Goal: Information Seeking & Learning: Learn about a topic

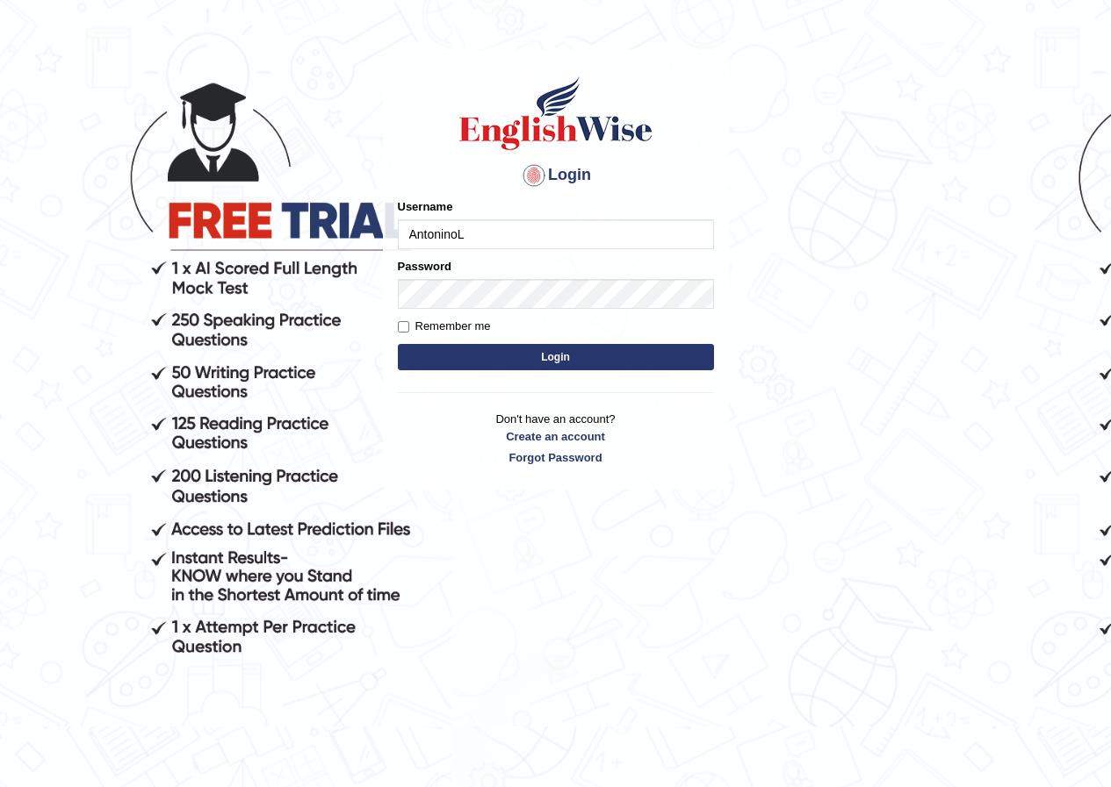
scroll to position [88, 0]
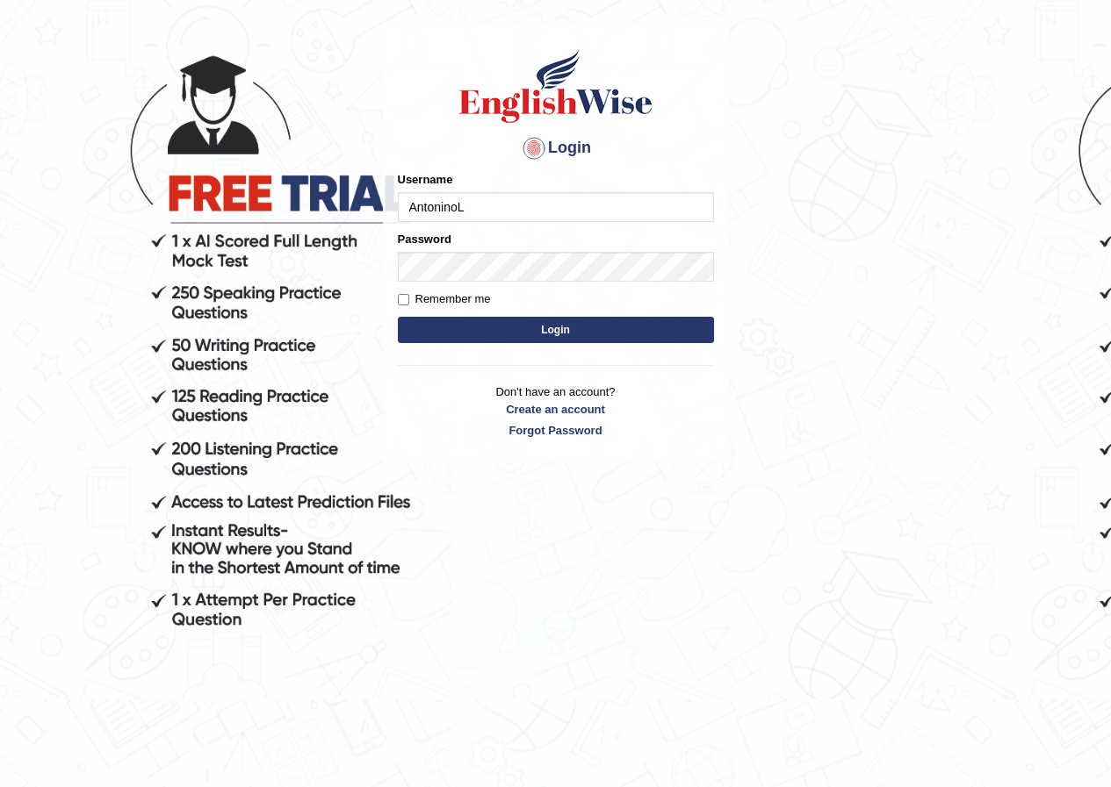
type input "AntoninoL"
click at [571, 333] on button "Login" at bounding box center [556, 330] width 316 height 26
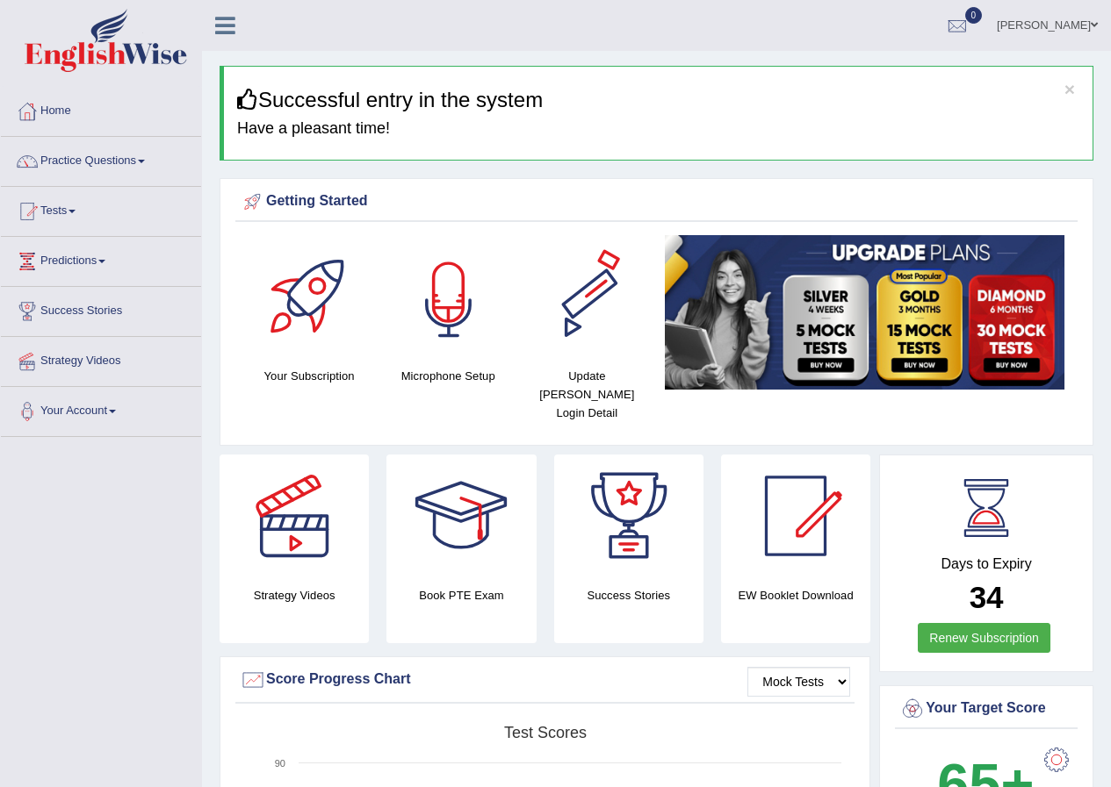
click at [472, 279] on div at bounding box center [448, 296] width 123 height 123
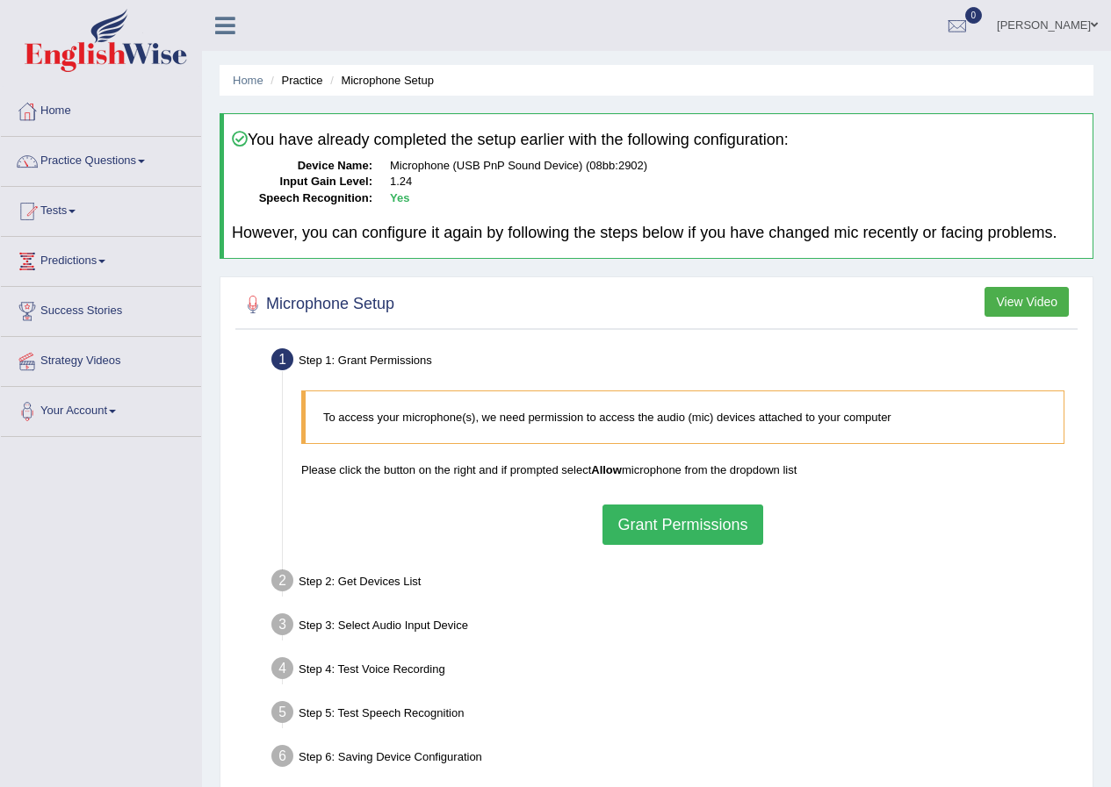
click at [689, 535] on button "Grant Permissions" at bounding box center [682, 525] width 160 height 40
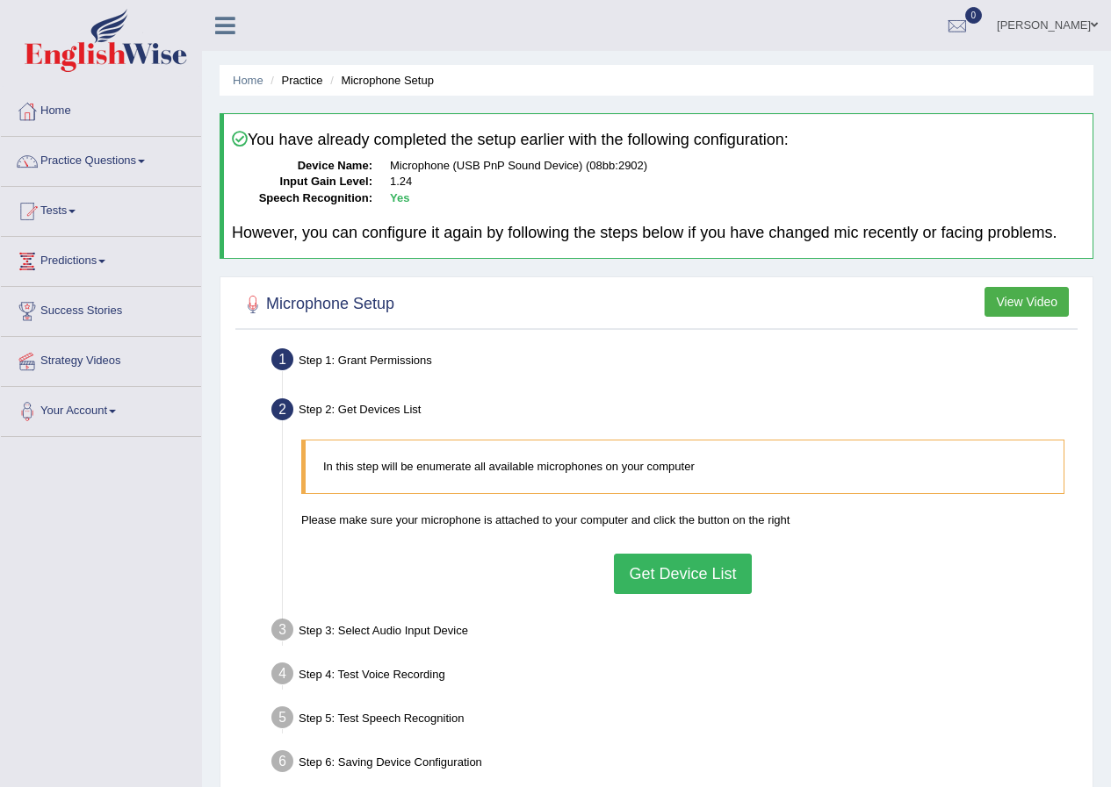
click at [708, 593] on button "Get Device List" at bounding box center [682, 574] width 137 height 40
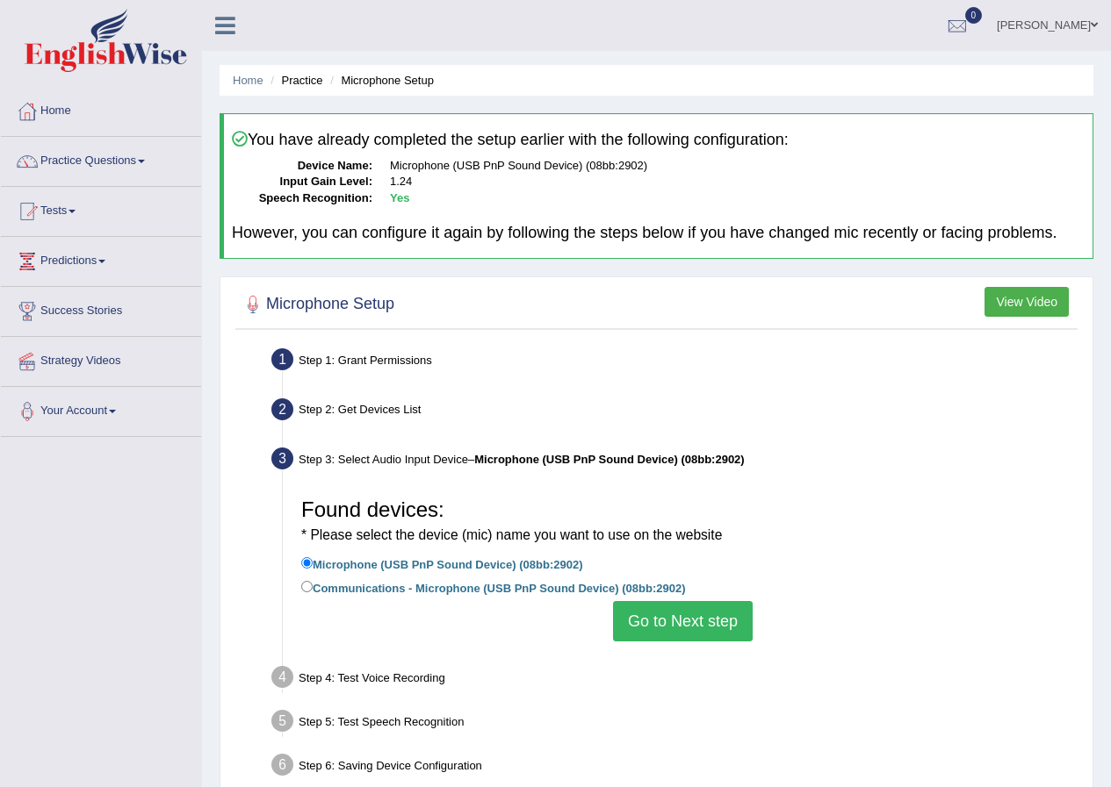
click at [660, 621] on button "Go to Next step" at bounding box center [683, 621] width 140 height 40
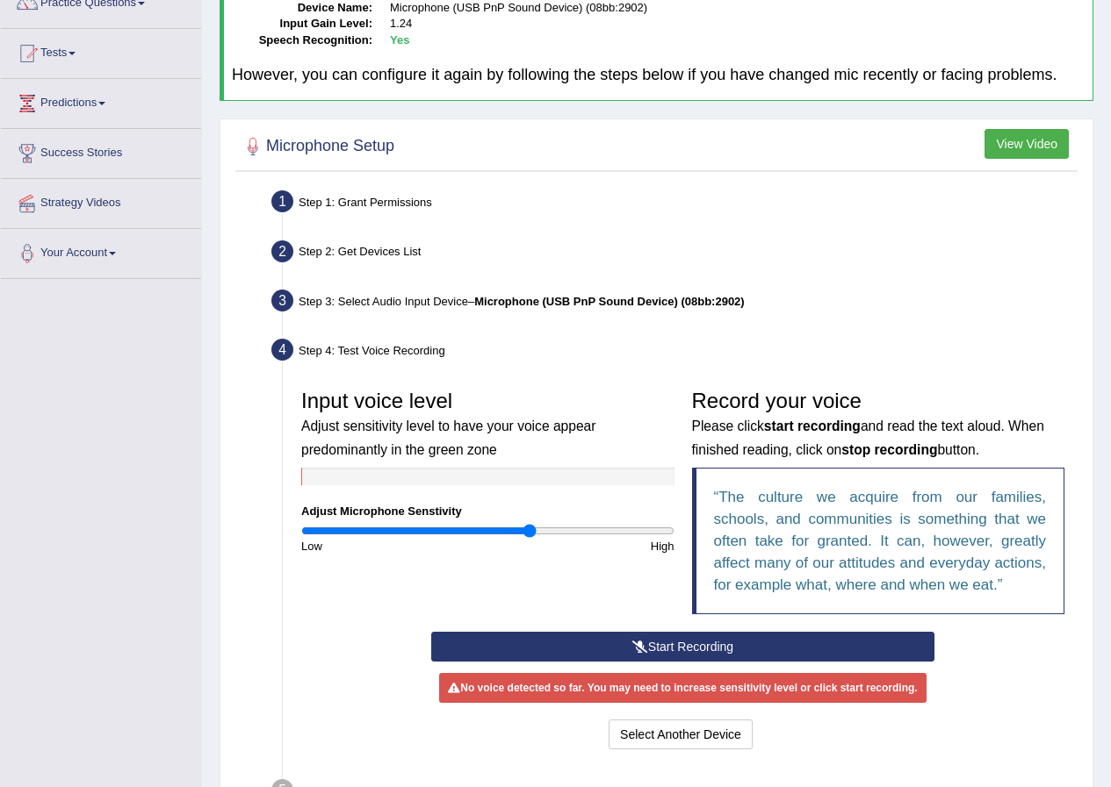
scroll to position [176, 0]
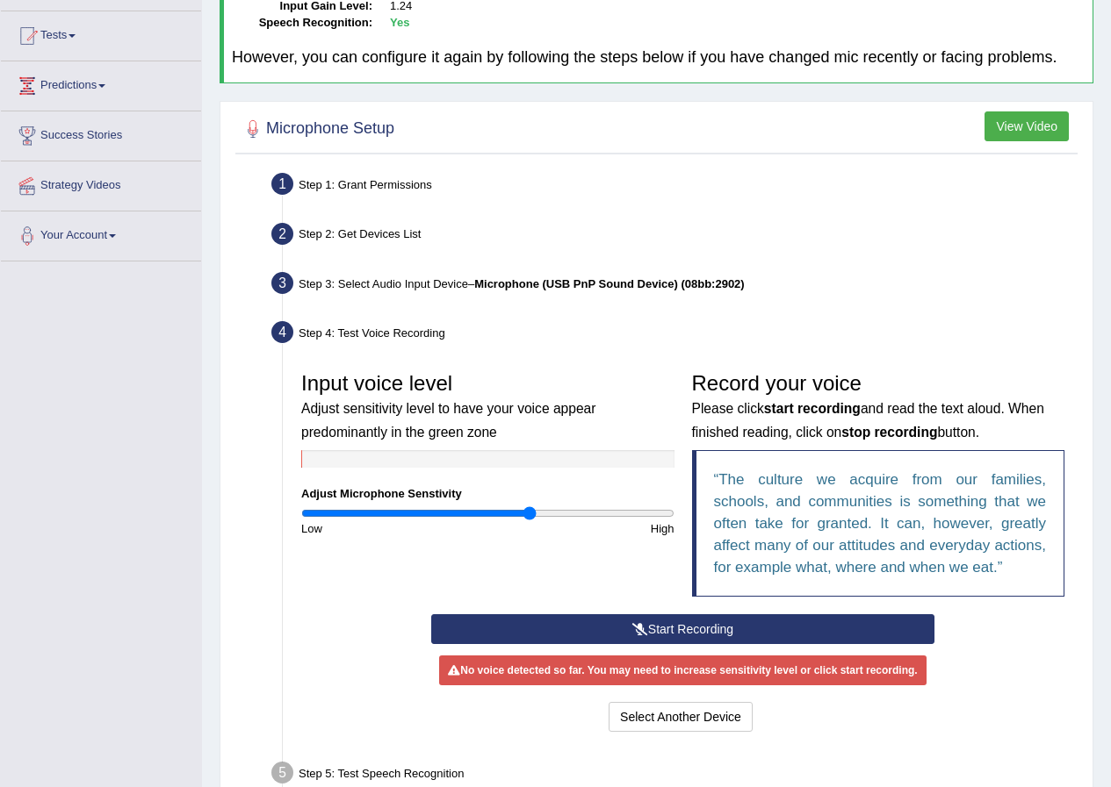
click at [664, 640] on button "Start Recording" at bounding box center [682, 630] width 503 height 30
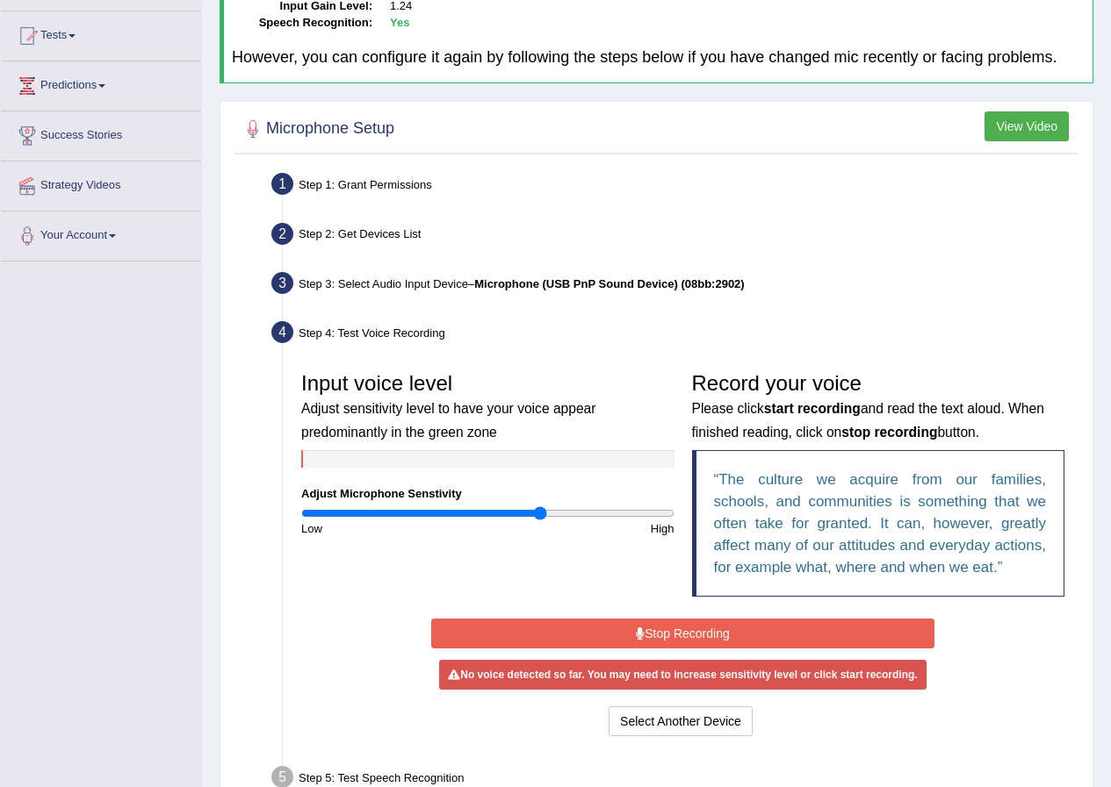
drag, startPoint x: 530, startPoint y: 513, endPoint x: 540, endPoint y: 515, distance: 10.0
click at [540, 515] on input "range" at bounding box center [487, 514] width 373 height 14
drag, startPoint x: 543, startPoint y: 512, endPoint x: 531, endPoint y: 512, distance: 12.3
click at [531, 512] on input "range" at bounding box center [487, 514] width 373 height 14
drag, startPoint x: 533, startPoint y: 515, endPoint x: 543, endPoint y: 517, distance: 10.7
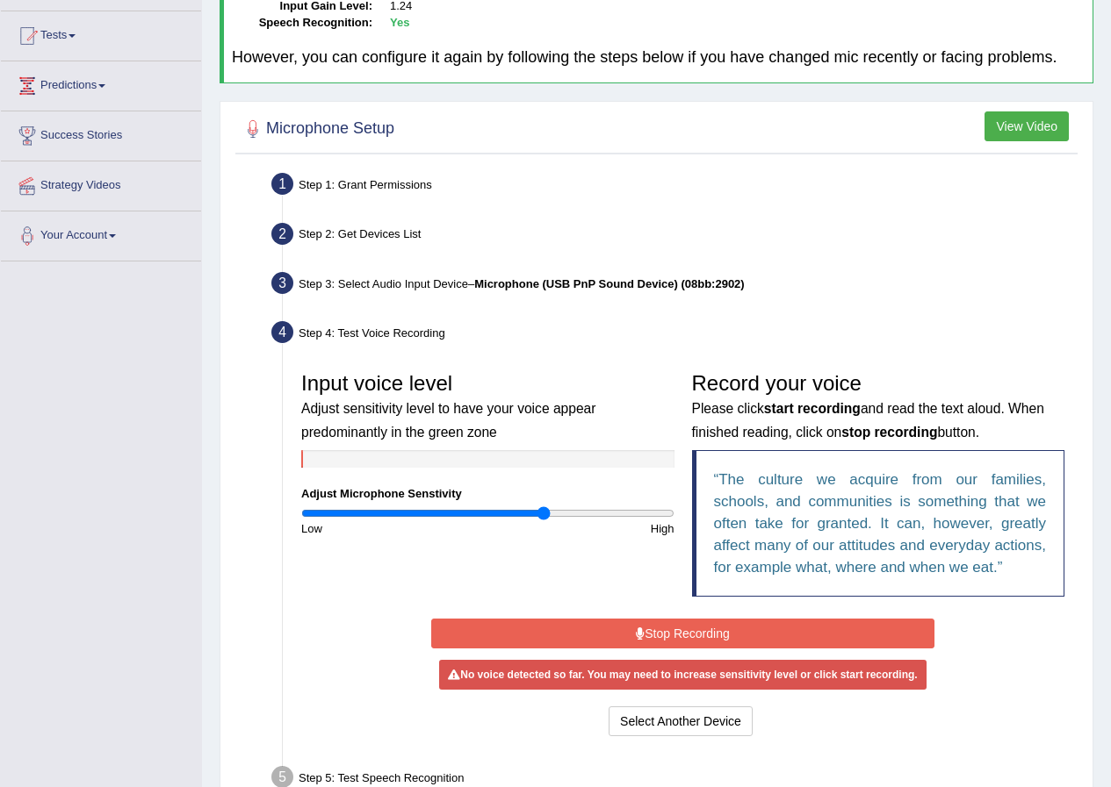
type input "1.32"
click at [543, 517] on input "range" at bounding box center [487, 514] width 373 height 14
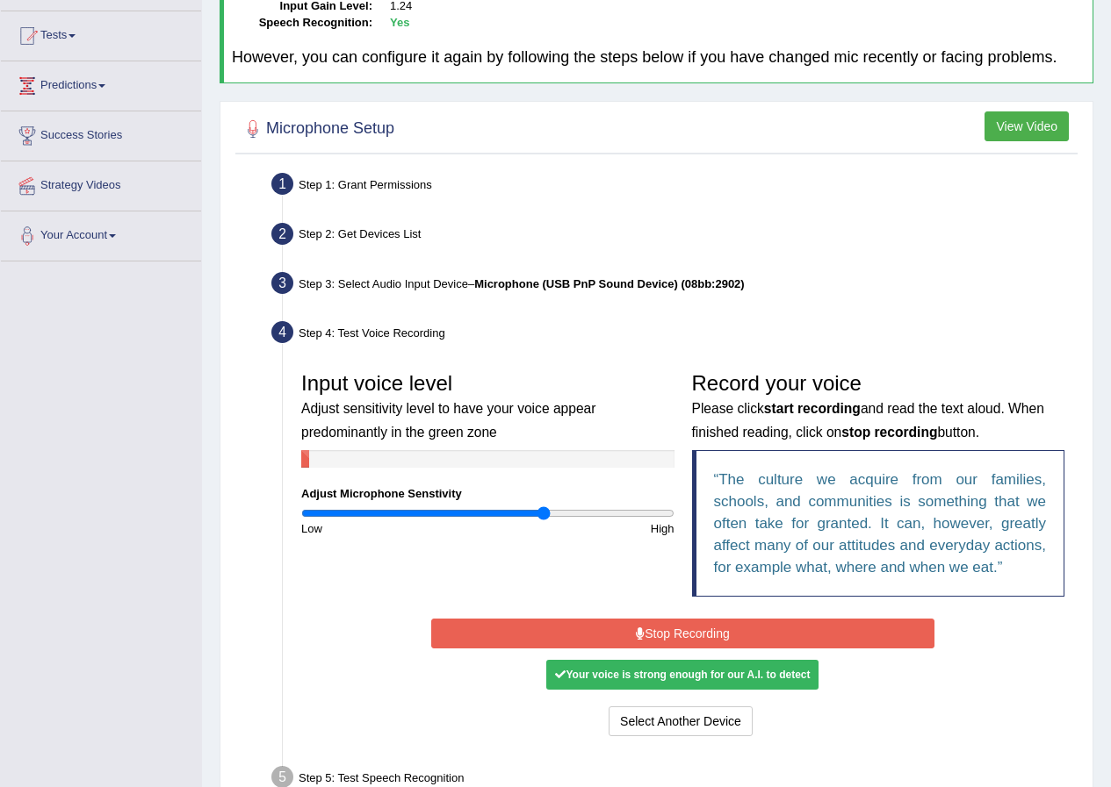
click at [626, 632] on button "Stop Recording" at bounding box center [682, 634] width 503 height 30
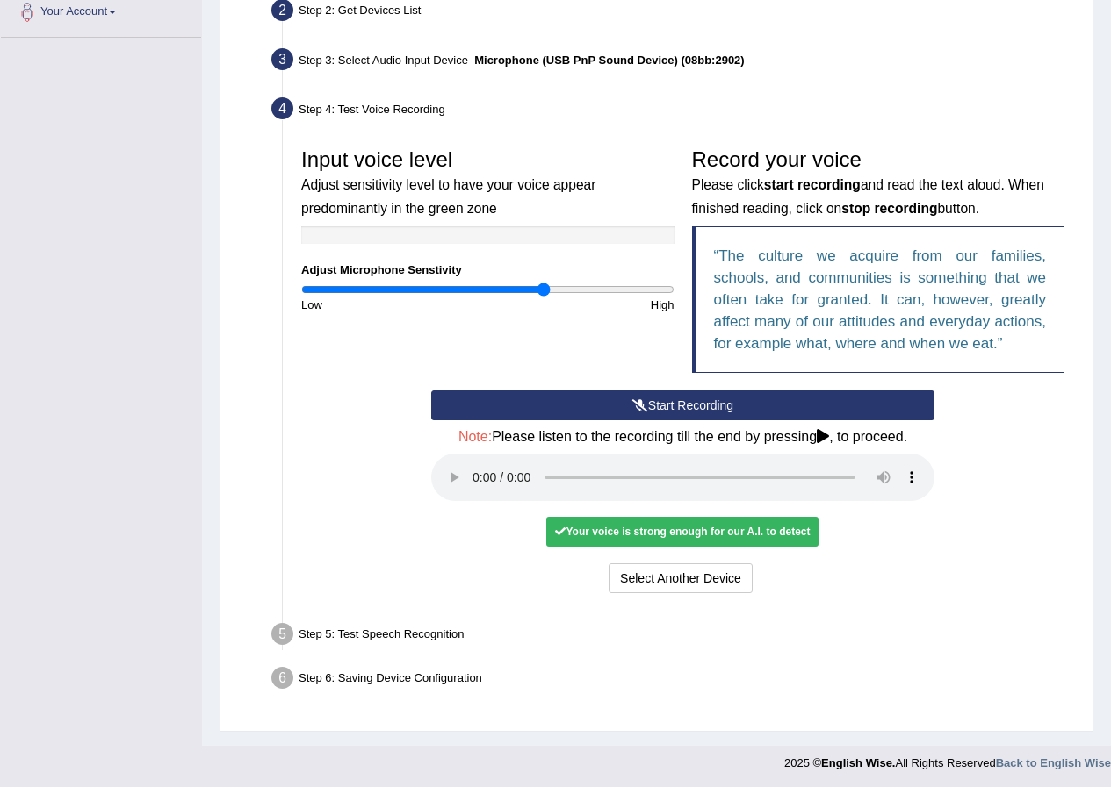
scroll to position [402, 0]
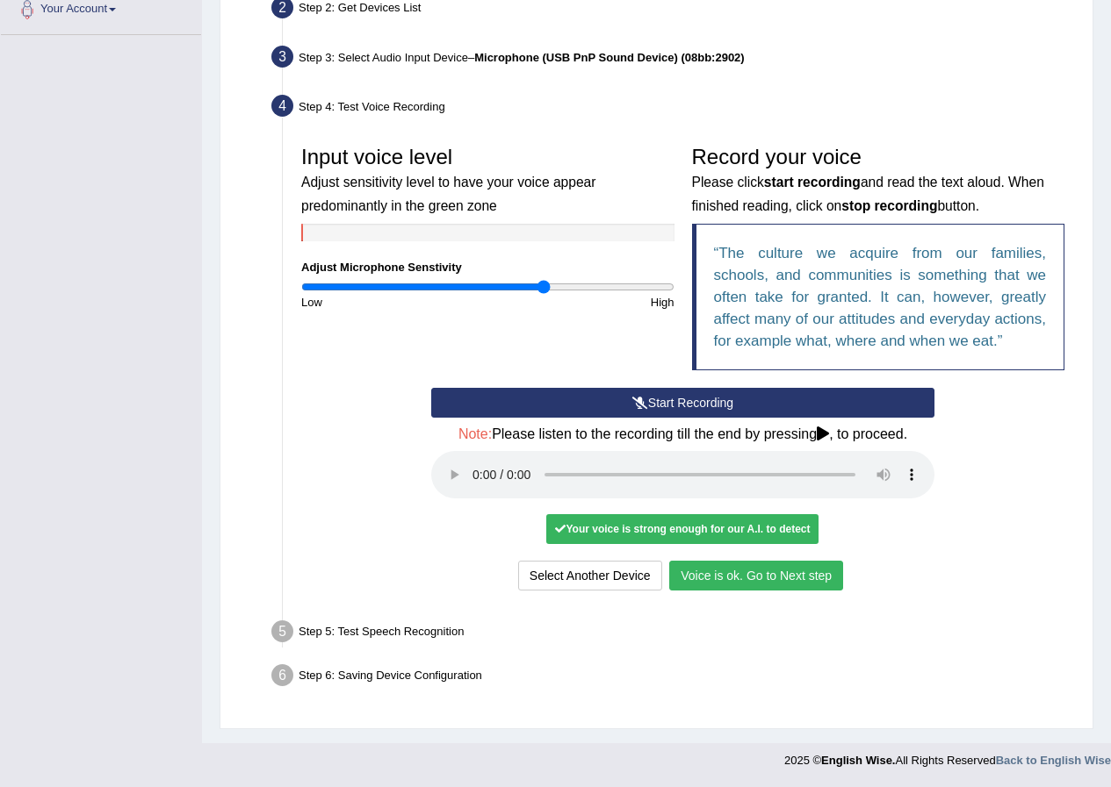
click at [728, 572] on button "Voice is ok. Go to Next step" at bounding box center [756, 576] width 174 height 30
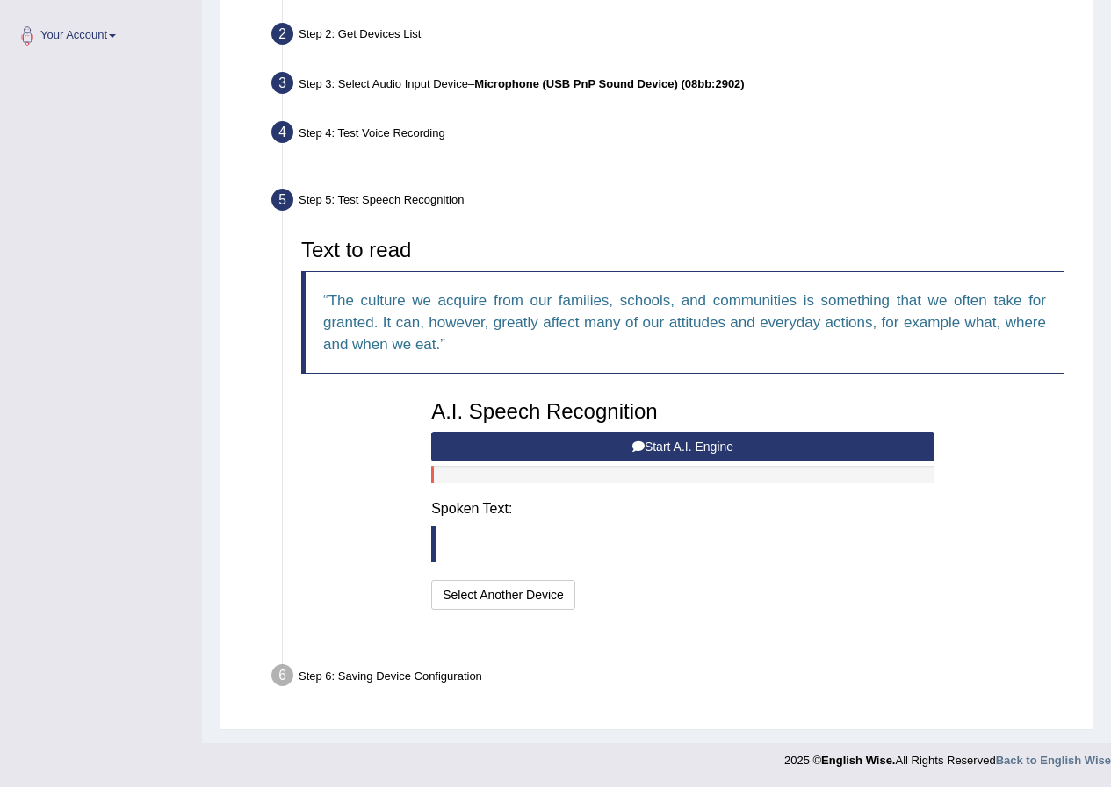
scroll to position [333, 0]
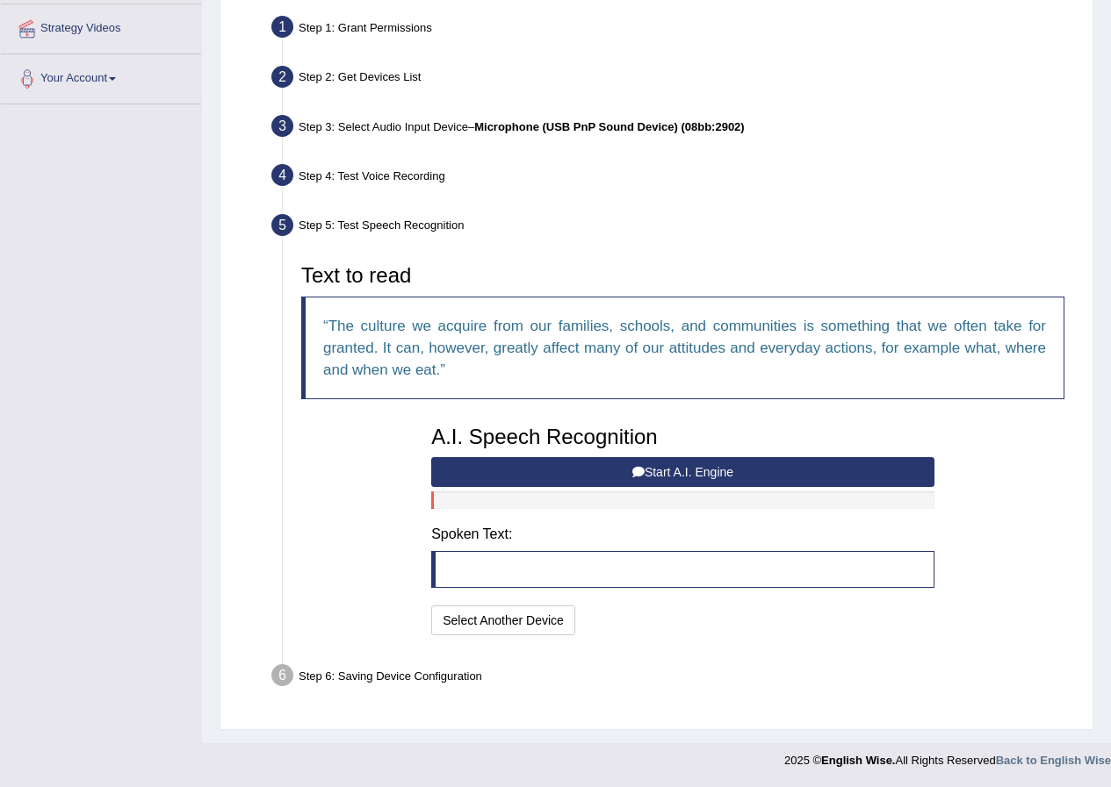
click at [558, 468] on button "Start A.I. Engine" at bounding box center [682, 472] width 503 height 30
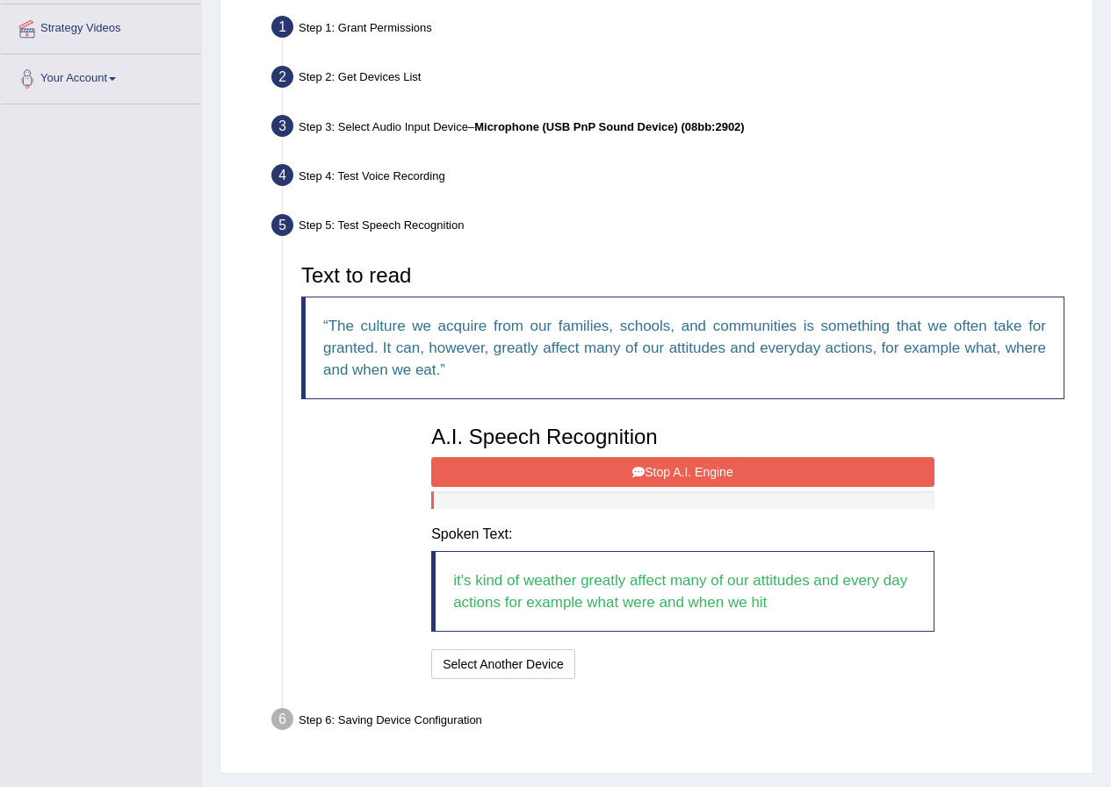
click at [646, 463] on button "Stop A.I. Engine" at bounding box center [682, 472] width 503 height 30
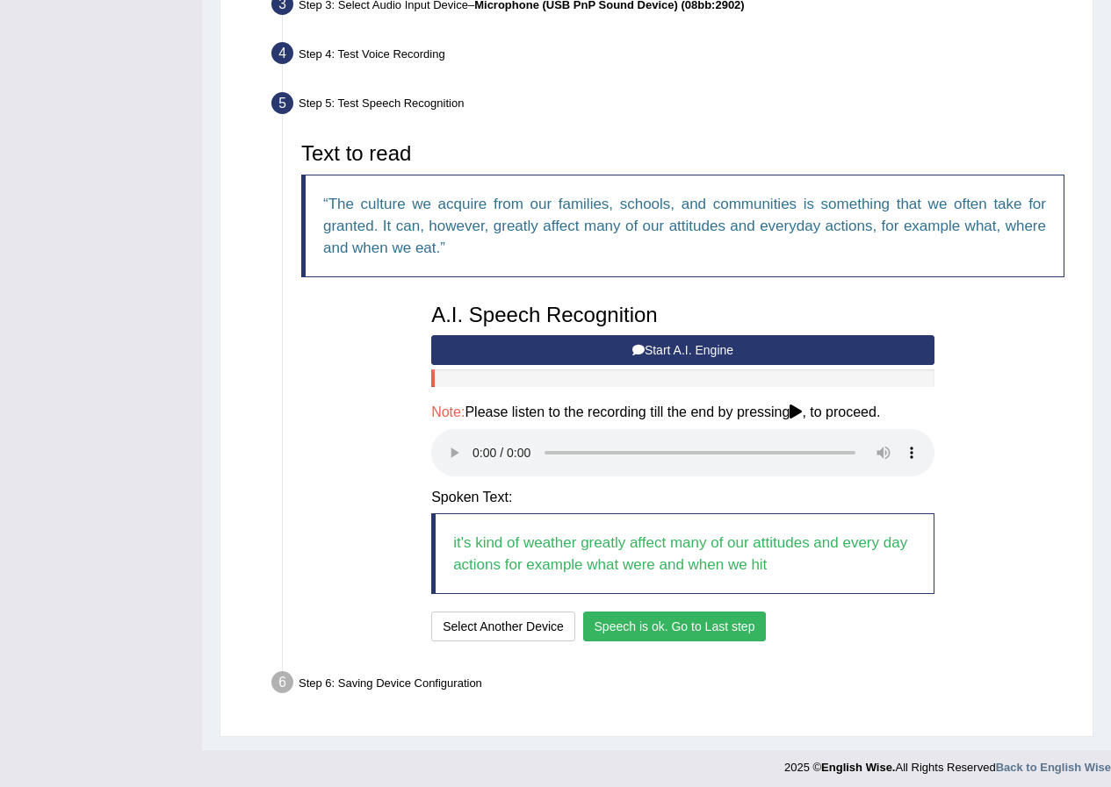
scroll to position [462, 0]
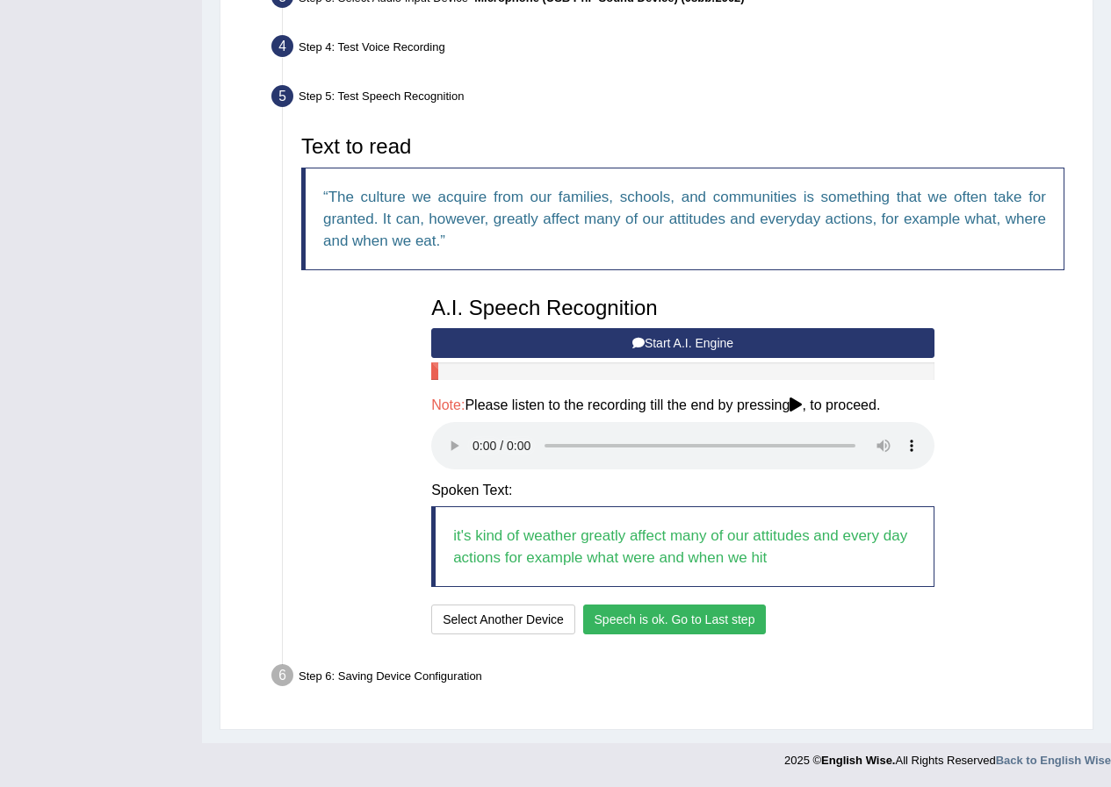
click at [599, 614] on button "Speech is ok. Go to Last step" at bounding box center [674, 620] width 183 height 30
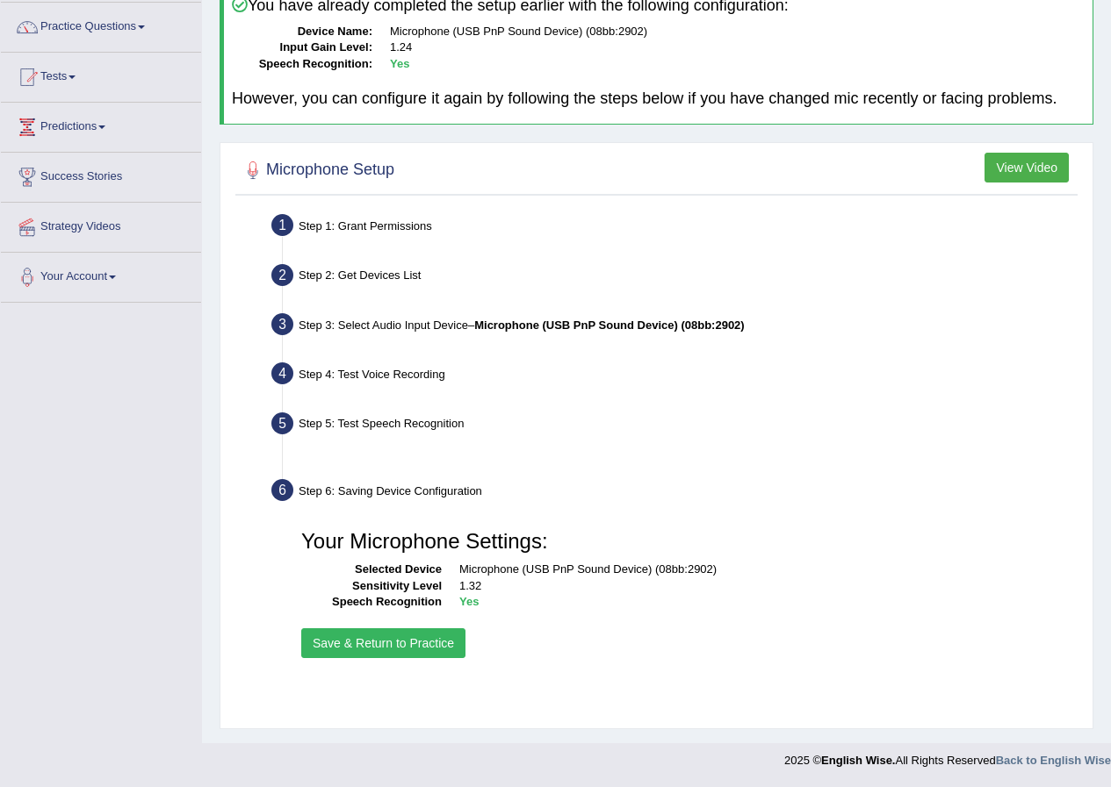
scroll to position [134, 0]
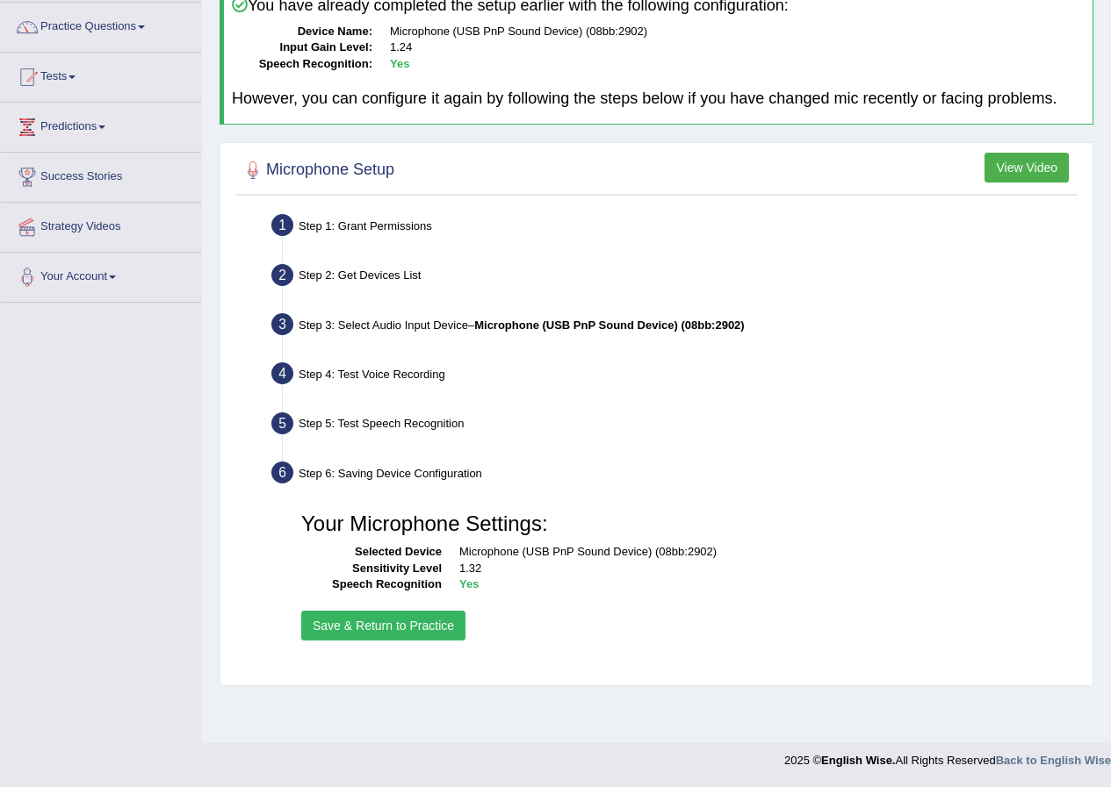
click at [367, 620] on button "Save & Return to Practice" at bounding box center [383, 626] width 164 height 30
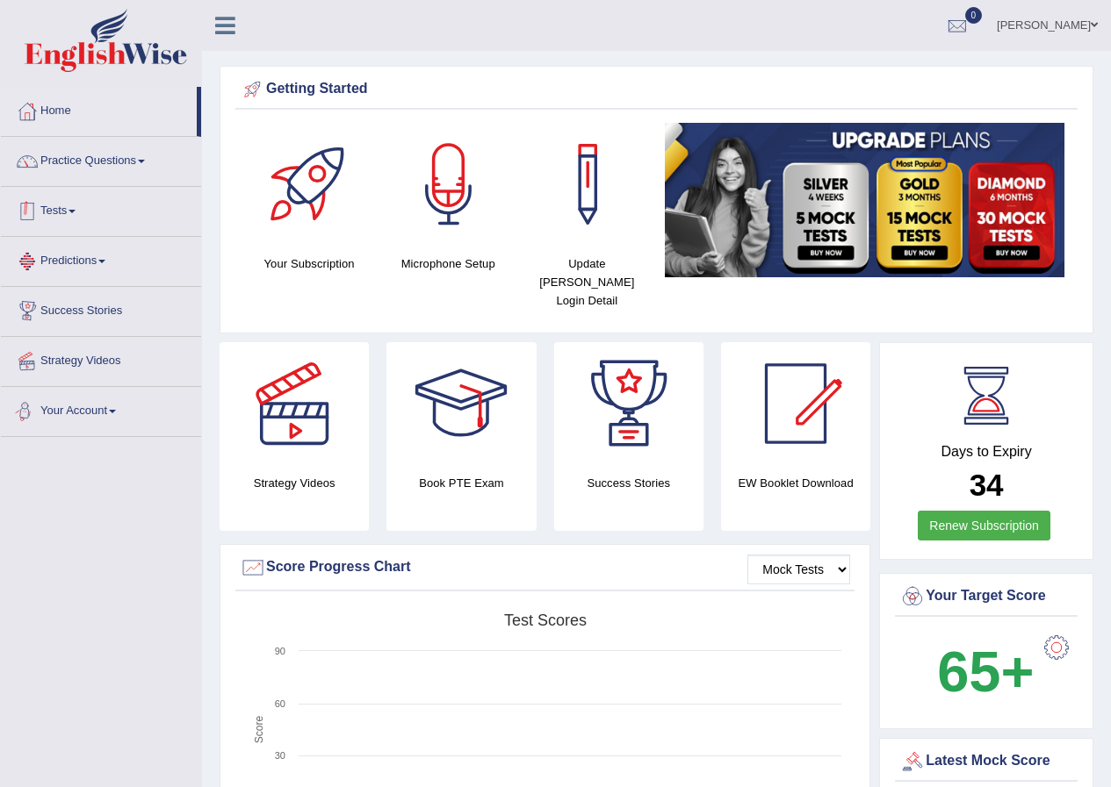
click at [73, 164] on link "Practice Questions" at bounding box center [101, 159] width 200 height 44
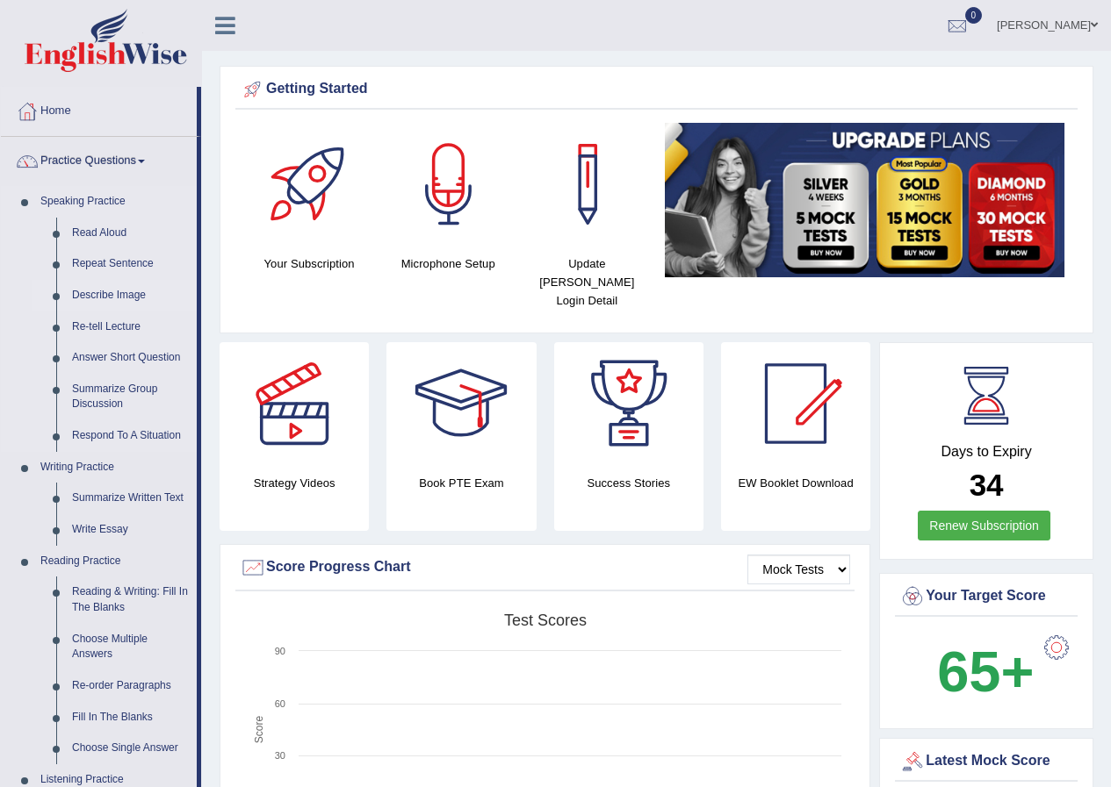
click at [102, 288] on link "Describe Image" at bounding box center [130, 296] width 133 height 32
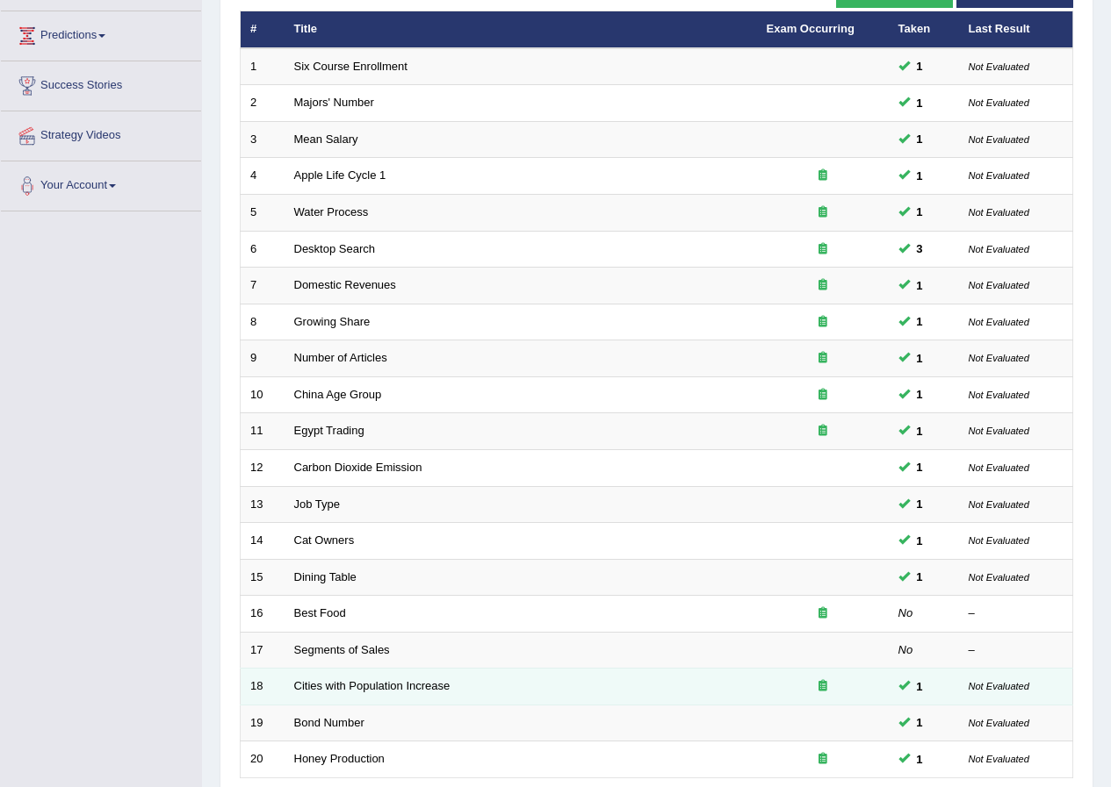
scroll to position [375, 0]
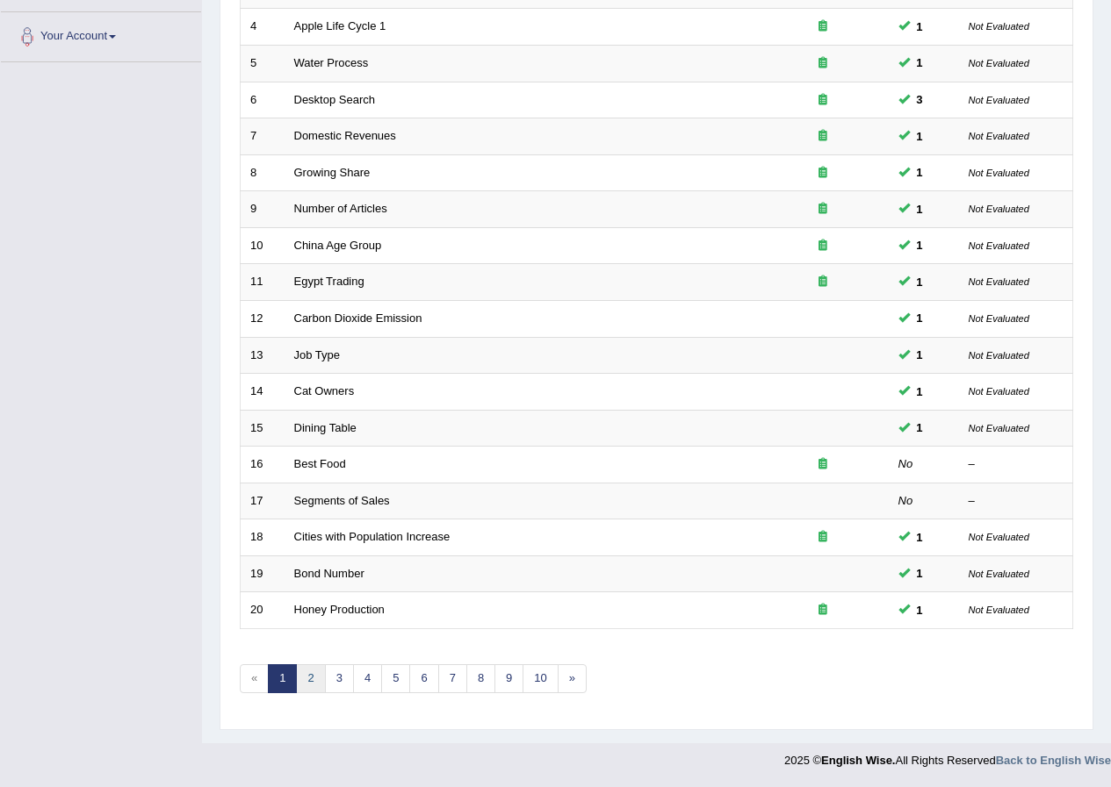
click at [317, 677] on link "2" at bounding box center [310, 679] width 29 height 29
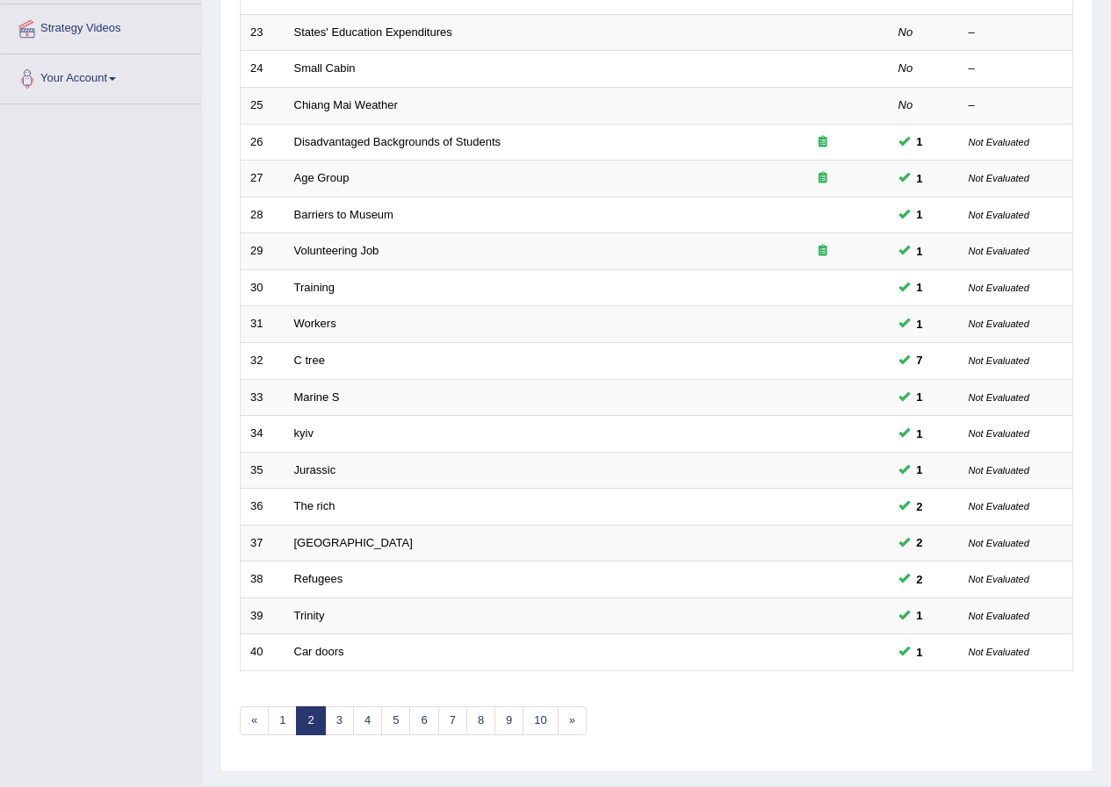
scroll to position [375, 0]
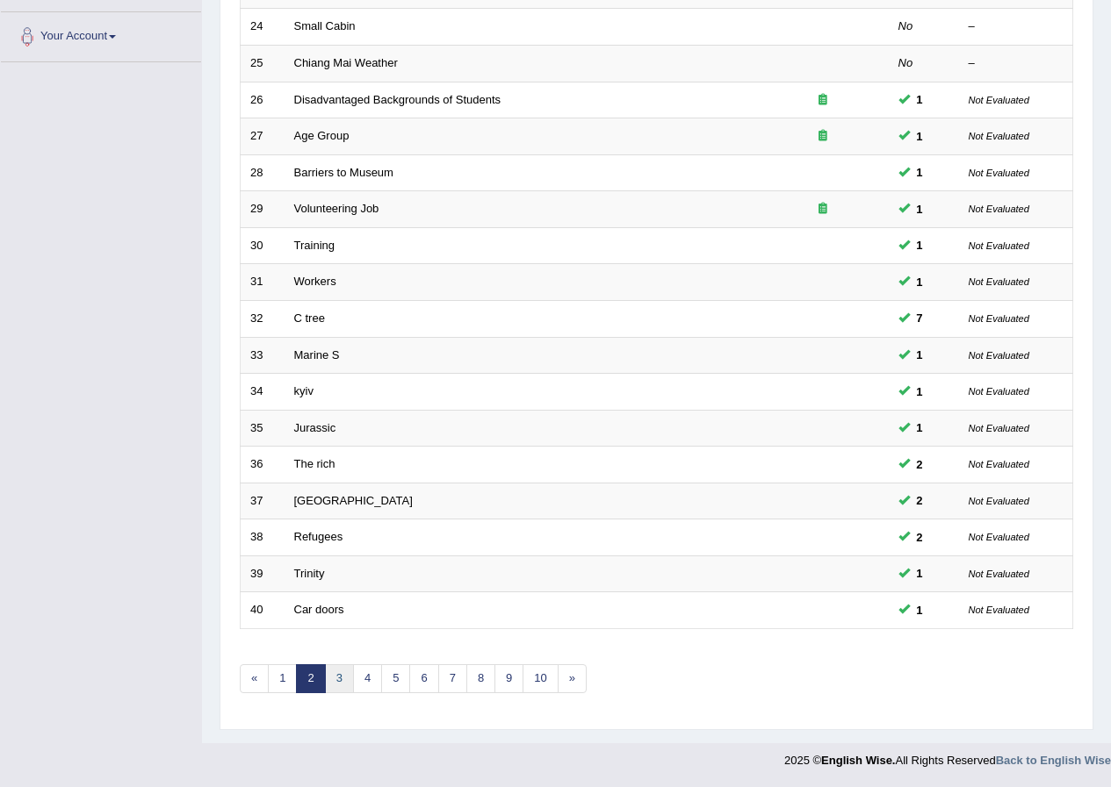
click at [327, 681] on link "3" at bounding box center [339, 679] width 29 height 29
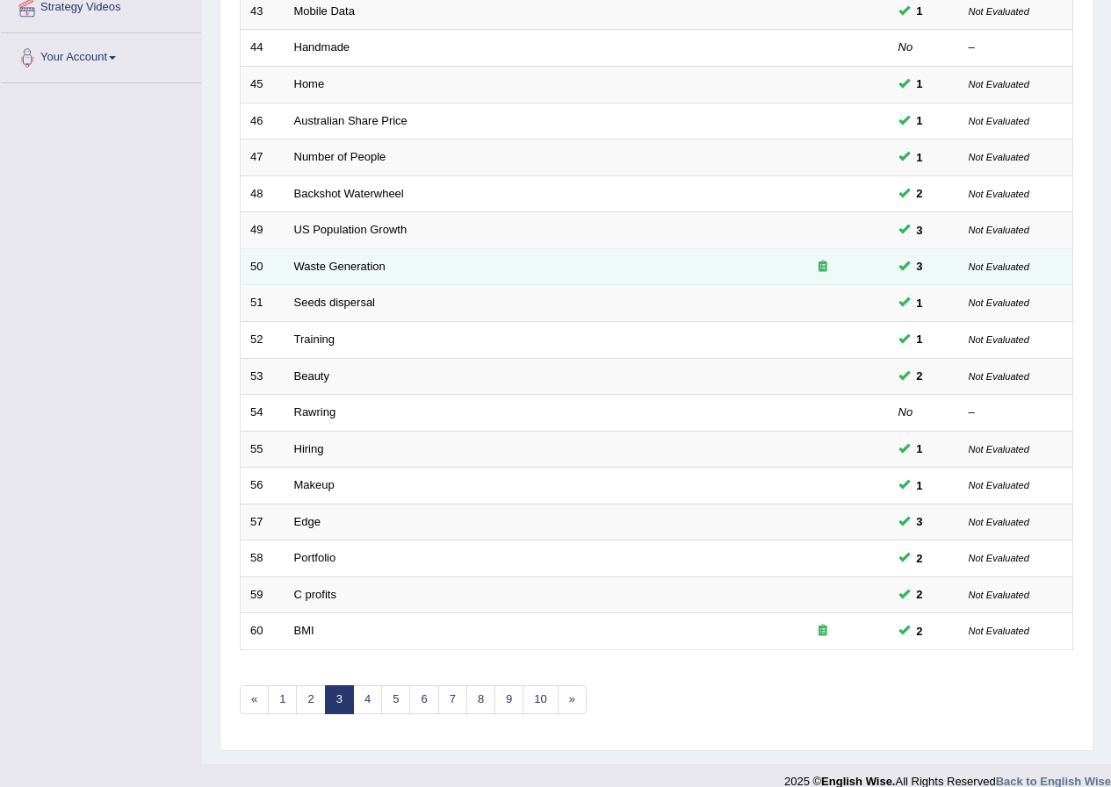
scroll to position [375, 0]
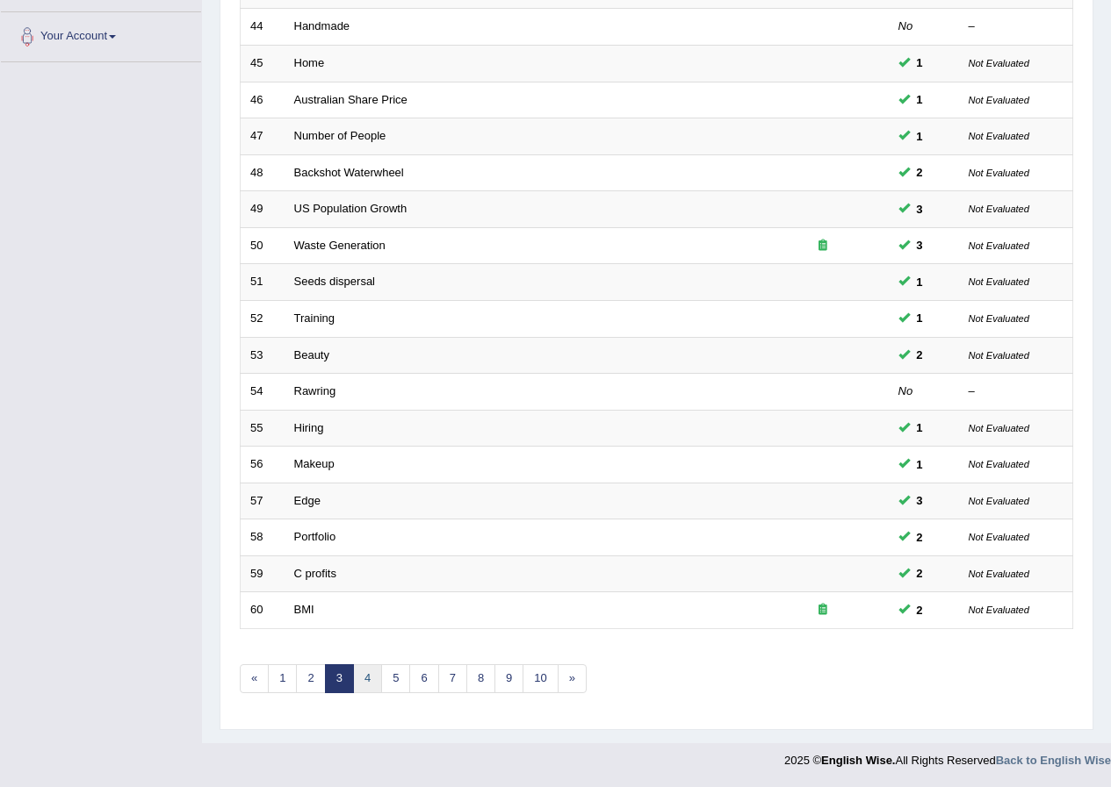
click at [363, 683] on link "4" at bounding box center [367, 679] width 29 height 29
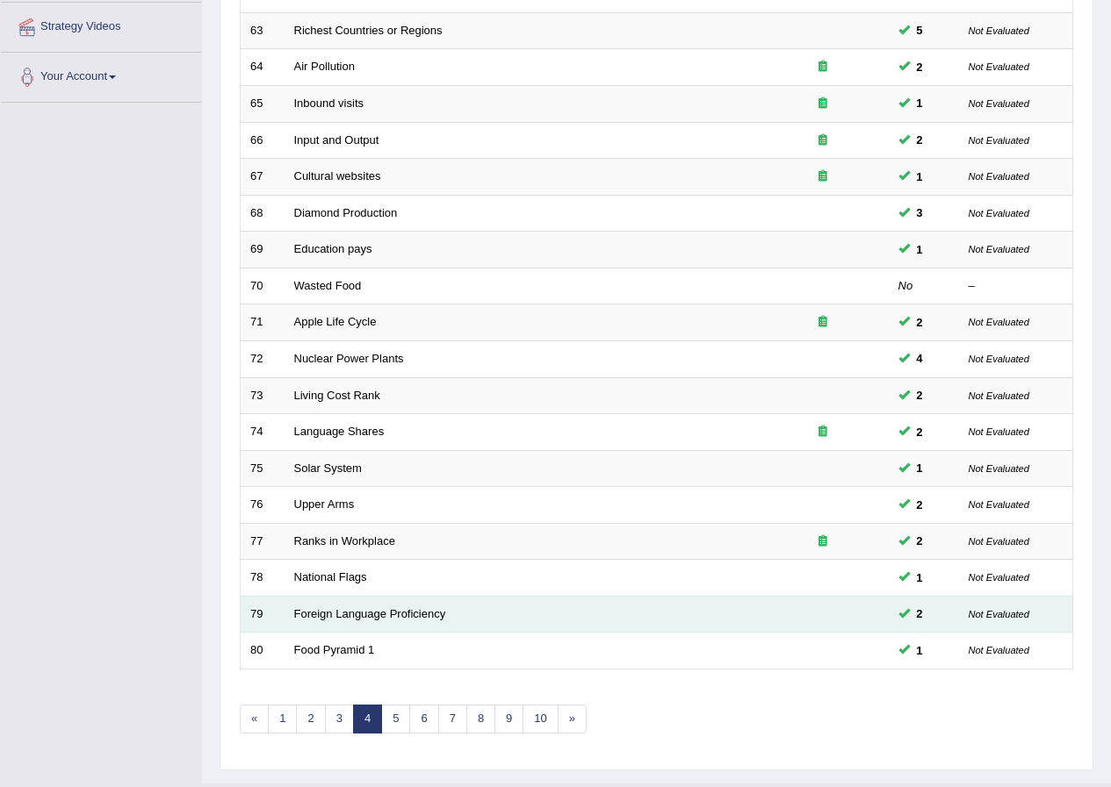
scroll to position [375, 0]
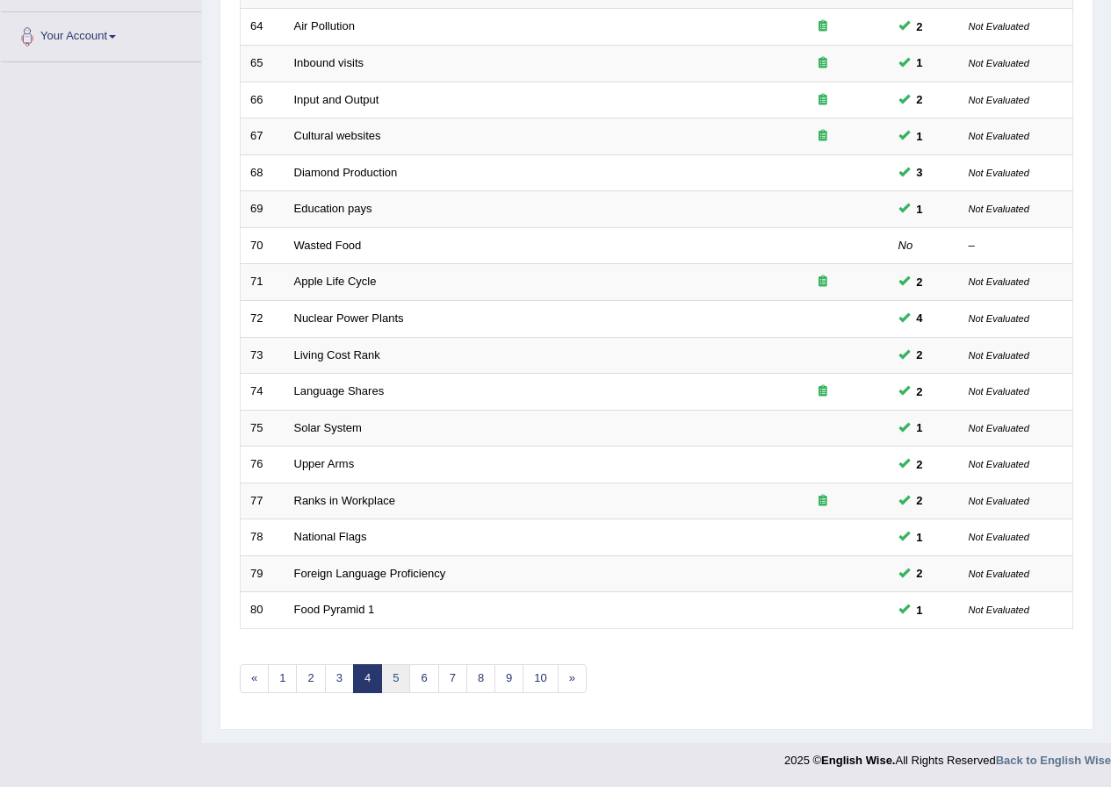
click at [398, 677] on link "5" at bounding box center [395, 679] width 29 height 29
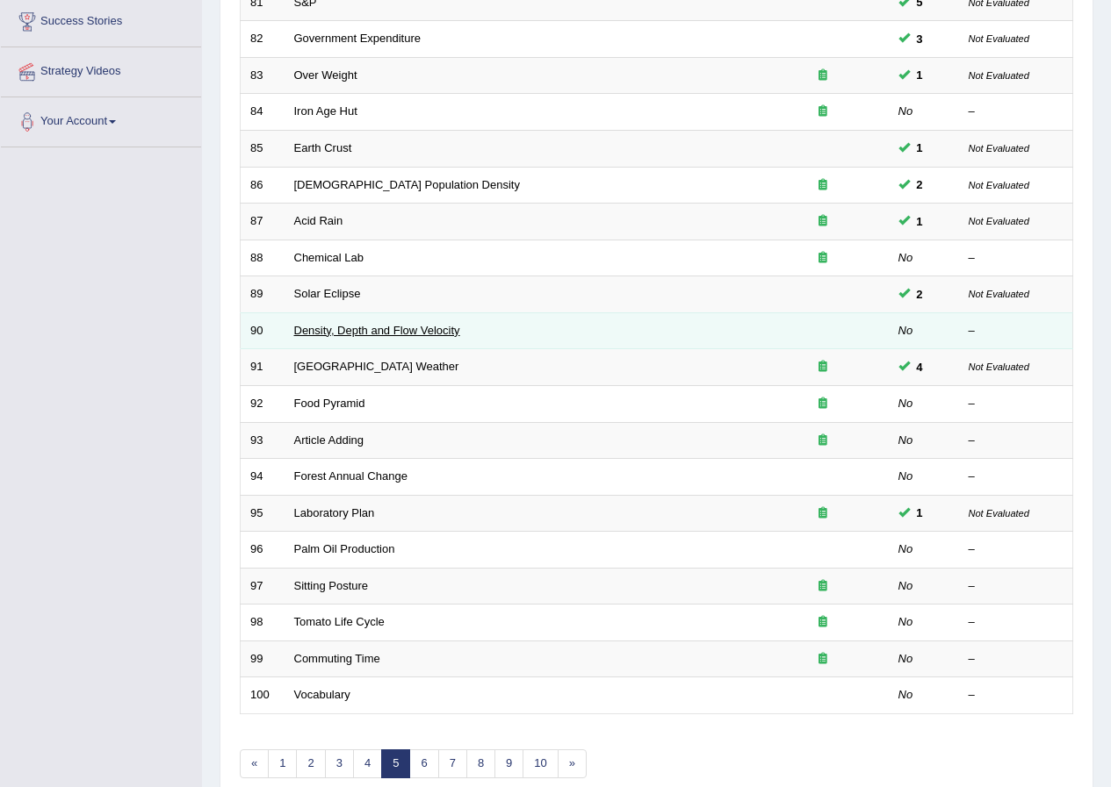
scroll to position [287, 0]
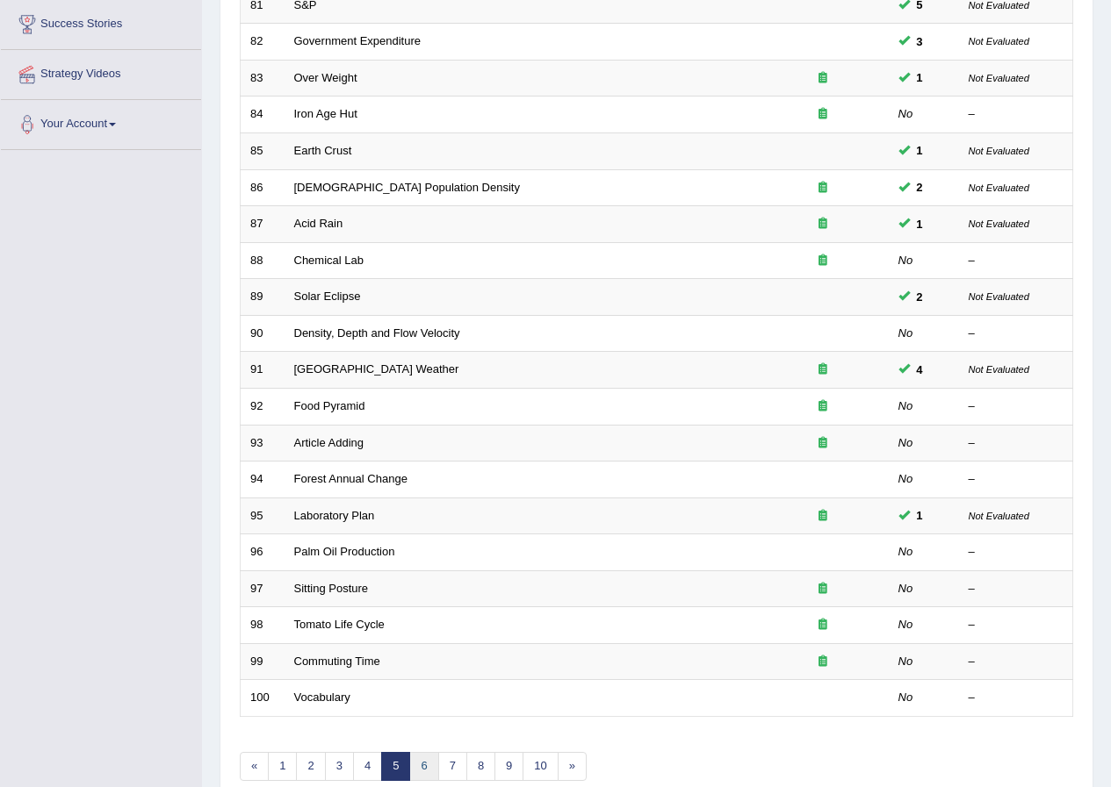
click at [420, 760] on link "6" at bounding box center [423, 766] width 29 height 29
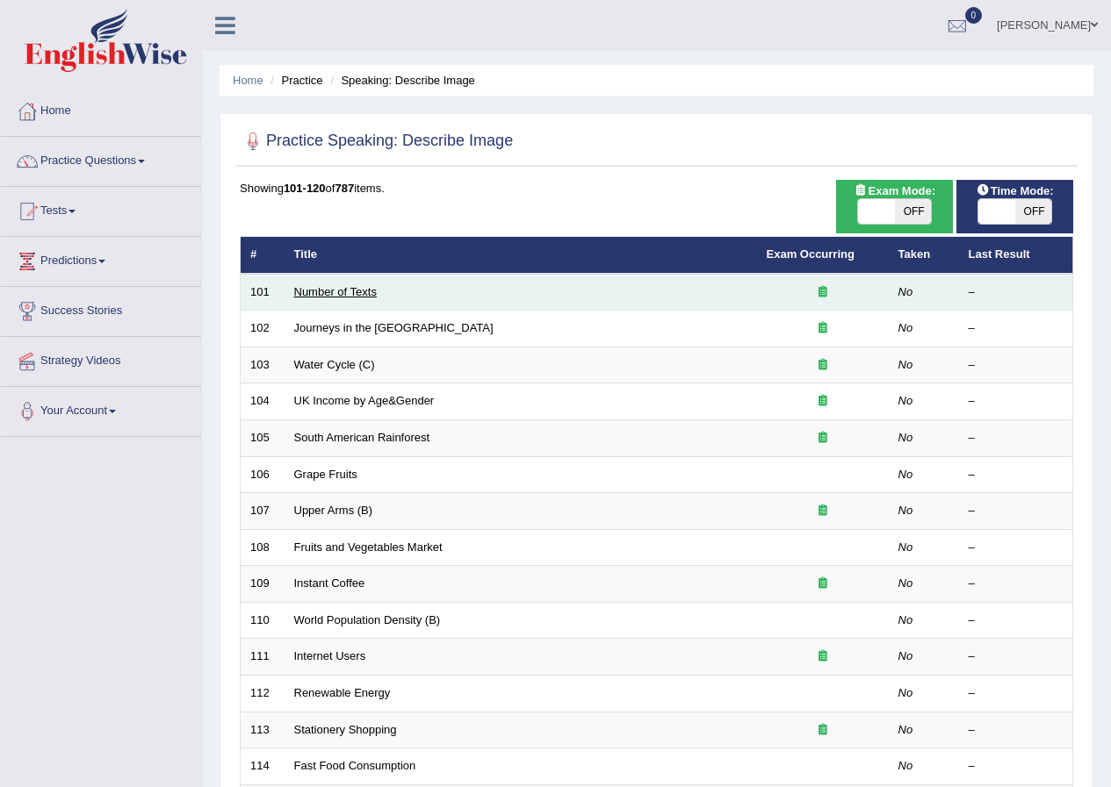
click at [310, 286] on link "Number of Texts" at bounding box center [335, 291] width 83 height 13
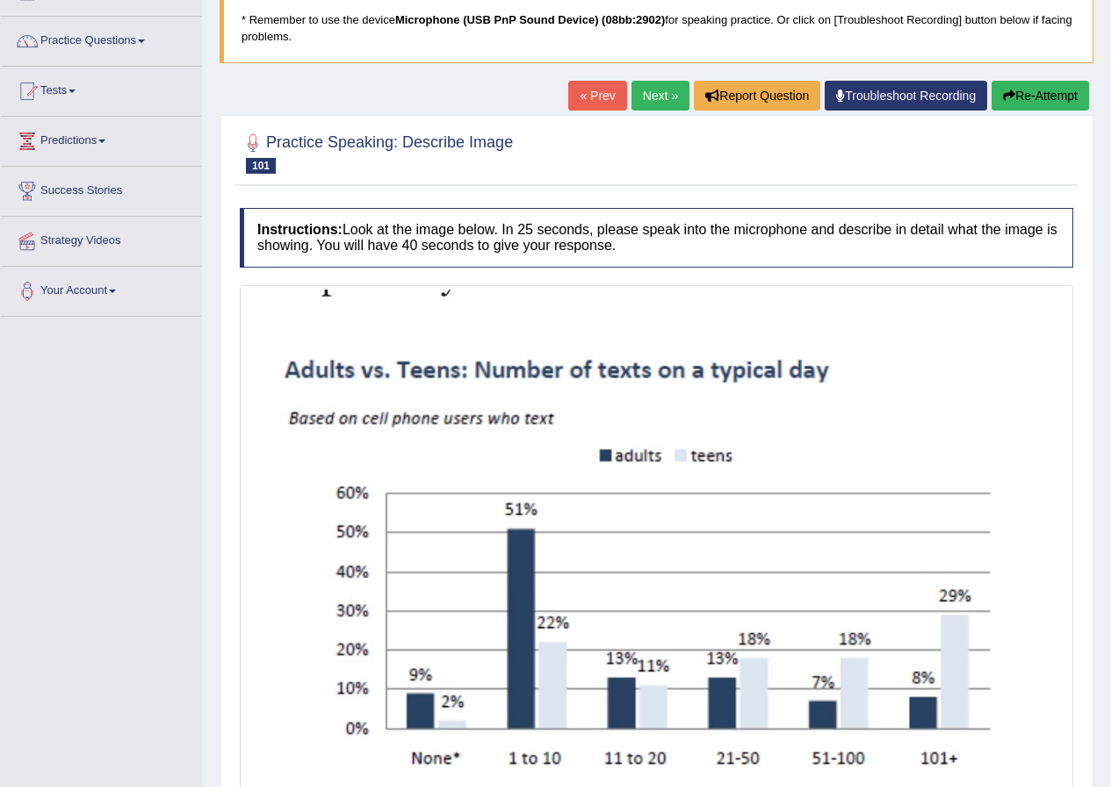
scroll to position [263, 0]
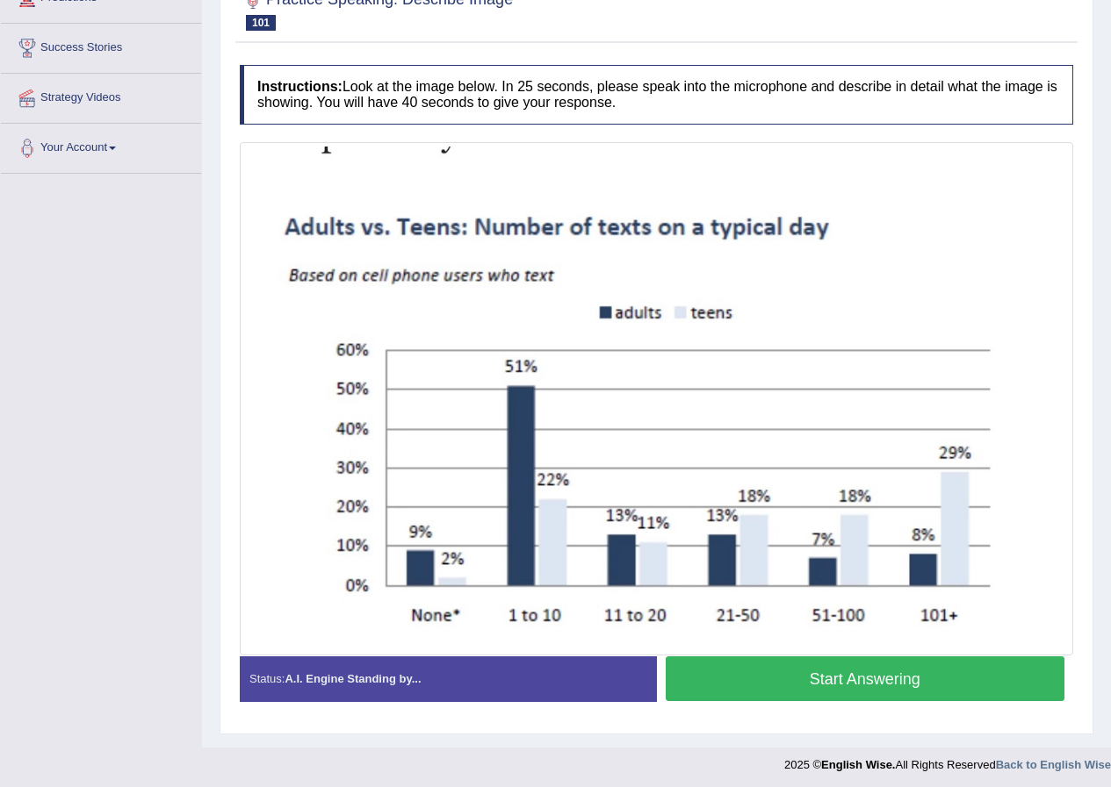
click at [925, 672] on button "Start Answering" at bounding box center [864, 679] width 399 height 45
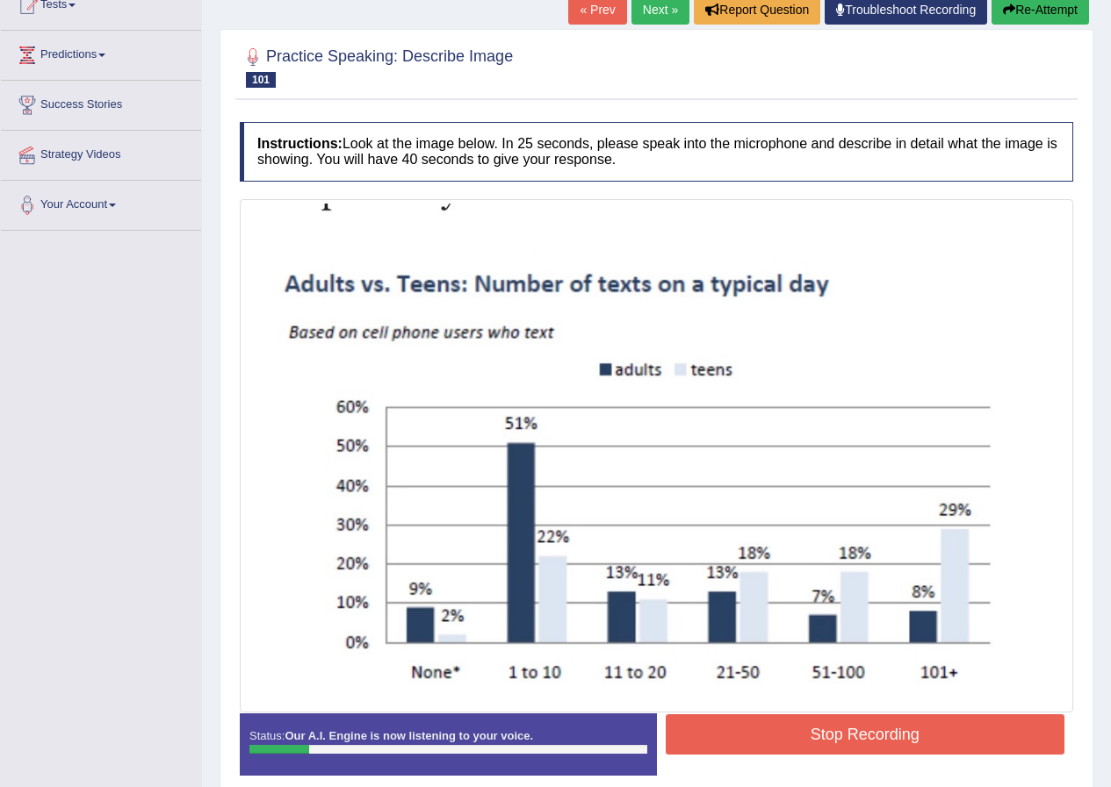
scroll to position [176, 0]
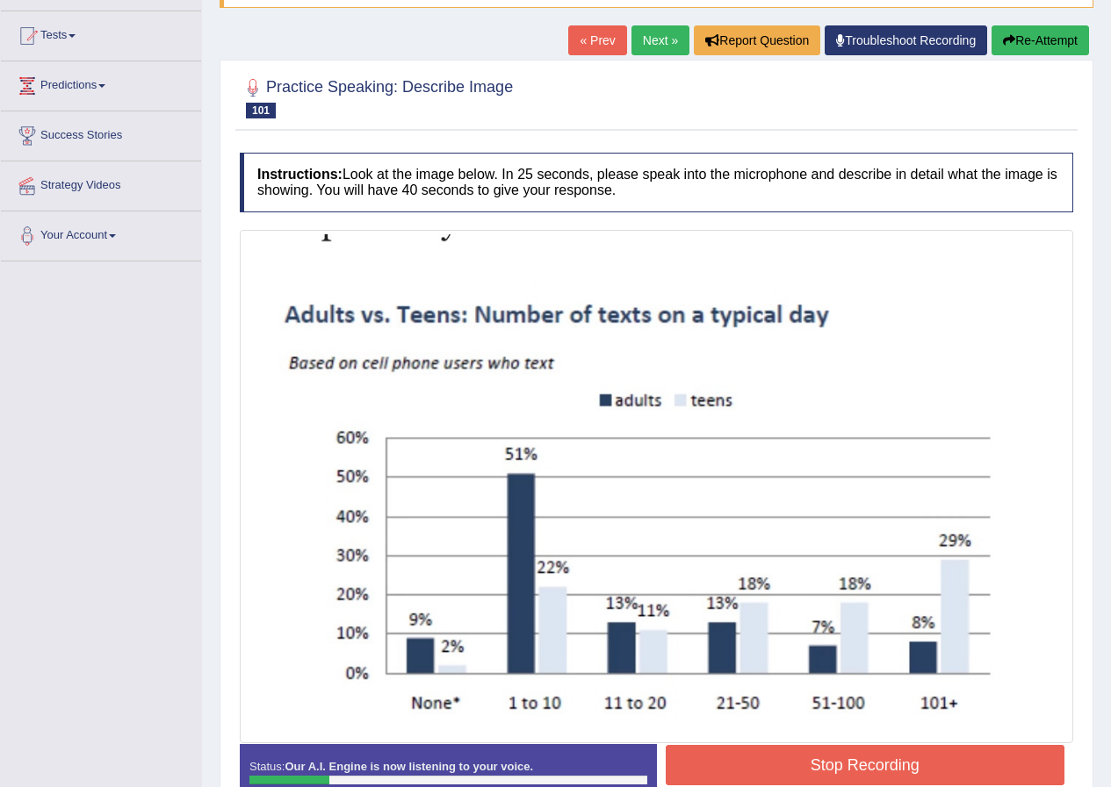
click at [841, 773] on button "Stop Recording" at bounding box center [864, 765] width 399 height 40
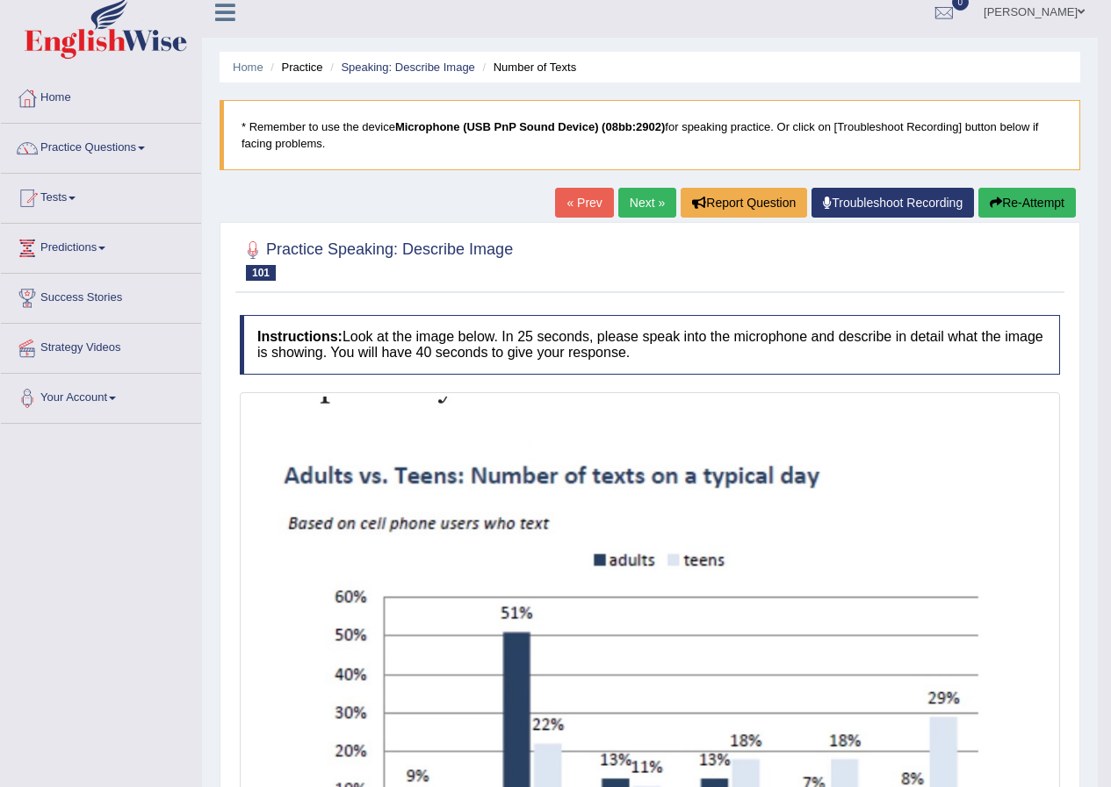
scroll to position [0, 0]
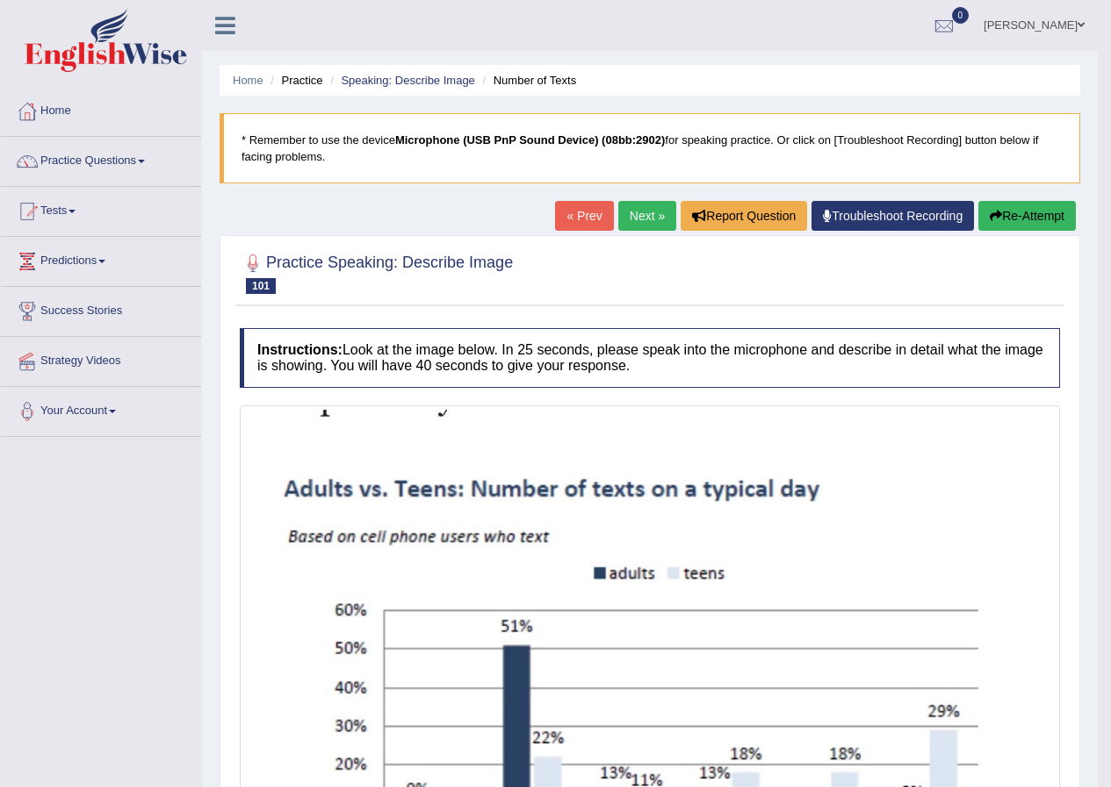
click at [1032, 206] on button "Re-Attempt" at bounding box center [1026, 216] width 97 height 30
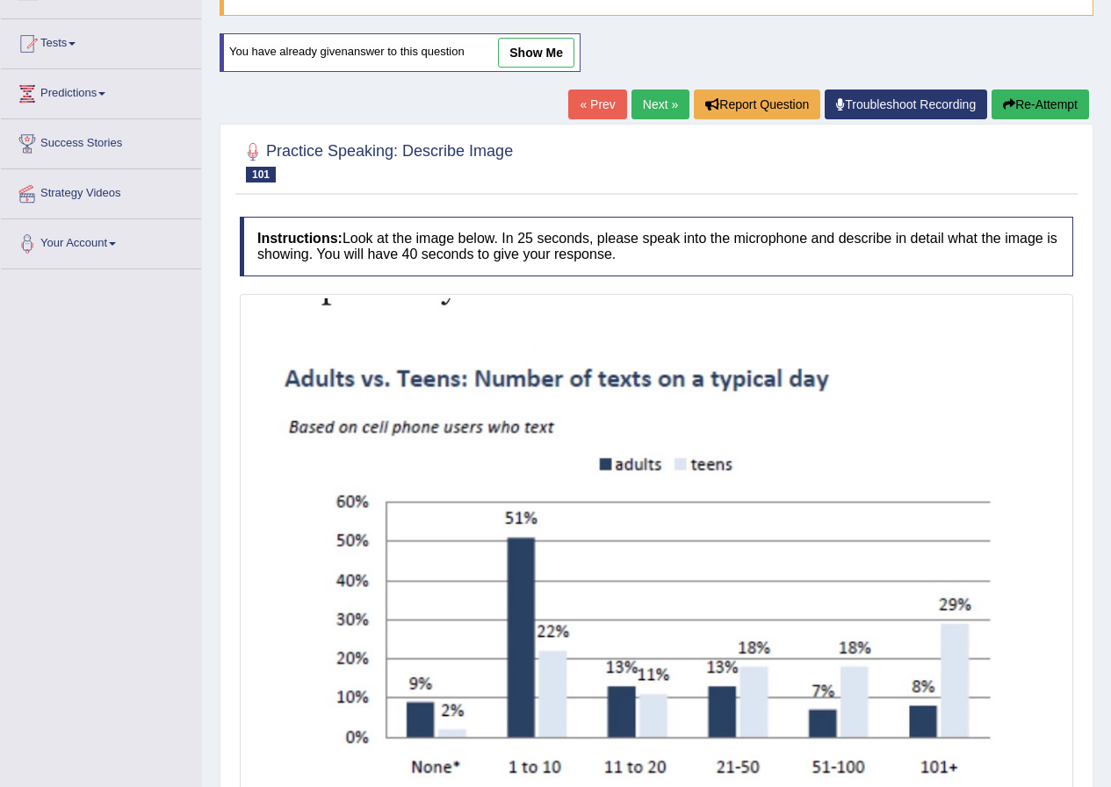
scroll to position [324, 0]
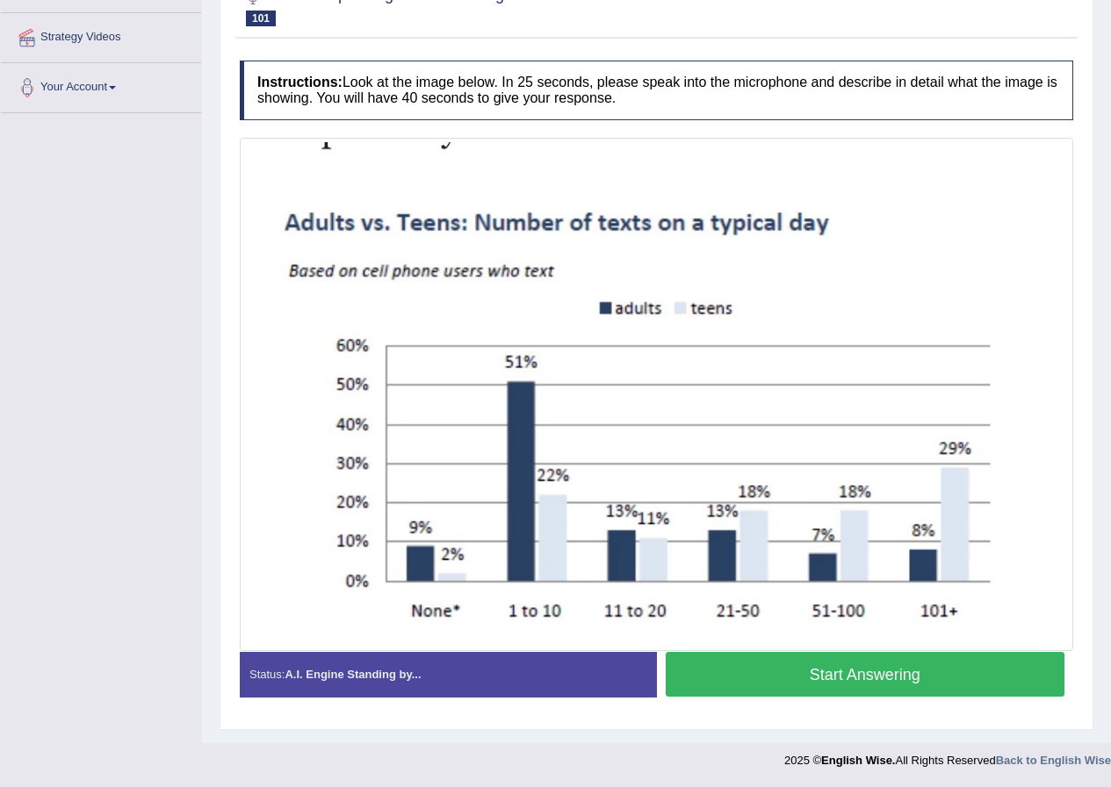
click at [1024, 449] on img at bounding box center [656, 395] width 824 height 506
click at [826, 679] on button "Start Answering" at bounding box center [864, 674] width 399 height 45
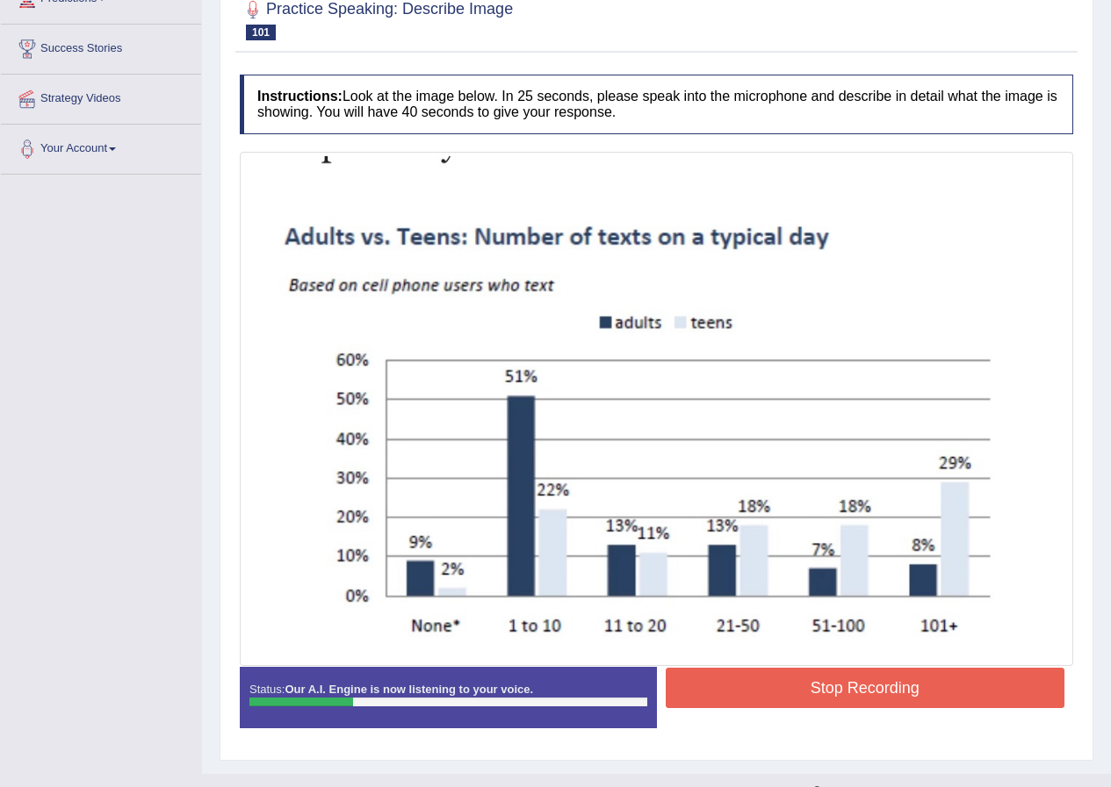
scroll to position [277, 0]
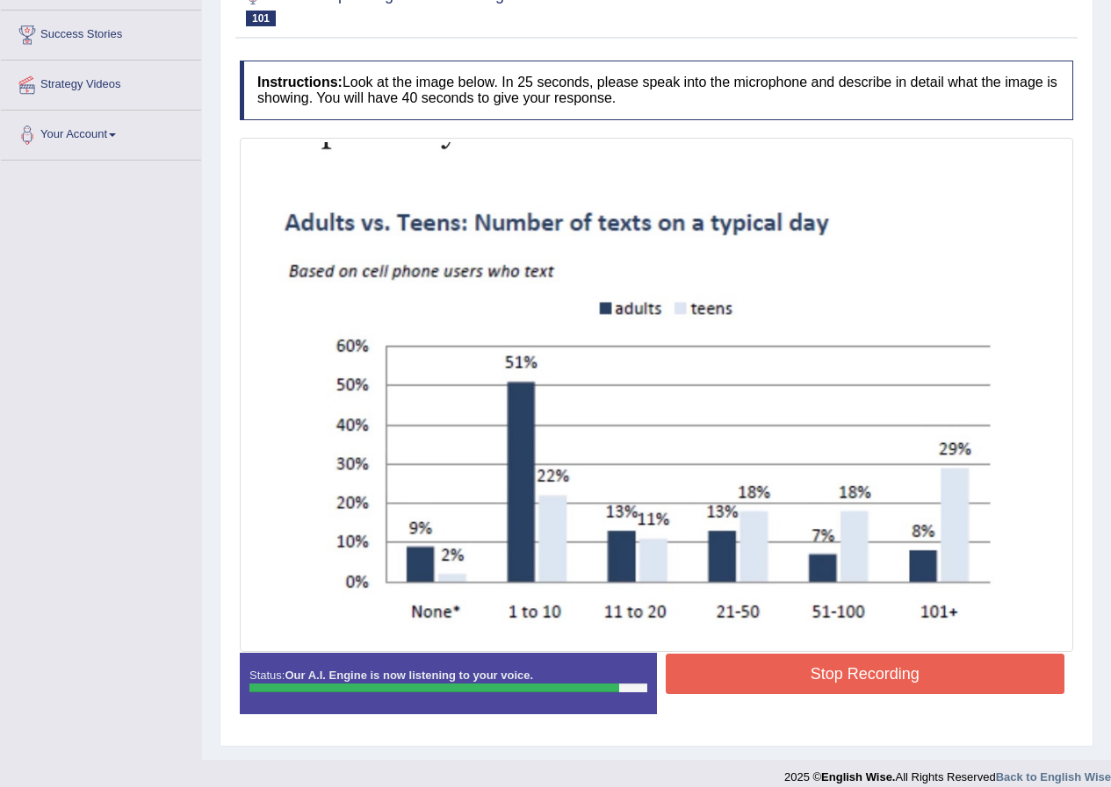
click at [793, 674] on button "Stop Recording" at bounding box center [864, 674] width 399 height 40
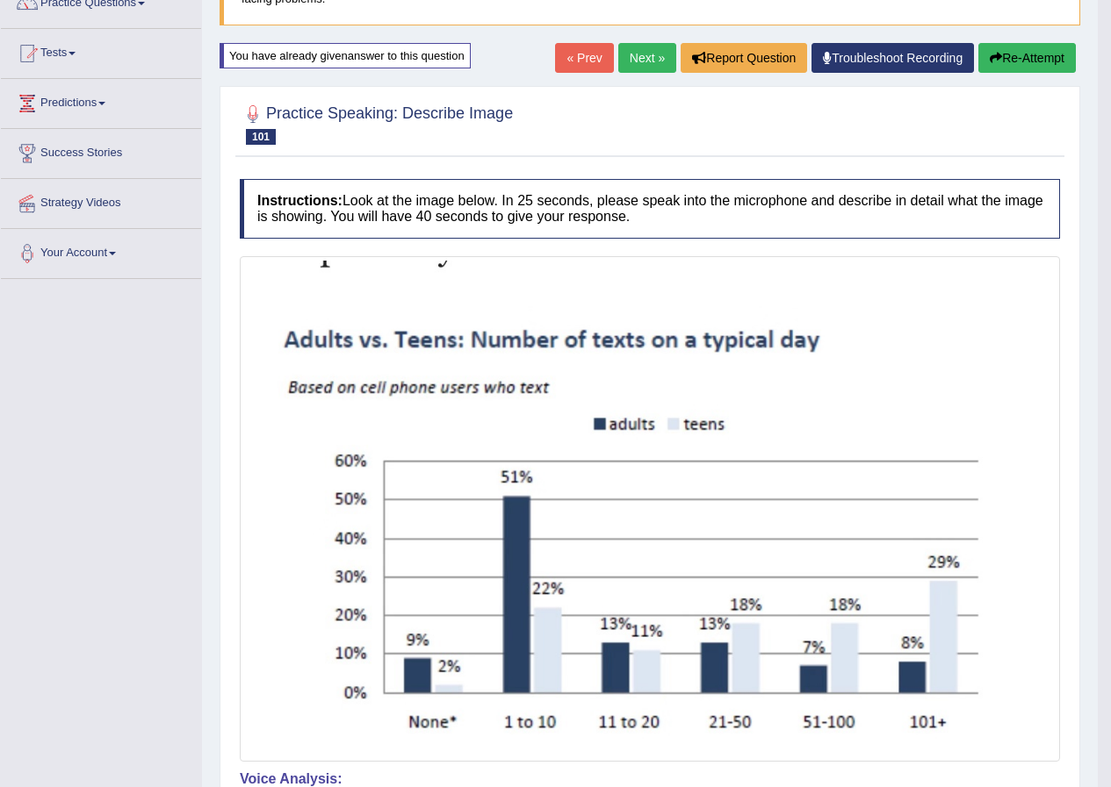
scroll to position [25, 0]
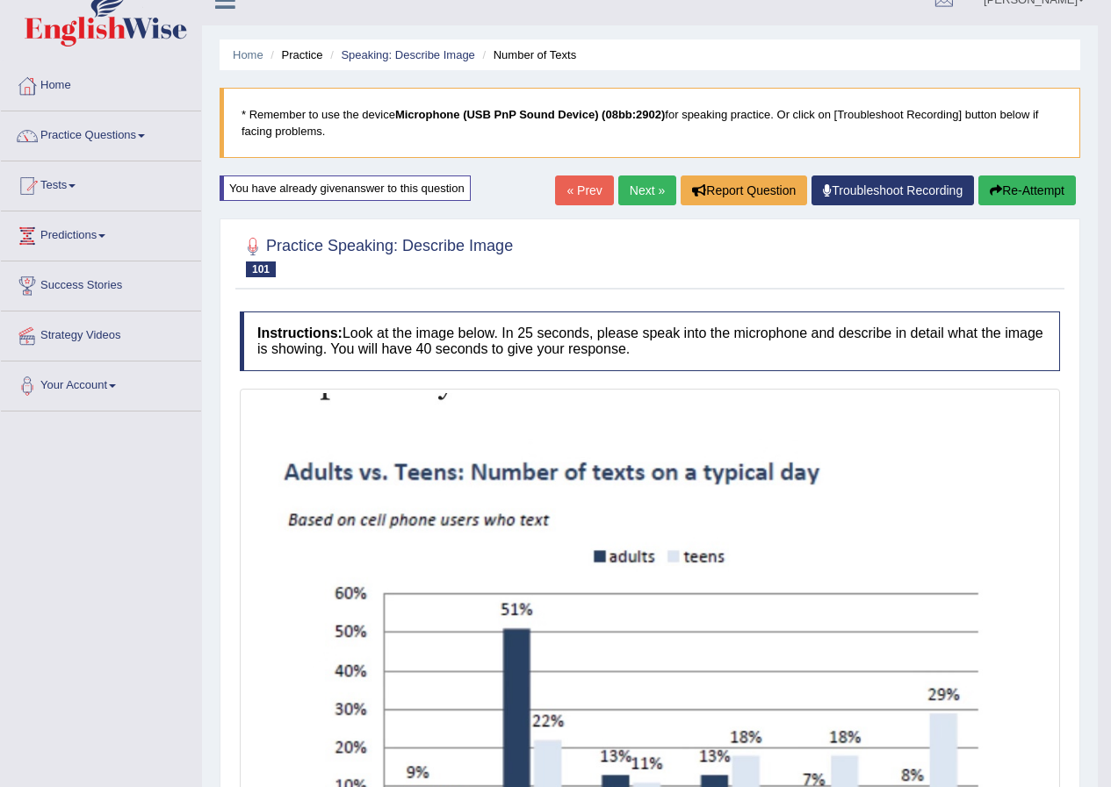
click at [1014, 191] on button "Re-Attempt" at bounding box center [1026, 191] width 97 height 30
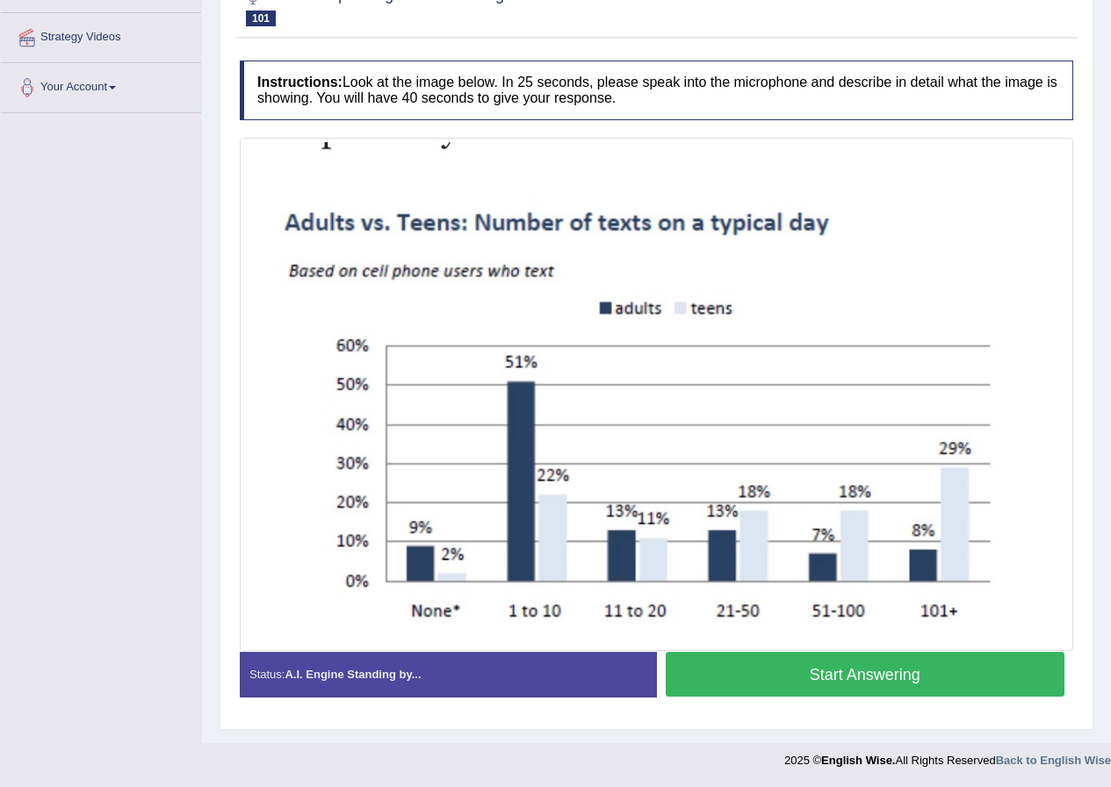
click at [881, 679] on button "Start Answering" at bounding box center [864, 674] width 399 height 45
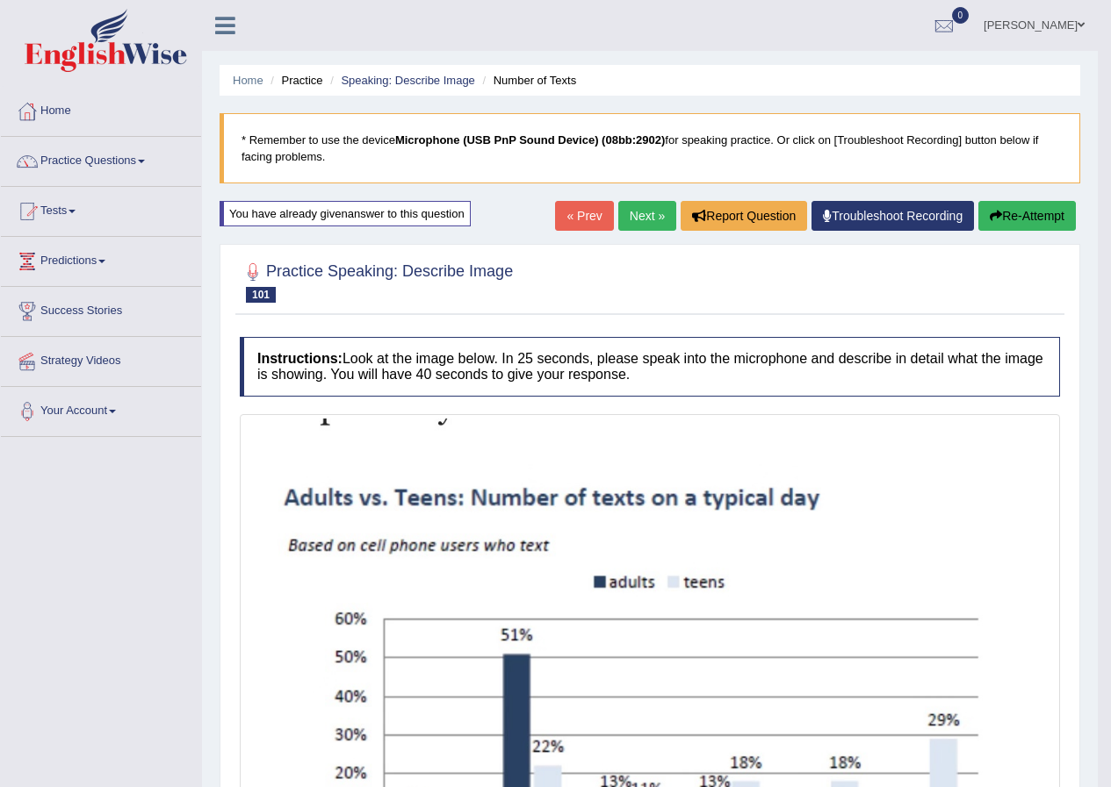
click at [658, 195] on div "Home Practice Speaking: Describe Image Number of Texts * Remember to use the de…" at bounding box center [649, 692] width 895 height 1384
click at [652, 212] on link "Next »" at bounding box center [647, 216] width 58 height 30
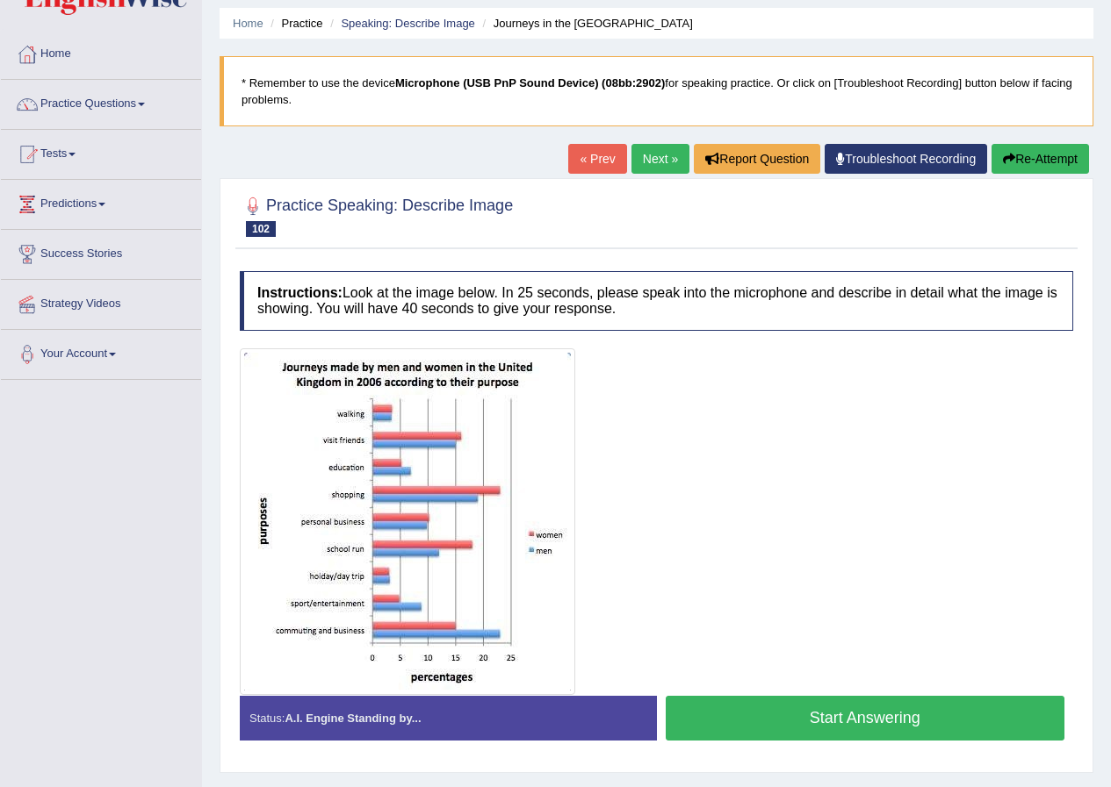
scroll to position [88, 0]
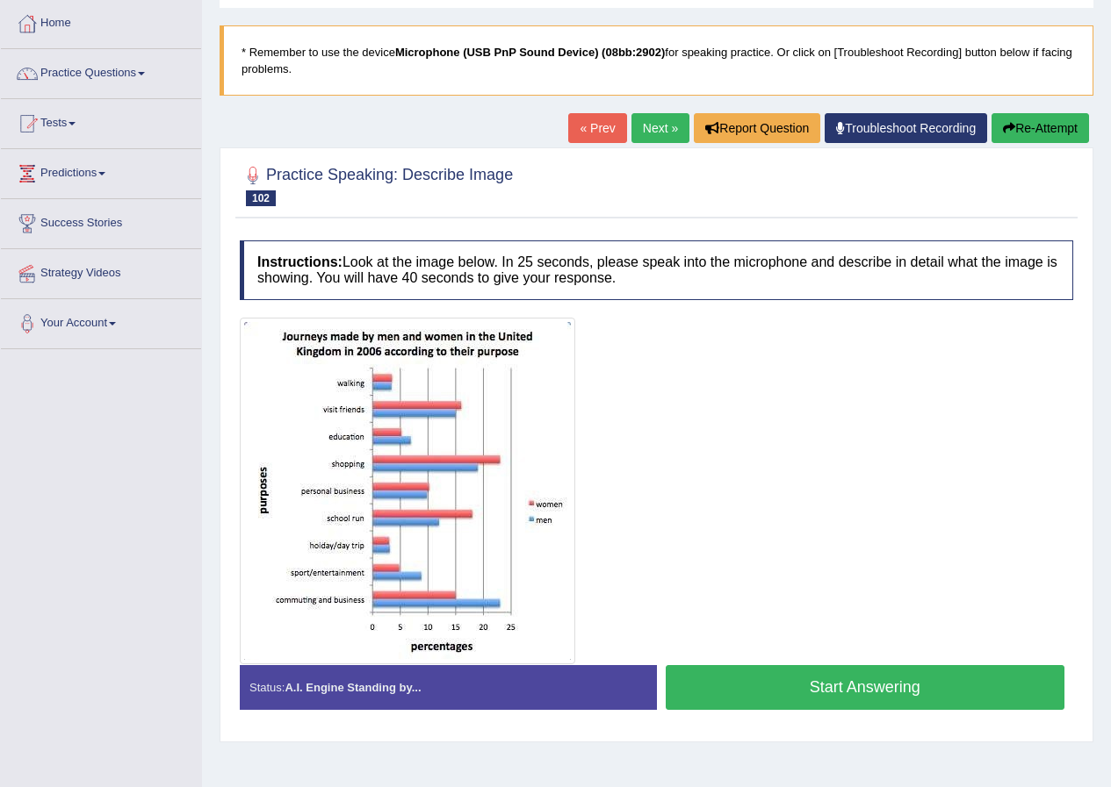
click at [810, 691] on button "Start Answering" at bounding box center [864, 687] width 399 height 45
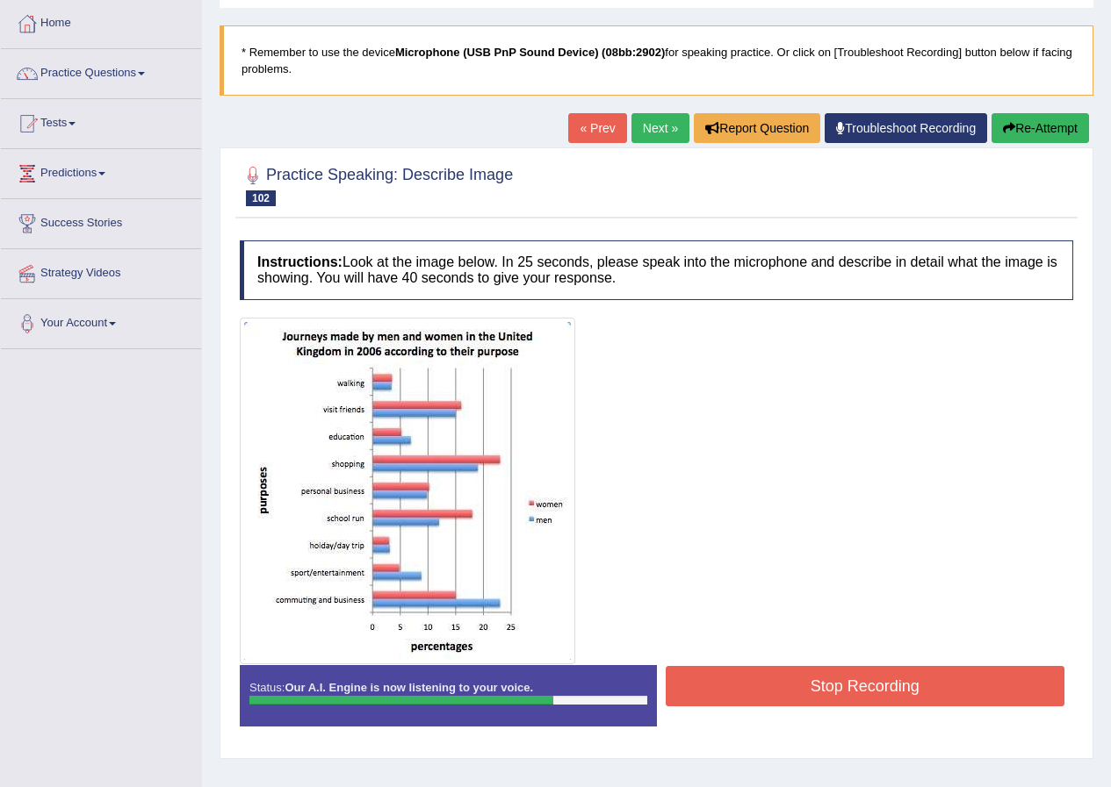
click at [711, 686] on button "Stop Recording" at bounding box center [864, 686] width 399 height 40
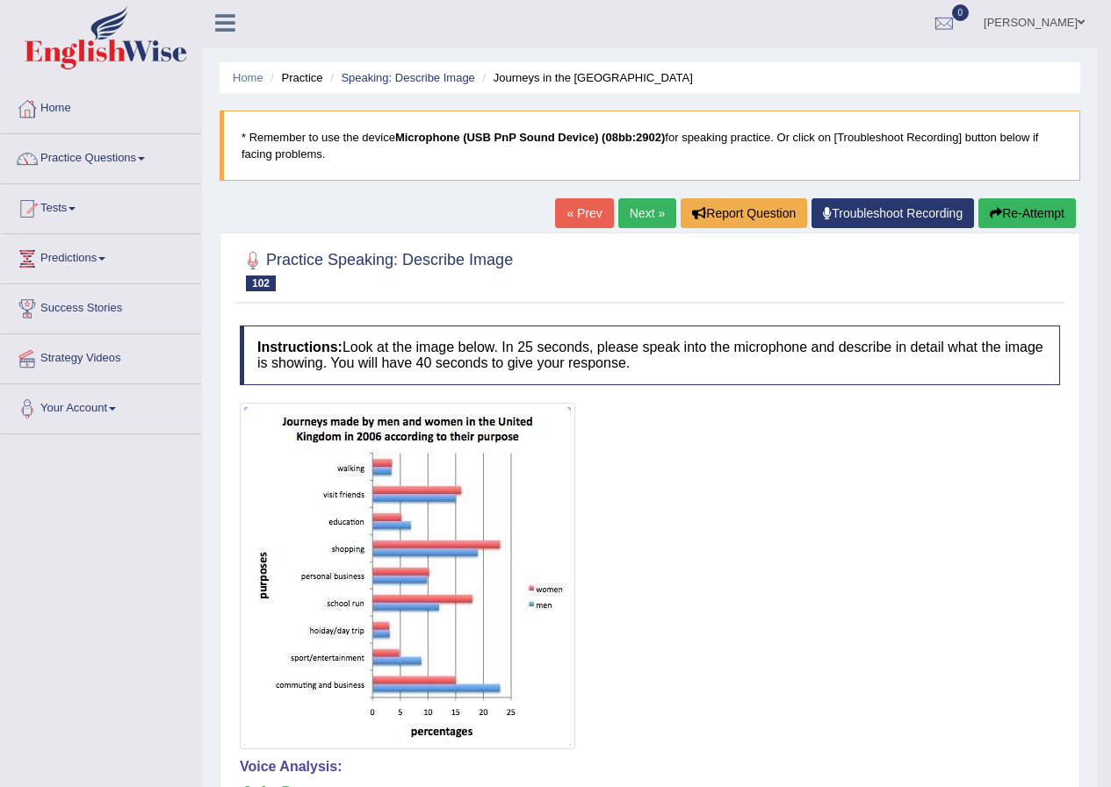
scroll to position [0, 0]
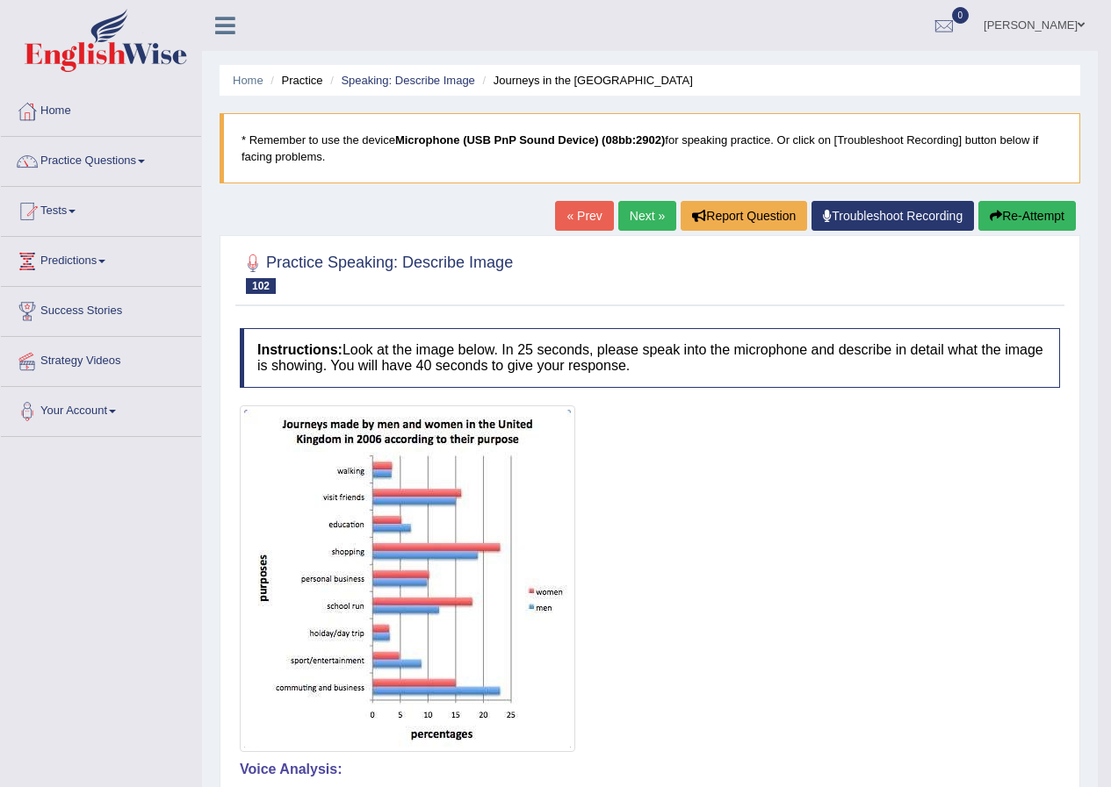
click at [642, 228] on link "Next »" at bounding box center [647, 216] width 58 height 30
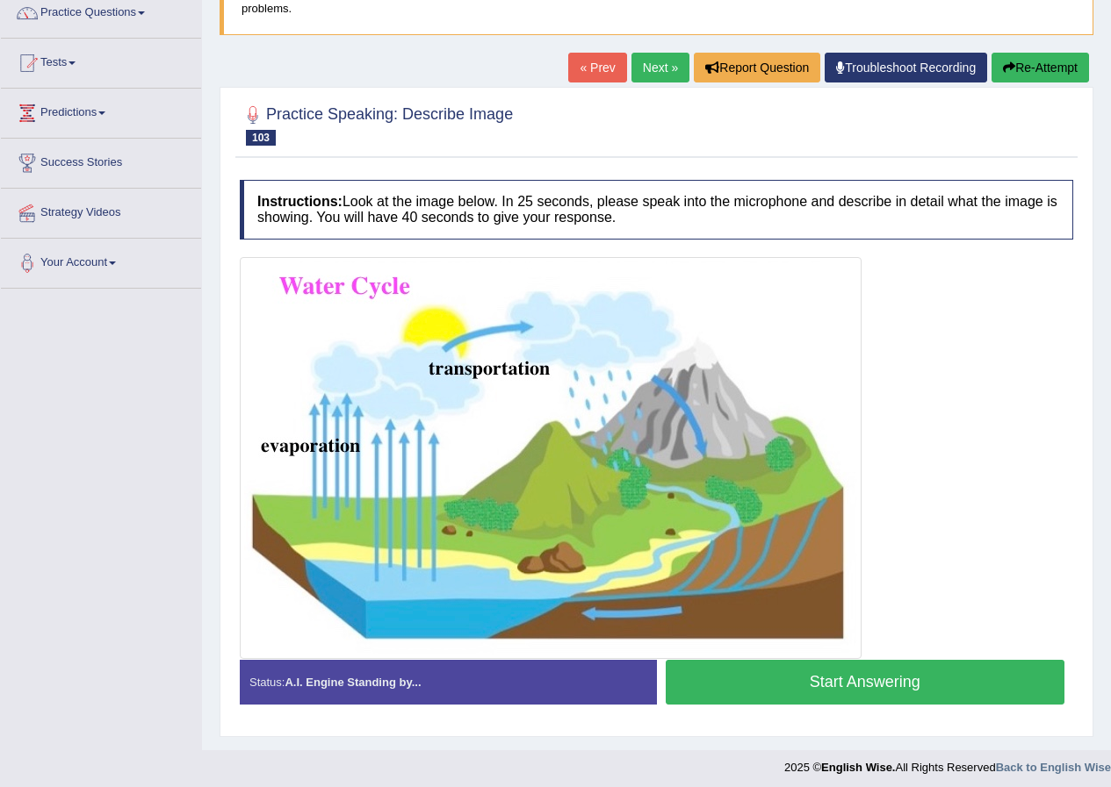
scroll to position [155, 0]
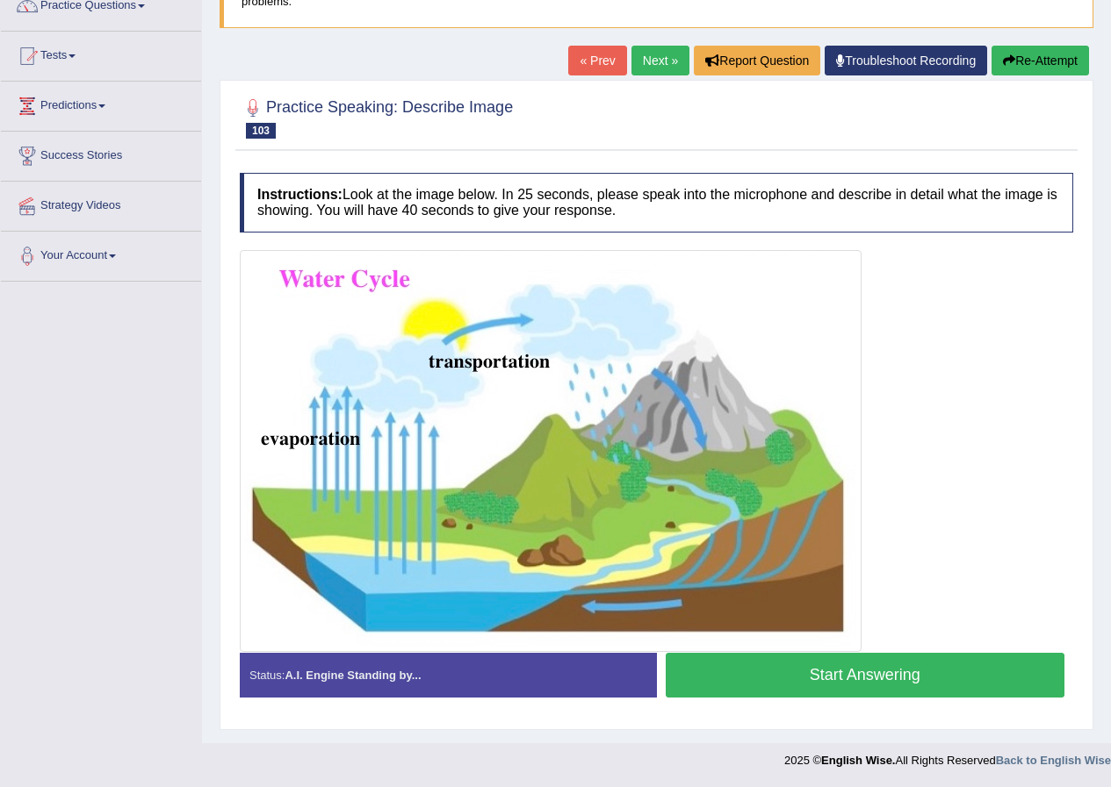
click at [852, 683] on button "Start Answering" at bounding box center [864, 675] width 399 height 45
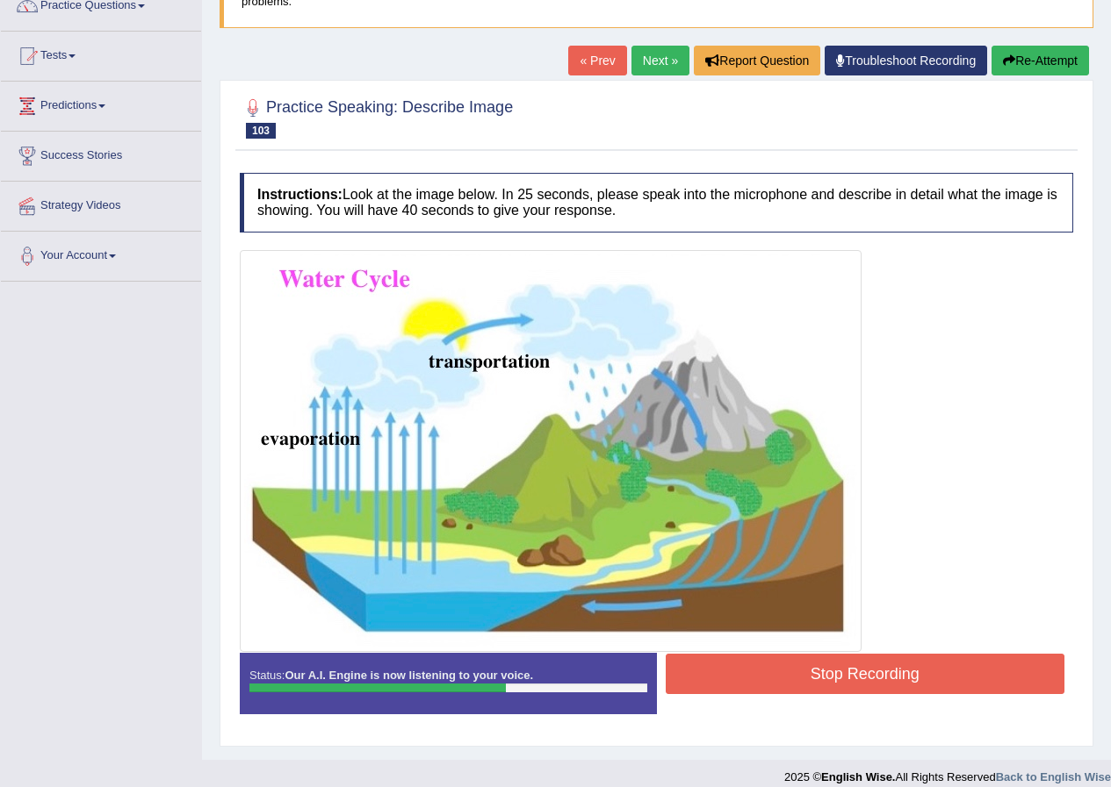
click at [849, 677] on button "Stop Recording" at bounding box center [864, 674] width 399 height 40
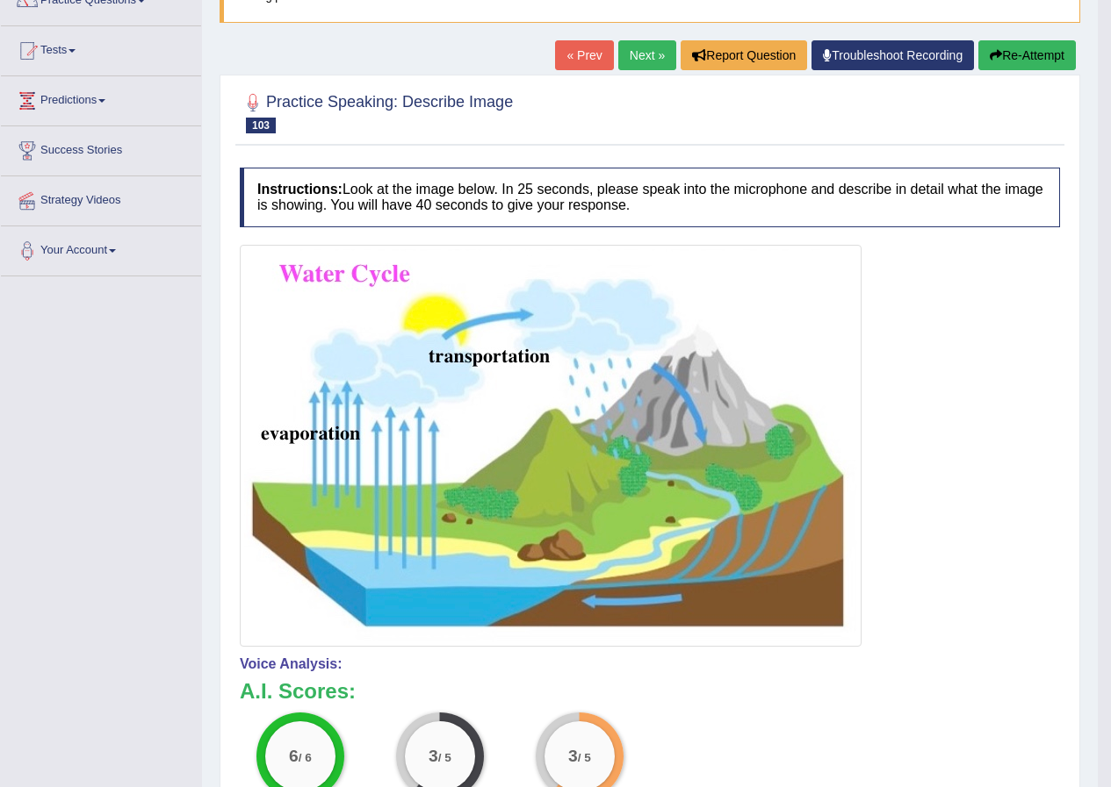
scroll to position [12, 0]
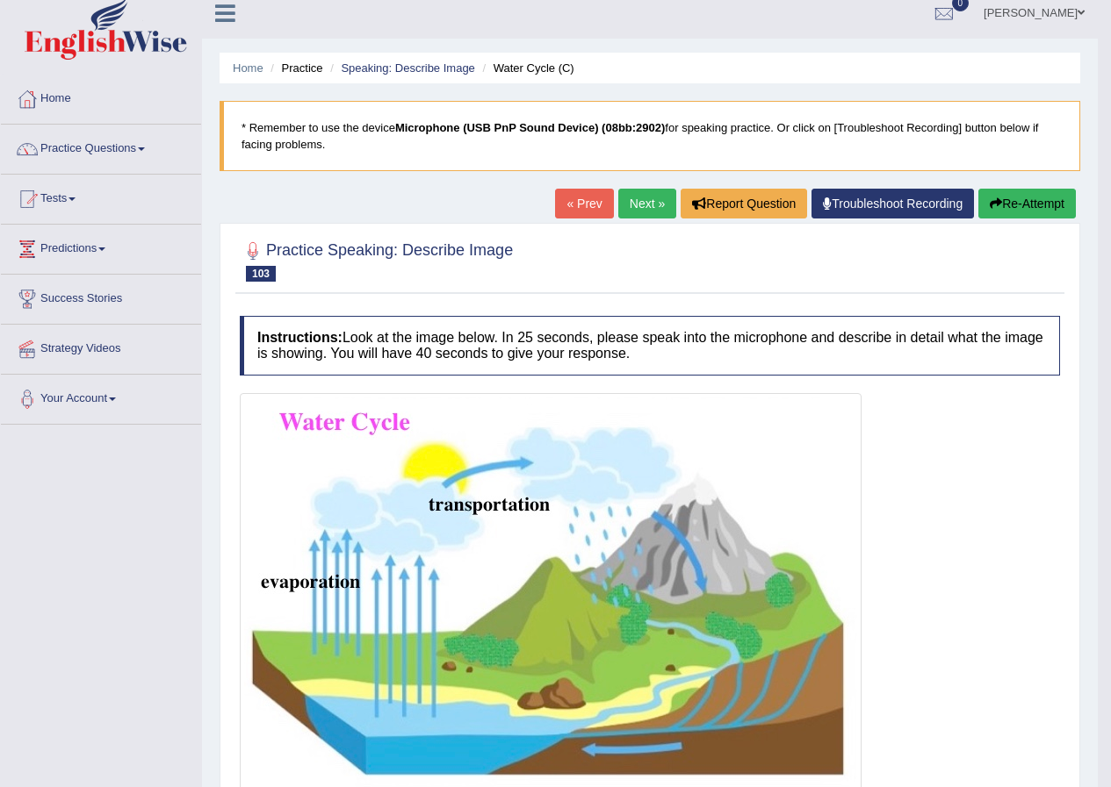
click at [630, 198] on link "Next »" at bounding box center [647, 204] width 58 height 30
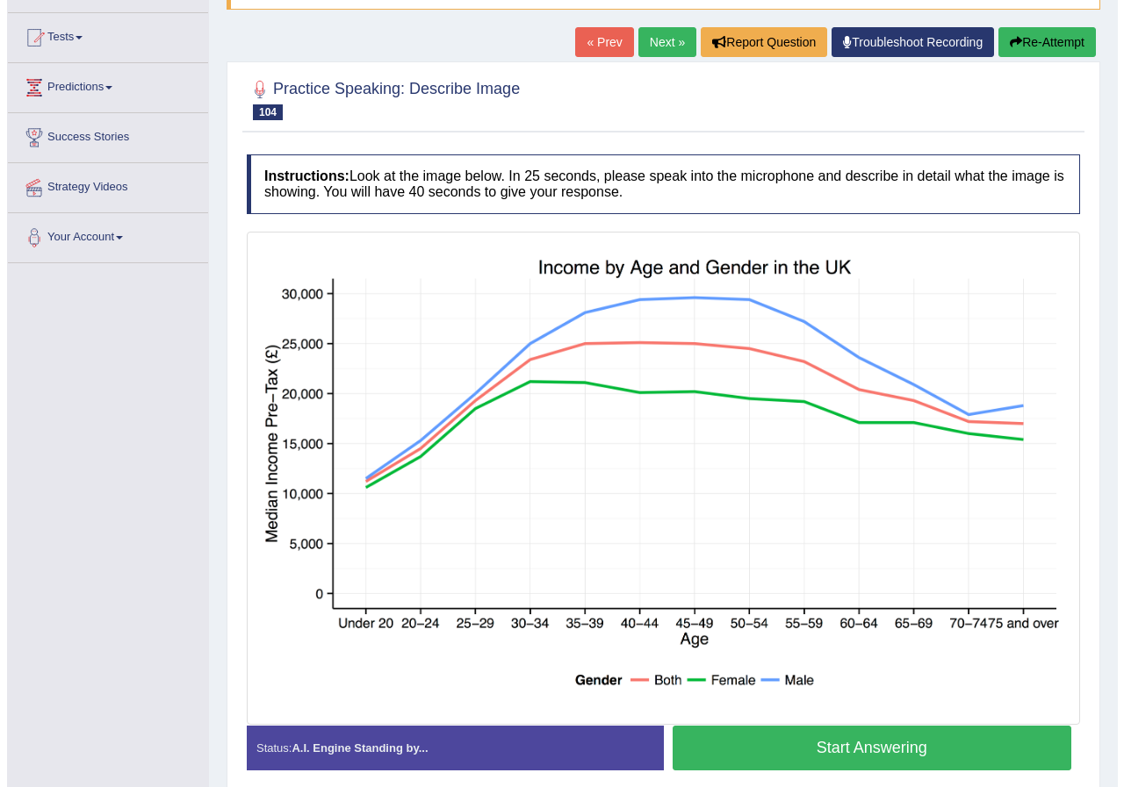
scroll to position [176, 0]
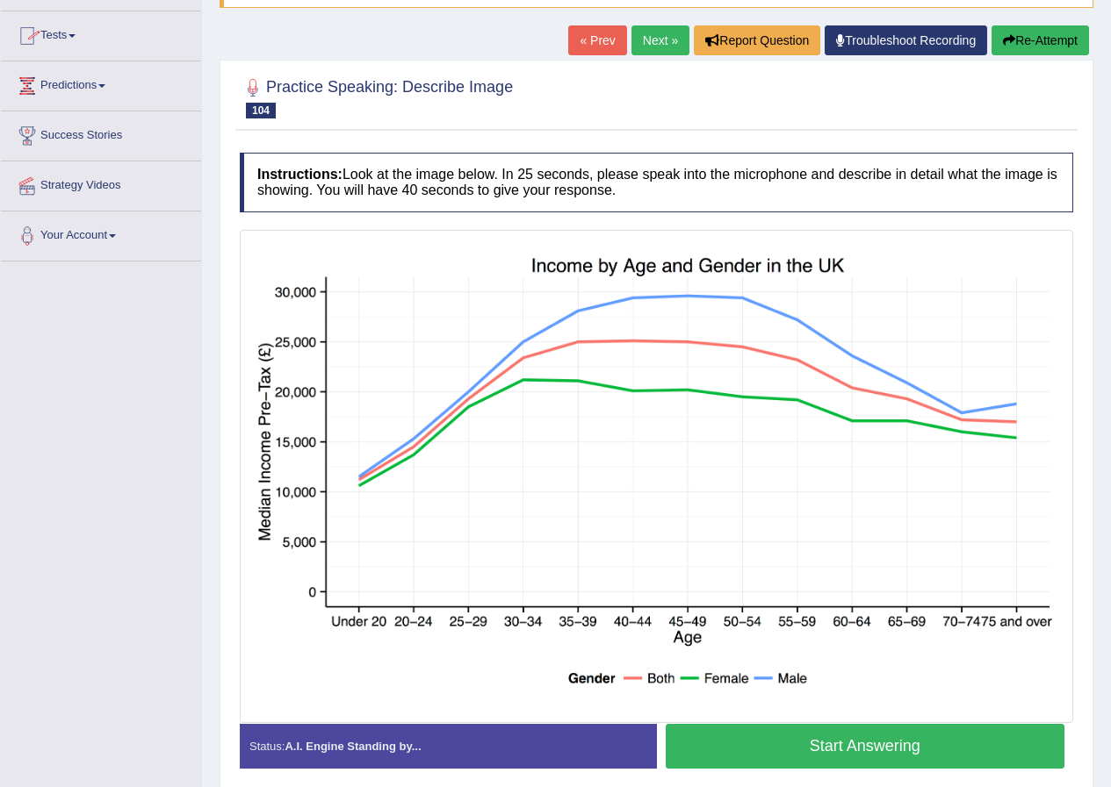
click at [828, 740] on button "Start Answering" at bounding box center [864, 746] width 399 height 45
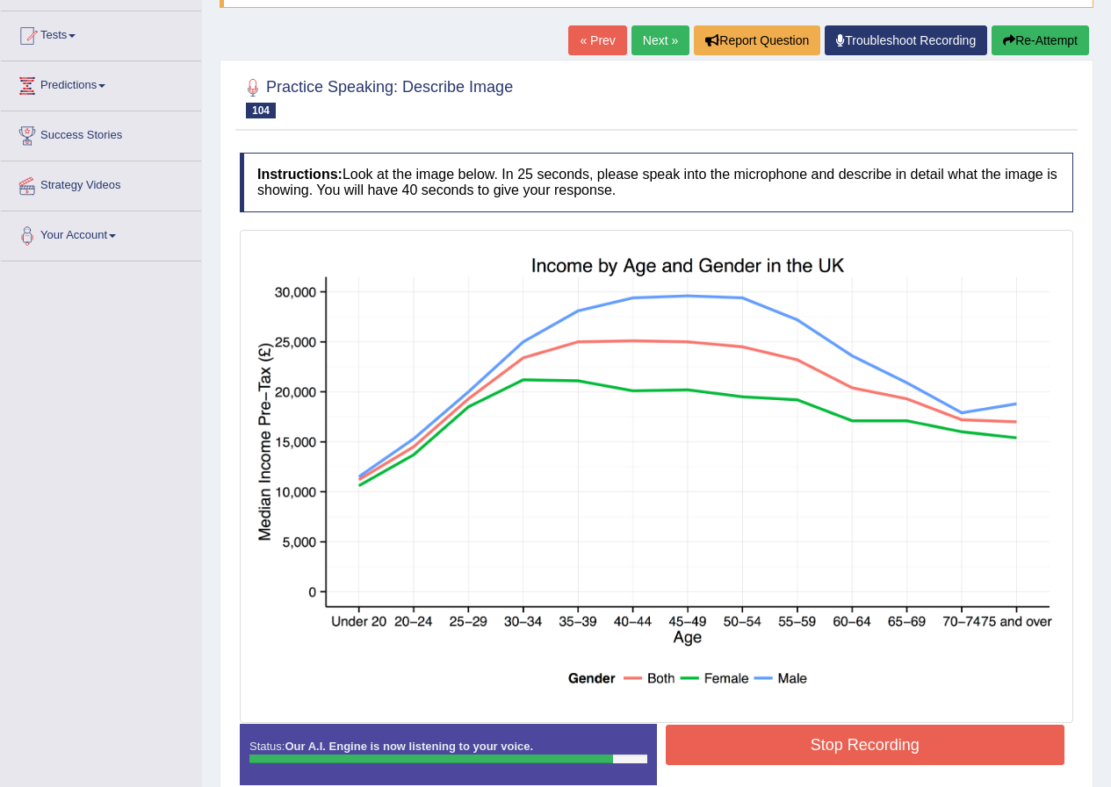
click at [837, 749] on button "Stop Recording" at bounding box center [864, 745] width 399 height 40
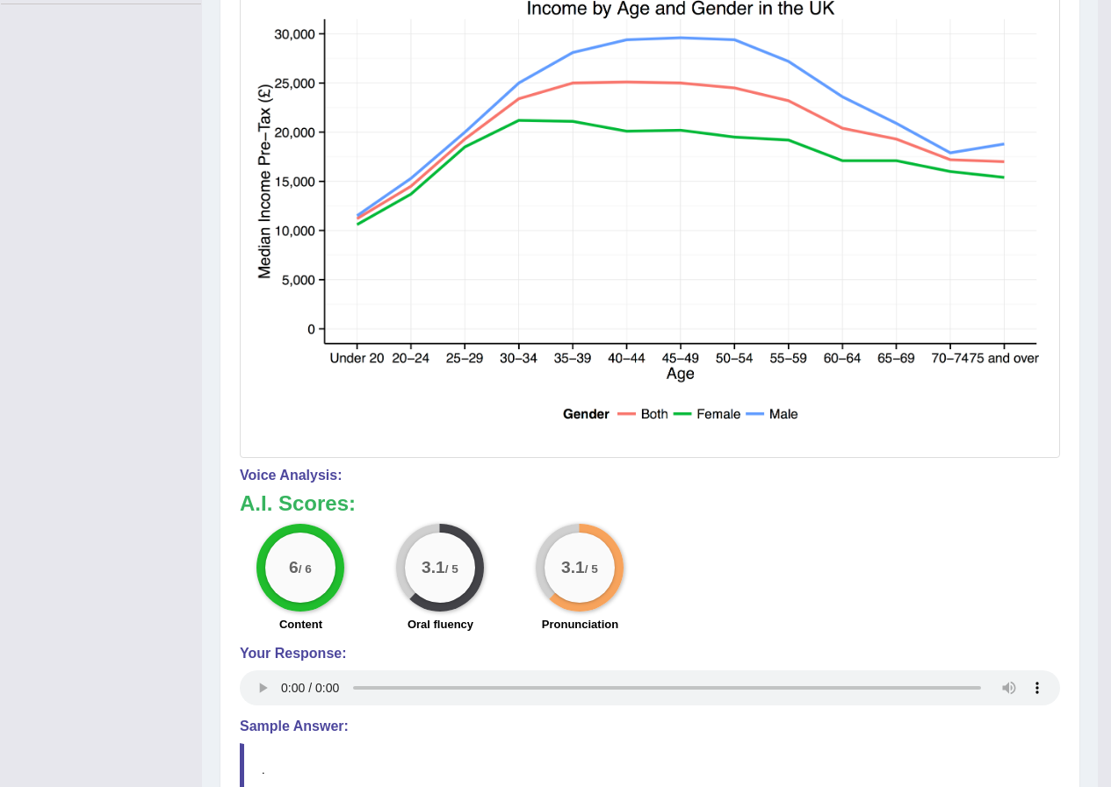
scroll to position [88, 0]
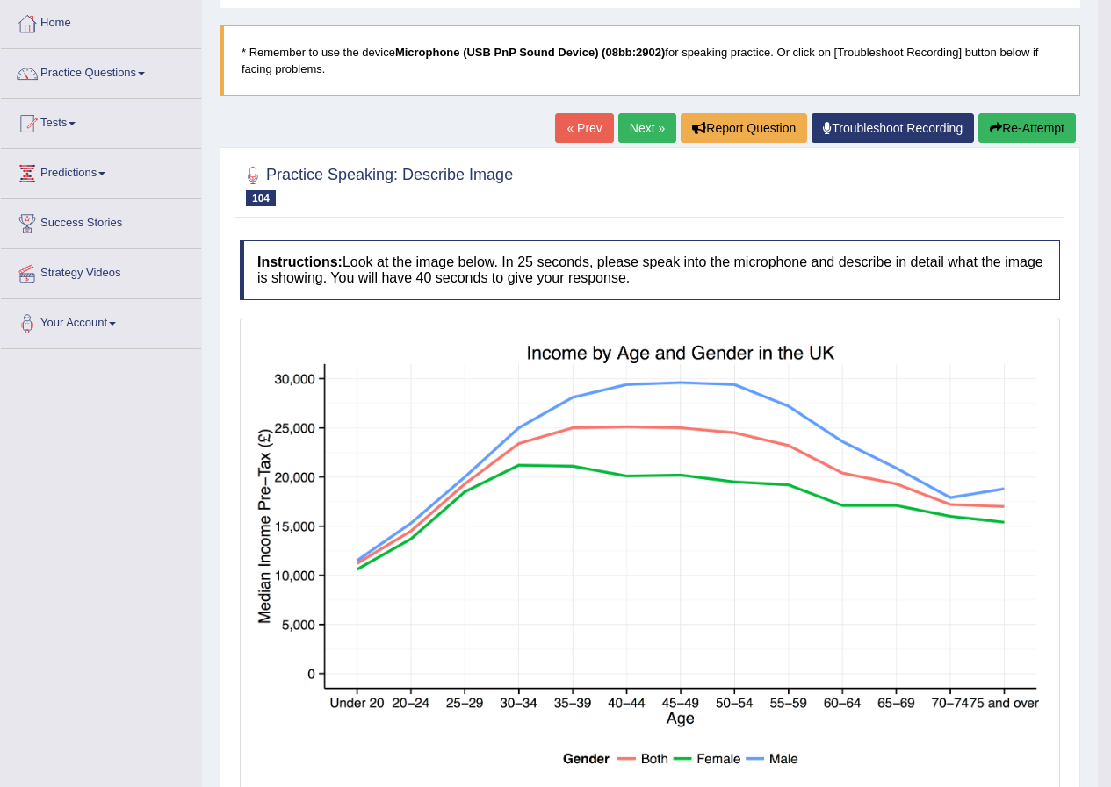
click at [1039, 133] on button "Re-Attempt" at bounding box center [1026, 128] width 97 height 30
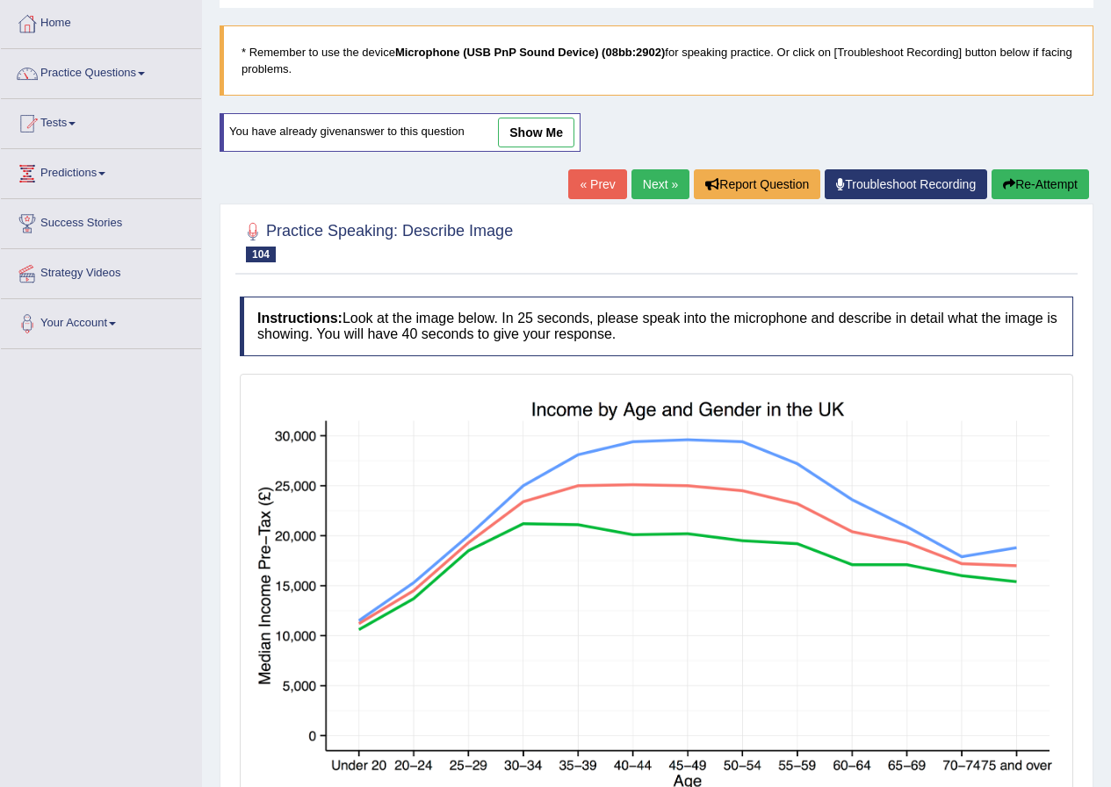
scroll to position [303, 0]
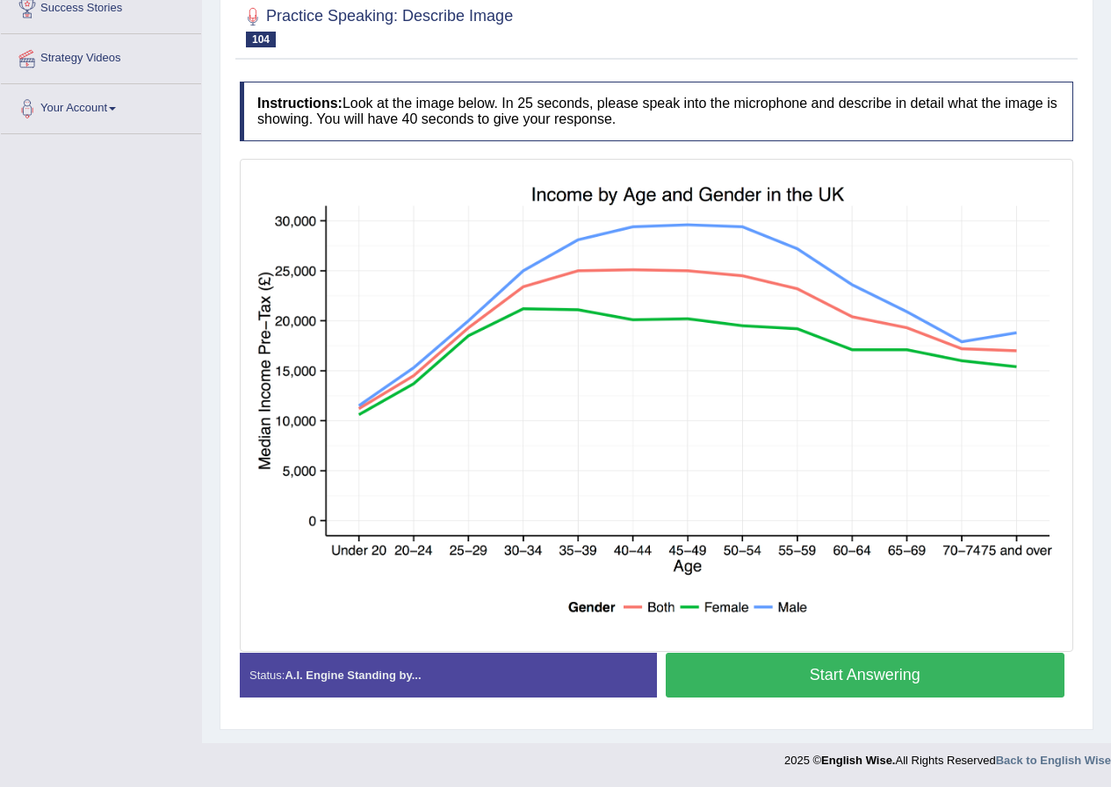
click at [846, 675] on button "Start Answering" at bounding box center [864, 675] width 399 height 45
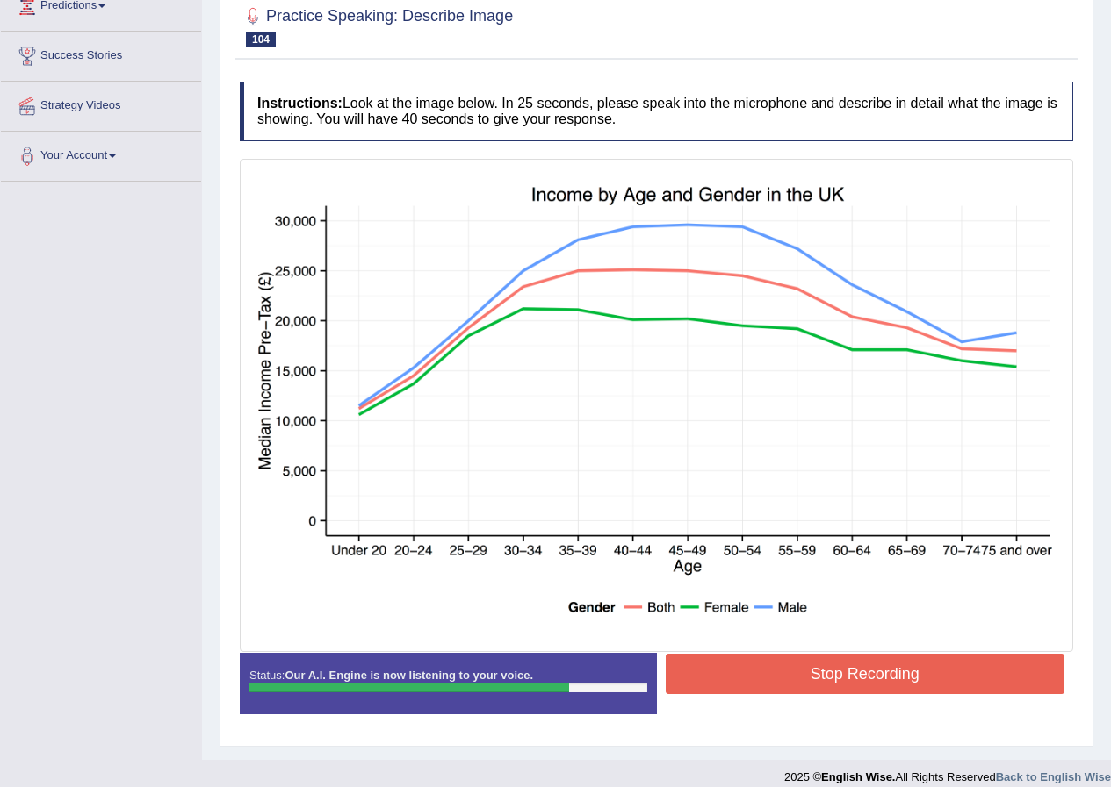
click at [810, 667] on button "Stop Recording" at bounding box center [864, 674] width 399 height 40
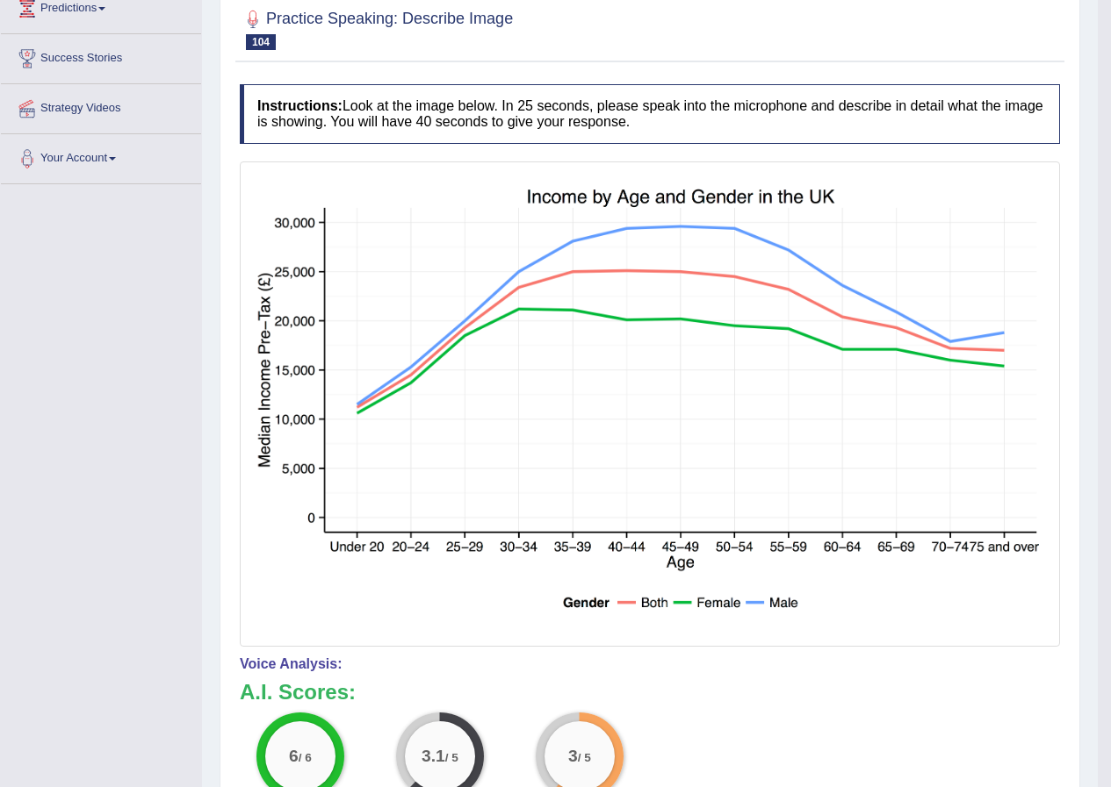
scroll to position [5, 0]
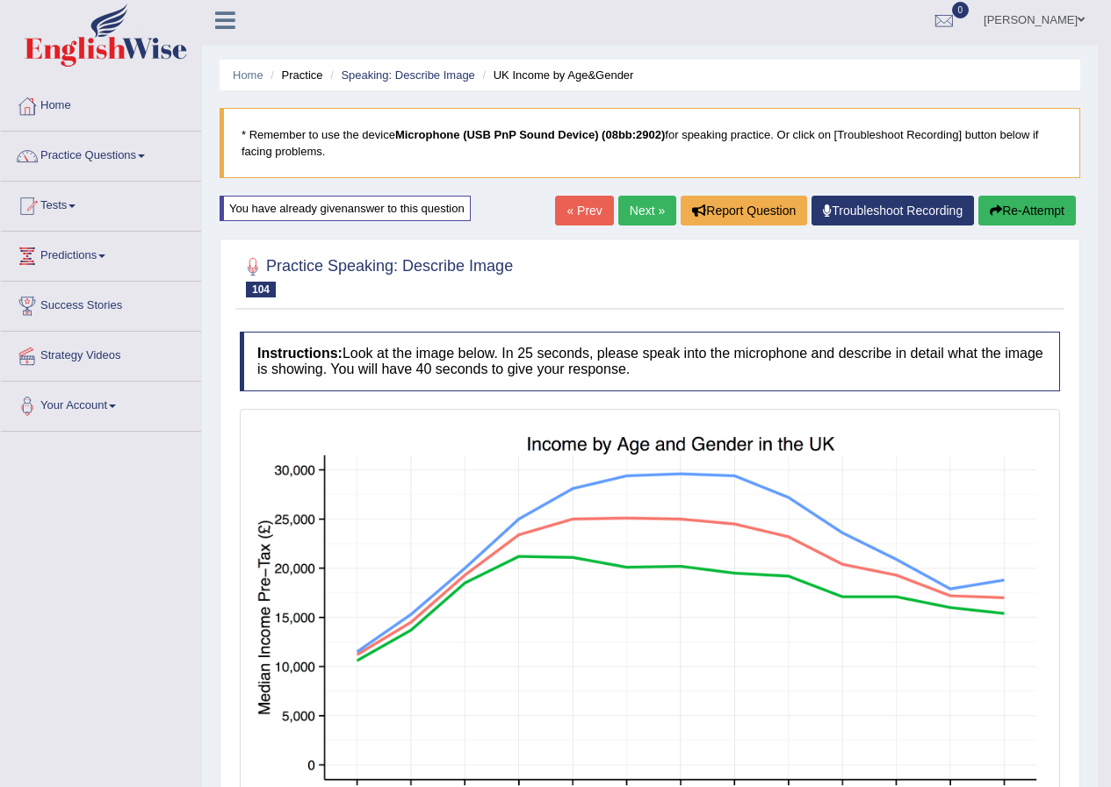
click at [1036, 220] on button "Re-Attempt" at bounding box center [1026, 211] width 97 height 30
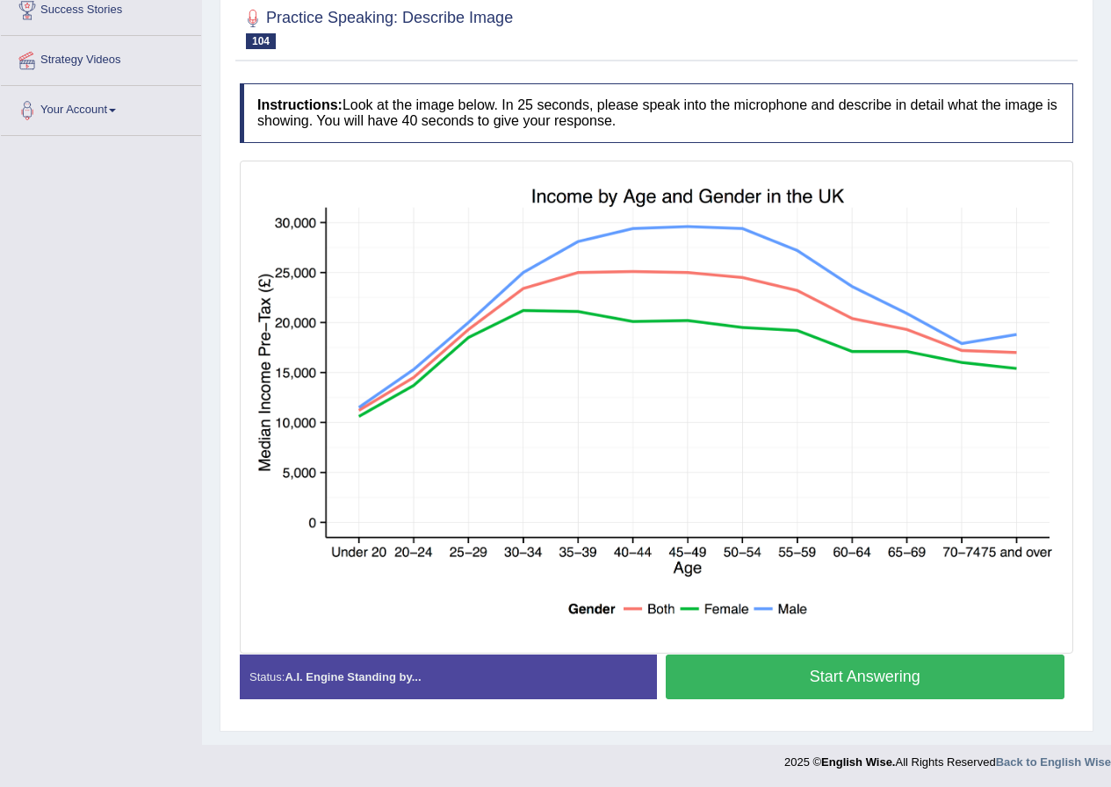
click at [906, 686] on button "Start Answering" at bounding box center [864, 677] width 399 height 45
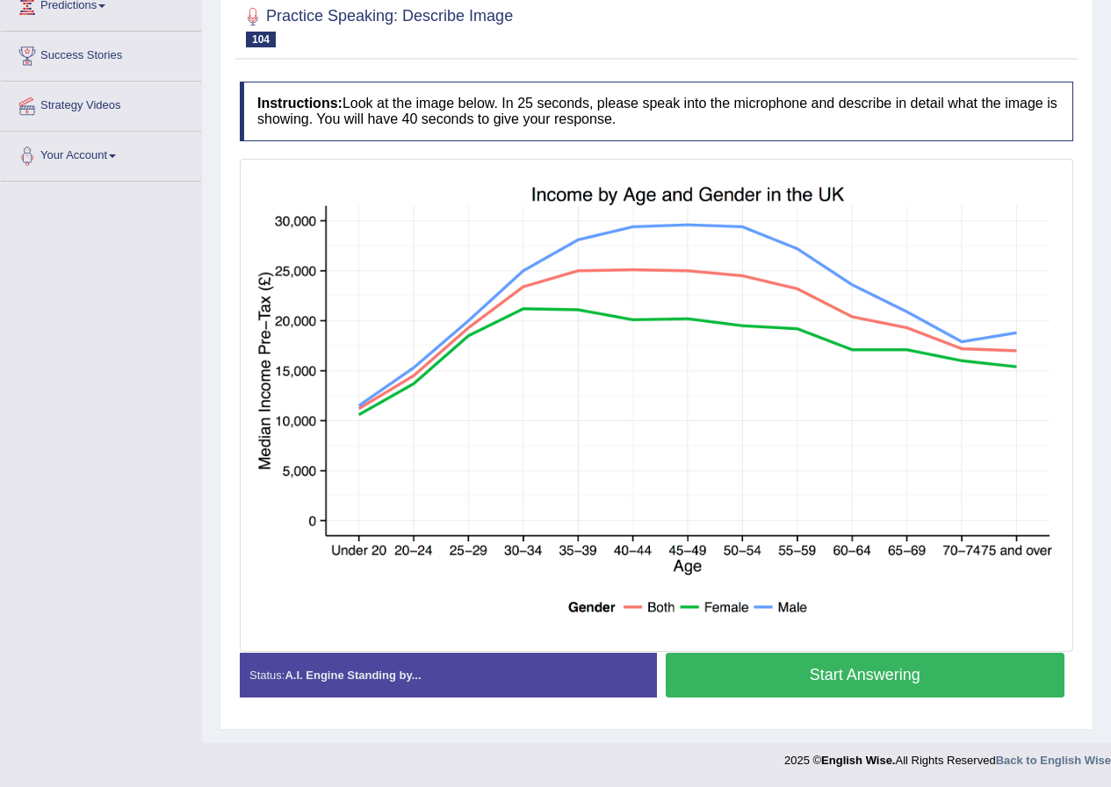
scroll to position [272, 0]
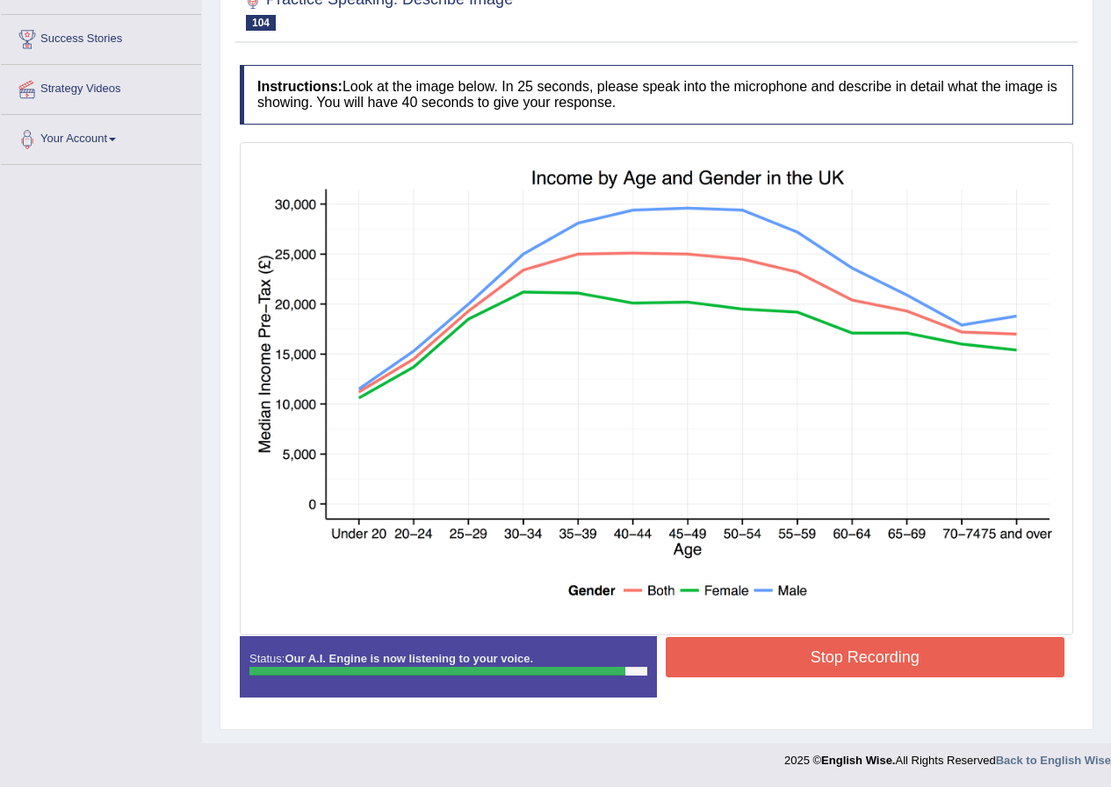
click at [770, 662] on button "Stop Recording" at bounding box center [864, 657] width 399 height 40
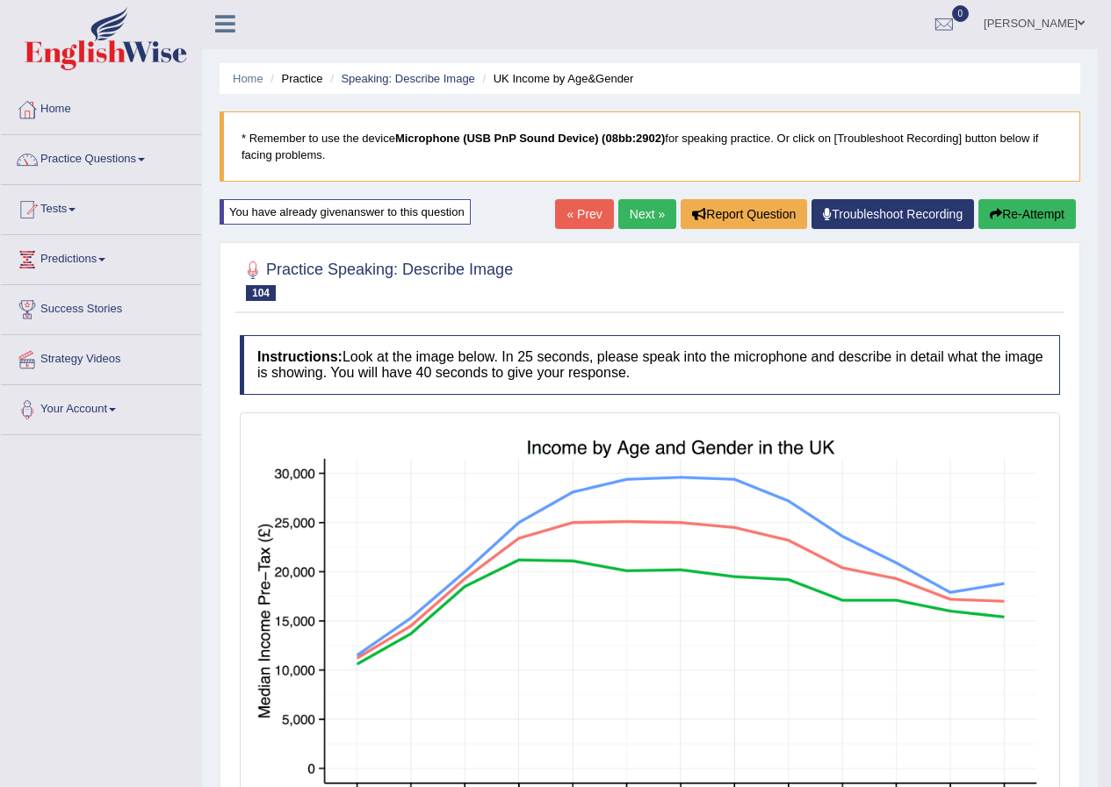
scroll to position [0, 0]
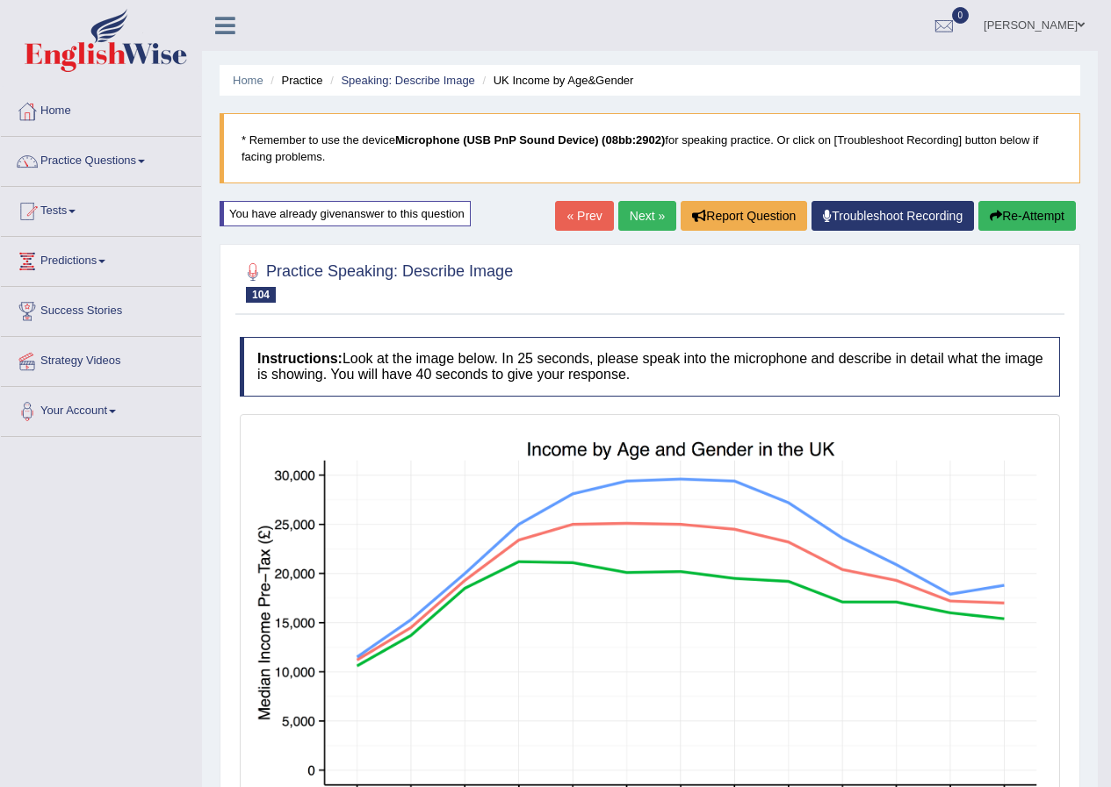
click at [654, 222] on link "Next »" at bounding box center [647, 216] width 58 height 30
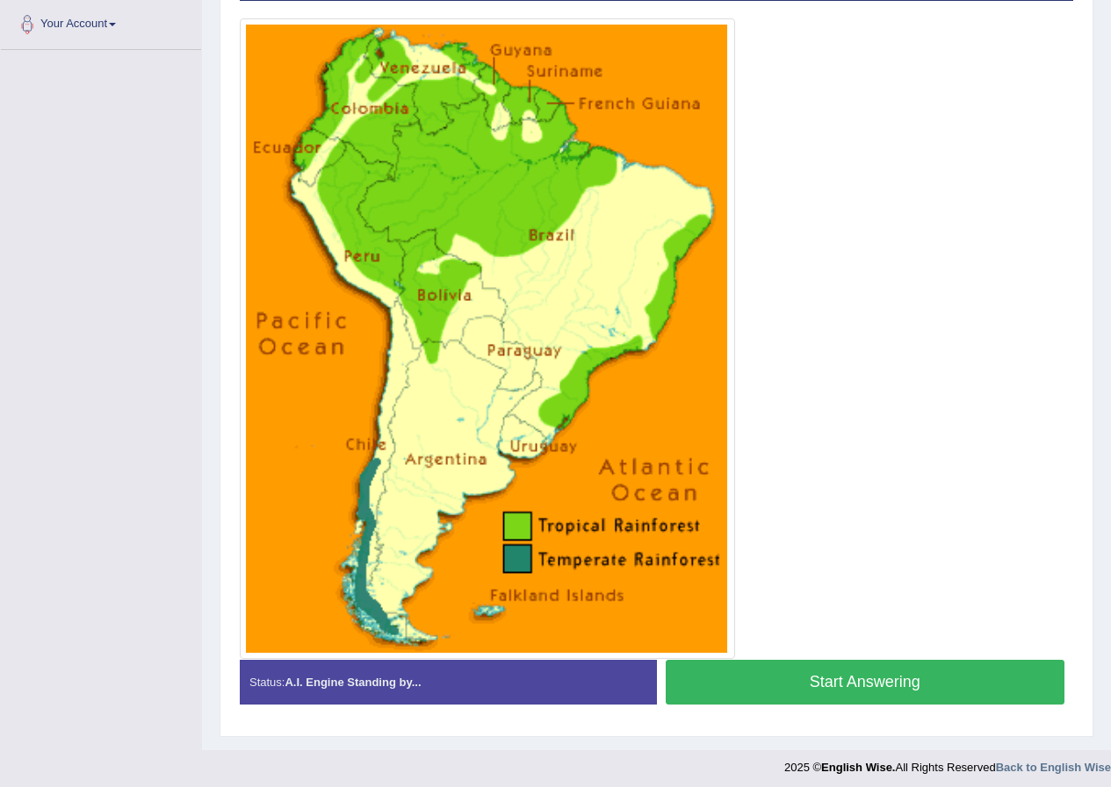
scroll to position [394, 0]
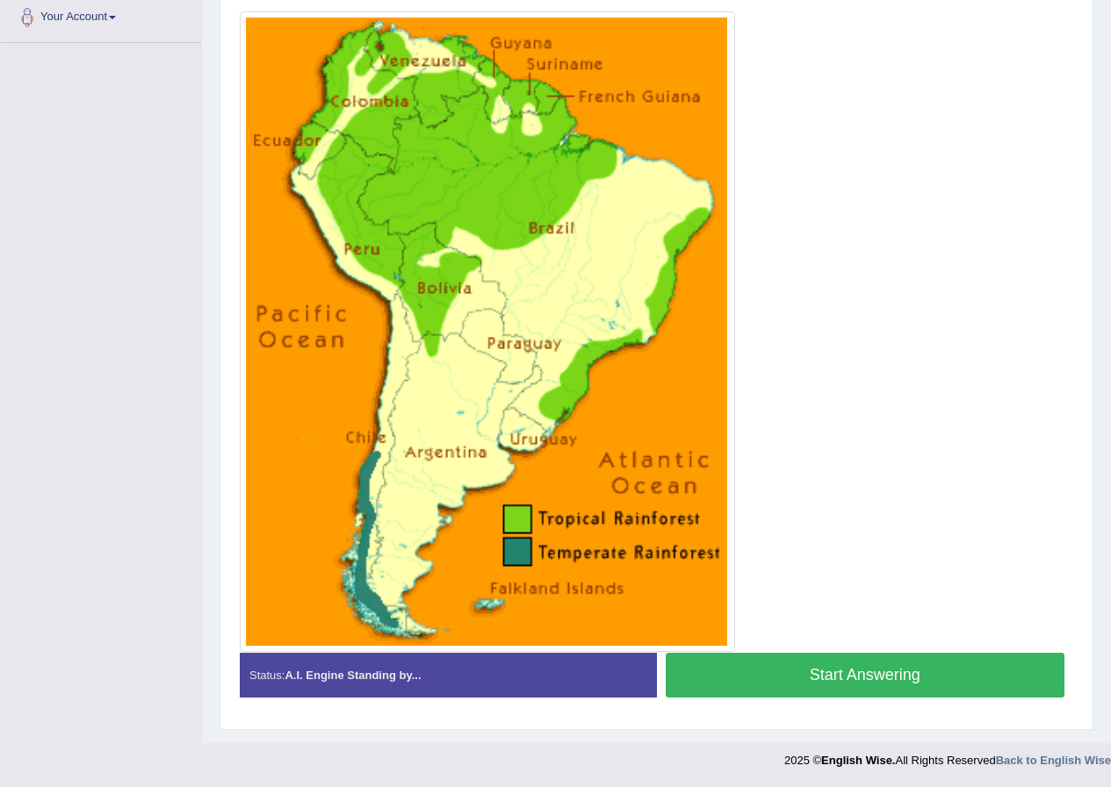
click at [888, 674] on button "Start Answering" at bounding box center [864, 675] width 399 height 45
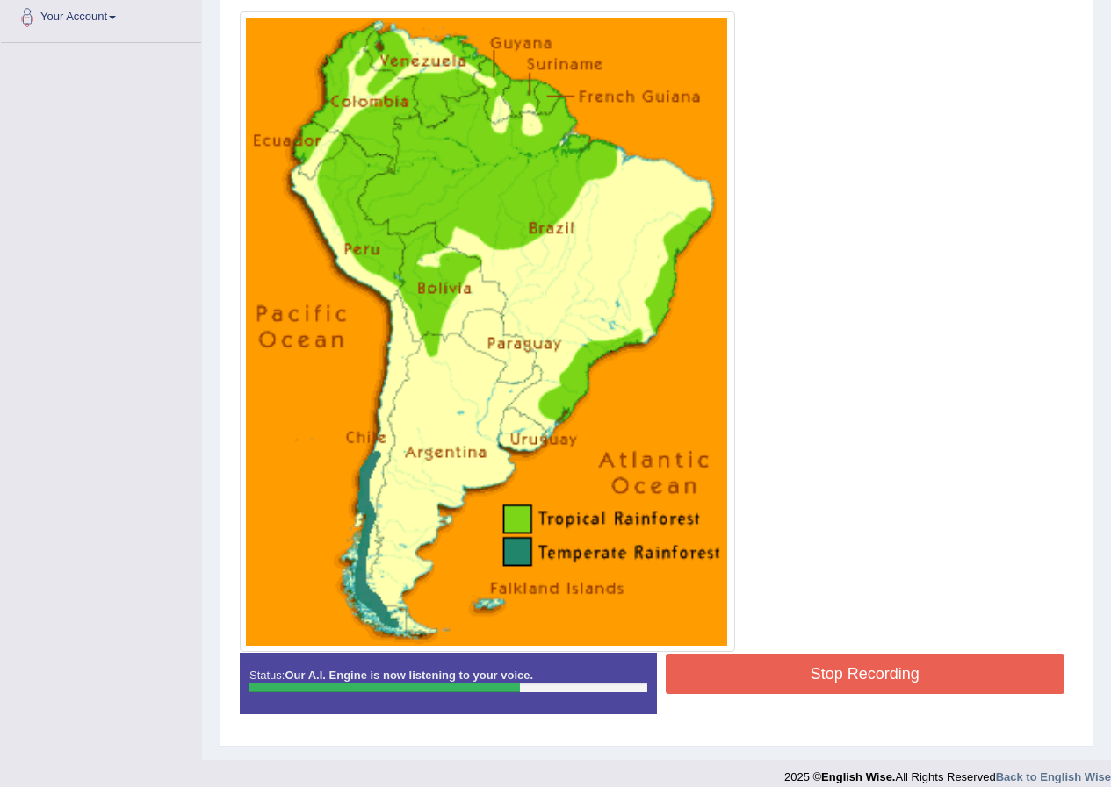
click at [824, 678] on button "Stop Recording" at bounding box center [864, 674] width 399 height 40
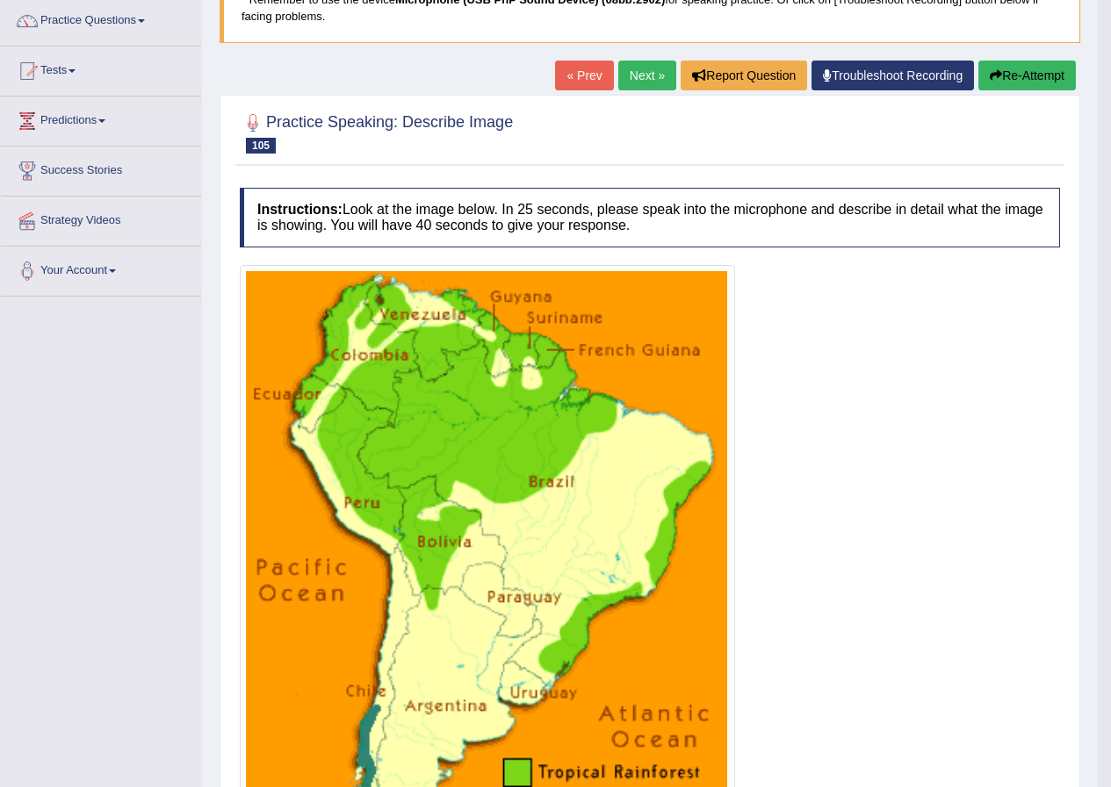
scroll to position [0, 0]
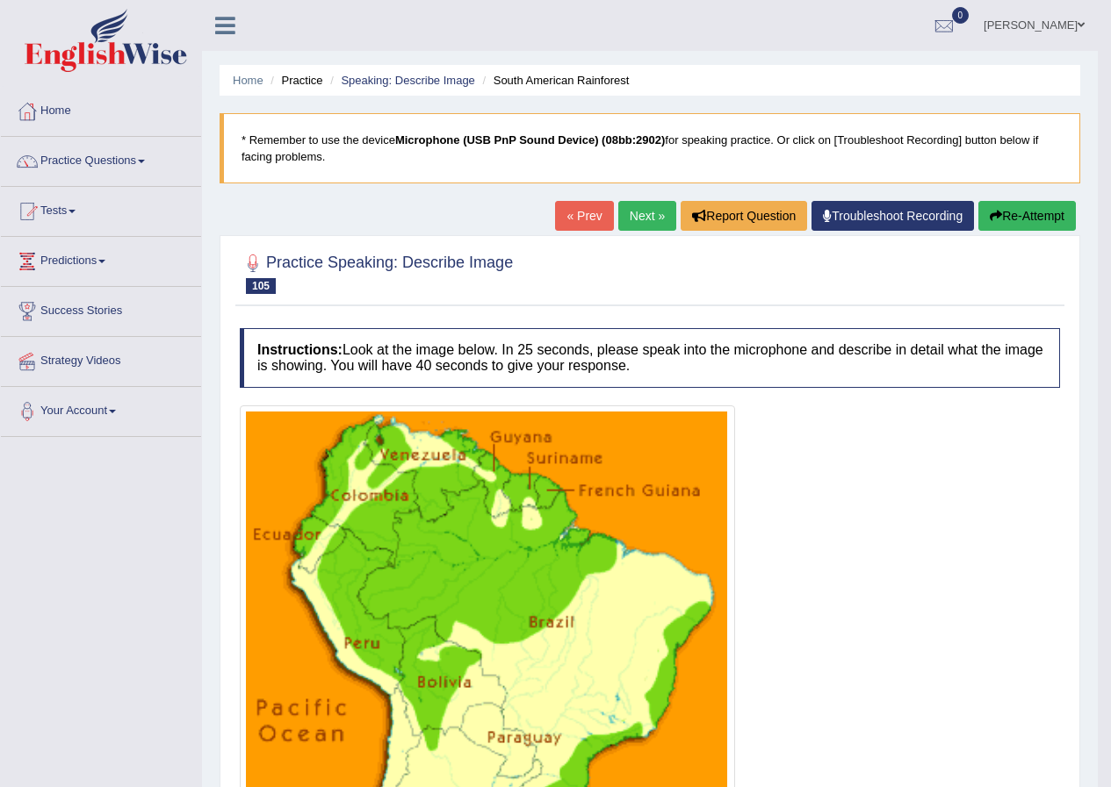
click at [1018, 213] on button "Re-Attempt" at bounding box center [1026, 216] width 97 height 30
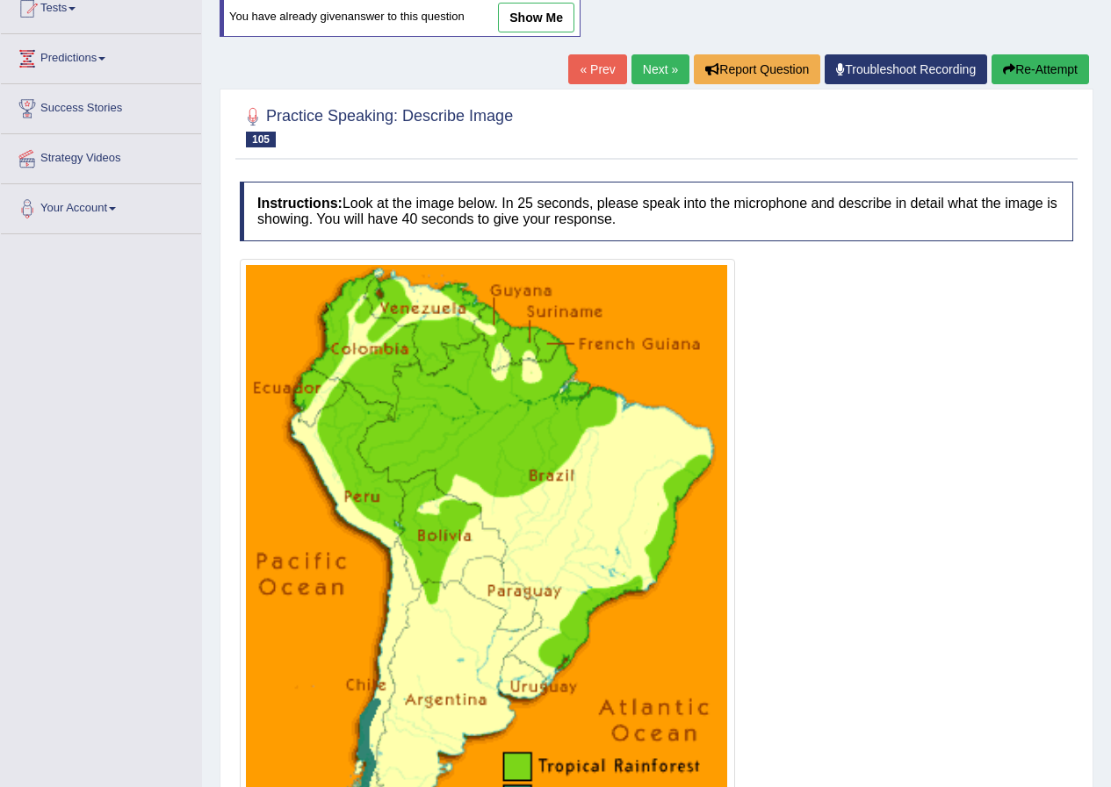
scroll to position [213, 0]
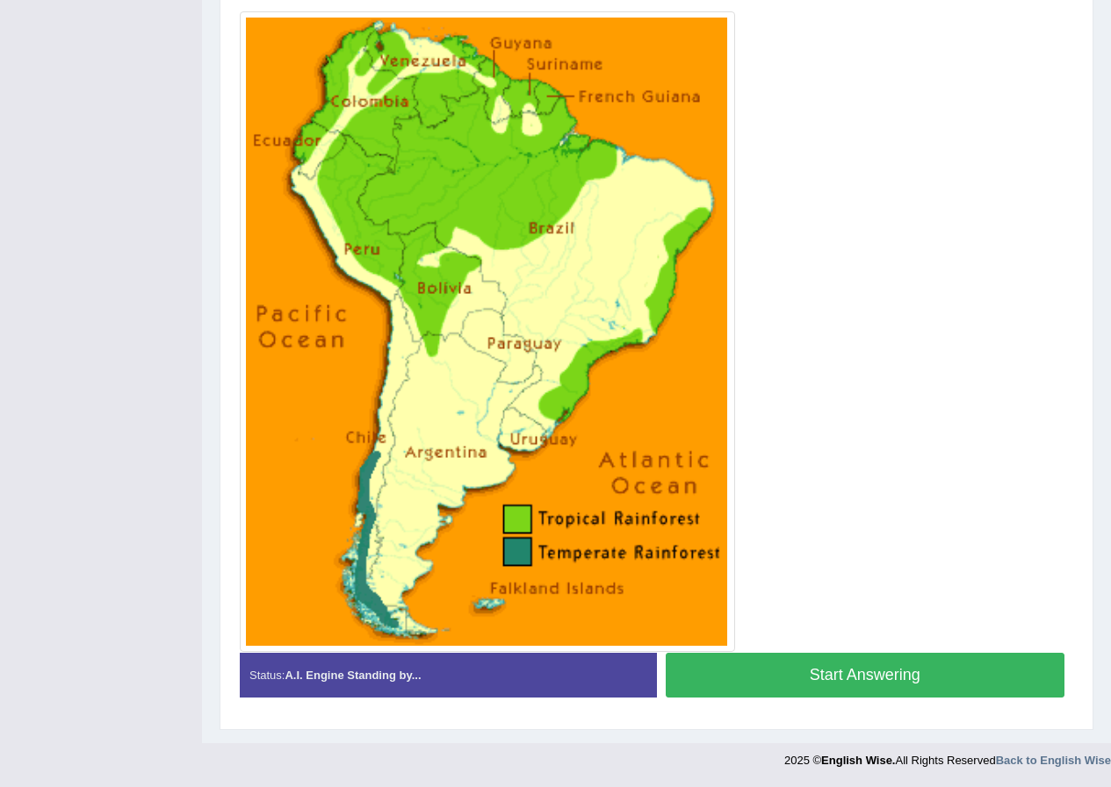
click at [803, 680] on button "Start Answering" at bounding box center [864, 675] width 399 height 45
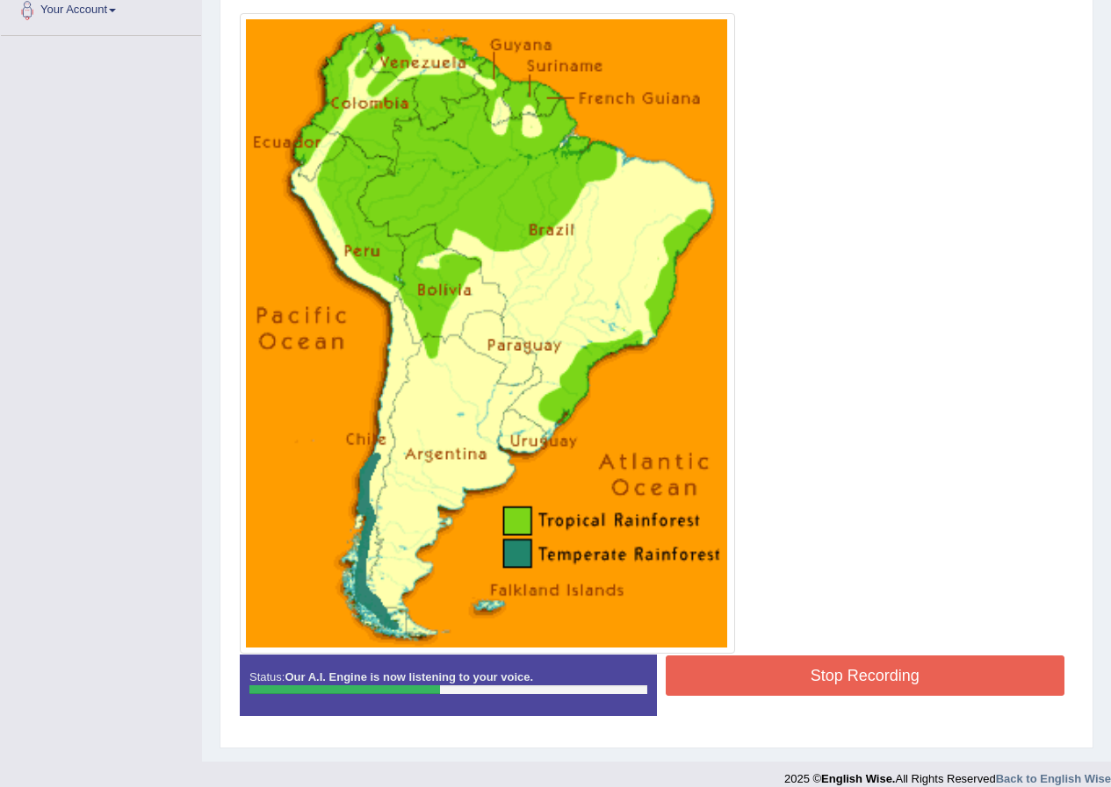
scroll to position [403, 0]
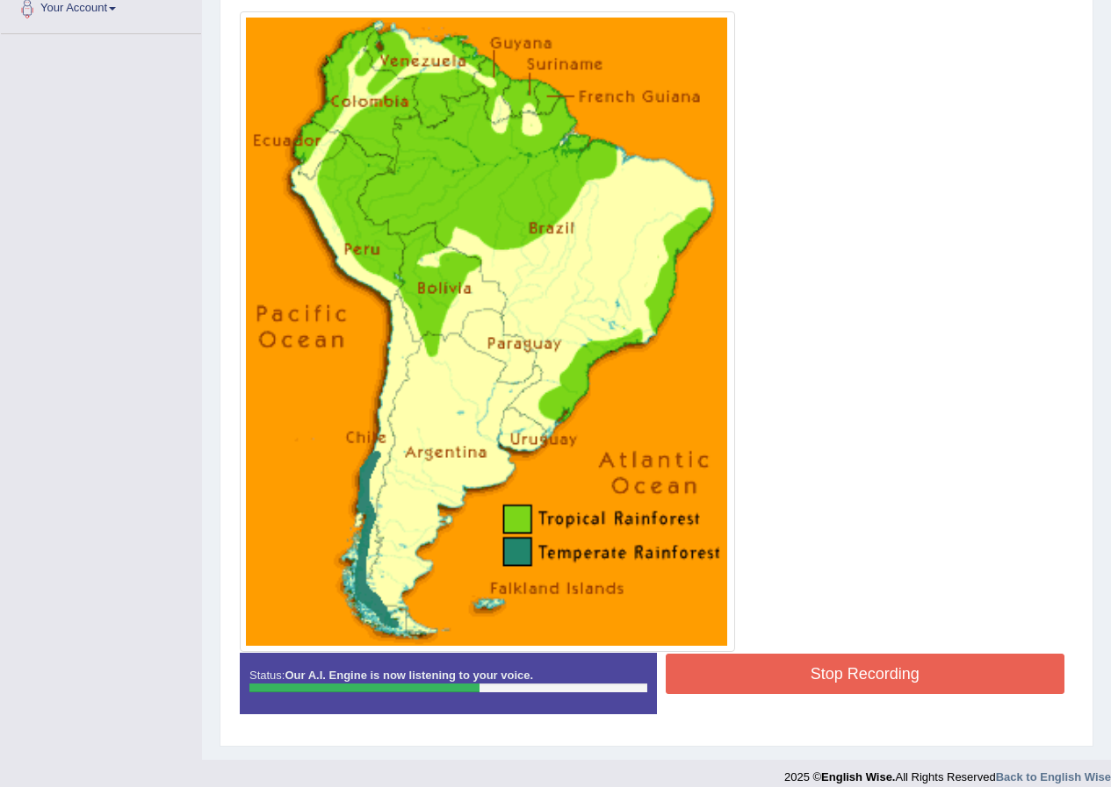
click at [780, 686] on button "Stop Recording" at bounding box center [864, 674] width 399 height 40
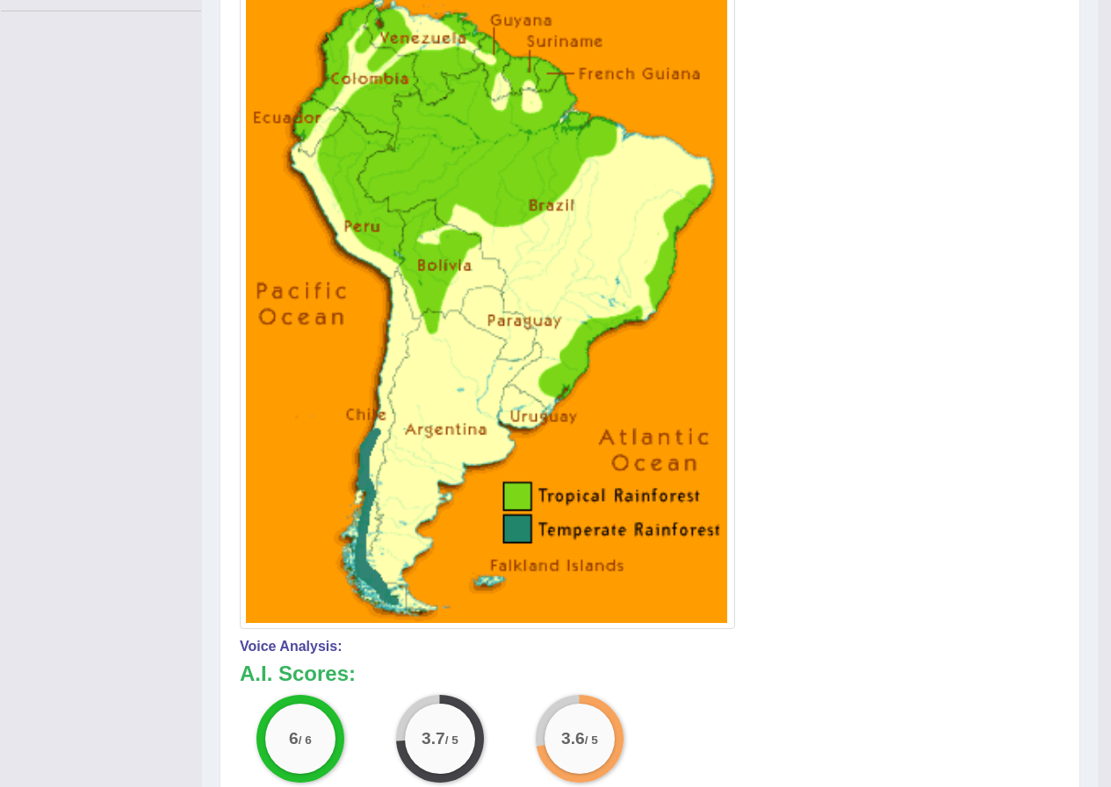
scroll to position [173, 0]
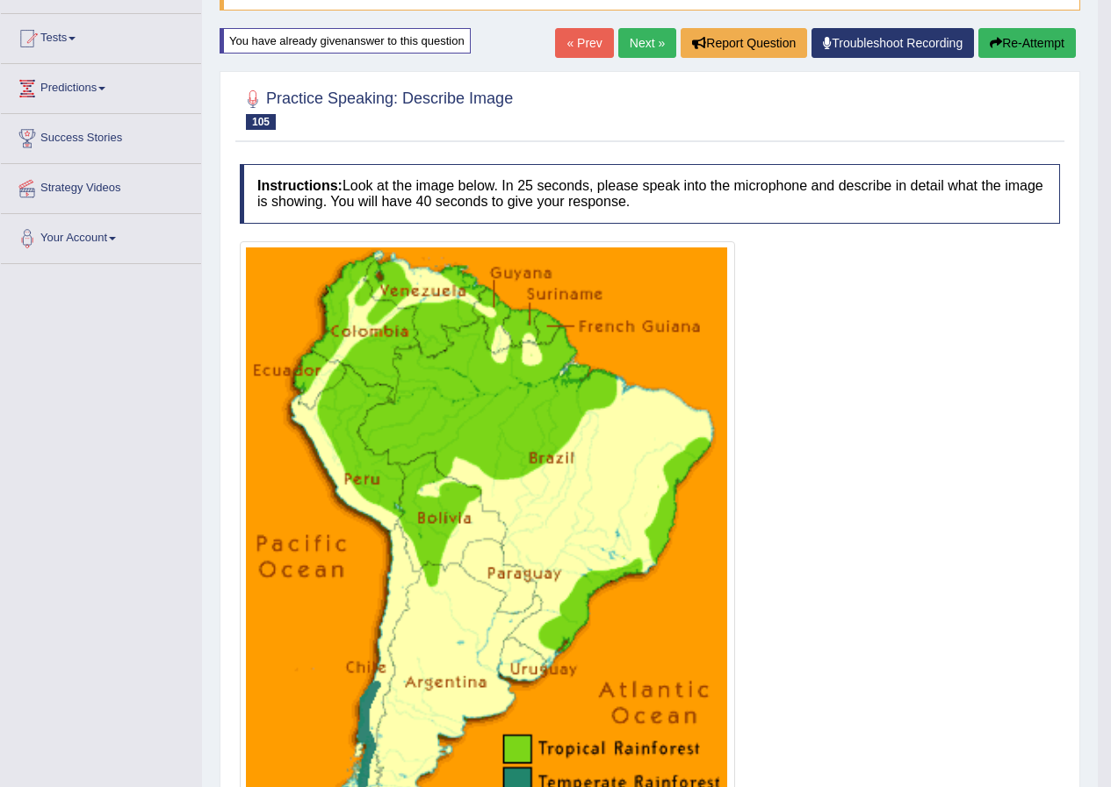
click at [641, 45] on link "Next »" at bounding box center [647, 43] width 58 height 30
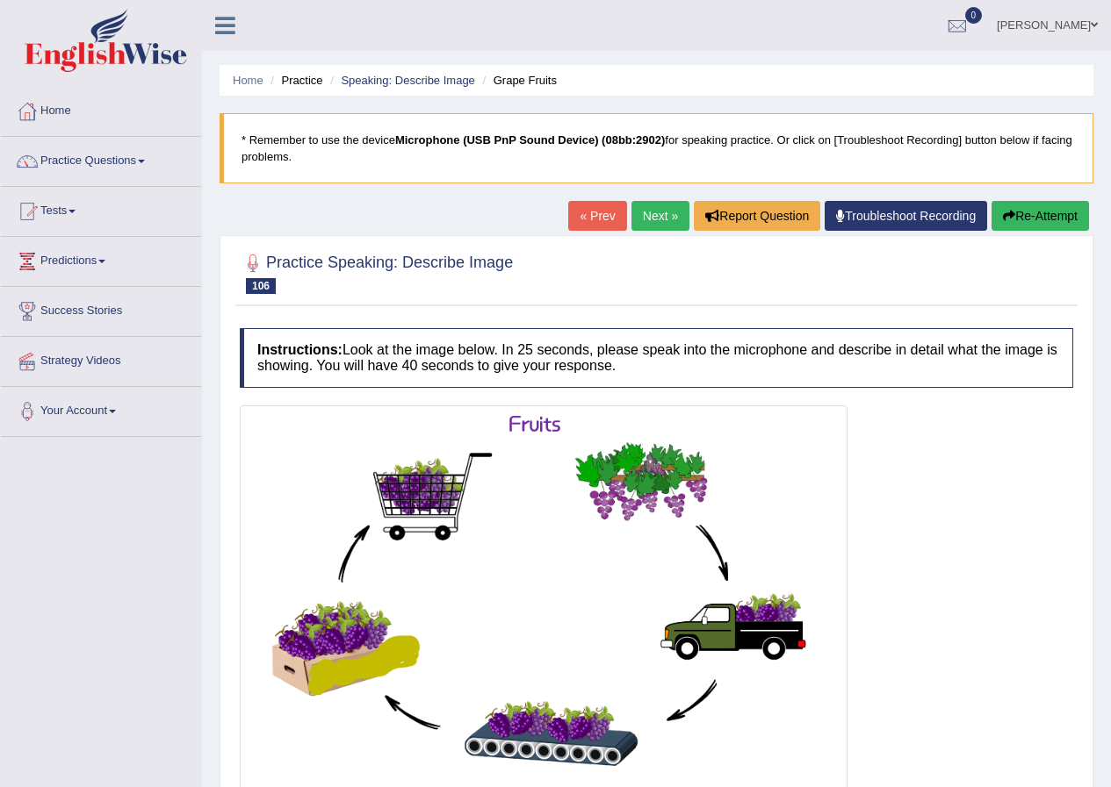
click at [651, 221] on link "Next »" at bounding box center [660, 216] width 58 height 30
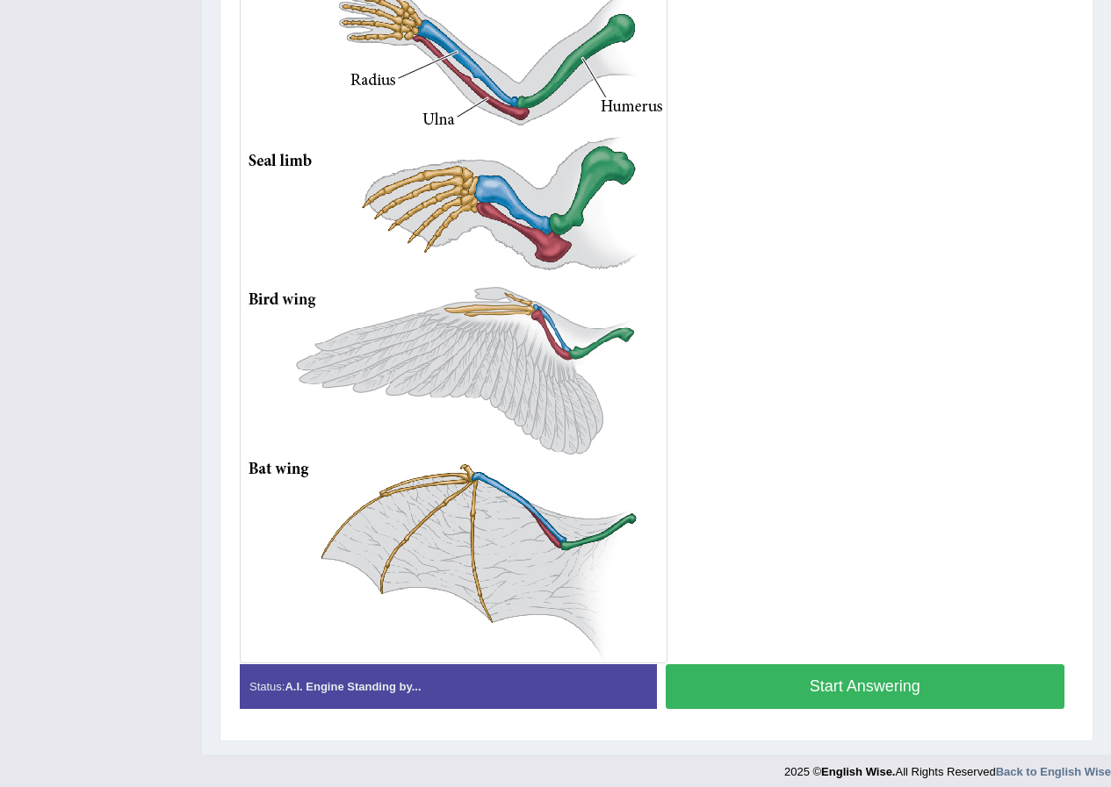
scroll to position [457, 0]
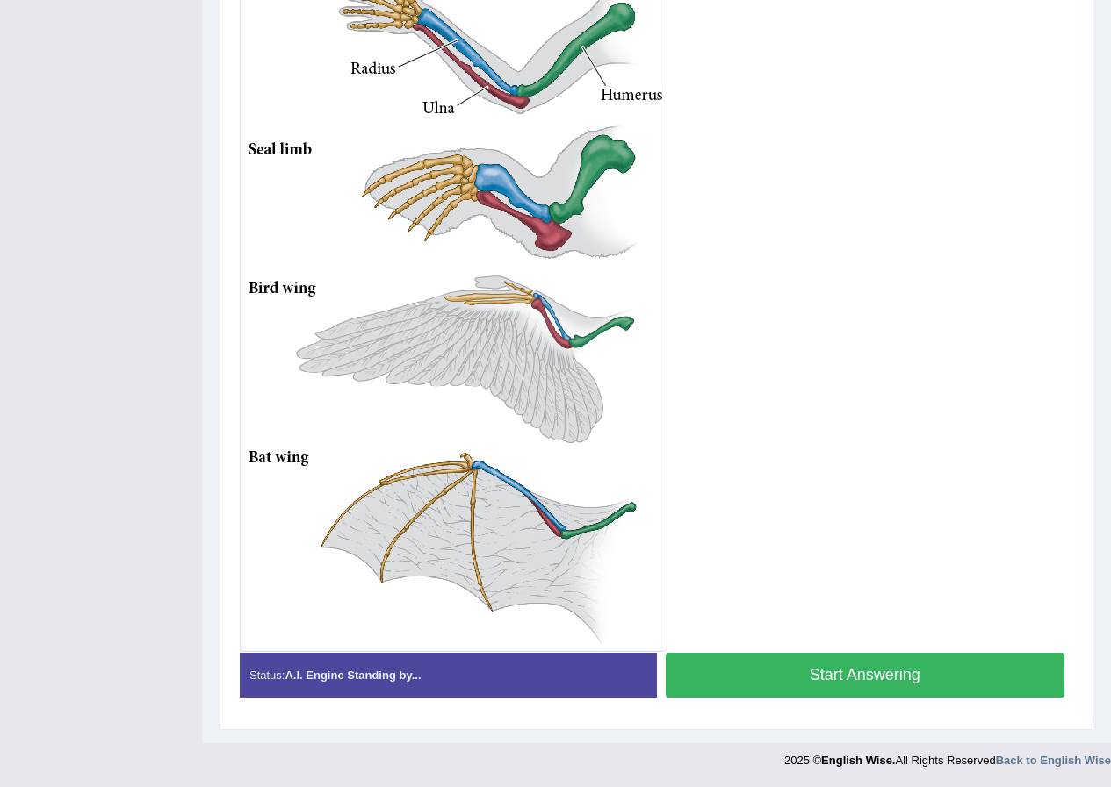
click at [856, 669] on button "Start Answering" at bounding box center [864, 675] width 399 height 45
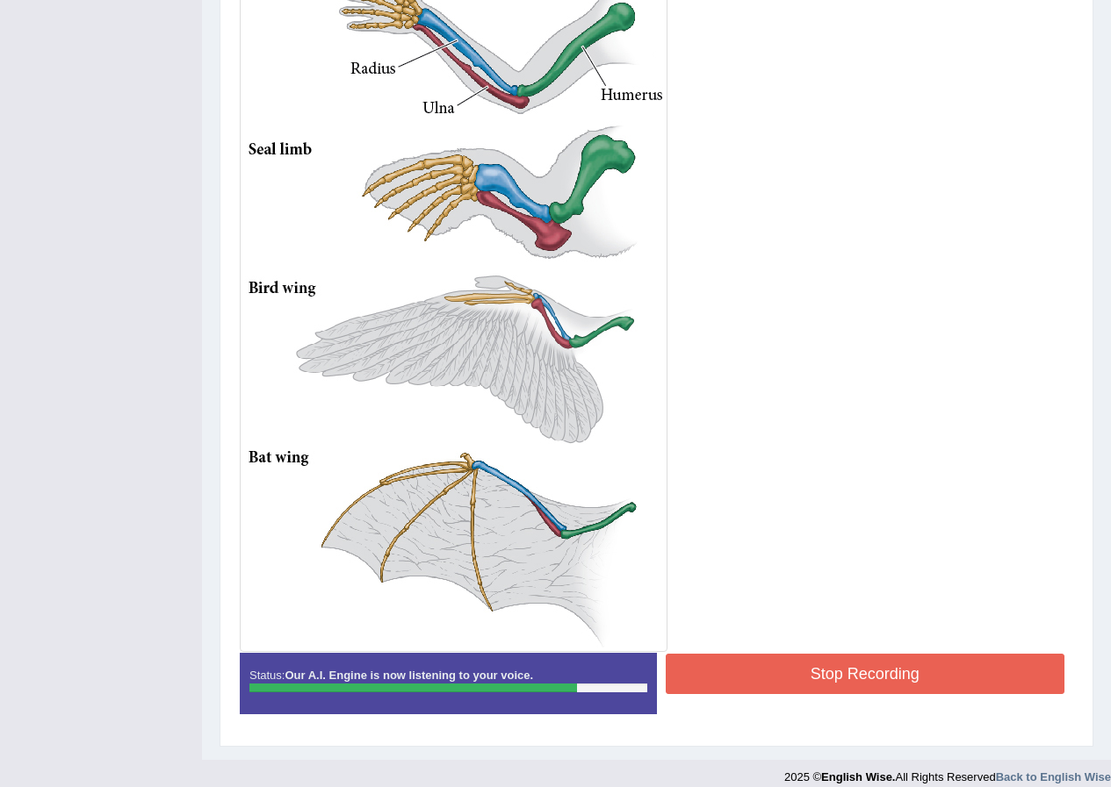
click at [787, 672] on button "Stop Recording" at bounding box center [864, 674] width 399 height 40
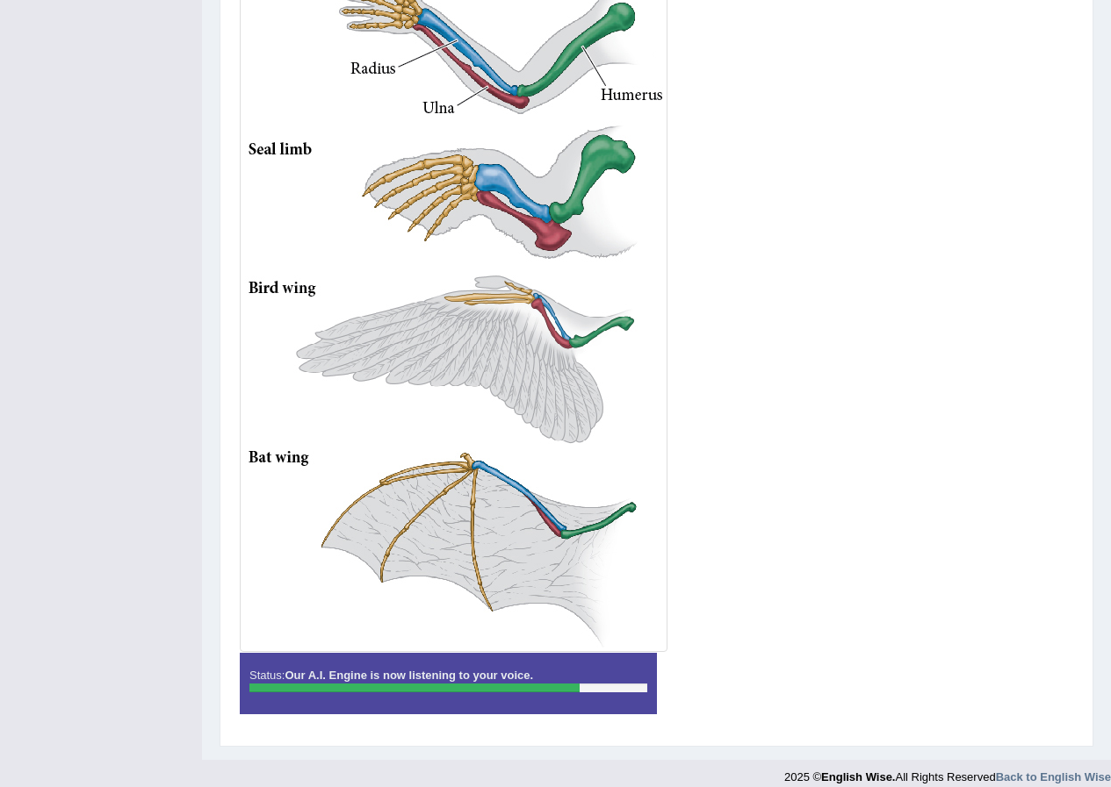
click at [787, 672] on div "Status: Our A.I. Engine is now listening to your voice. Start Answering Stop Re…" at bounding box center [656, 692] width 833 height 79
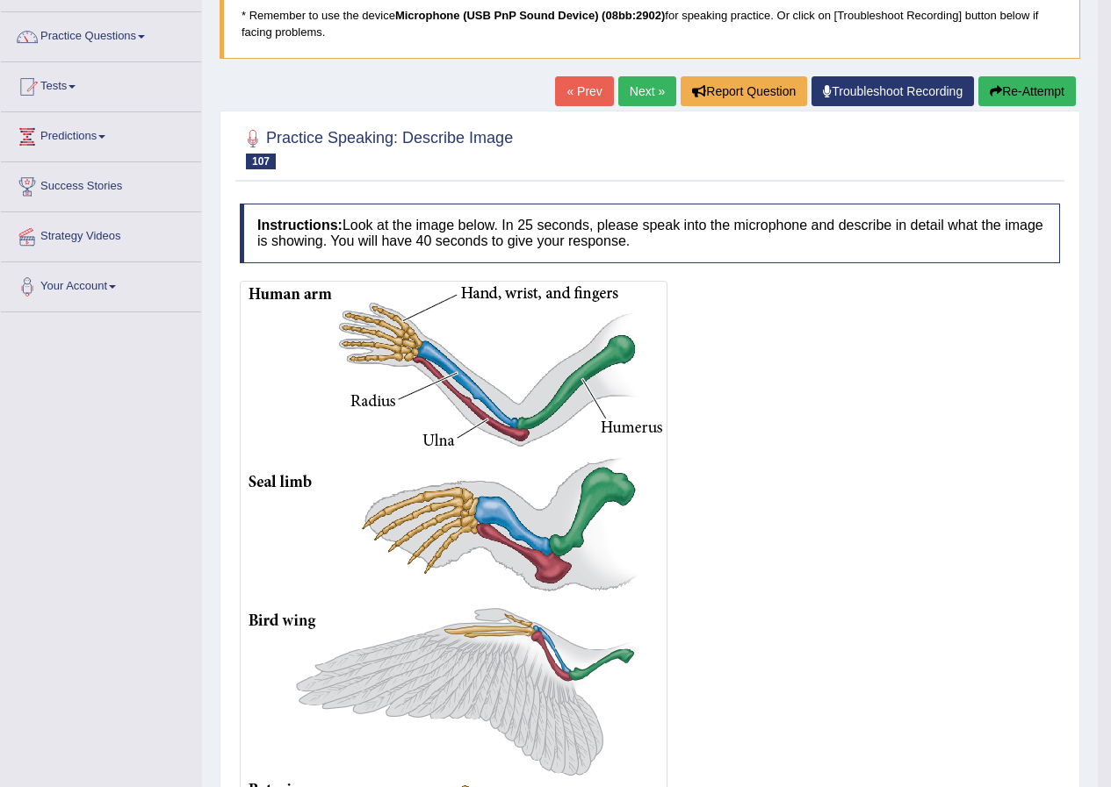
scroll to position [51, 0]
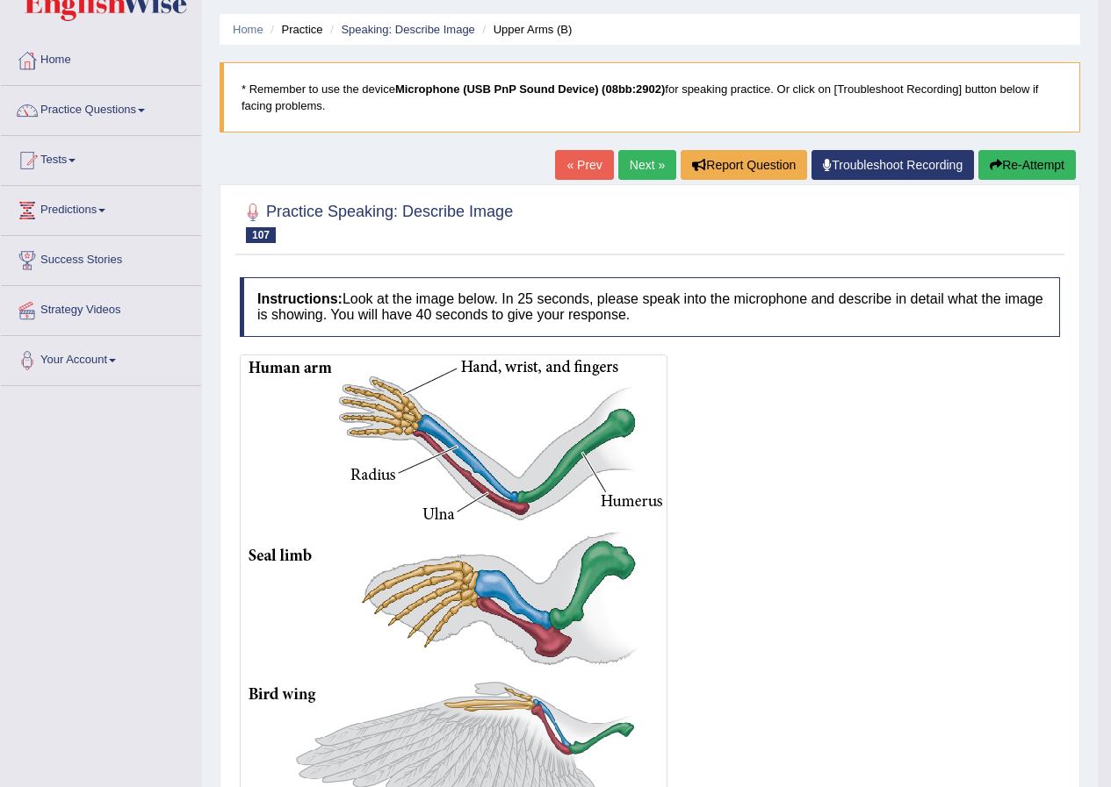
click at [624, 158] on link "Next »" at bounding box center [647, 165] width 58 height 30
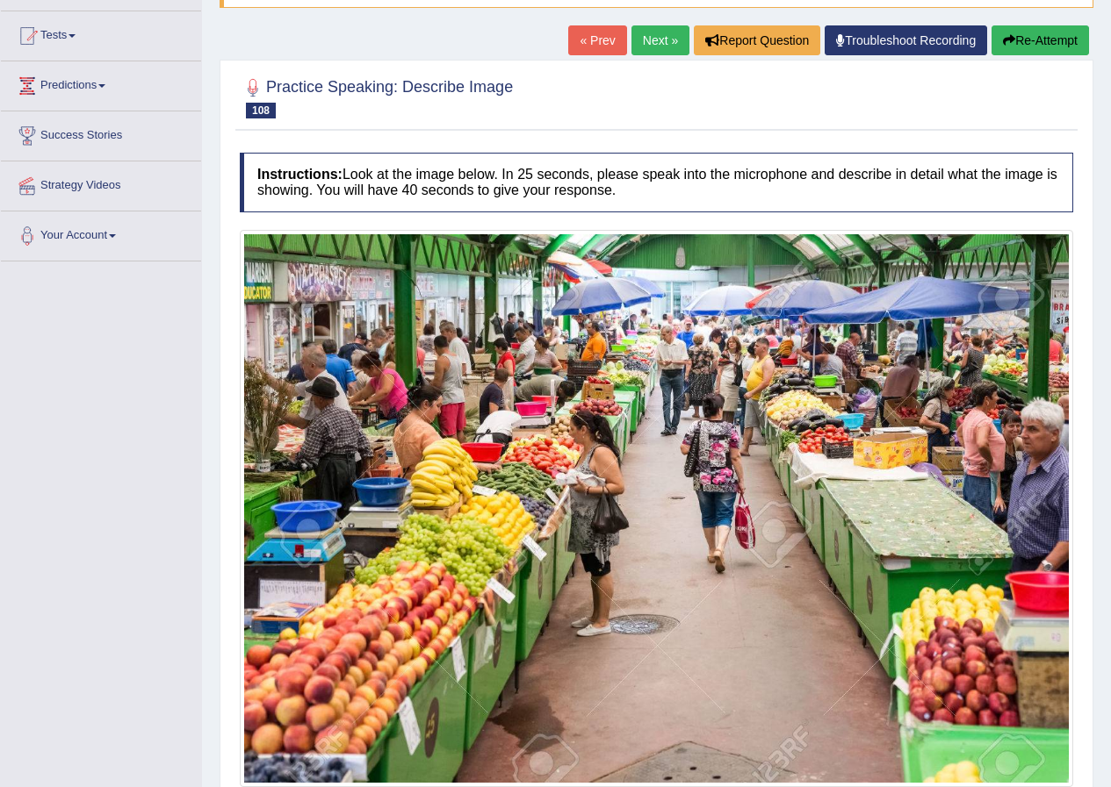
scroll to position [263, 0]
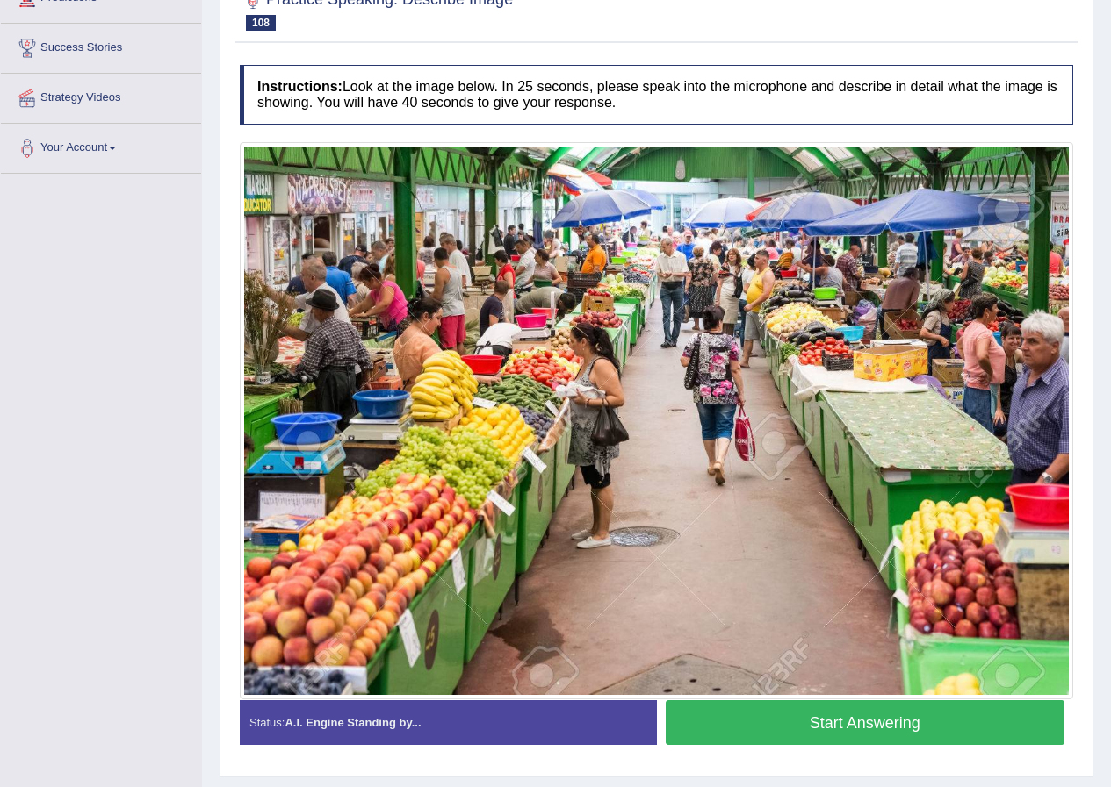
click at [758, 737] on button "Start Answering" at bounding box center [864, 723] width 399 height 45
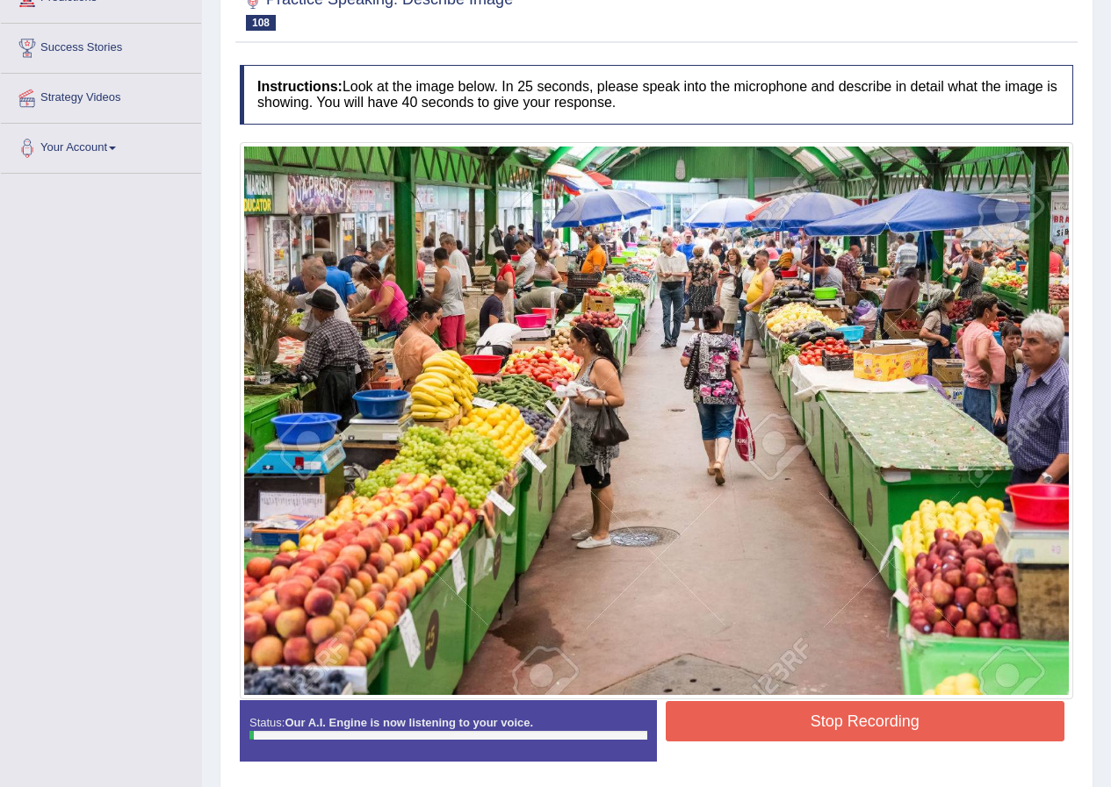
click at [773, 723] on button "Stop Recording" at bounding box center [864, 721] width 399 height 40
click at [773, 723] on div "Status: Our A.I. Engine is now listening to your voice. Start Answering Stop Re…" at bounding box center [656, 740] width 833 height 79
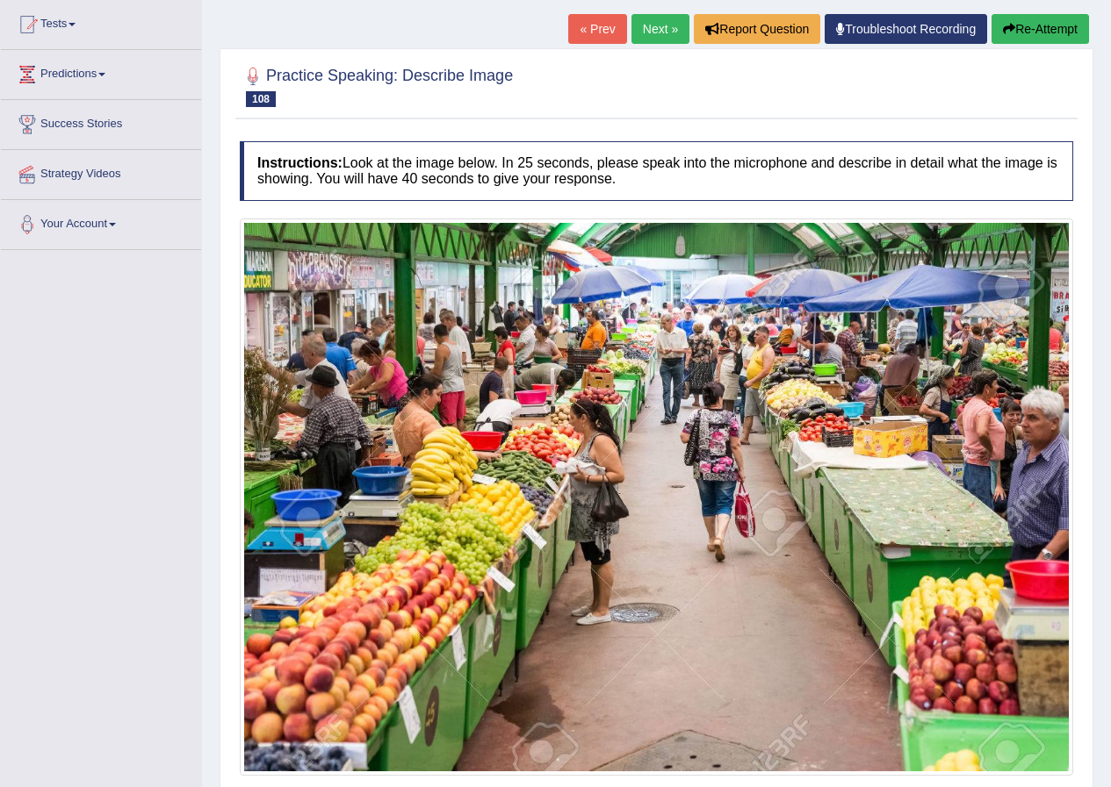
scroll to position [0, 0]
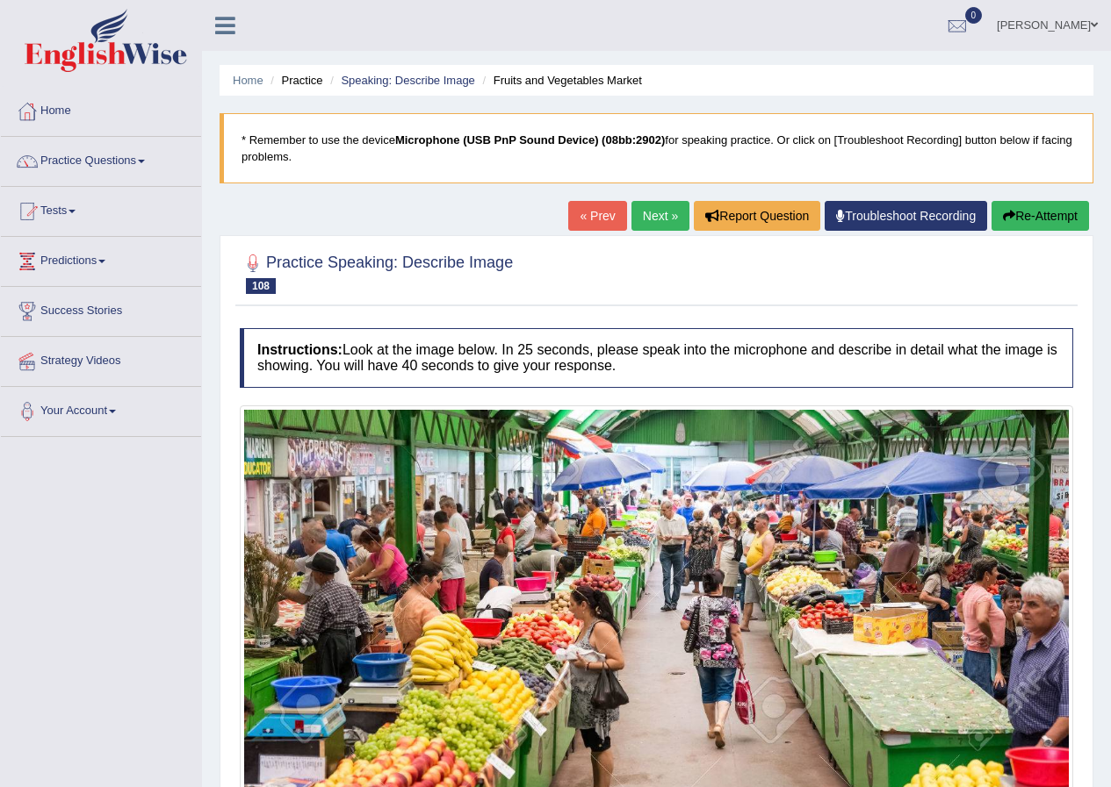
click at [668, 223] on link "Next »" at bounding box center [660, 216] width 58 height 30
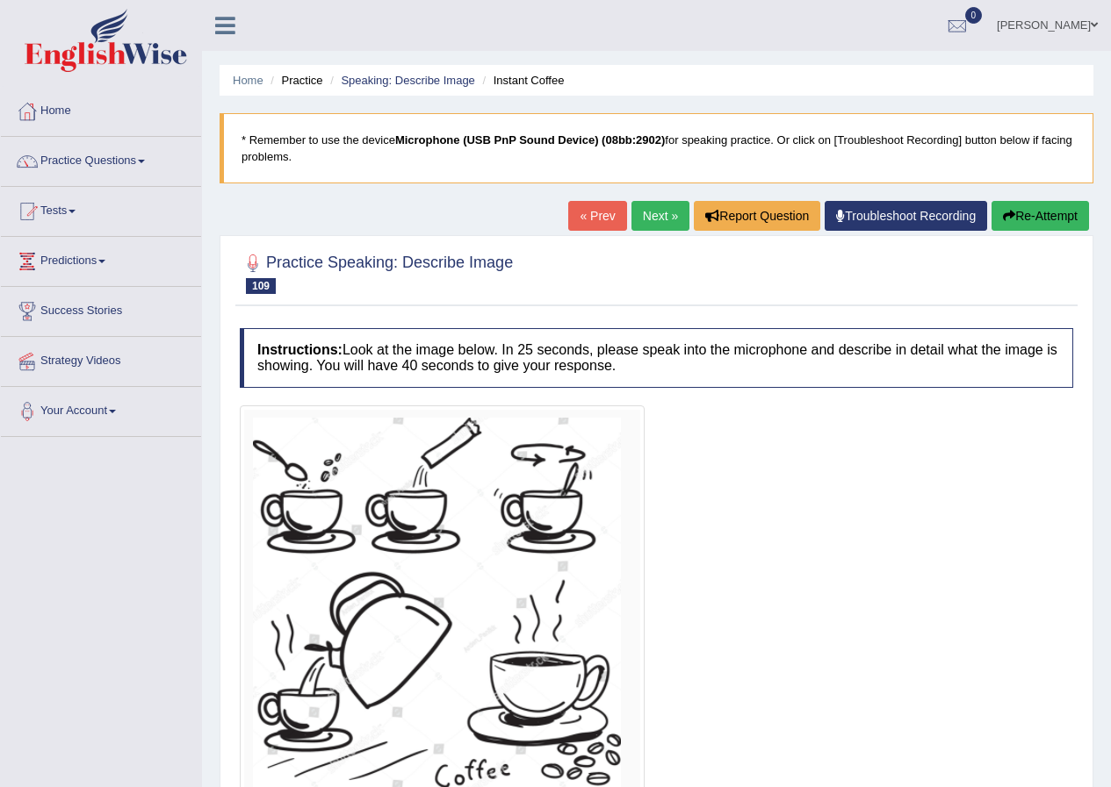
click at [637, 226] on link "Next »" at bounding box center [660, 216] width 58 height 30
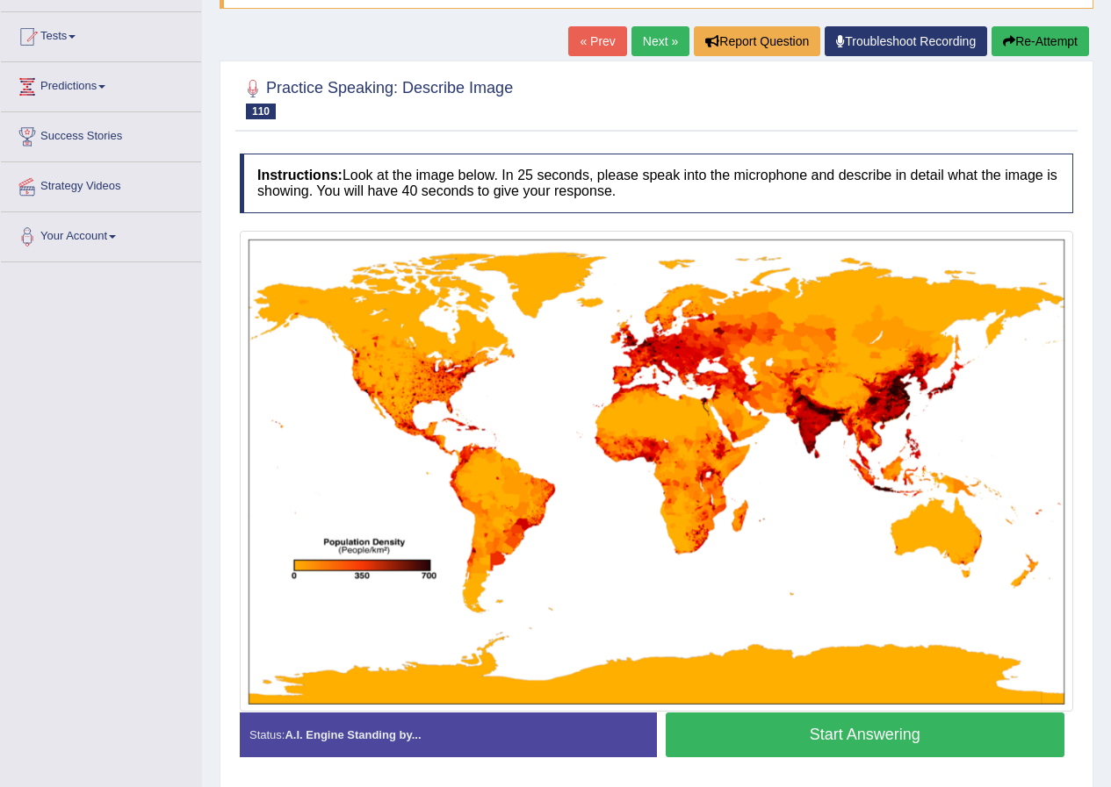
scroll to position [176, 0]
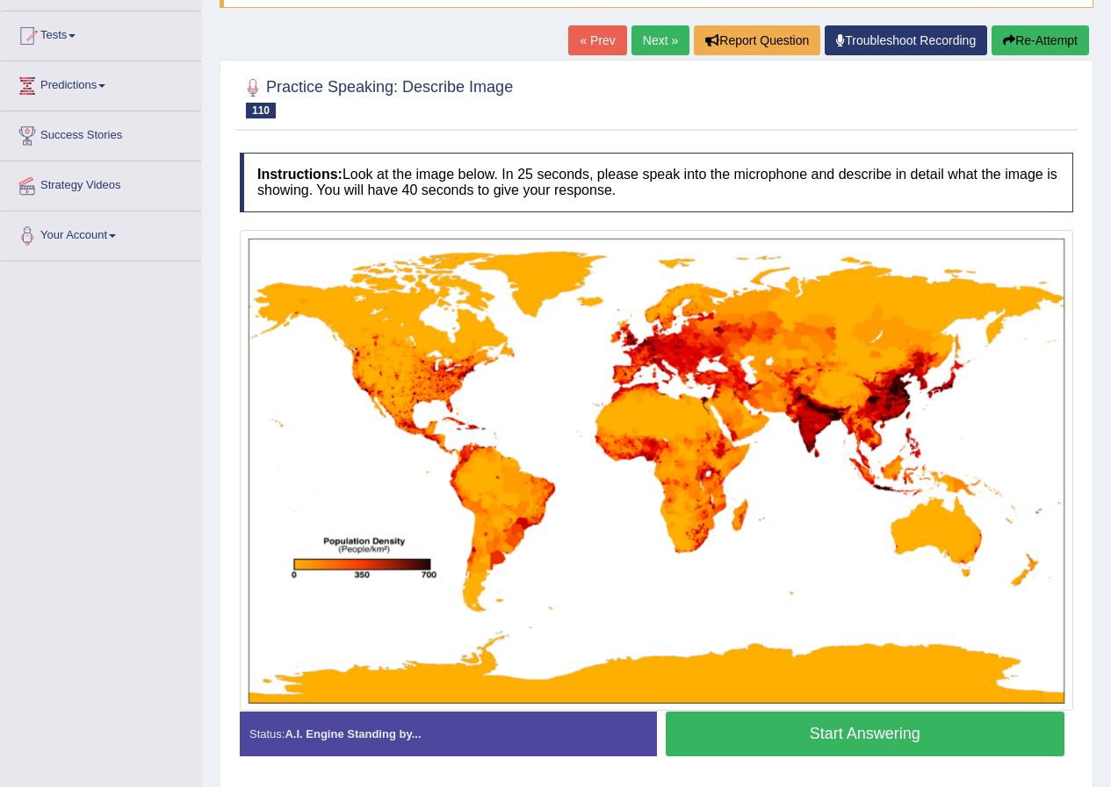
click at [859, 730] on button "Start Answering" at bounding box center [864, 734] width 399 height 45
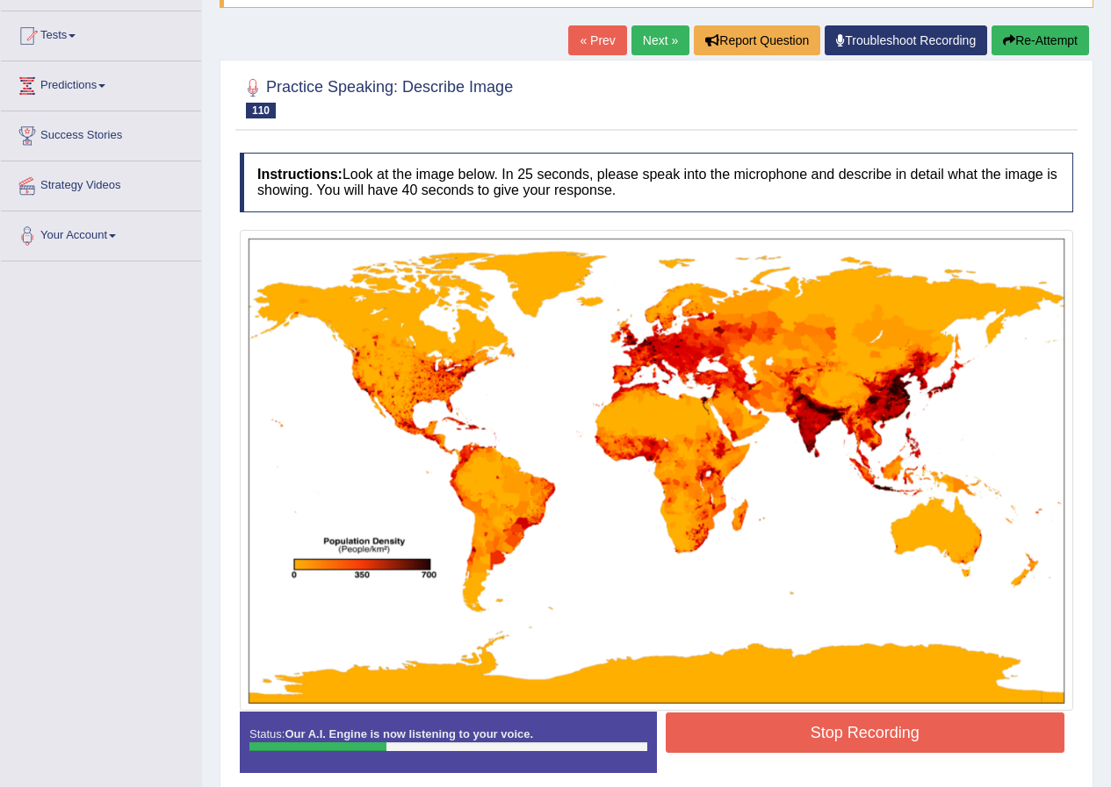
click at [879, 737] on button "Stop Recording" at bounding box center [864, 733] width 399 height 40
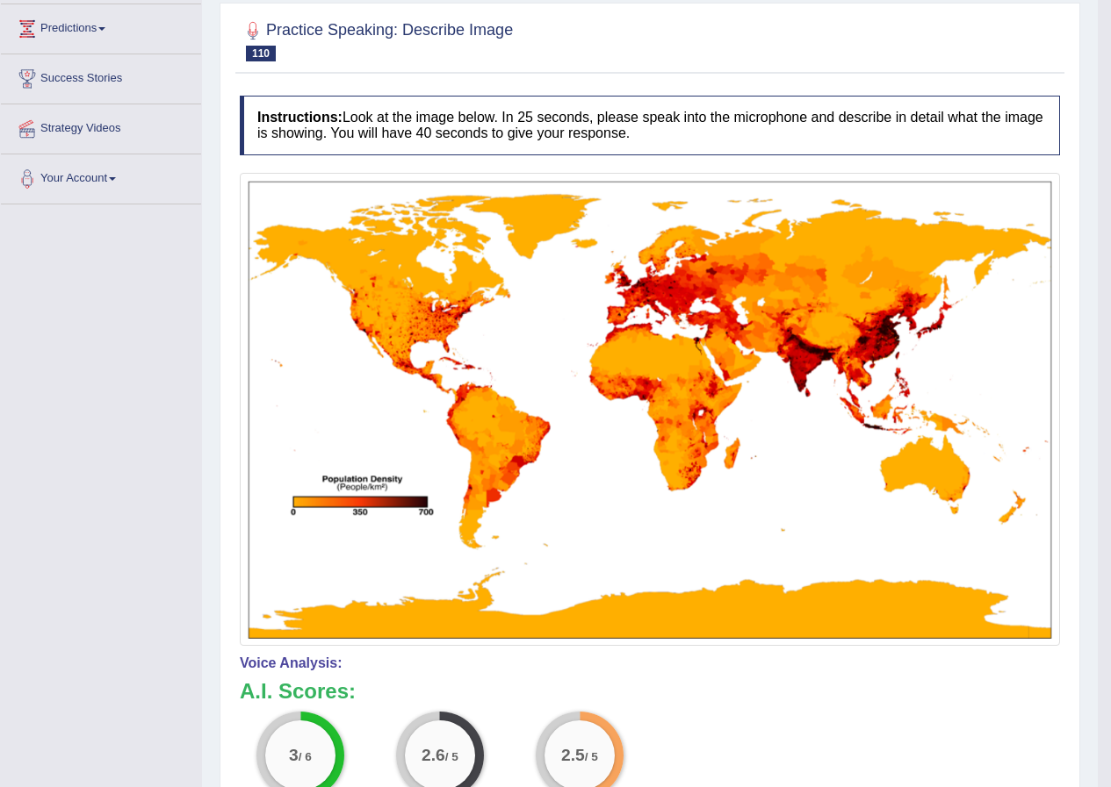
scroll to position [0, 0]
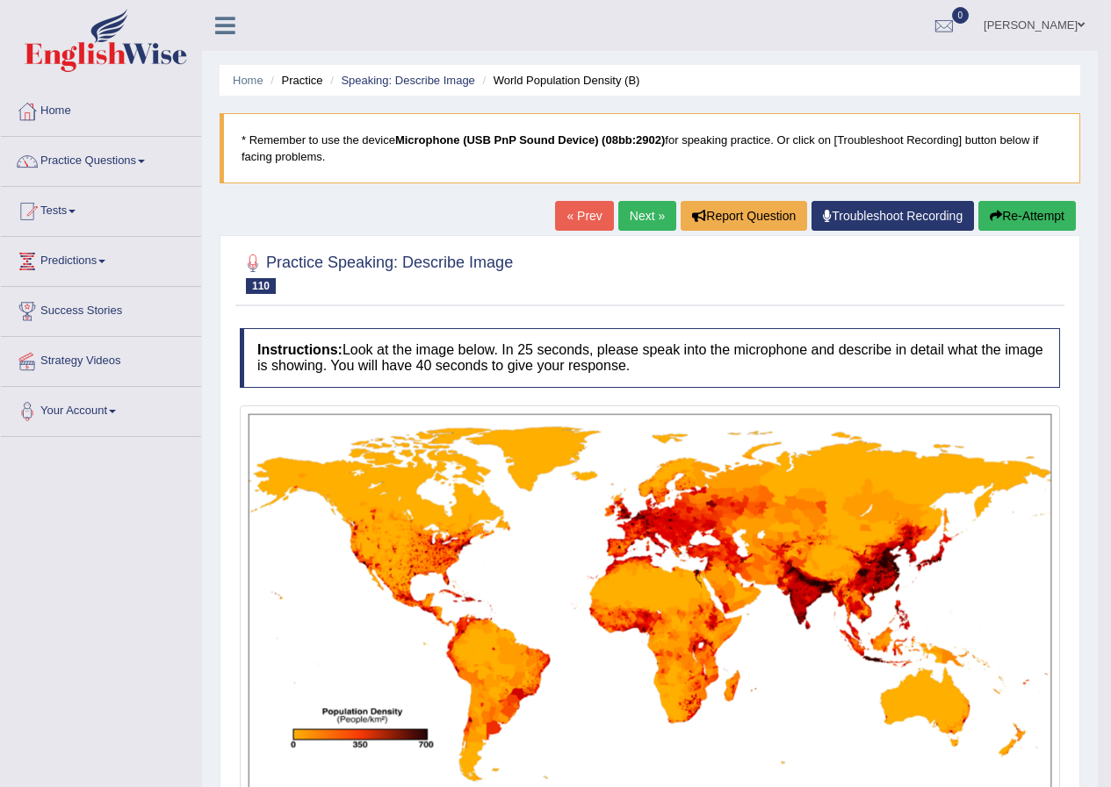
click at [1015, 210] on button "Re-Attempt" at bounding box center [1026, 216] width 97 height 30
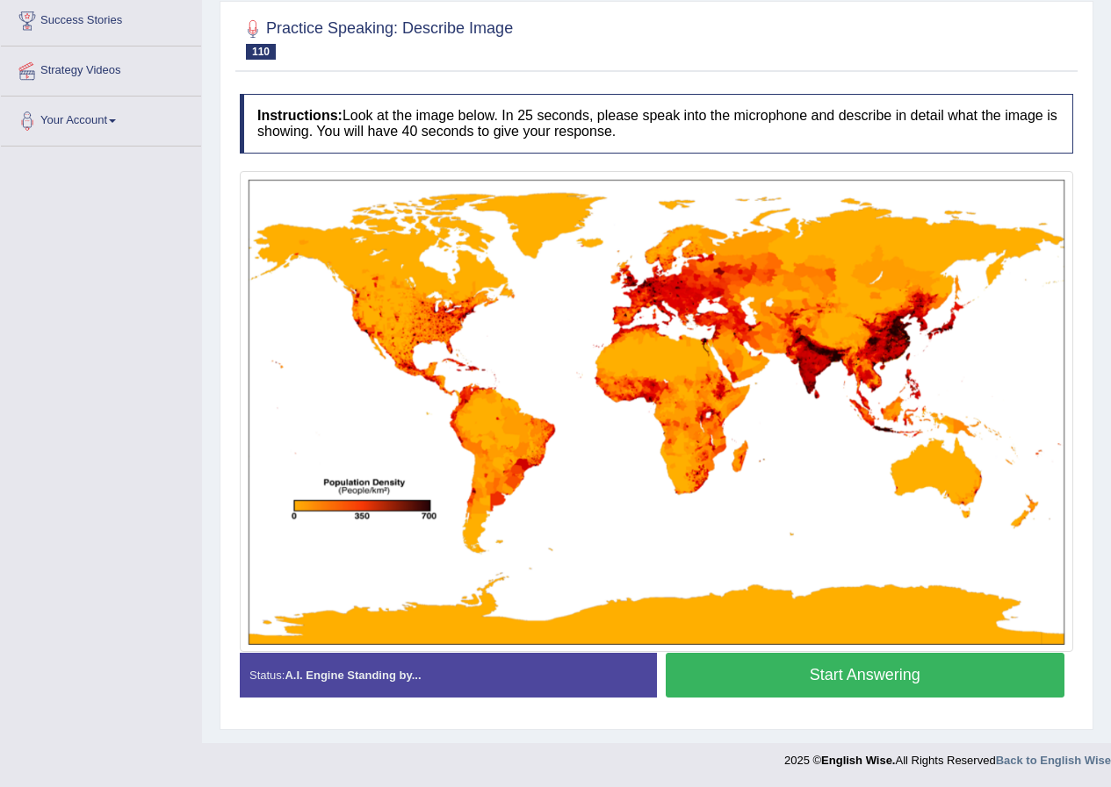
click at [801, 680] on button "Start Answering" at bounding box center [864, 675] width 399 height 45
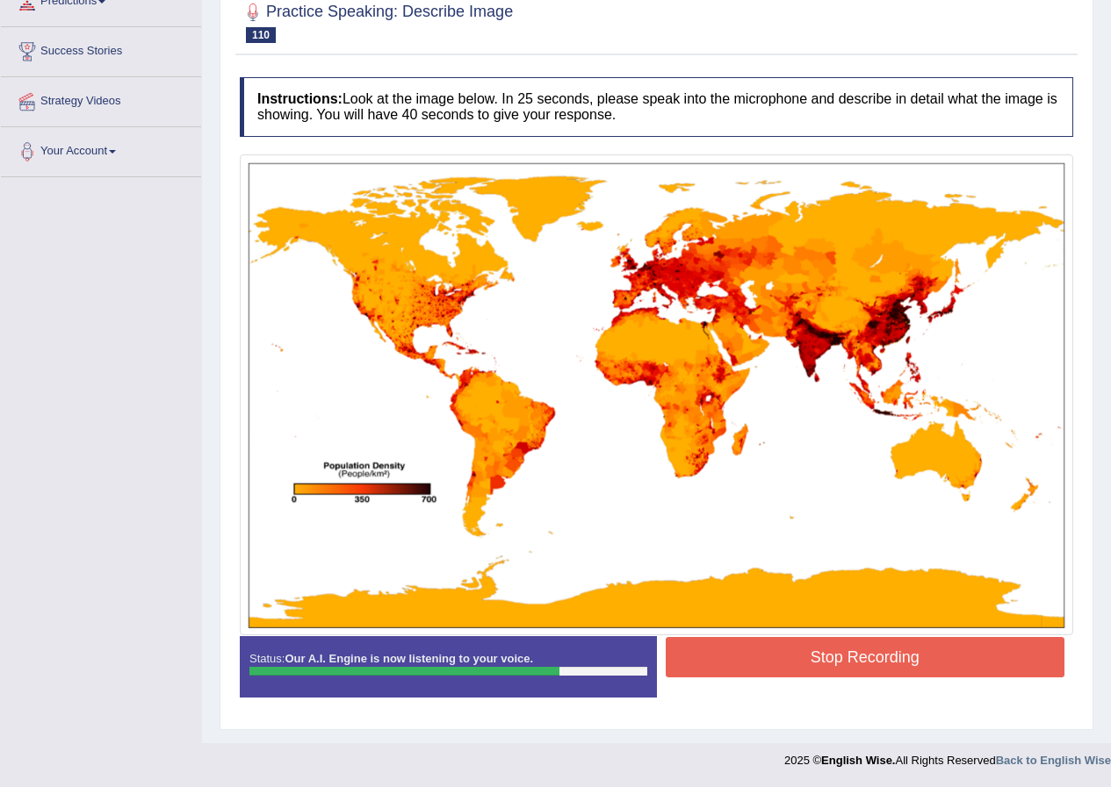
click at [862, 650] on button "Stop Recording" at bounding box center [864, 657] width 399 height 40
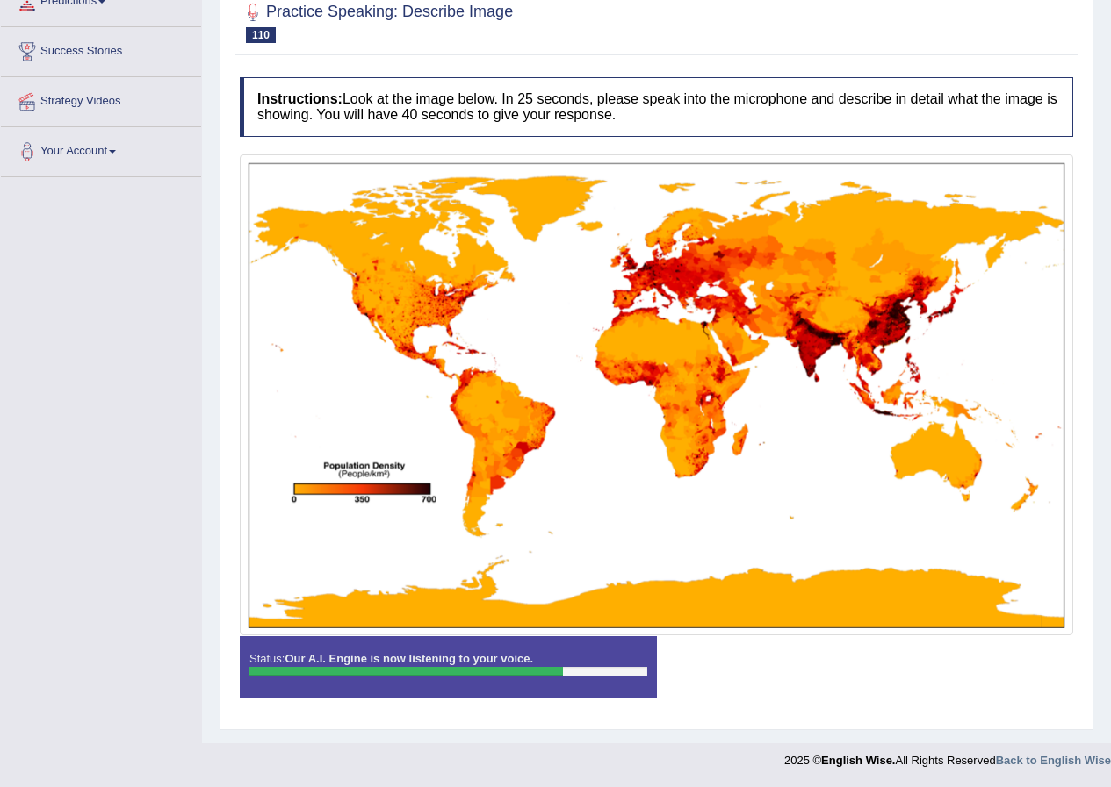
click at [862, 650] on div "Status: Our A.I. Engine is now listening to your voice. Start Answering Stop Re…" at bounding box center [656, 675] width 833 height 79
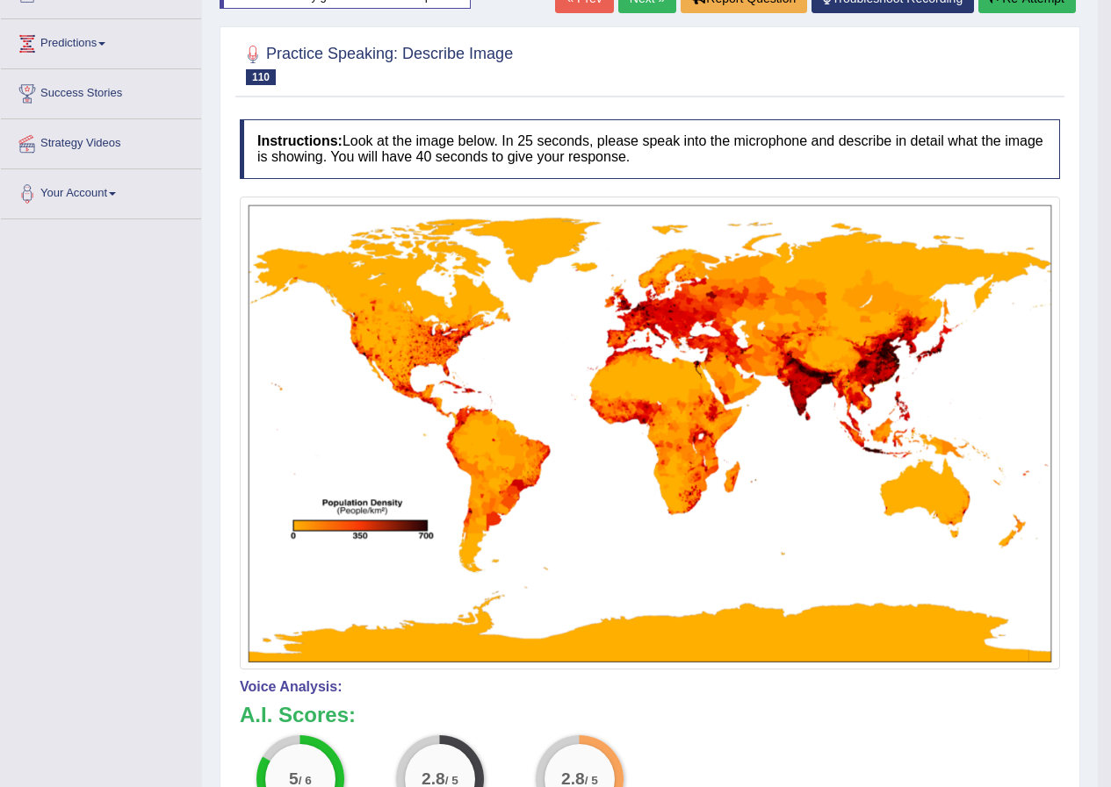
scroll to position [0, 0]
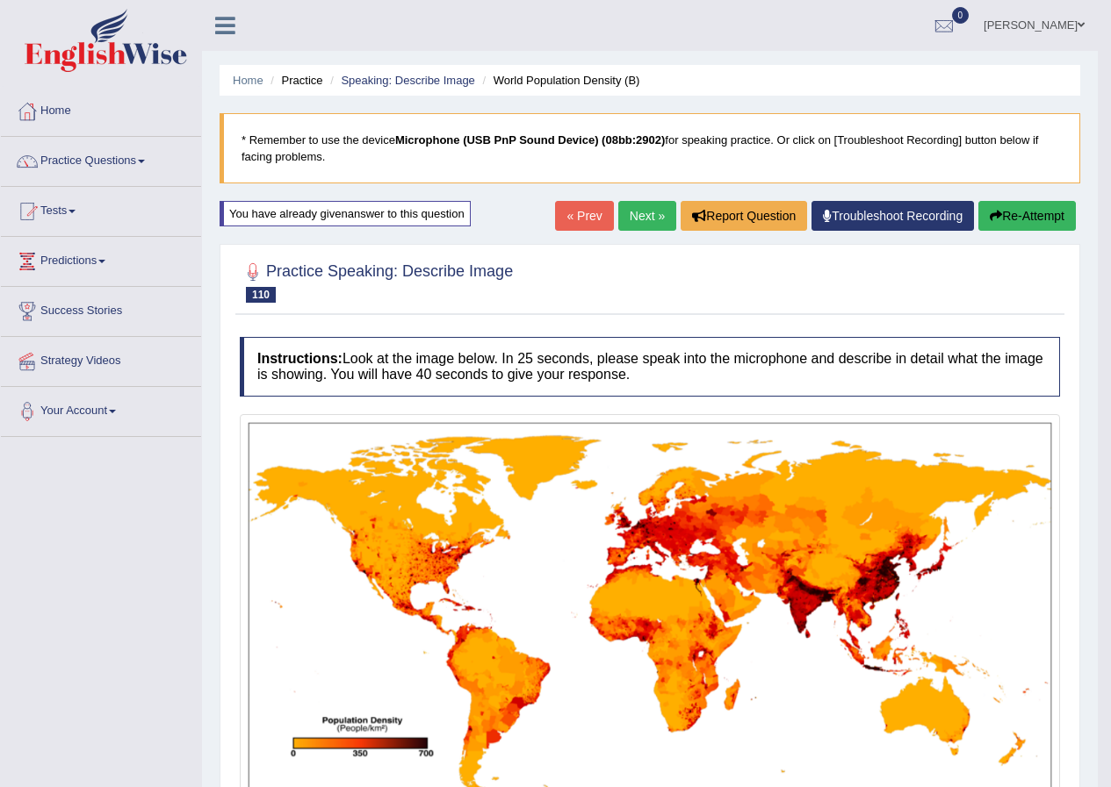
click at [641, 226] on link "Next »" at bounding box center [647, 216] width 58 height 30
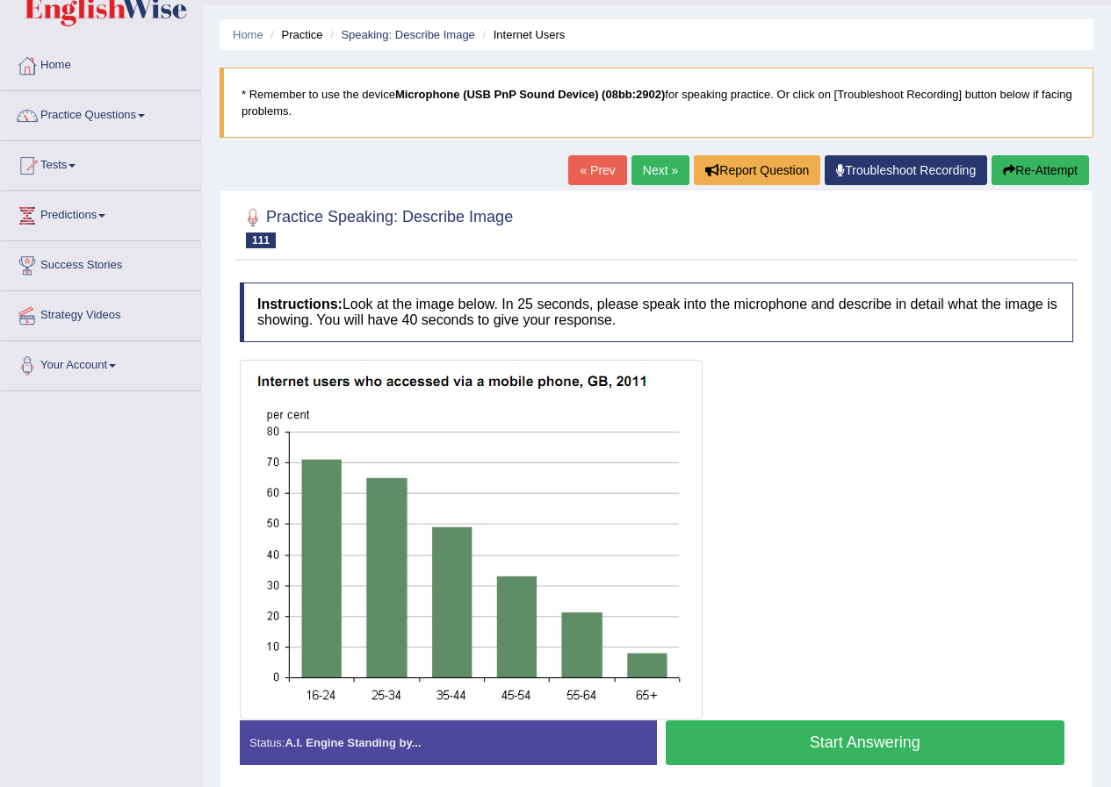
scroll to position [88, 0]
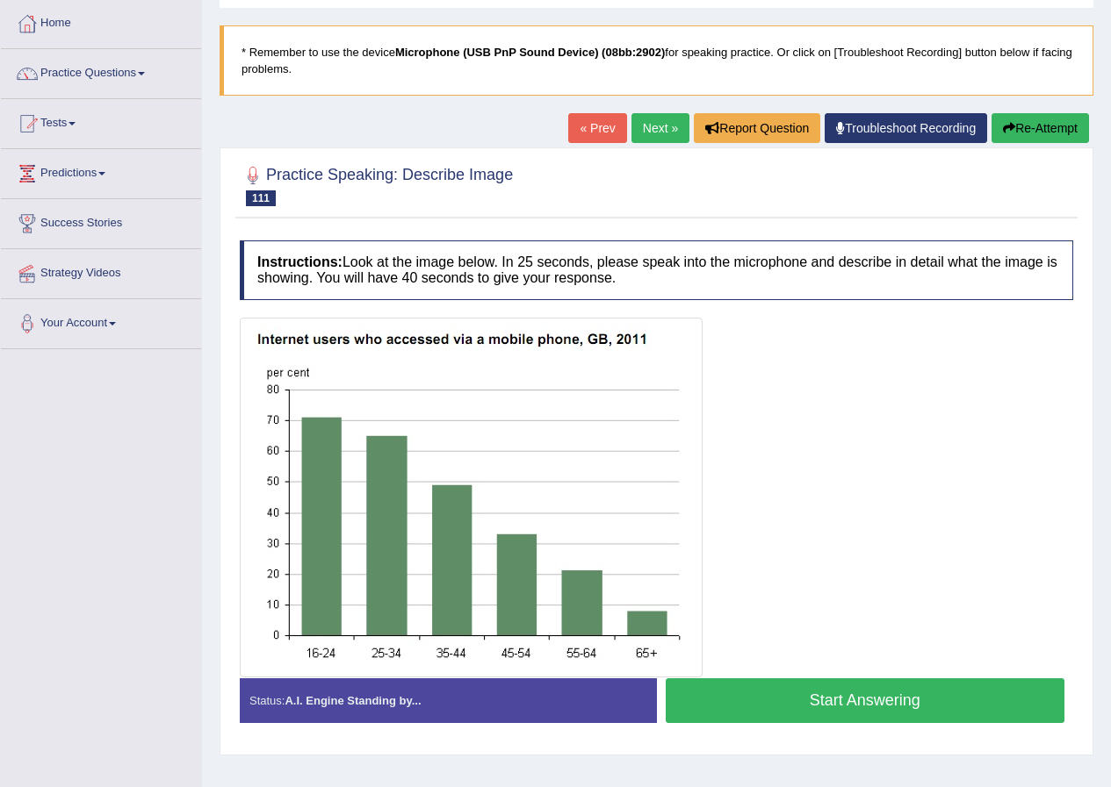
click at [763, 698] on button "Start Answering" at bounding box center [864, 701] width 399 height 45
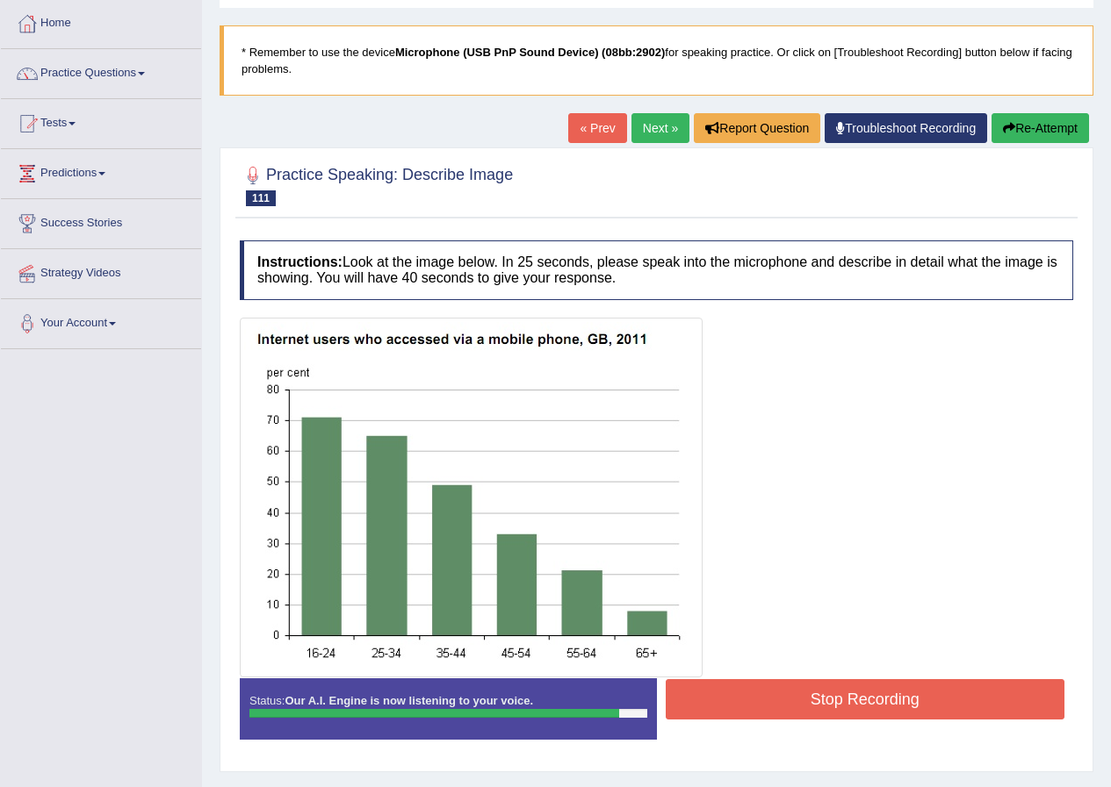
click at [874, 704] on button "Stop Recording" at bounding box center [864, 699] width 399 height 40
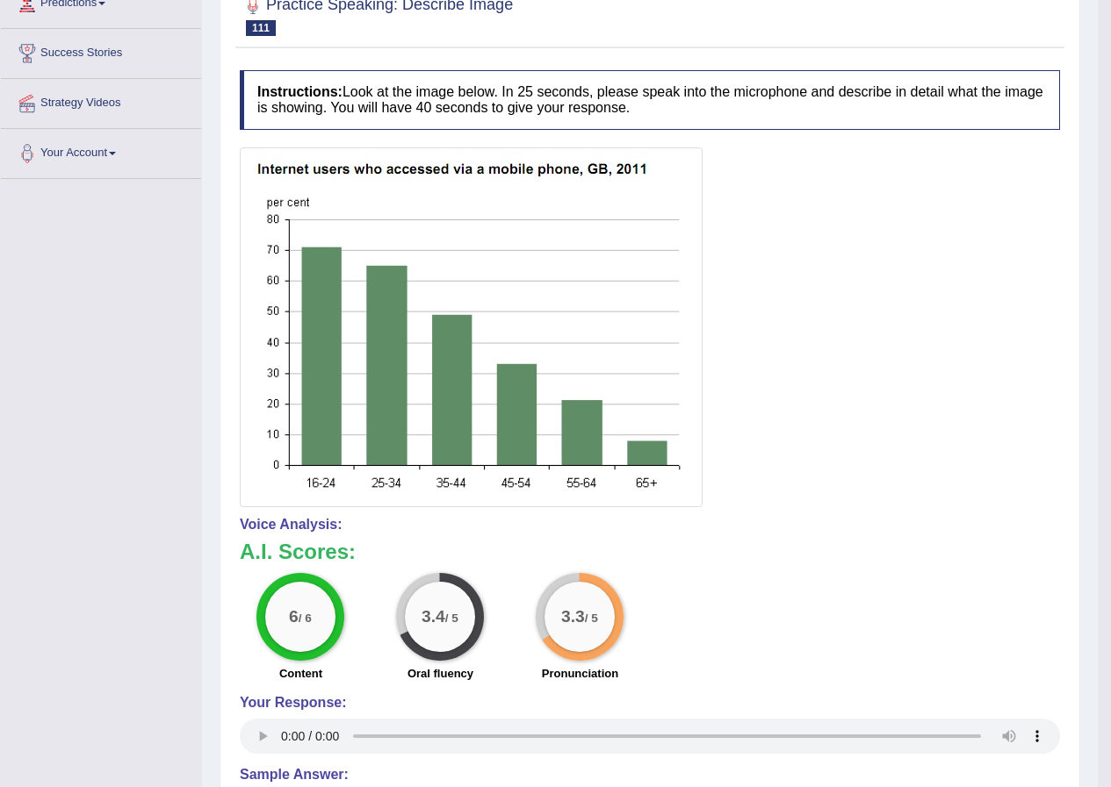
scroll to position [0, 0]
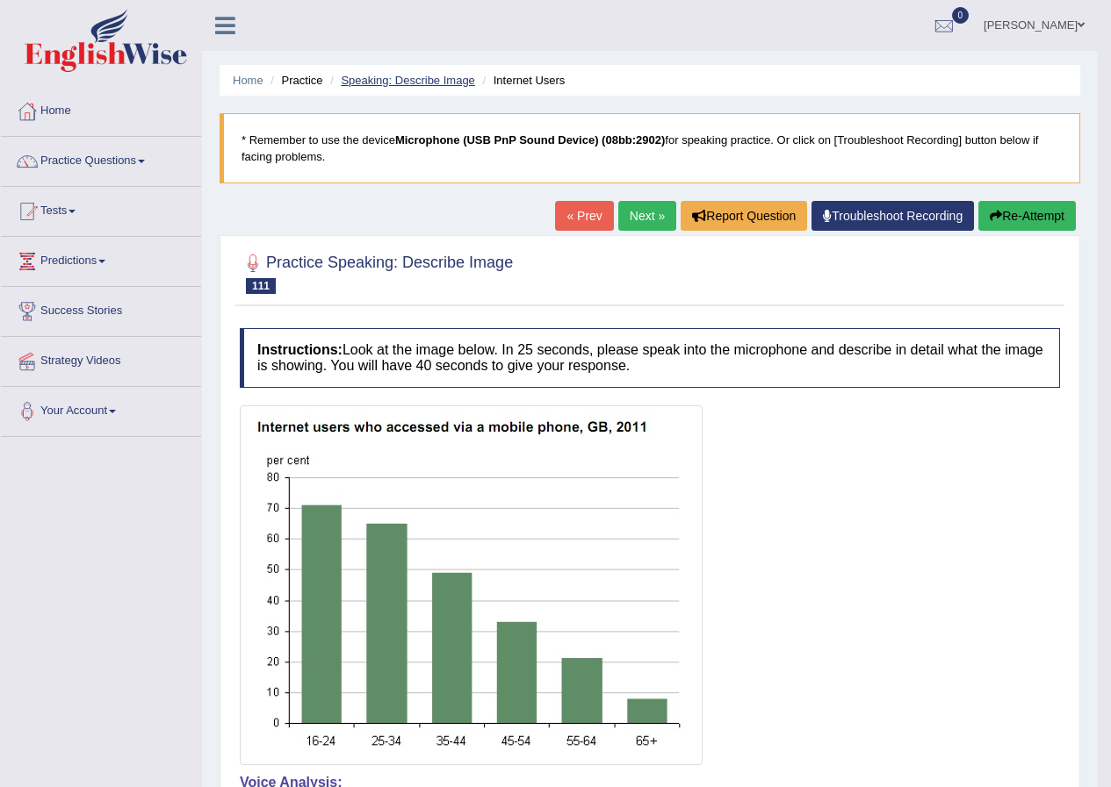
click at [393, 79] on link "Speaking: Describe Image" at bounding box center [407, 80] width 133 height 13
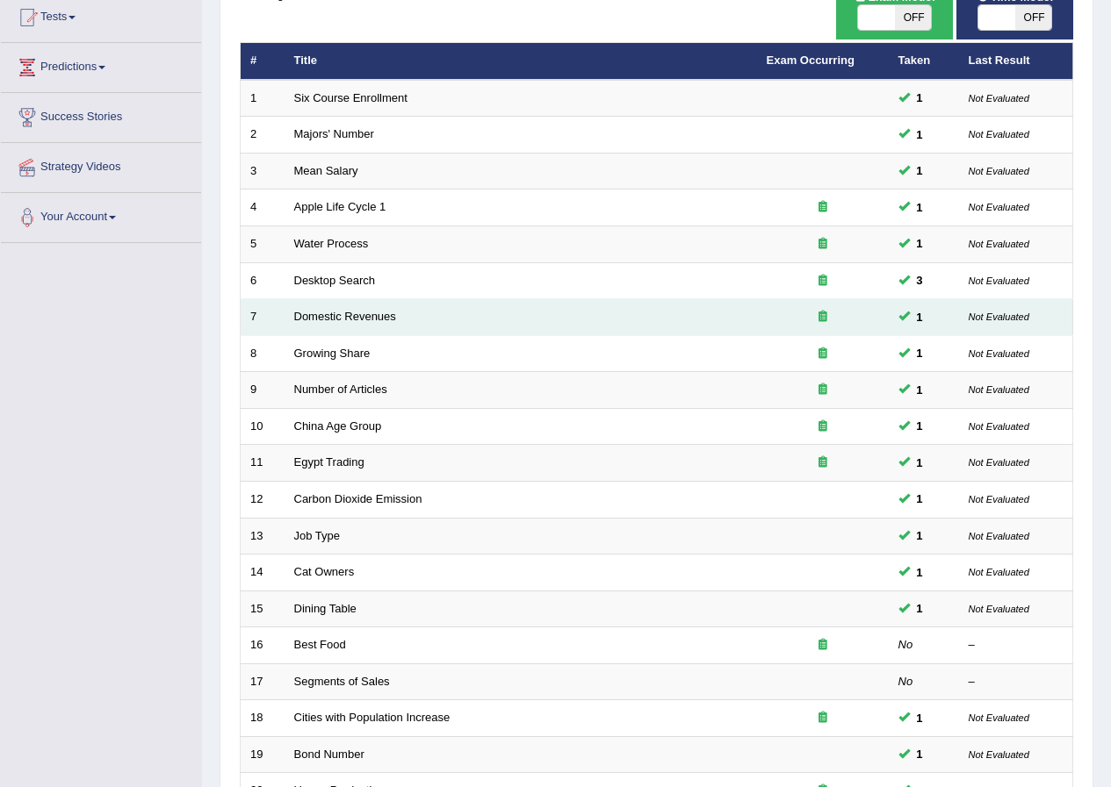
scroll to position [351, 0]
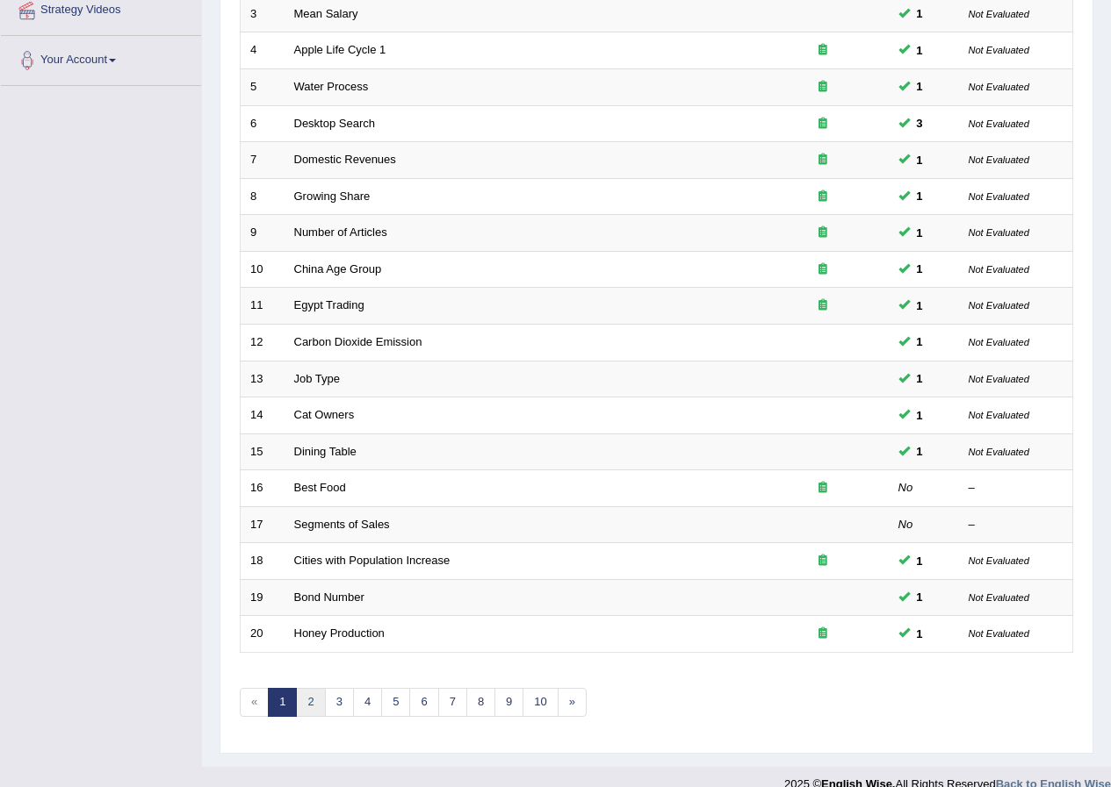
click at [305, 700] on link "2" at bounding box center [310, 702] width 29 height 29
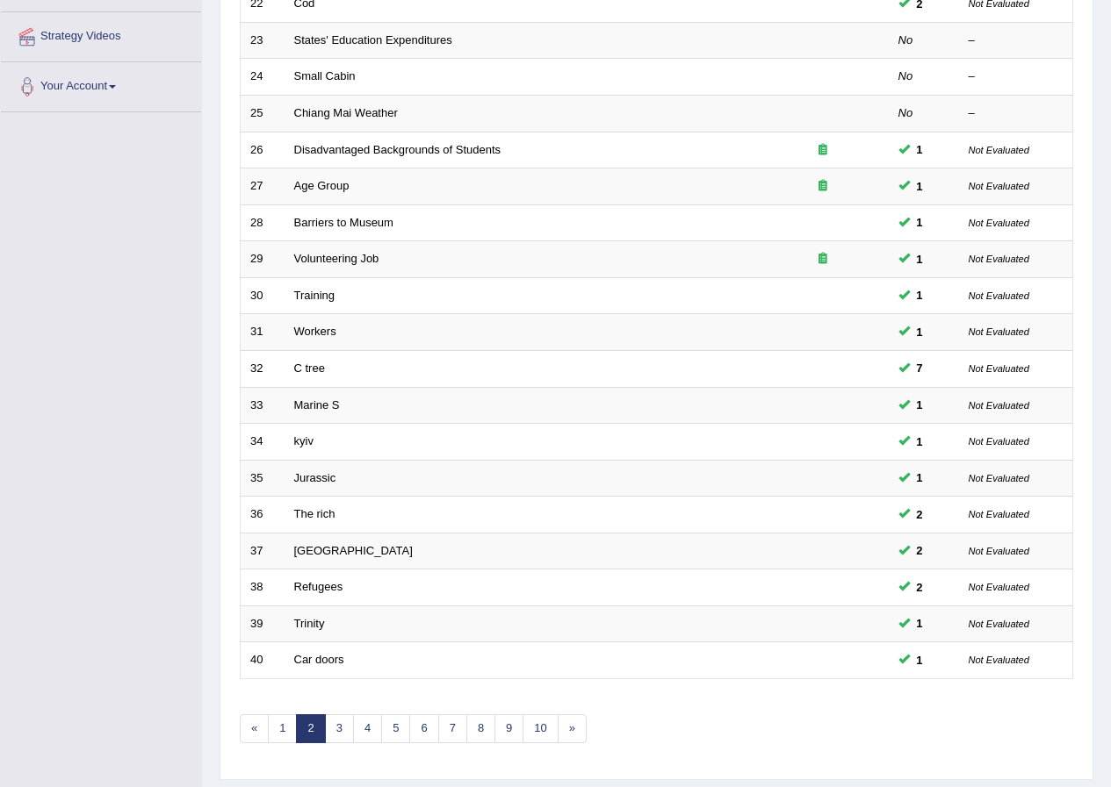
scroll to position [351, 0]
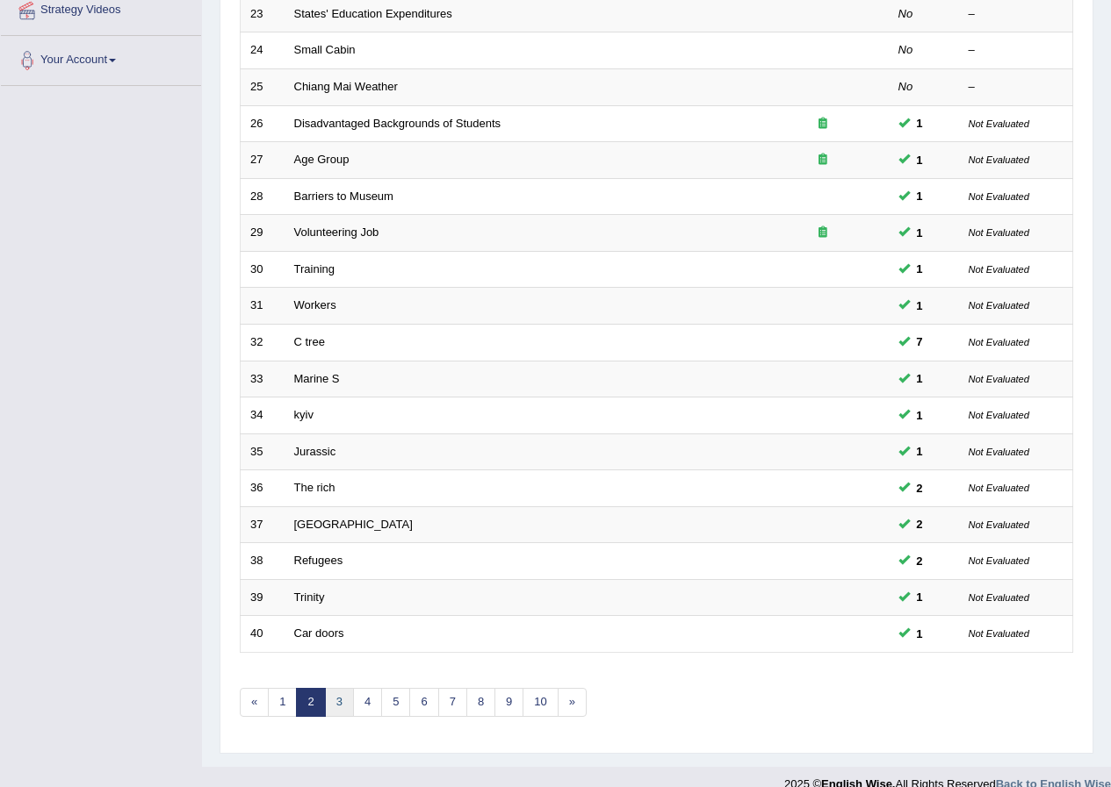
click at [330, 711] on link "3" at bounding box center [339, 702] width 29 height 29
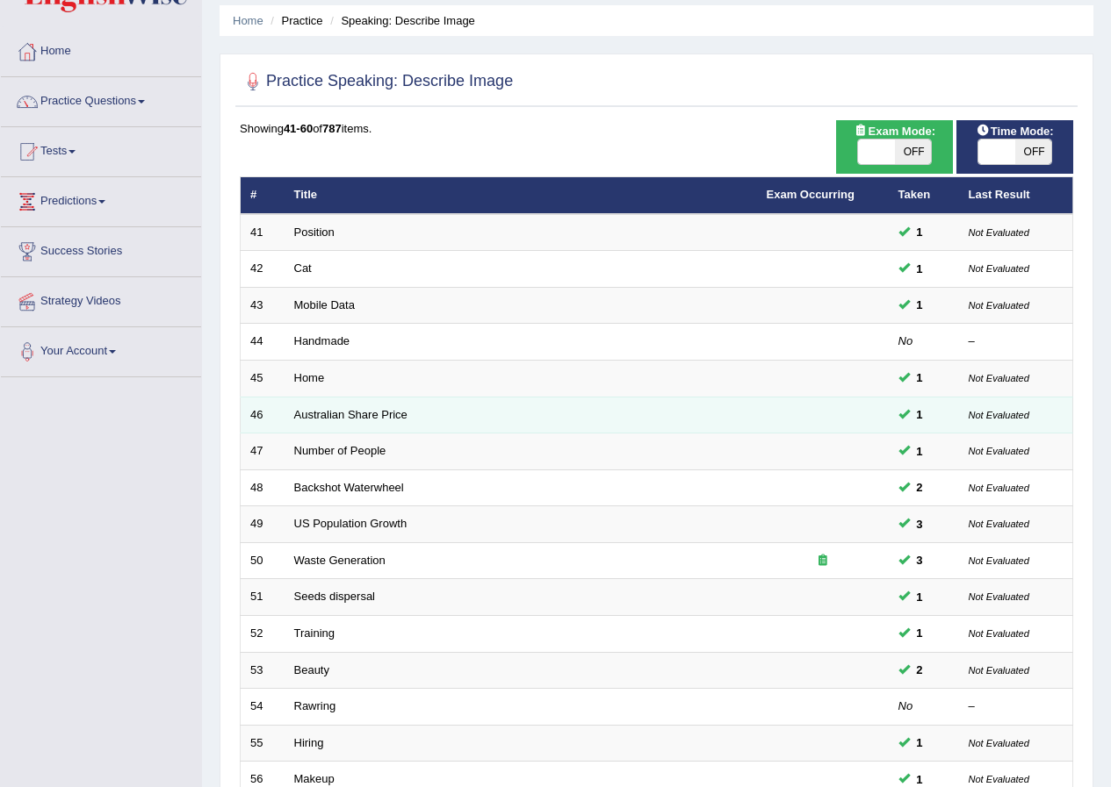
scroll to position [88, 0]
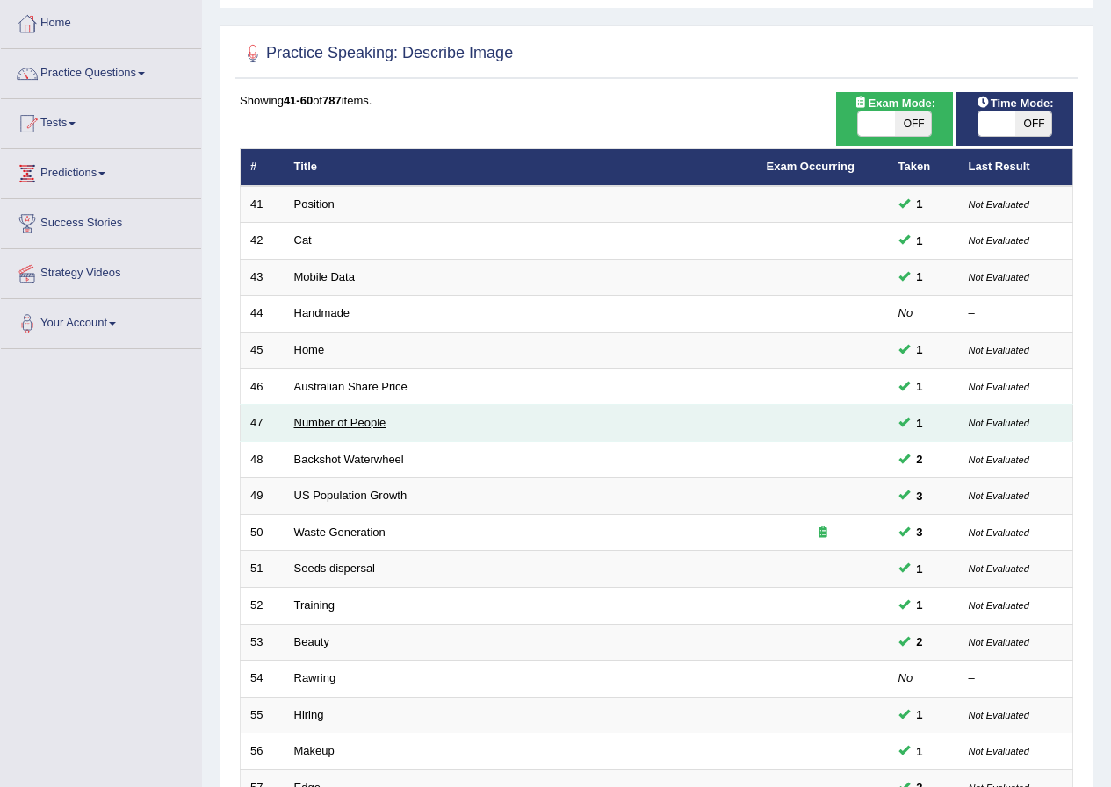
click at [353, 421] on link "Number of People" at bounding box center [340, 422] width 92 height 13
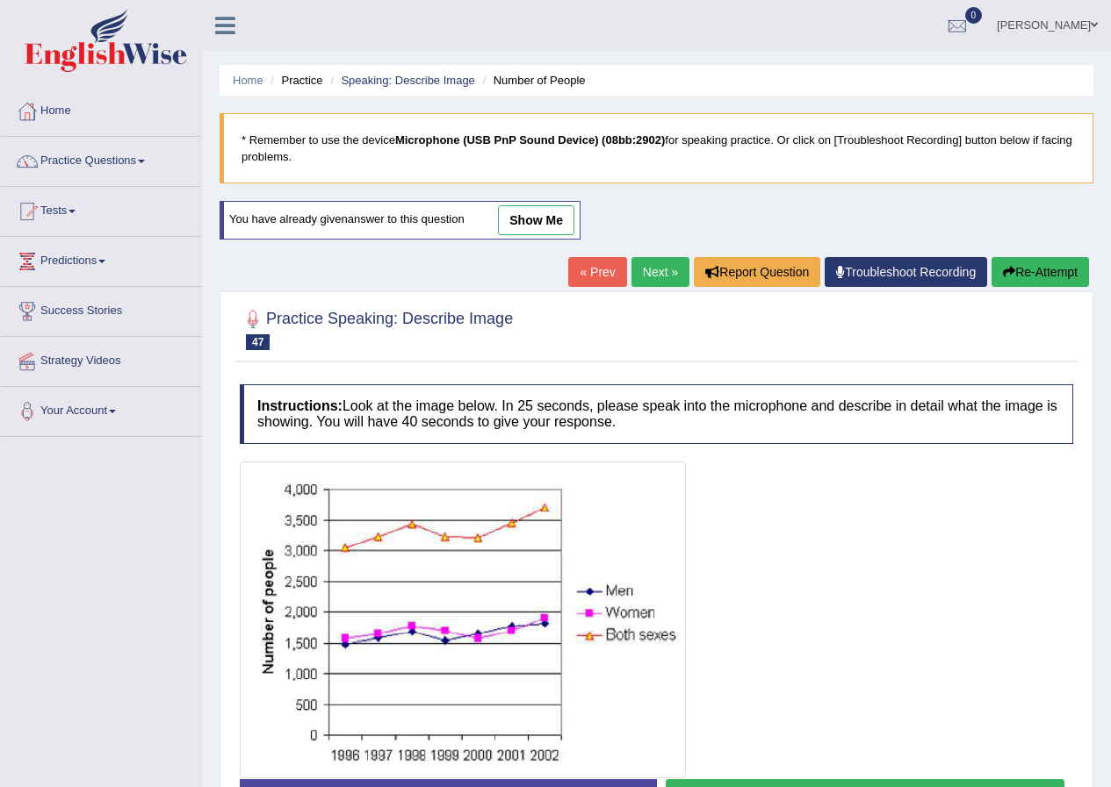
scroll to position [134, 0]
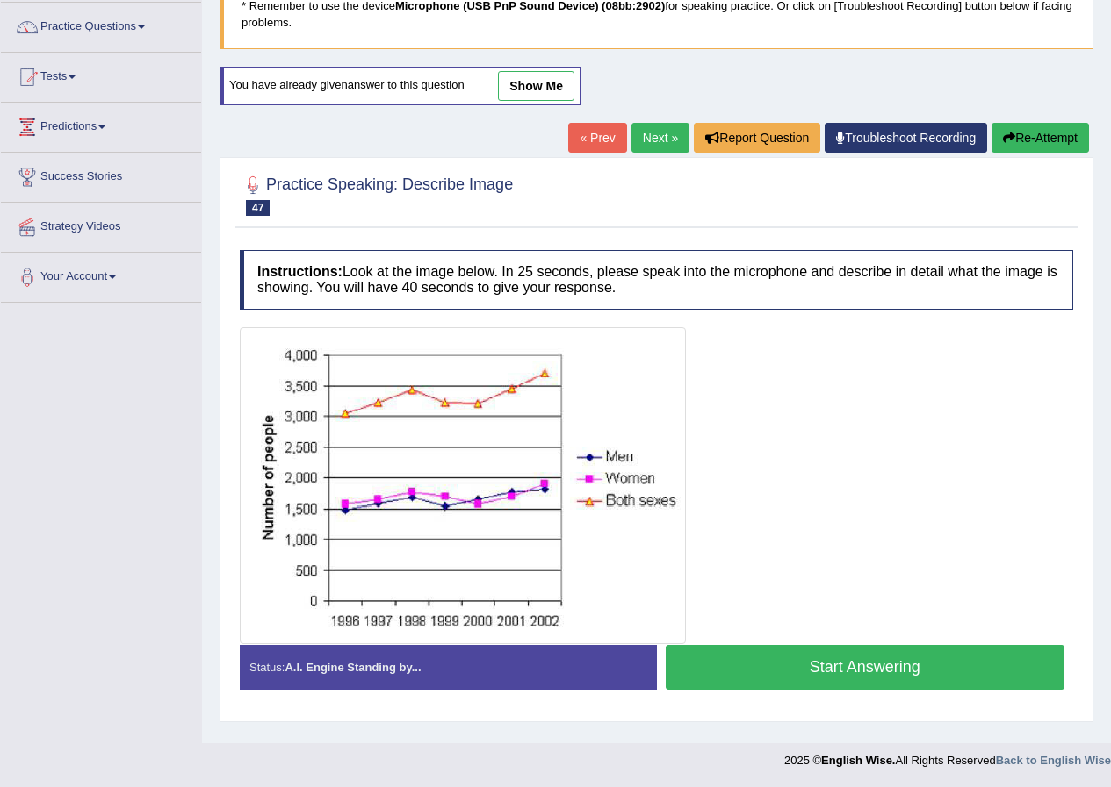
click at [659, 140] on link "Next »" at bounding box center [660, 138] width 58 height 30
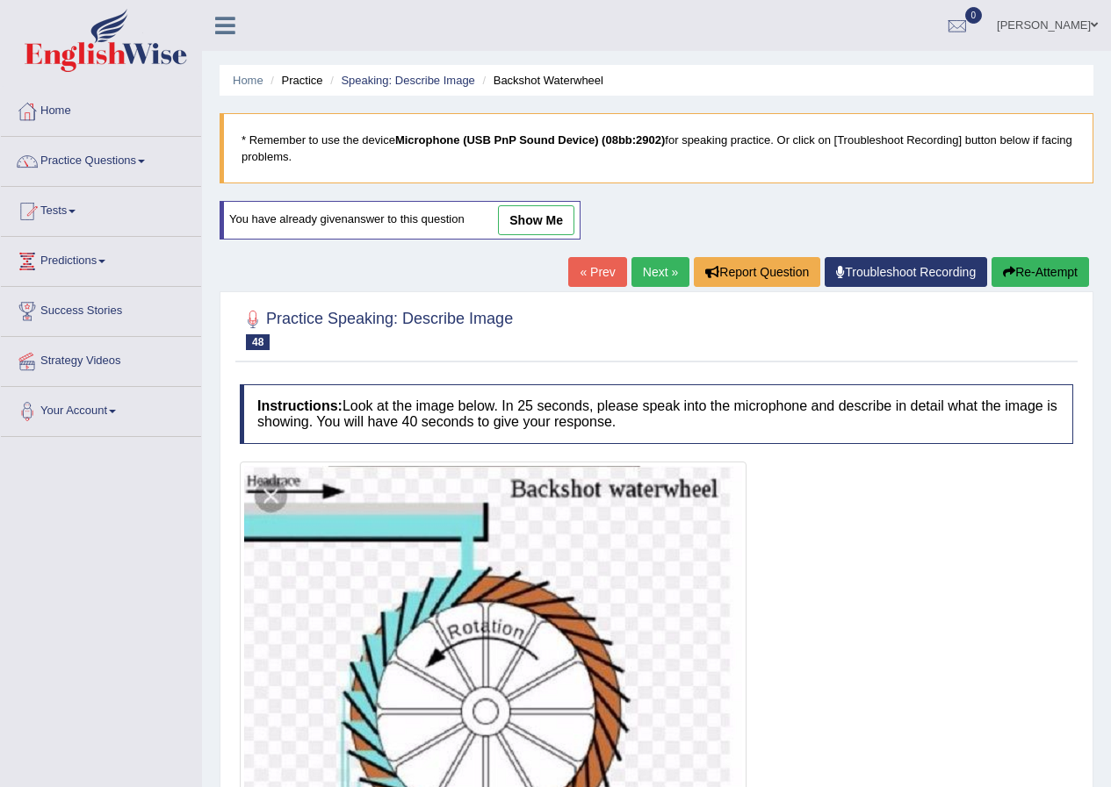
click at [632, 274] on link "Next »" at bounding box center [660, 272] width 58 height 30
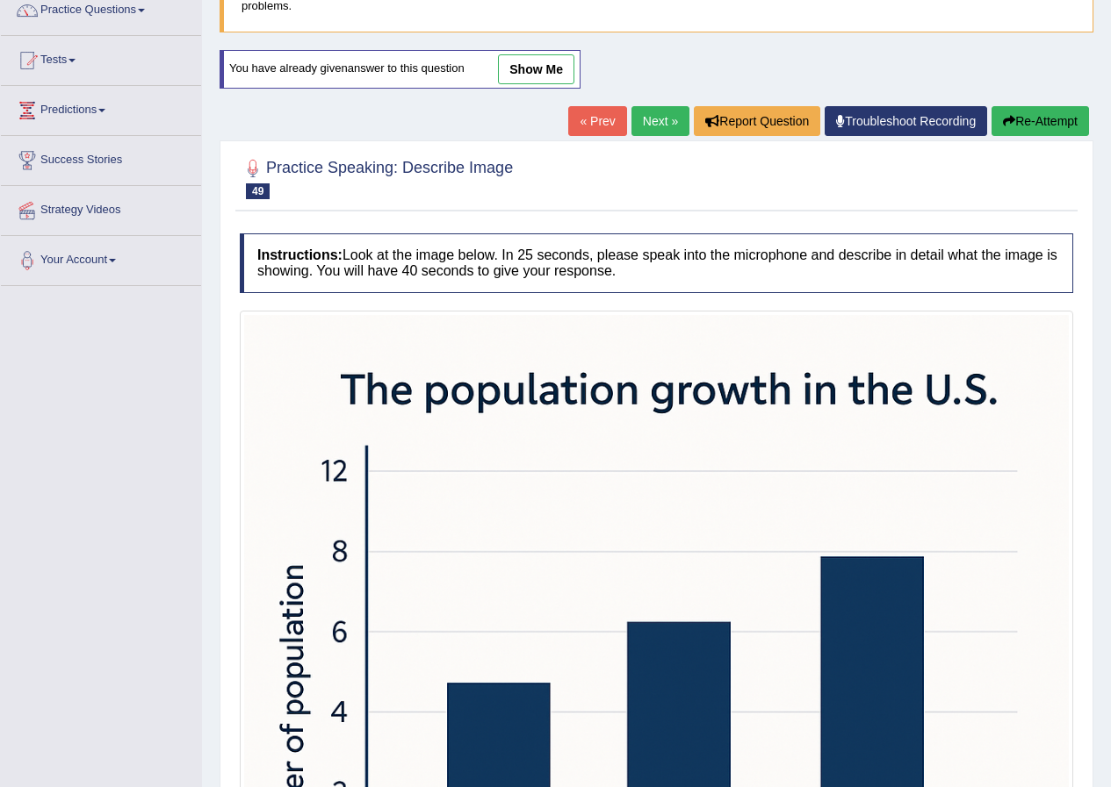
scroll to position [176, 0]
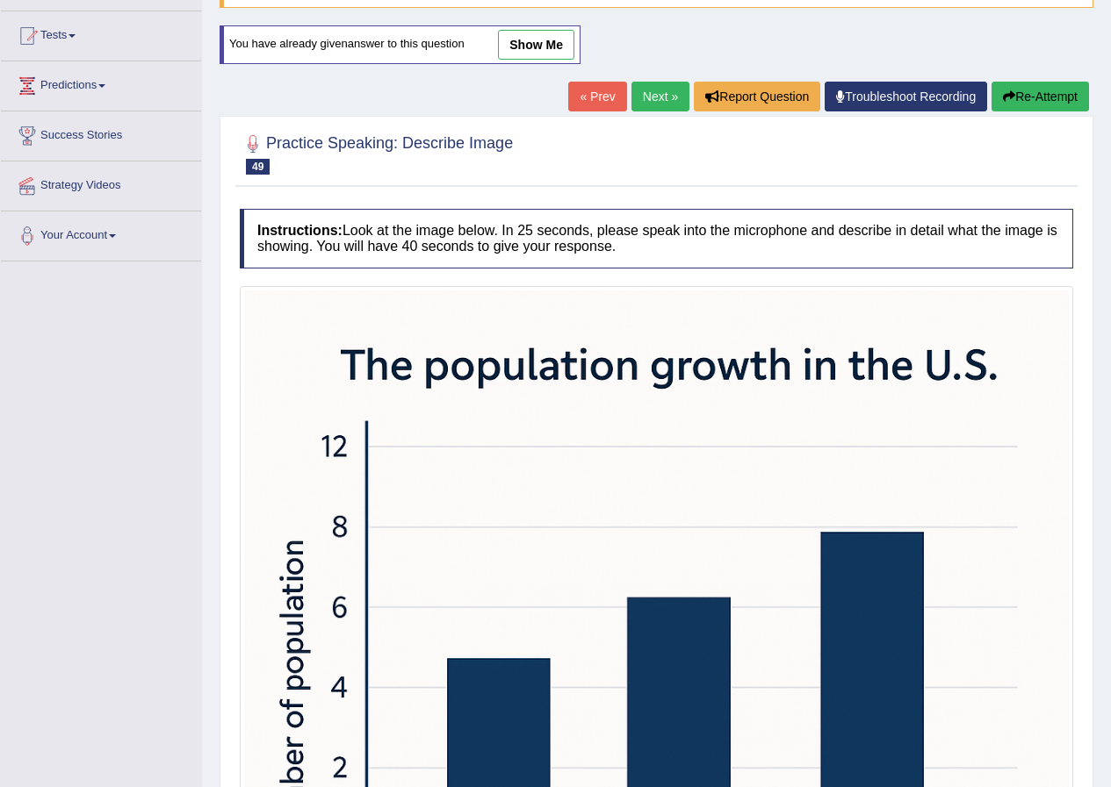
click at [633, 97] on link "Next »" at bounding box center [660, 97] width 58 height 30
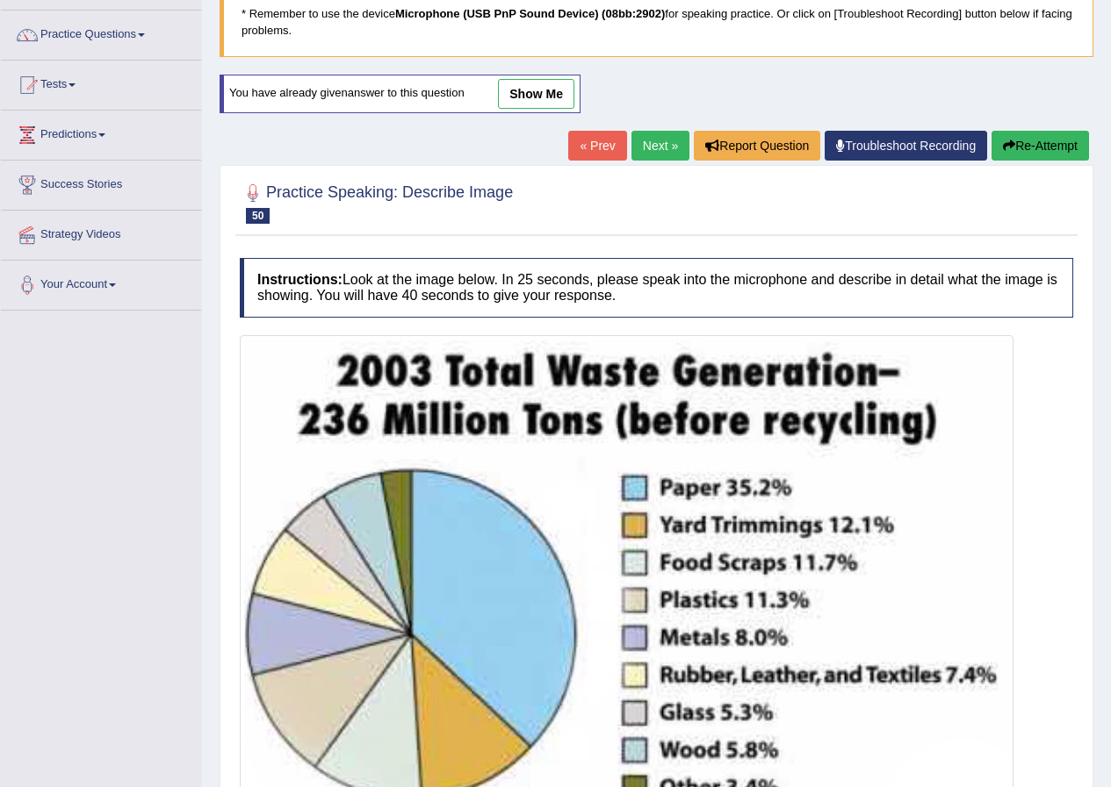
scroll to position [176, 0]
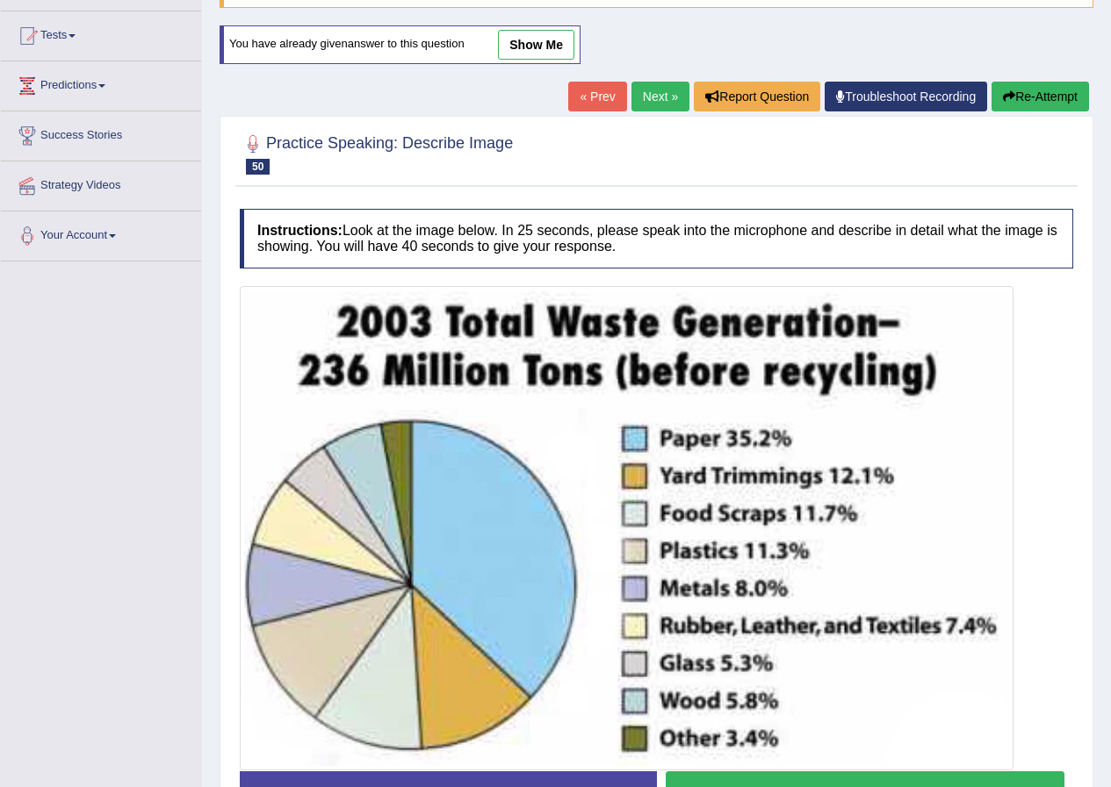
click at [518, 45] on link "show me" at bounding box center [536, 45] width 76 height 30
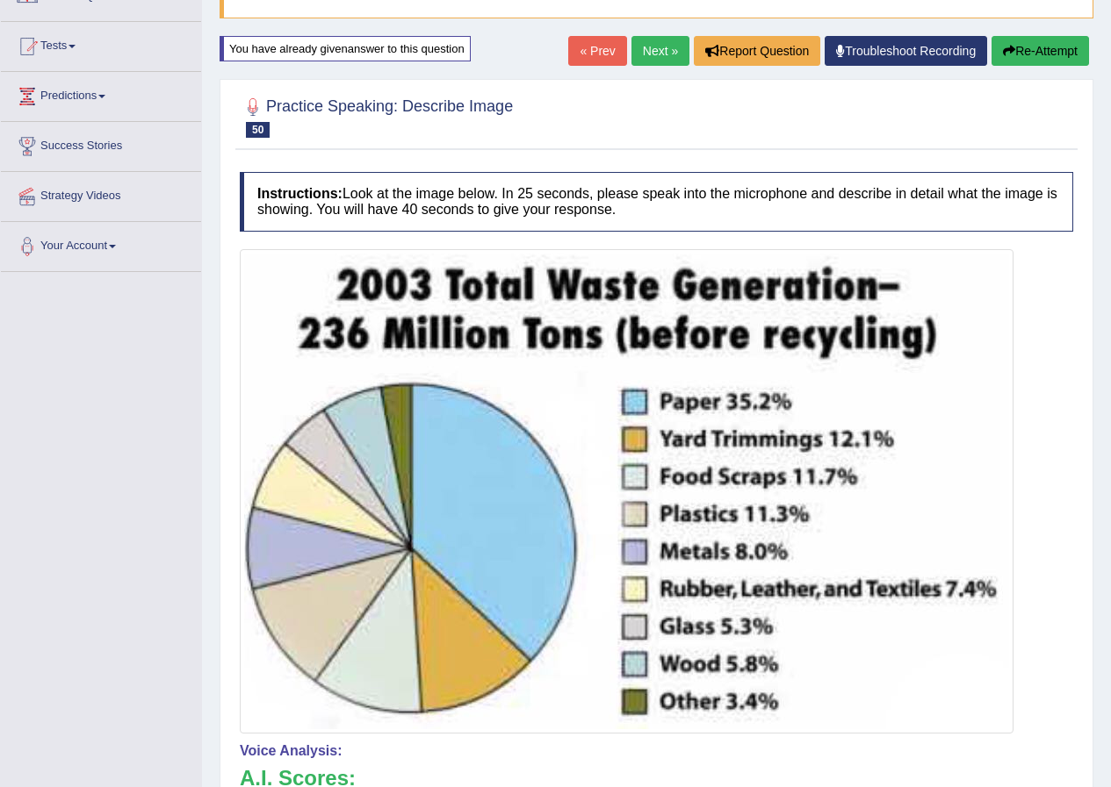
scroll to position [0, 0]
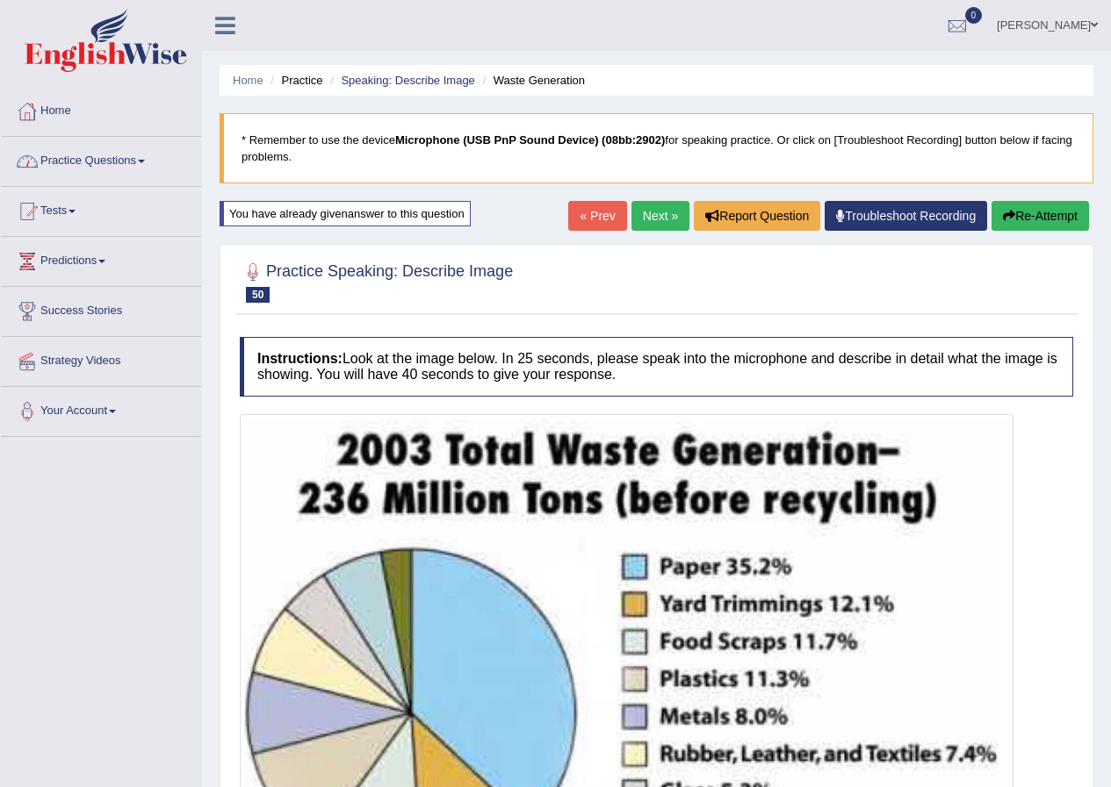
click at [147, 147] on link "Practice Questions" at bounding box center [101, 159] width 200 height 44
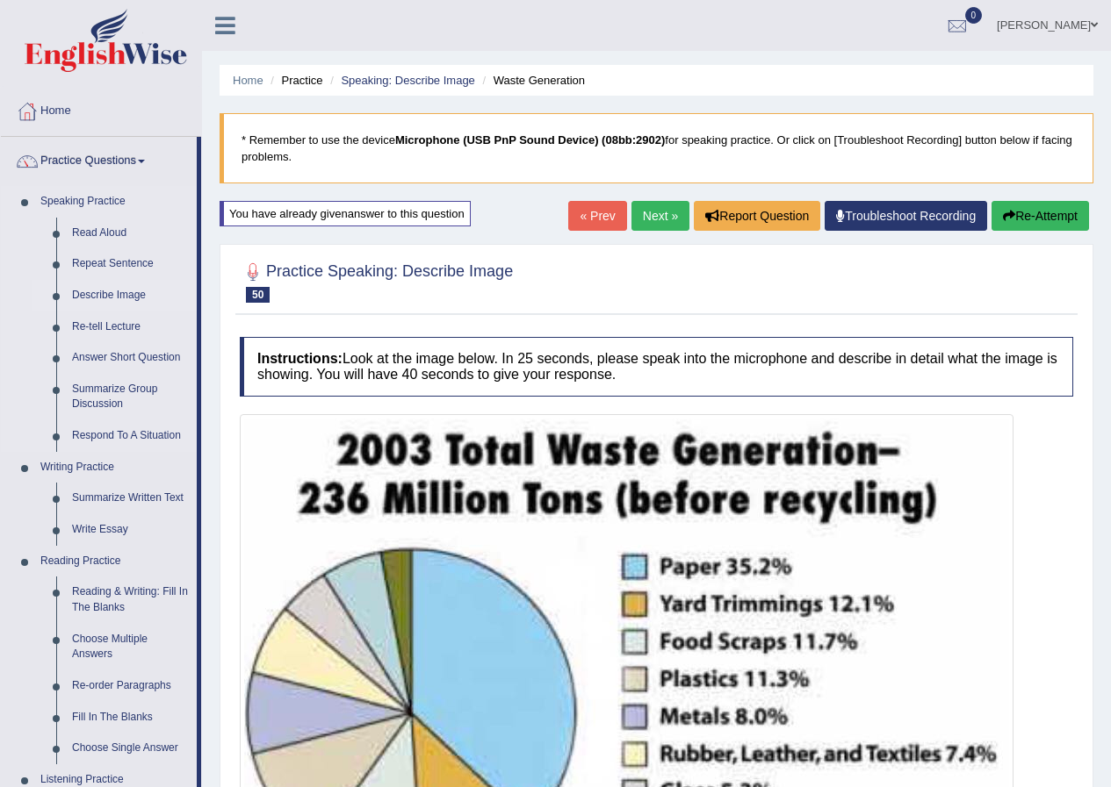
click at [126, 291] on link "Describe Image" at bounding box center [130, 296] width 133 height 32
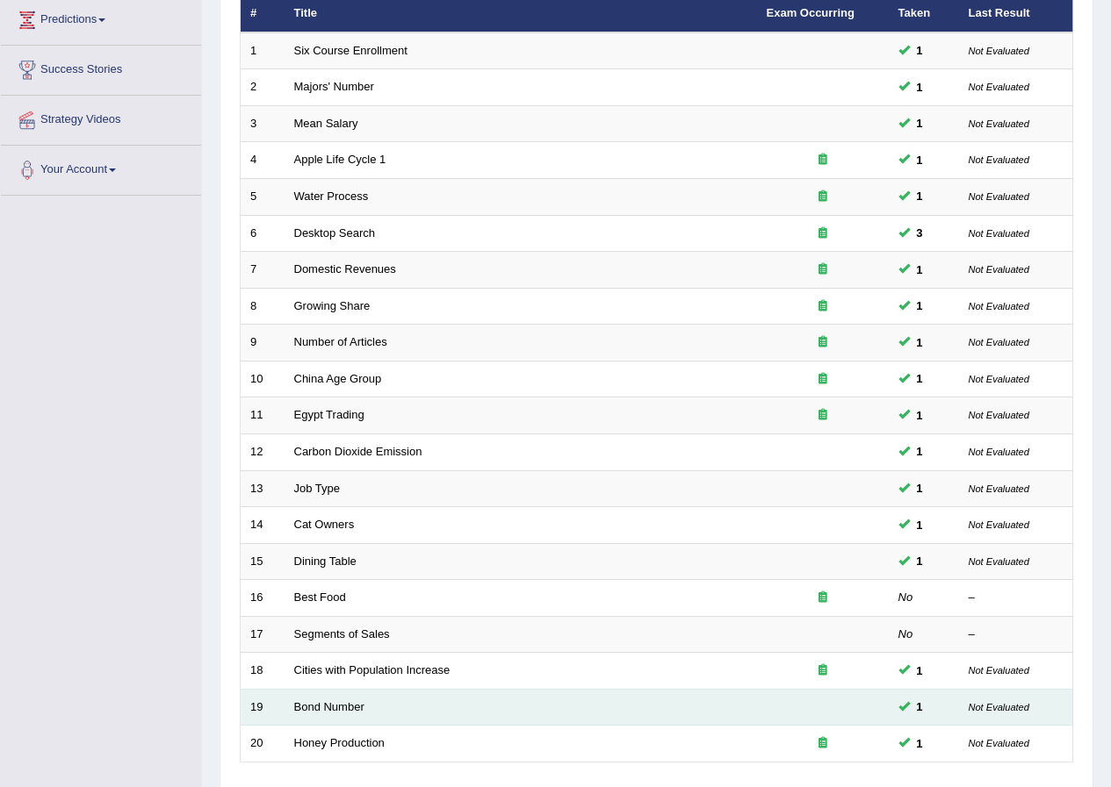
scroll to position [375, 0]
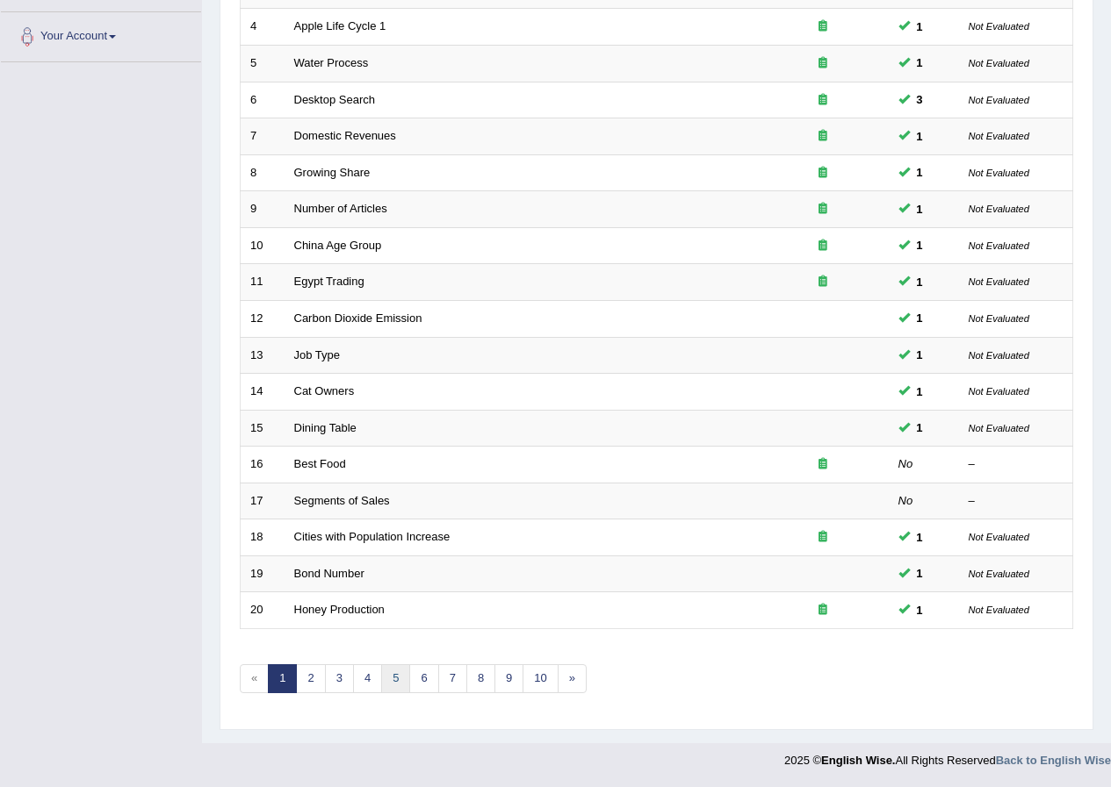
click at [392, 679] on link "5" at bounding box center [395, 679] width 29 height 29
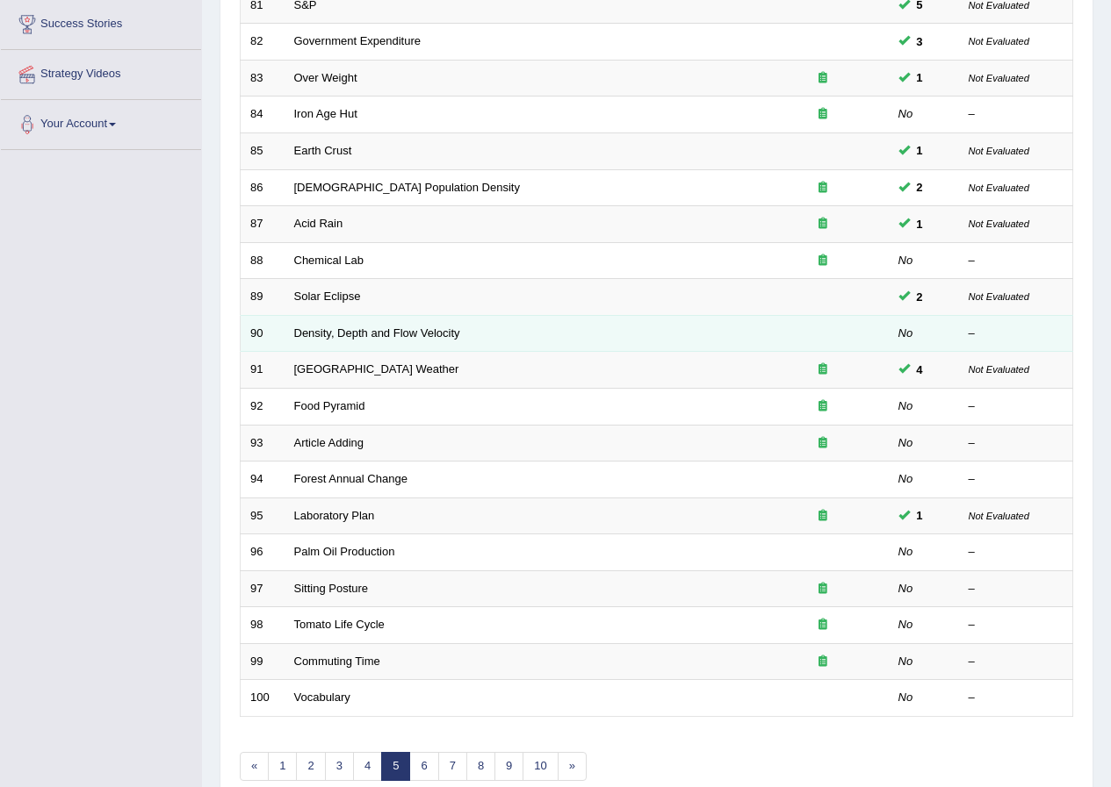
scroll to position [375, 0]
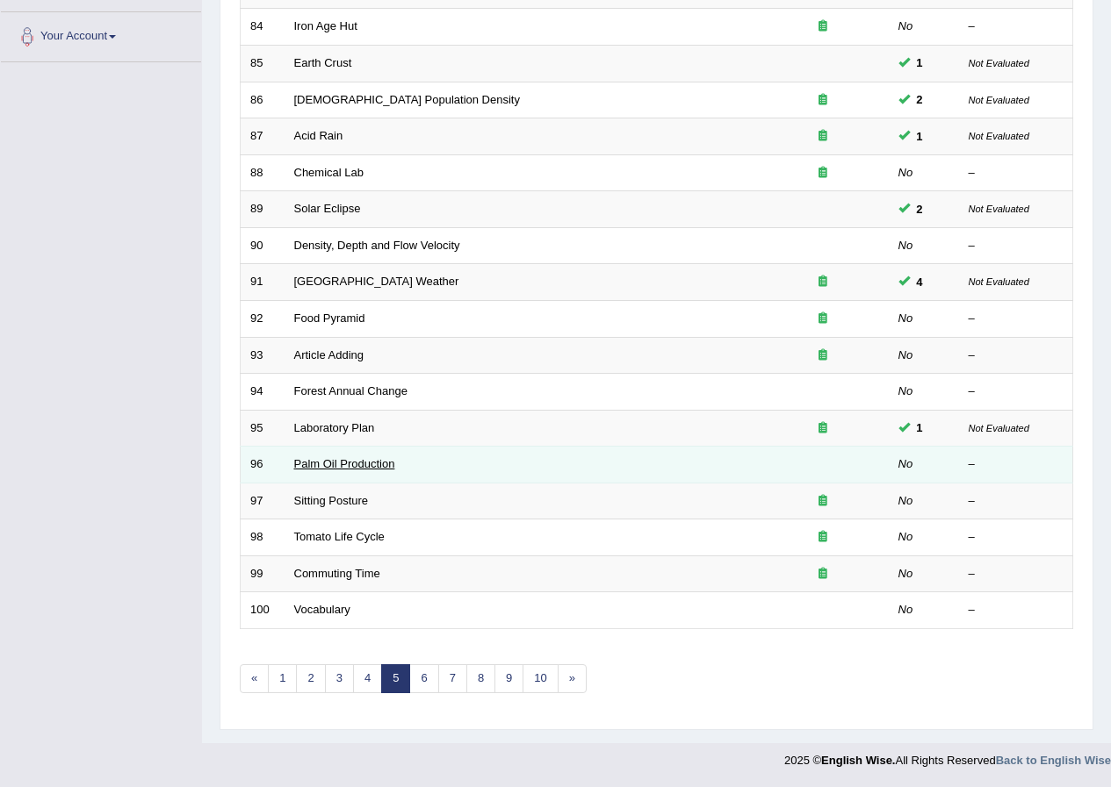
click at [340, 466] on link "Palm Oil Production" at bounding box center [344, 463] width 101 height 13
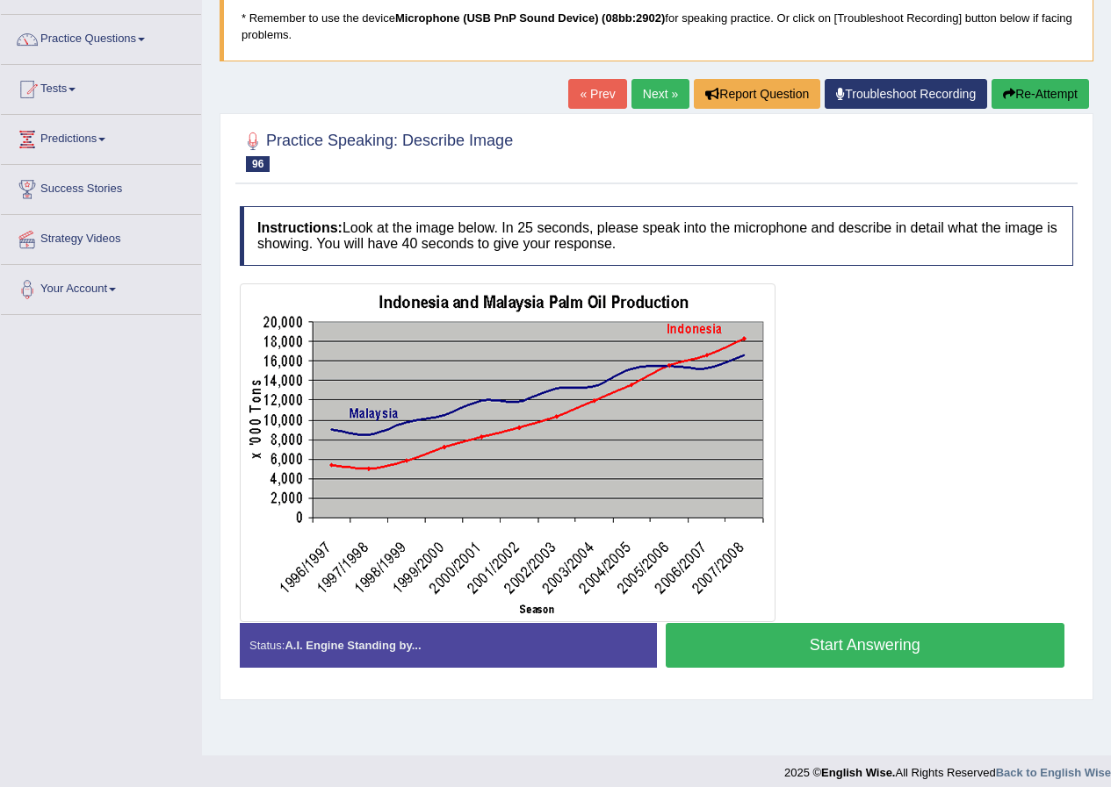
scroll to position [134, 0]
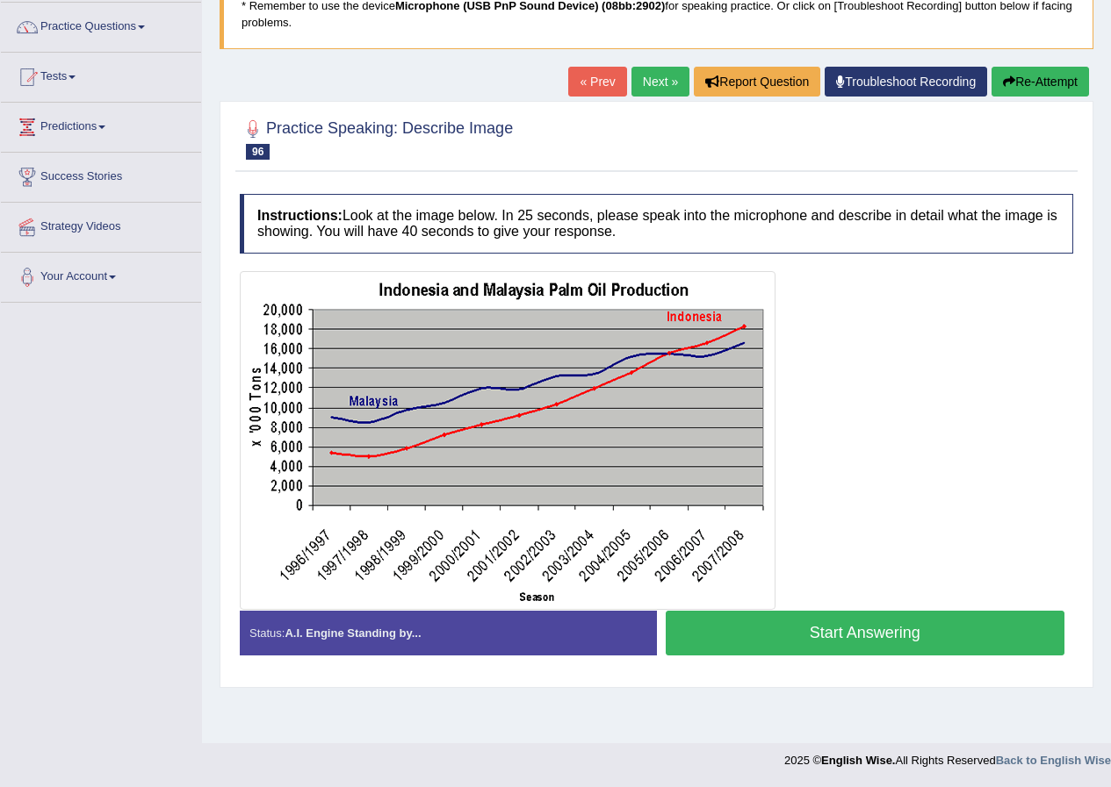
click at [849, 636] on button "Start Answering" at bounding box center [864, 633] width 399 height 45
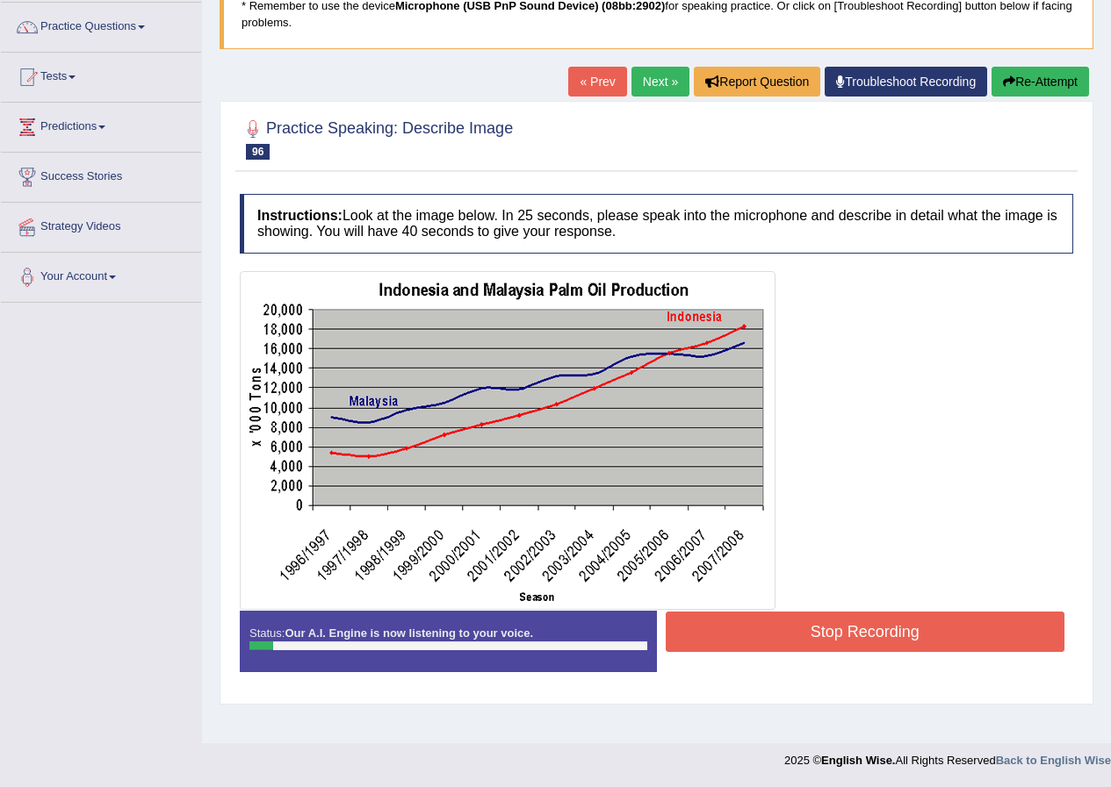
click at [812, 642] on button "Stop Recording" at bounding box center [864, 632] width 399 height 40
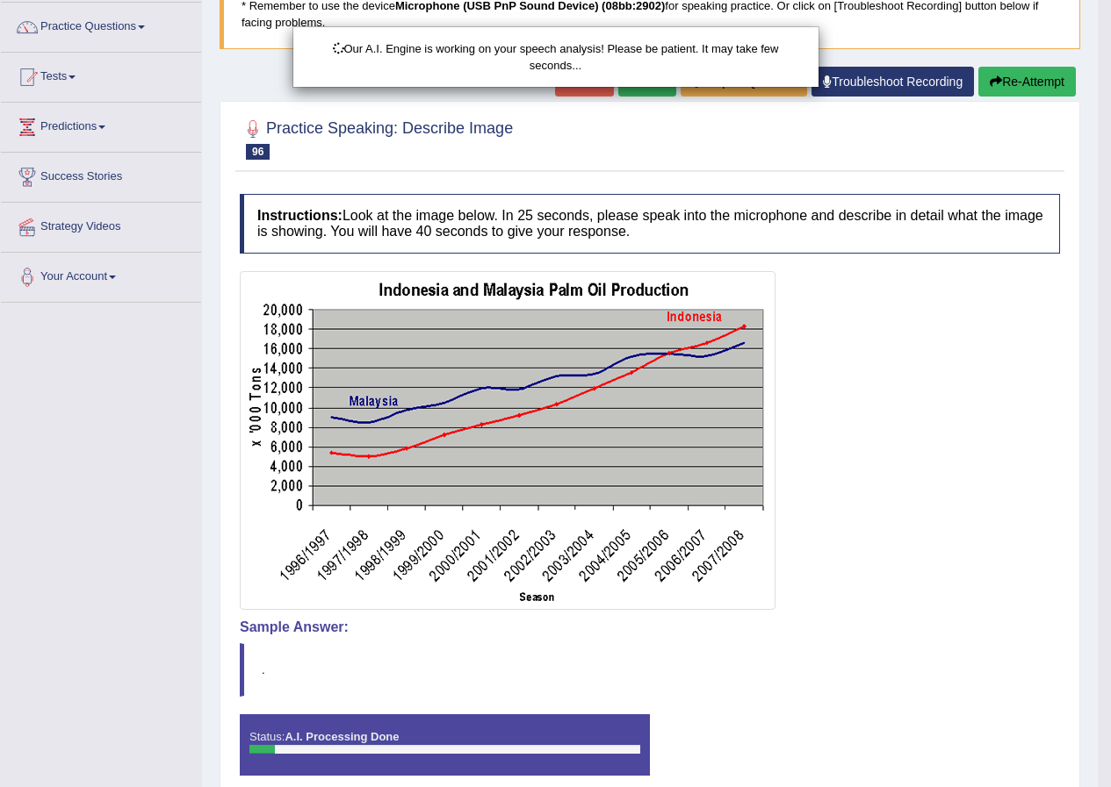
scroll to position [0, 0]
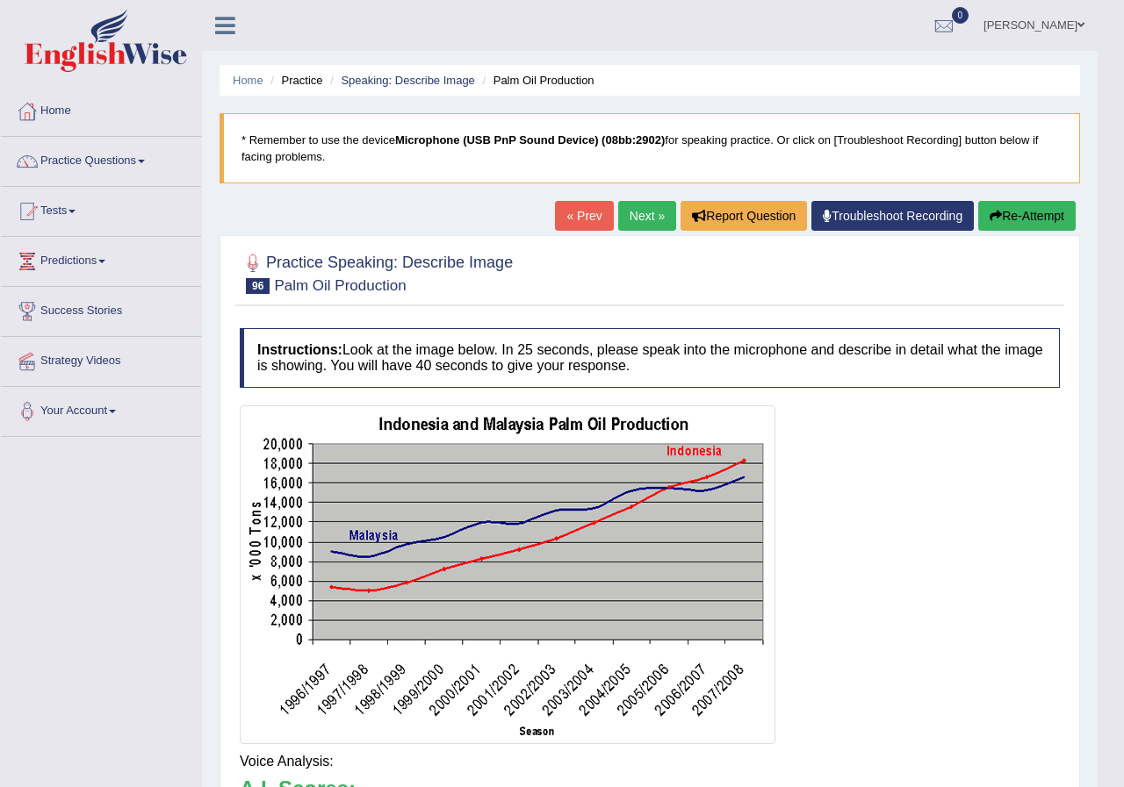
click at [0, 0] on div "Updating answer..." at bounding box center [0, 0] width 0 height 0
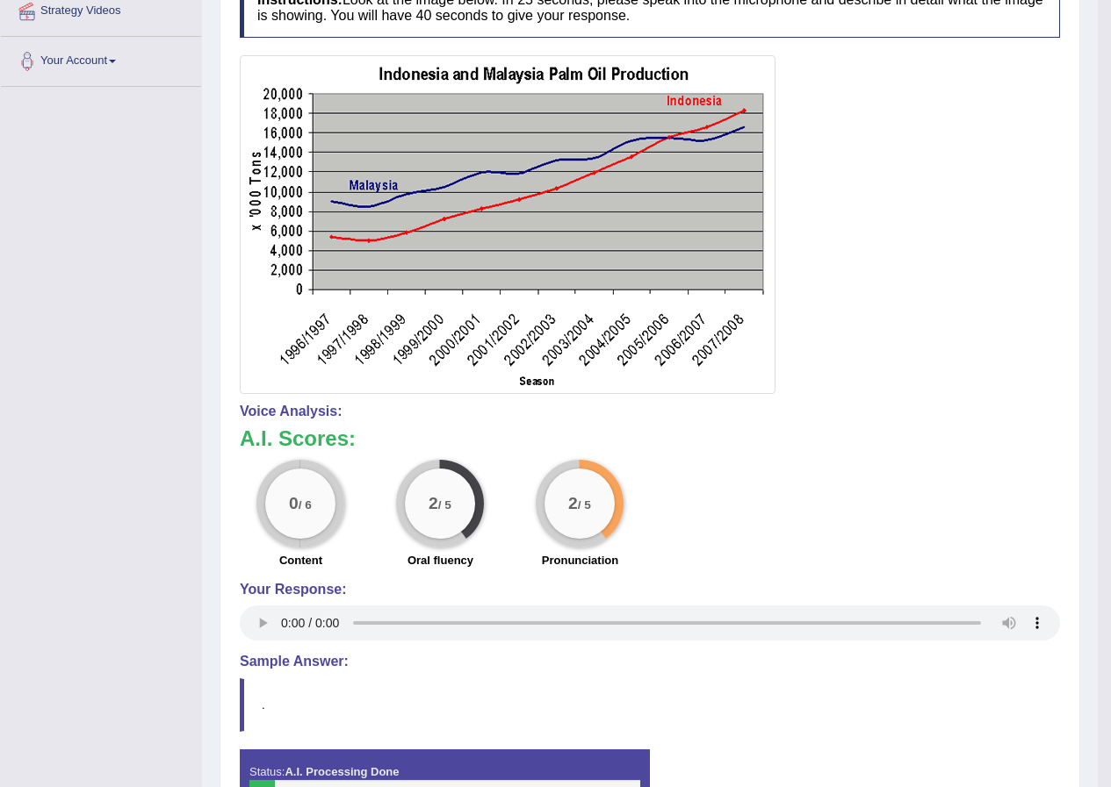
scroll to position [88, 0]
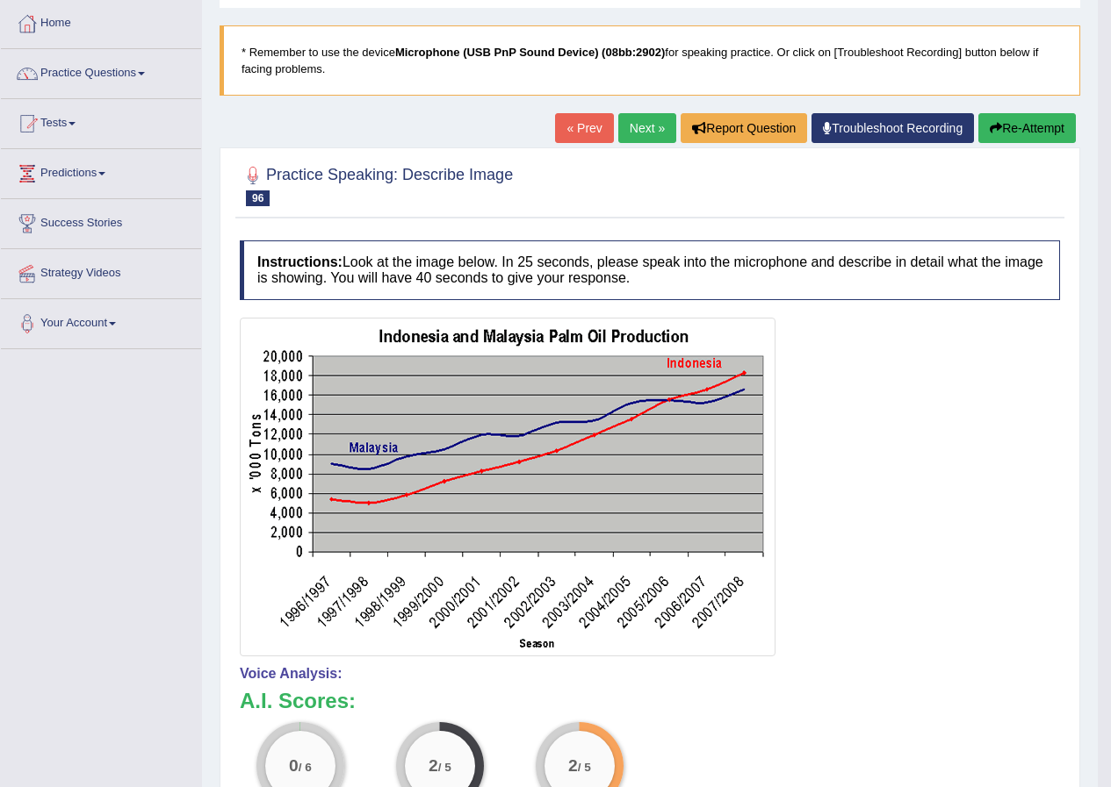
click at [1020, 134] on button "Re-Attempt" at bounding box center [1026, 128] width 97 height 30
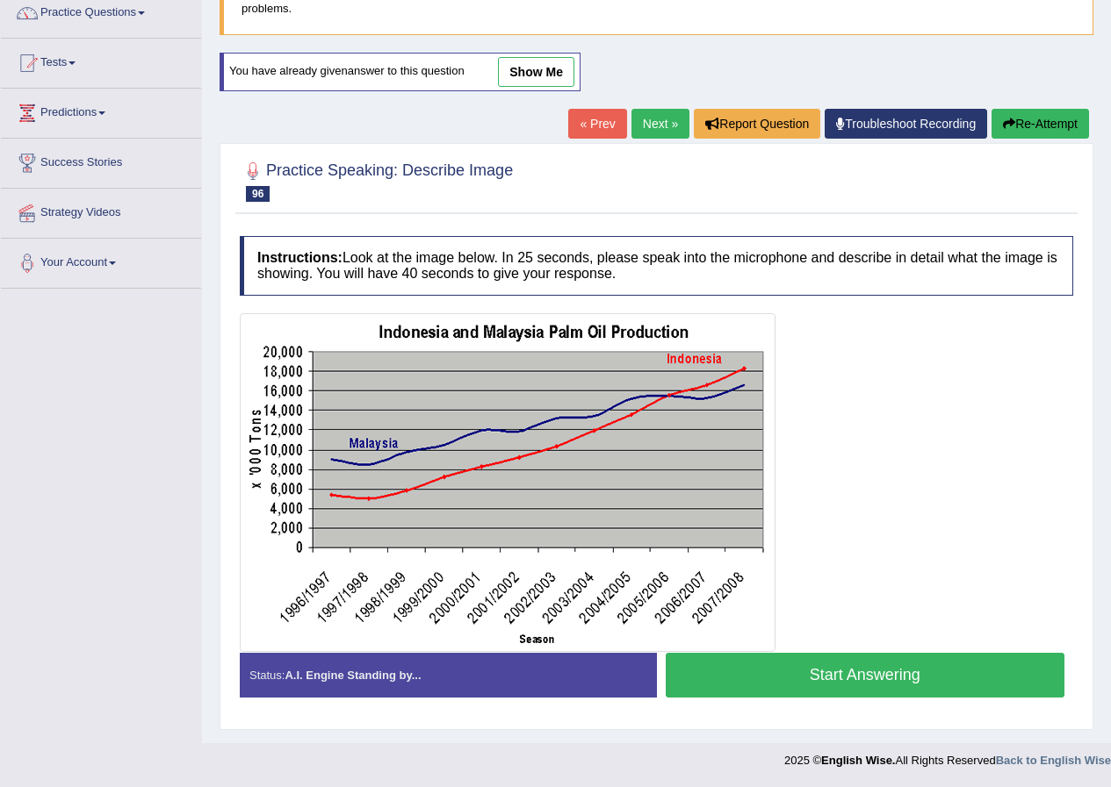
click at [805, 677] on button "Start Answering" at bounding box center [864, 675] width 399 height 45
click at [805, 677] on div "Status: A.I. Engine Standing by... Start Answering Stop Recording" at bounding box center [656, 684] width 833 height 62
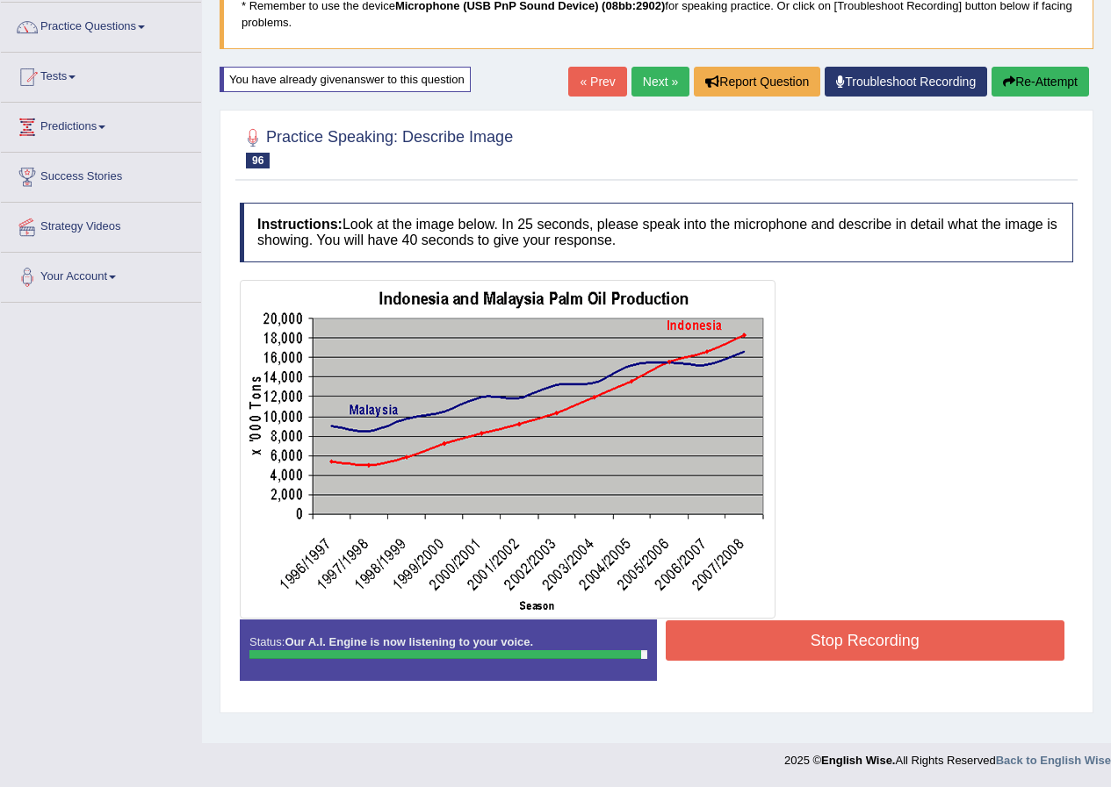
click at [911, 640] on button "Stop Recording" at bounding box center [864, 641] width 399 height 40
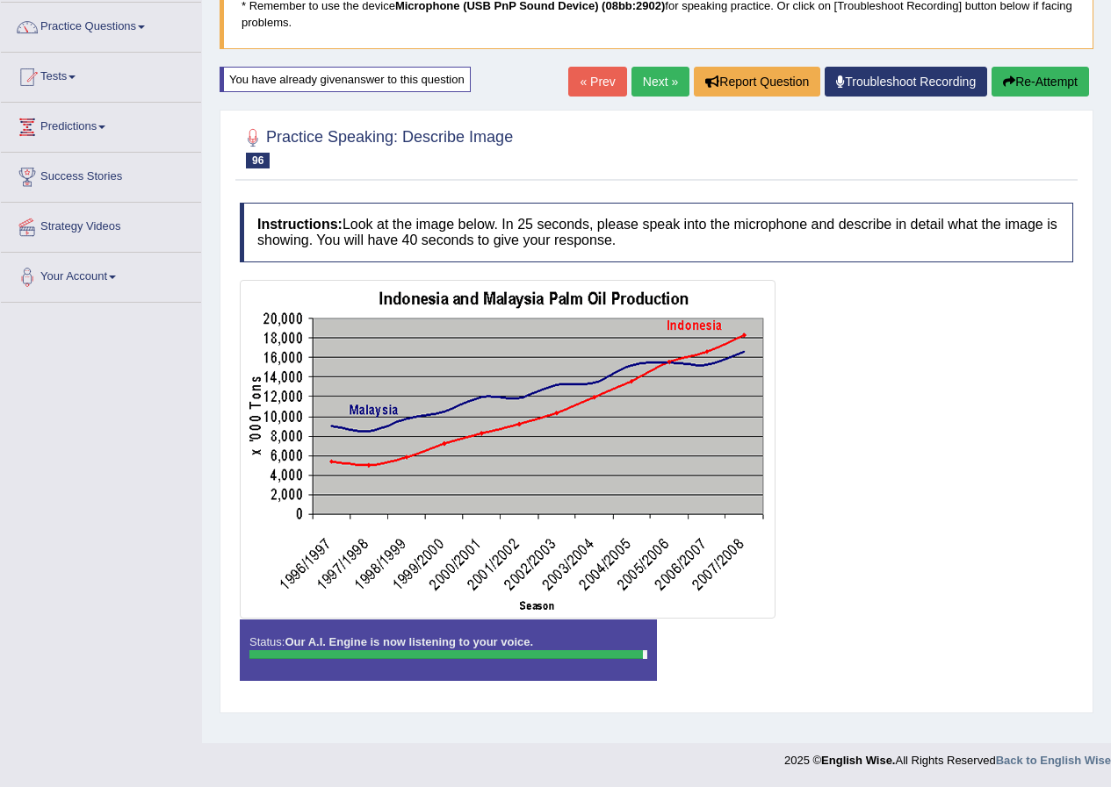
click at [911, 640] on div "Status: Our A.I. Engine is now listening to your voice. Start Answering Stop Re…" at bounding box center [656, 659] width 833 height 79
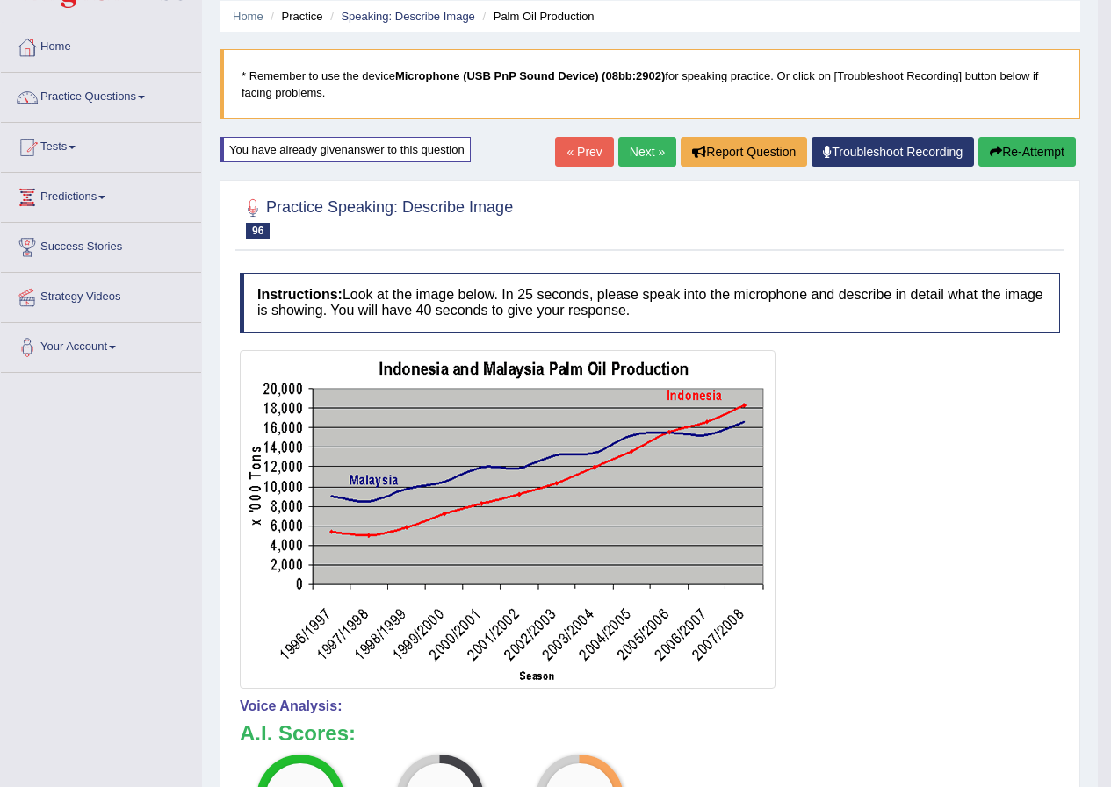
scroll to position [33, 0]
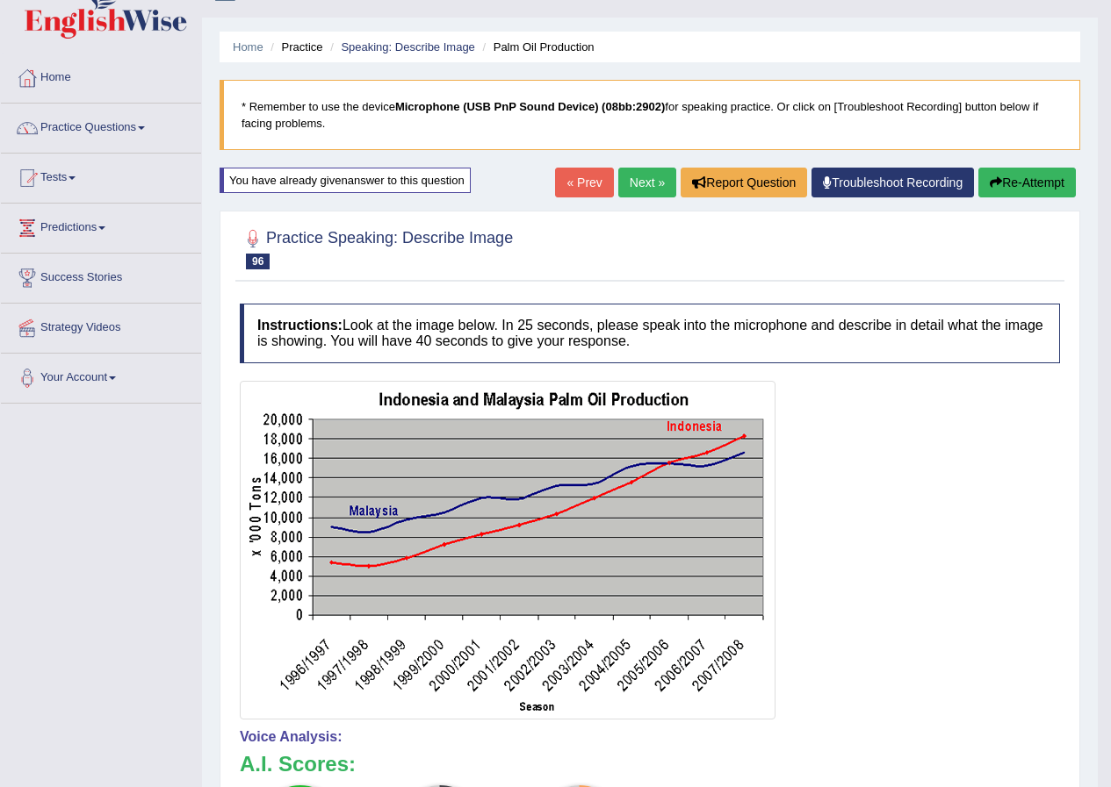
click at [1024, 188] on button "Re-Attempt" at bounding box center [1026, 183] width 97 height 30
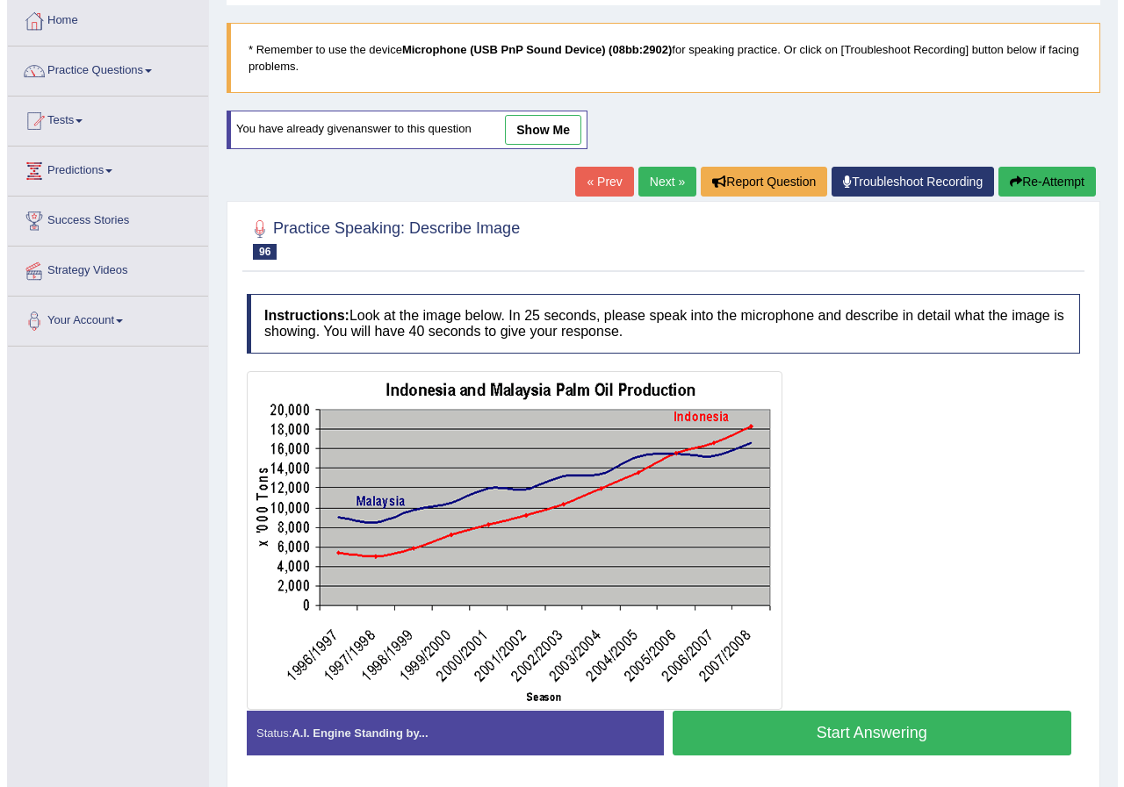
scroll to position [121, 0]
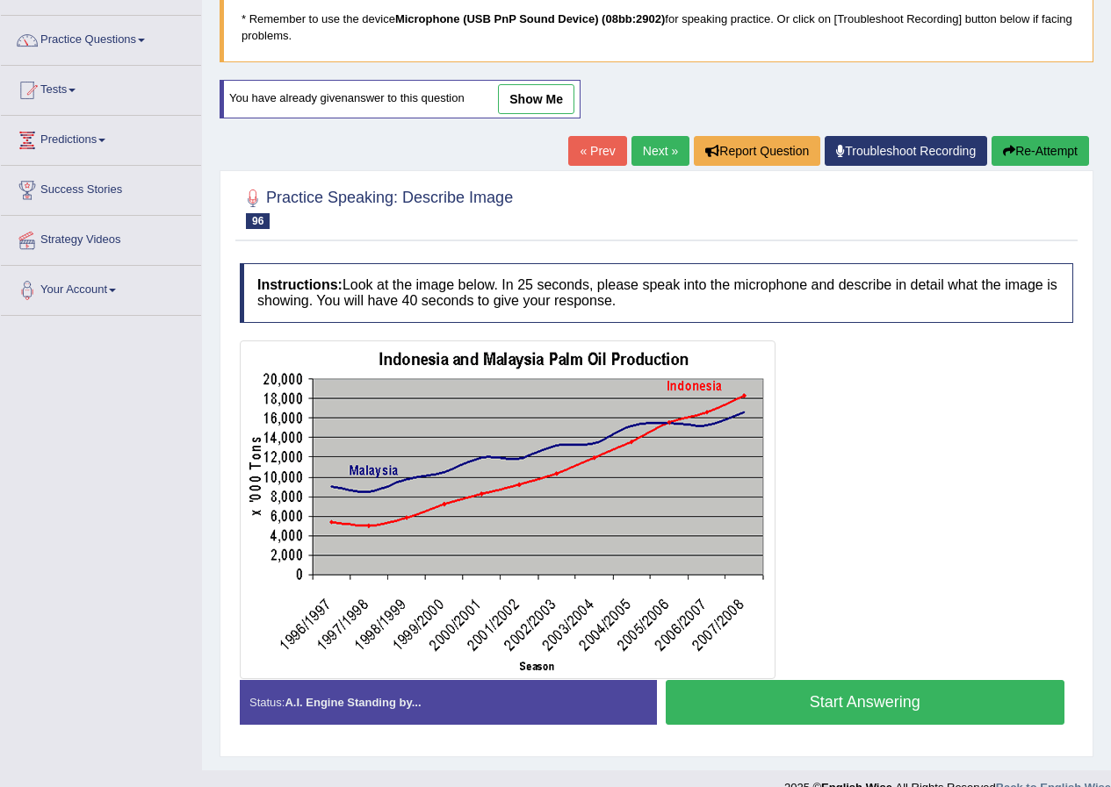
click at [775, 709] on button "Start Answering" at bounding box center [864, 702] width 399 height 45
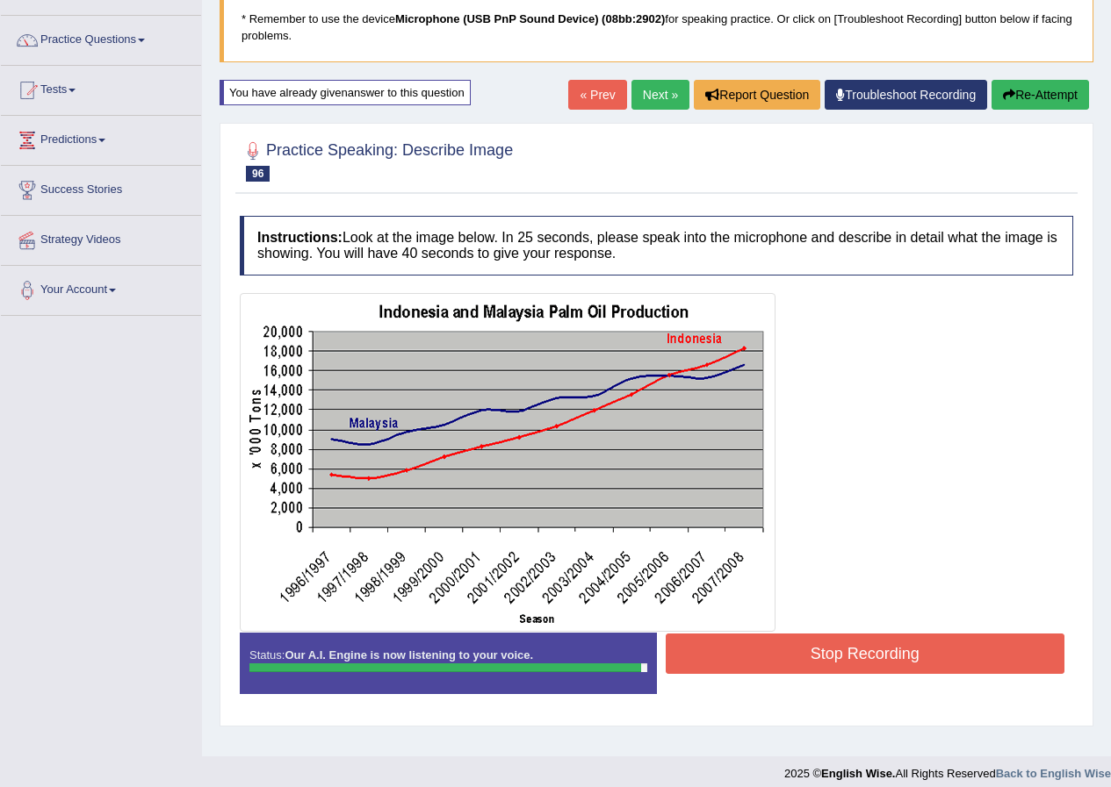
click at [802, 652] on button "Stop Recording" at bounding box center [864, 654] width 399 height 40
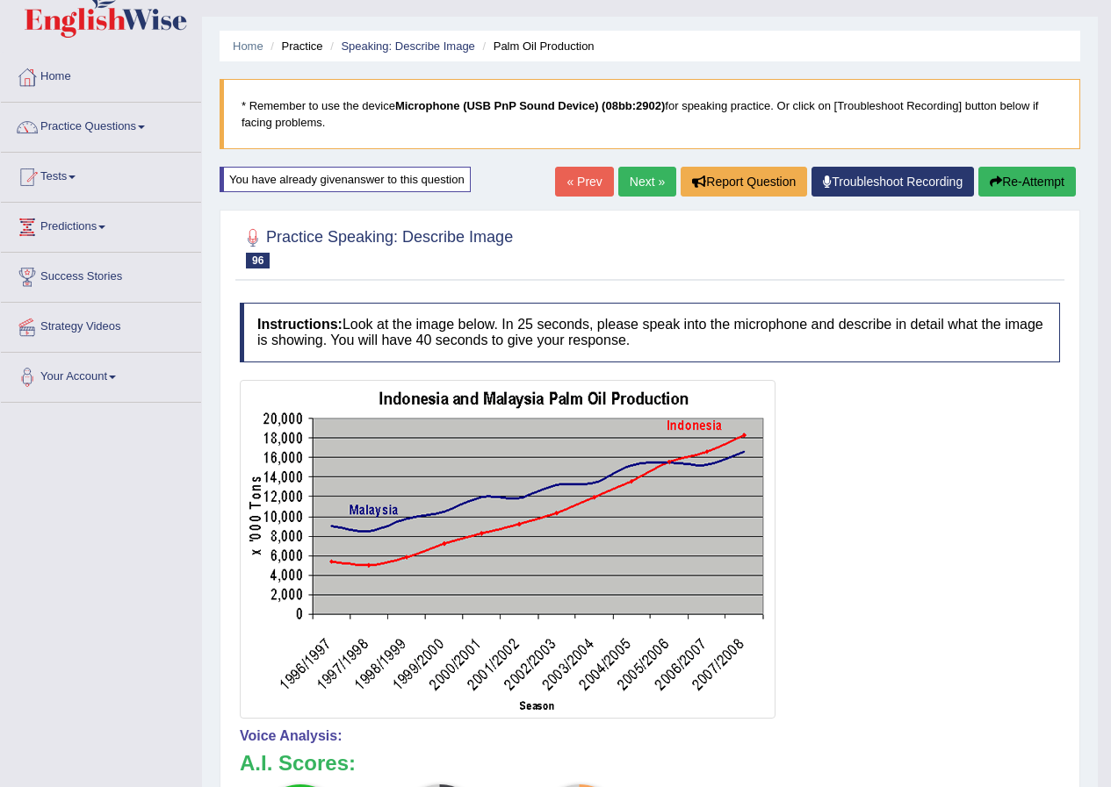
scroll to position [33, 0]
click at [633, 179] on link "Next »" at bounding box center [647, 183] width 58 height 30
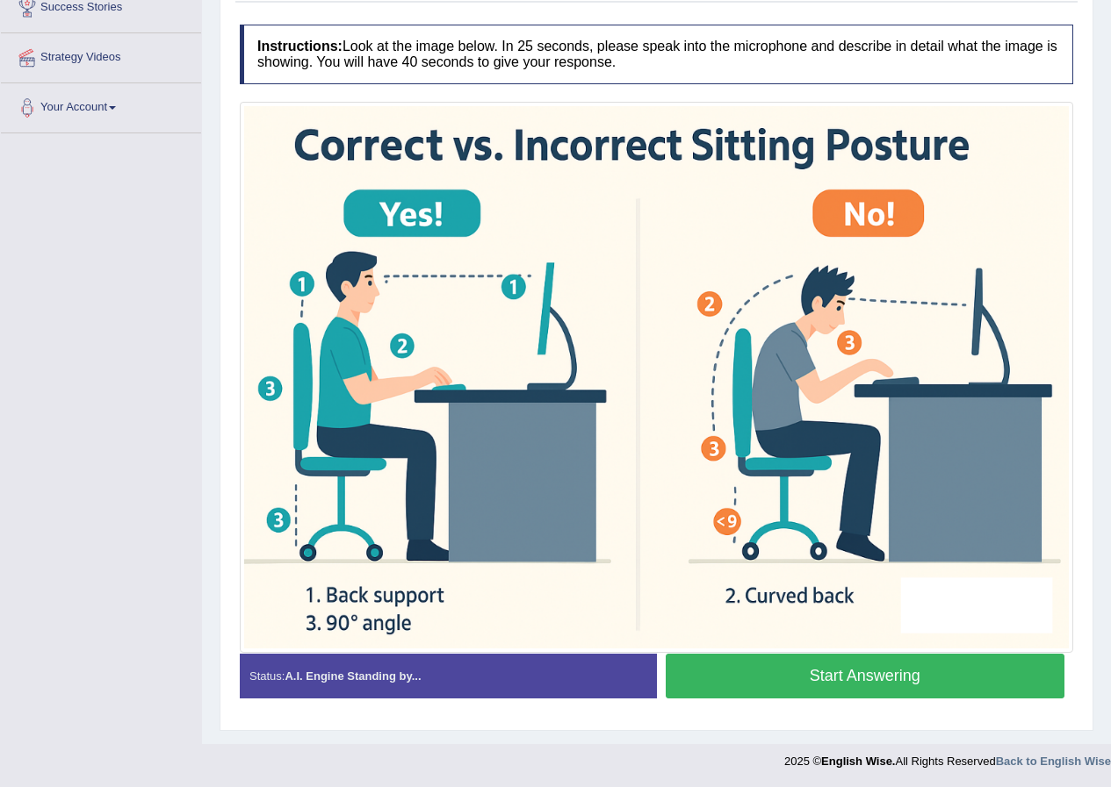
scroll to position [305, 0]
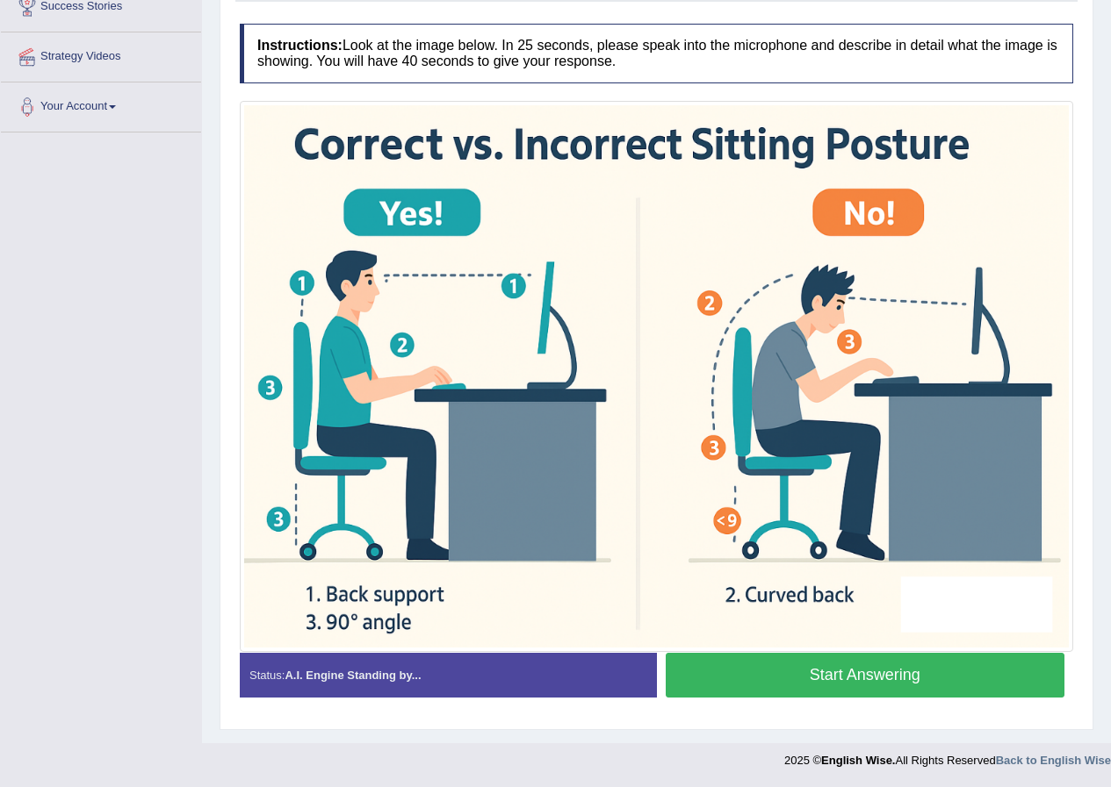
click at [868, 677] on button "Start Answering" at bounding box center [864, 675] width 399 height 45
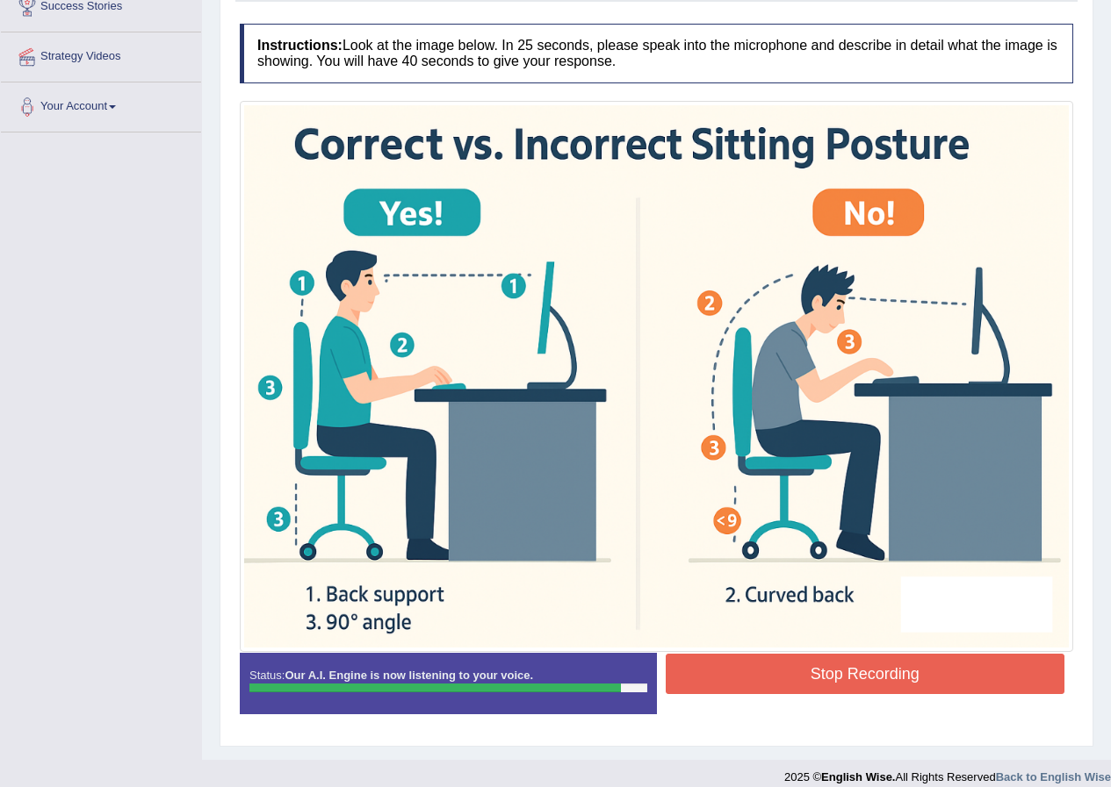
click at [839, 667] on button "Stop Recording" at bounding box center [864, 674] width 399 height 40
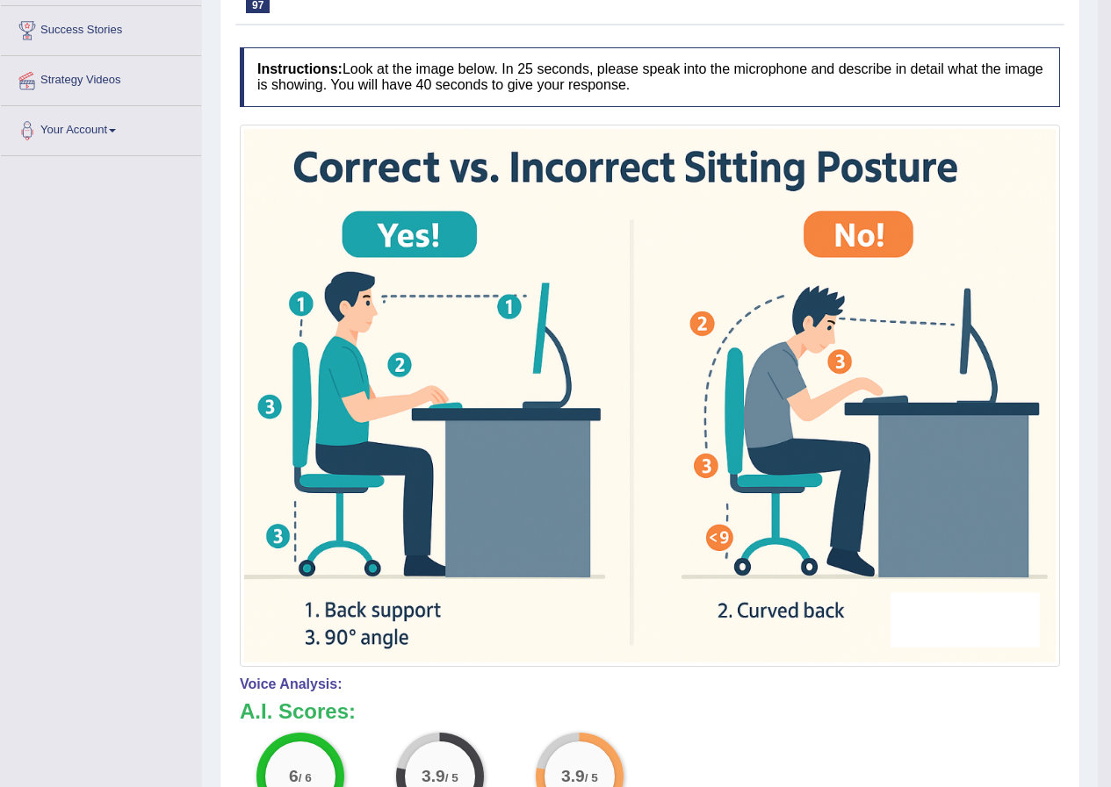
scroll to position [41, 0]
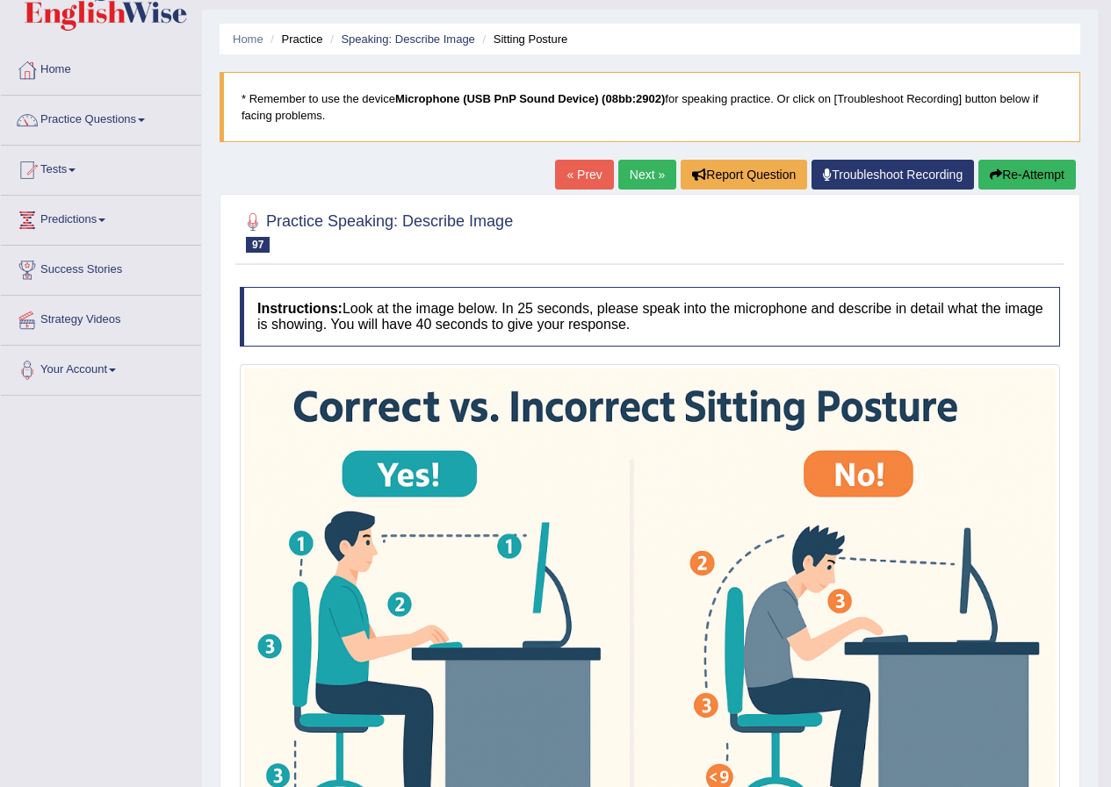
click at [1021, 181] on button "Re-Attempt" at bounding box center [1026, 175] width 97 height 30
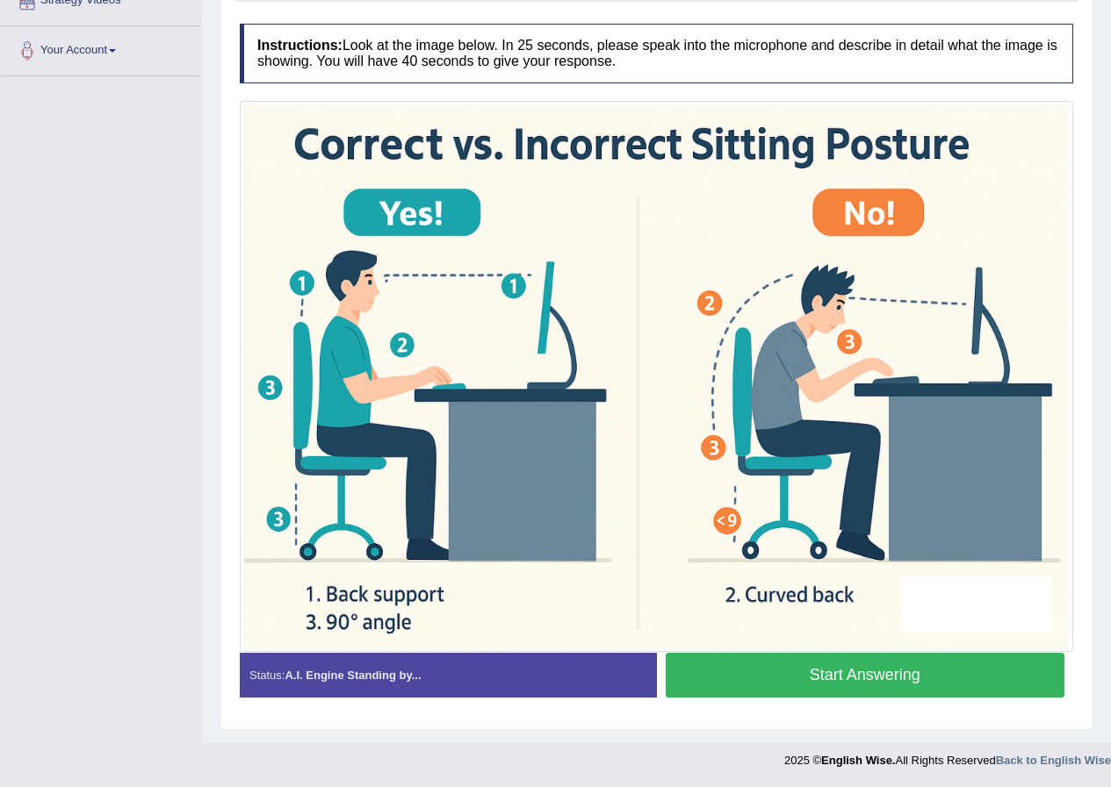
click at [797, 665] on button "Start Answering" at bounding box center [864, 675] width 399 height 45
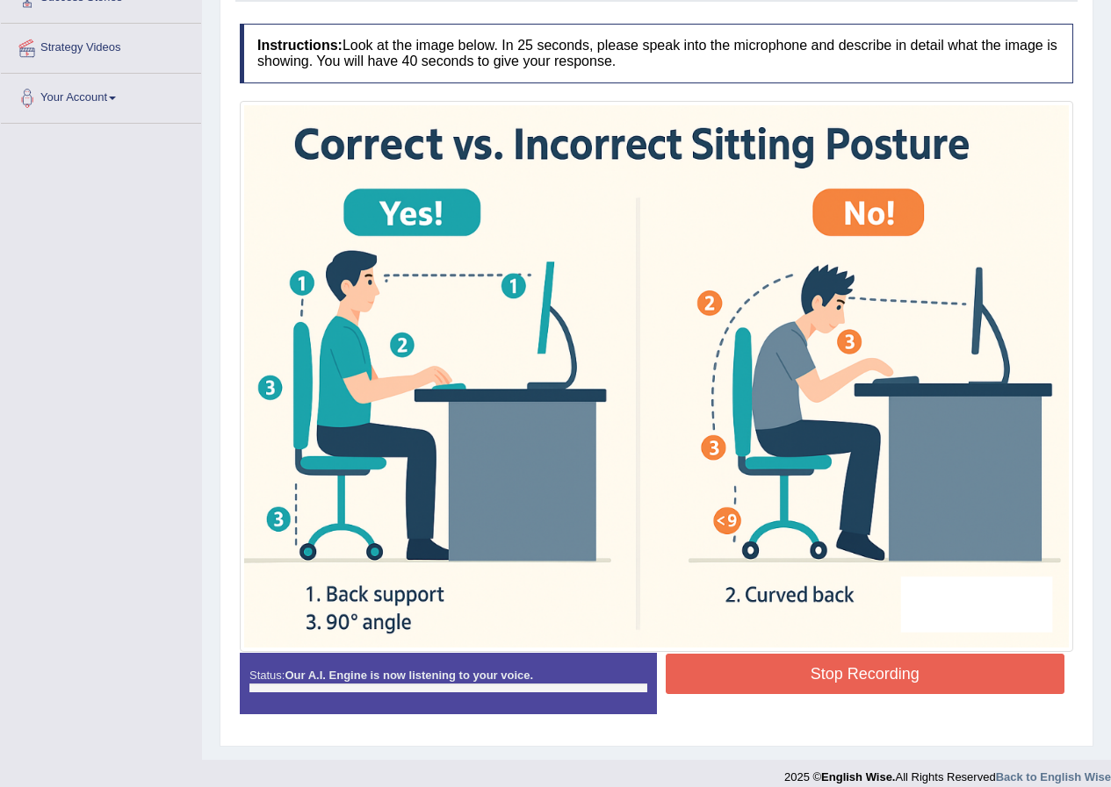
scroll to position [330, 0]
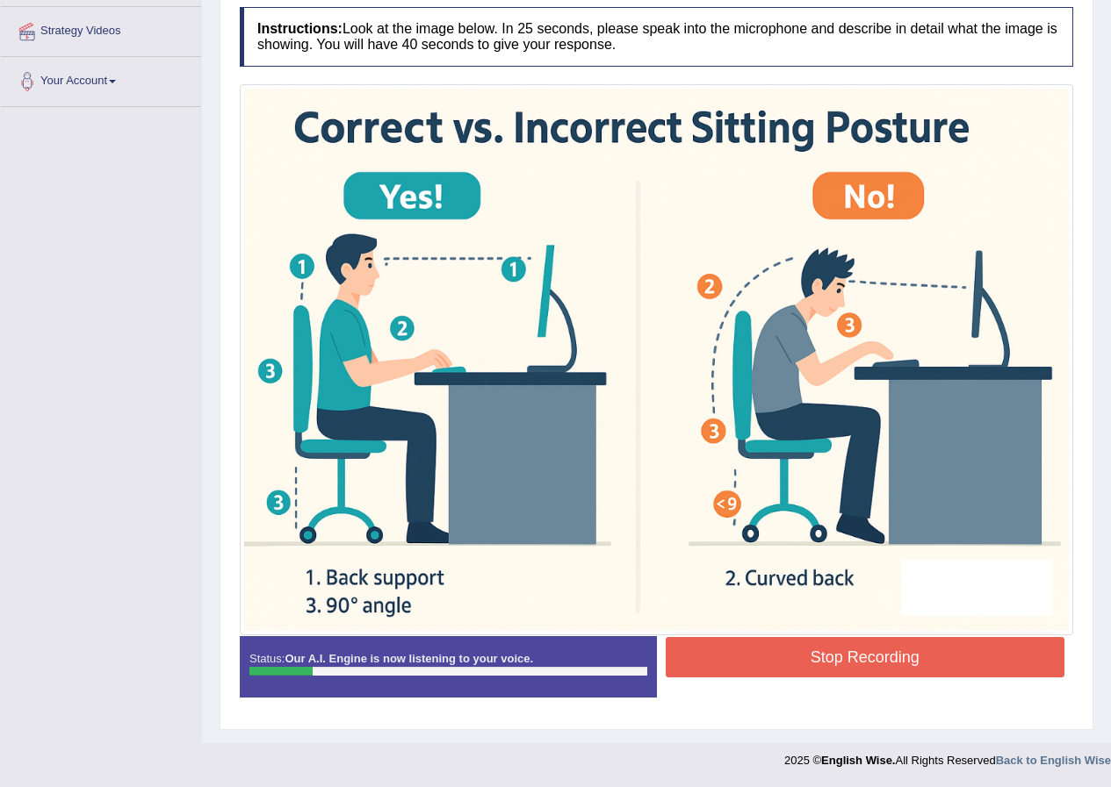
click at [852, 658] on button "Stop Recording" at bounding box center [864, 657] width 399 height 40
click at [852, 658] on div "Status: Our A.I. Engine is now listening to your voice. Start Answering Stop Re…" at bounding box center [656, 675] width 833 height 79
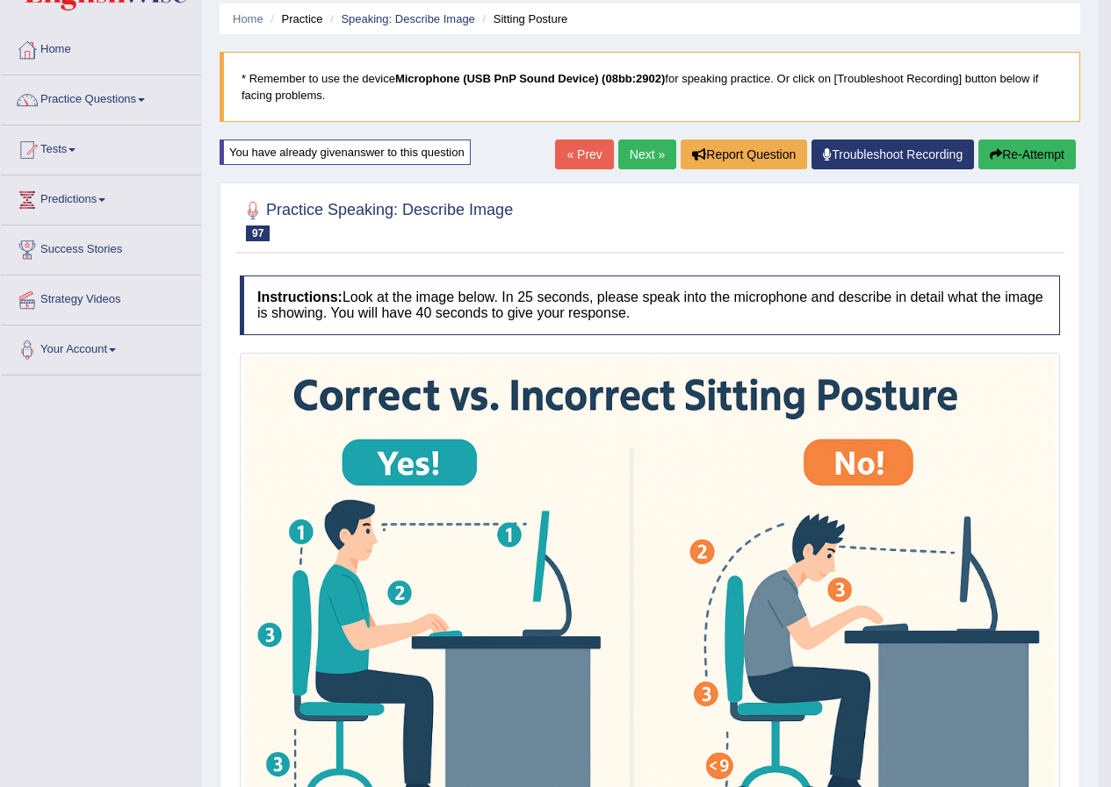
scroll to position [0, 0]
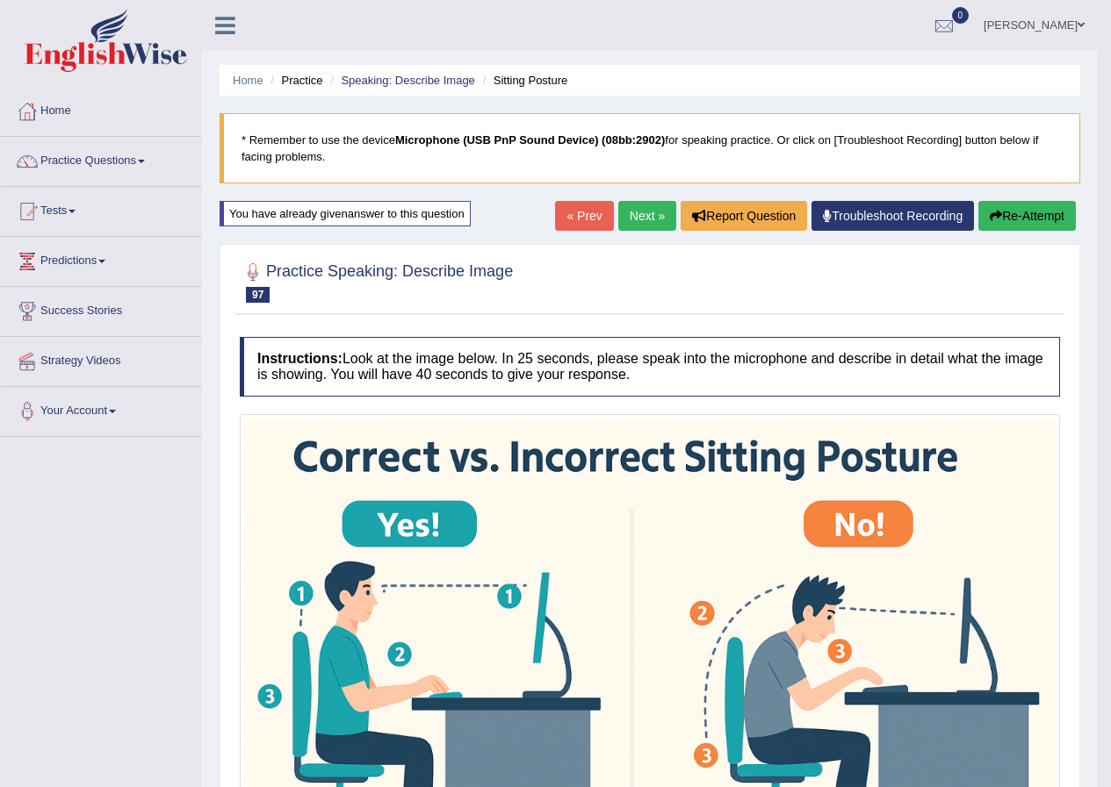
click at [1002, 213] on button "Re-Attempt" at bounding box center [1026, 216] width 97 height 30
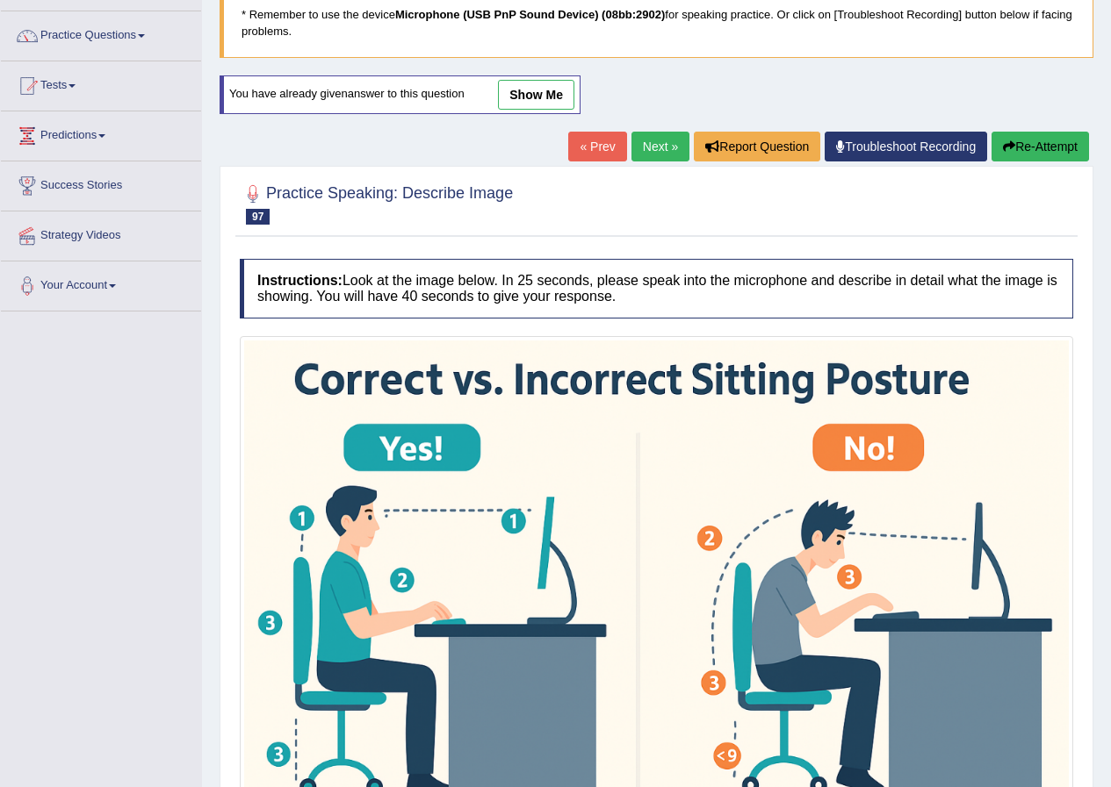
scroll to position [361, 0]
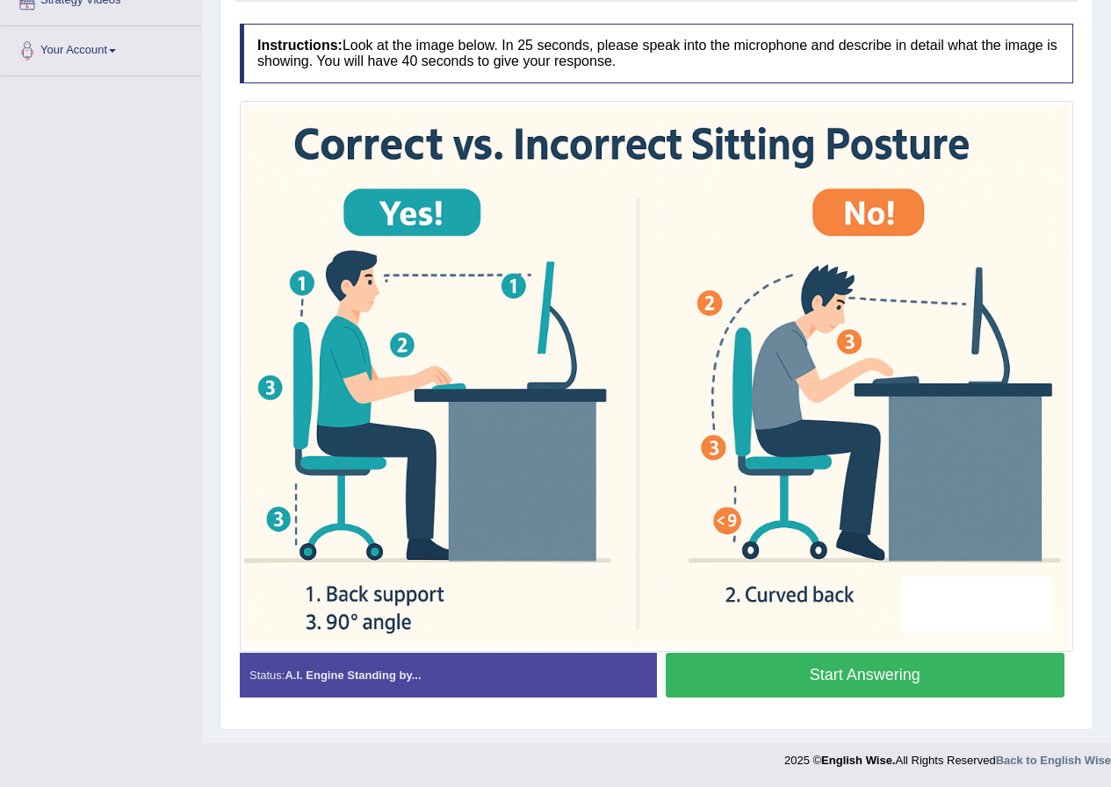
click at [806, 699] on div "Start Answering" at bounding box center [865, 677] width 417 height 49
click at [809, 686] on button "Start Answering" at bounding box center [864, 675] width 399 height 45
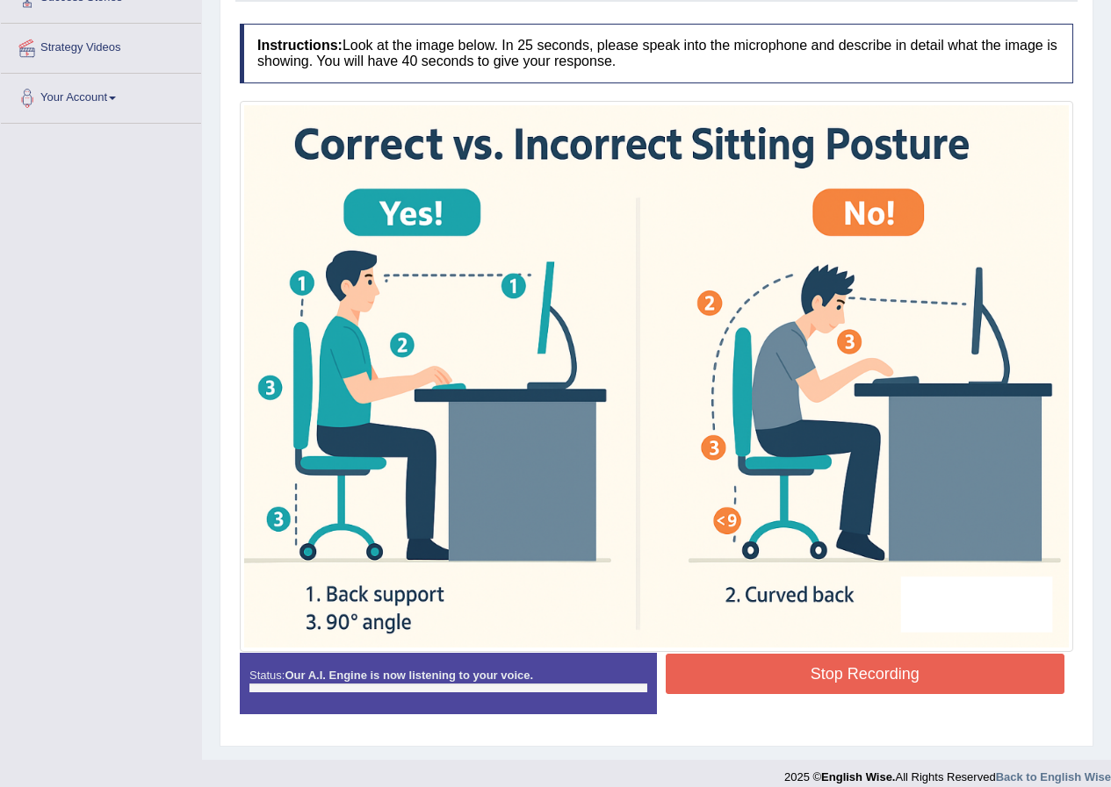
scroll to position [330, 0]
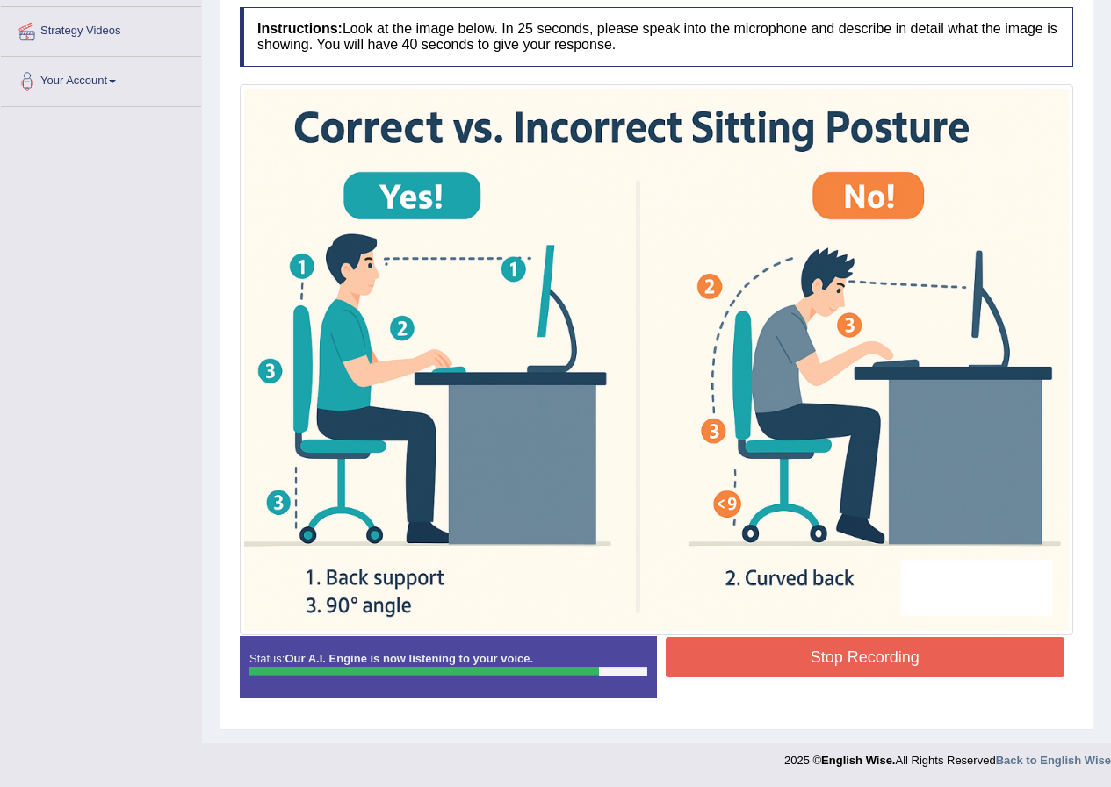
click at [852, 653] on button "Stop Recording" at bounding box center [864, 657] width 399 height 40
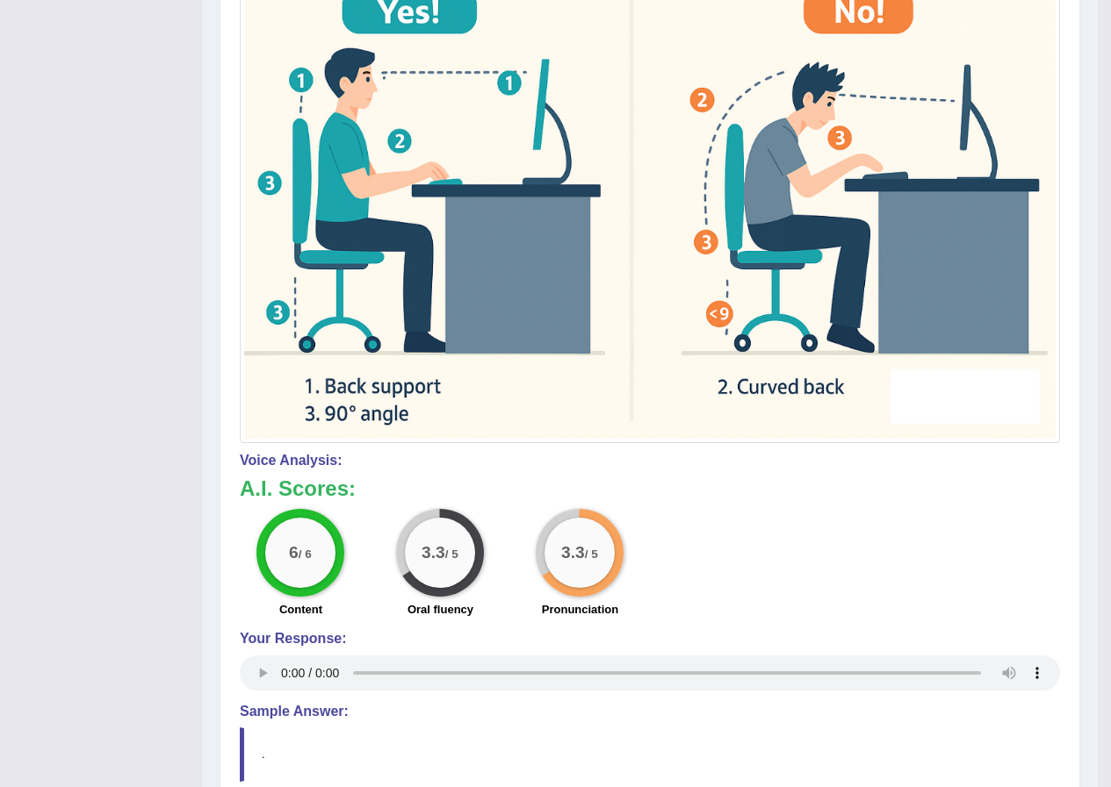
scroll to position [75, 0]
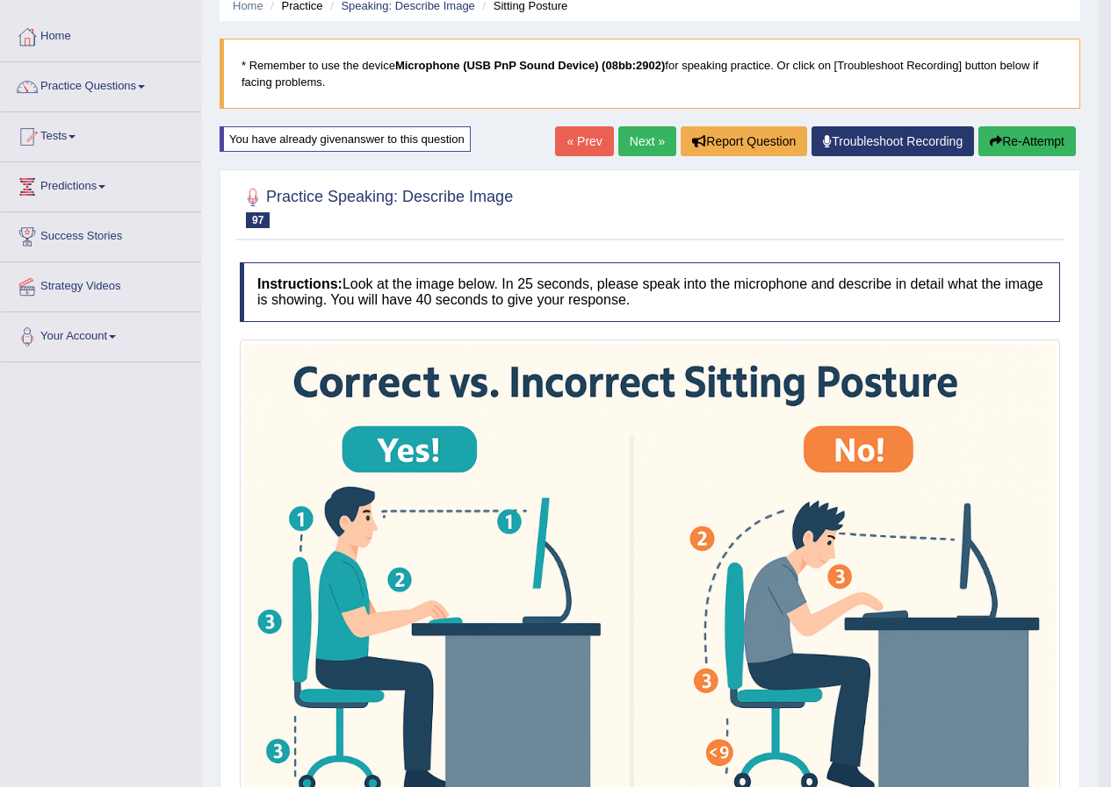
click at [635, 131] on link "Next »" at bounding box center [647, 141] width 58 height 30
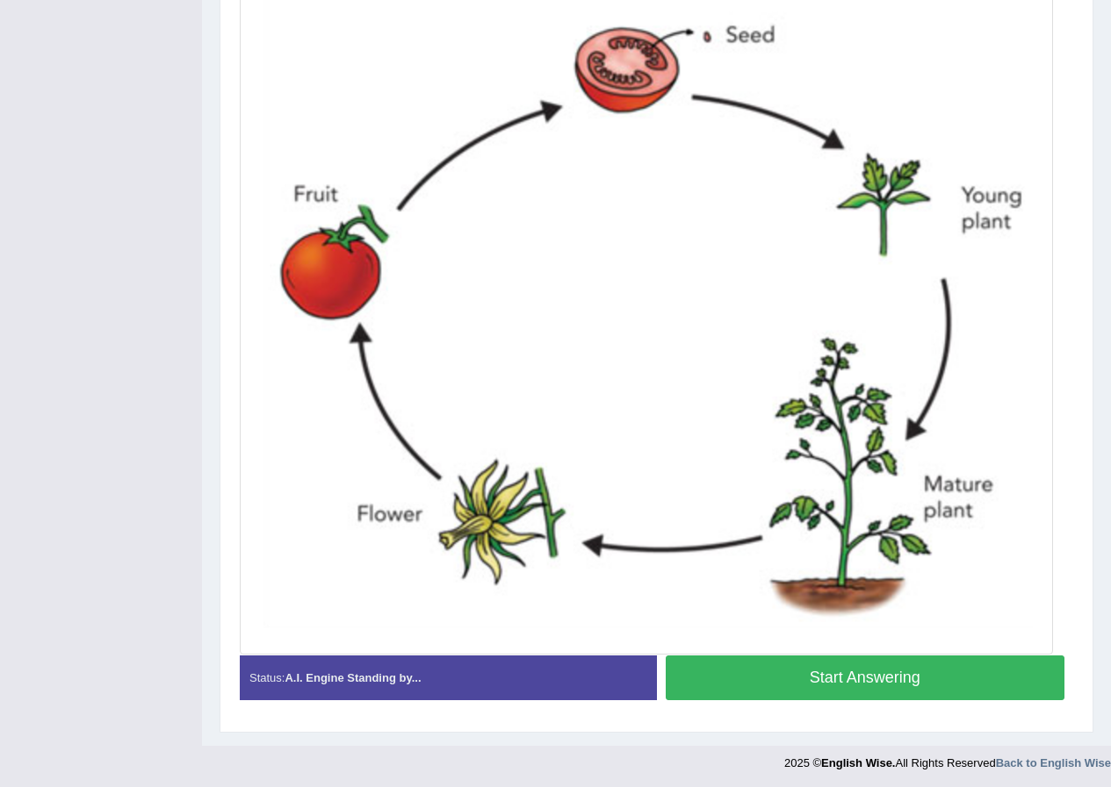
scroll to position [500, 0]
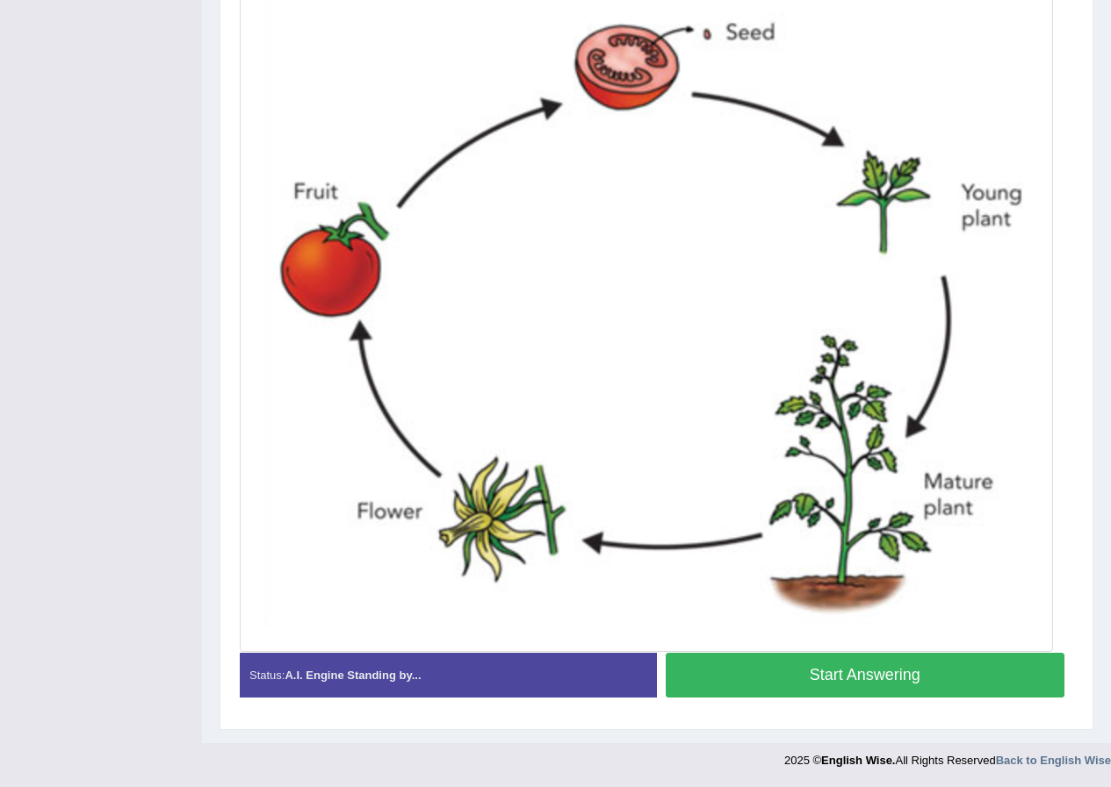
click at [803, 665] on button "Start Answering" at bounding box center [864, 675] width 399 height 45
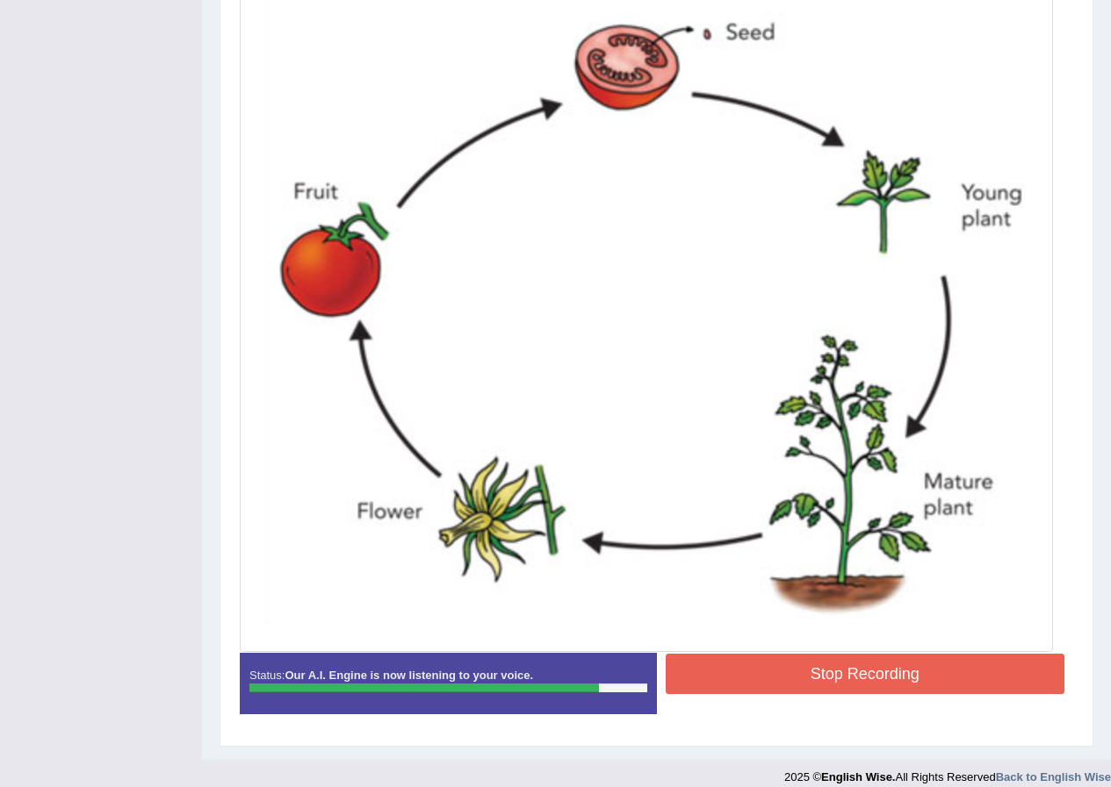
click at [840, 670] on button "Stop Recording" at bounding box center [864, 674] width 399 height 40
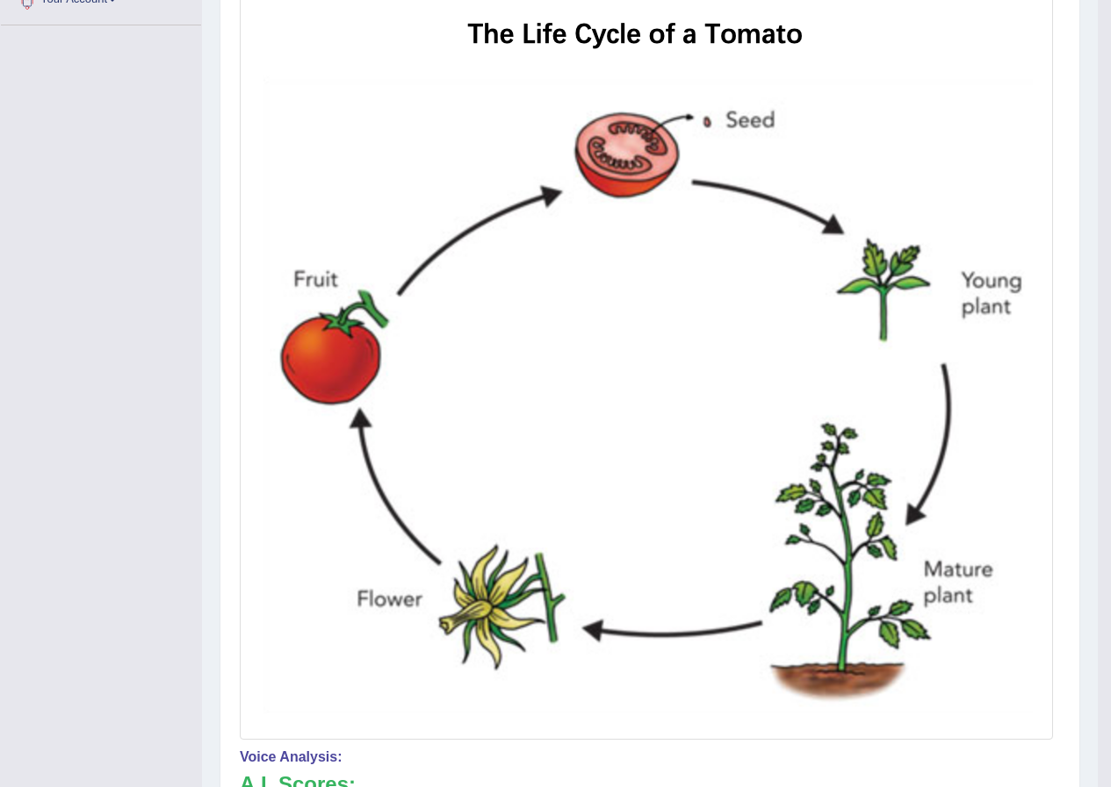
scroll to position [148, 0]
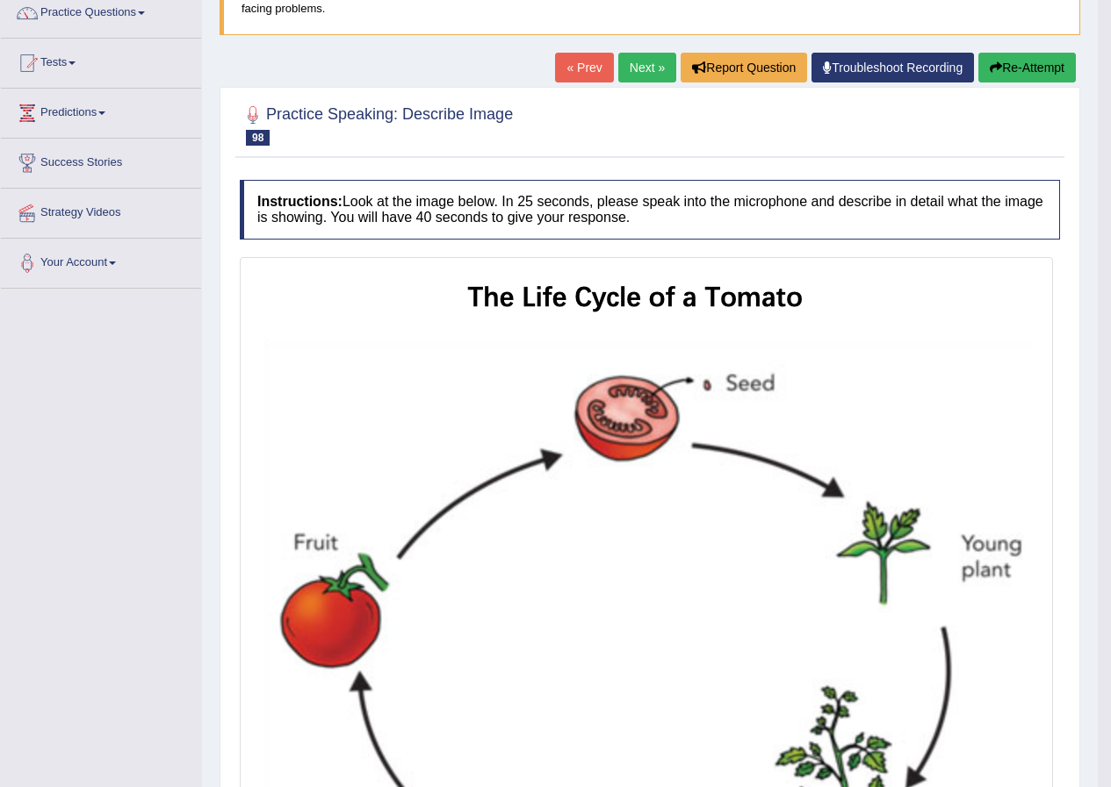
click at [1043, 76] on button "Re-Attempt" at bounding box center [1026, 68] width 97 height 30
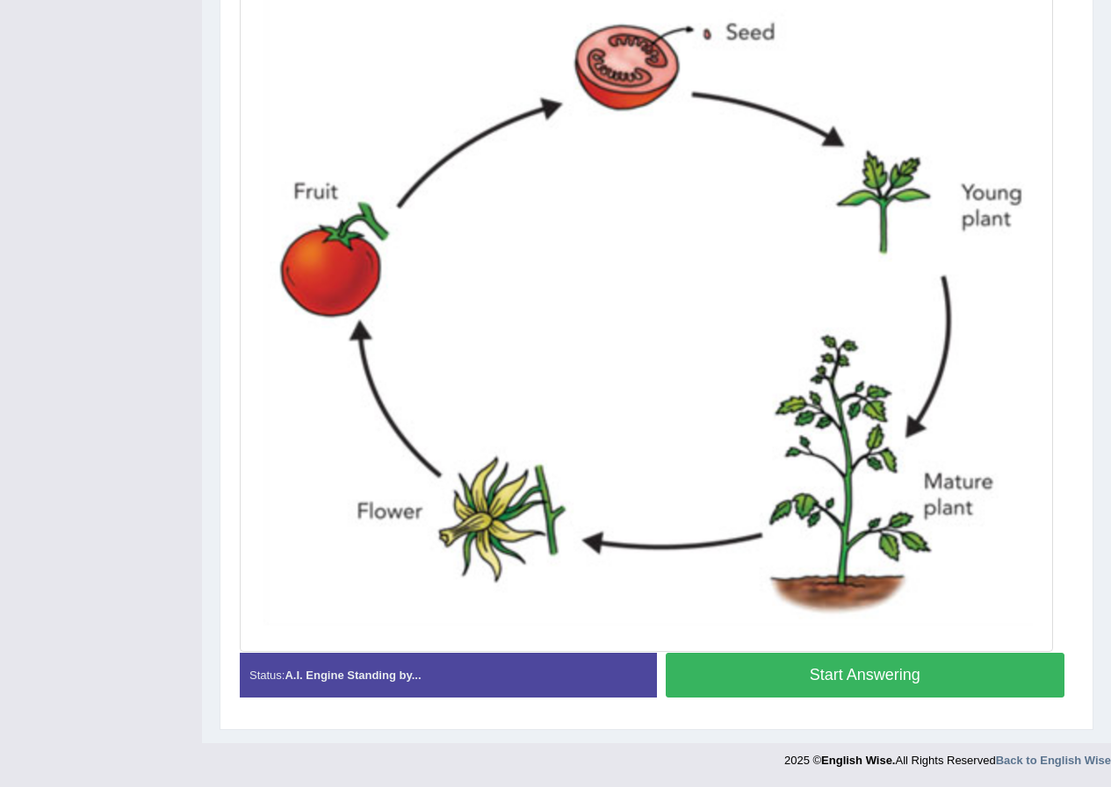
click at [866, 662] on button "Start Answering" at bounding box center [864, 675] width 399 height 45
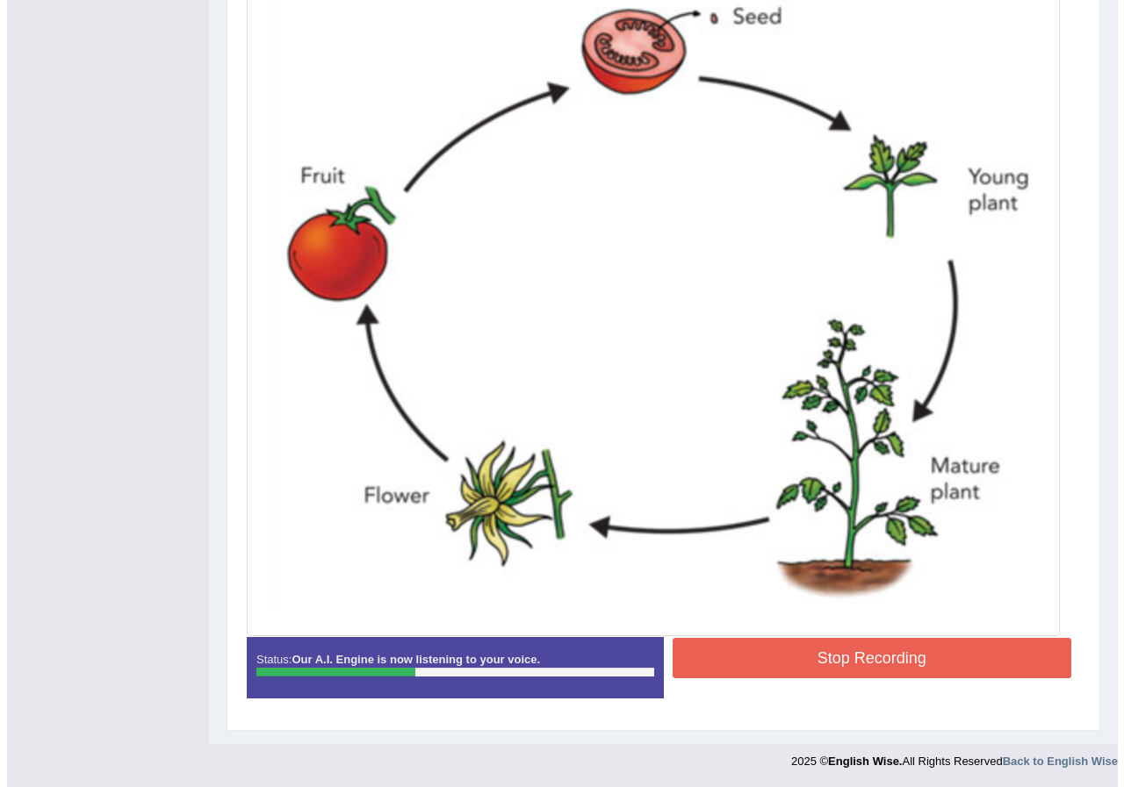
scroll to position [525, 0]
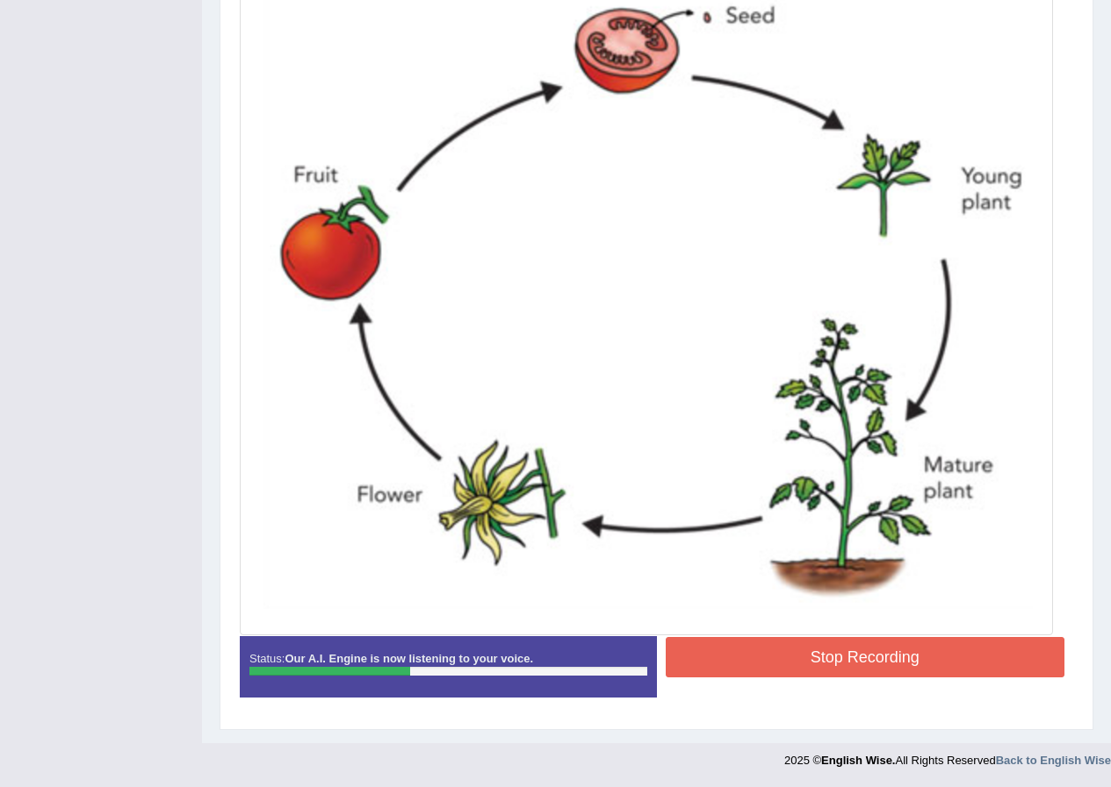
click at [841, 662] on button "Stop Recording" at bounding box center [864, 657] width 399 height 40
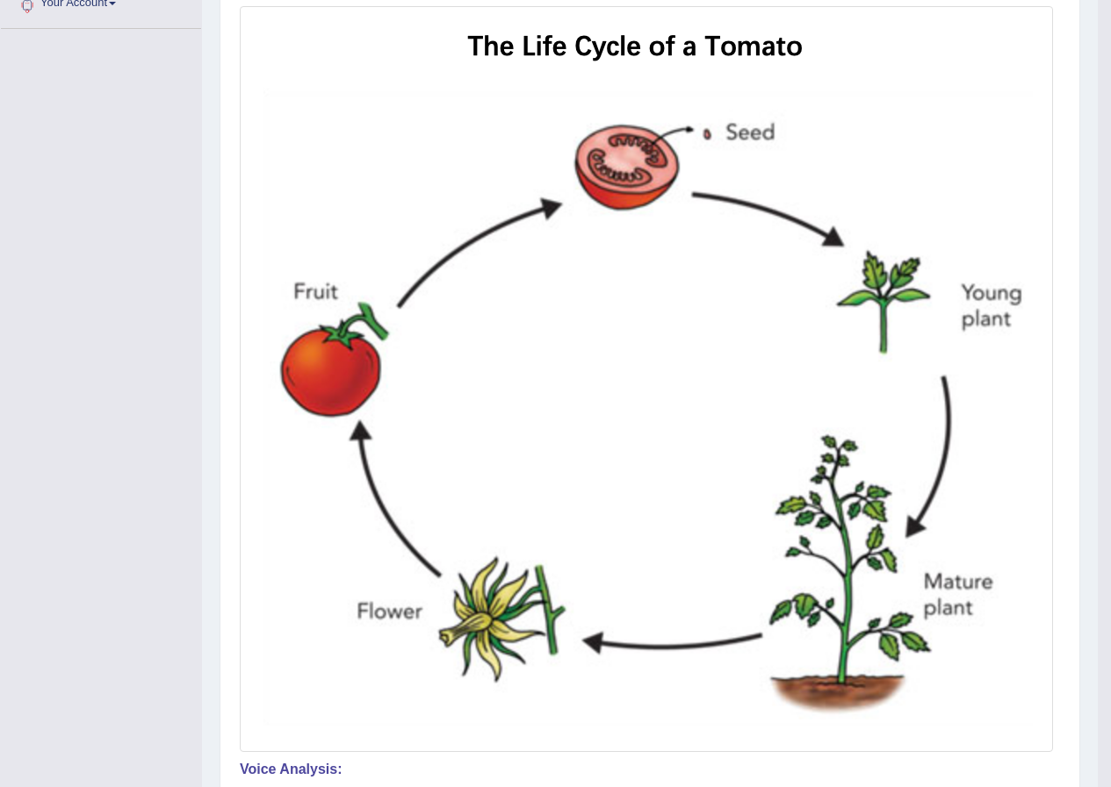
scroll to position [191, 0]
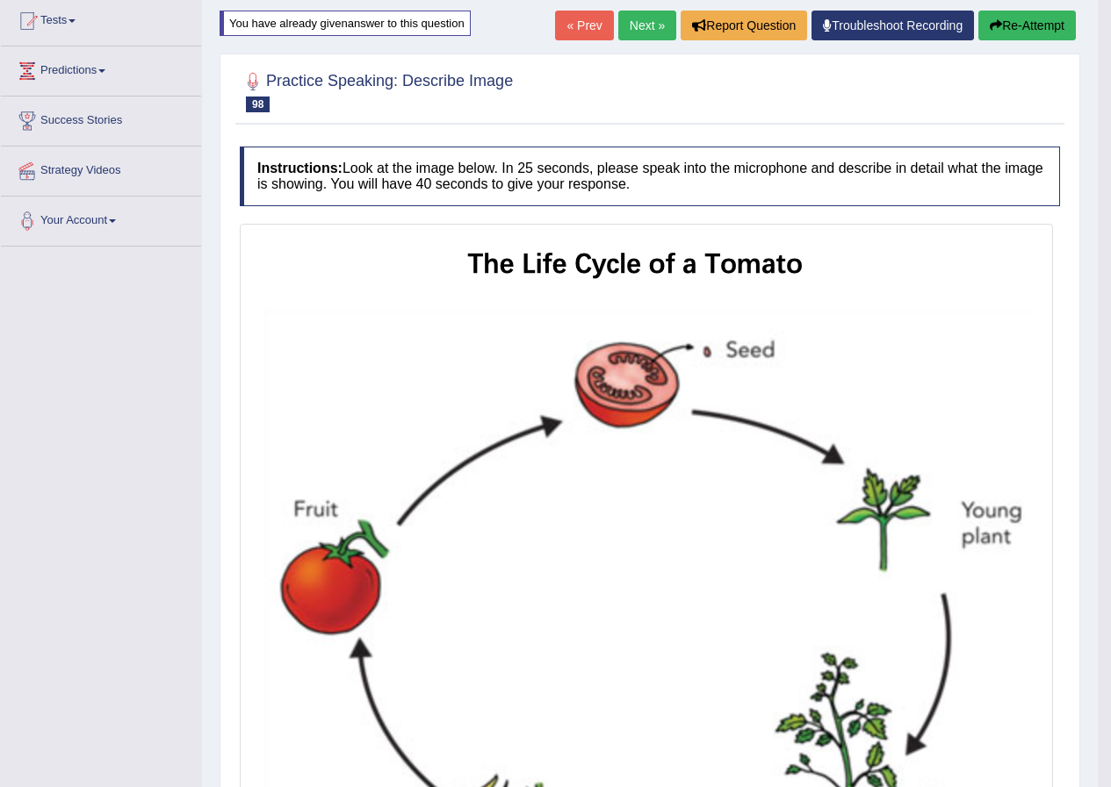
click at [652, 24] on link "Next »" at bounding box center [647, 26] width 58 height 30
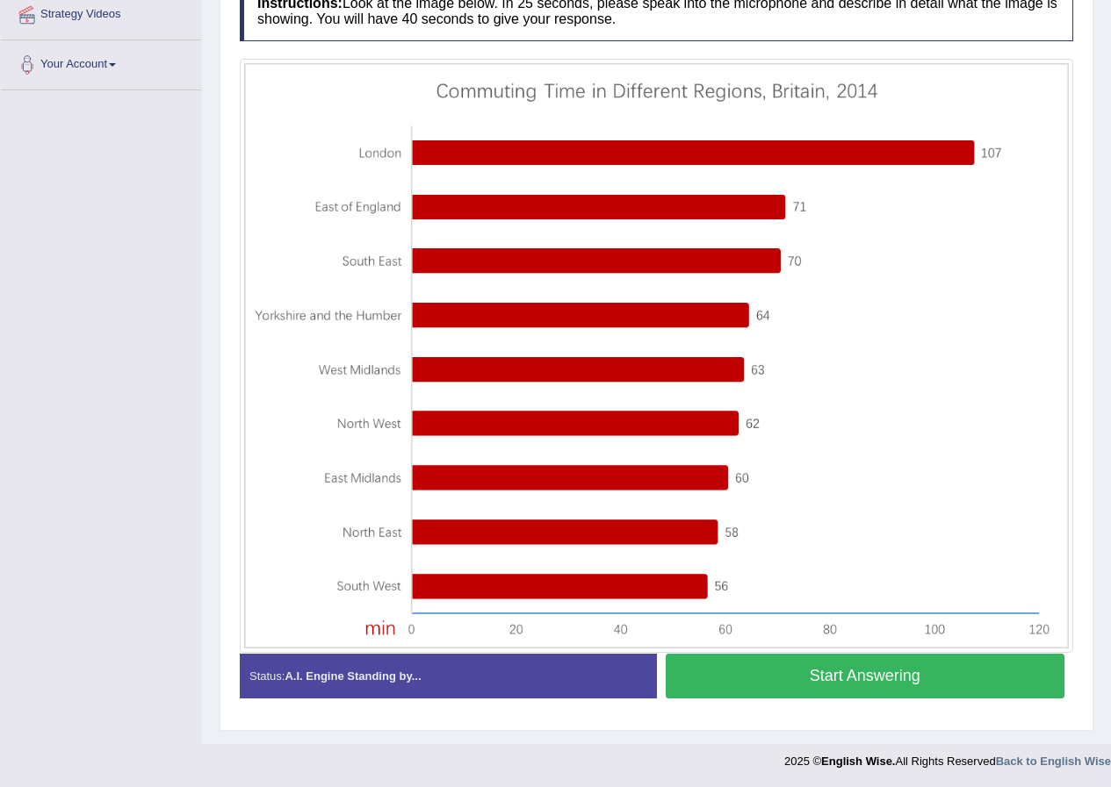
scroll to position [348, 0]
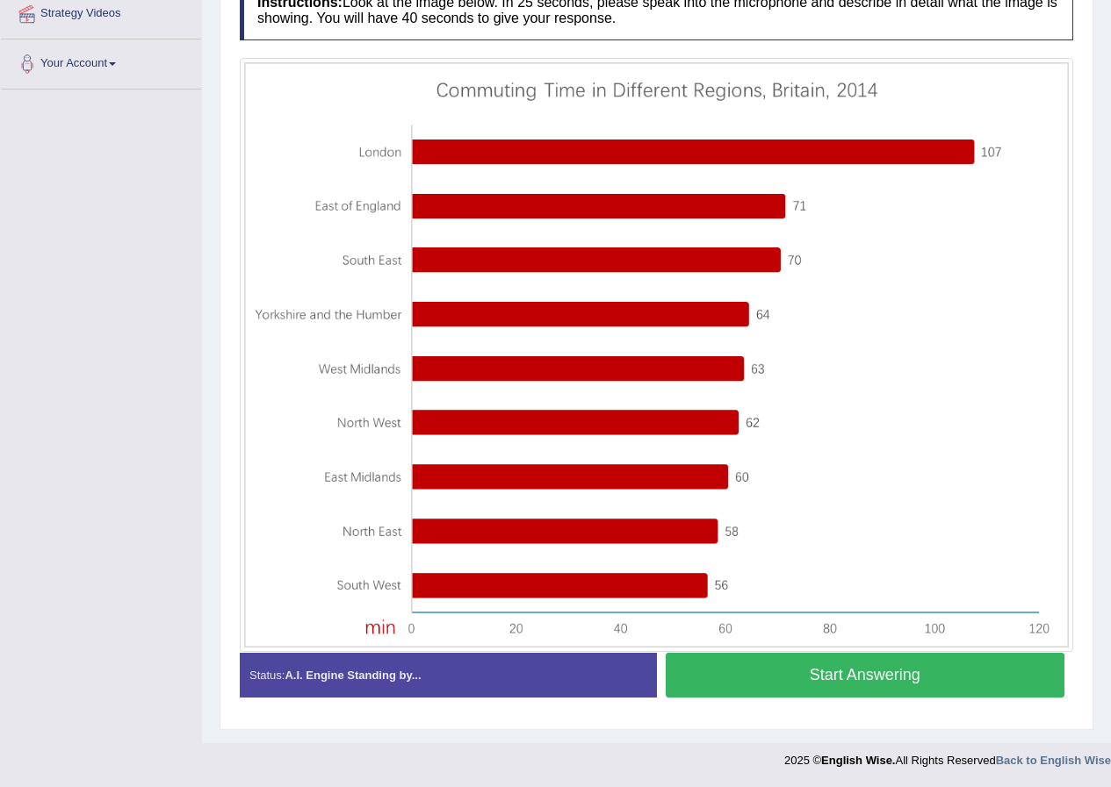
click at [869, 677] on button "Start Answering" at bounding box center [864, 675] width 399 height 45
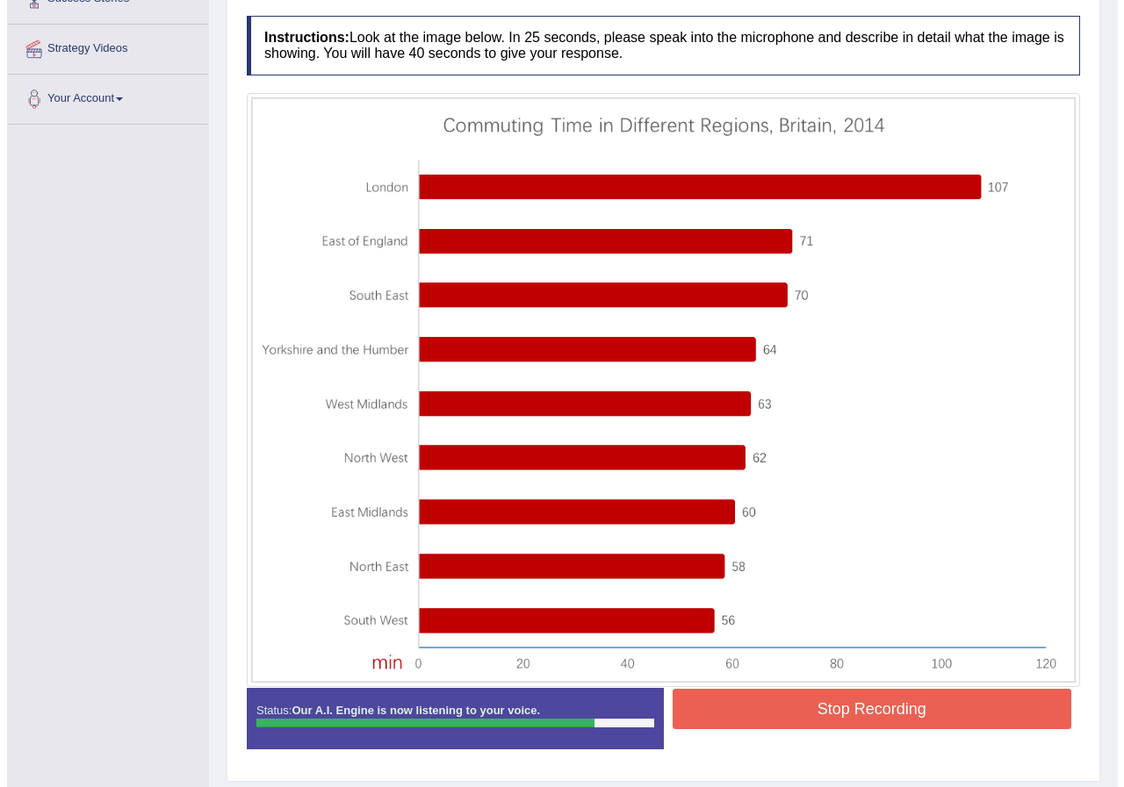
scroll to position [364, 0]
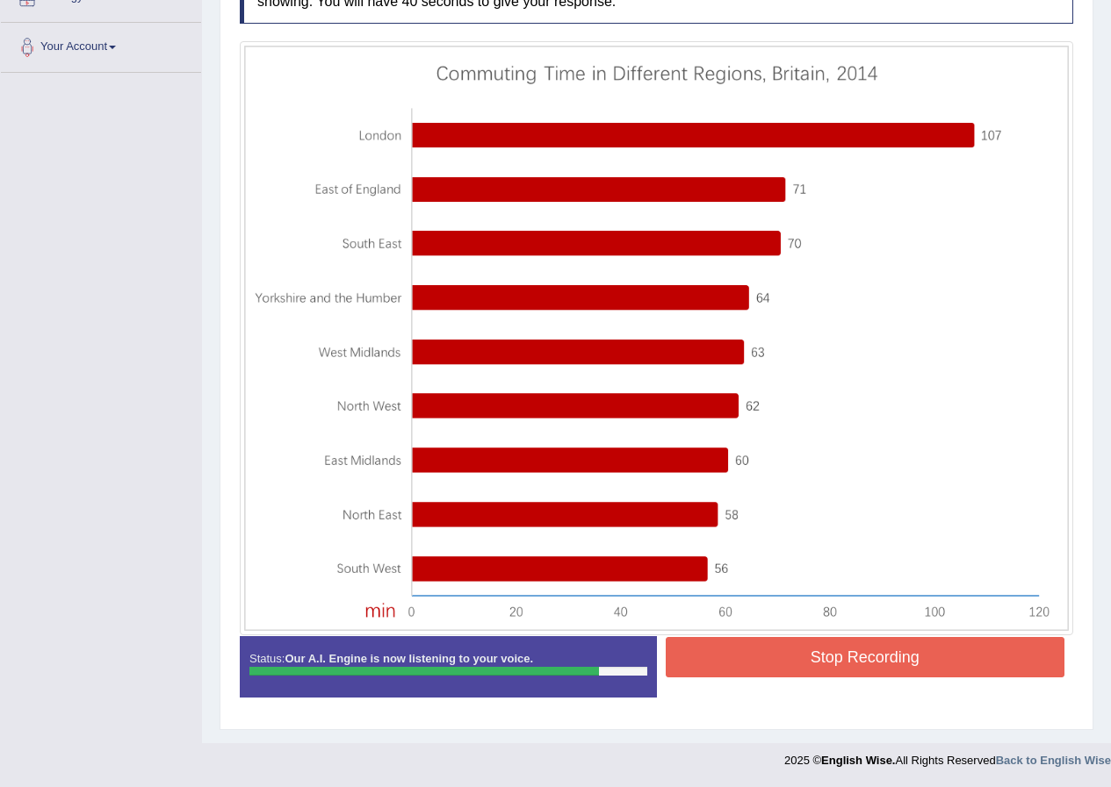
click at [825, 669] on button "Stop Recording" at bounding box center [864, 657] width 399 height 40
click at [825, 669] on div "Status: Our A.I. Engine is now listening to your voice. Start Answering Stop Re…" at bounding box center [656, 675] width 833 height 79
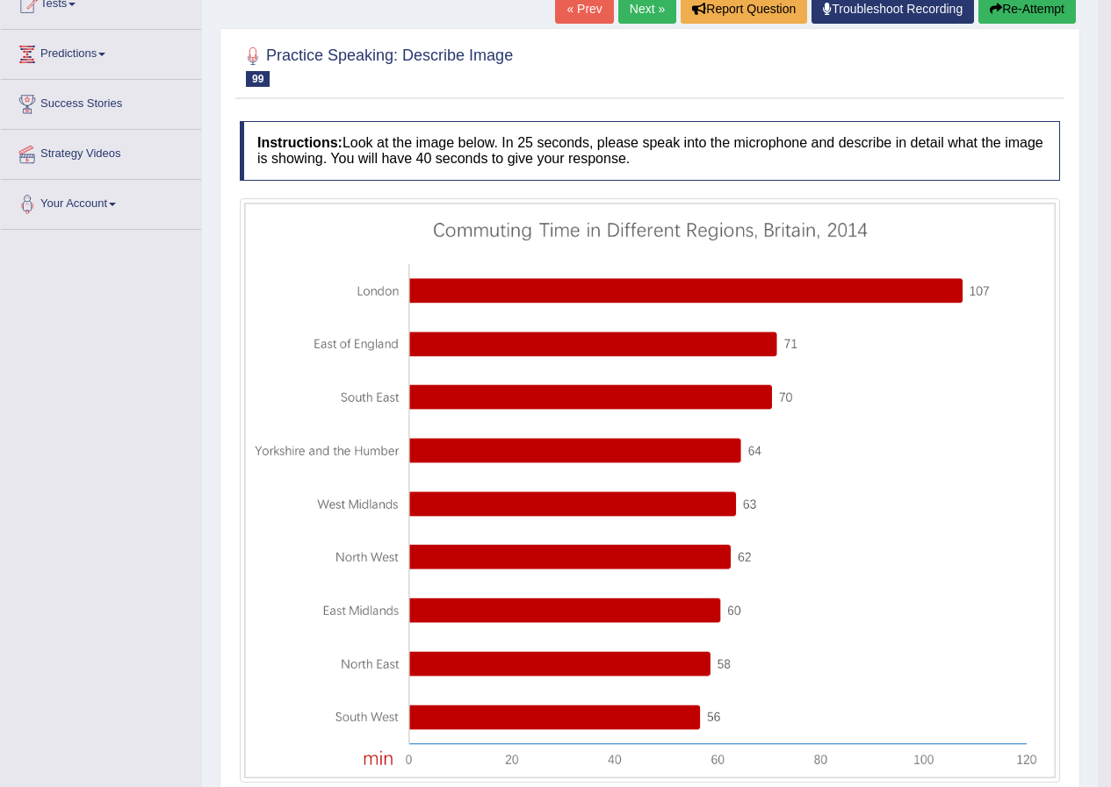
scroll to position [13, 0]
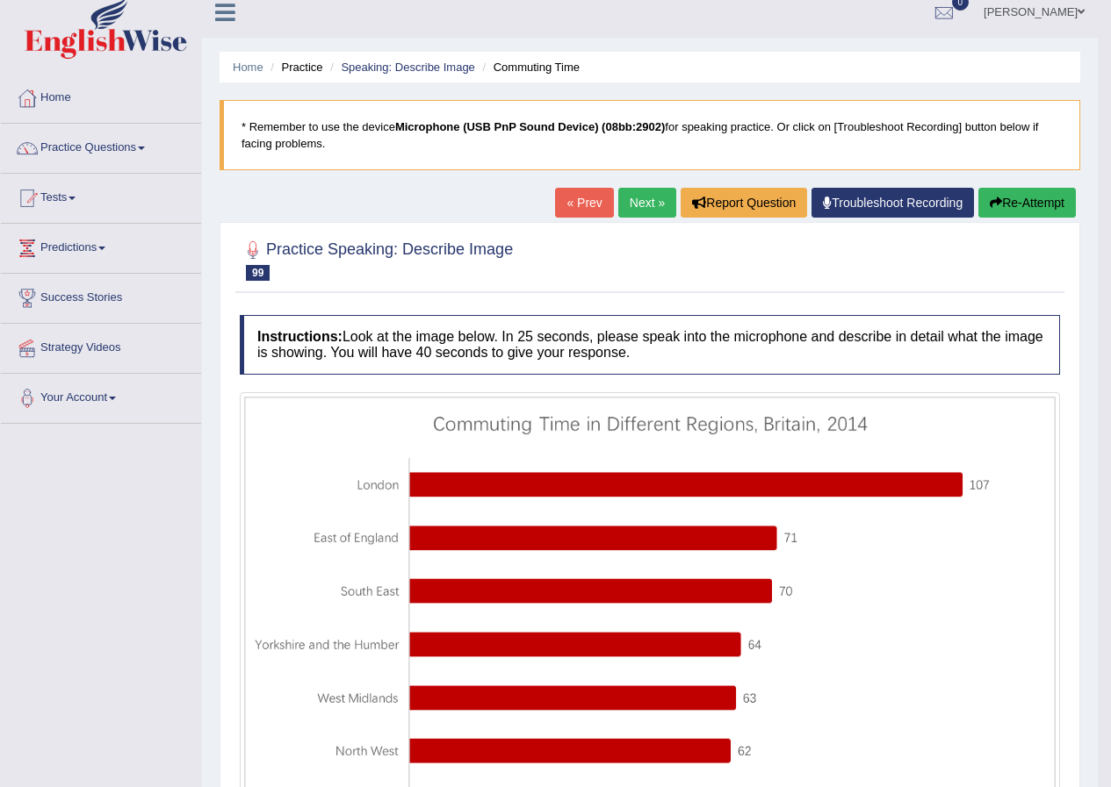
click at [1032, 198] on button "Re-Attempt" at bounding box center [1026, 203] width 97 height 30
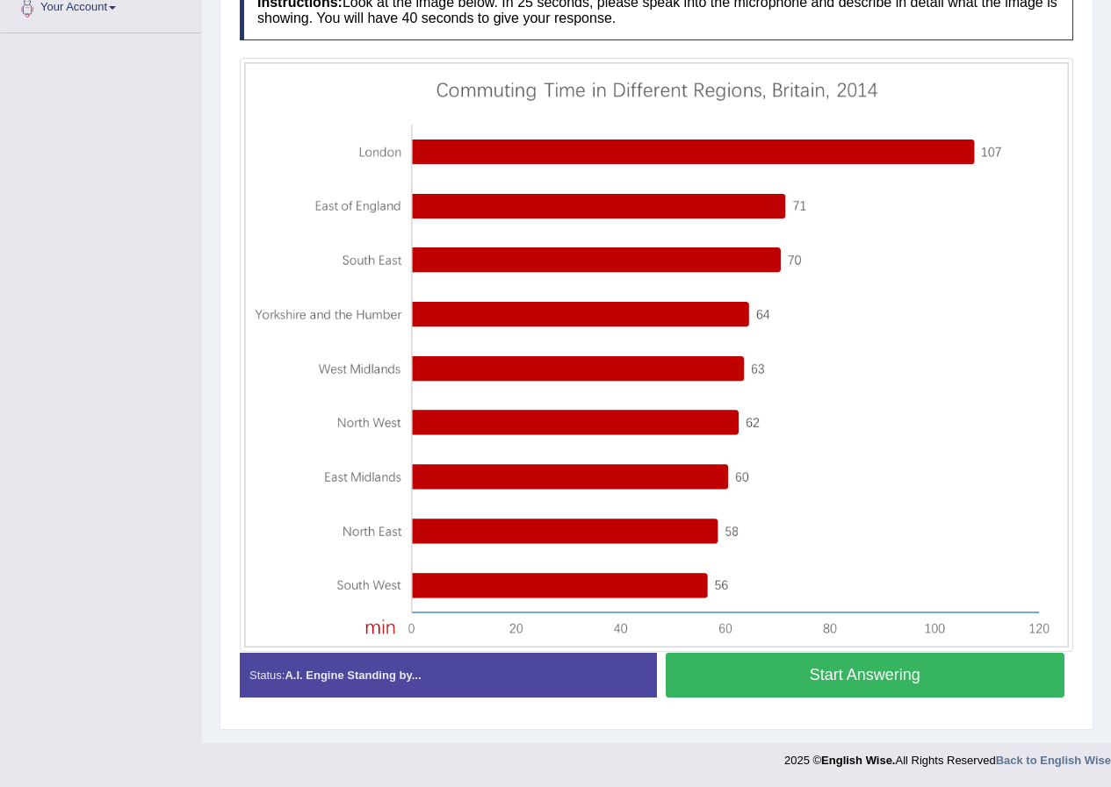
click at [764, 692] on button "Start Answering" at bounding box center [864, 675] width 399 height 45
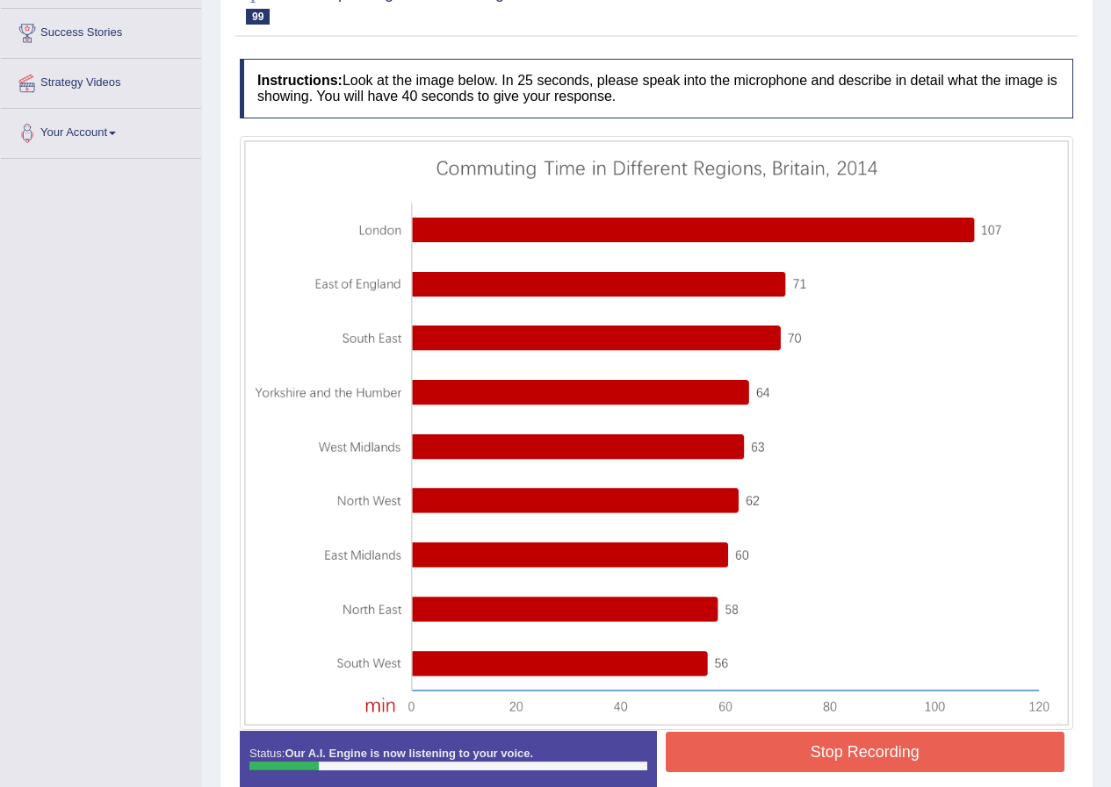
scroll to position [373, 0]
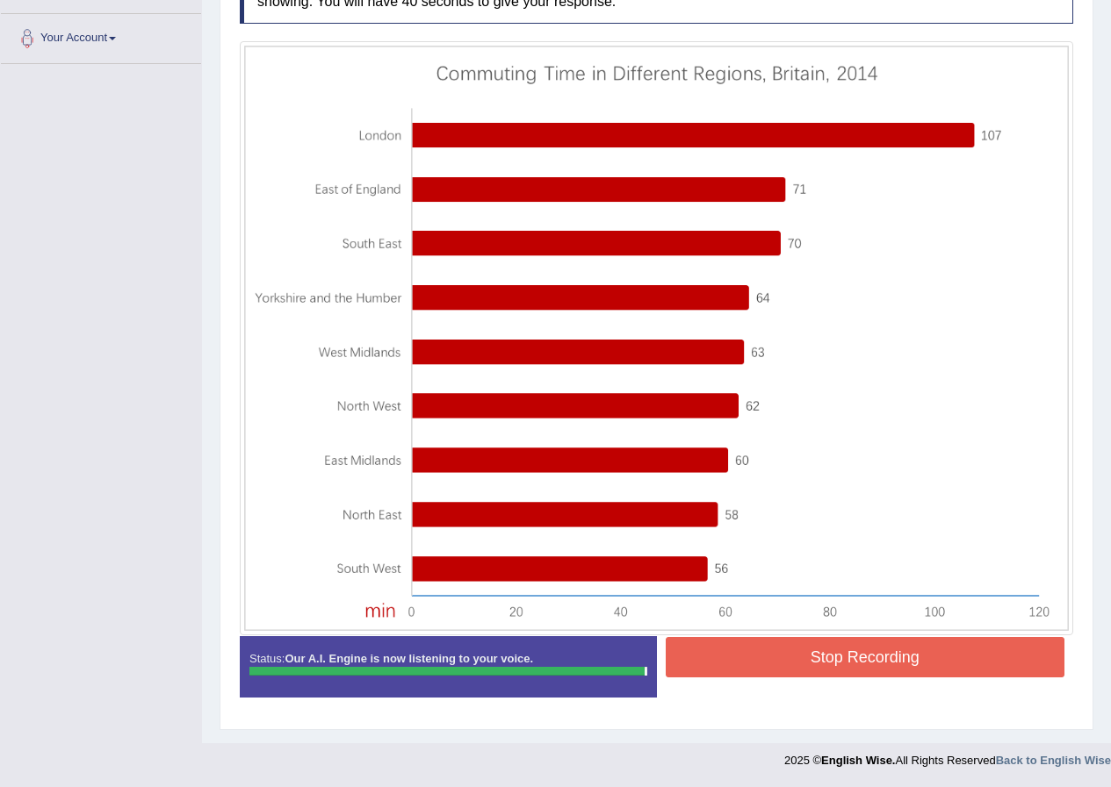
click at [914, 673] on button "Stop Recording" at bounding box center [864, 657] width 399 height 40
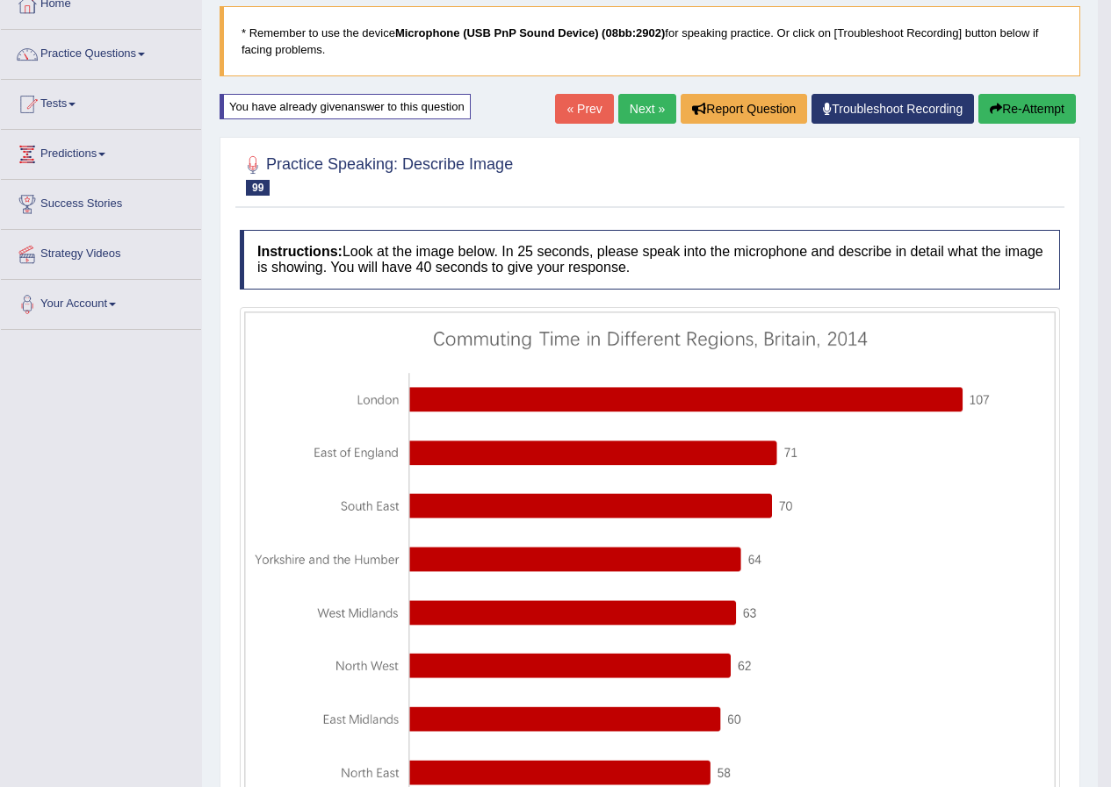
scroll to position [0, 0]
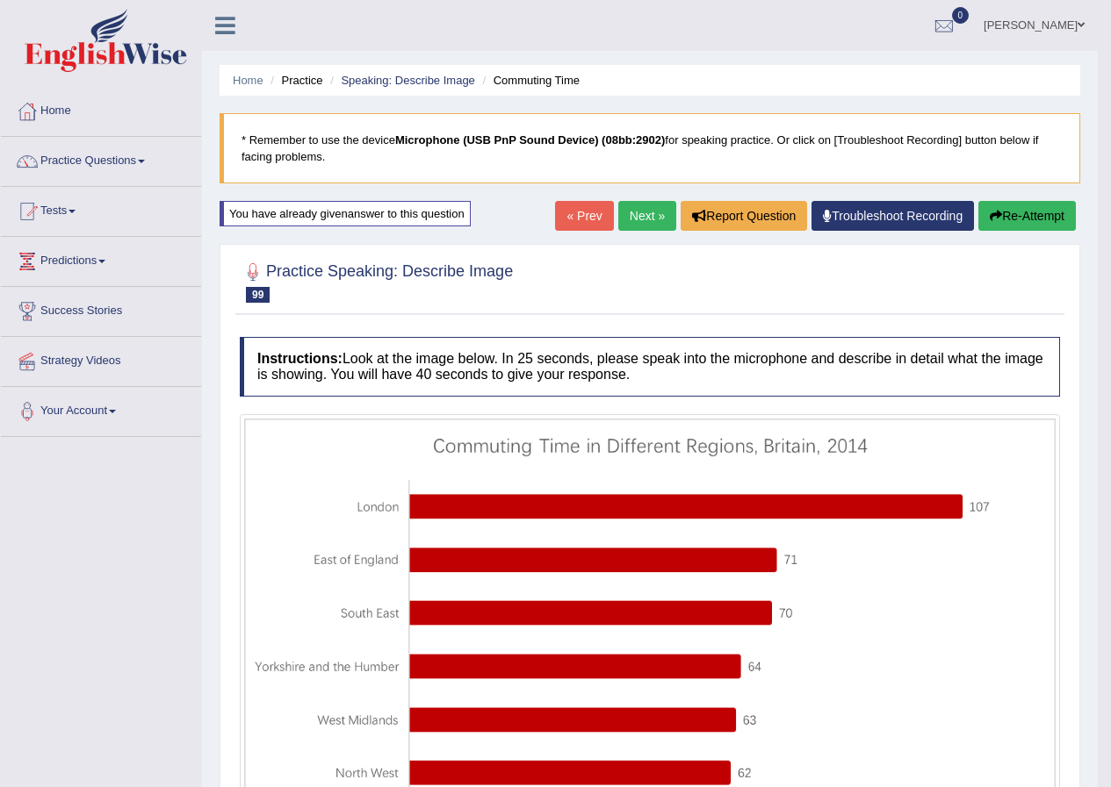
click at [634, 224] on link "Next »" at bounding box center [647, 216] width 58 height 30
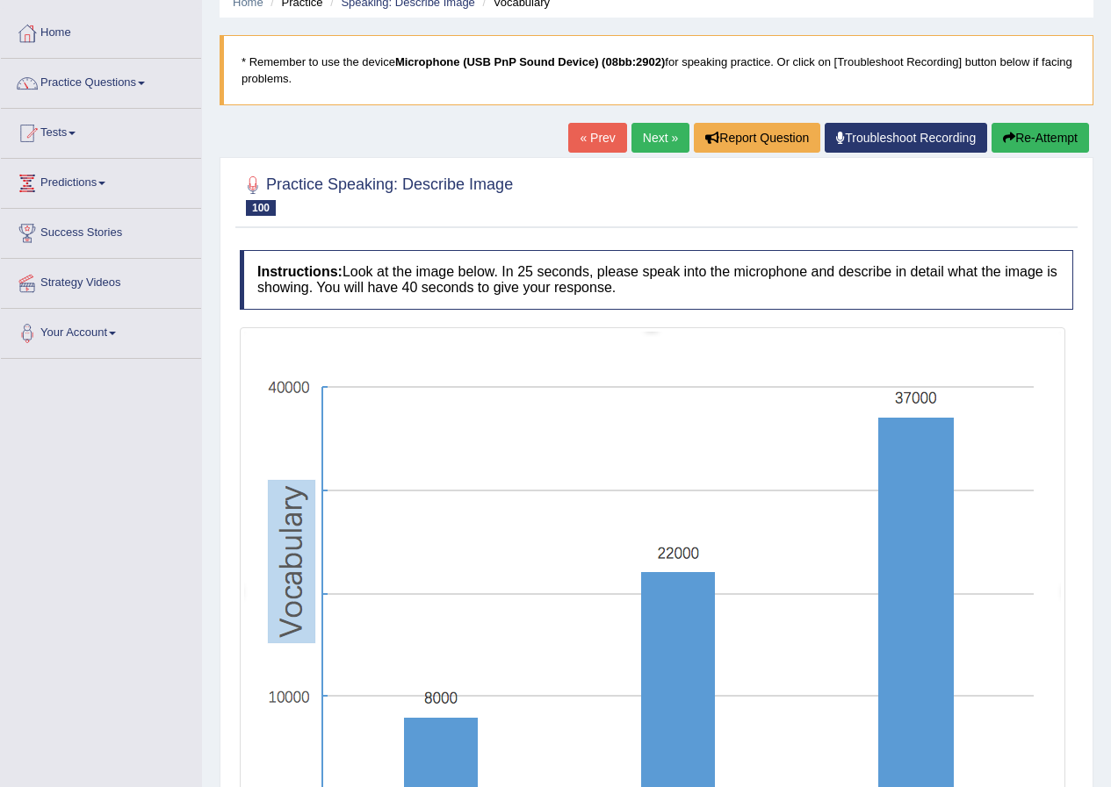
scroll to position [189, 0]
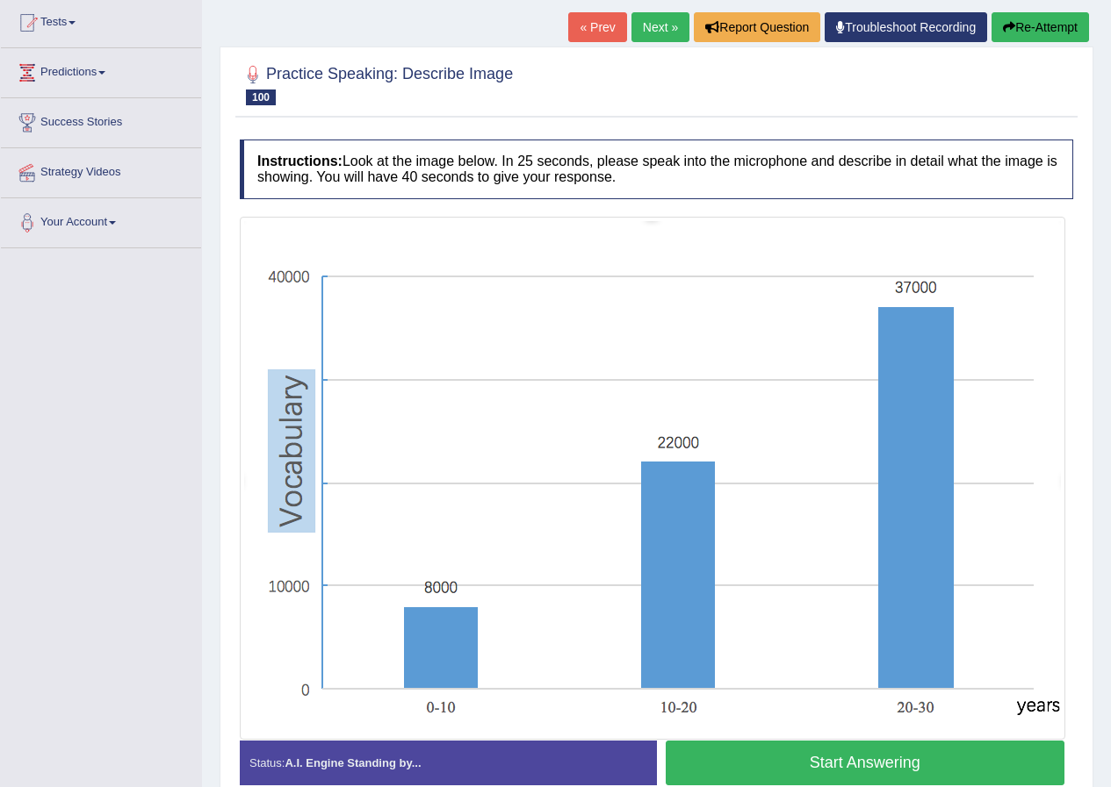
click at [845, 756] on button "Start Answering" at bounding box center [864, 763] width 399 height 45
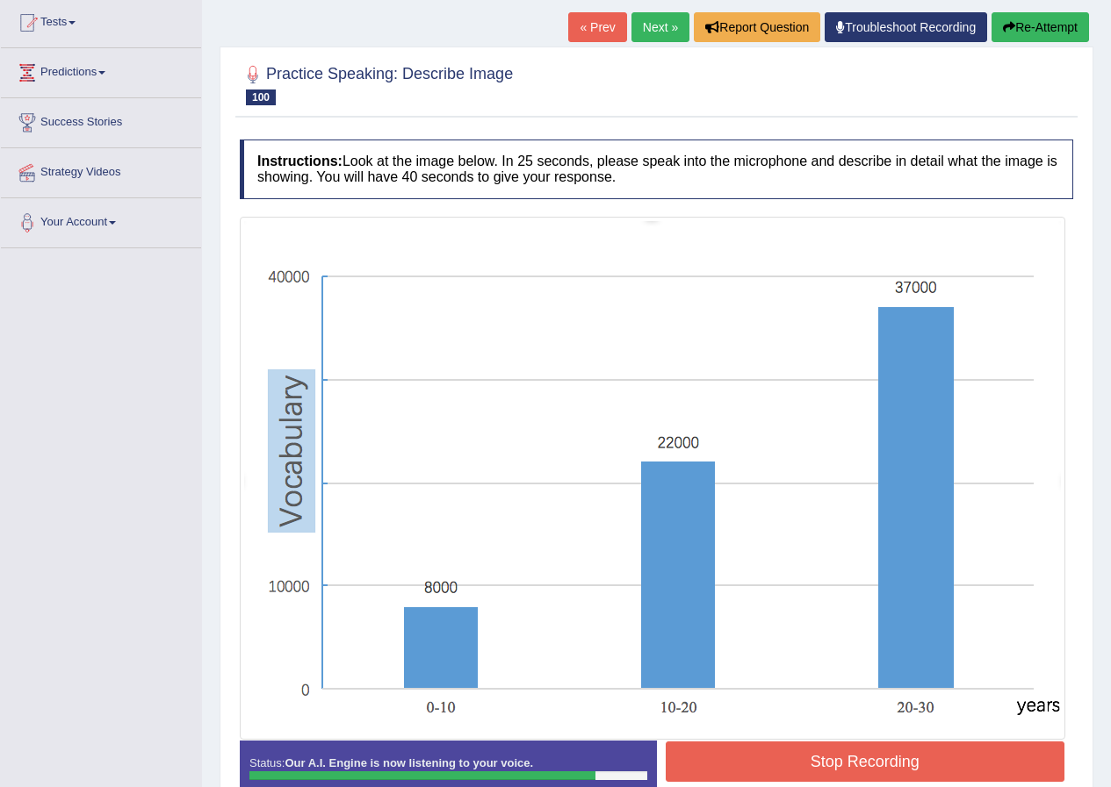
click at [928, 758] on button "Stop Recording" at bounding box center [864, 762] width 399 height 40
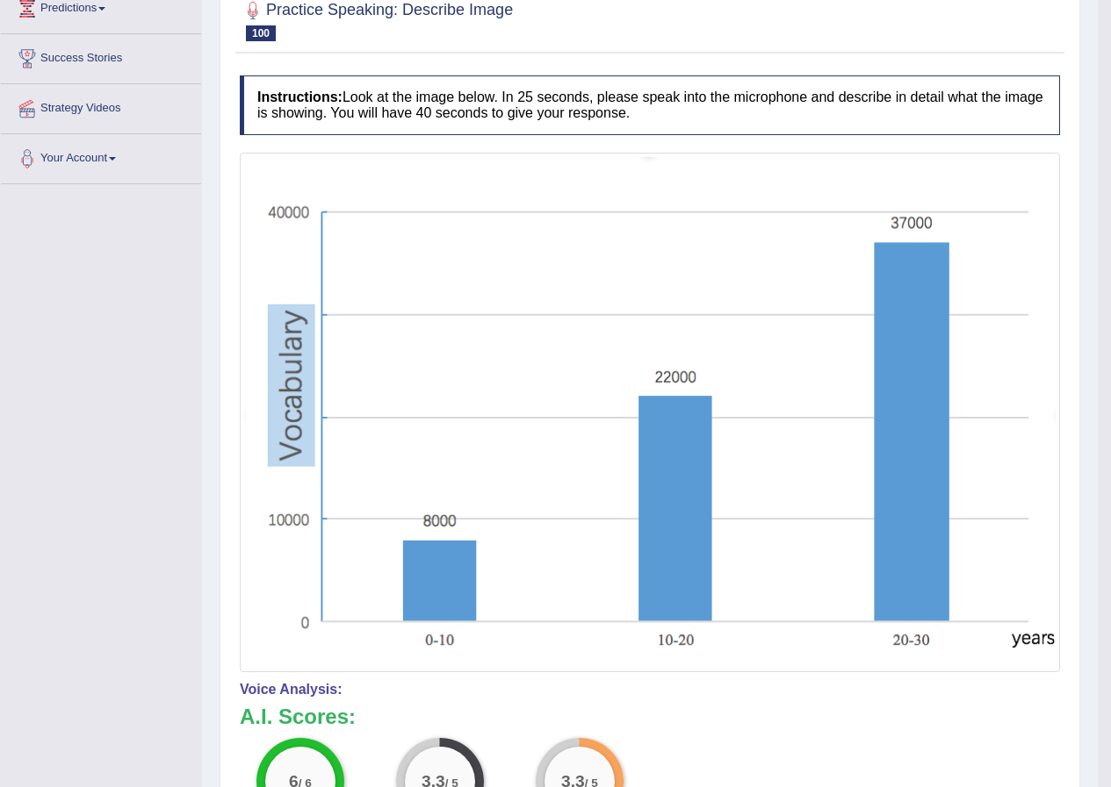
scroll to position [101, 0]
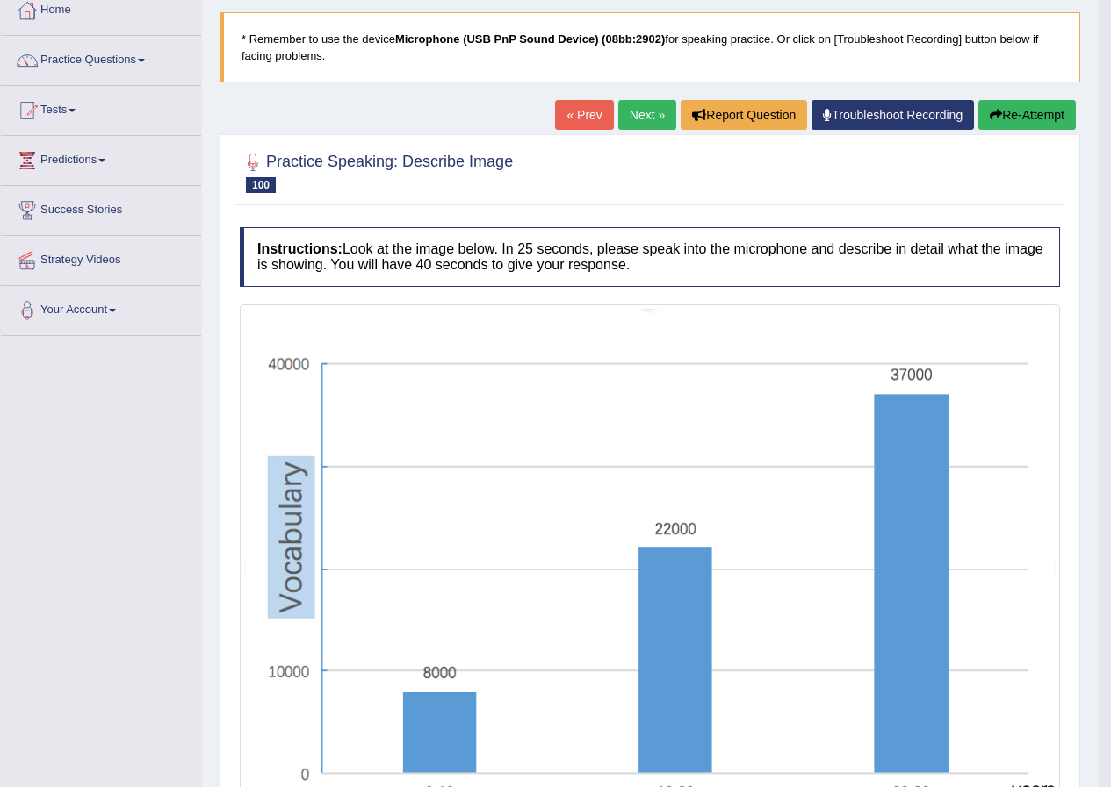
click at [997, 109] on icon "button" at bounding box center [995, 115] width 12 height 12
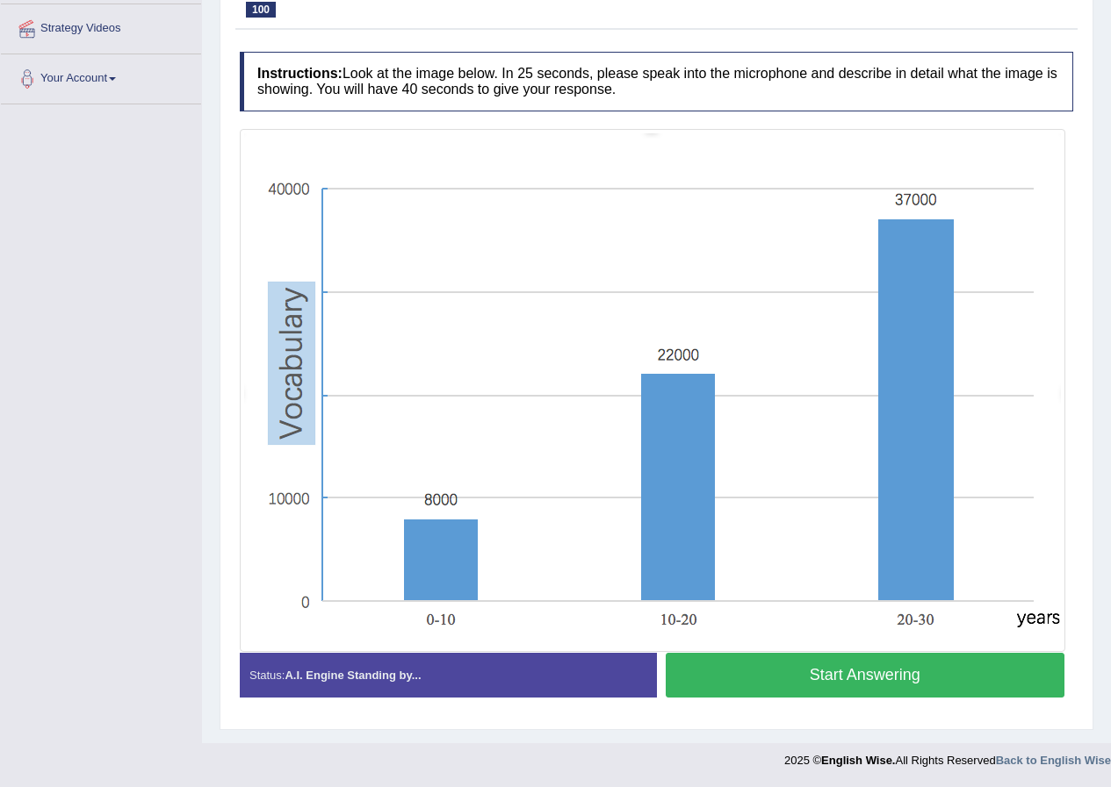
click at [809, 682] on button "Start Answering" at bounding box center [864, 675] width 399 height 45
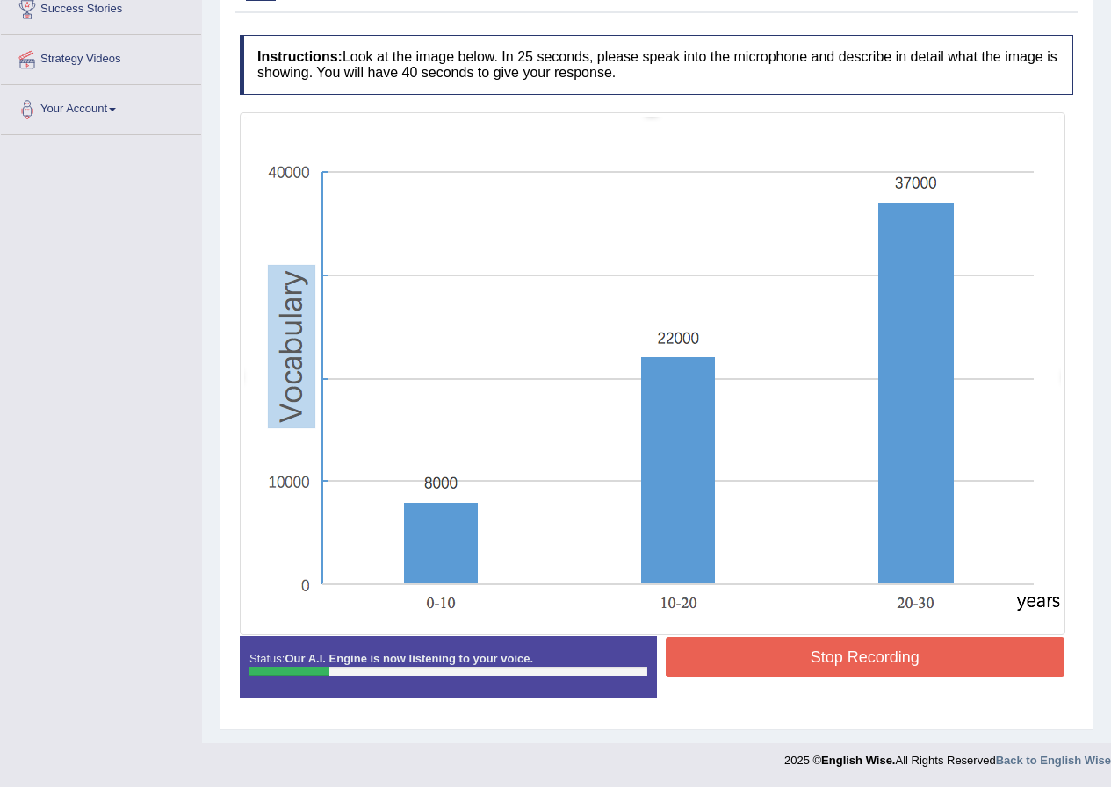
click at [802, 648] on button "Stop Recording" at bounding box center [864, 657] width 399 height 40
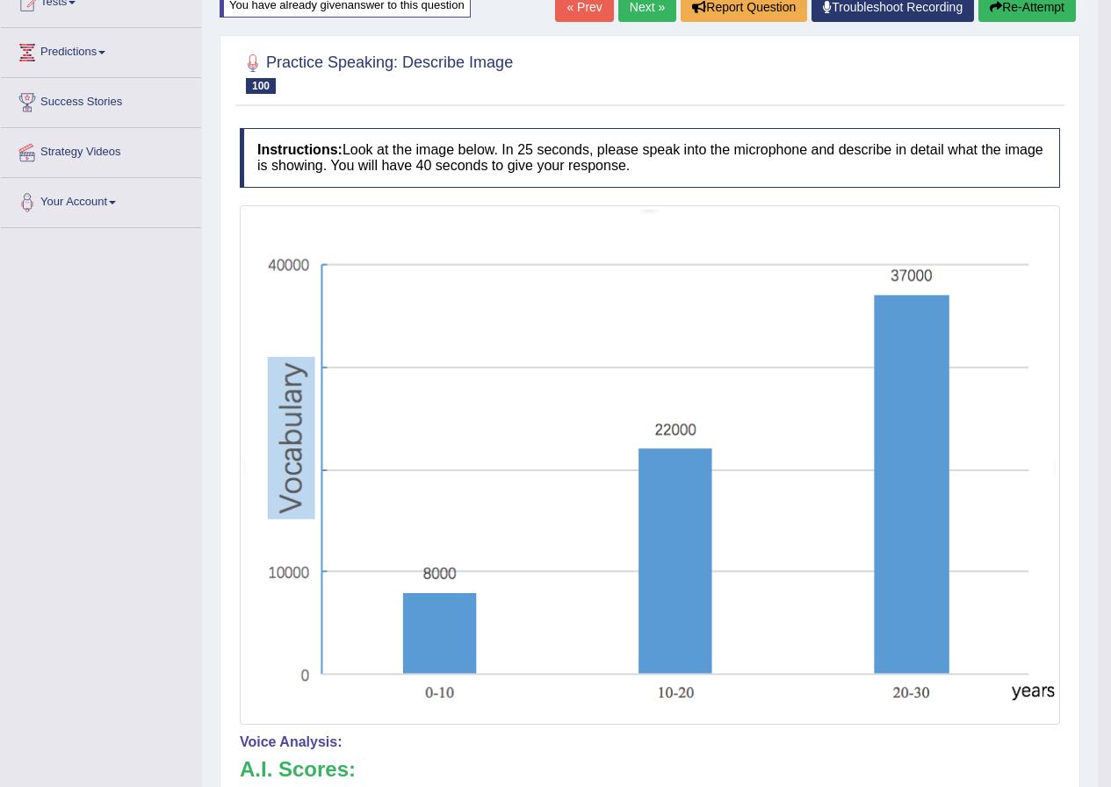
scroll to position [0, 0]
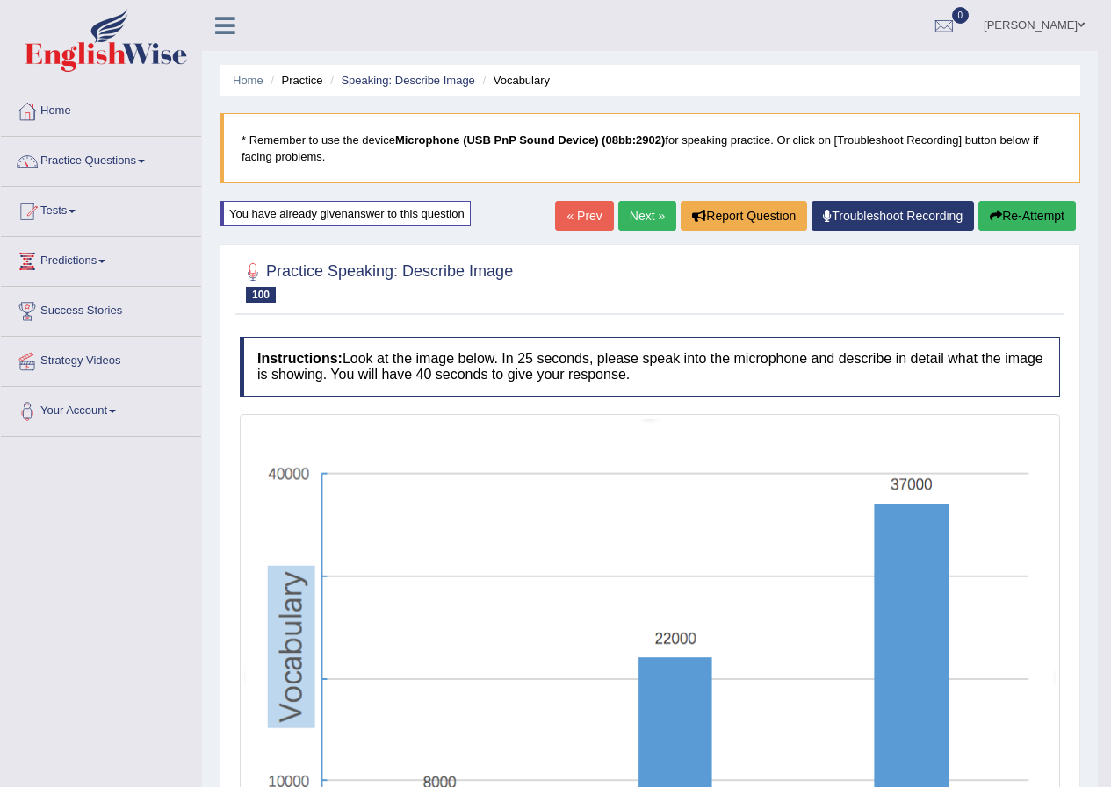
click at [1014, 213] on button "Re-Attempt" at bounding box center [1026, 216] width 97 height 30
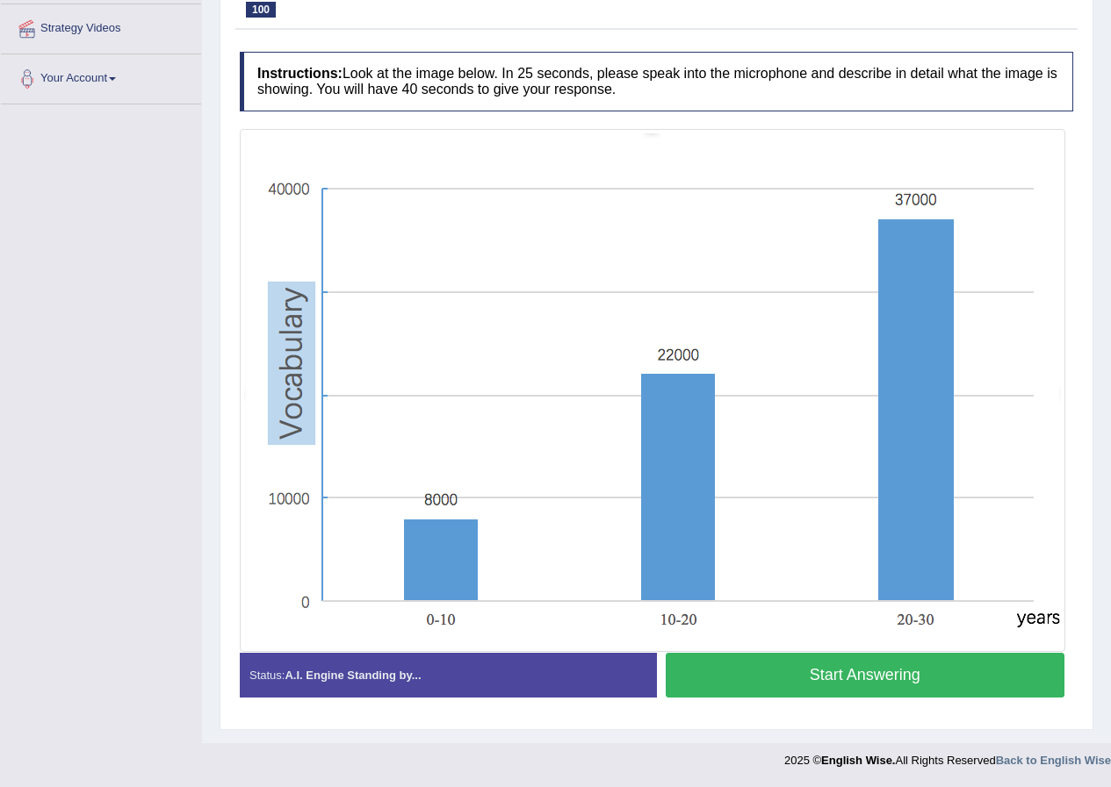
click at [764, 686] on button "Start Answering" at bounding box center [864, 675] width 399 height 45
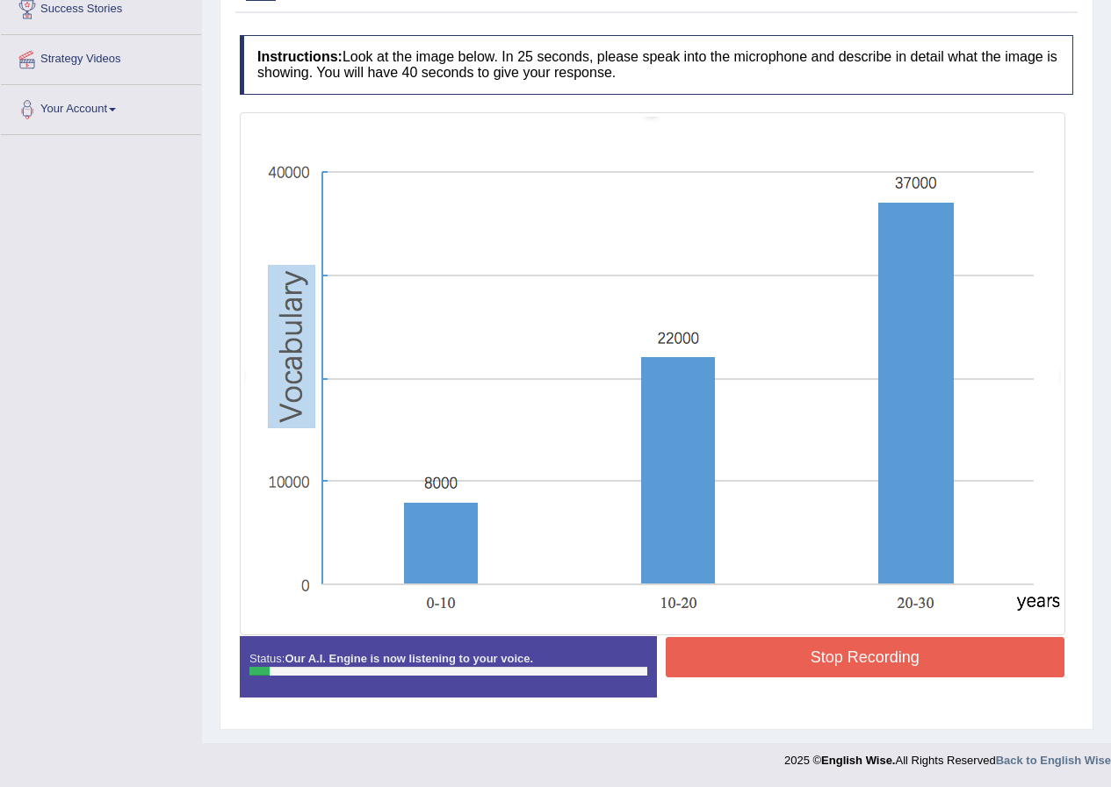
click at [754, 656] on button "Stop Recording" at bounding box center [864, 657] width 399 height 40
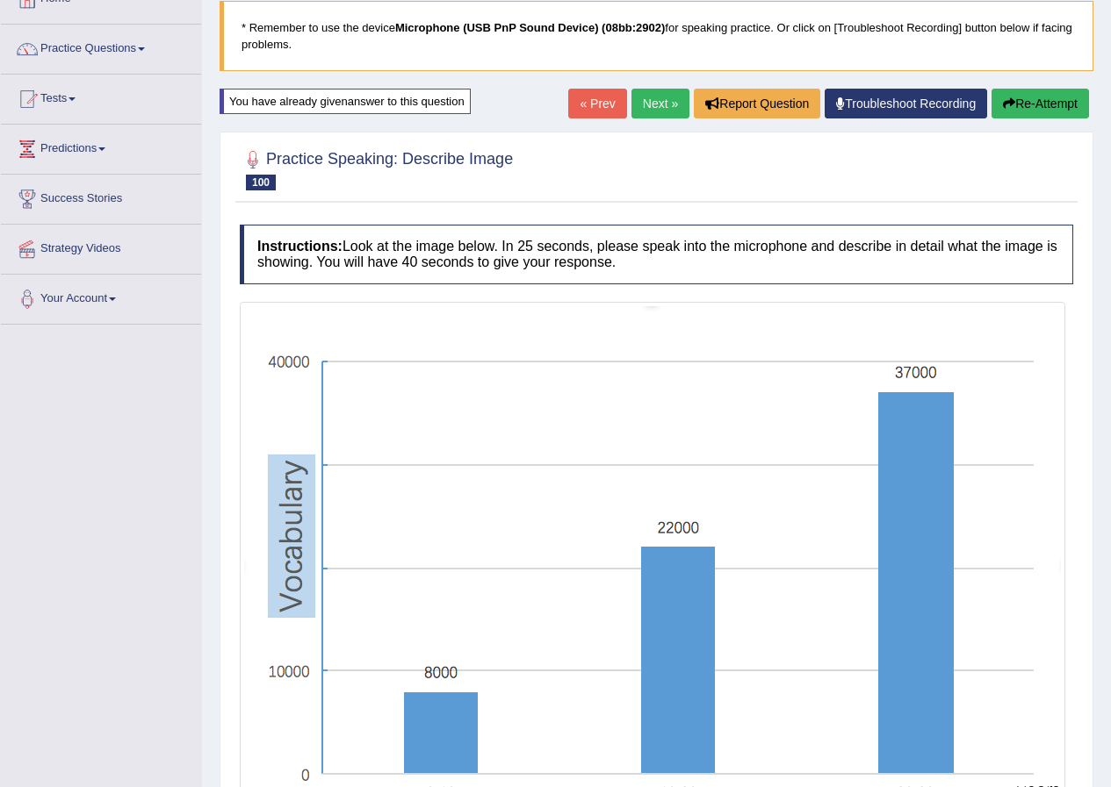
scroll to position [55, 0]
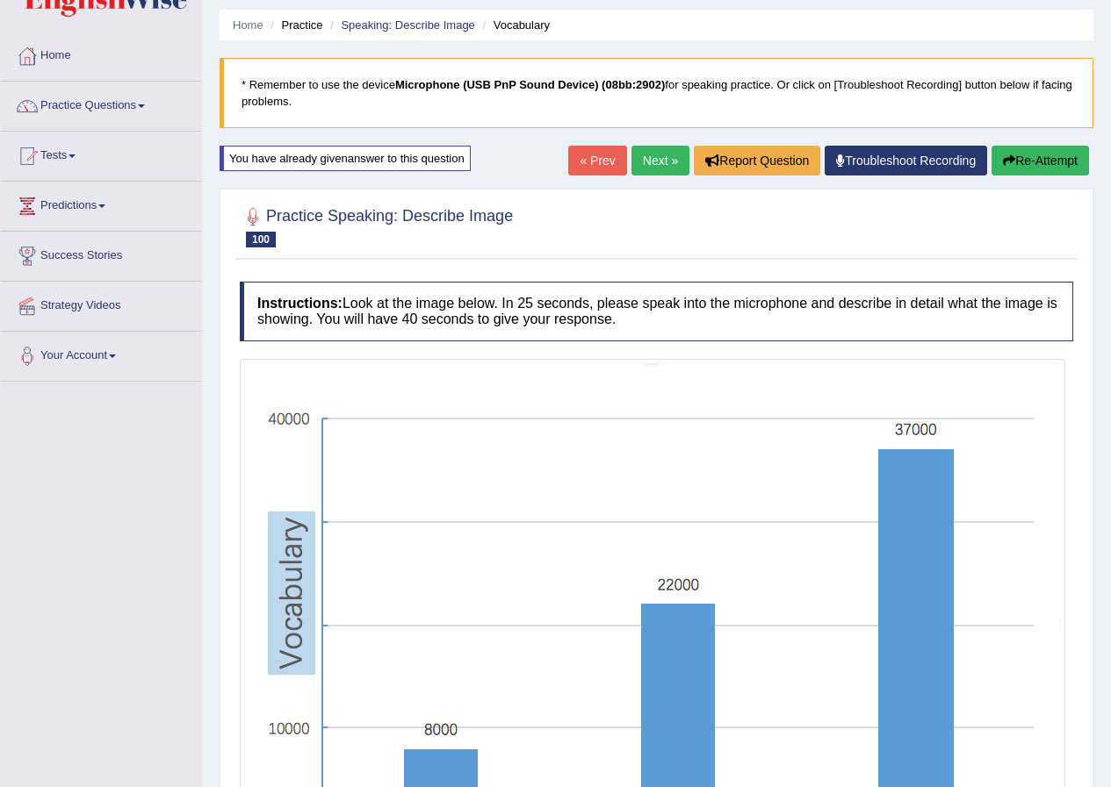
click at [1038, 151] on button "Re-Attempt" at bounding box center [1039, 161] width 97 height 30
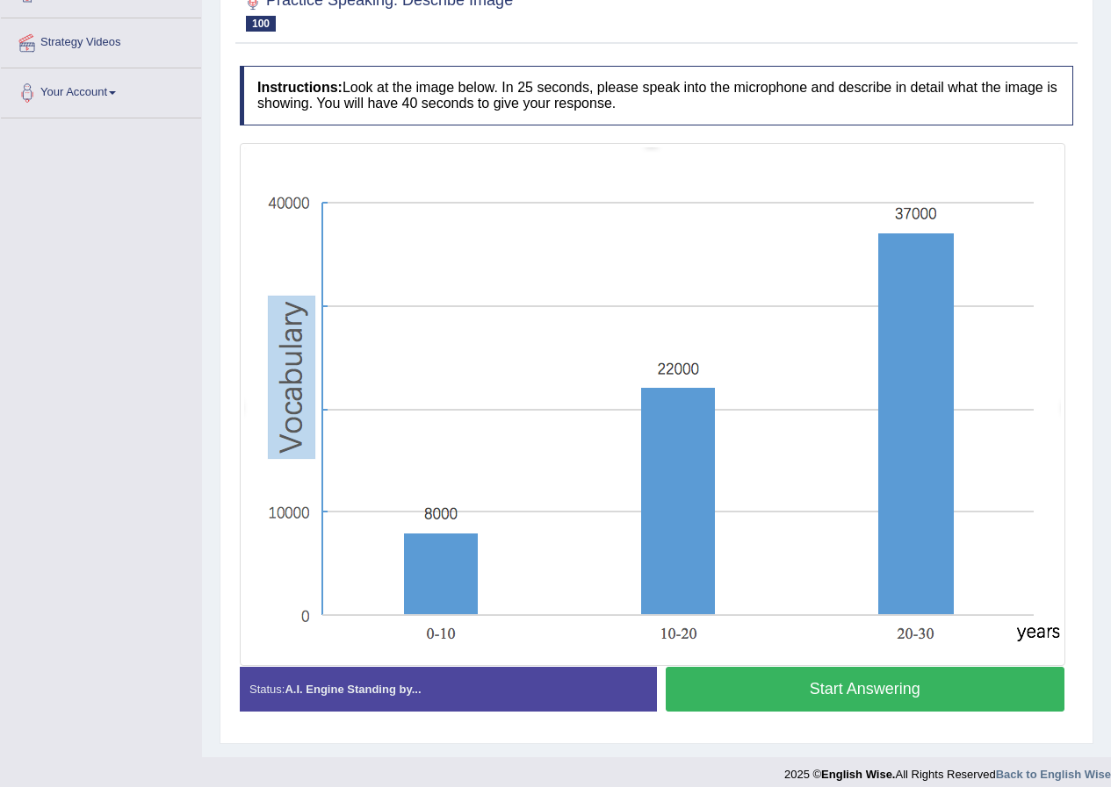
click at [836, 705] on button "Start Answering" at bounding box center [864, 689] width 399 height 45
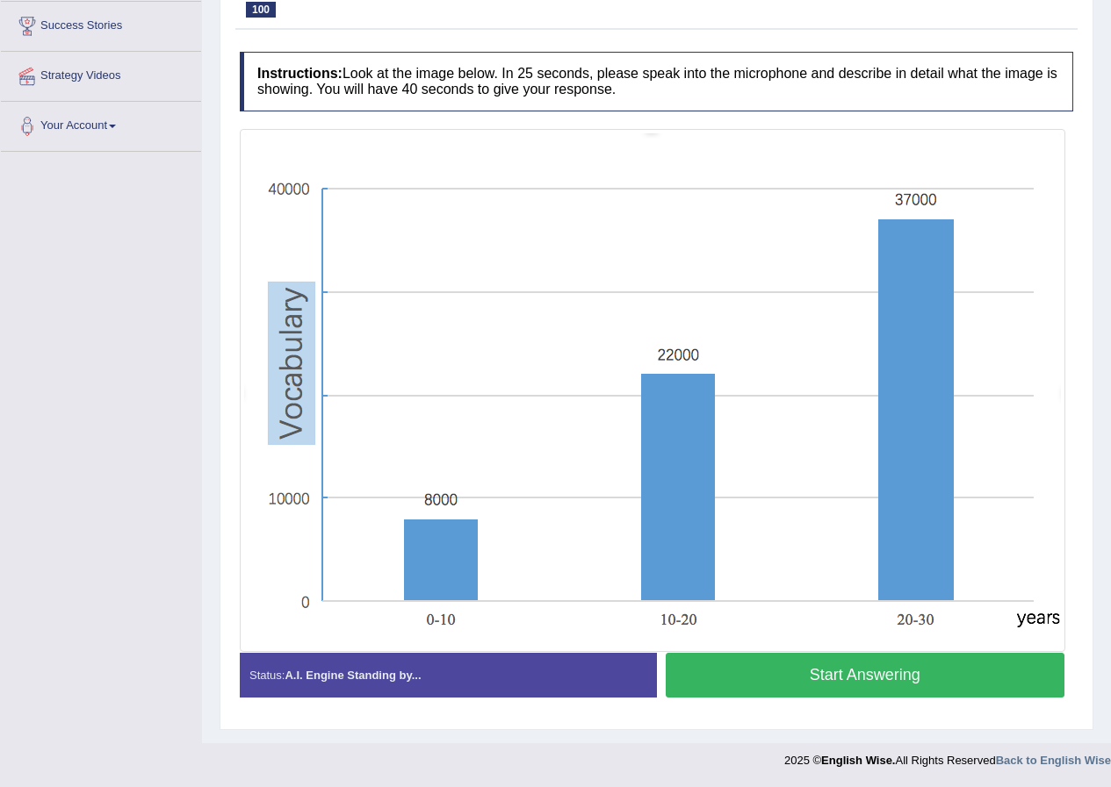
scroll to position [302, 0]
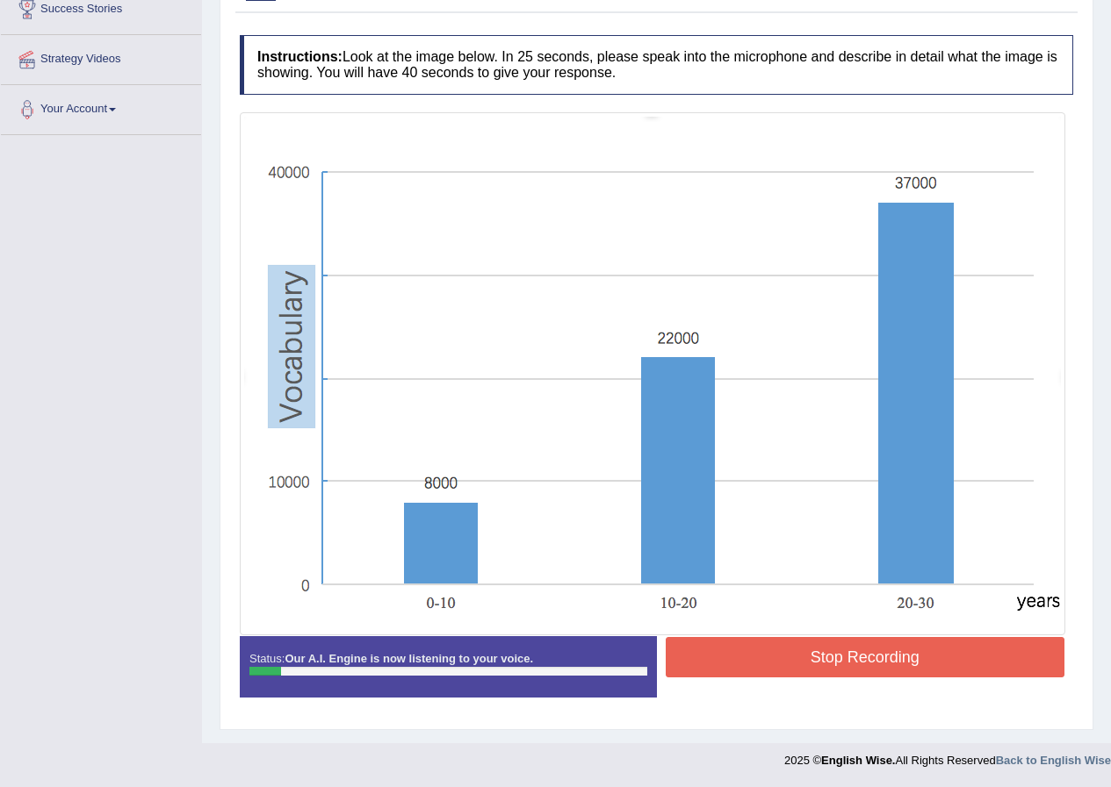
click at [838, 665] on button "Stop Recording" at bounding box center [864, 657] width 399 height 40
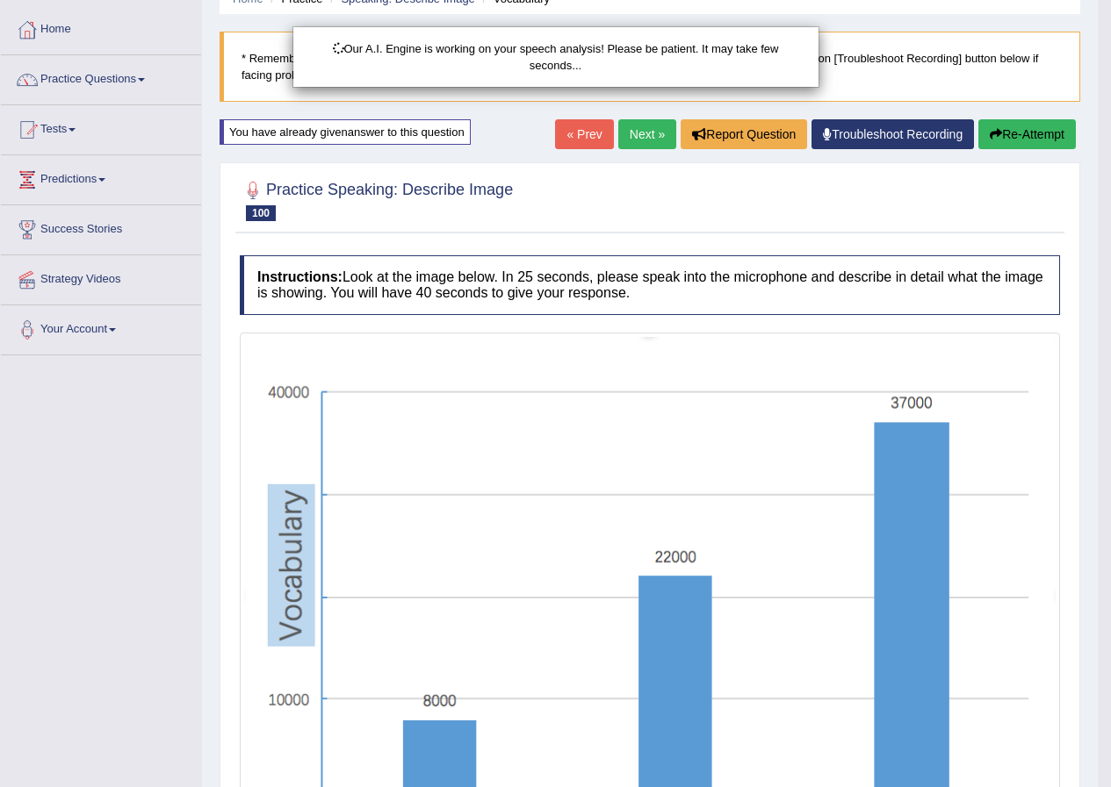
scroll to position [0, 0]
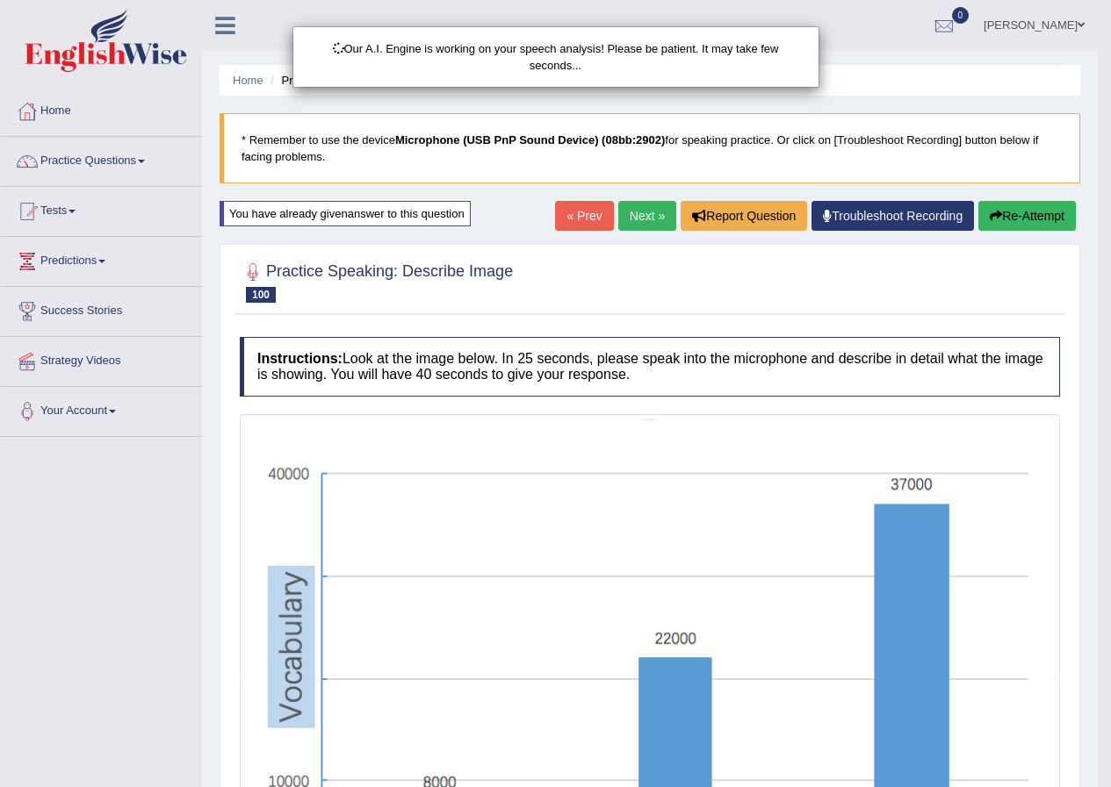
click at [1012, 223] on div "Our A.I. Engine is working on your speech analysis! Please be patient. It may t…" at bounding box center [555, 393] width 1111 height 787
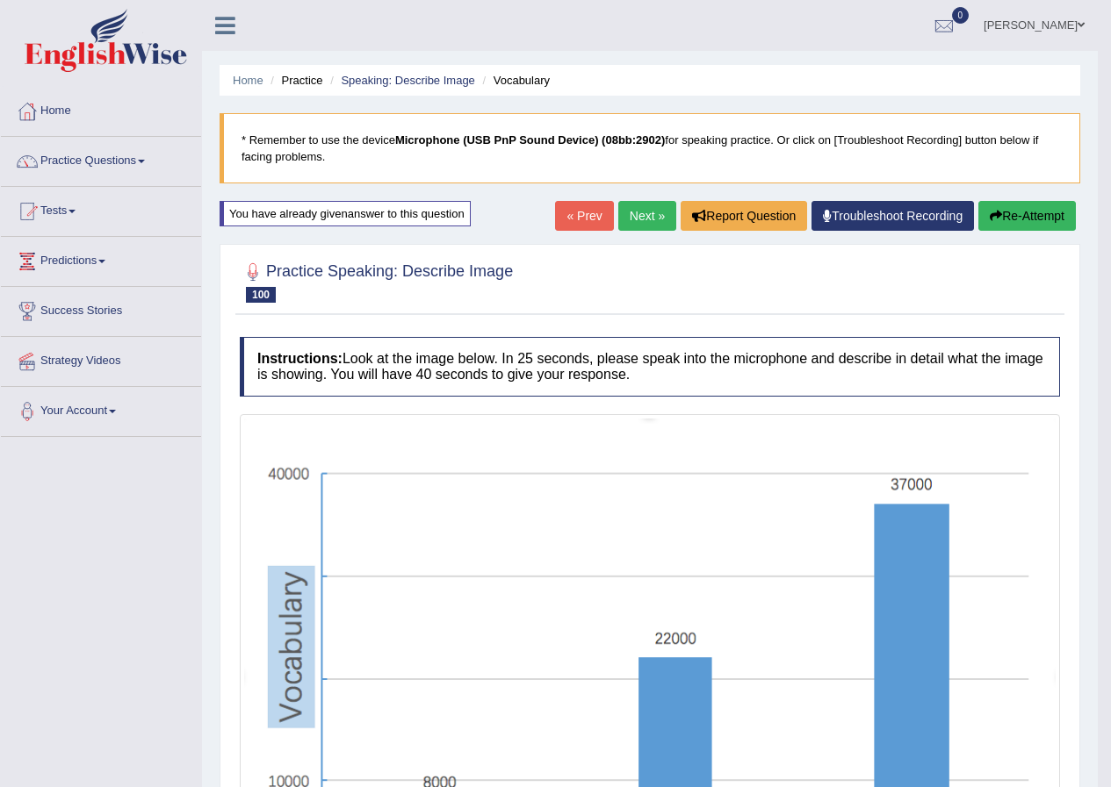
click at [1013, 207] on button "Re-Attempt" at bounding box center [1026, 216] width 97 height 30
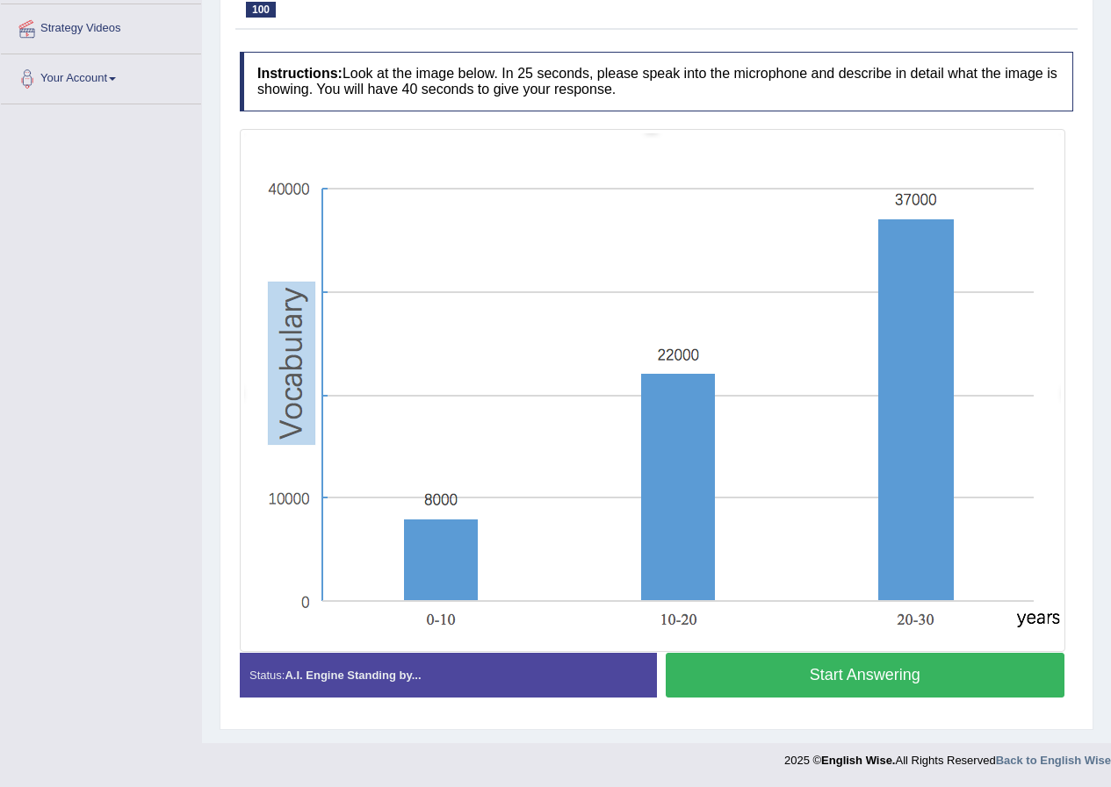
click at [770, 686] on button "Start Answering" at bounding box center [864, 675] width 399 height 45
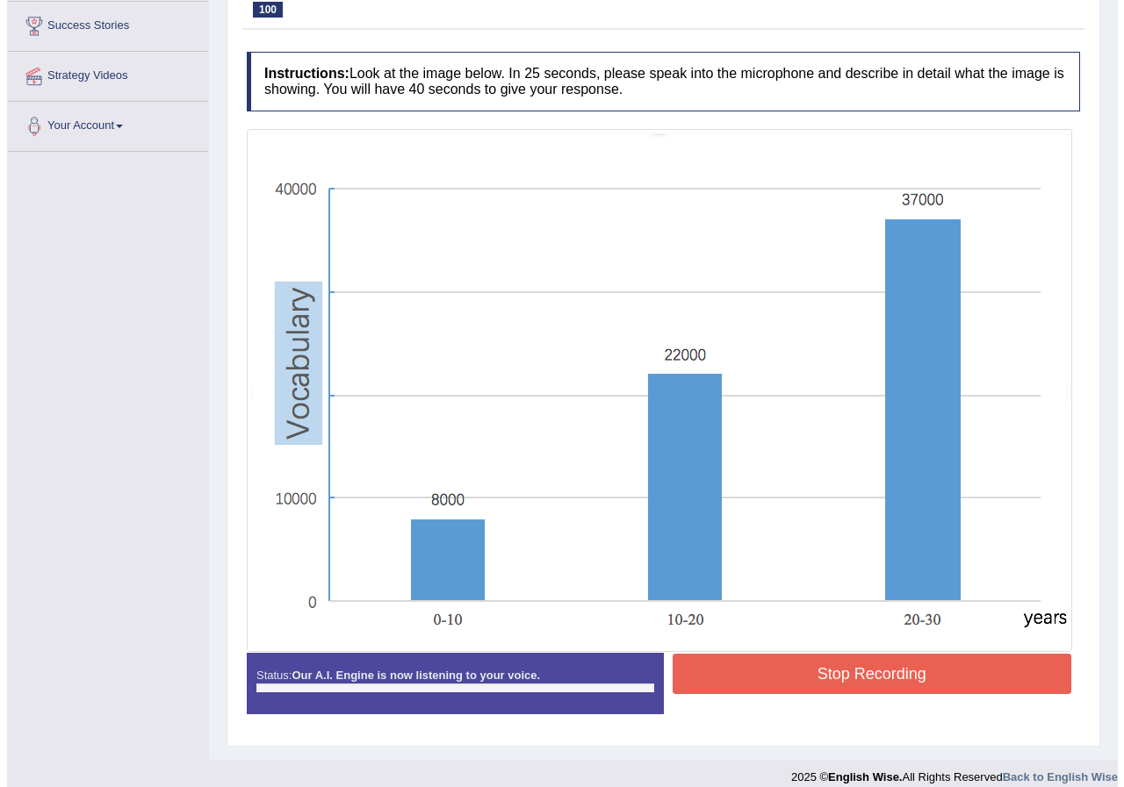
scroll to position [302, 0]
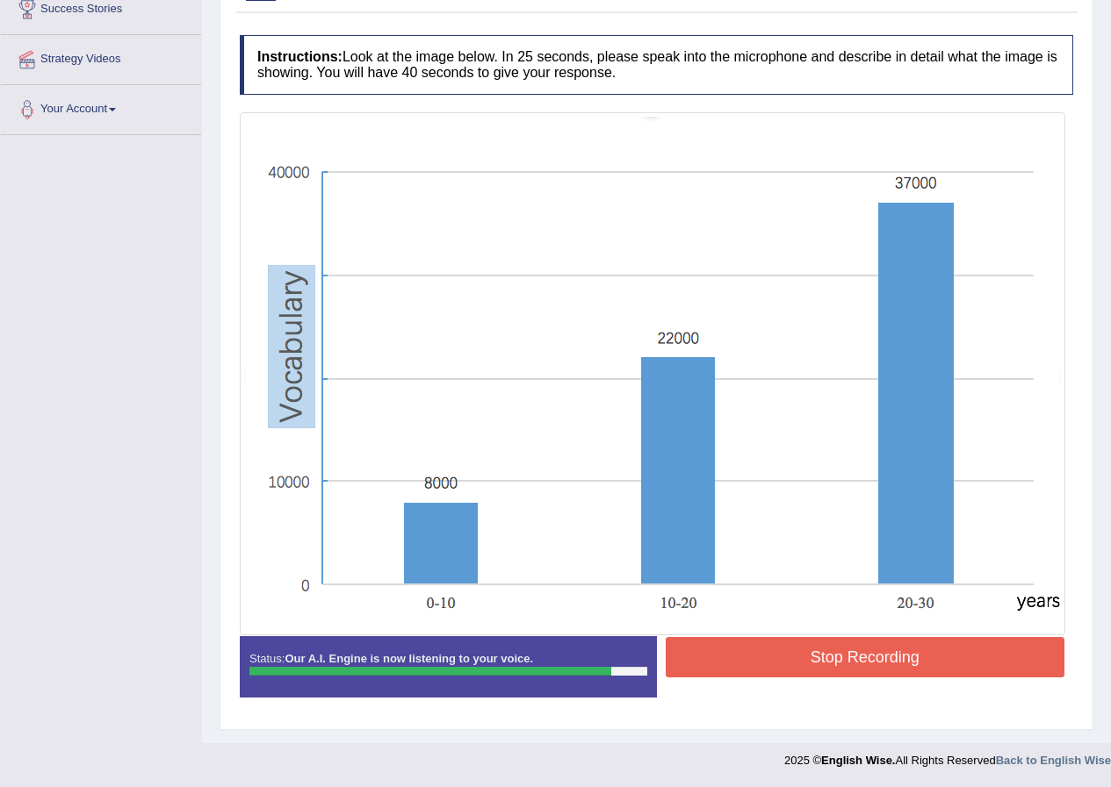
click at [804, 643] on button "Stop Recording" at bounding box center [864, 657] width 399 height 40
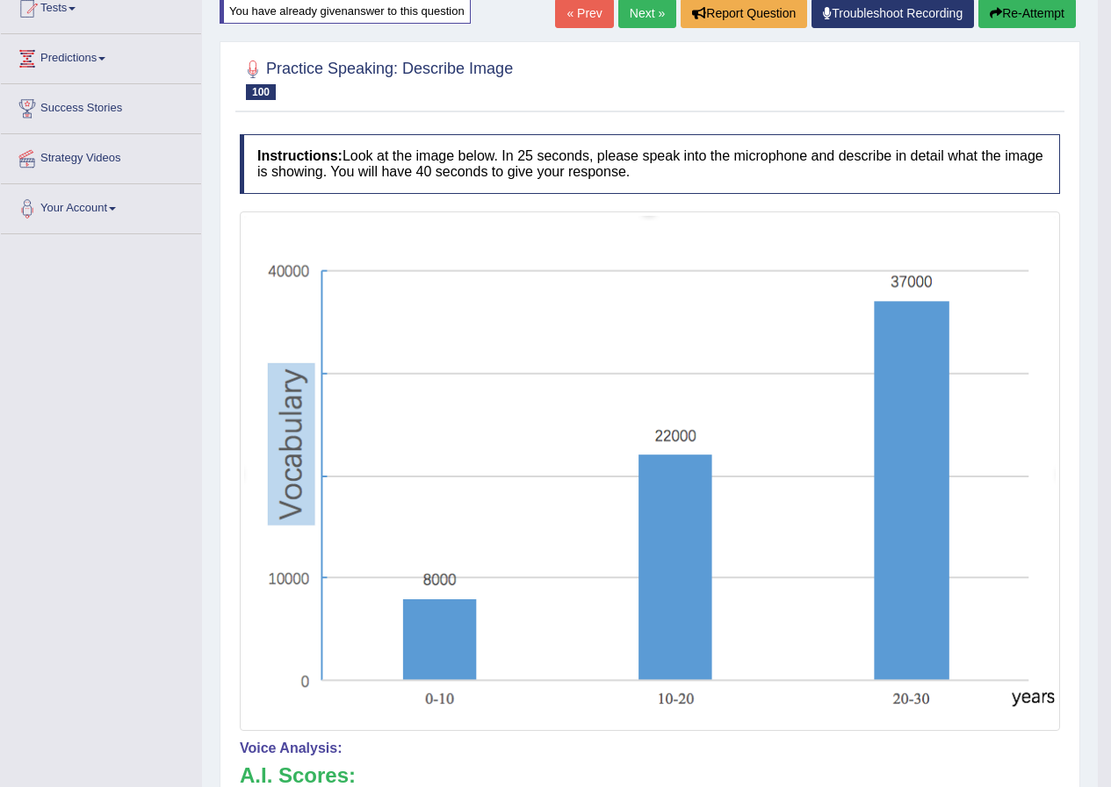
scroll to position [126, 0]
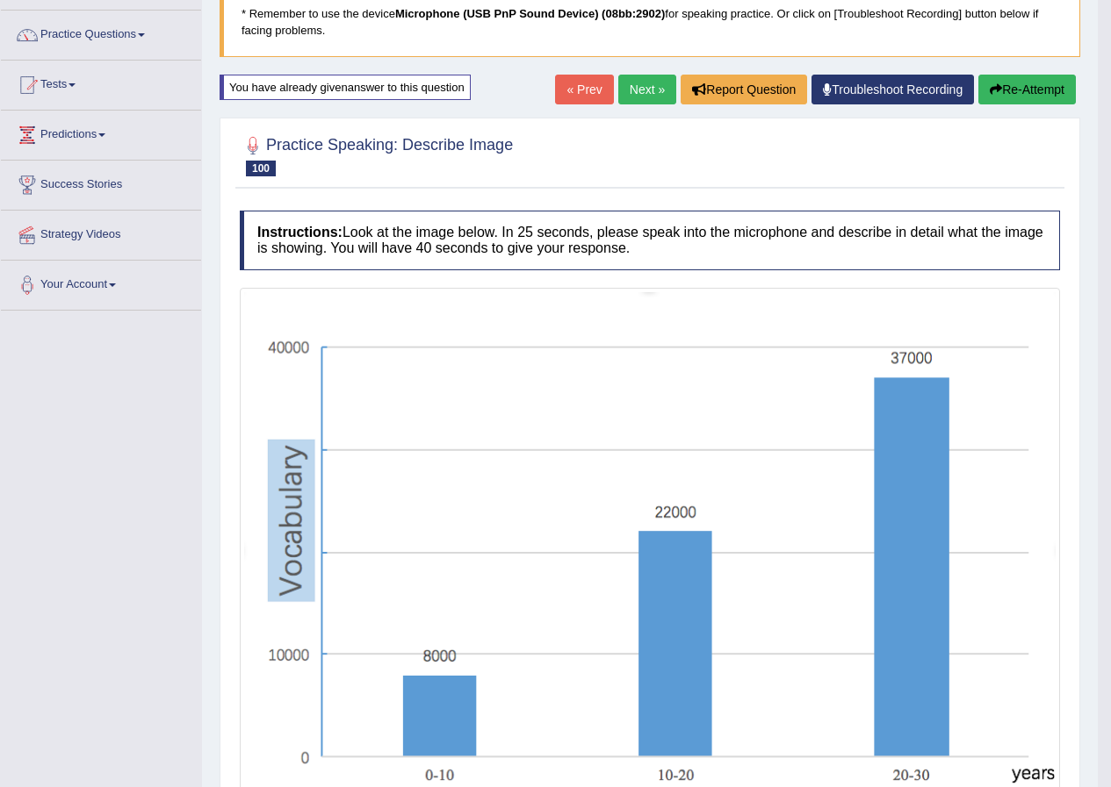
click at [647, 99] on link "Next »" at bounding box center [647, 90] width 58 height 30
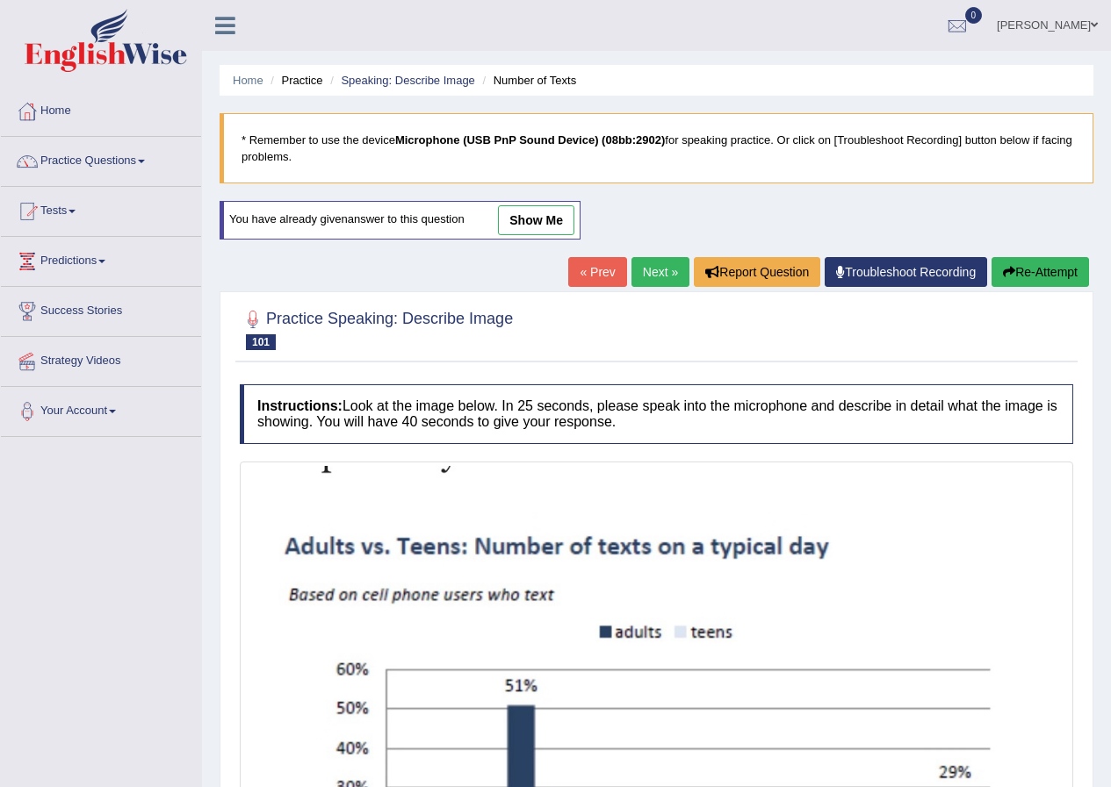
click at [656, 270] on link "Next »" at bounding box center [660, 272] width 58 height 30
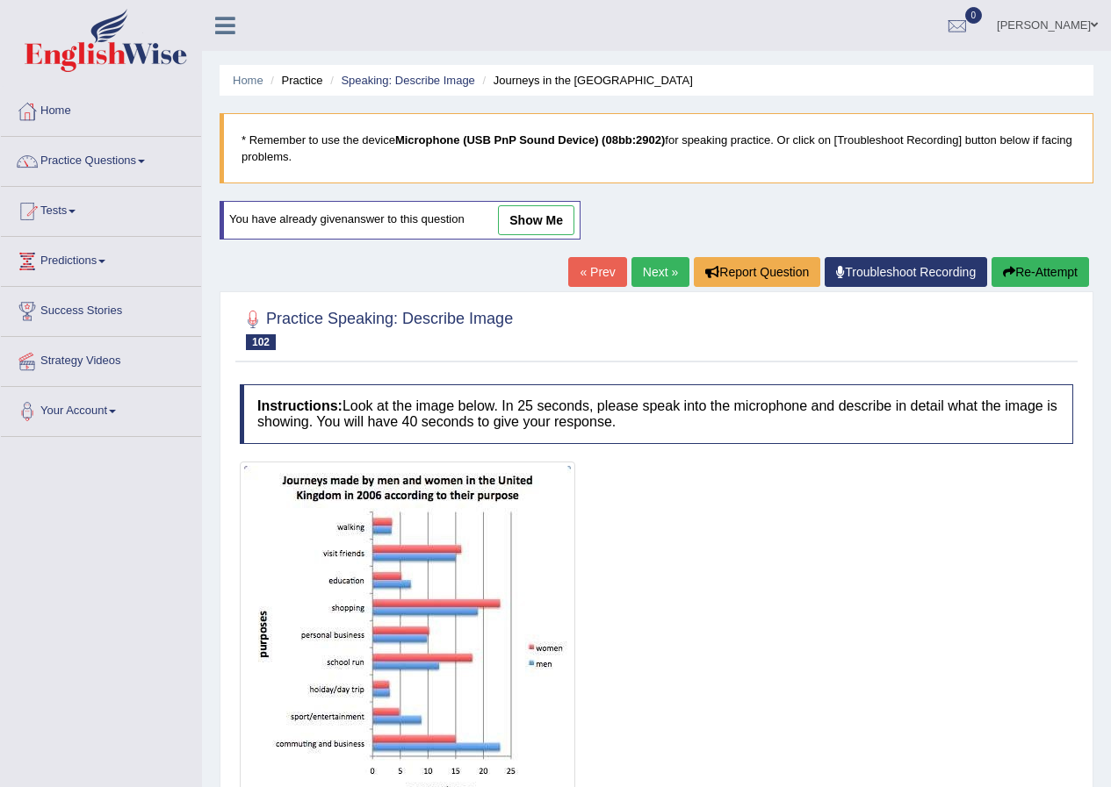
click at [665, 268] on link "Next »" at bounding box center [660, 272] width 58 height 30
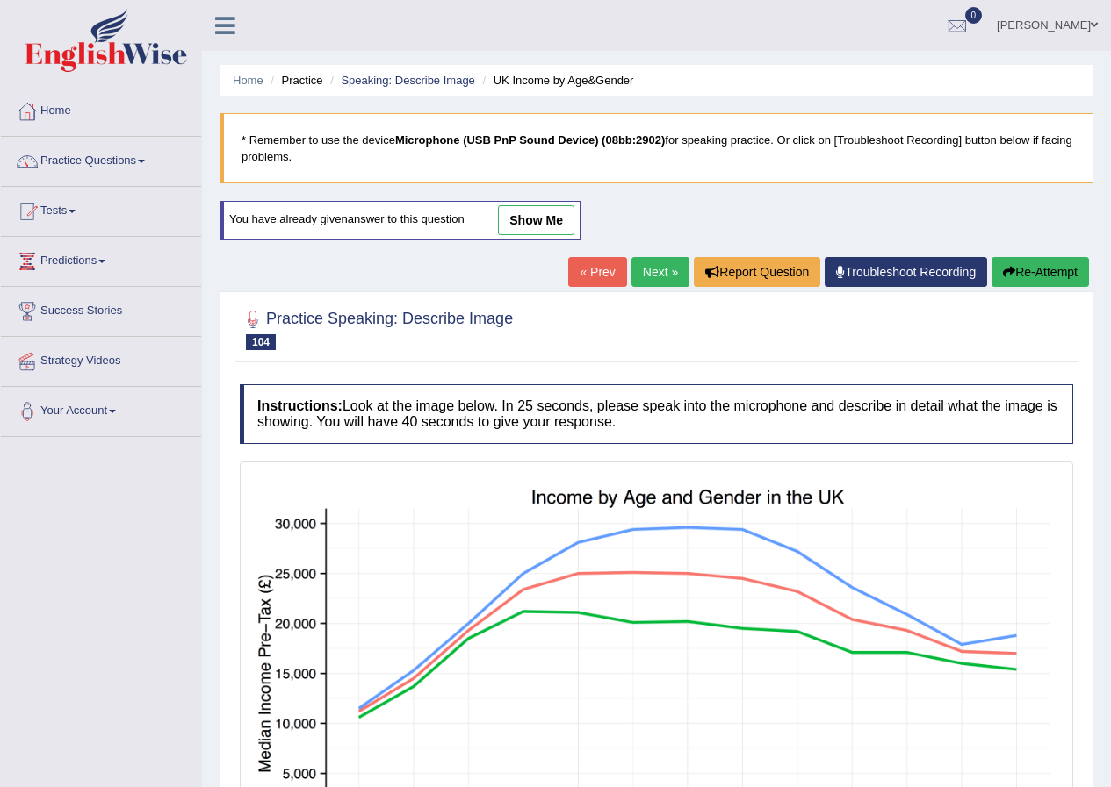
click at [664, 270] on link "Next »" at bounding box center [660, 272] width 58 height 30
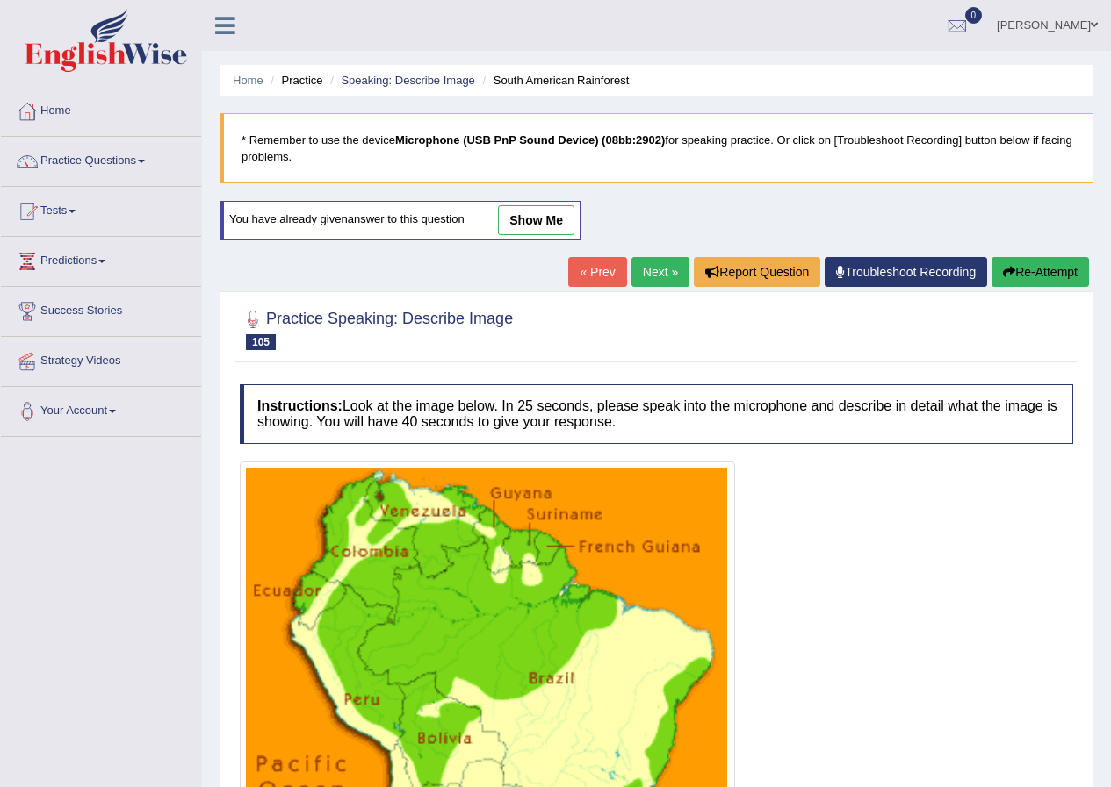
click at [664, 270] on link "Next »" at bounding box center [660, 272] width 58 height 30
drag, startPoint x: 0, startPoint y: 0, endPoint x: 664, endPoint y: 270, distance: 716.7
click at [664, 270] on link "Next »" at bounding box center [660, 272] width 58 height 30
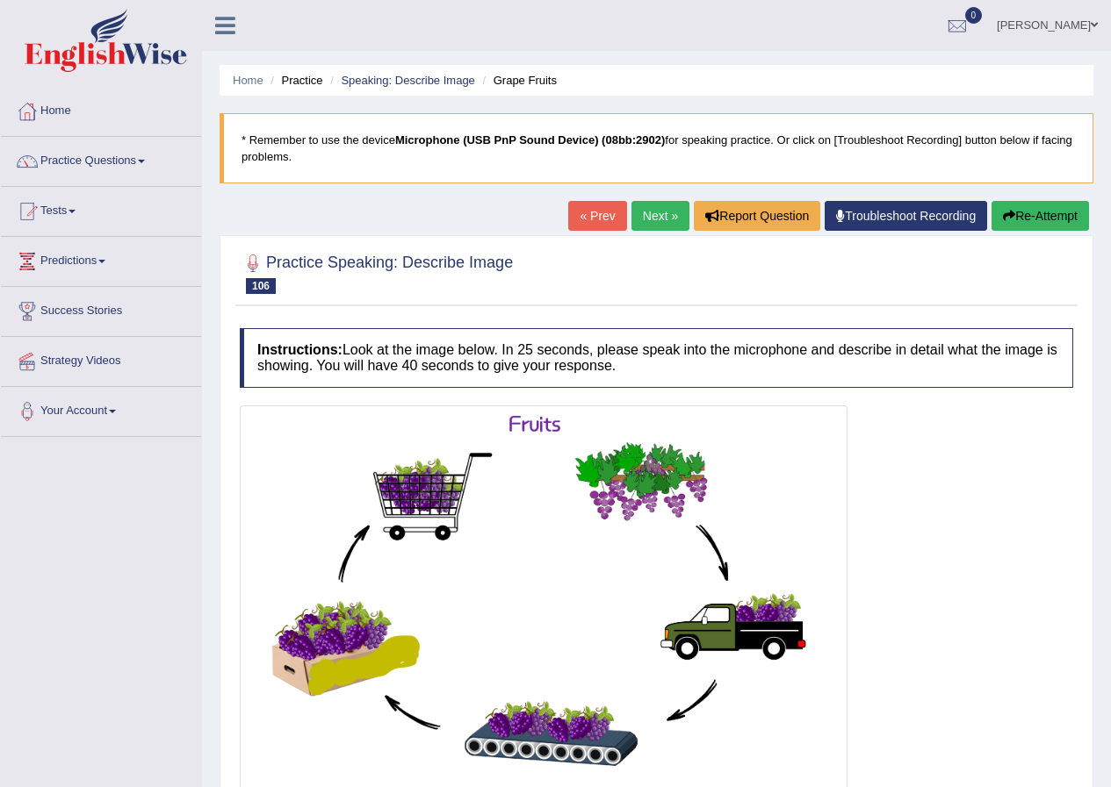
click at [657, 233] on div "« Prev Next » Report Question Troubleshoot Recording Re-Attempt" at bounding box center [830, 218] width 525 height 34
click at [654, 212] on link "Next »" at bounding box center [660, 216] width 58 height 30
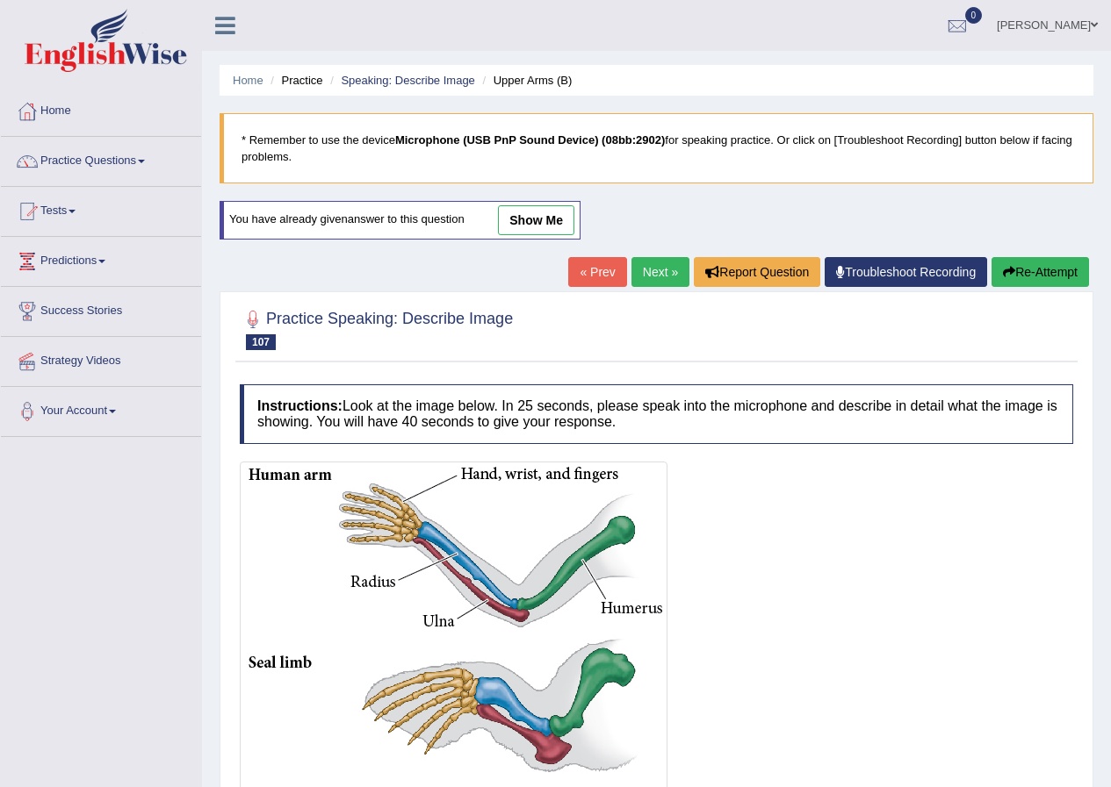
drag, startPoint x: 657, startPoint y: 231, endPoint x: 656, endPoint y: 272, distance: 41.3
click at [657, 235] on div "Home Practice Speaking: Describe Image Upper Arms (B) * Remember to use the dev…" at bounding box center [656, 628] width 909 height 1257
click at [656, 284] on link "Next »" at bounding box center [660, 272] width 58 height 30
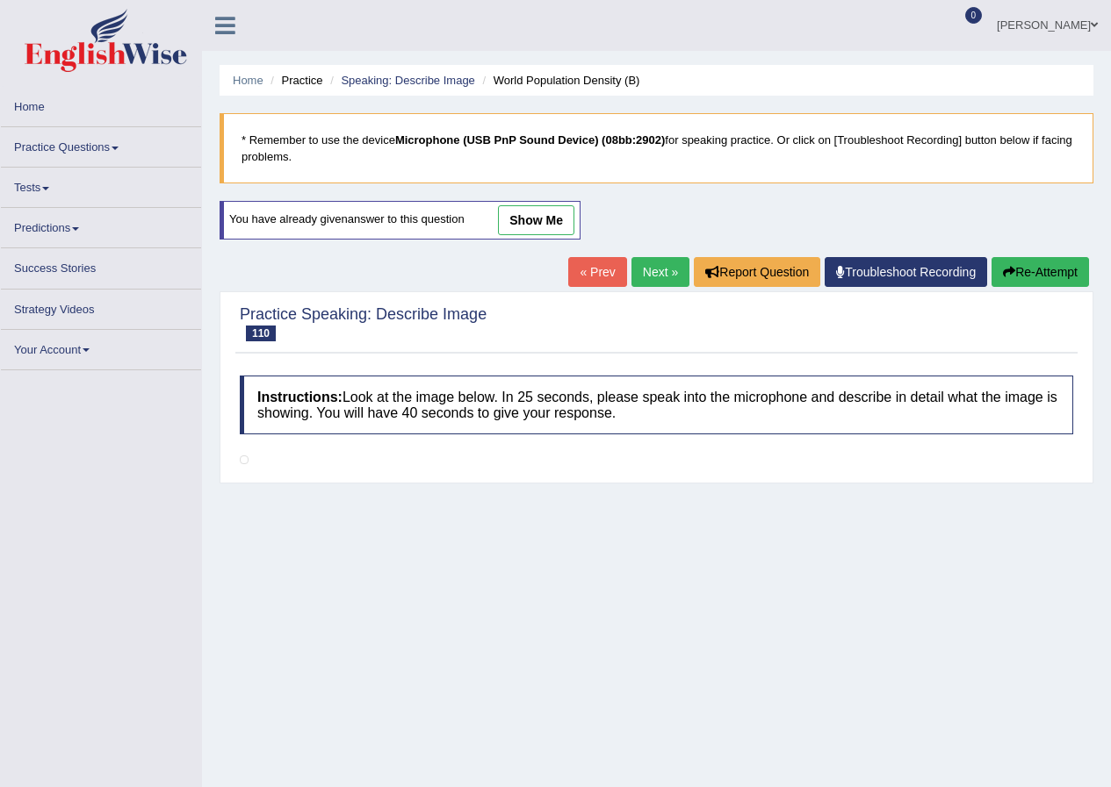
click at [654, 272] on link "Next »" at bounding box center [660, 272] width 58 height 30
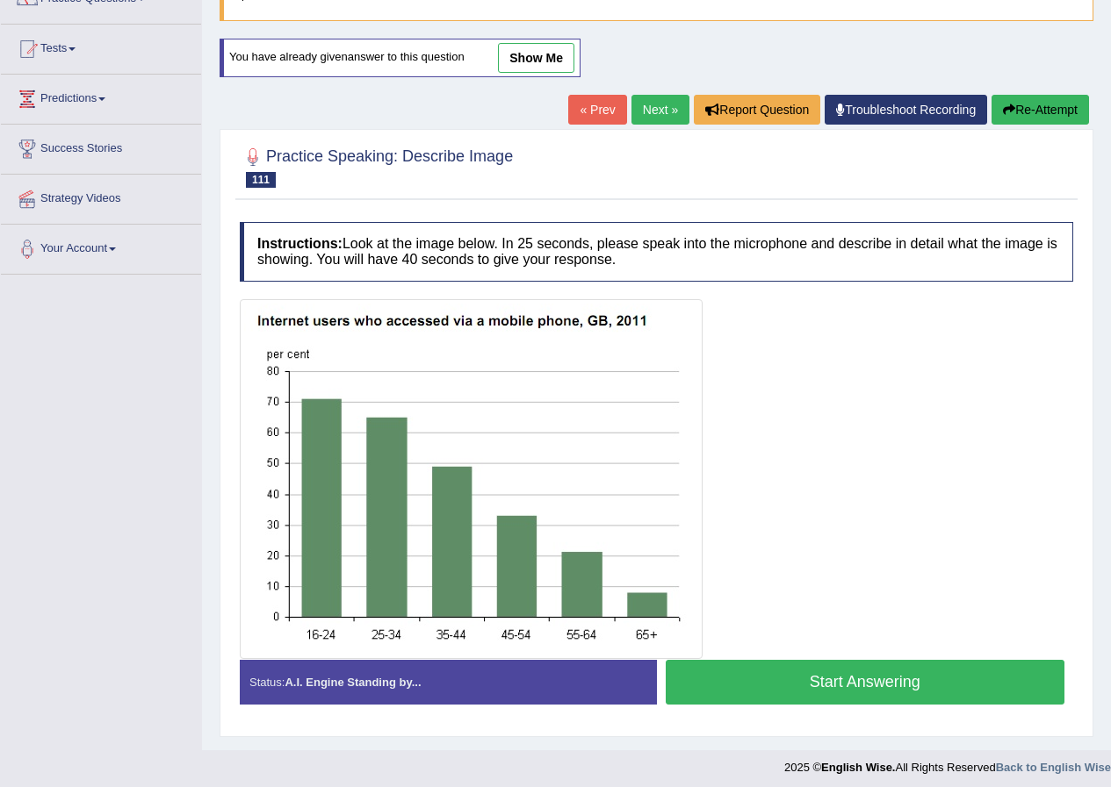
scroll to position [169, 0]
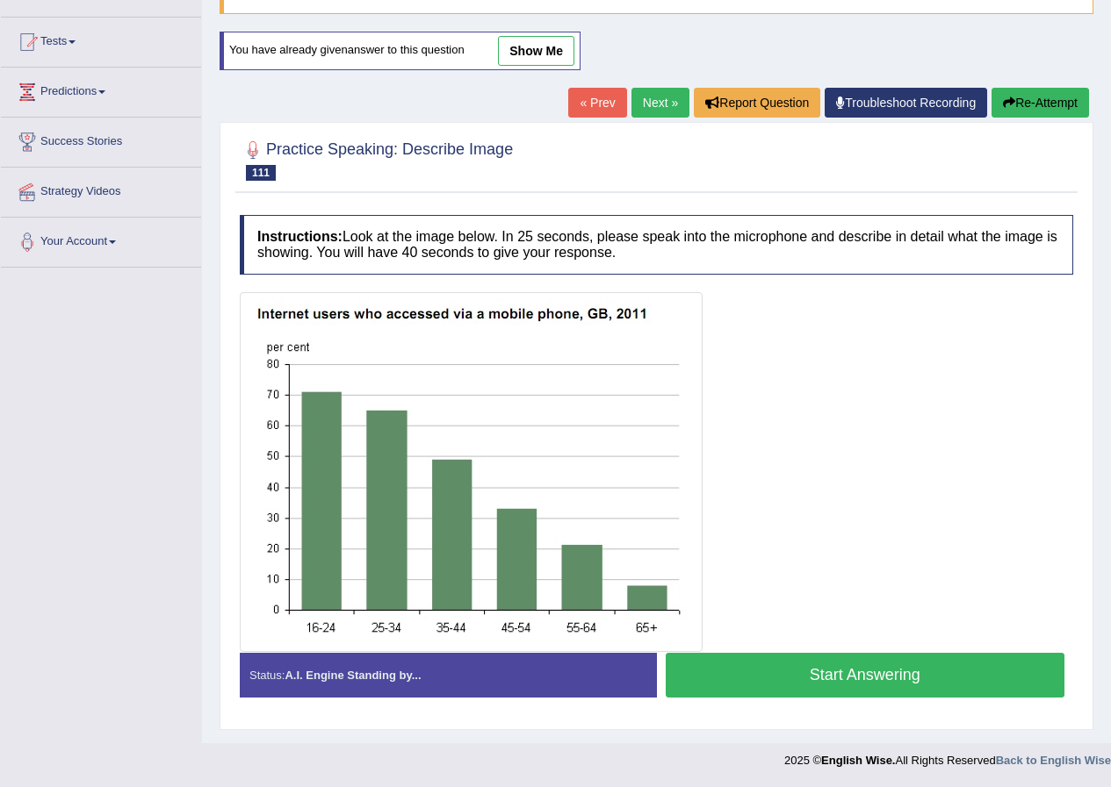
click at [652, 111] on link "Next »" at bounding box center [660, 103] width 58 height 30
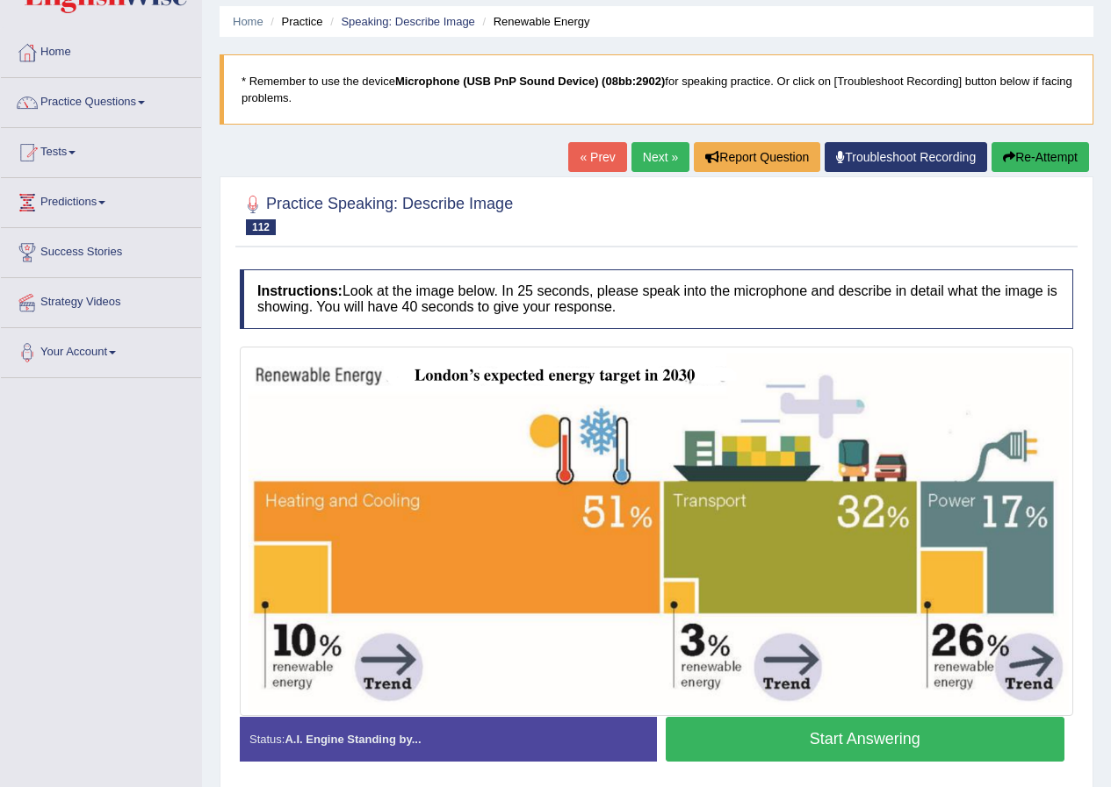
scroll to position [134, 0]
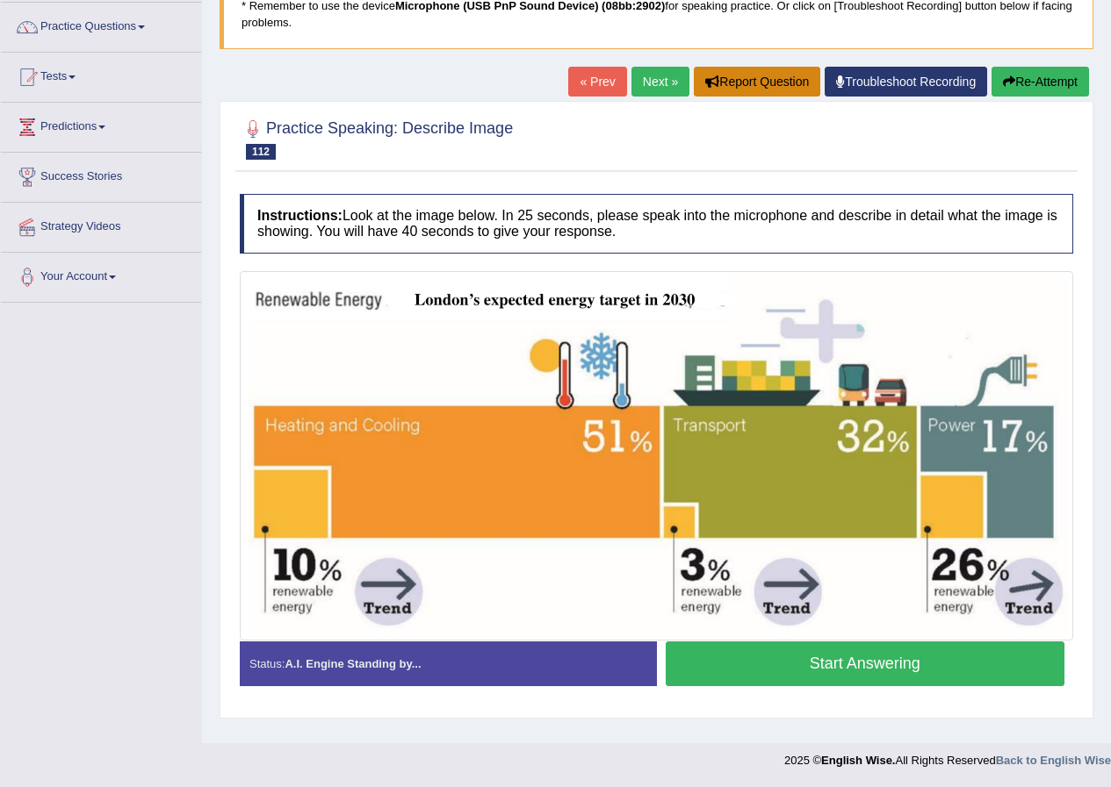
click at [694, 72] on button "Report Question" at bounding box center [757, 82] width 126 height 30
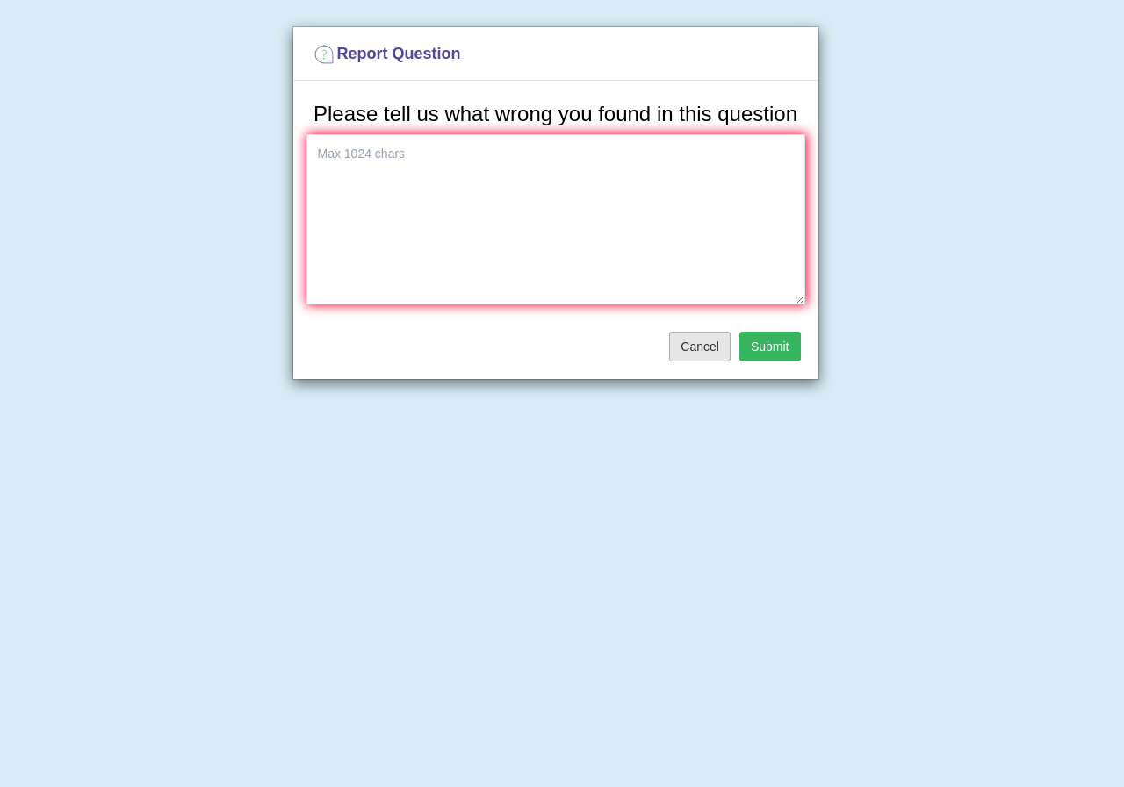
click at [703, 342] on button "Cancel" at bounding box center [699, 347] width 61 height 30
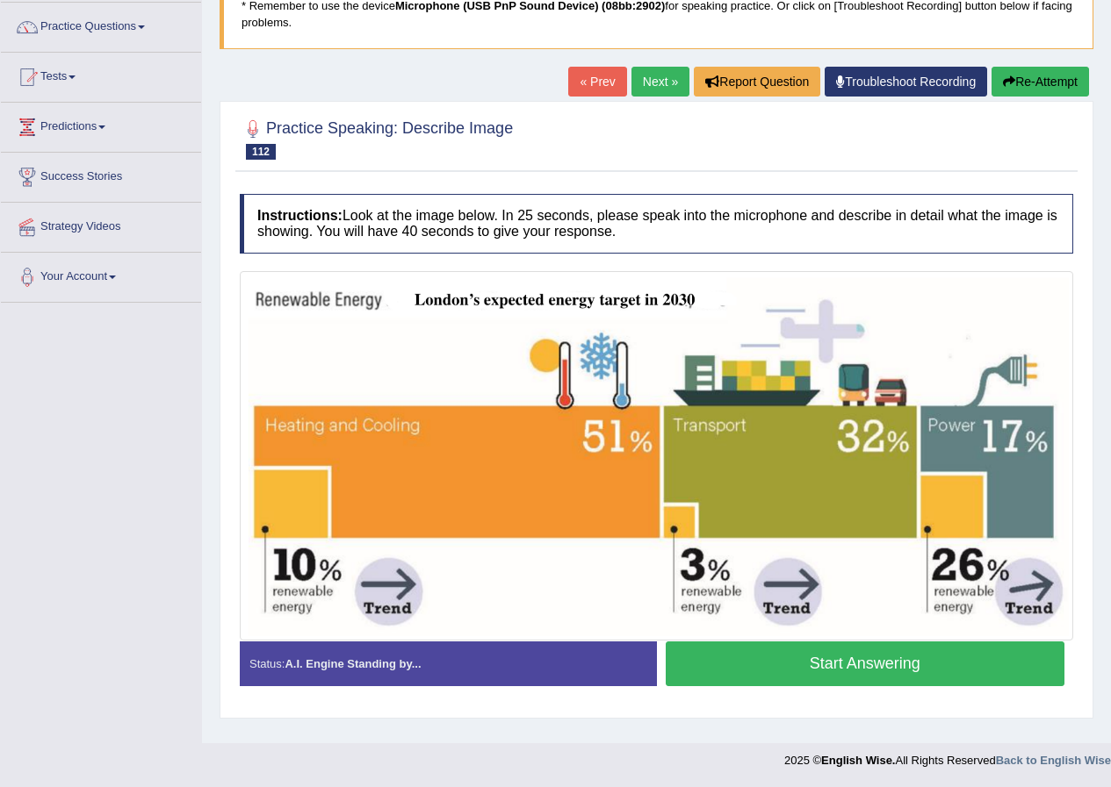
click at [678, 72] on link "Next »" at bounding box center [660, 82] width 58 height 30
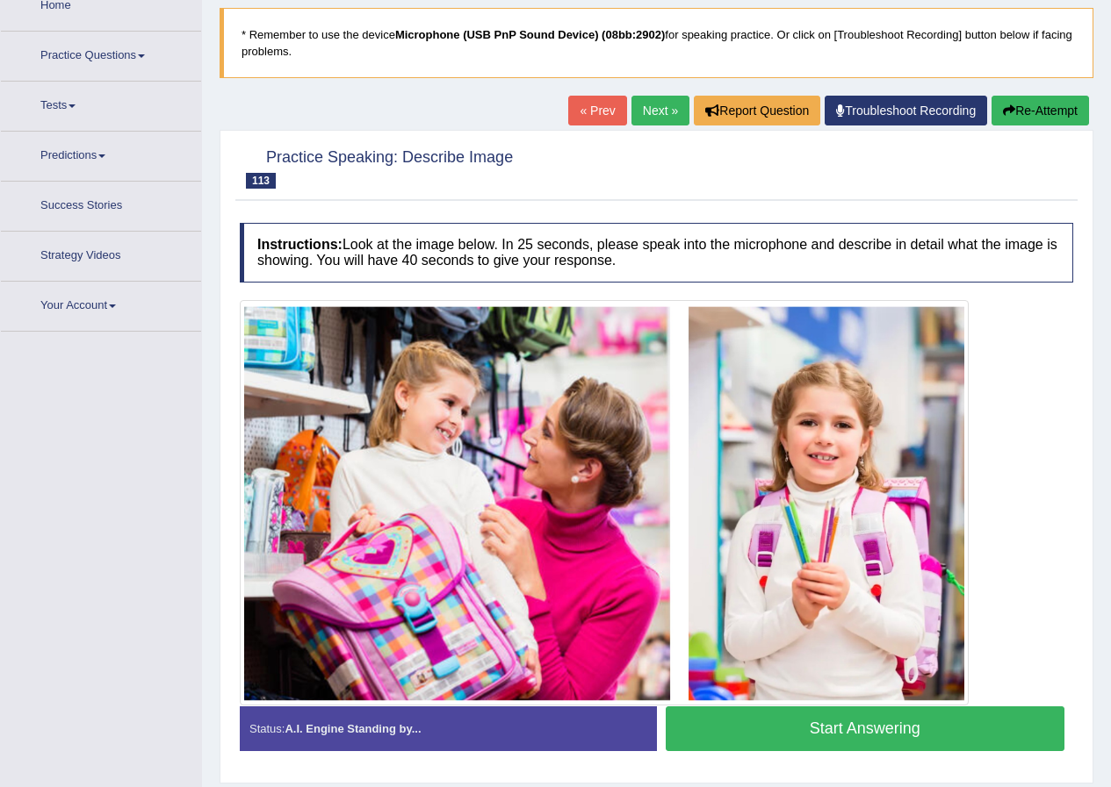
scroll to position [150, 0]
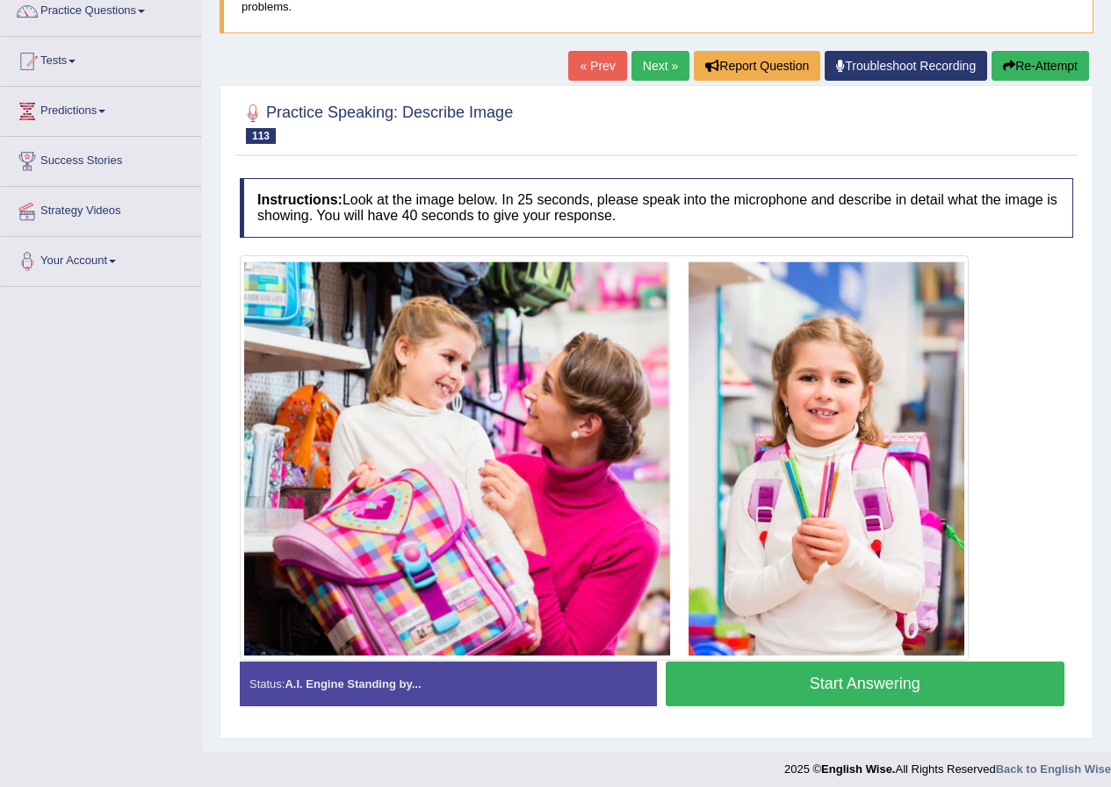
click at [856, 689] on button "Start Answering" at bounding box center [864, 684] width 399 height 45
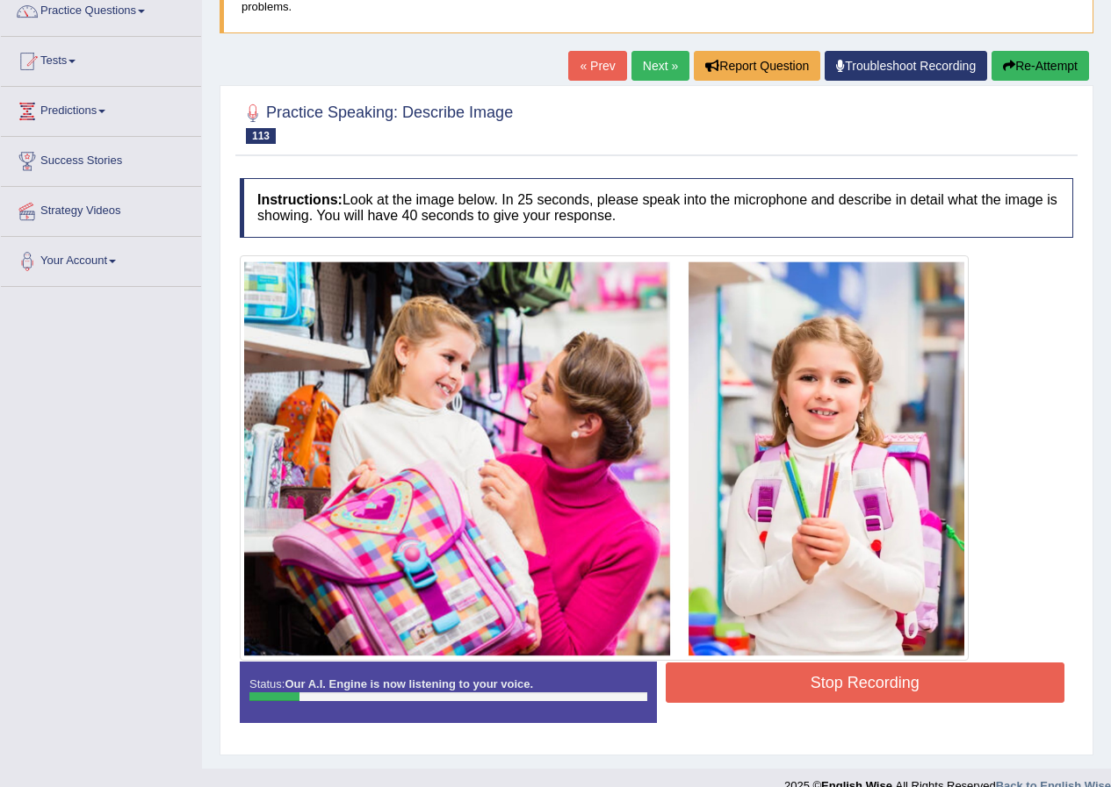
click at [819, 673] on button "Stop Recording" at bounding box center [864, 683] width 399 height 40
click at [819, 673] on div "Status: Our A.I. Engine is now listening to your voice. Start Answering Stop Re…" at bounding box center [656, 701] width 833 height 79
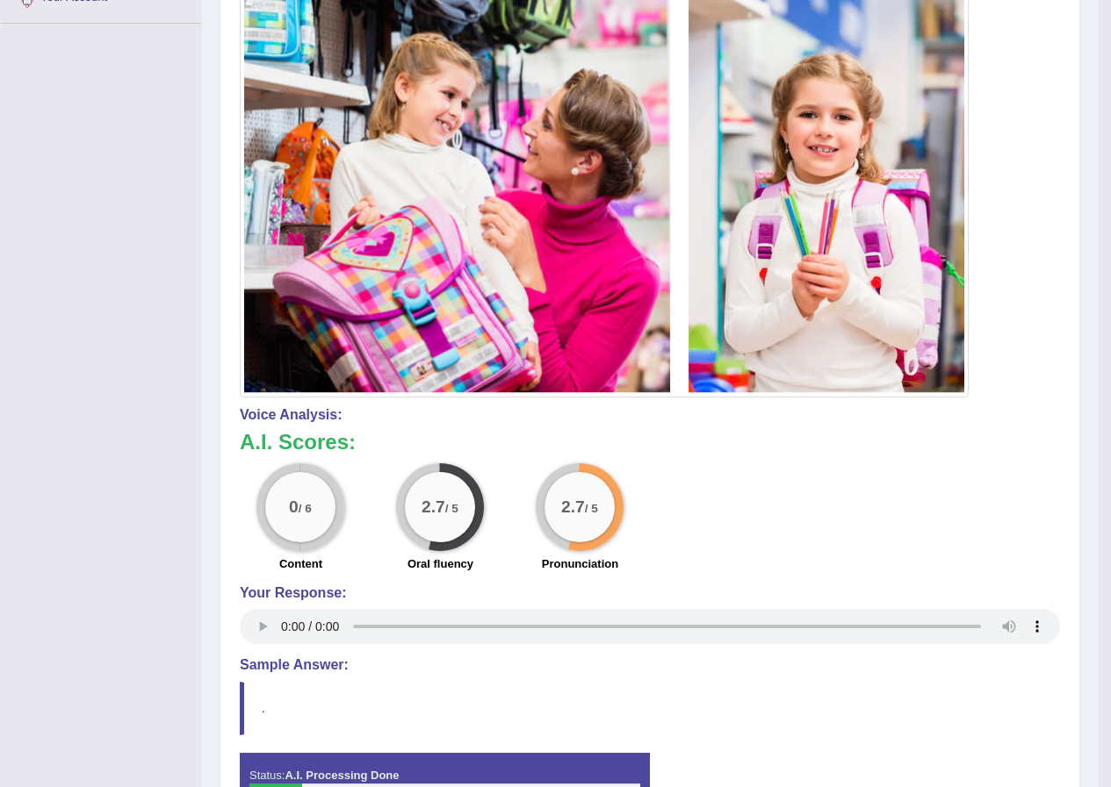
scroll to position [62, 0]
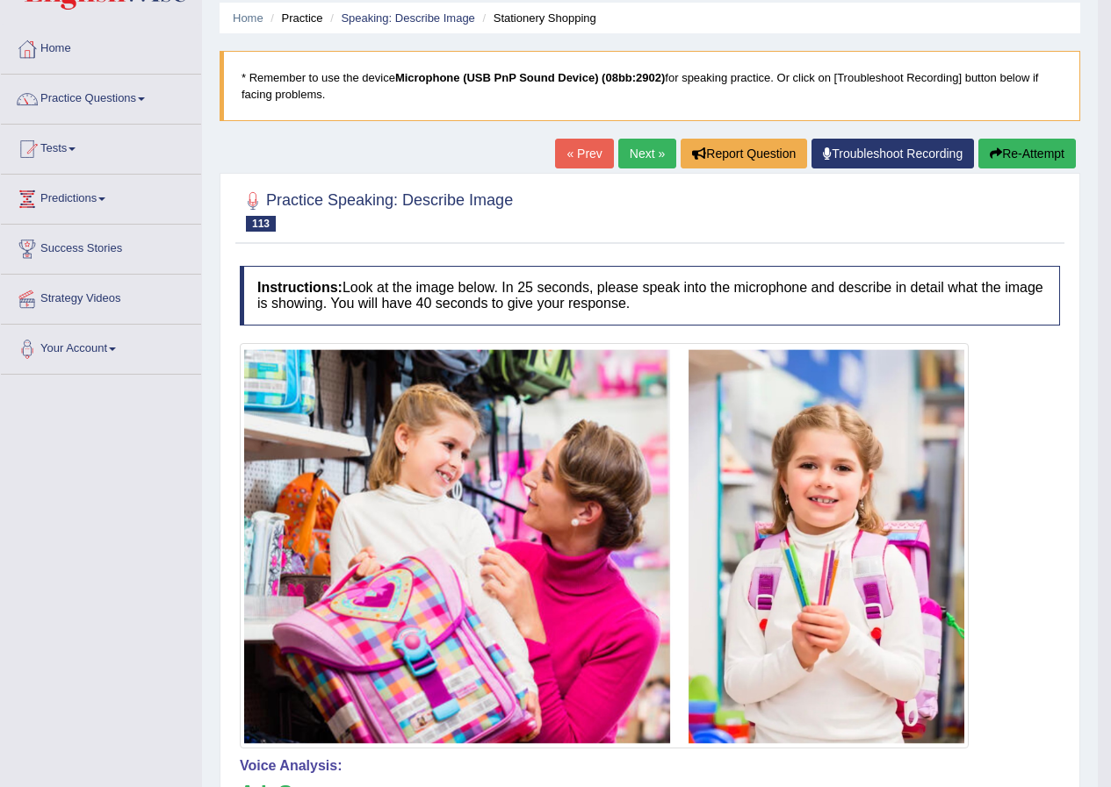
click at [1009, 154] on button "Re-Attempt" at bounding box center [1026, 154] width 97 height 30
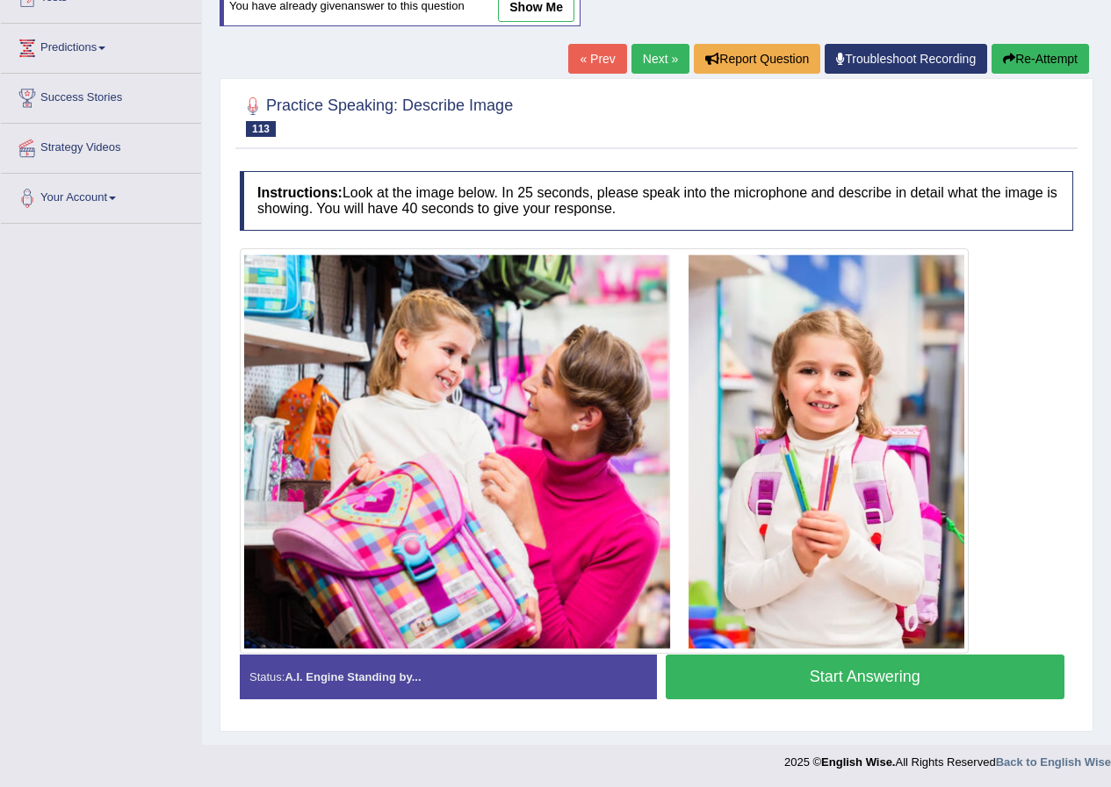
click at [741, 680] on button "Start Answering" at bounding box center [864, 677] width 399 height 45
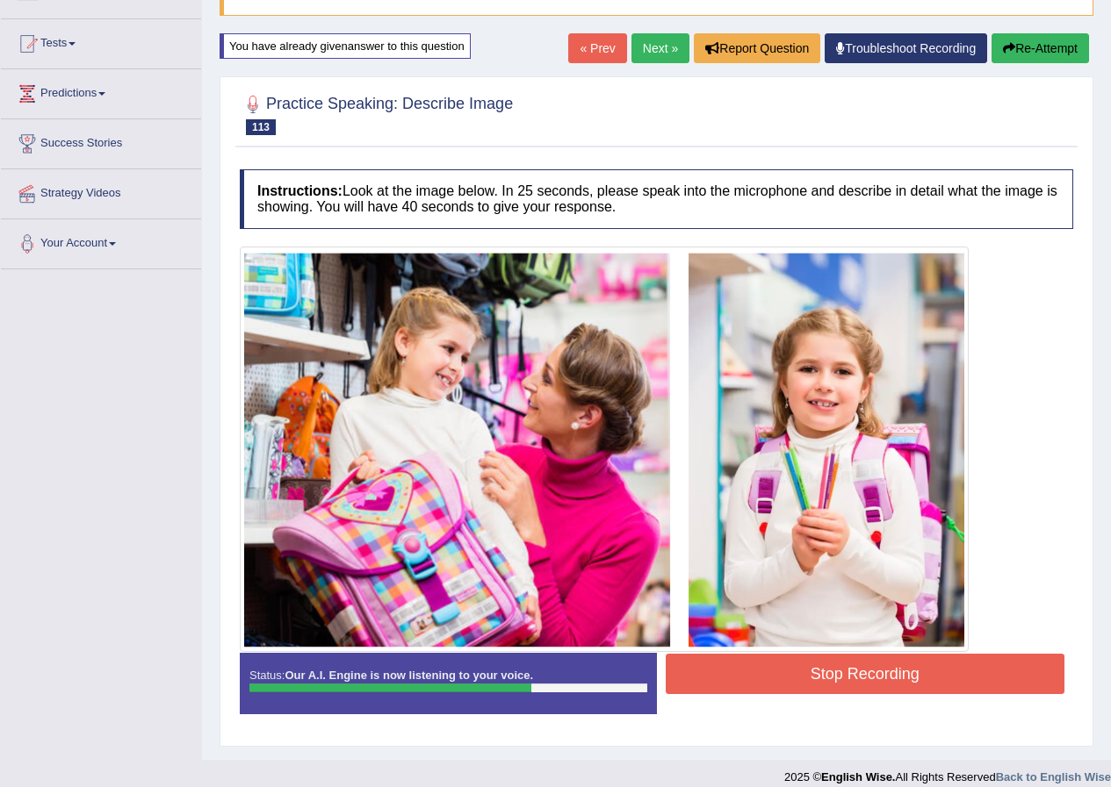
click at [847, 677] on button "Stop Recording" at bounding box center [864, 674] width 399 height 40
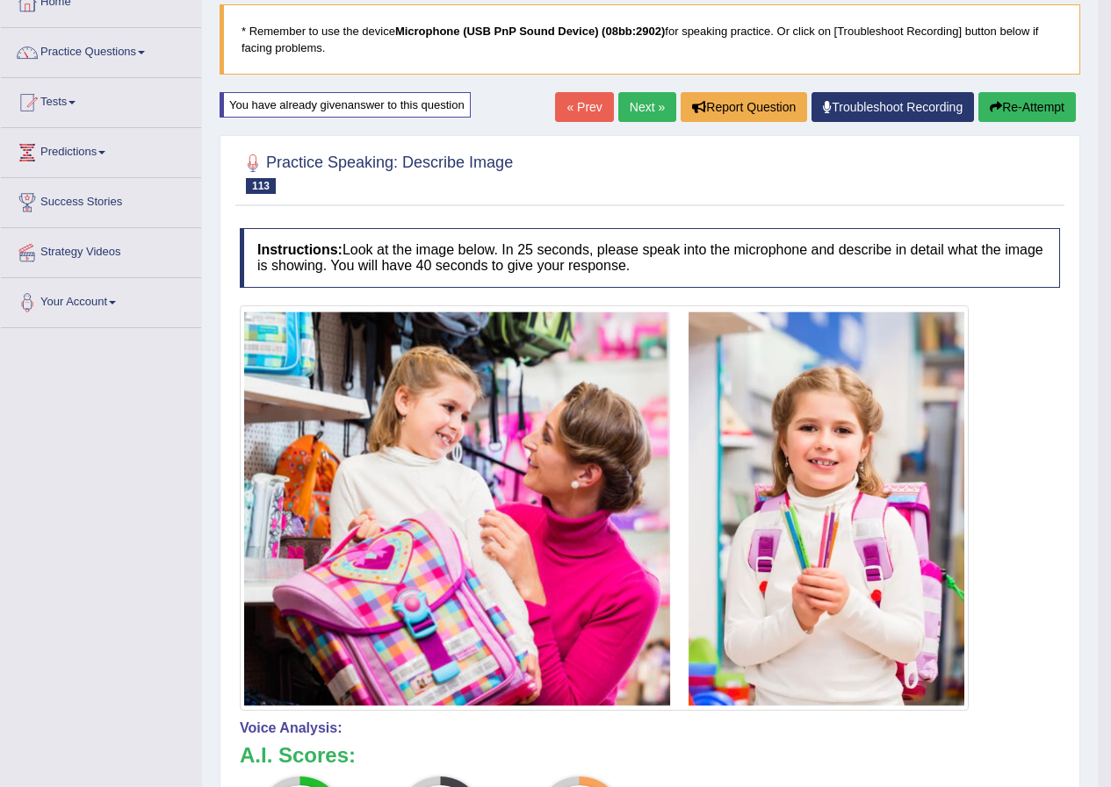
scroll to position [0, 0]
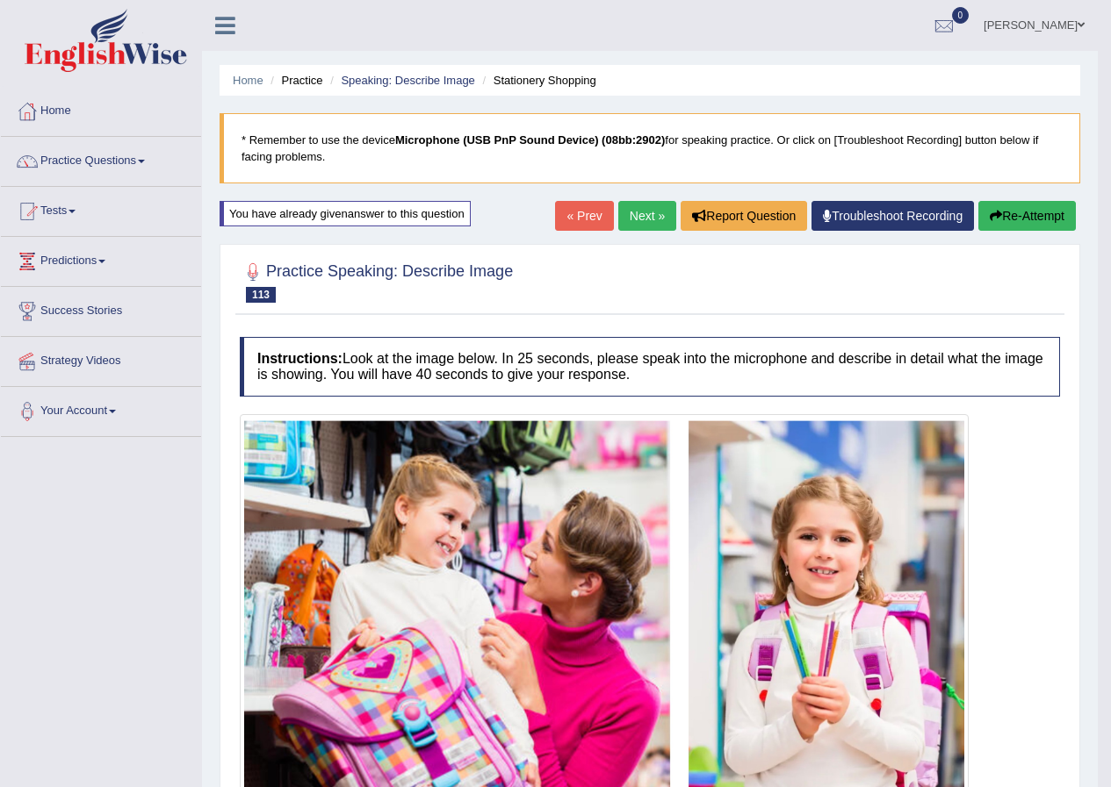
click at [633, 216] on link "Next »" at bounding box center [647, 216] width 58 height 30
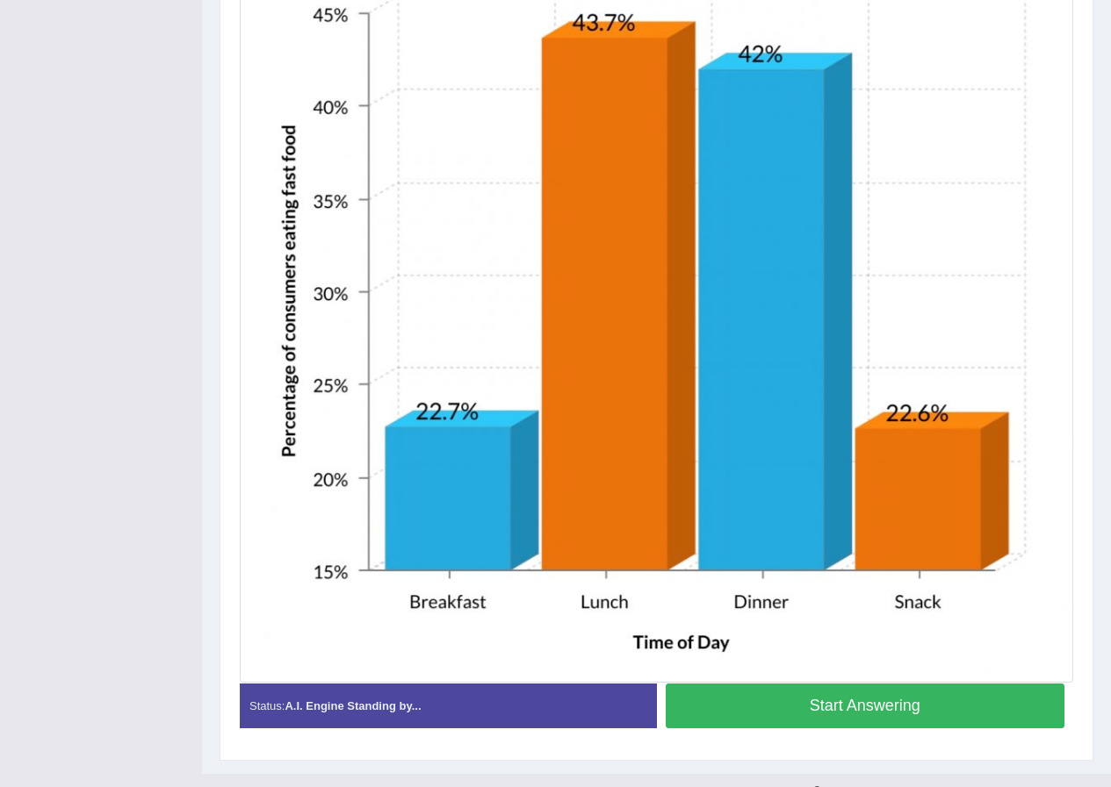
scroll to position [586, 0]
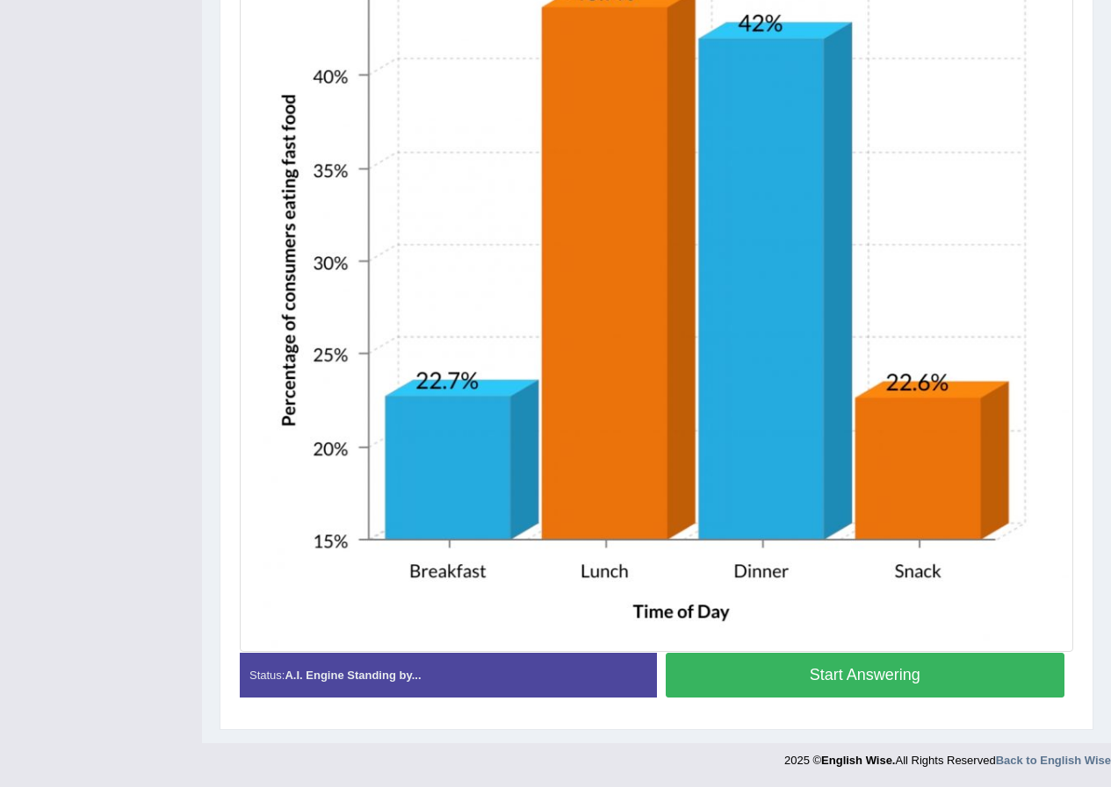
click at [802, 672] on button "Start Answering" at bounding box center [864, 675] width 399 height 45
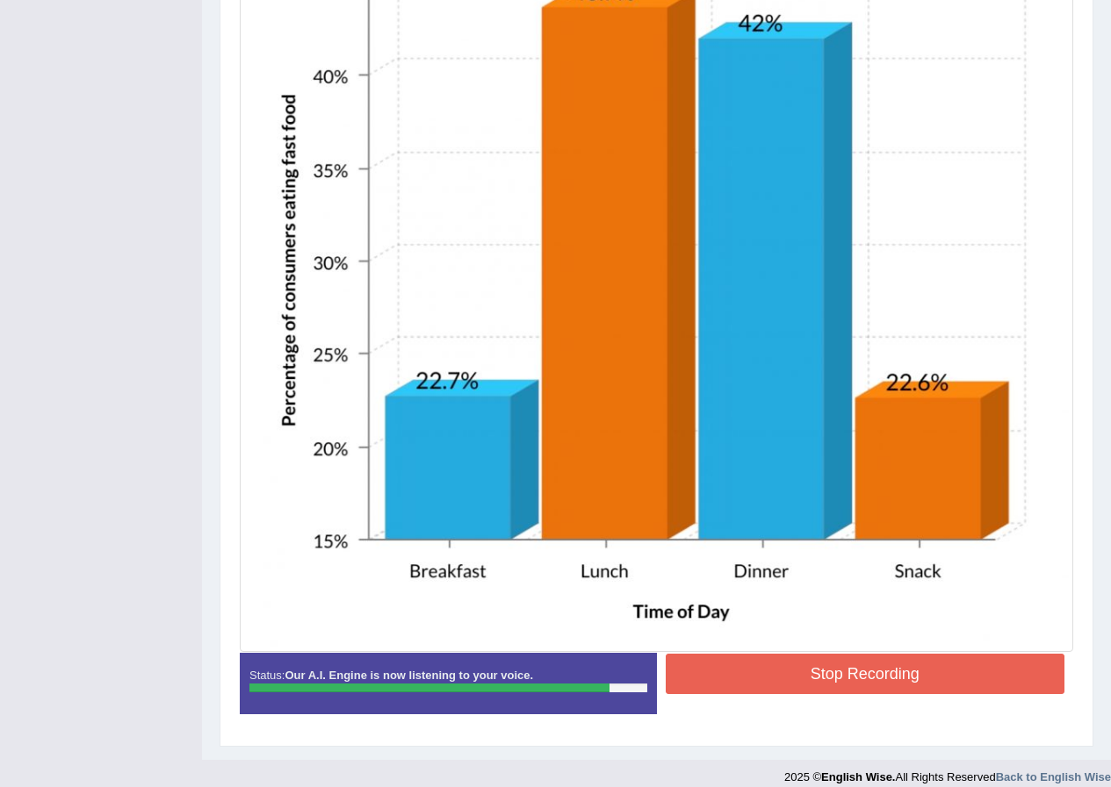
click at [874, 666] on button "Stop Recording" at bounding box center [864, 674] width 399 height 40
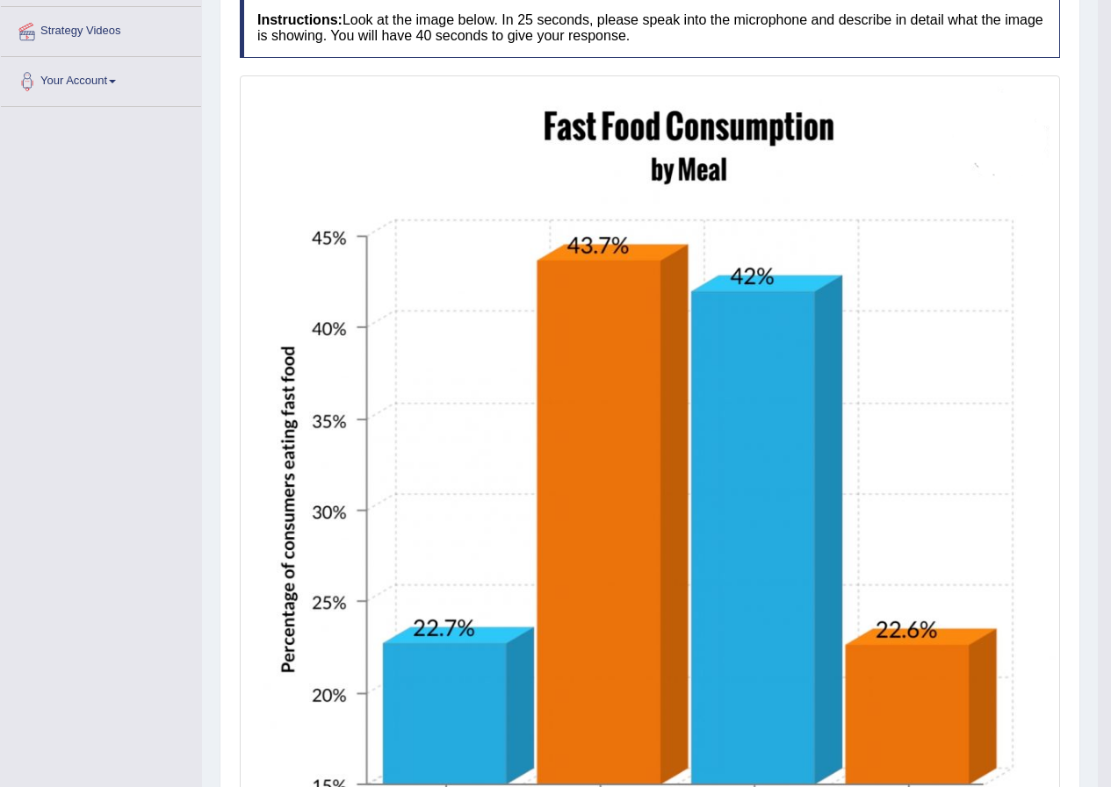
scroll to position [67, 0]
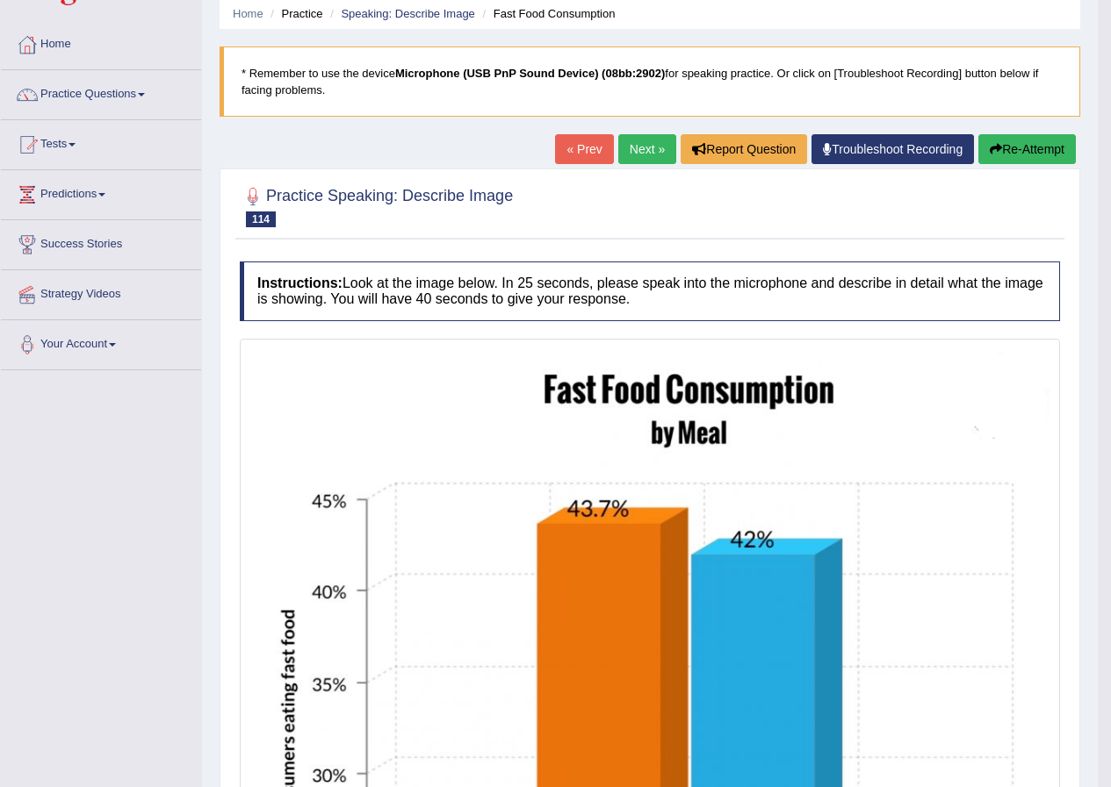
click at [630, 148] on link "Next »" at bounding box center [647, 149] width 58 height 30
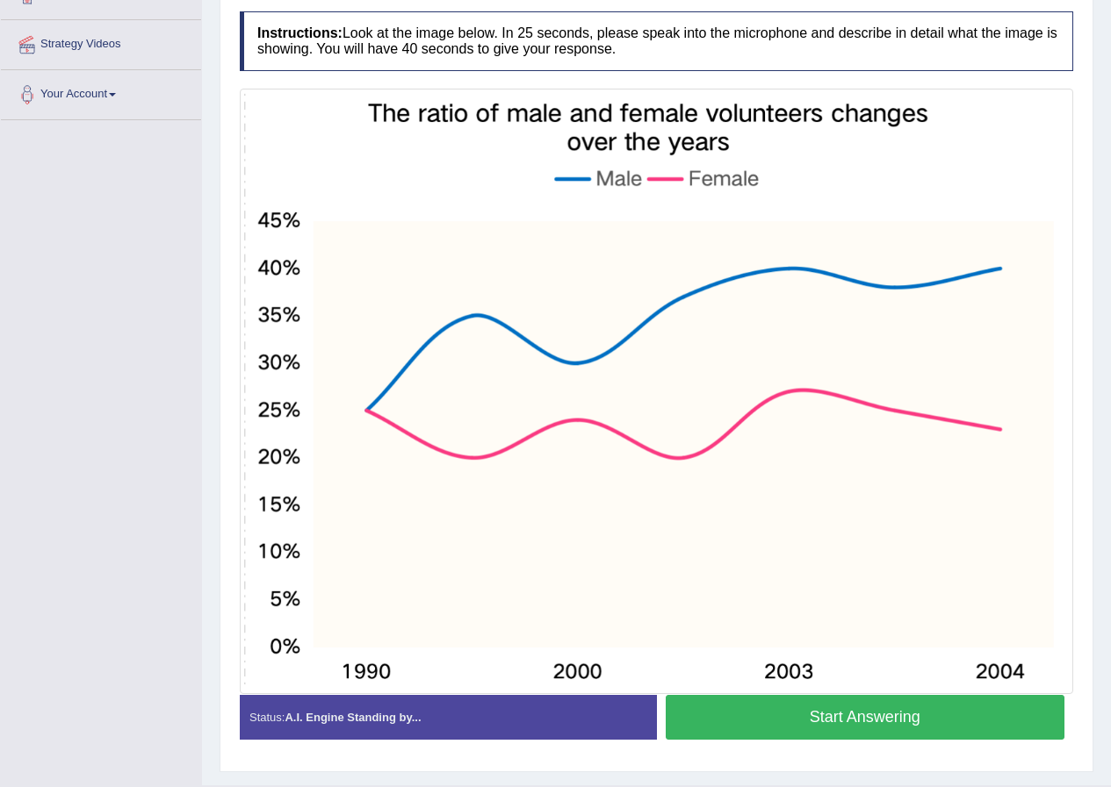
scroll to position [359, 0]
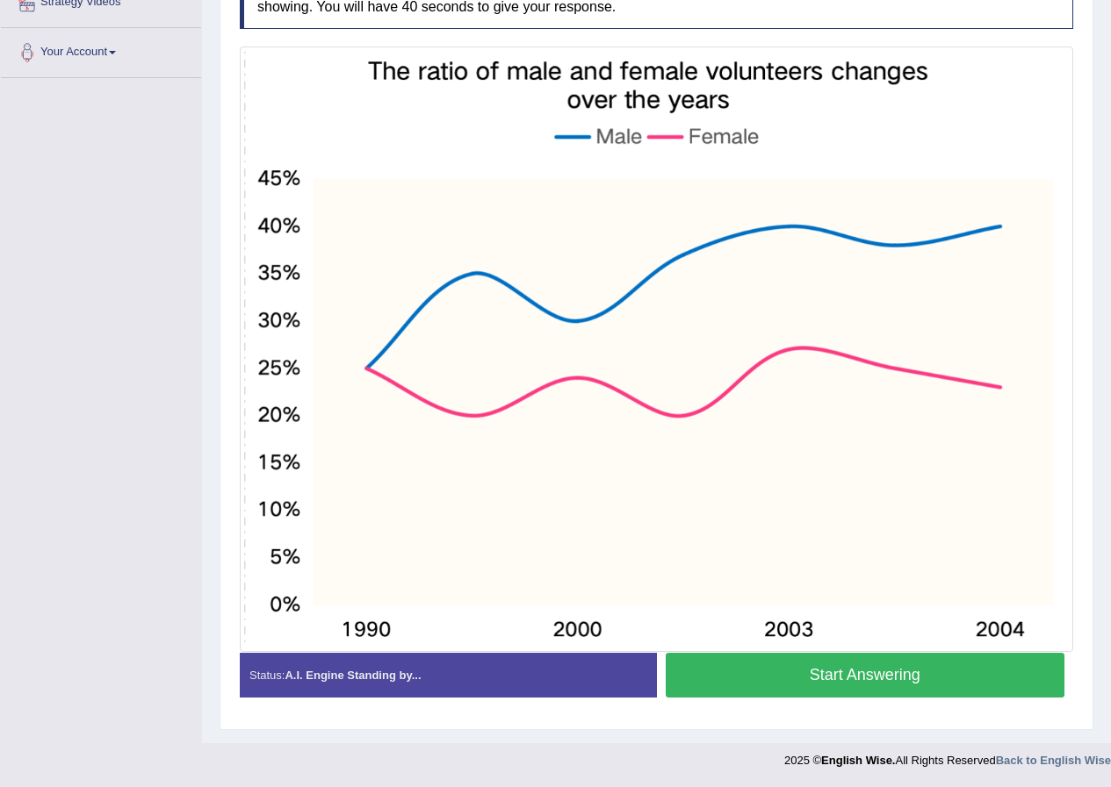
click at [828, 669] on button "Start Answering" at bounding box center [864, 675] width 399 height 45
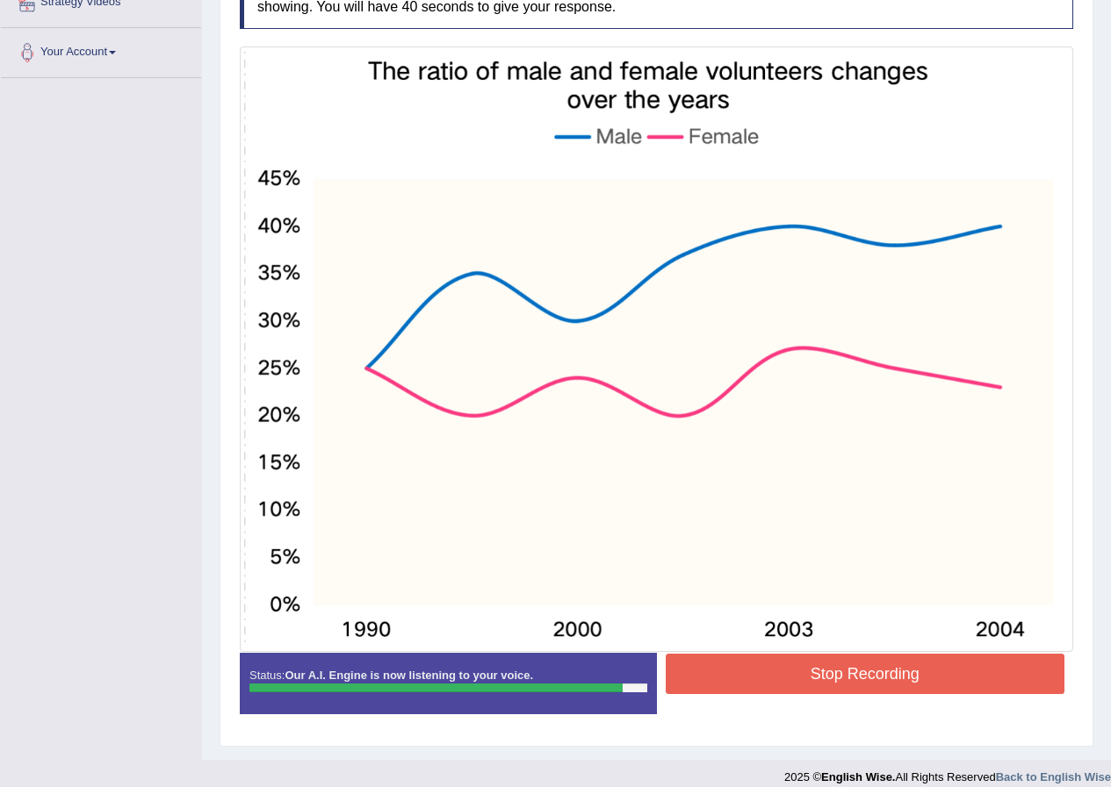
click at [882, 670] on button "Stop Recording" at bounding box center [864, 674] width 399 height 40
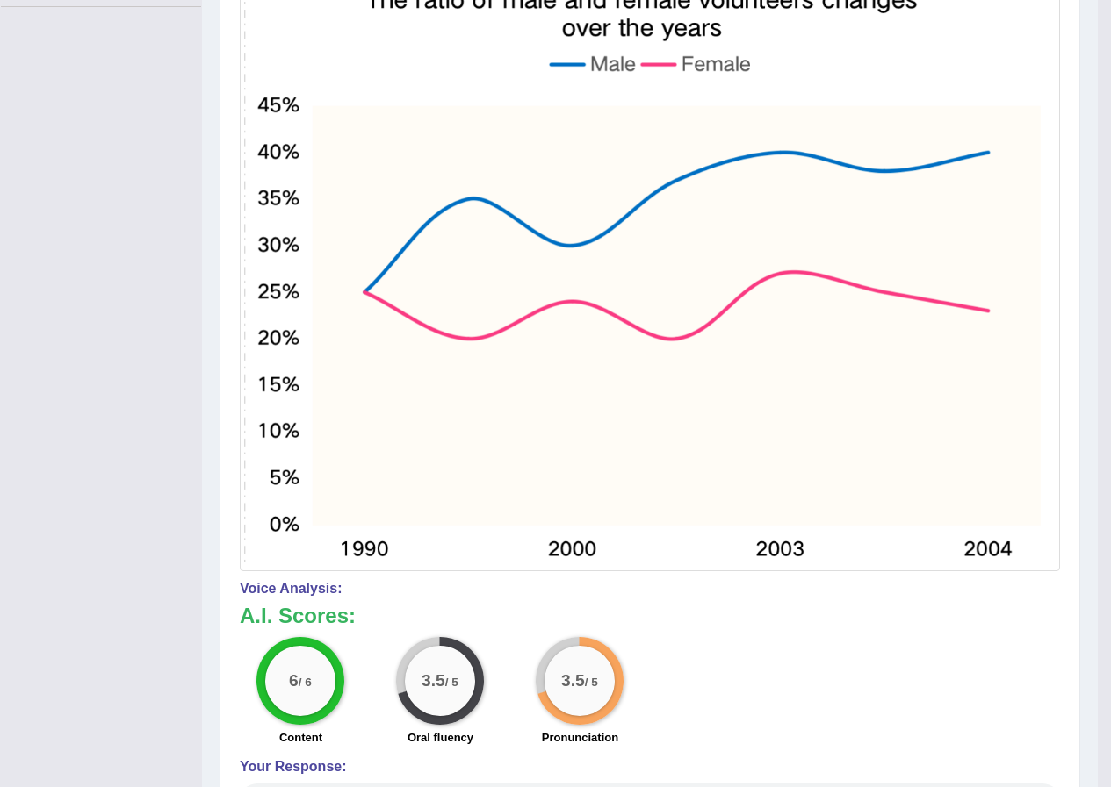
scroll to position [119, 0]
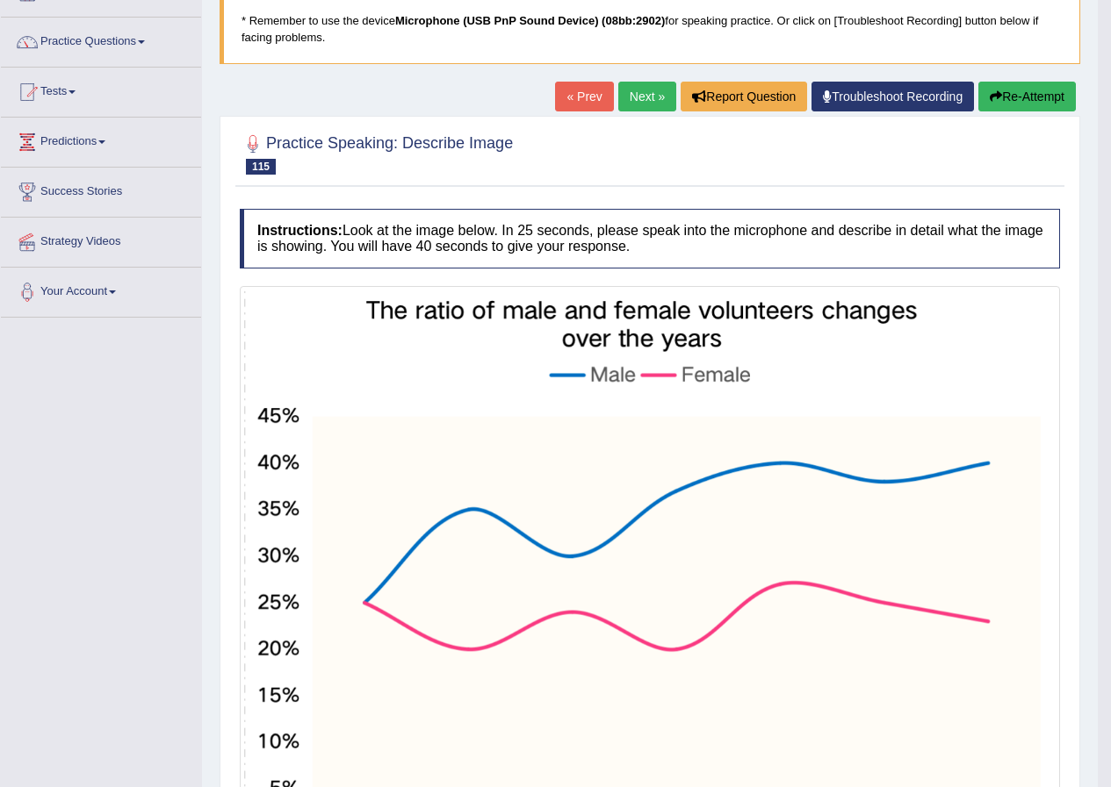
click at [629, 89] on link "Next »" at bounding box center [647, 97] width 58 height 30
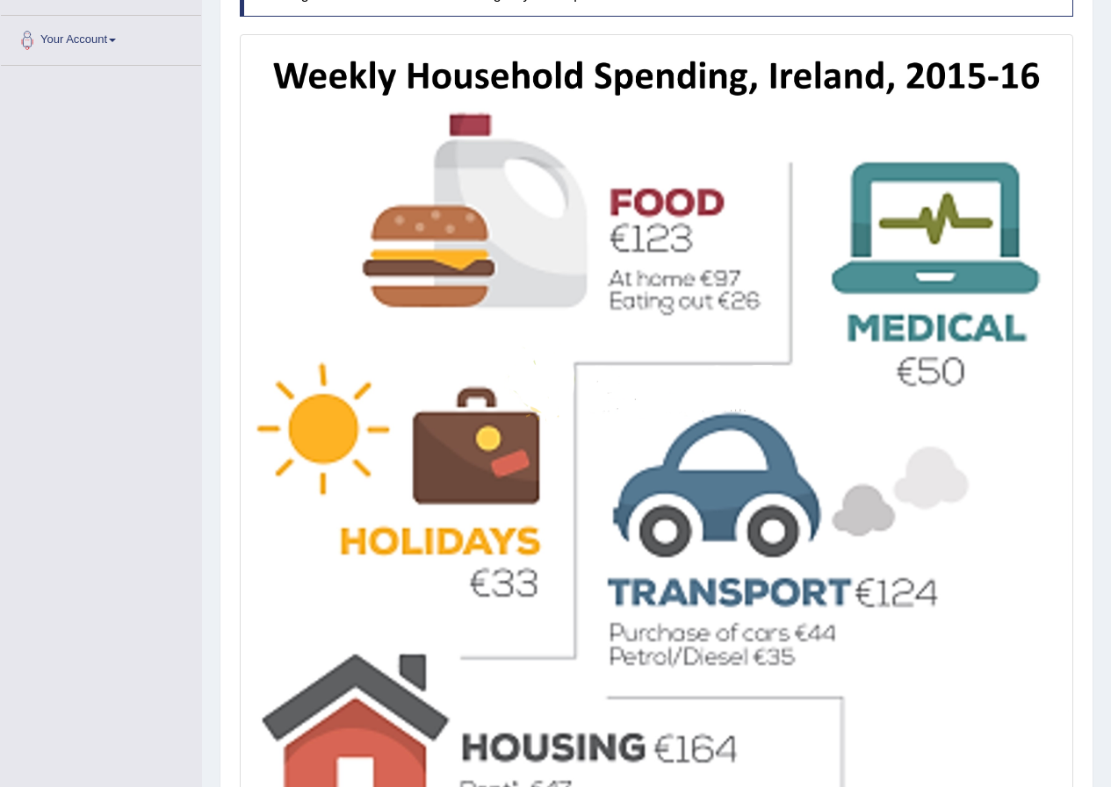
scroll to position [149, 0]
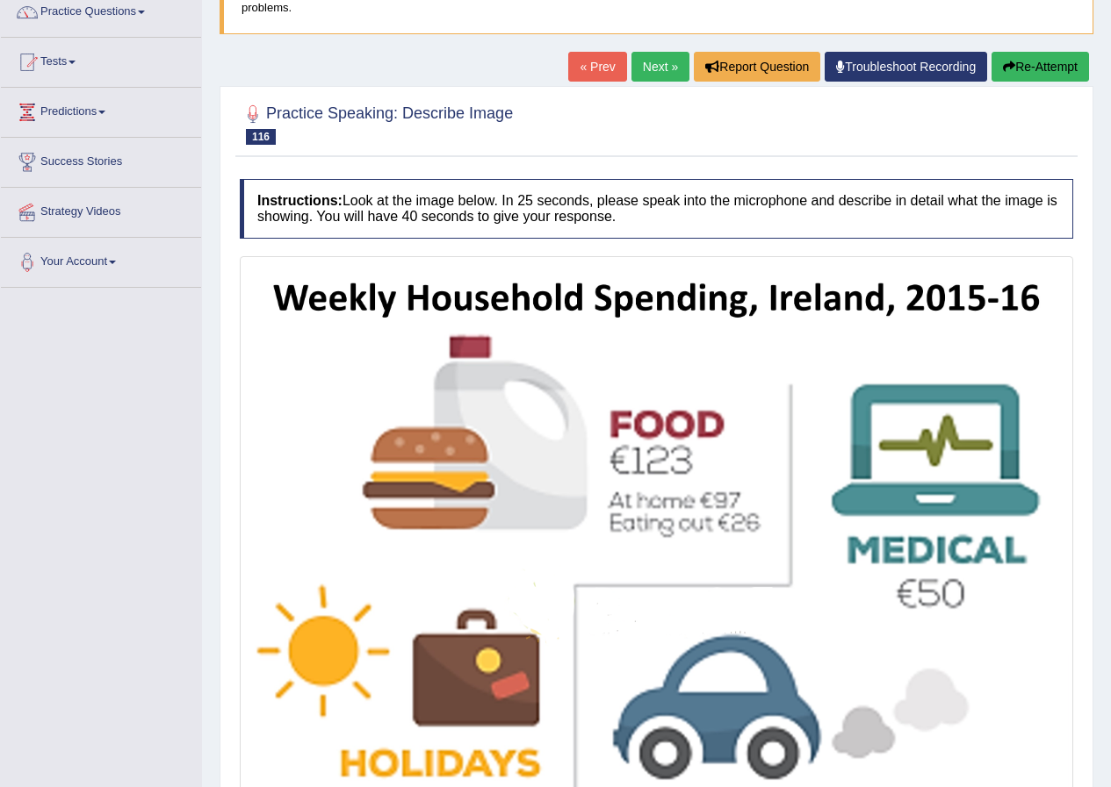
click at [656, 66] on link "Next »" at bounding box center [660, 67] width 58 height 30
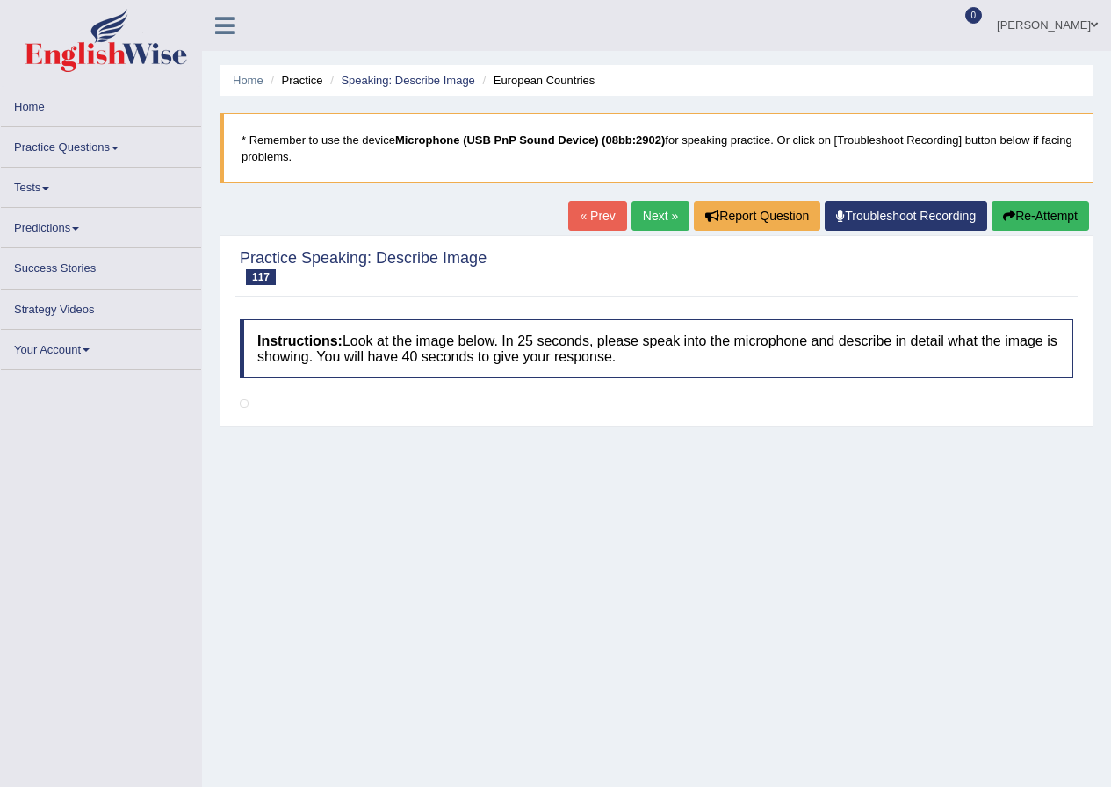
click at [601, 207] on link "« Prev" at bounding box center [597, 216] width 58 height 30
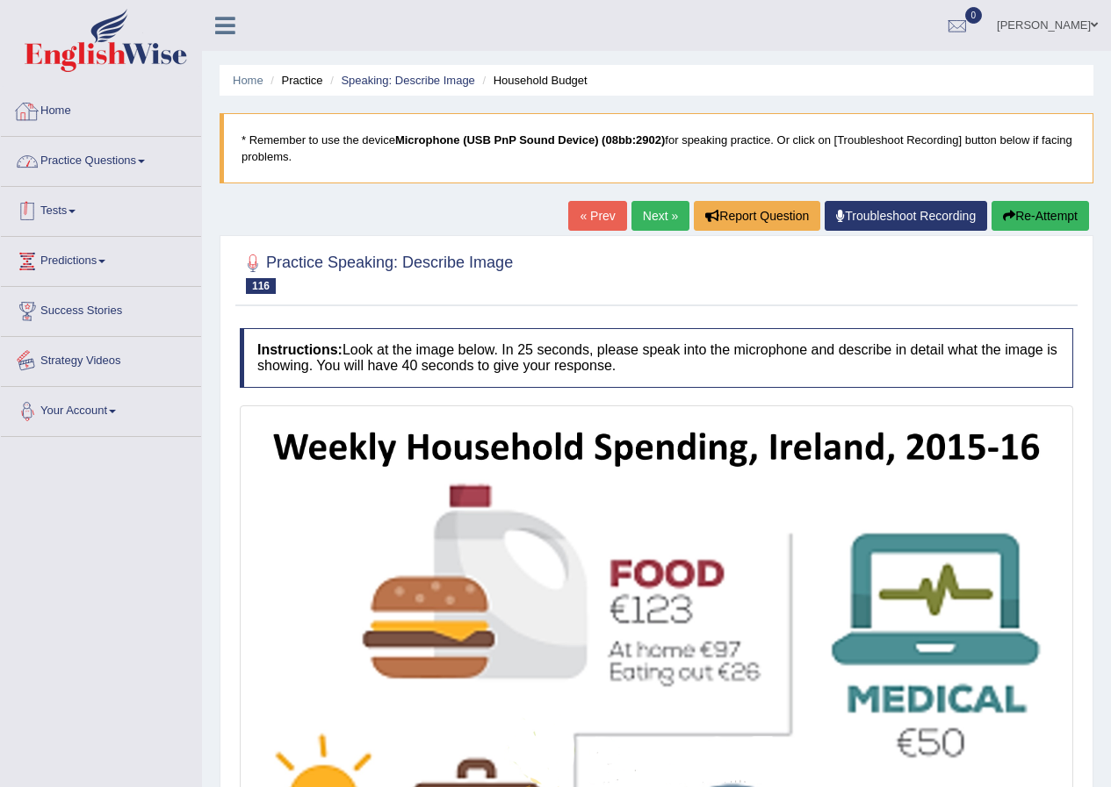
click at [68, 165] on link "Practice Questions" at bounding box center [101, 159] width 200 height 44
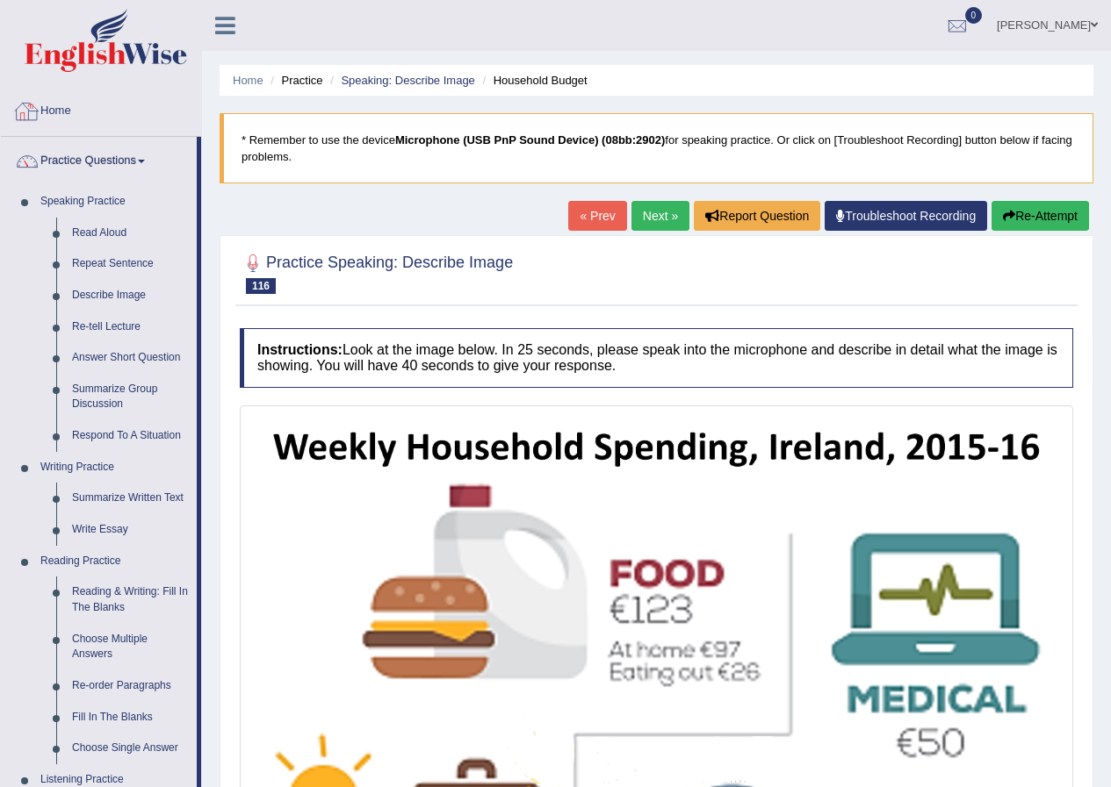
click at [74, 125] on link "Home" at bounding box center [101, 109] width 200 height 44
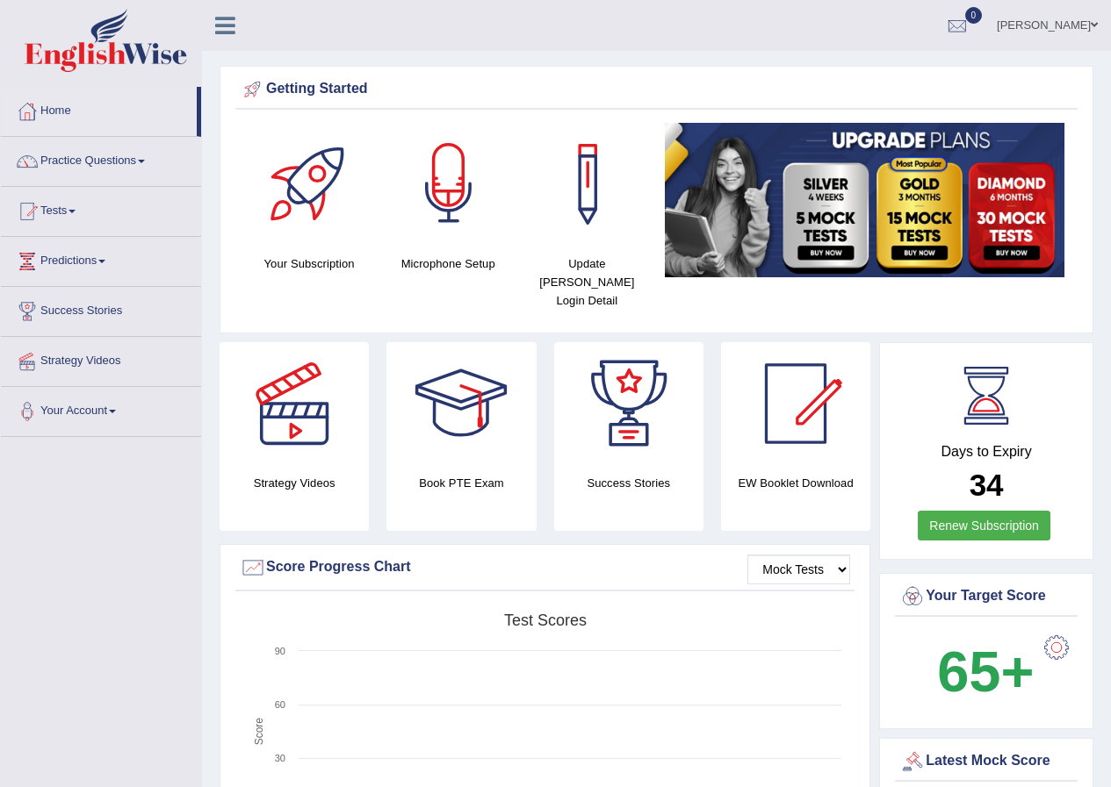
click at [443, 209] on div at bounding box center [448, 184] width 123 height 123
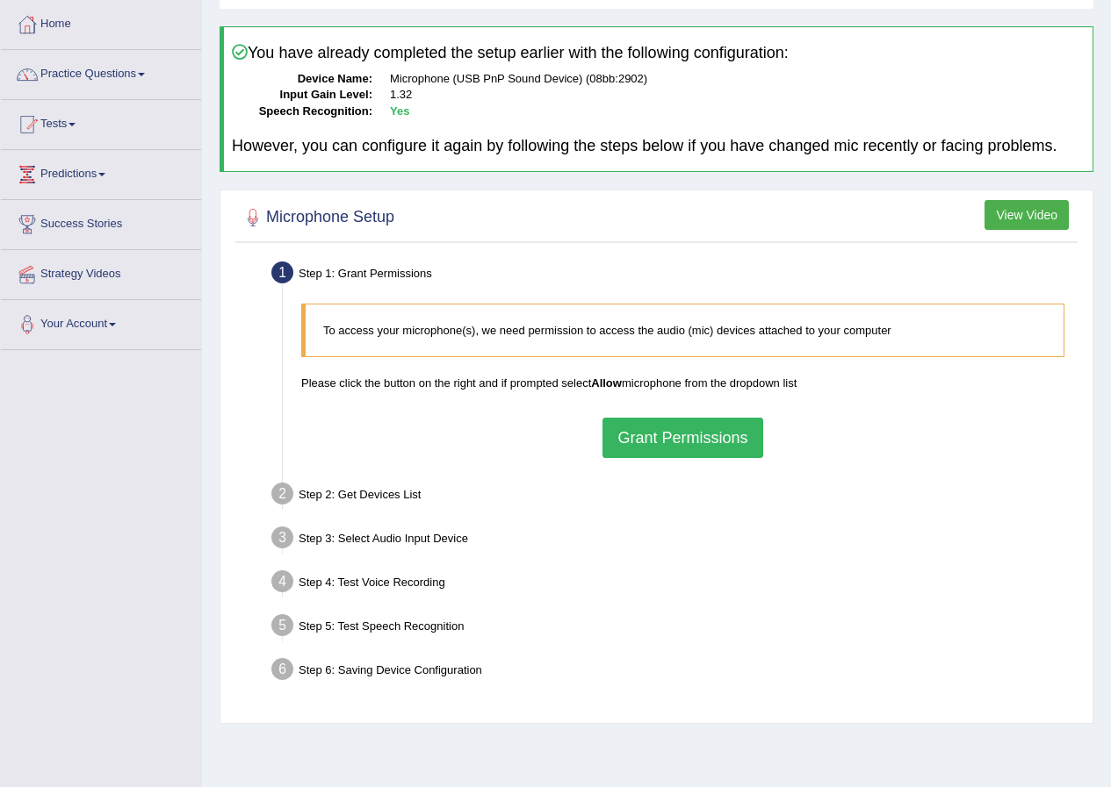
scroll to position [88, 0]
click at [638, 449] on button "Grant Permissions" at bounding box center [682, 437] width 160 height 40
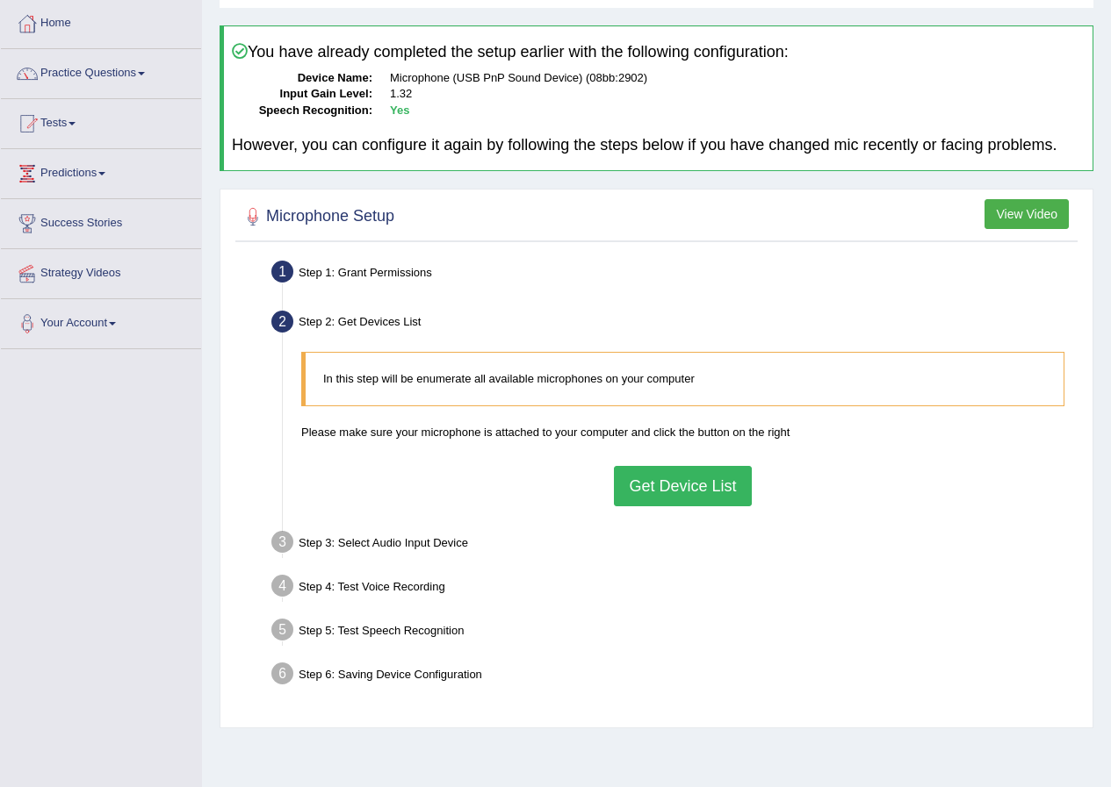
click at [648, 505] on button "Get Device List" at bounding box center [682, 486] width 137 height 40
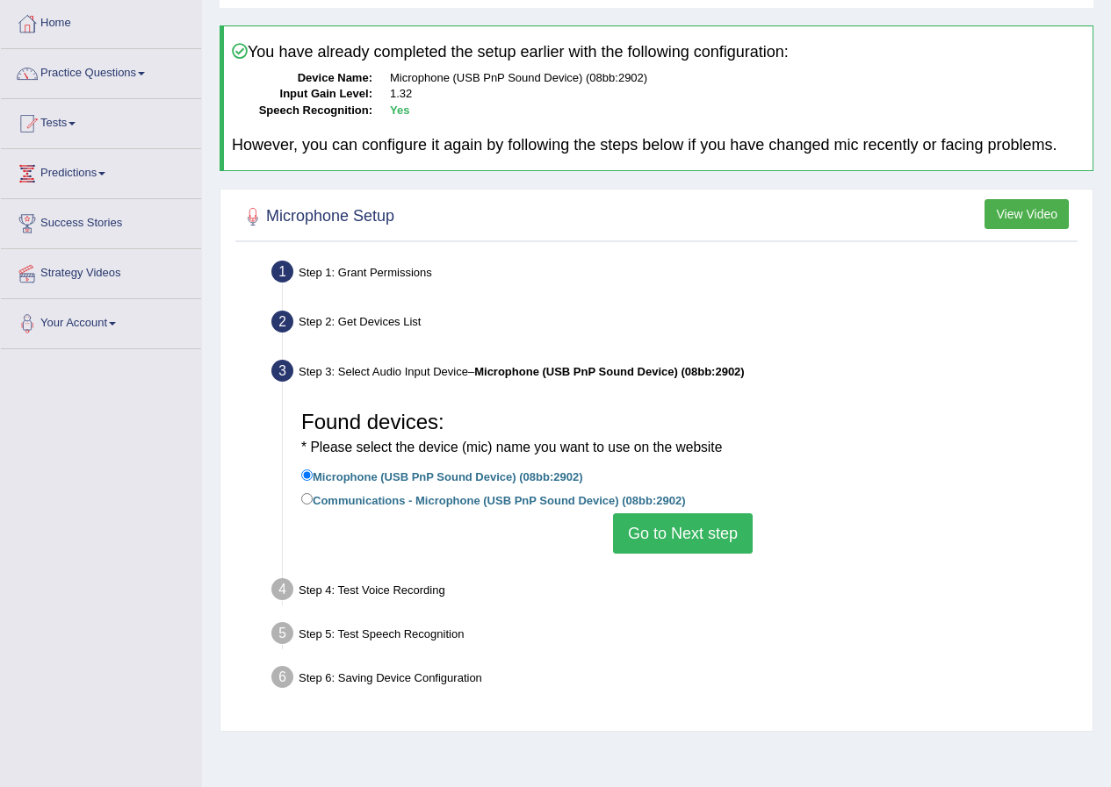
click at [671, 550] on button "Go to Next step" at bounding box center [683, 534] width 140 height 40
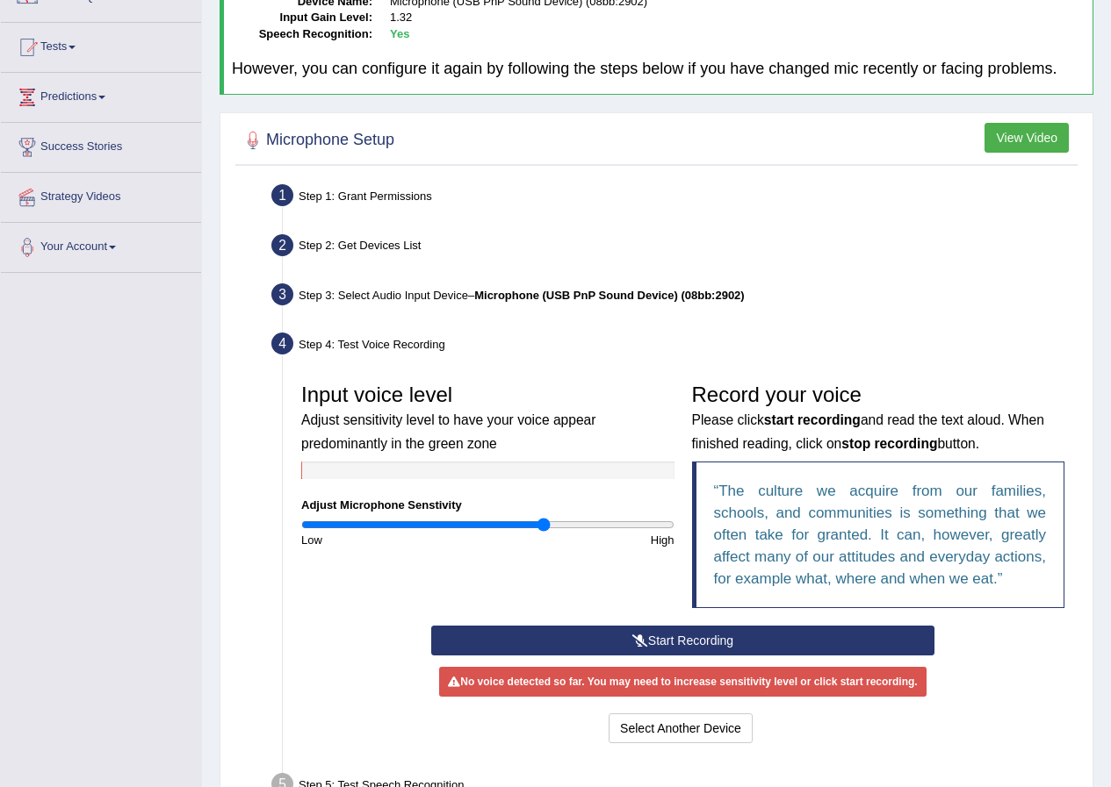
scroll to position [263, 0]
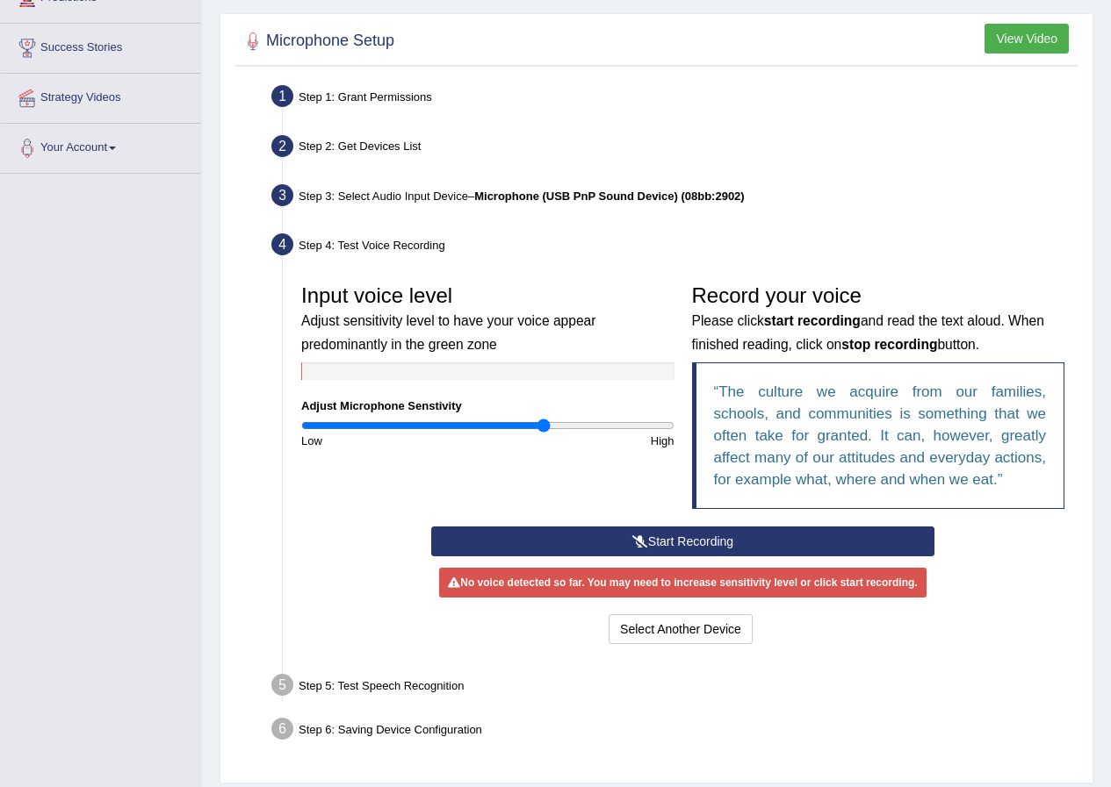
click at [624, 548] on button "Start Recording" at bounding box center [682, 542] width 503 height 30
click at [624, 548] on div "Start Recording Stop Recording Note: Please listen to the recording till the en…" at bounding box center [682, 588] width 521 height 122
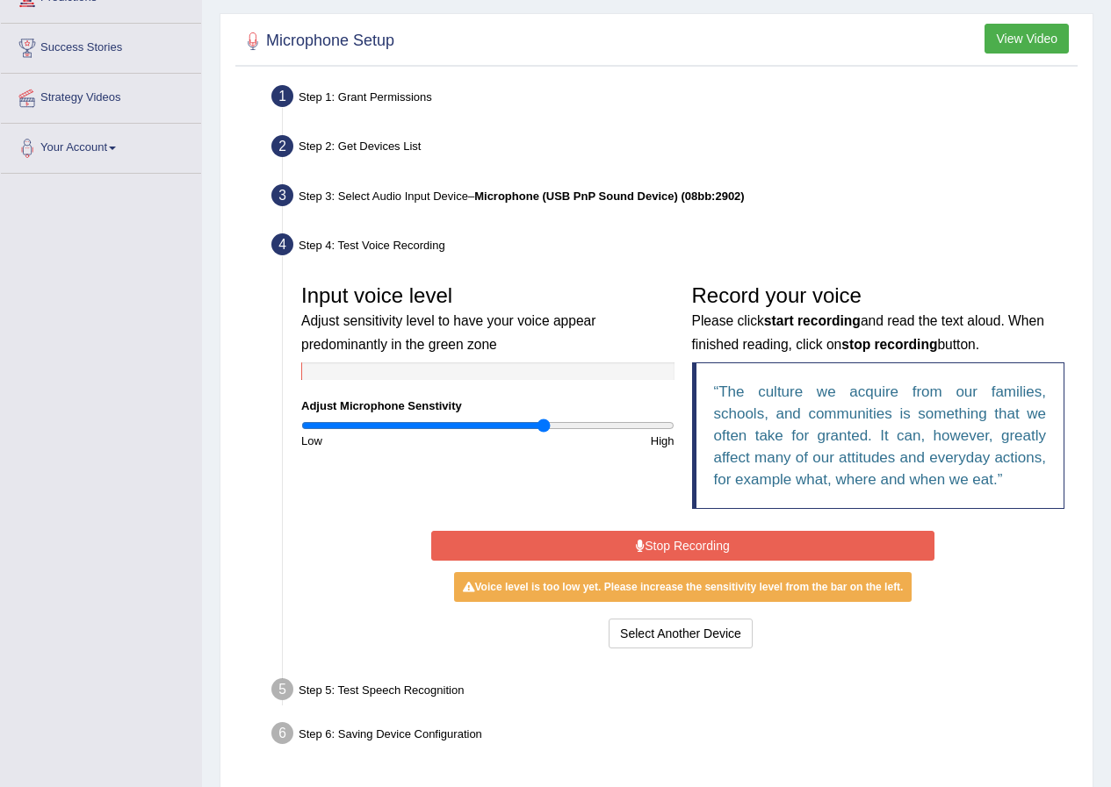
click at [546, 428] on input "range" at bounding box center [487, 426] width 373 height 14
drag, startPoint x: 546, startPoint y: 428, endPoint x: 569, endPoint y: 427, distance: 22.9
click at [563, 428] on input "range" at bounding box center [487, 426] width 373 height 14
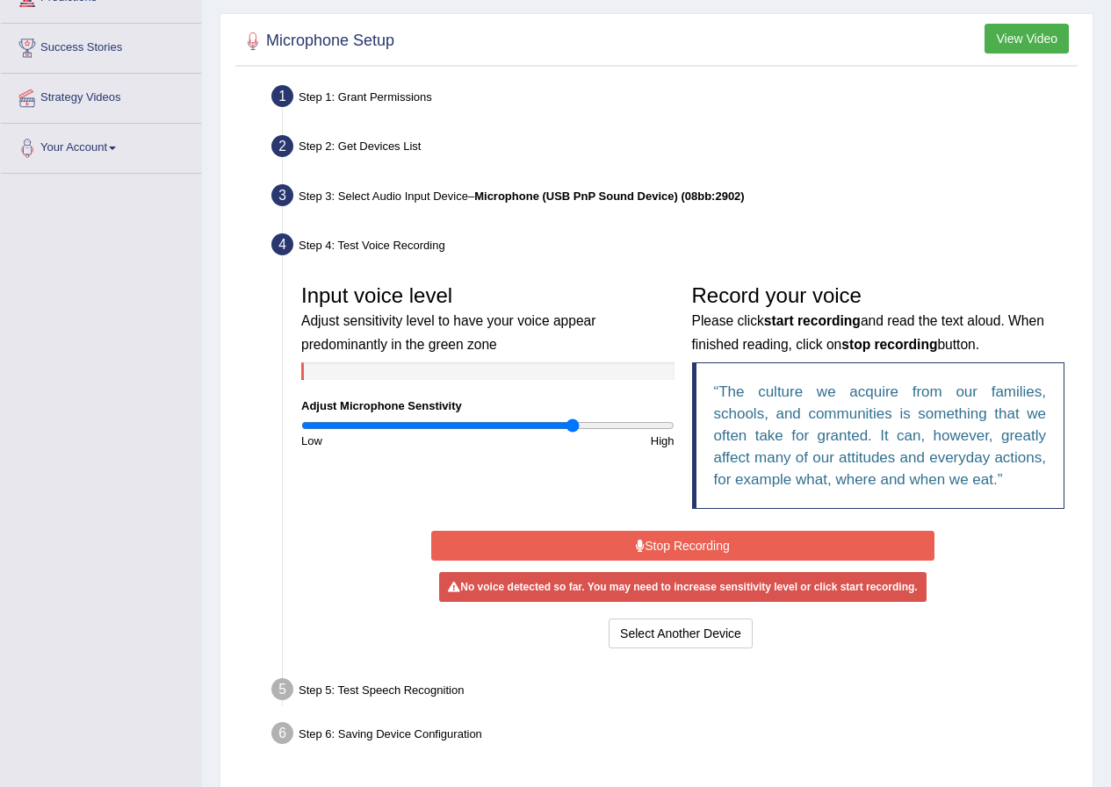
type input "1.48"
click at [573, 427] on input "range" at bounding box center [487, 426] width 373 height 14
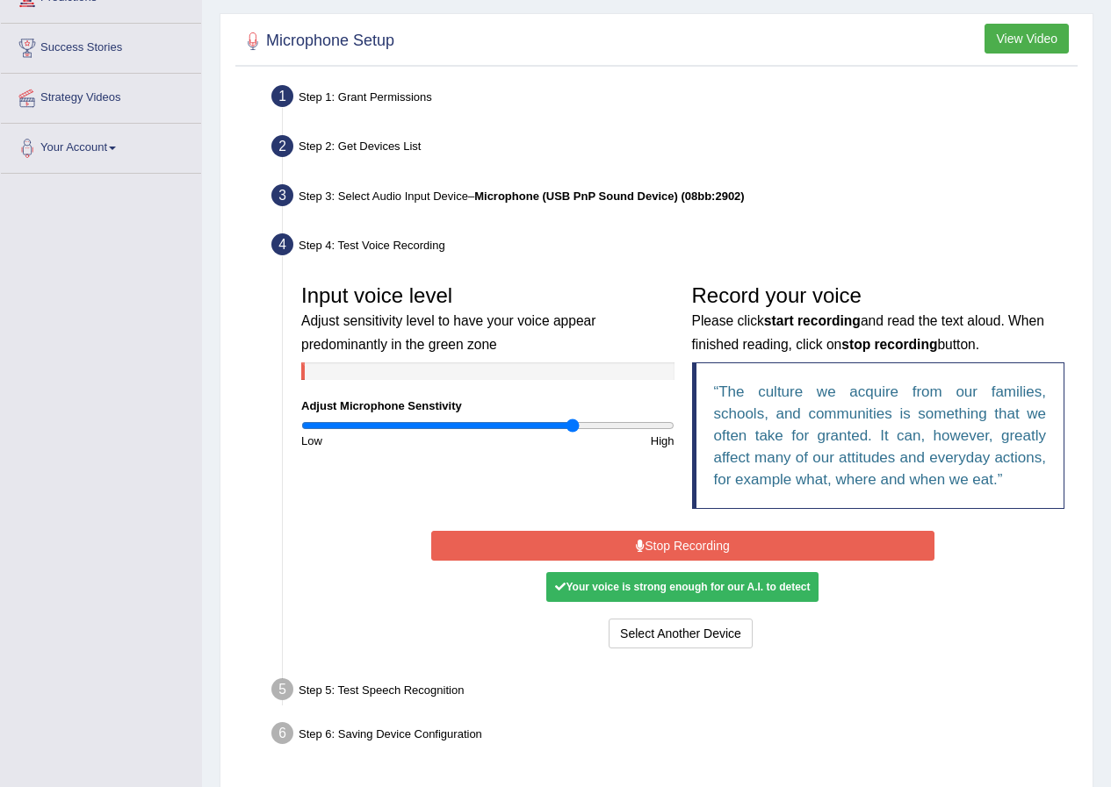
click at [694, 547] on button "Stop Recording" at bounding box center [682, 546] width 503 height 30
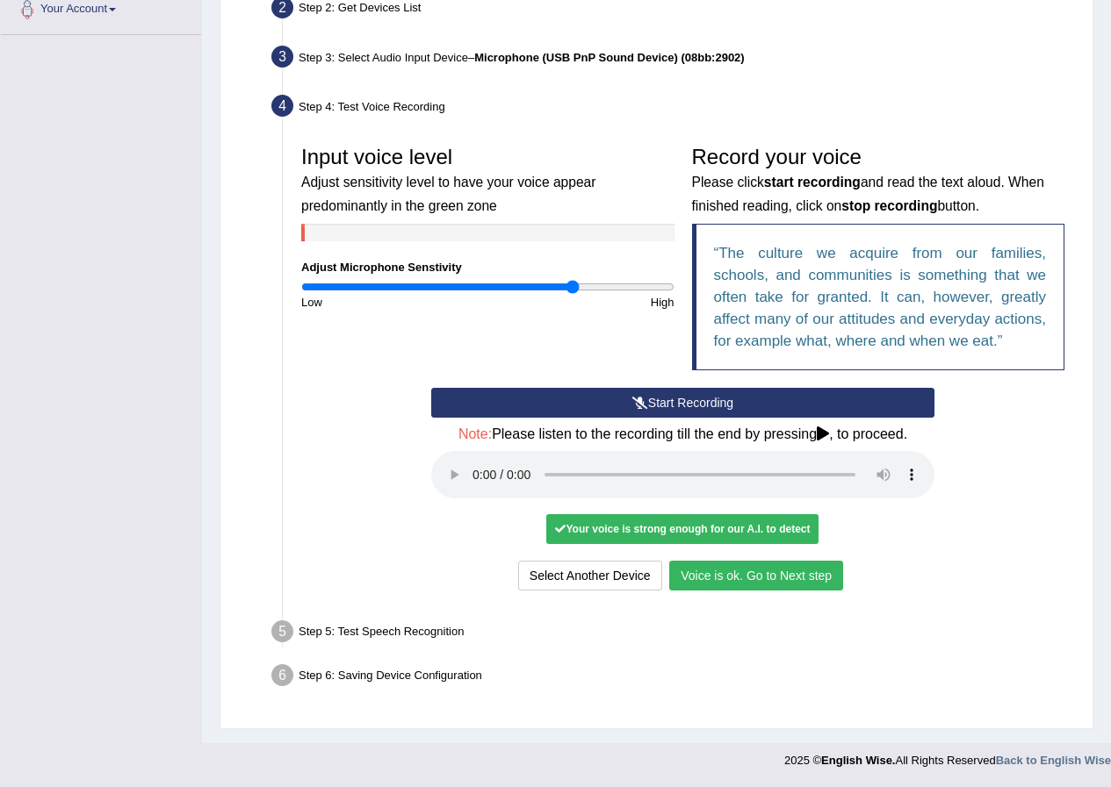
click at [730, 579] on button "Voice is ok. Go to Next step" at bounding box center [756, 576] width 174 height 30
click at [730, 579] on ul "Step 1: Grant Permissions To access your microphone(s), we need permission to a…" at bounding box center [656, 319] width 833 height 756
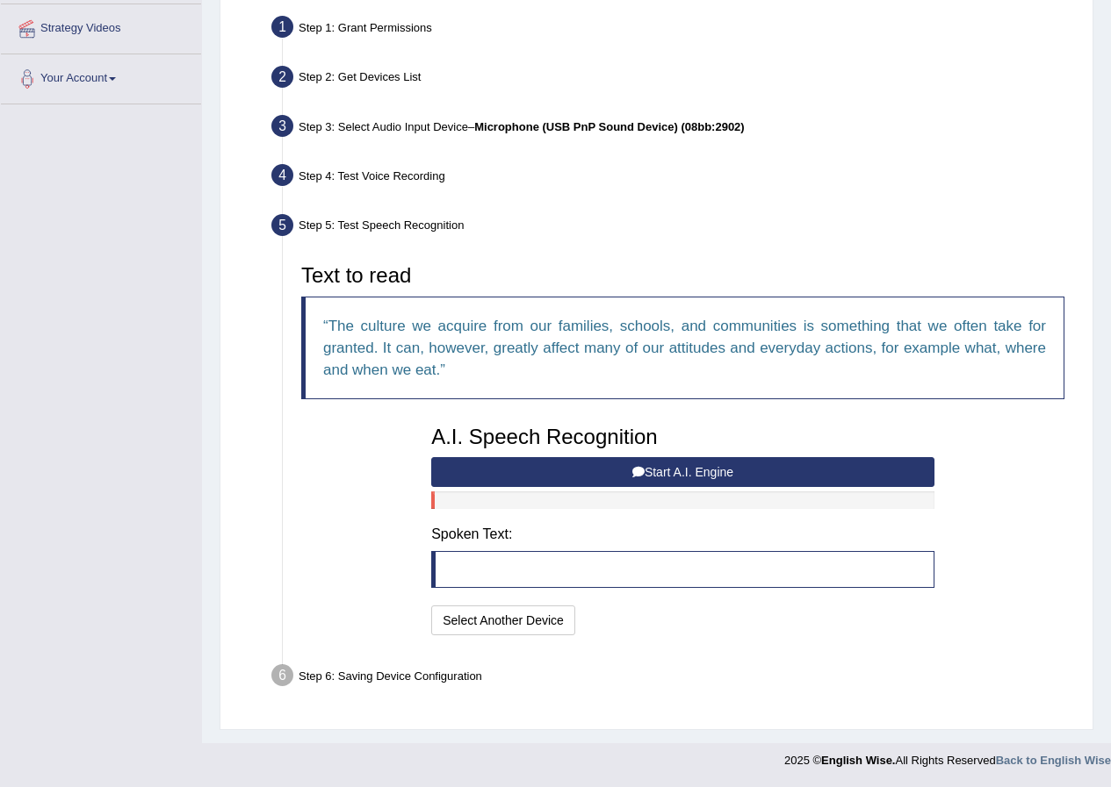
scroll to position [333, 0]
click at [583, 477] on button "Start A.I. Engine" at bounding box center [682, 472] width 503 height 30
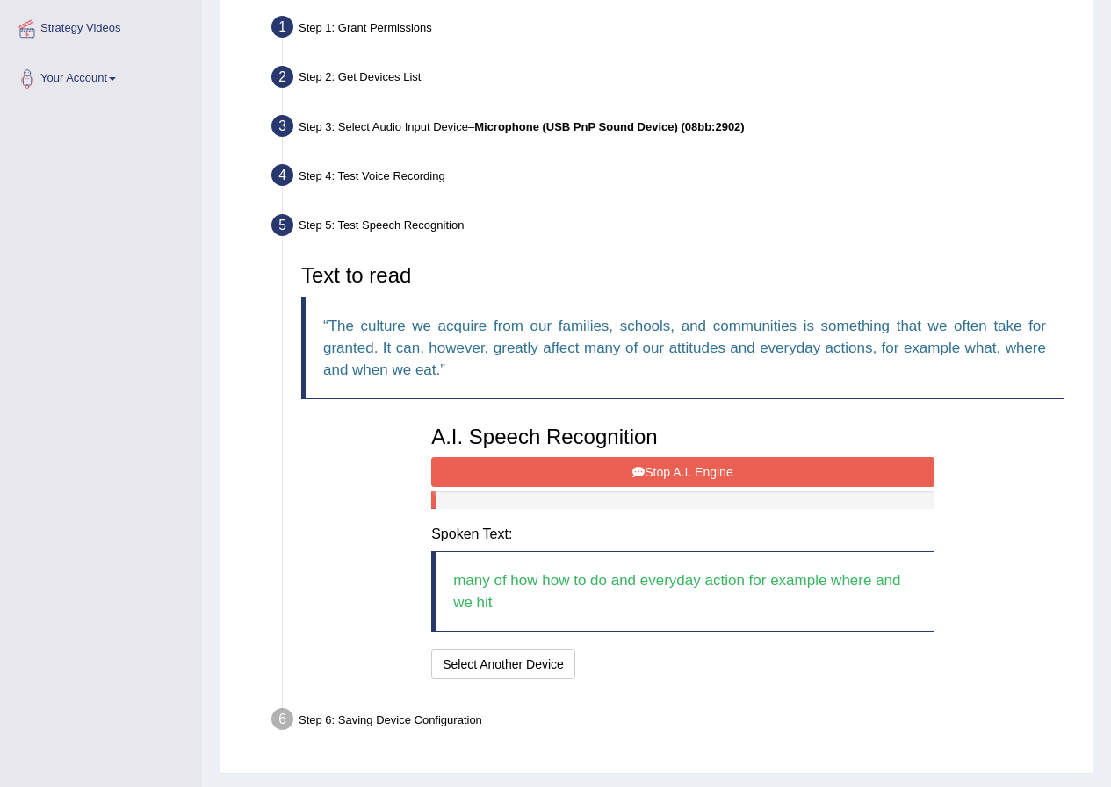
click at [602, 466] on button "Stop A.I. Engine" at bounding box center [682, 472] width 503 height 30
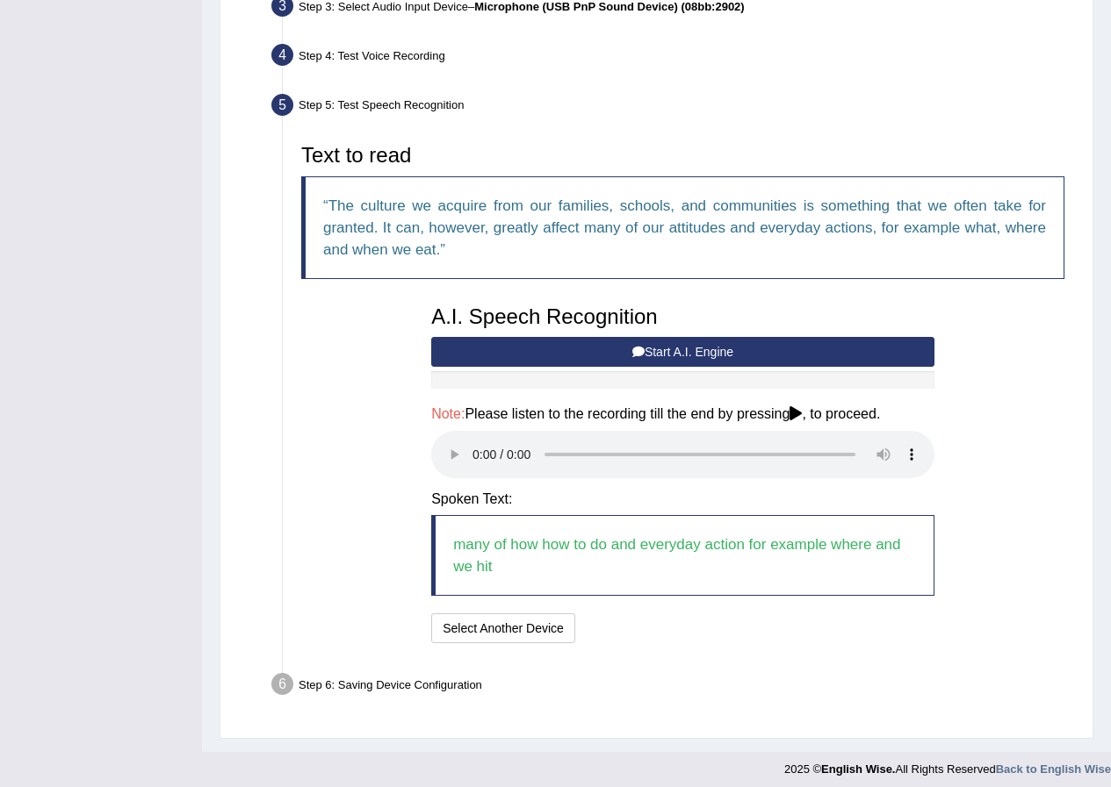
scroll to position [462, 0]
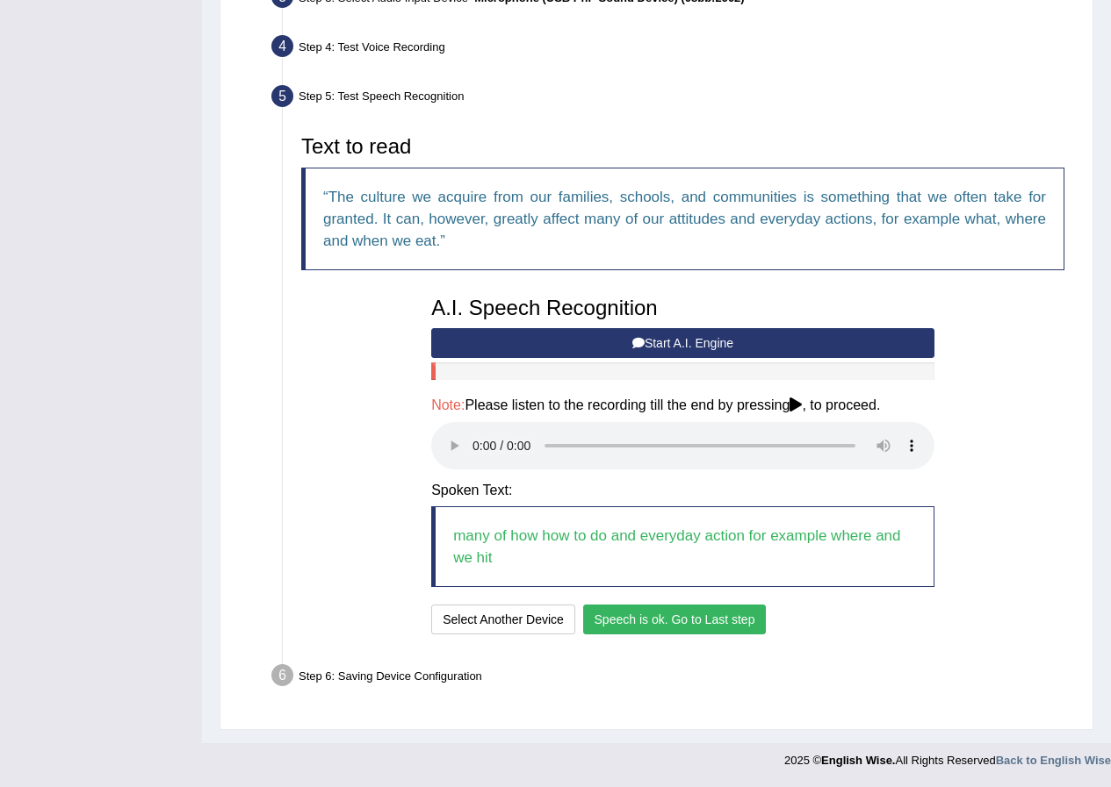
click at [700, 623] on button "Speech is ok. Go to Last step" at bounding box center [674, 620] width 183 height 30
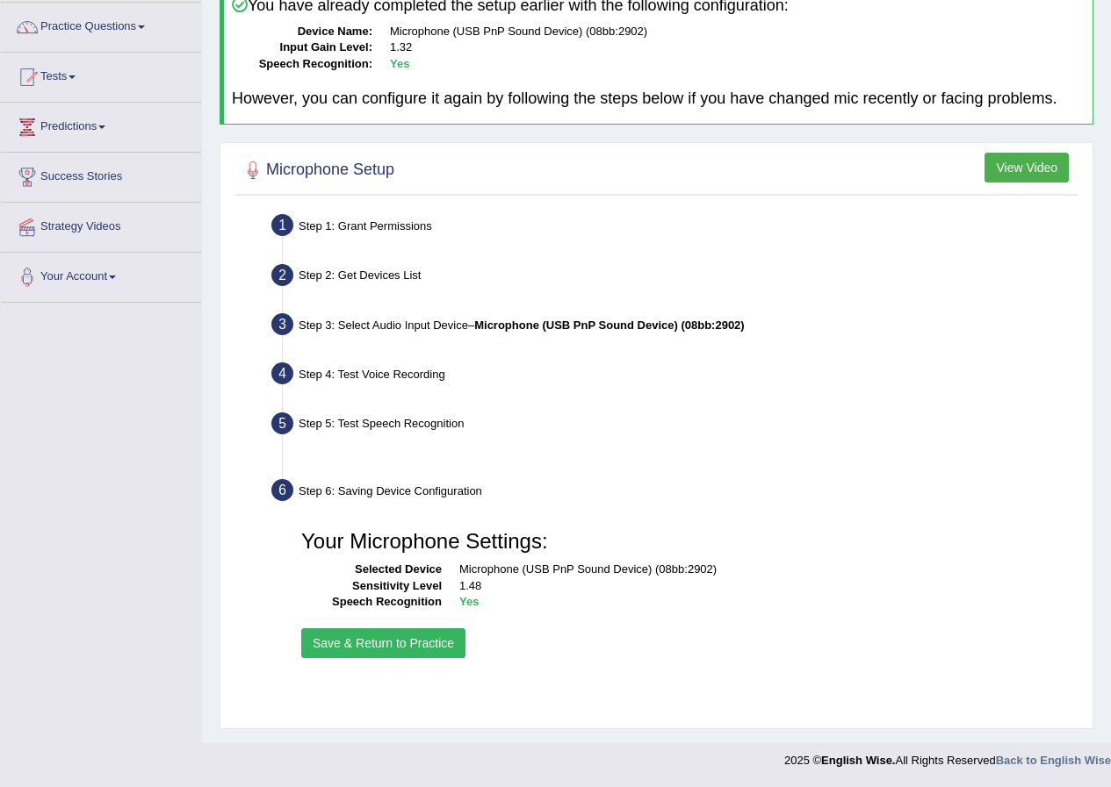
scroll to position [134, 0]
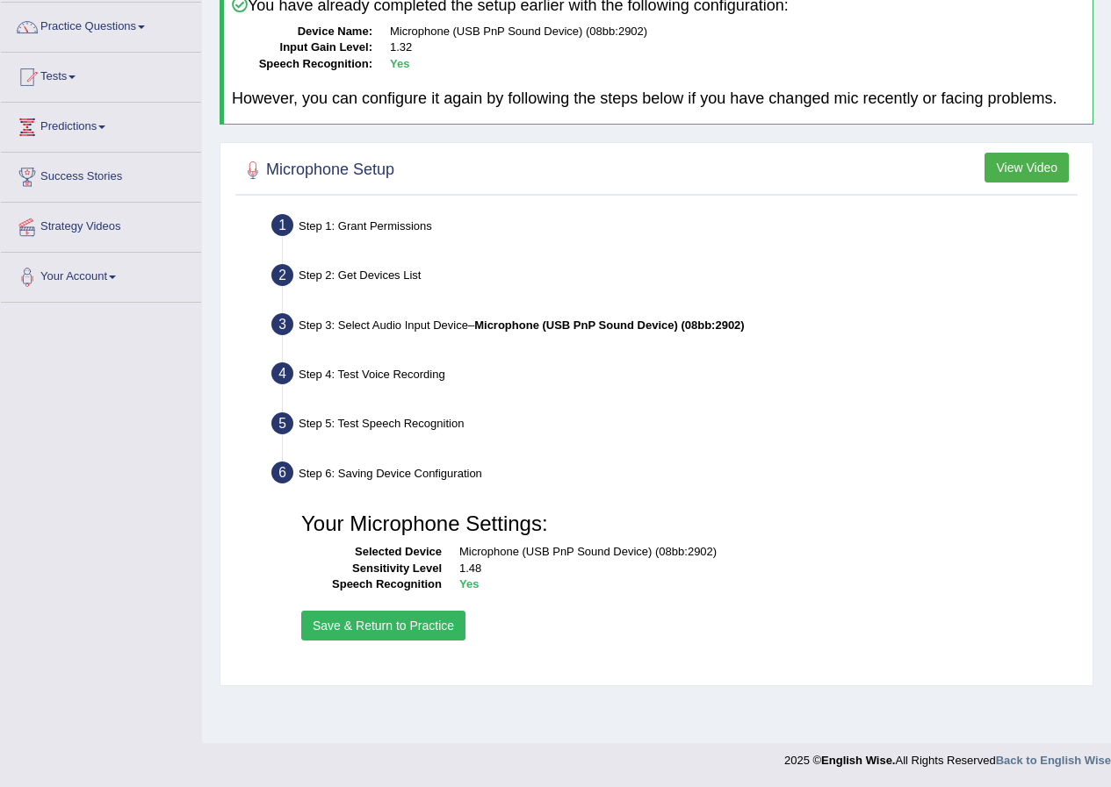
click at [418, 618] on button "Save & Return to Practice" at bounding box center [383, 626] width 164 height 30
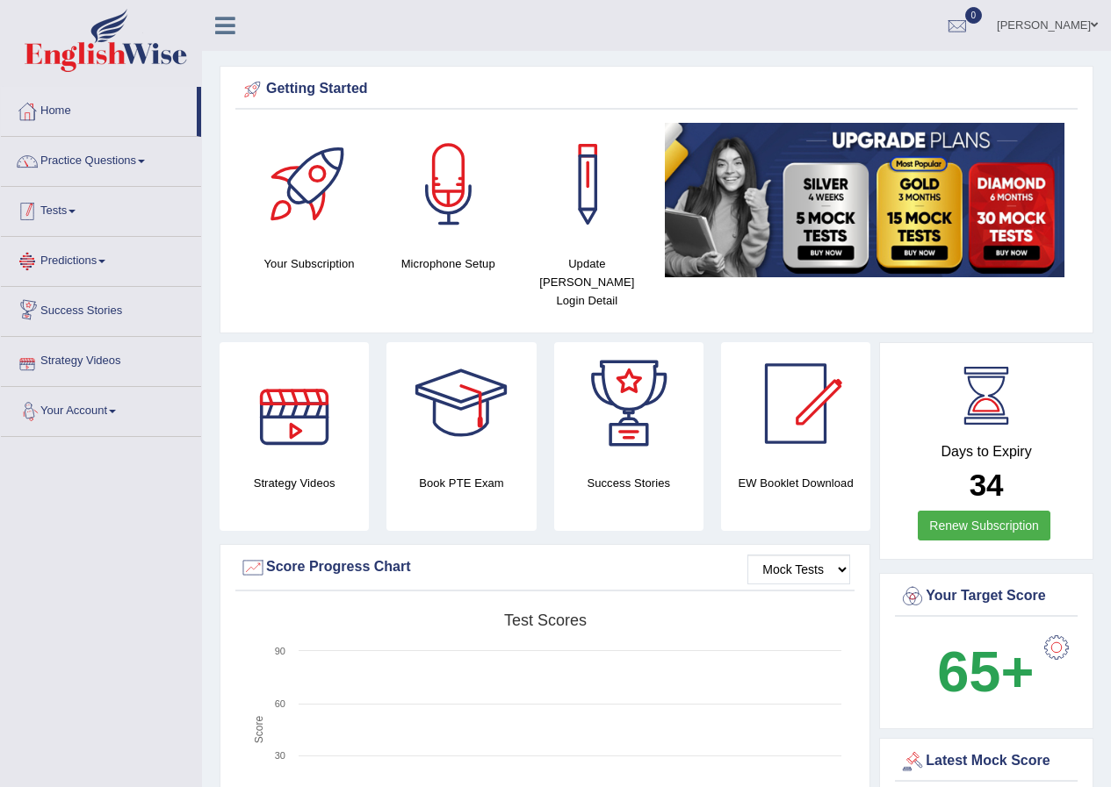
click at [66, 178] on link "Practice Questions" at bounding box center [101, 159] width 200 height 44
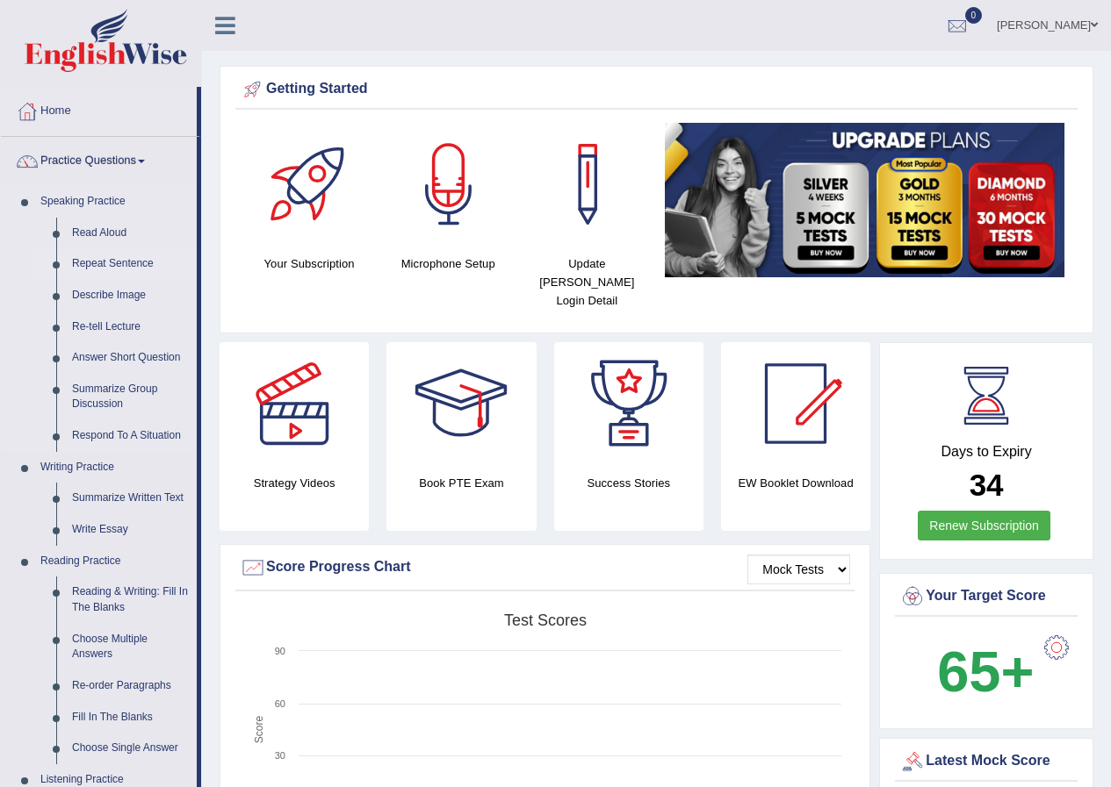
click at [104, 265] on link "Repeat Sentence" at bounding box center [130, 264] width 133 height 32
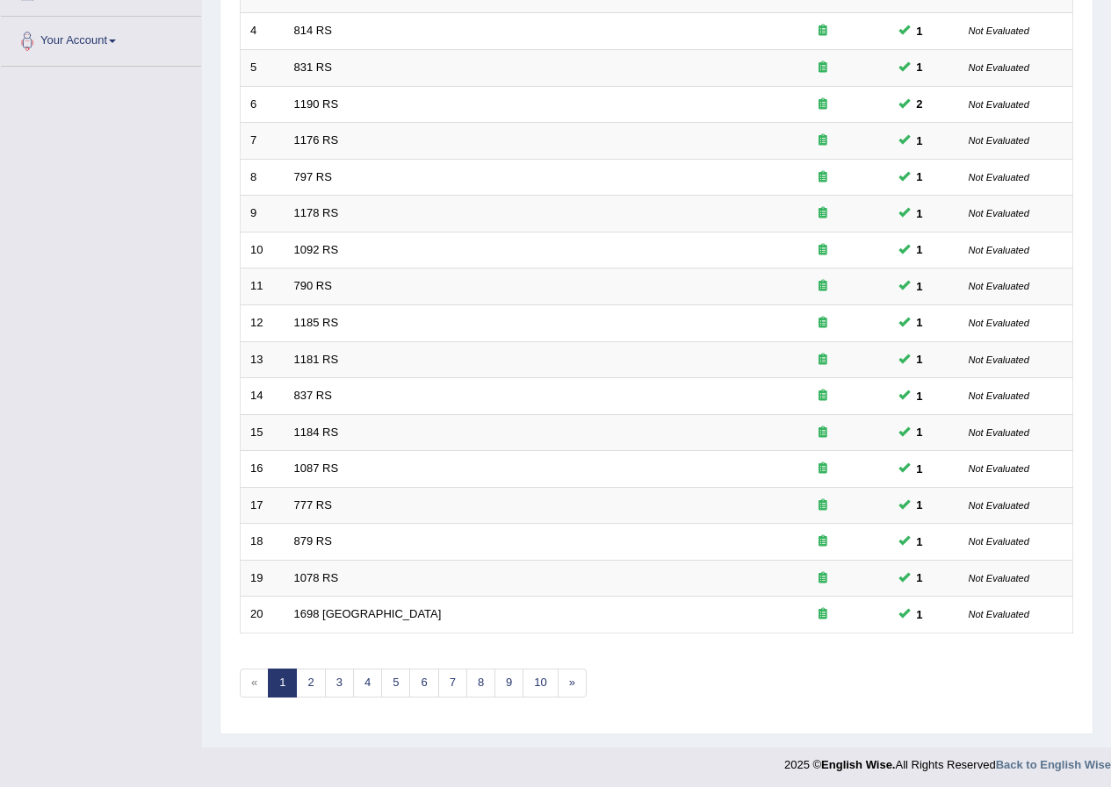
scroll to position [375, 0]
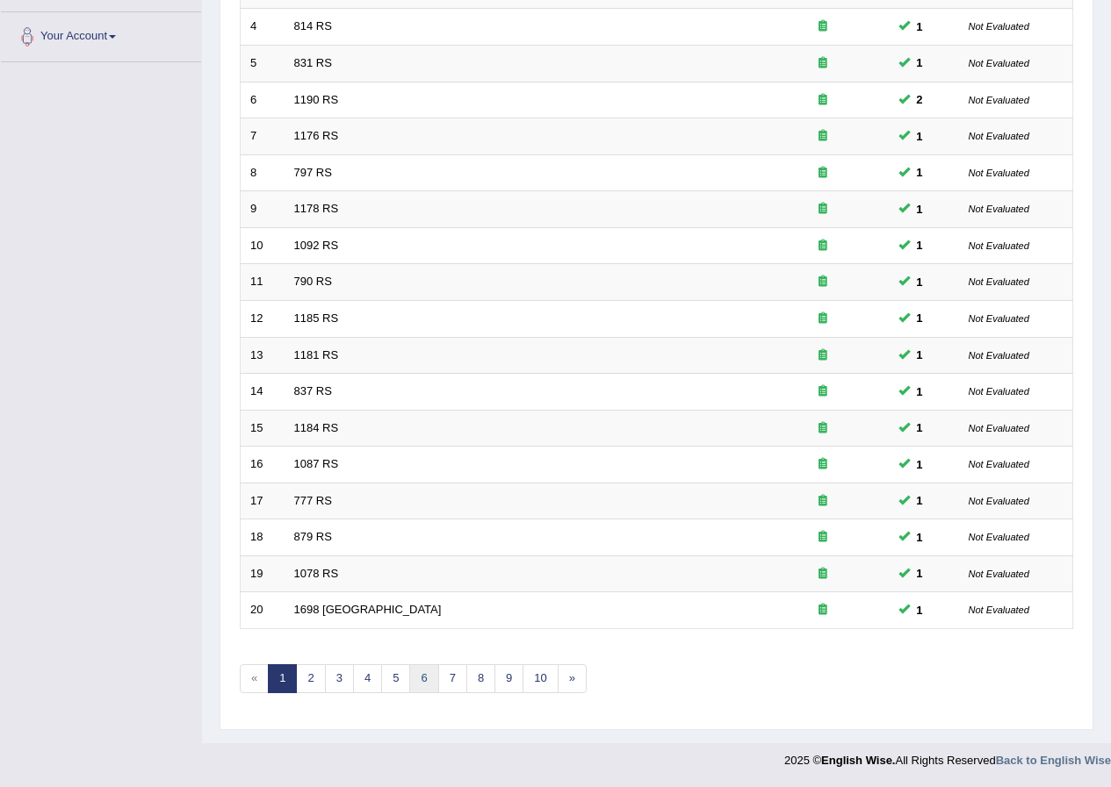
click at [424, 674] on link "6" at bounding box center [423, 679] width 29 height 29
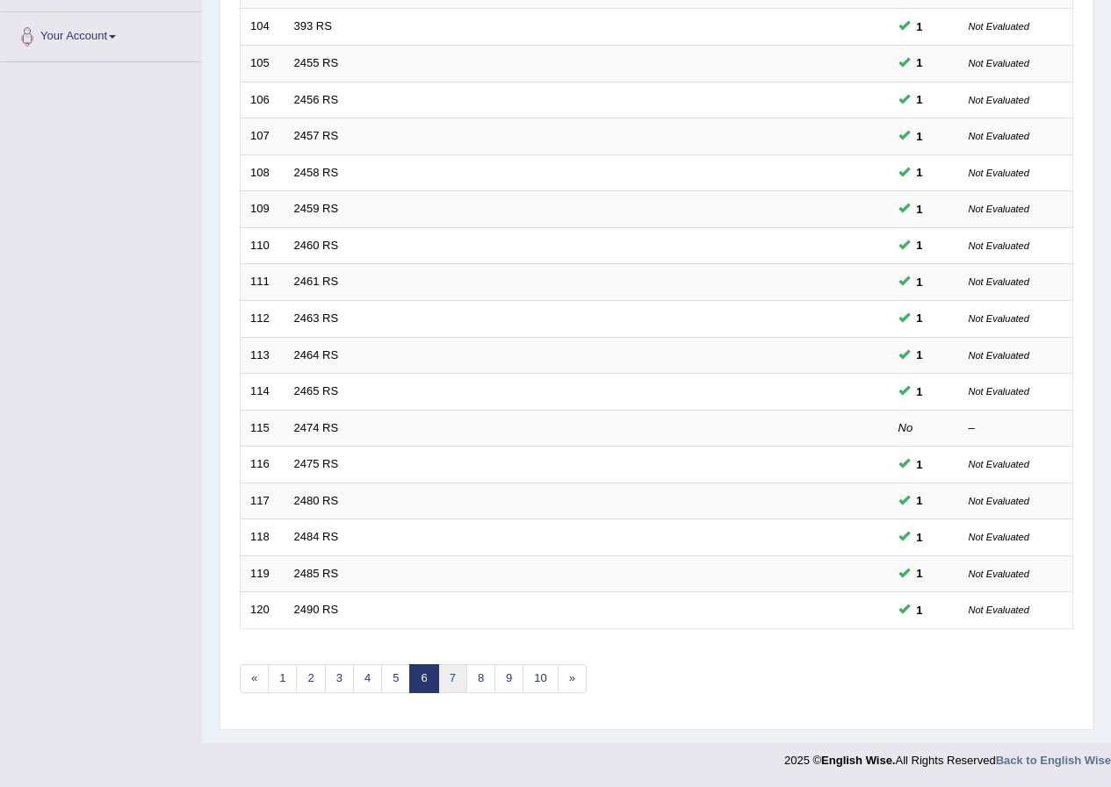
click at [461, 679] on link "7" at bounding box center [452, 679] width 29 height 29
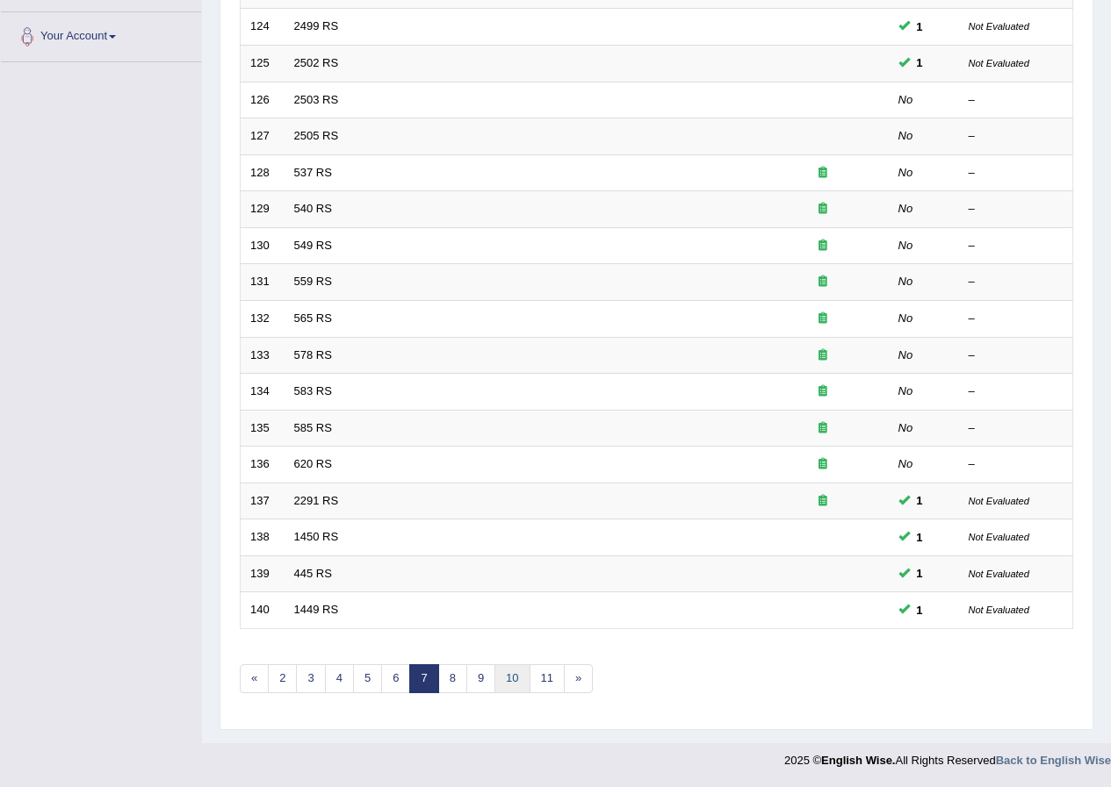
scroll to position [24, 0]
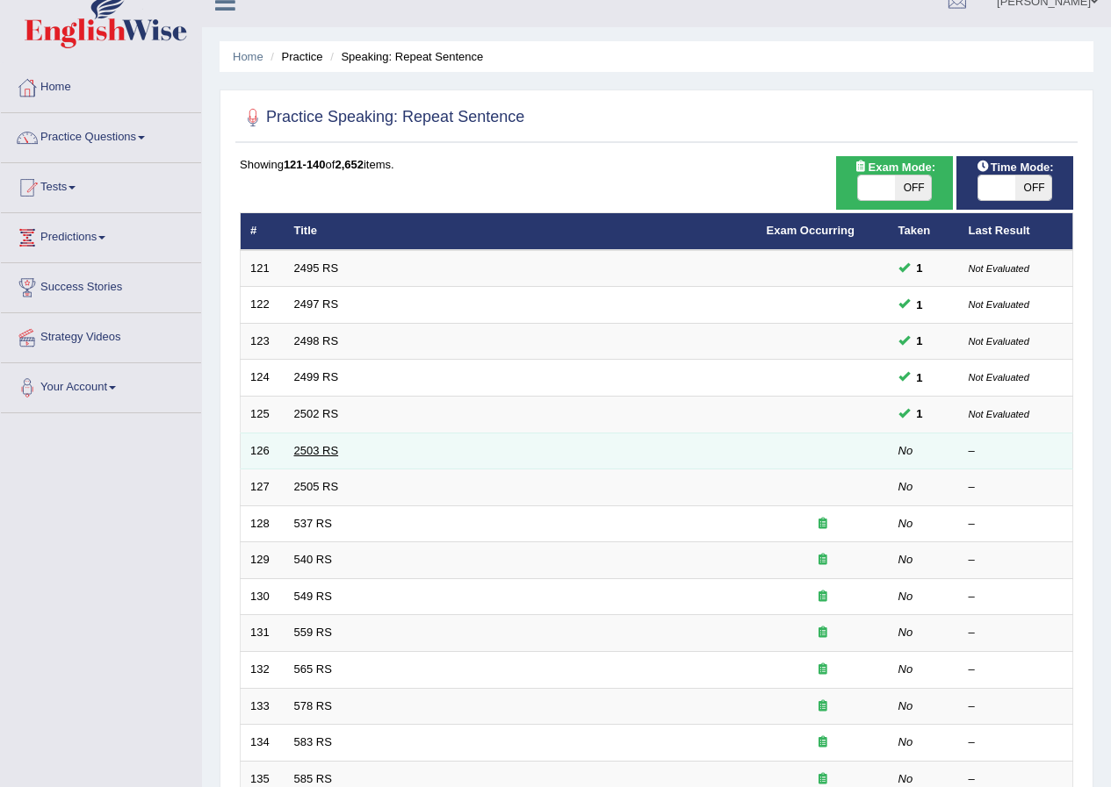
click at [327, 445] on link "2503 RS" at bounding box center [316, 450] width 45 height 13
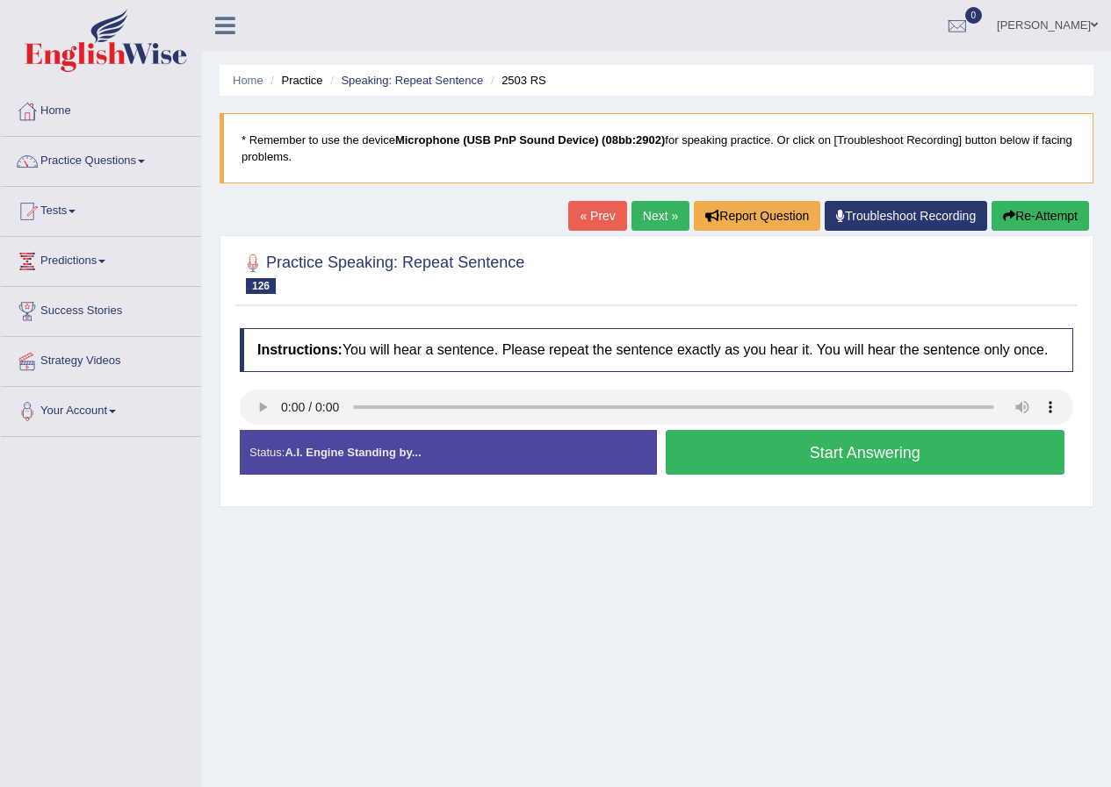
click at [1014, 222] on button "Re-Attempt" at bounding box center [1039, 216] width 97 height 30
click at [397, 71] on ul "Home Practice Speaking: Repeat Sentence 2503 RS" at bounding box center [656, 80] width 874 height 31
click at [397, 79] on link "Speaking: Repeat Sentence" at bounding box center [412, 80] width 142 height 13
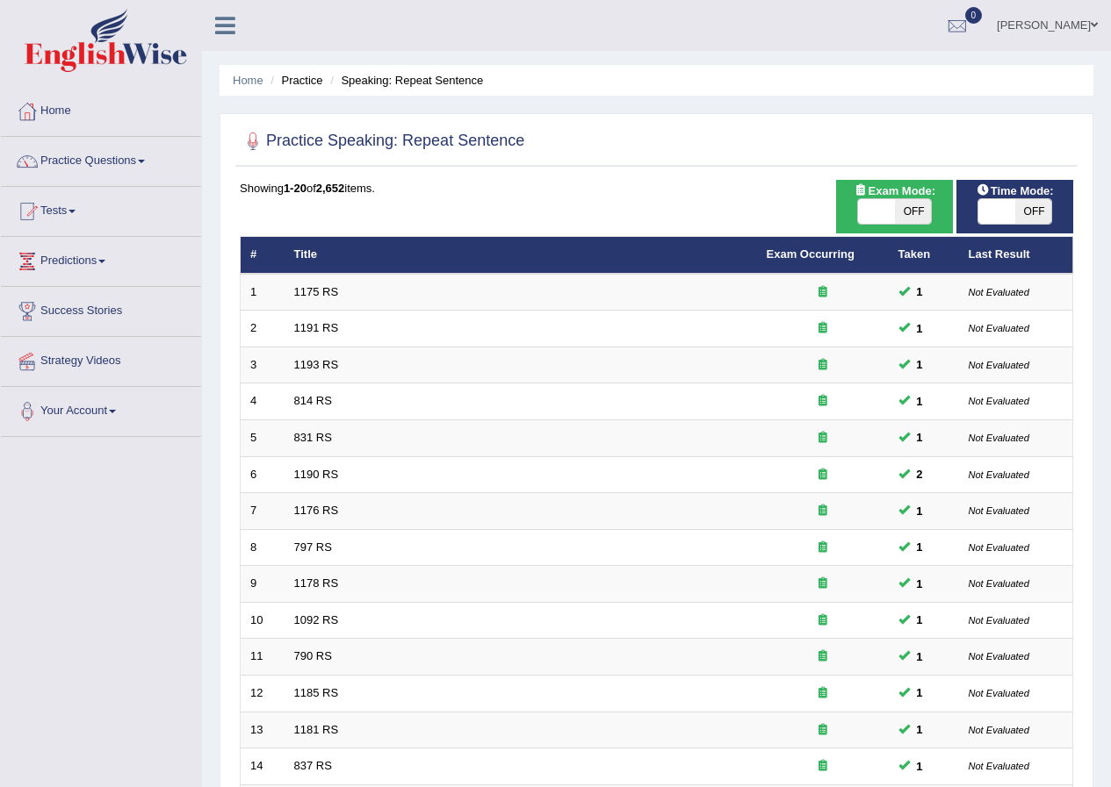
click at [1028, 198] on div "ON OFF" at bounding box center [1014, 211] width 75 height 26
click at [1021, 208] on span "OFF" at bounding box center [1033, 211] width 37 height 25
checkbox input "true"
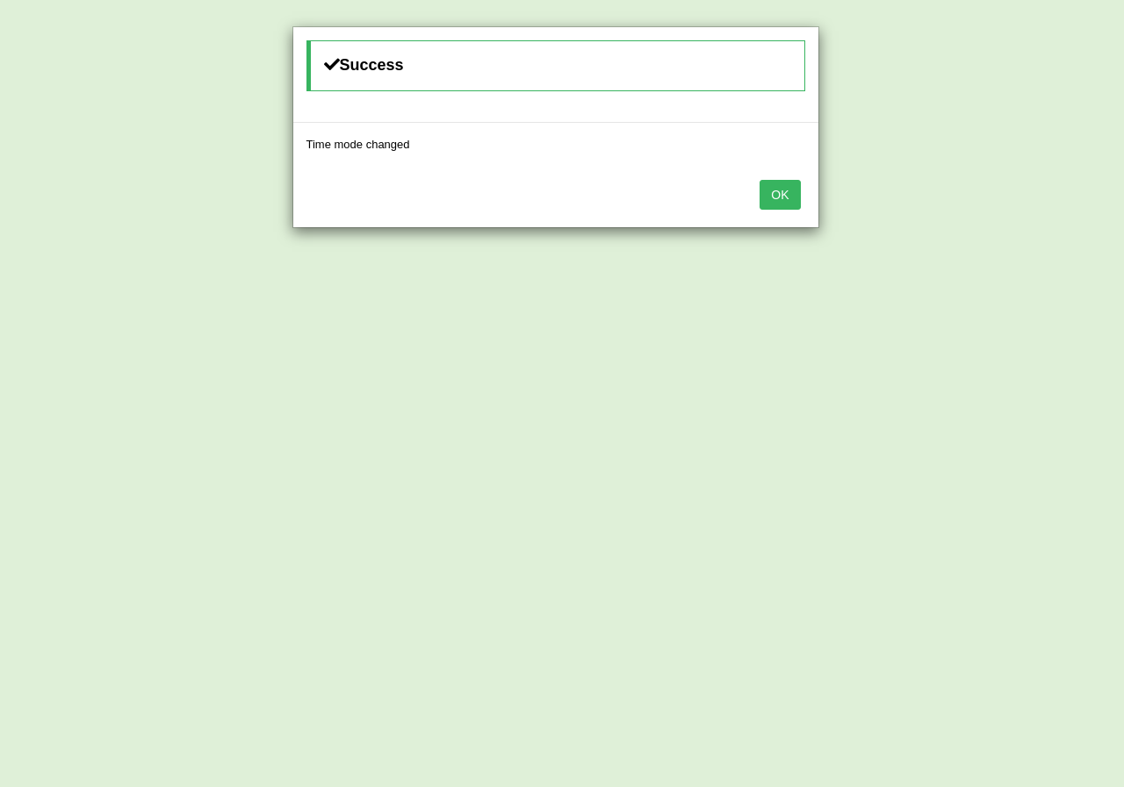
click at [781, 189] on button "OK" at bounding box center [779, 195] width 40 height 30
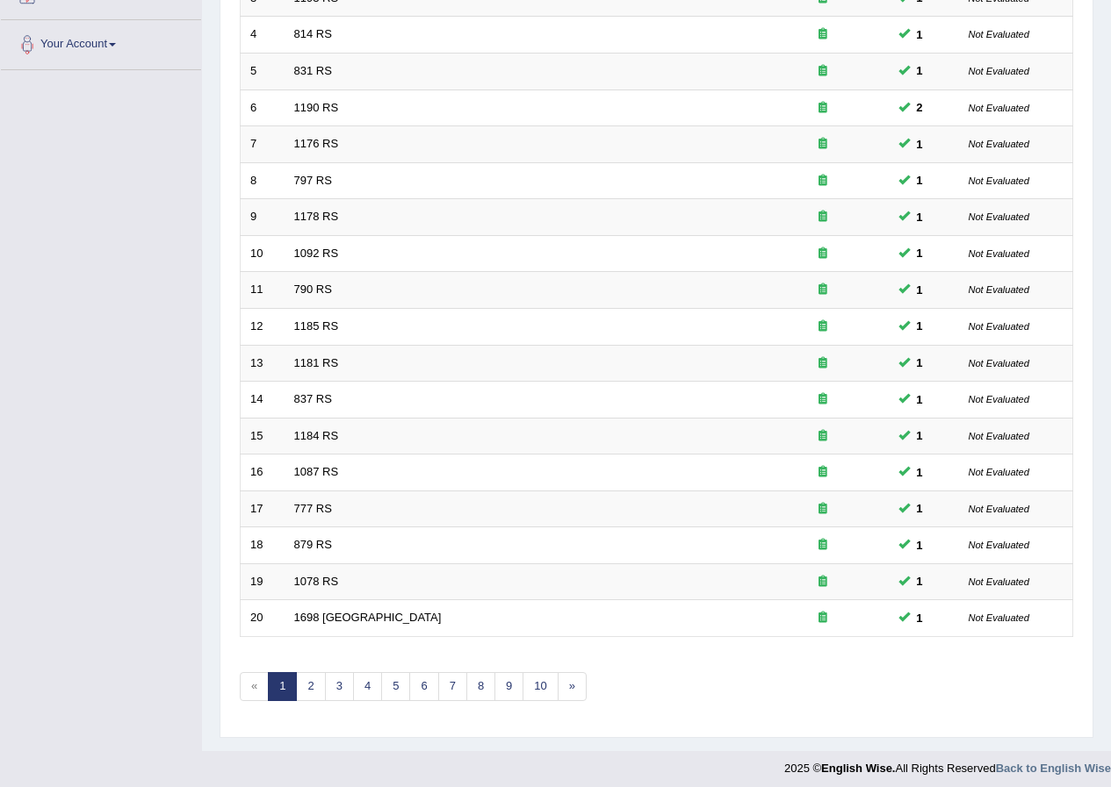
scroll to position [375, 0]
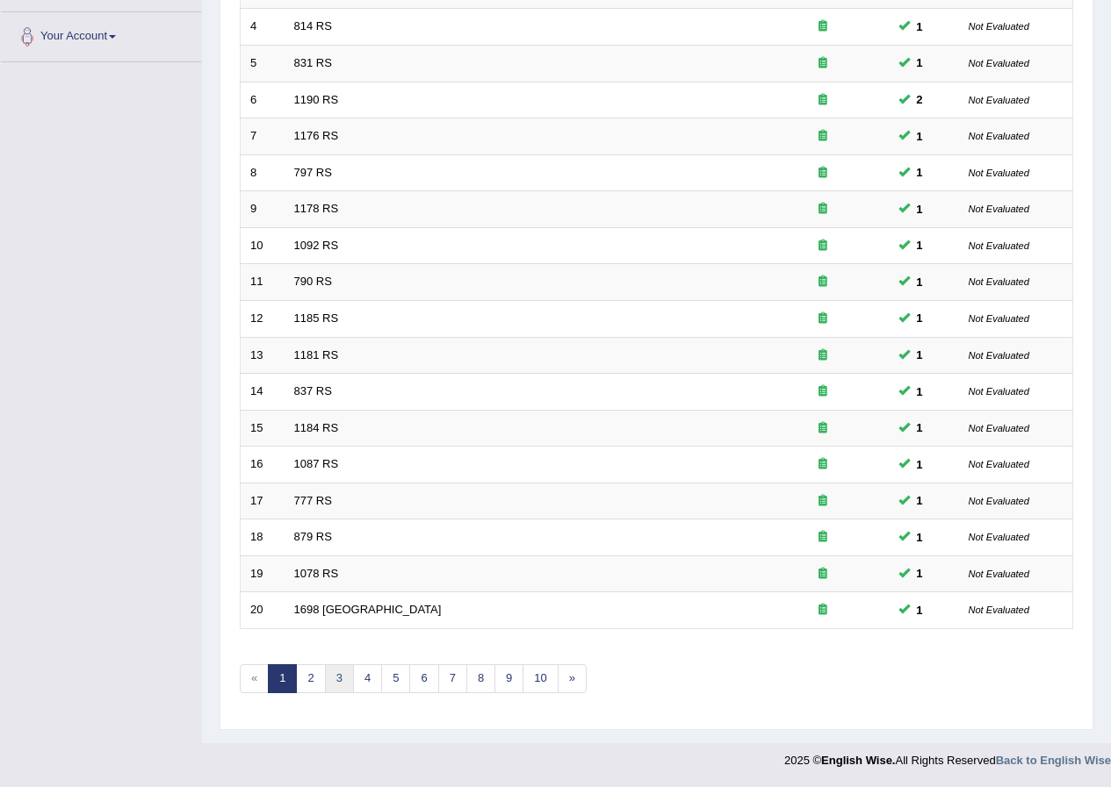
click at [341, 680] on link "3" at bounding box center [339, 679] width 29 height 29
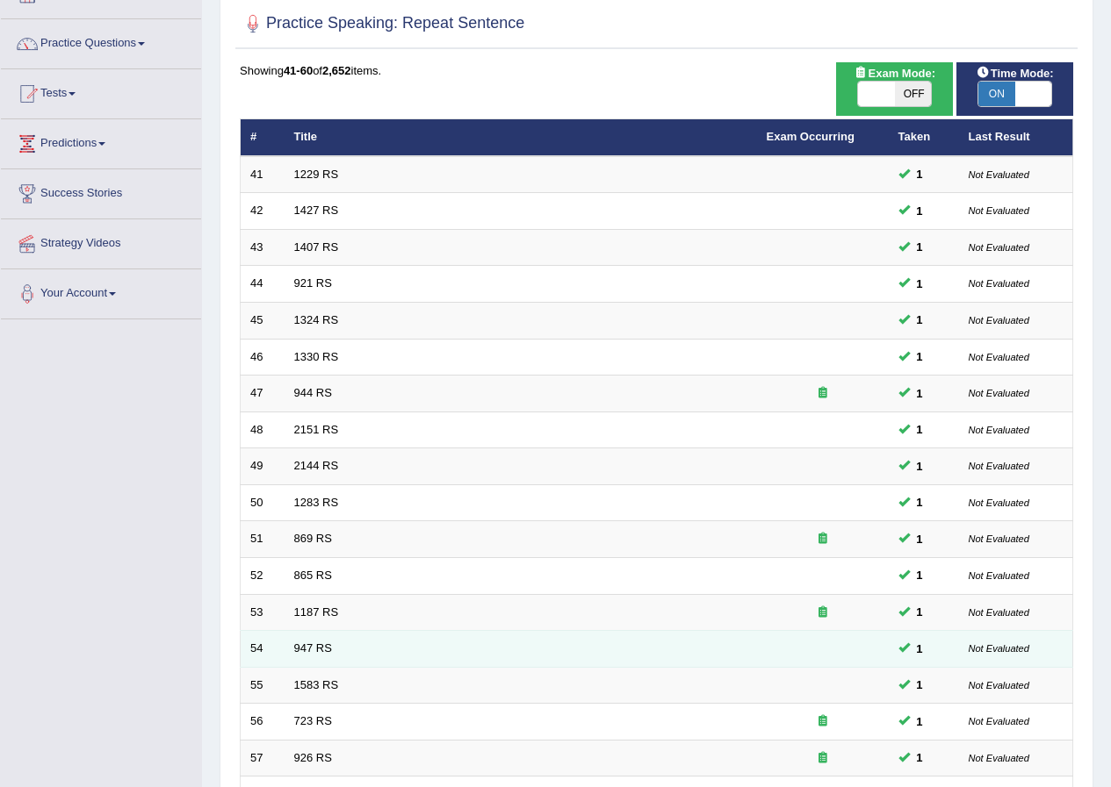
scroll to position [375, 0]
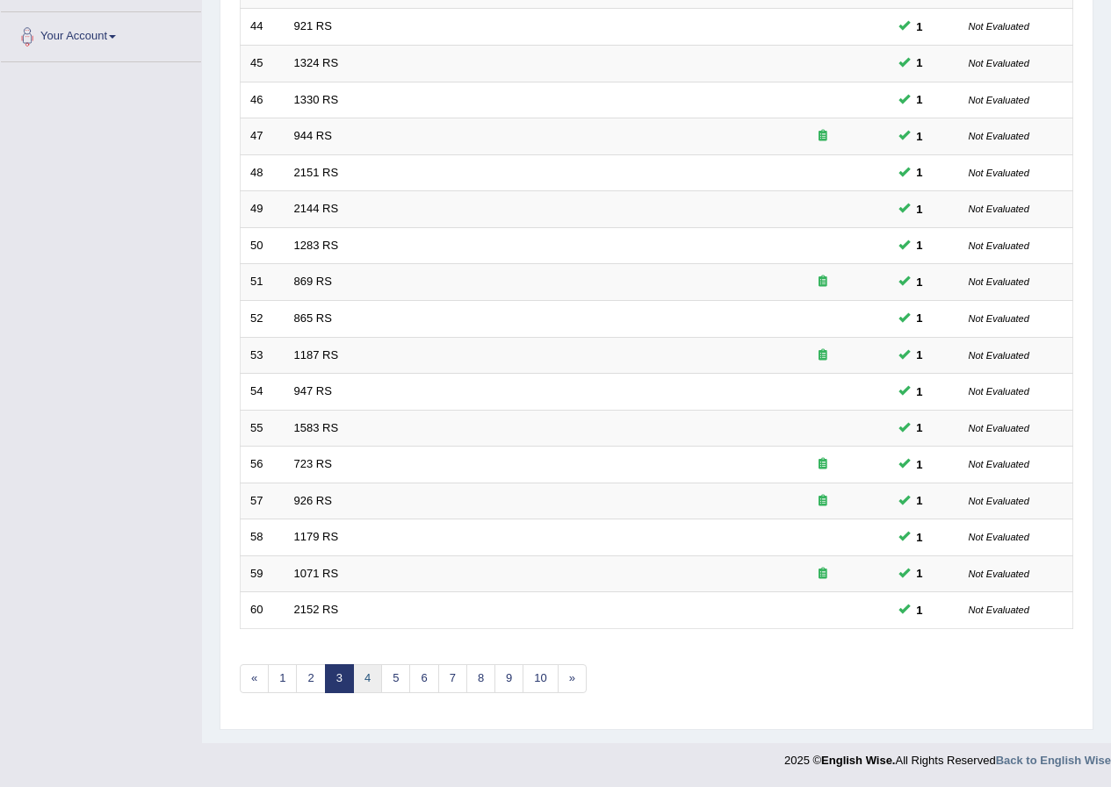
click at [366, 677] on link "4" at bounding box center [367, 679] width 29 height 29
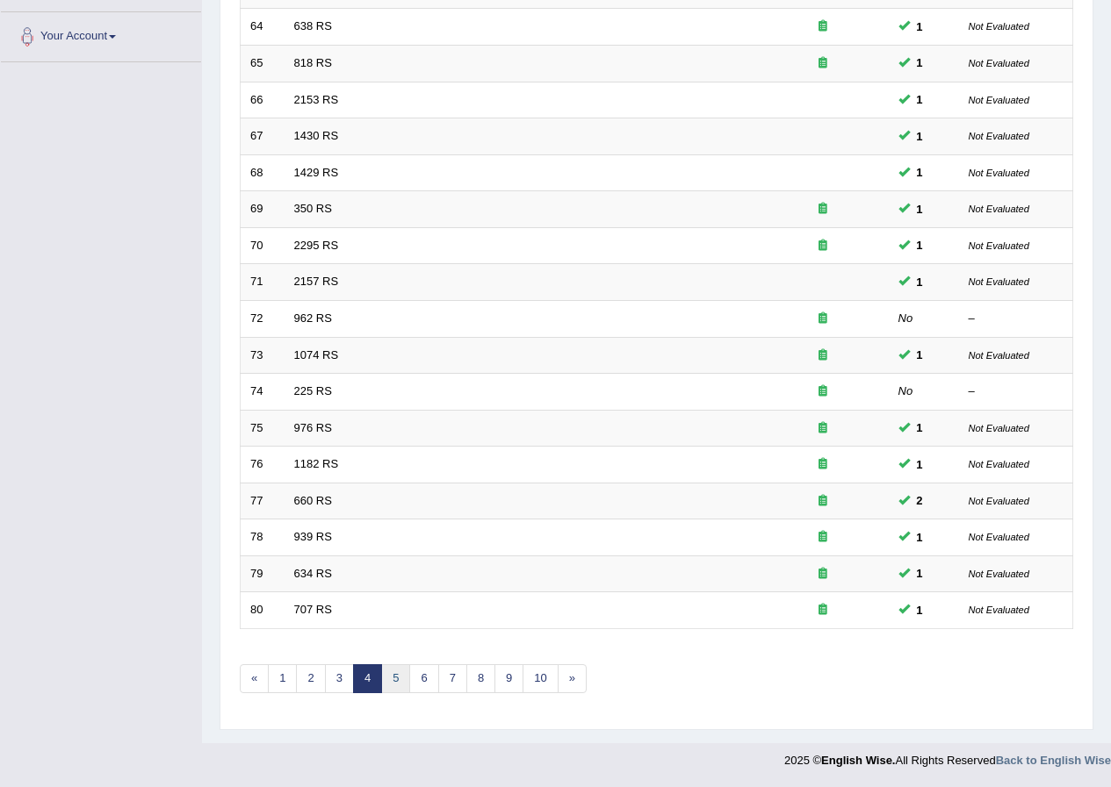
click at [398, 681] on link "5" at bounding box center [395, 679] width 29 height 29
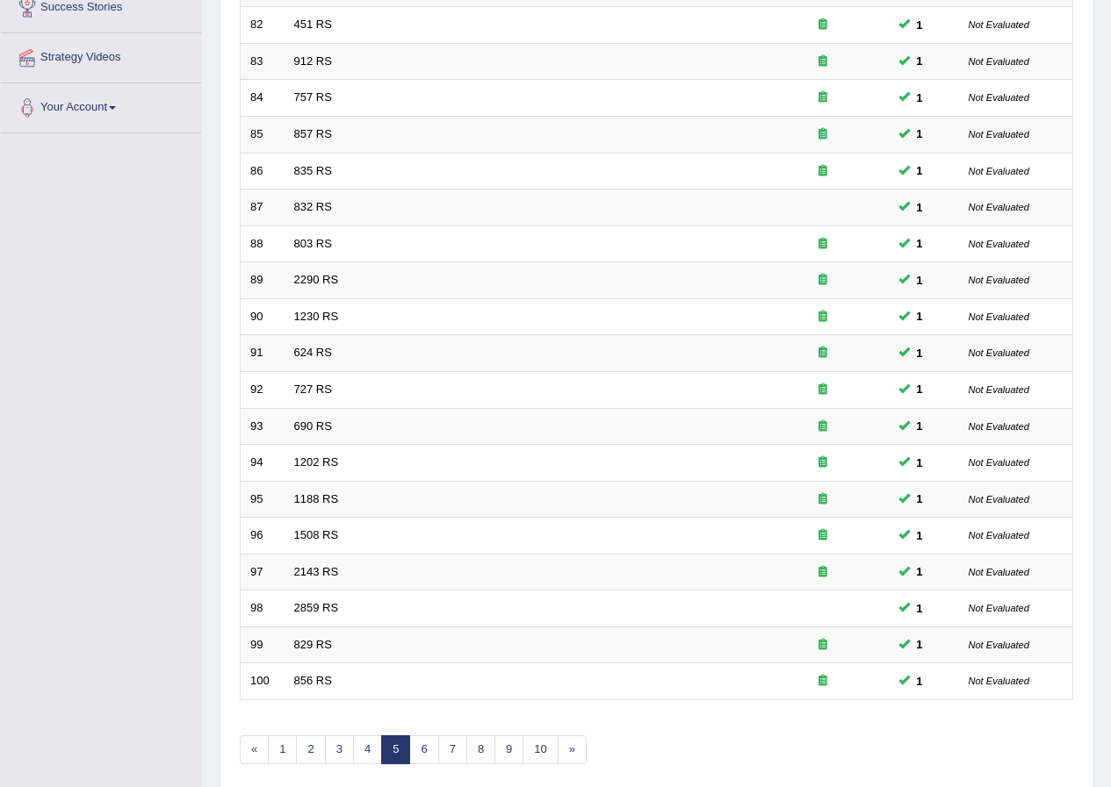
scroll to position [375, 0]
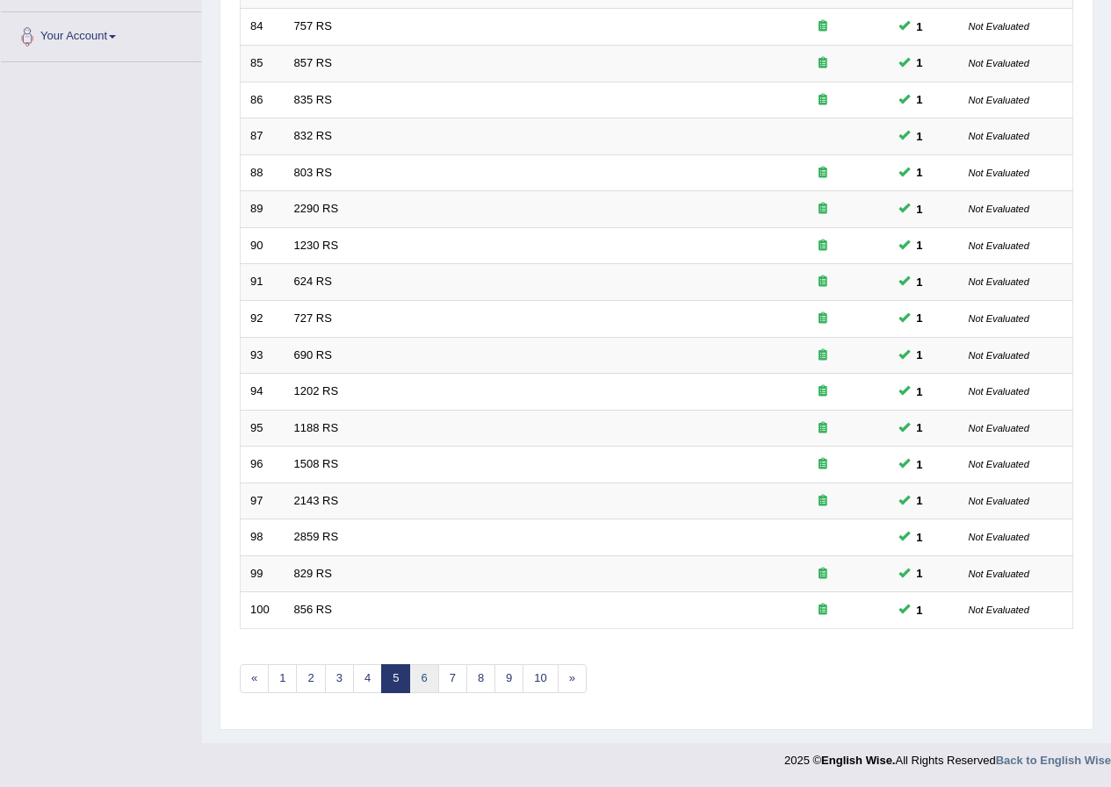
click at [424, 678] on link "6" at bounding box center [423, 679] width 29 height 29
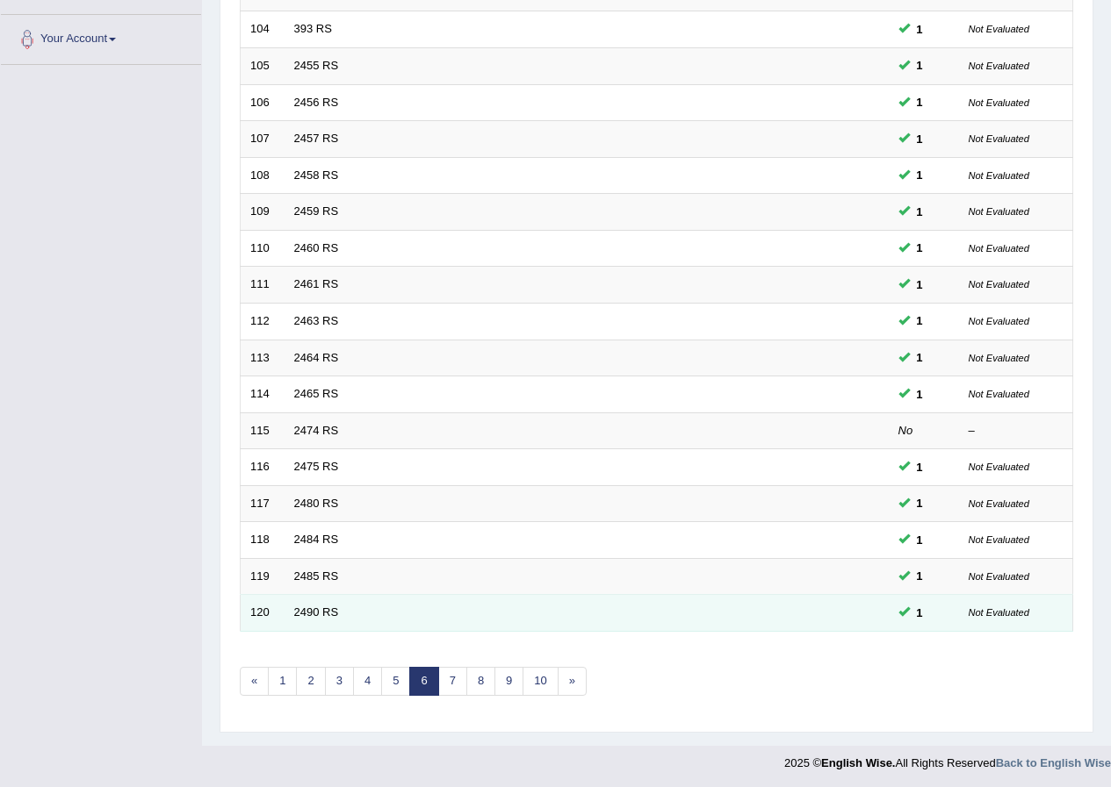
scroll to position [375, 0]
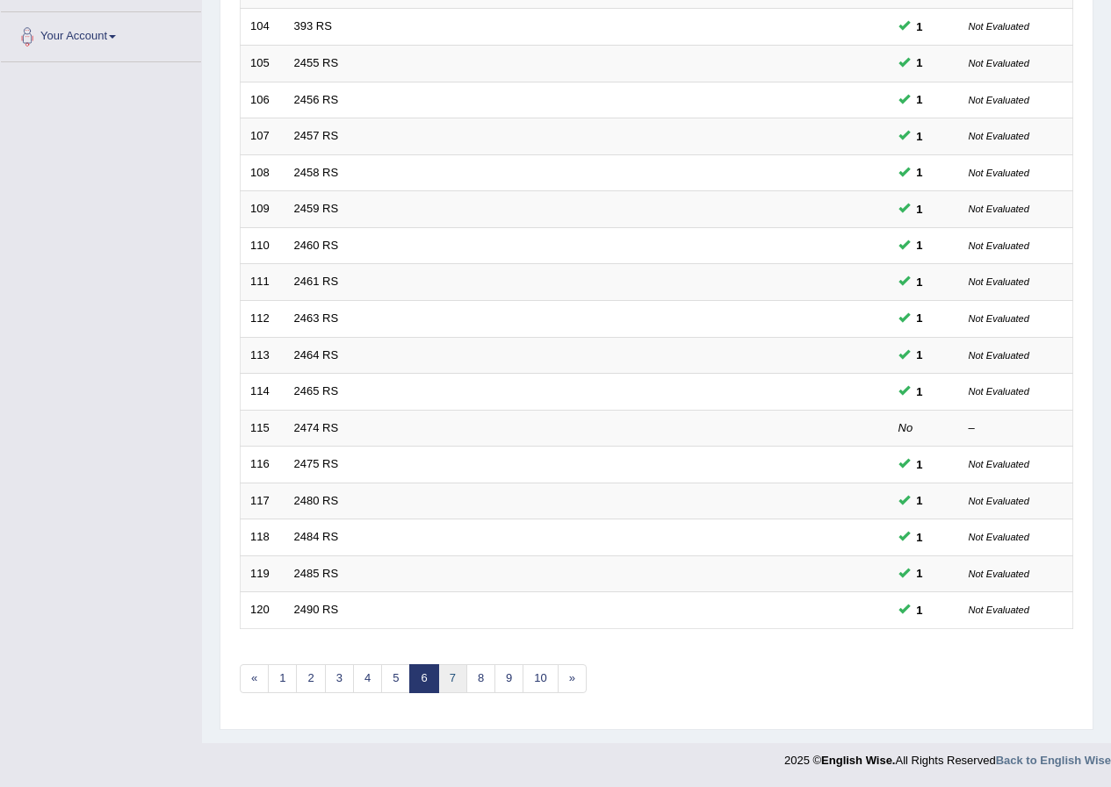
click at [449, 679] on link "7" at bounding box center [452, 679] width 29 height 29
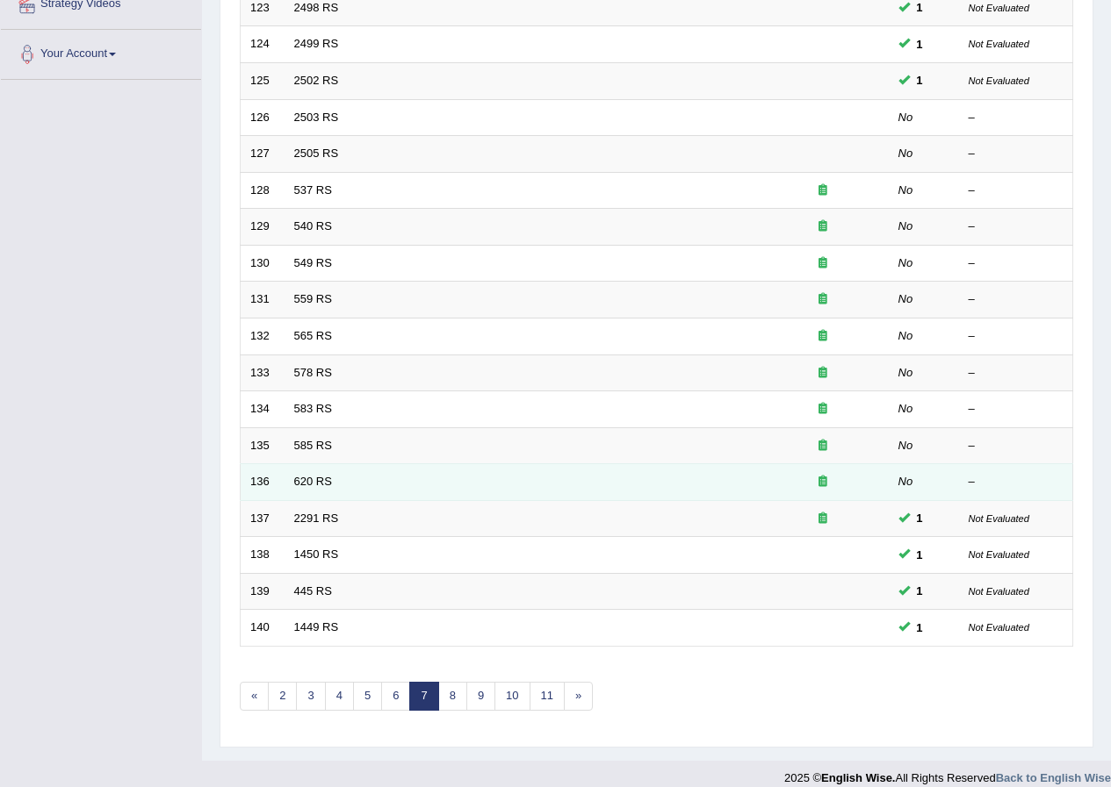
scroll to position [375, 0]
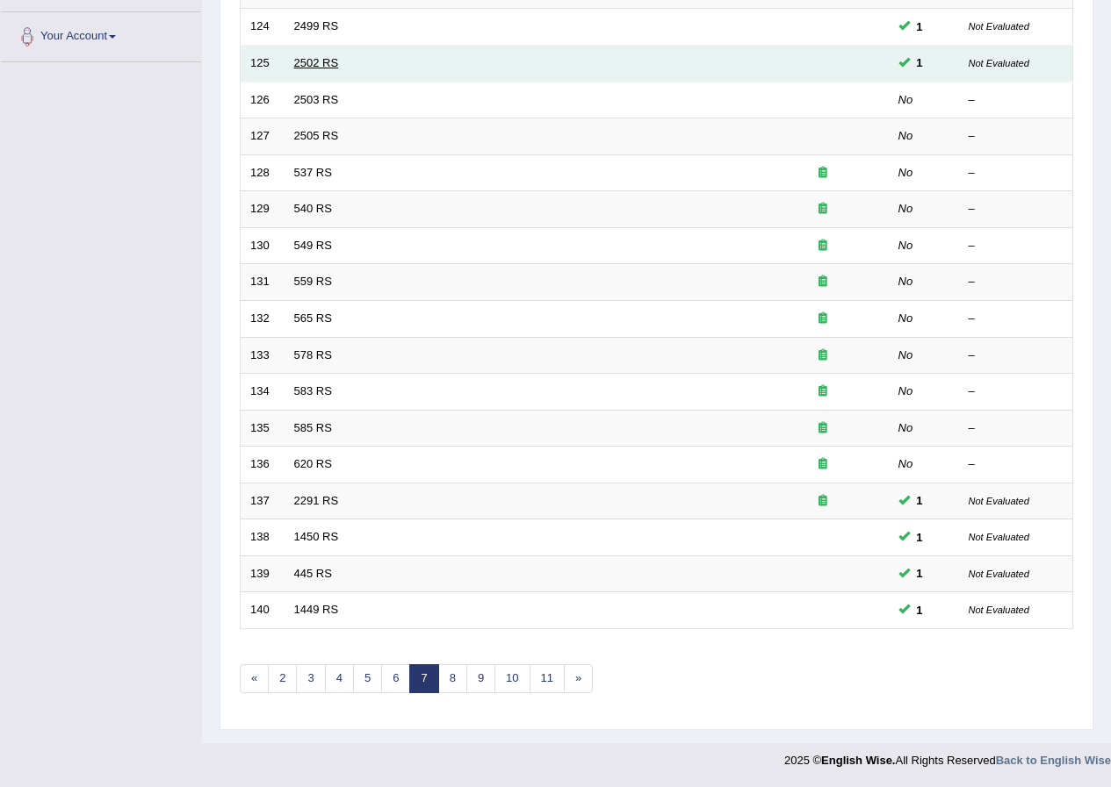
click at [319, 61] on link "2502 RS" at bounding box center [316, 62] width 45 height 13
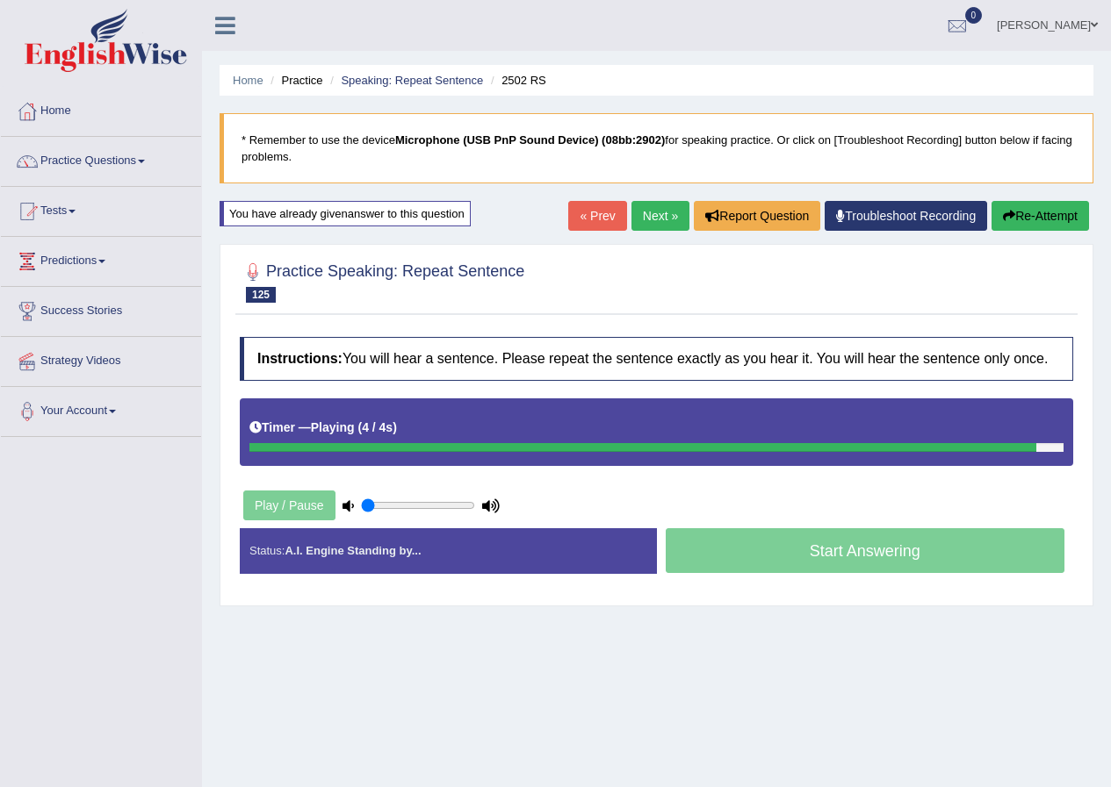
click at [636, 212] on link "Next »" at bounding box center [660, 216] width 58 height 30
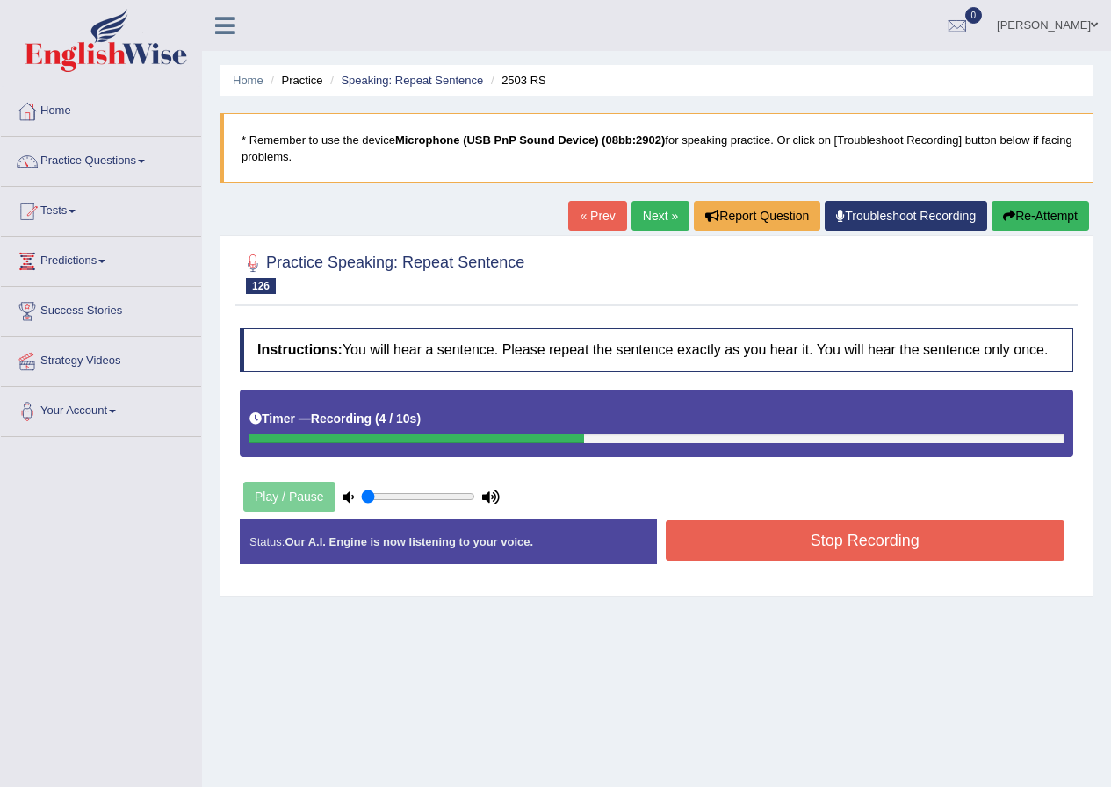
click at [844, 546] on button "Stop Recording" at bounding box center [864, 541] width 399 height 40
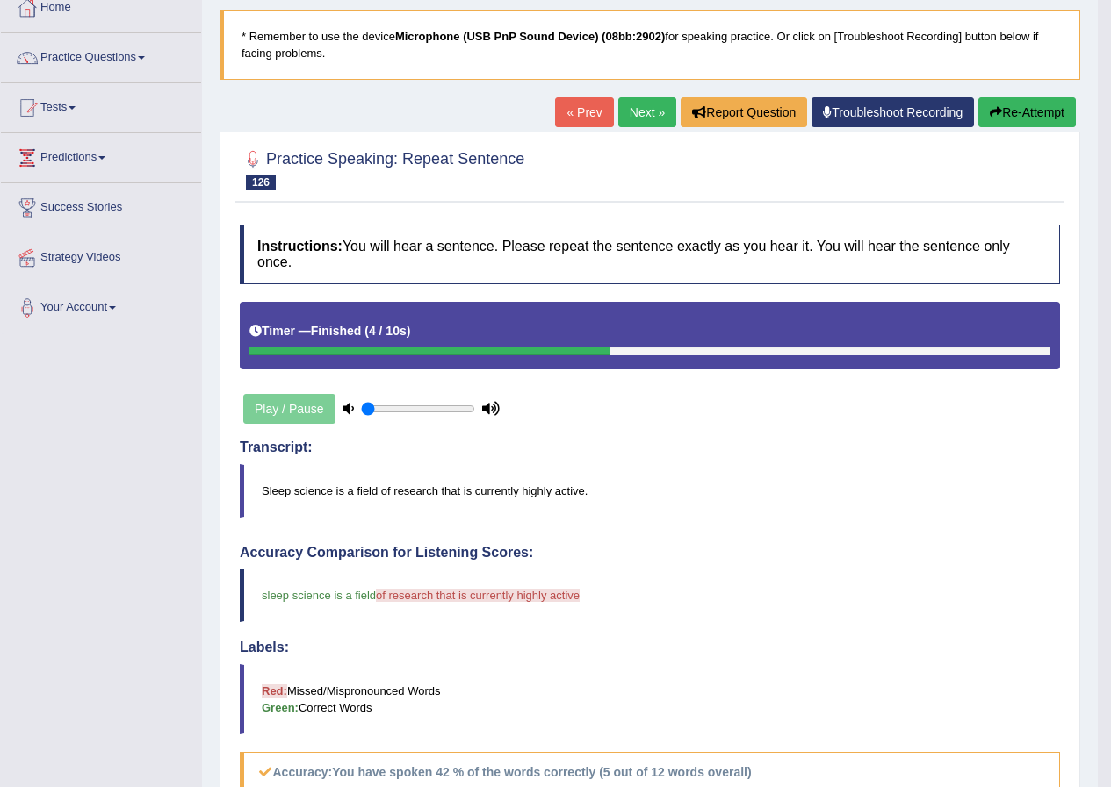
scroll to position [88, 0]
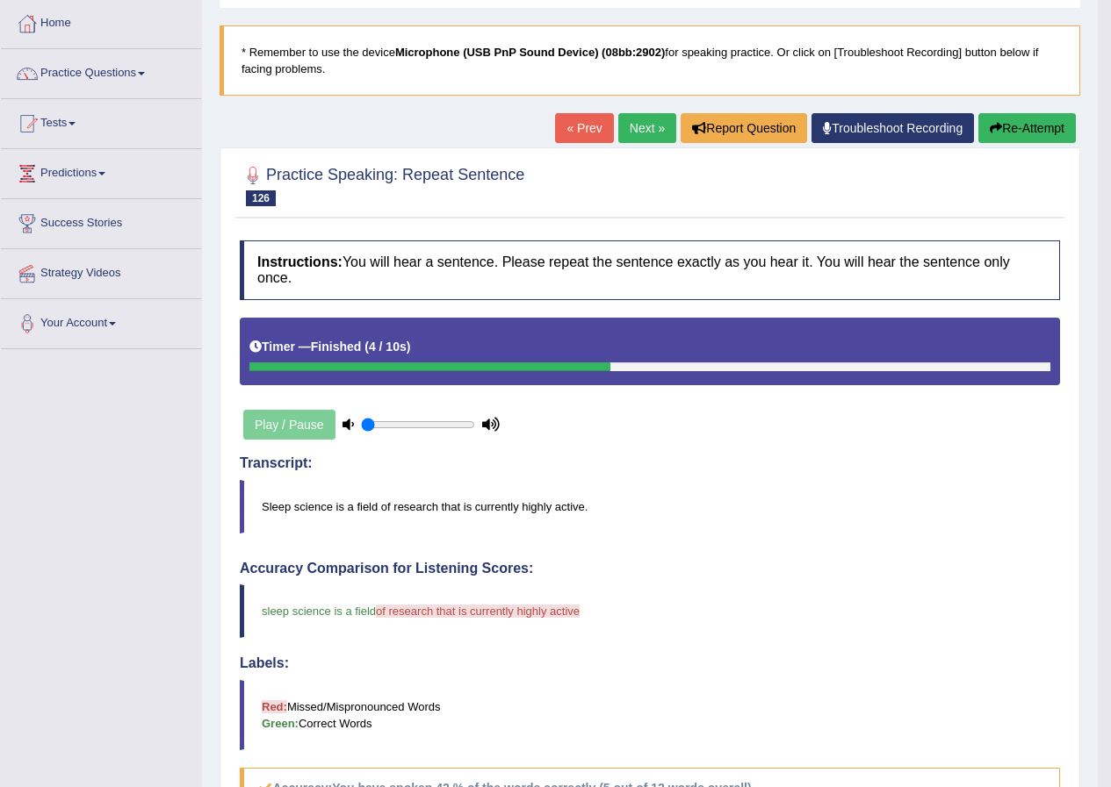
click at [638, 126] on link "Next »" at bounding box center [647, 128] width 58 height 30
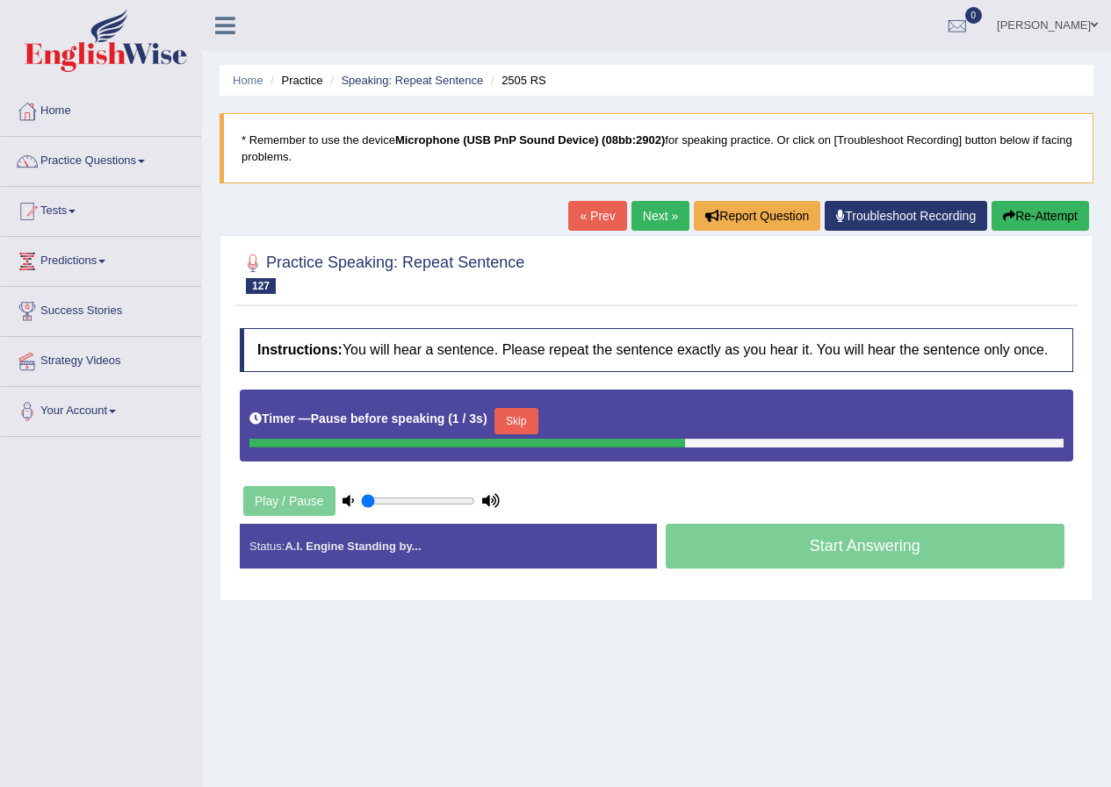
click at [1016, 223] on button "Re-Attempt" at bounding box center [1039, 216] width 97 height 30
drag, startPoint x: 398, startPoint y: 500, endPoint x: 412, endPoint y: 500, distance: 14.0
type input "0.45"
click at [412, 500] on input "range" at bounding box center [418, 501] width 114 height 14
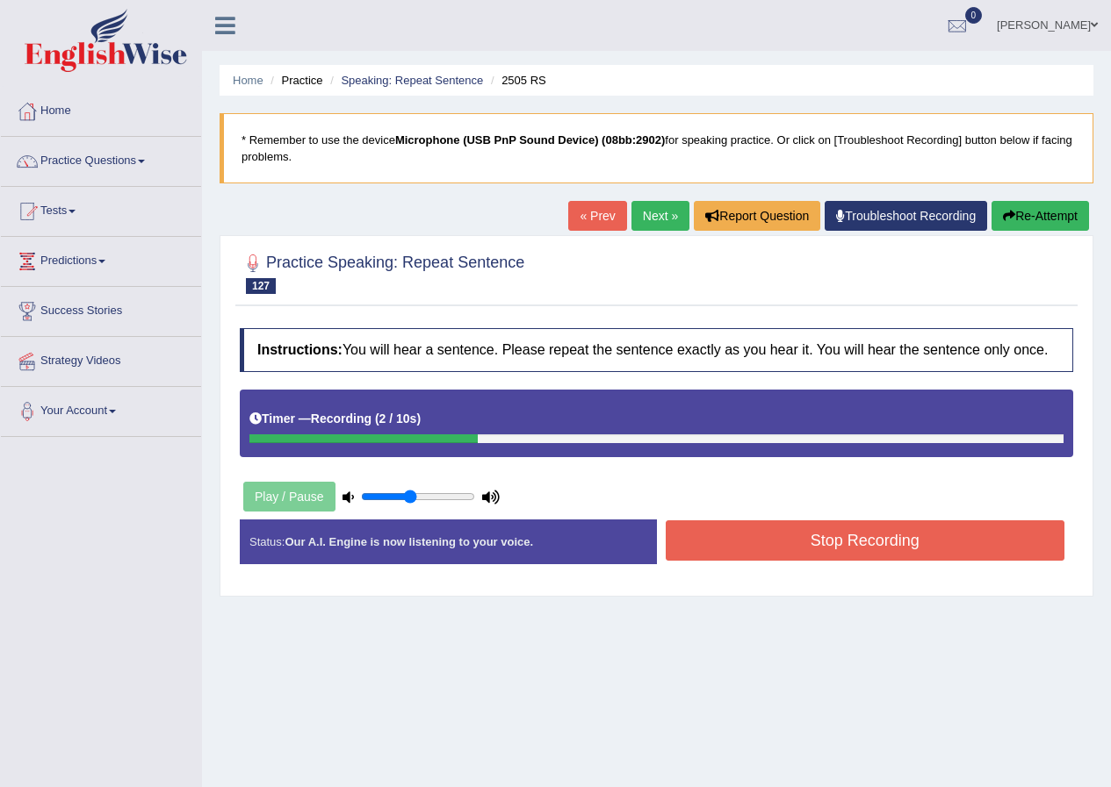
click at [909, 538] on button "Stop Recording" at bounding box center [864, 541] width 399 height 40
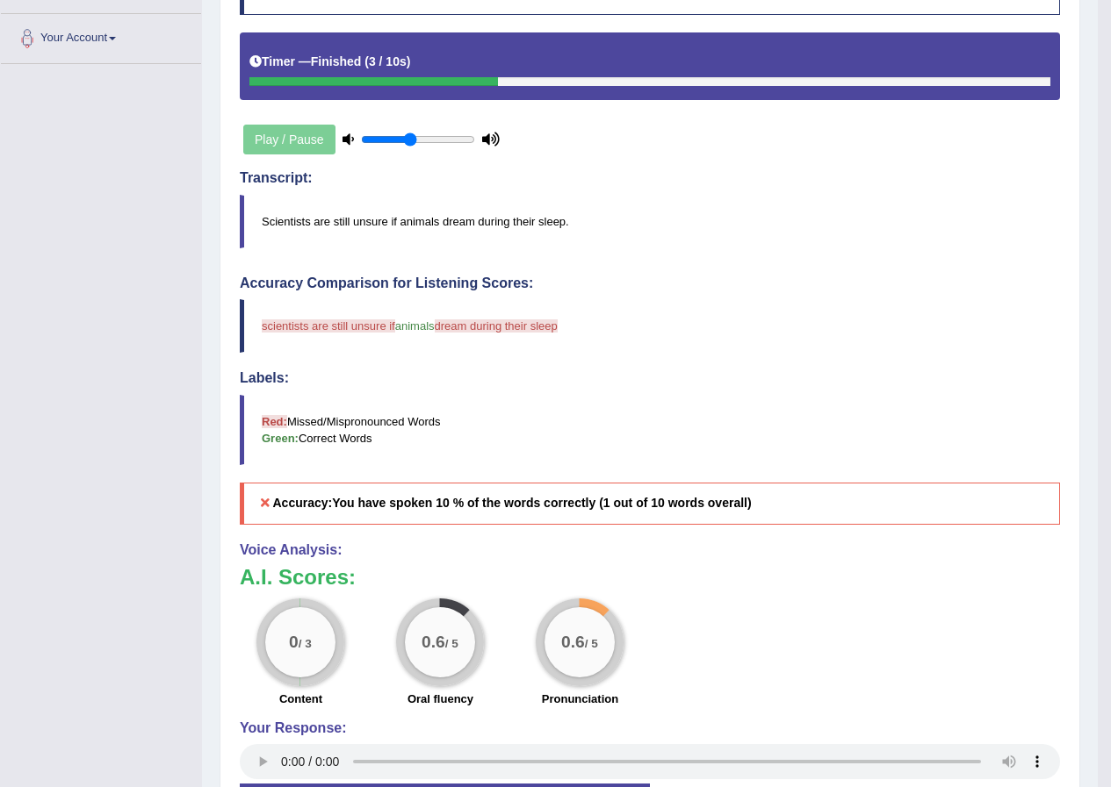
scroll to position [154, 0]
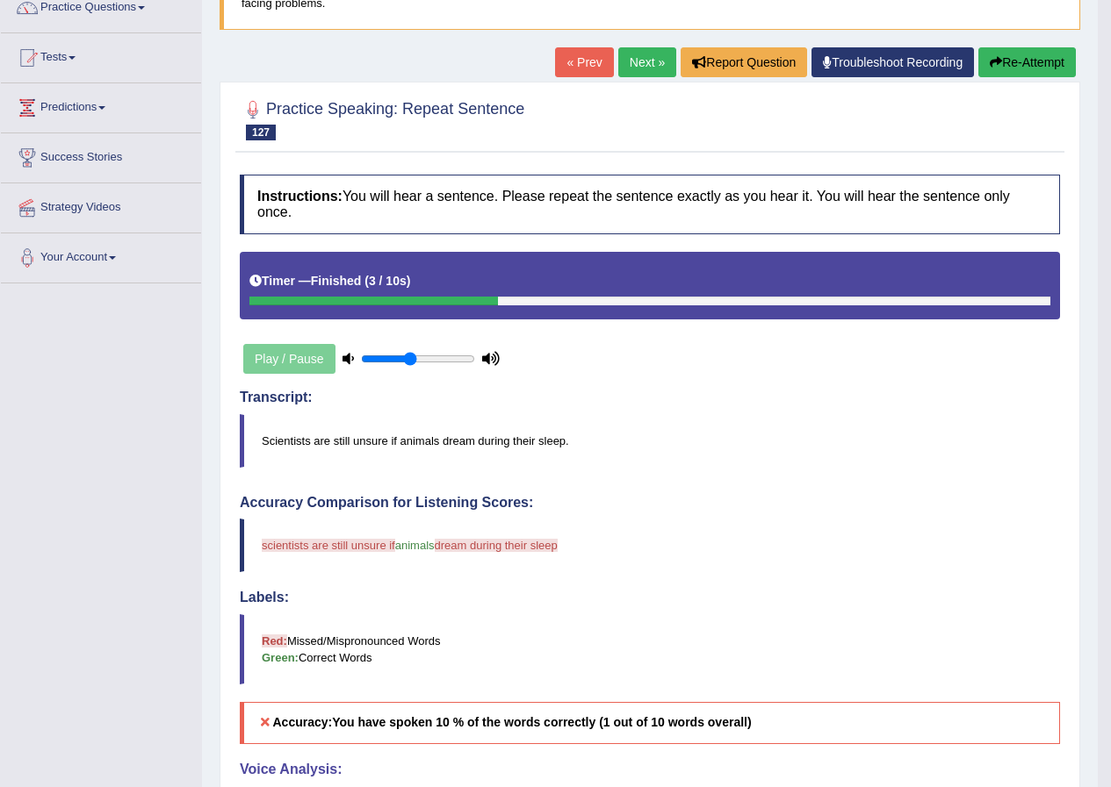
click at [627, 69] on link "Next »" at bounding box center [647, 62] width 58 height 30
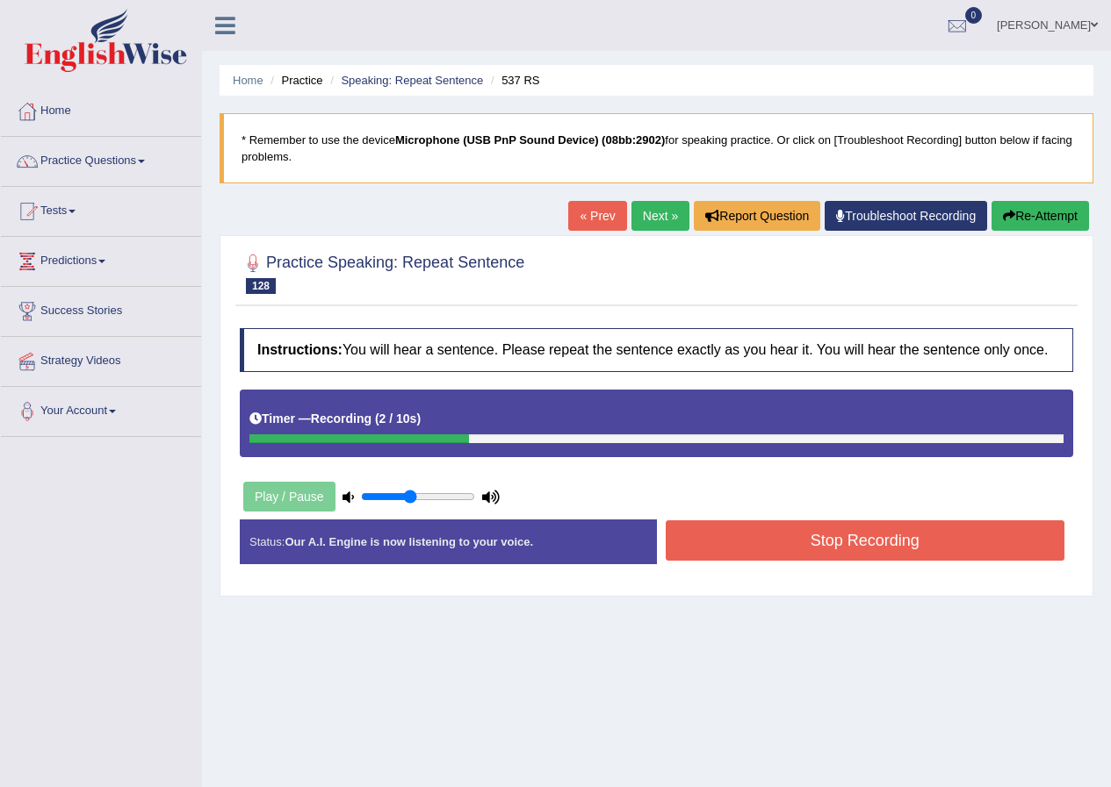
click at [852, 541] on button "Stop Recording" at bounding box center [864, 541] width 399 height 40
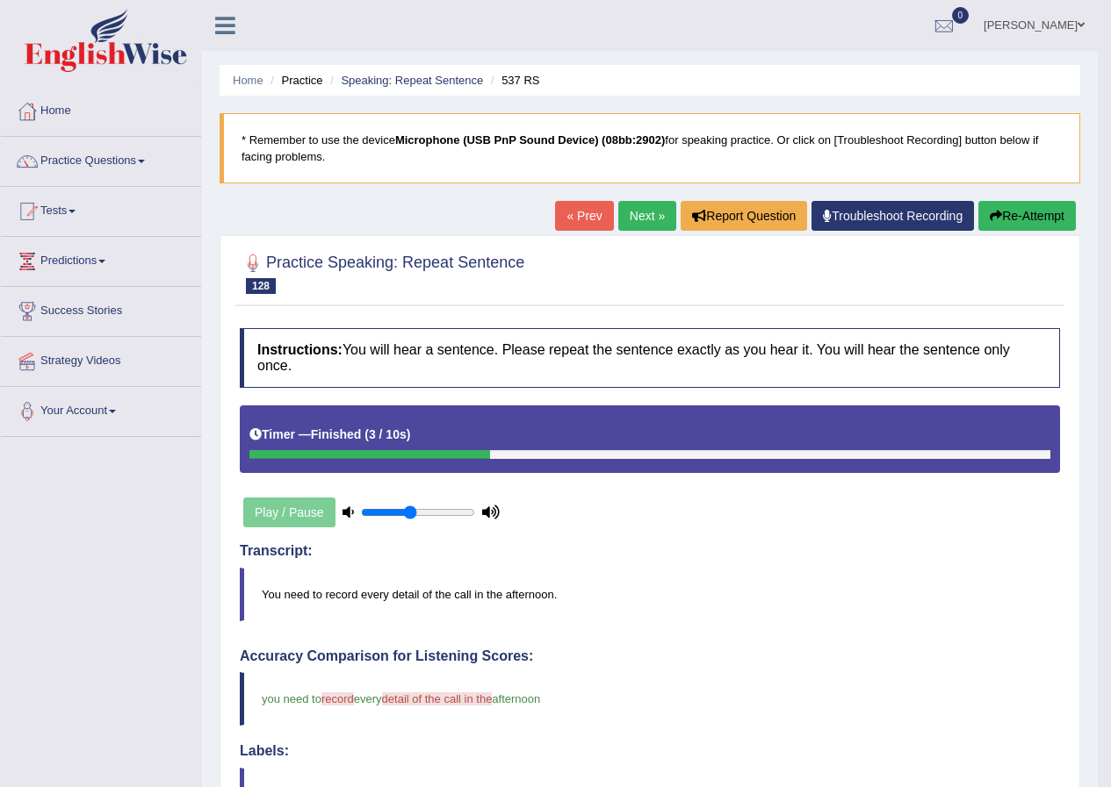
click at [626, 213] on link "Next »" at bounding box center [647, 216] width 58 height 30
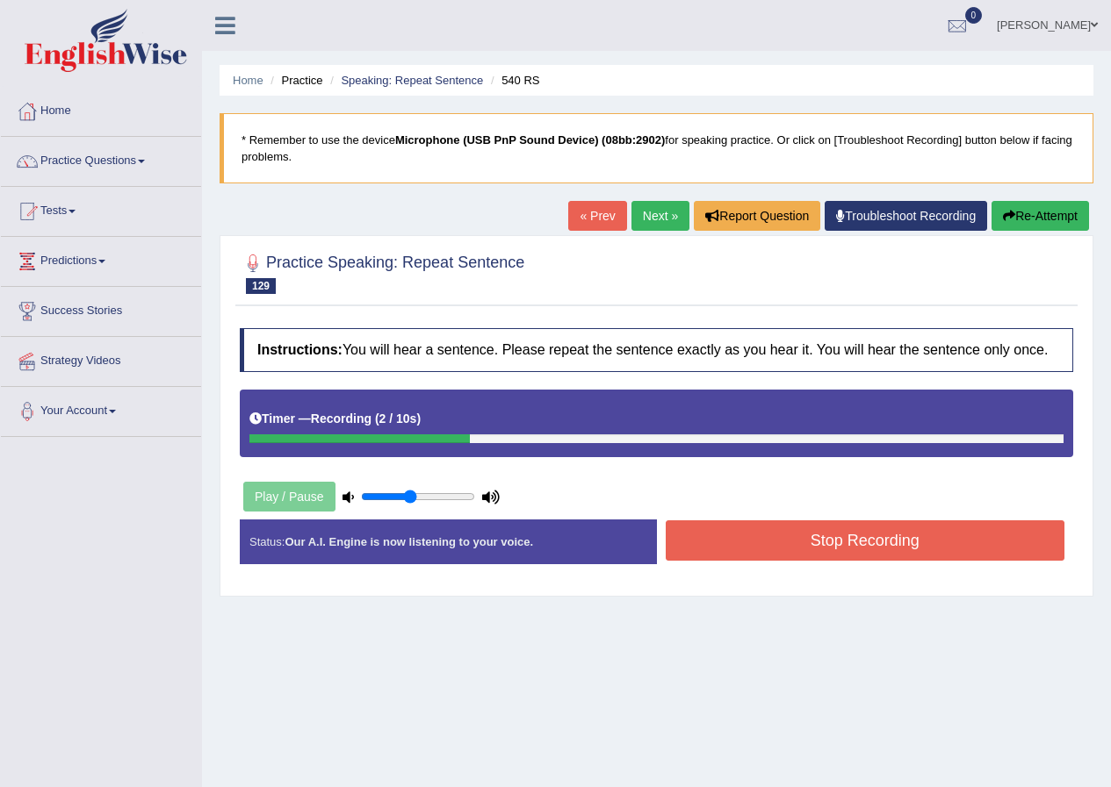
click at [857, 536] on button "Stop Recording" at bounding box center [864, 541] width 399 height 40
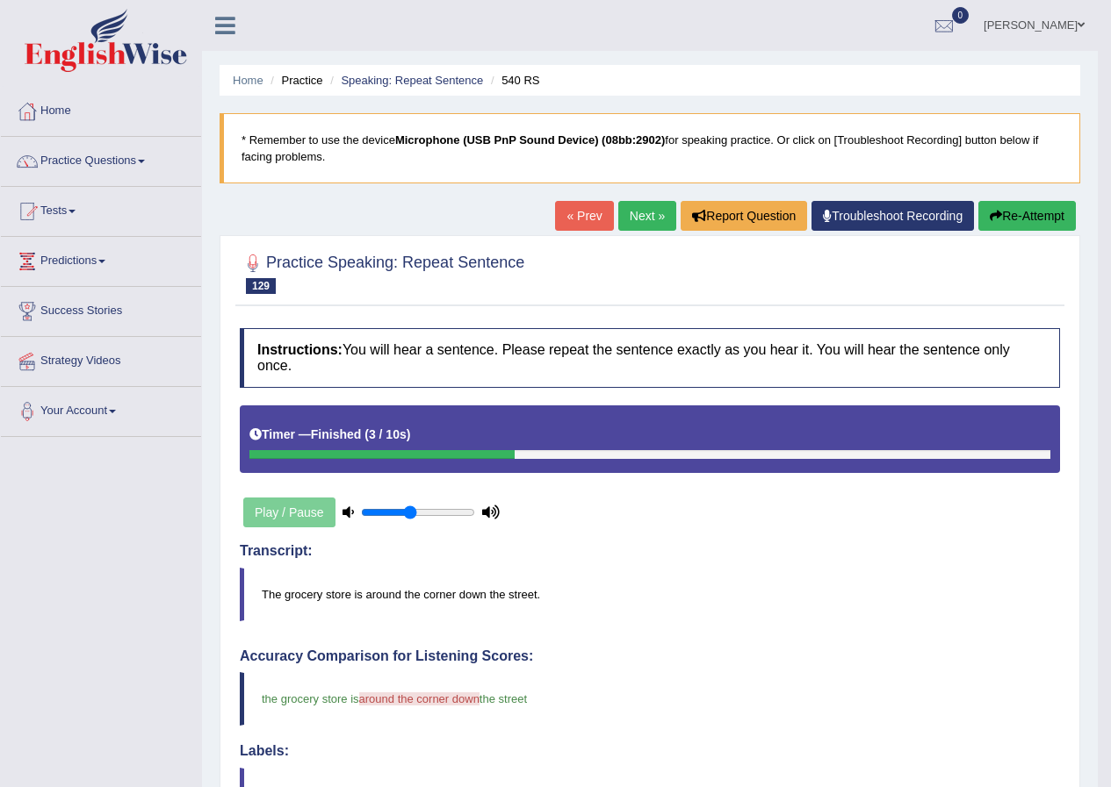
click at [627, 208] on link "Next »" at bounding box center [647, 216] width 58 height 30
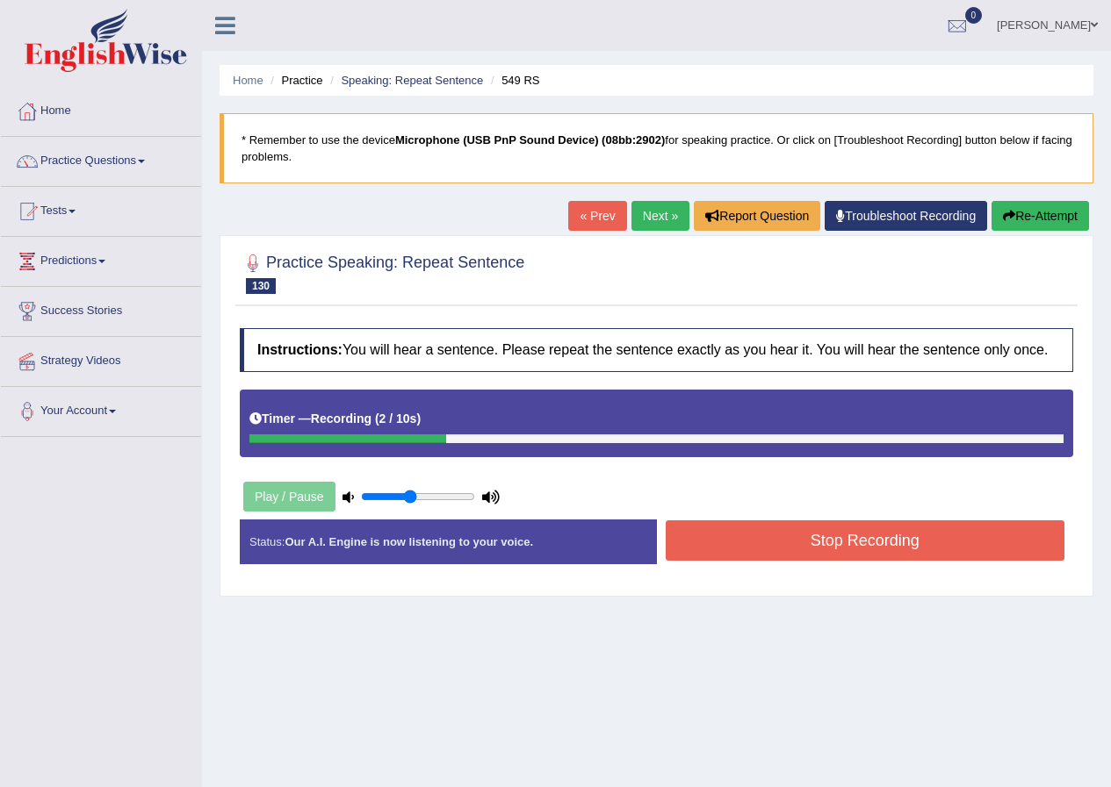
click at [817, 542] on button "Stop Recording" at bounding box center [864, 541] width 399 height 40
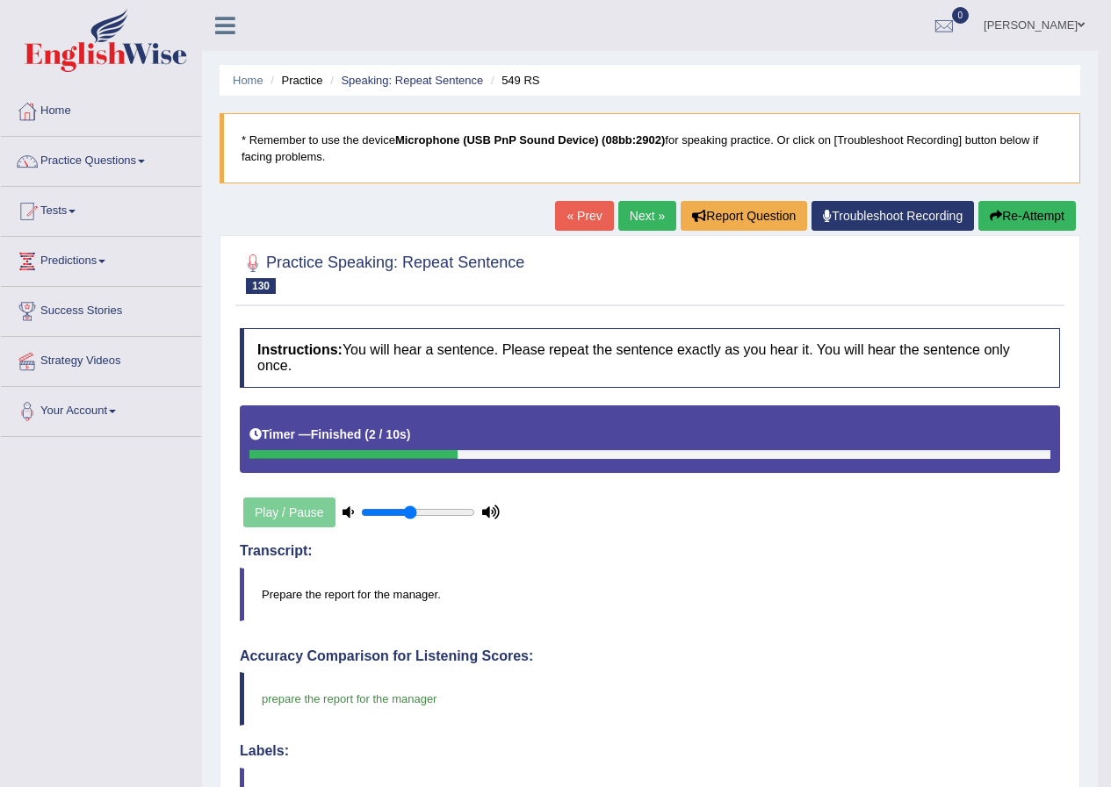
click at [646, 211] on link "Next »" at bounding box center [647, 216] width 58 height 30
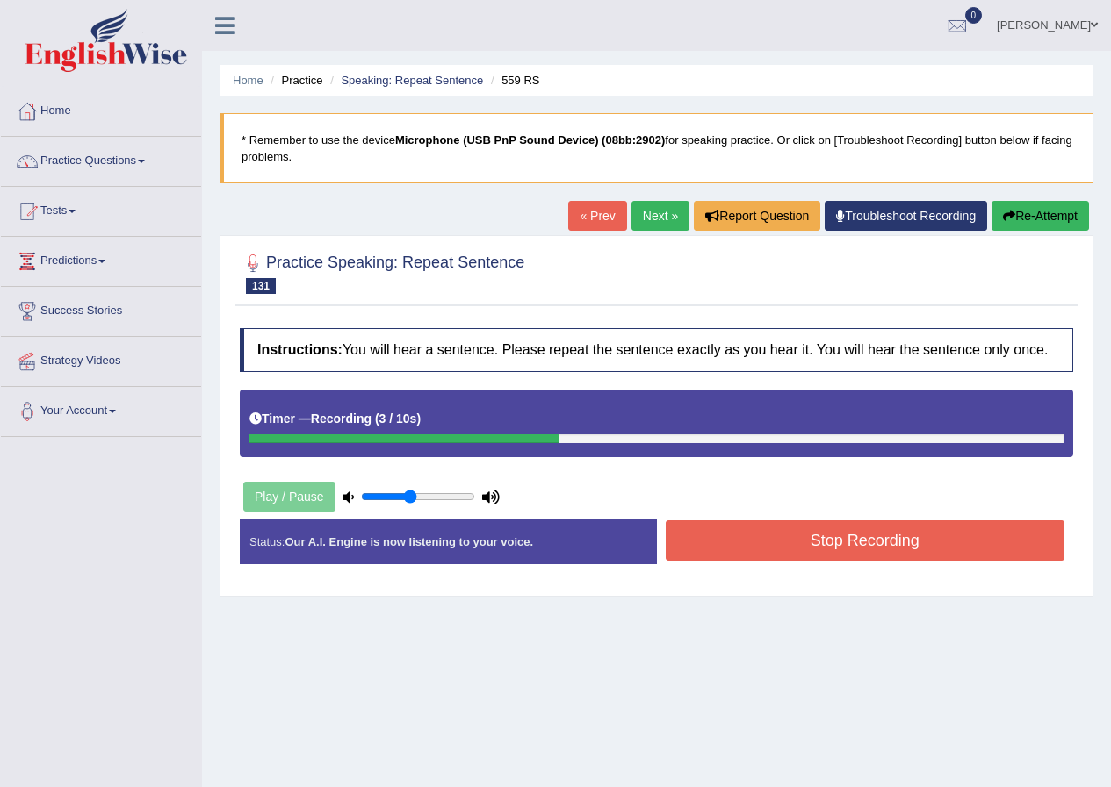
click at [908, 548] on button "Stop Recording" at bounding box center [864, 541] width 399 height 40
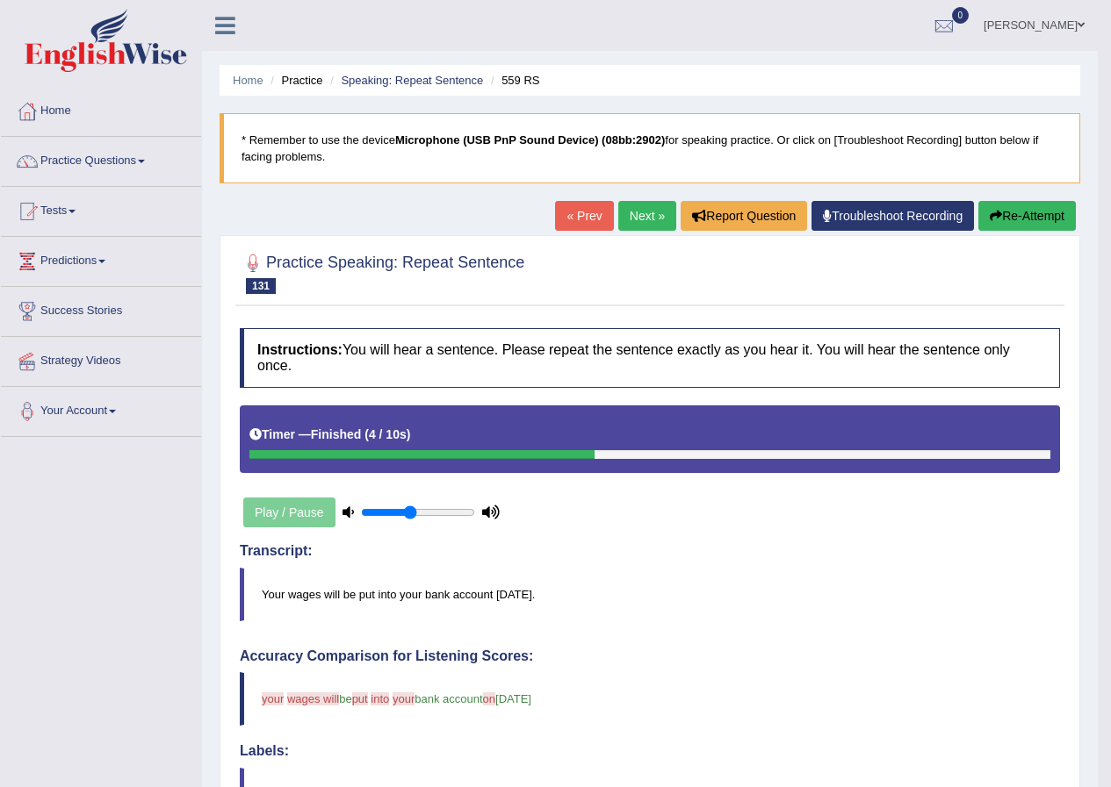
click at [625, 204] on link "Next »" at bounding box center [647, 216] width 58 height 30
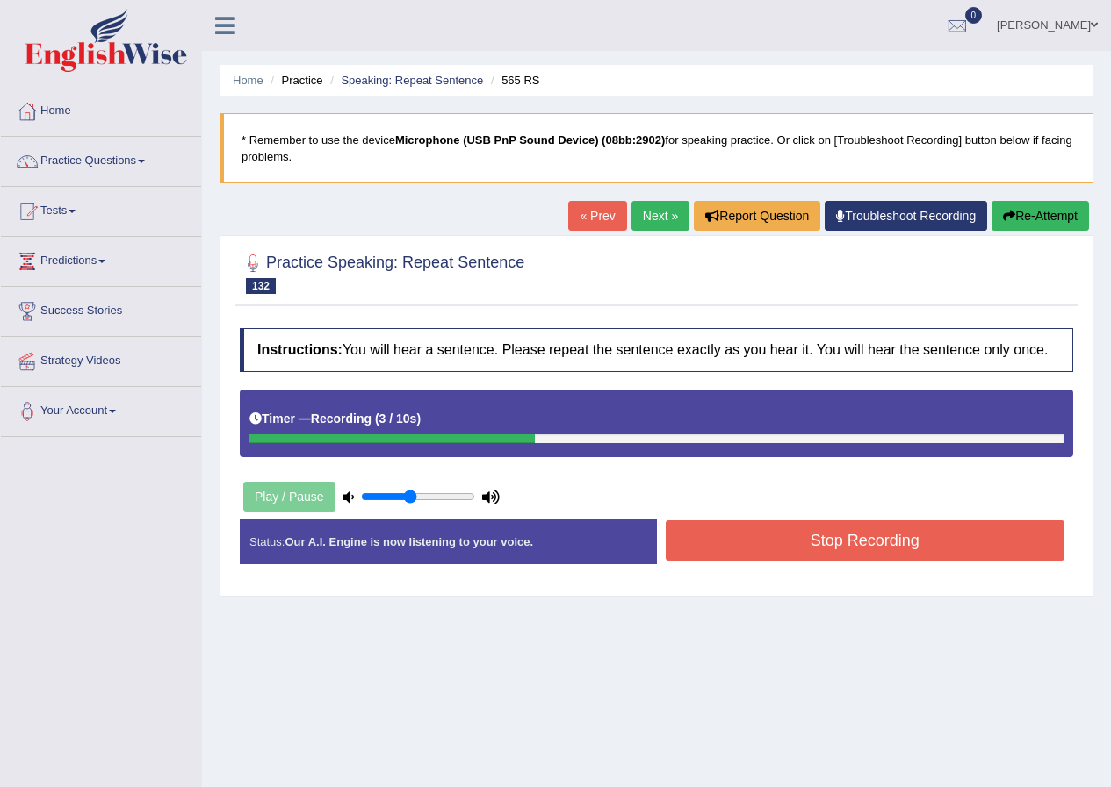
click at [818, 536] on button "Stop Recording" at bounding box center [864, 541] width 399 height 40
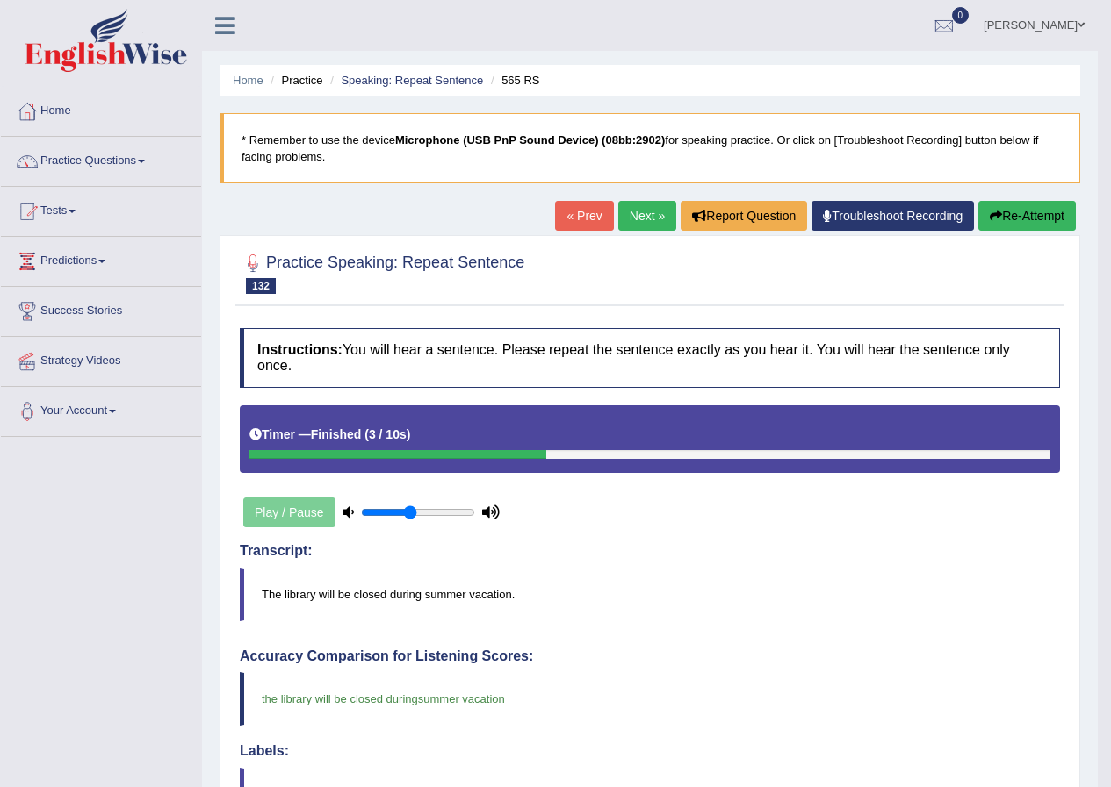
click at [637, 221] on link "Next »" at bounding box center [647, 216] width 58 height 30
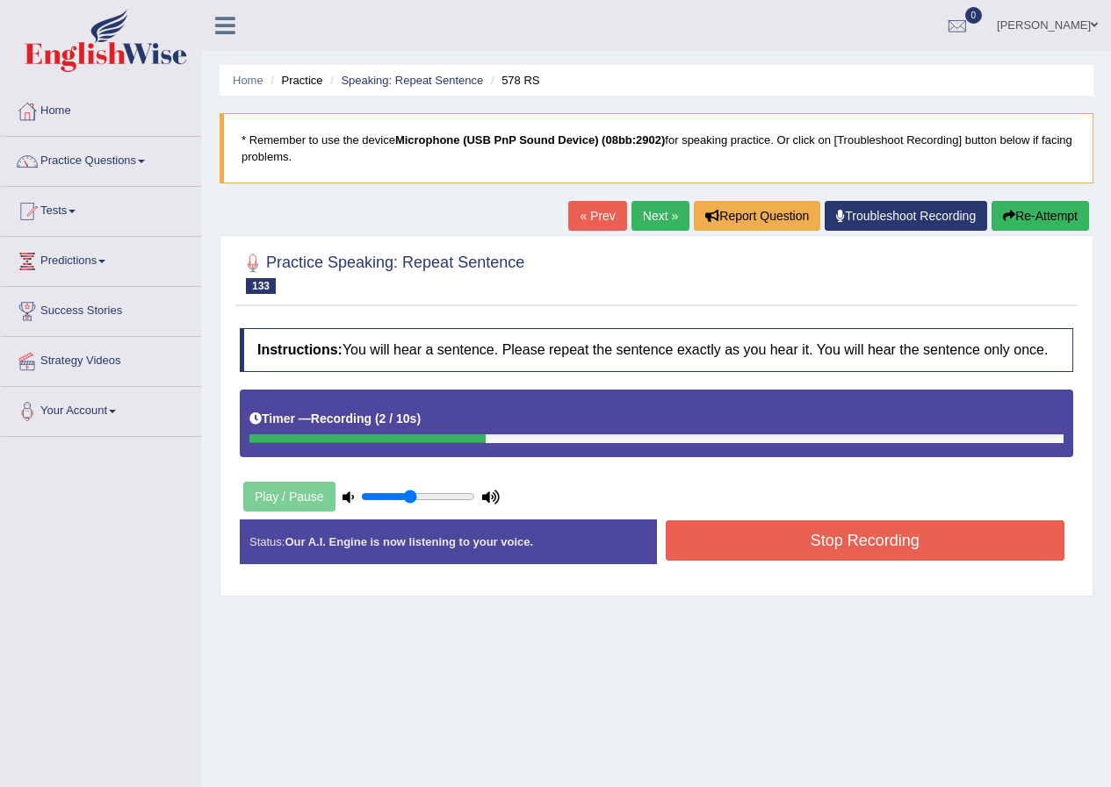
click at [868, 546] on button "Stop Recording" at bounding box center [864, 541] width 399 height 40
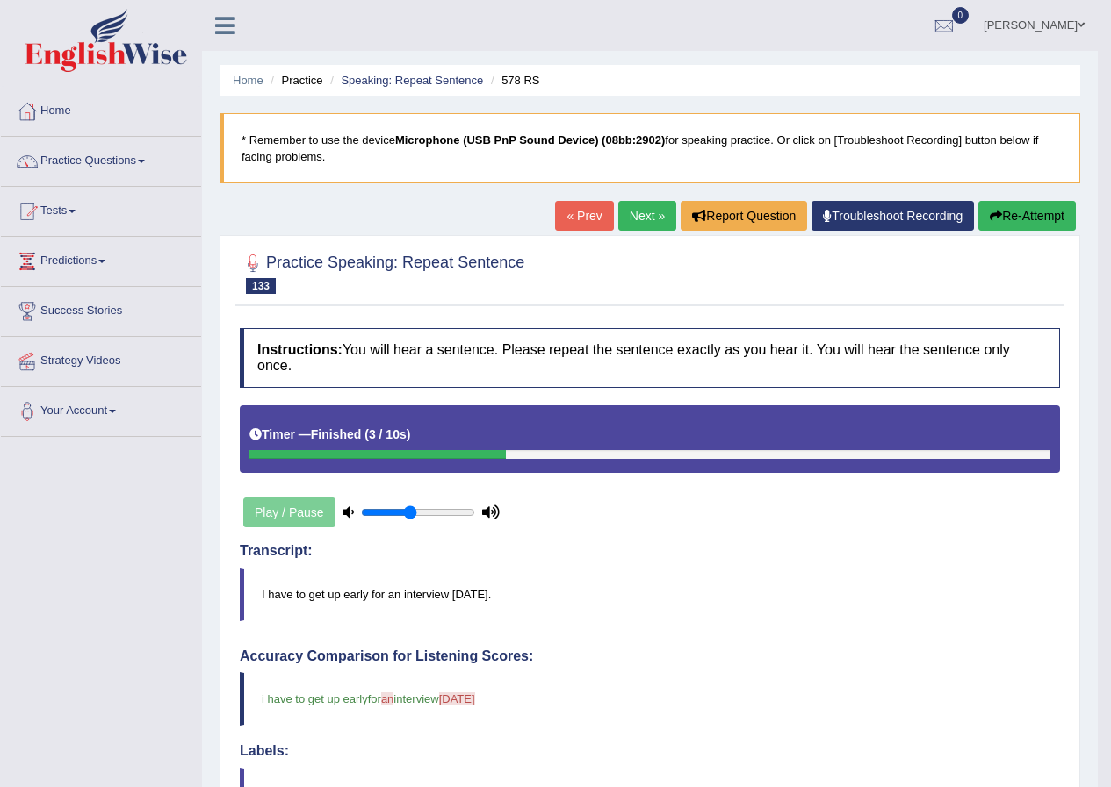
click at [632, 208] on link "Next »" at bounding box center [647, 216] width 58 height 30
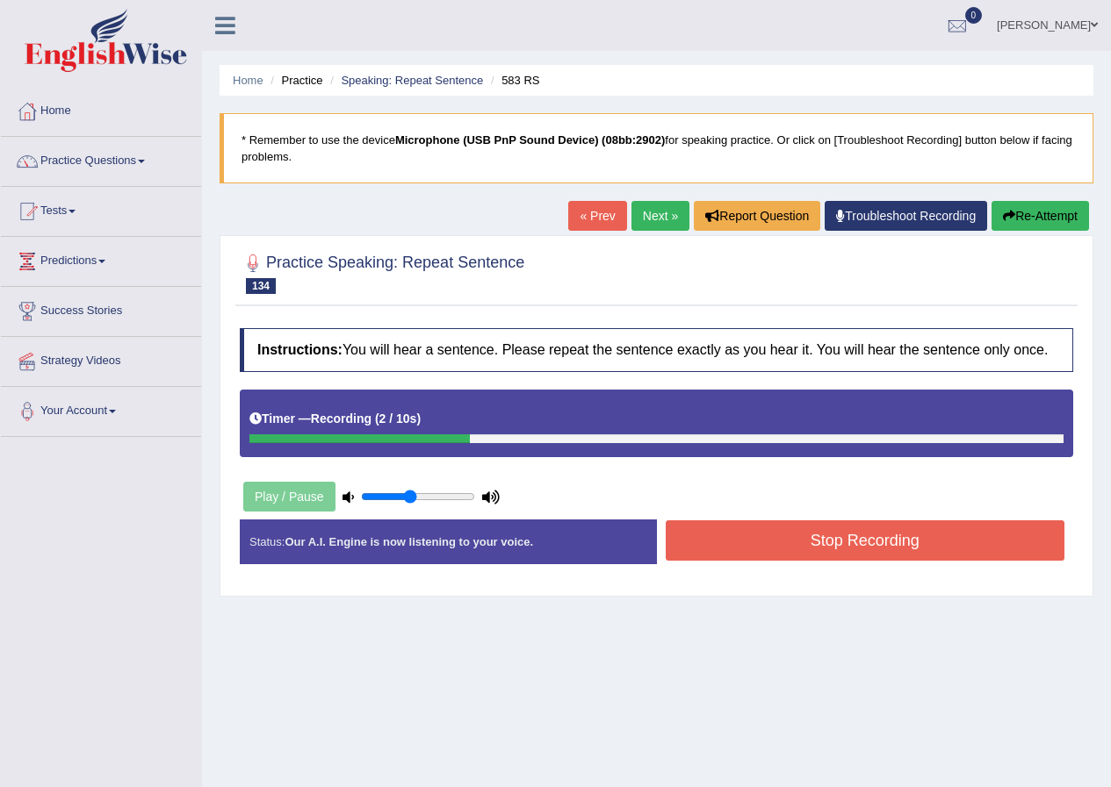
click at [888, 537] on button "Stop Recording" at bounding box center [864, 541] width 399 height 40
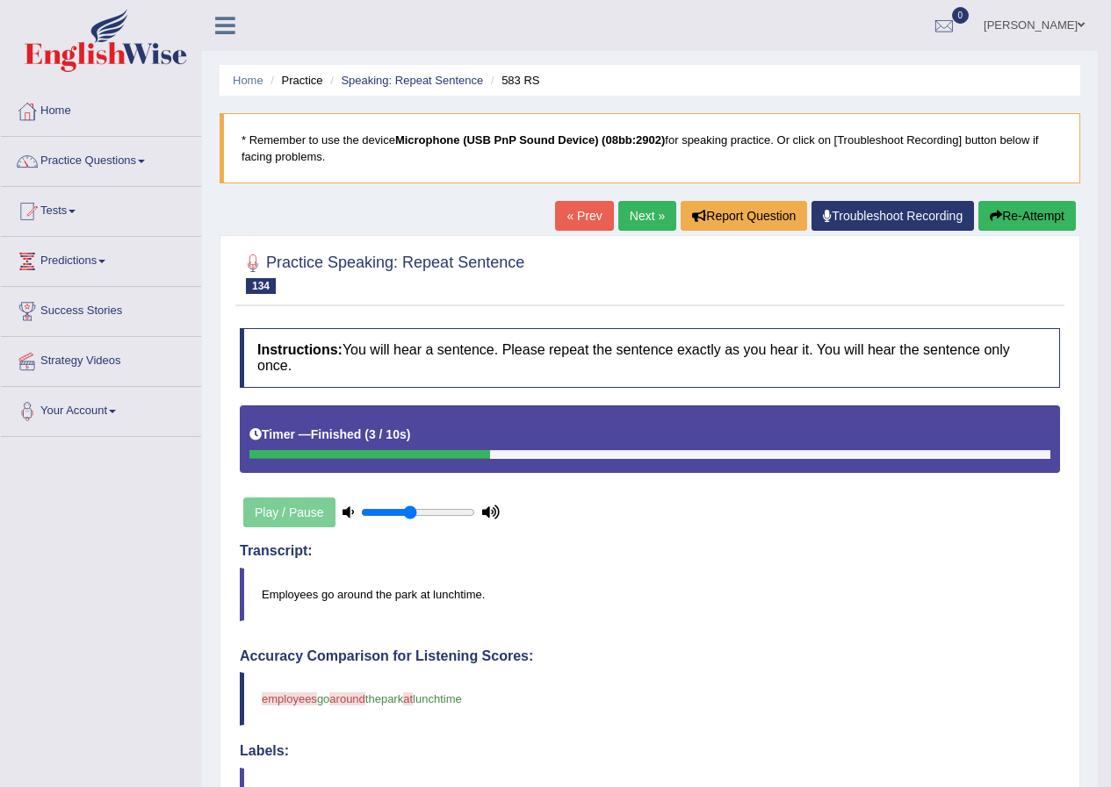
click at [638, 211] on link "Next »" at bounding box center [647, 216] width 58 height 30
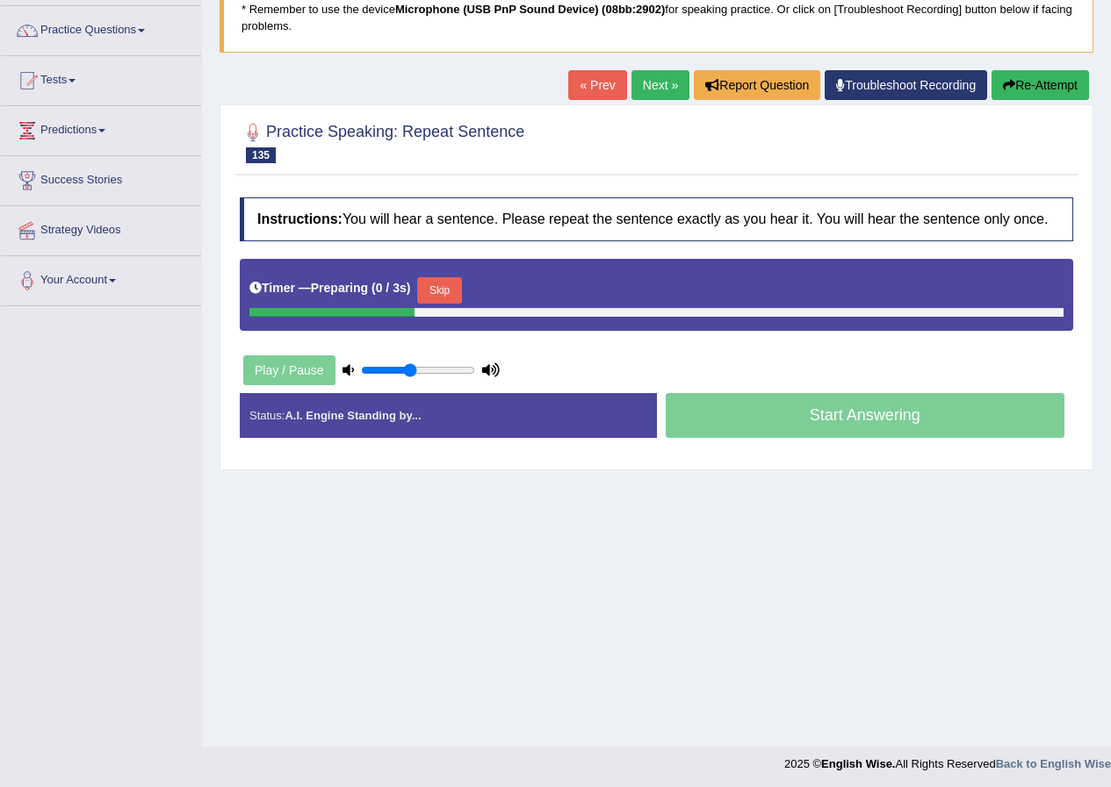
scroll to position [134, 0]
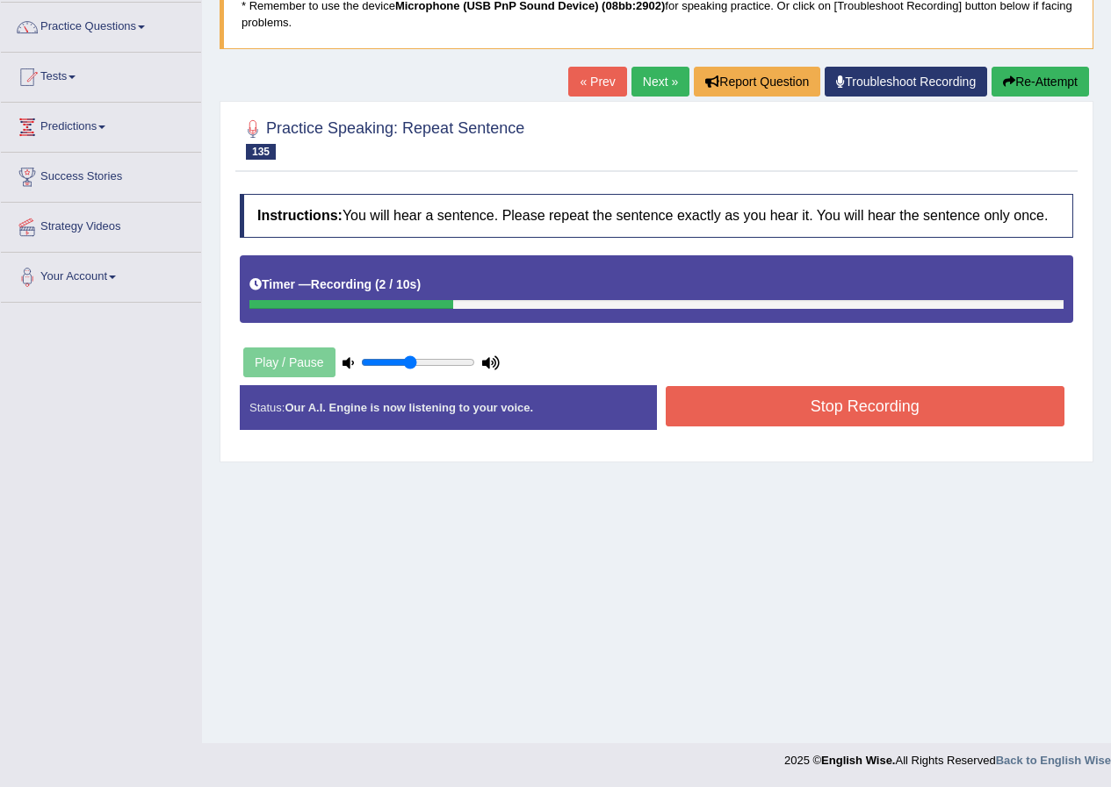
click at [845, 411] on button "Stop Recording" at bounding box center [864, 406] width 399 height 40
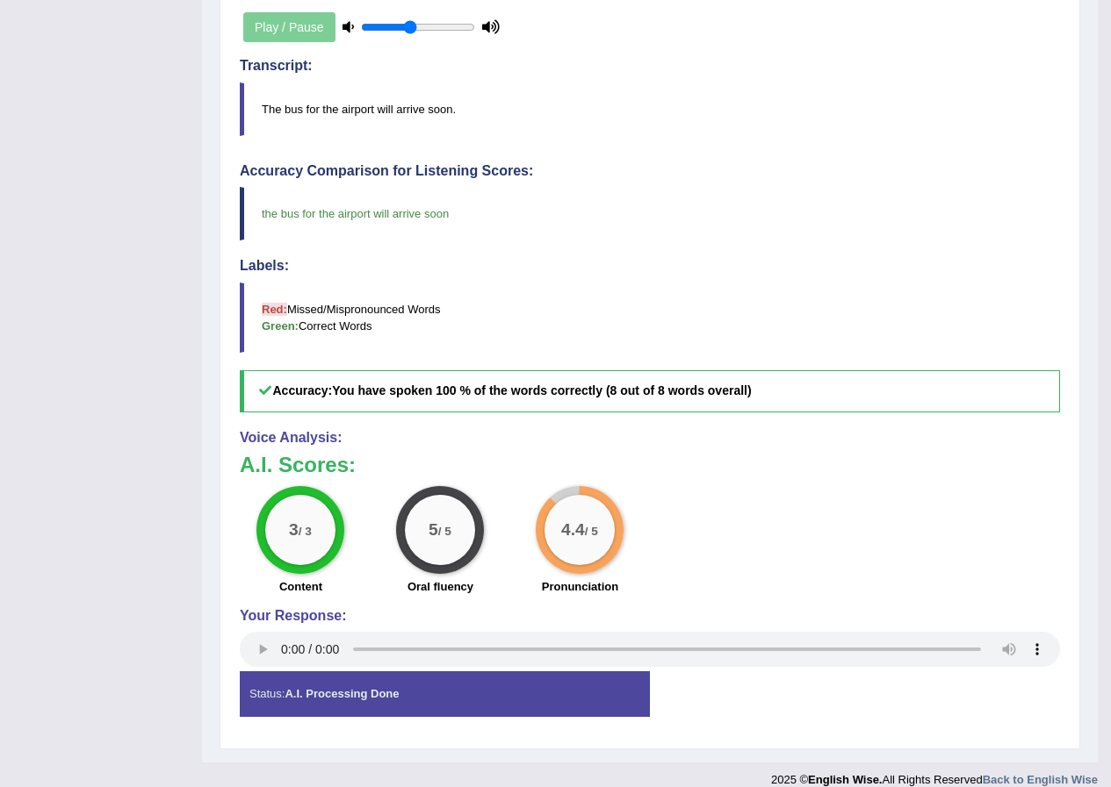
scroll to position [47, 0]
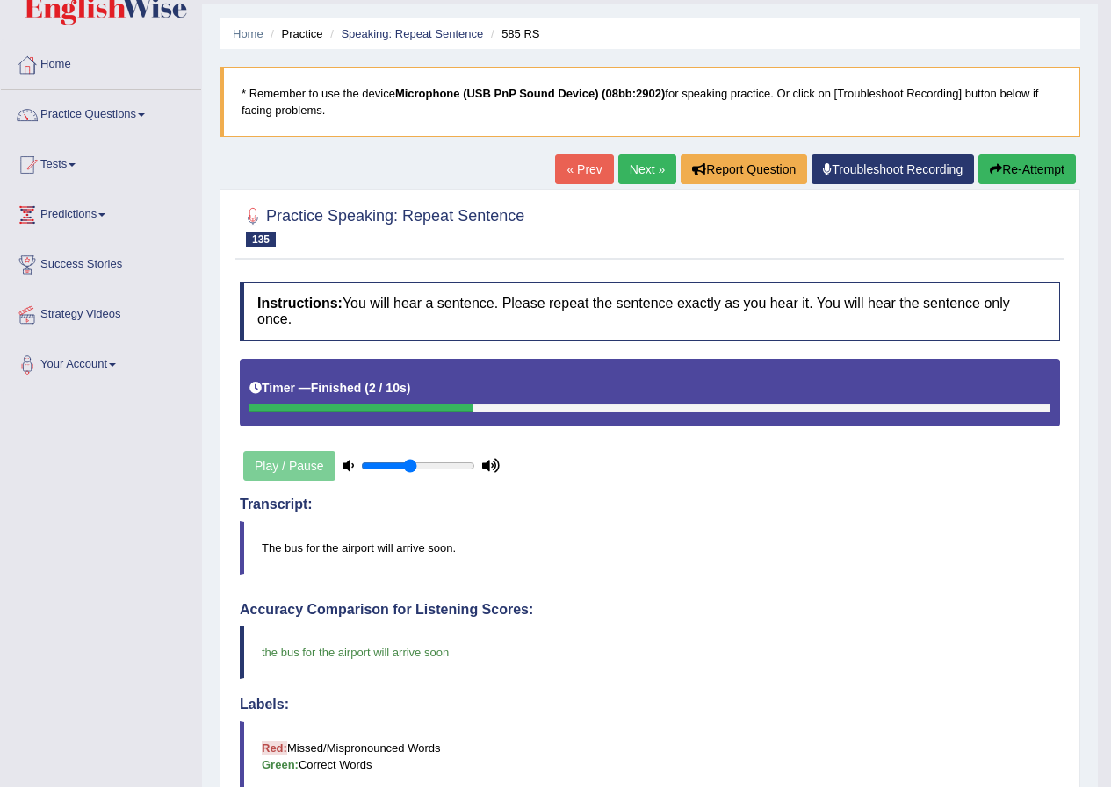
click at [643, 155] on link "Next »" at bounding box center [647, 170] width 58 height 30
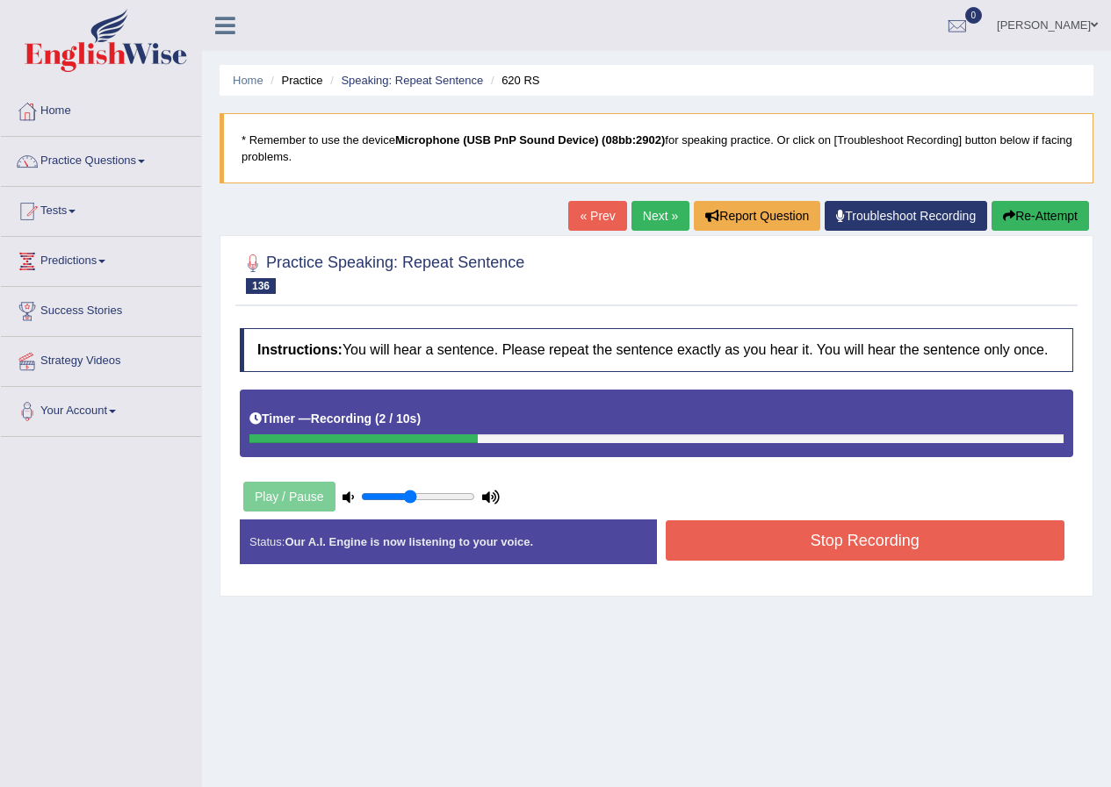
click at [816, 539] on button "Stop Recording" at bounding box center [864, 541] width 399 height 40
click at [816, 539] on div "Status: Our A.I. Engine is now listening to your voice. Start Answering Stop Re…" at bounding box center [656, 551] width 833 height 62
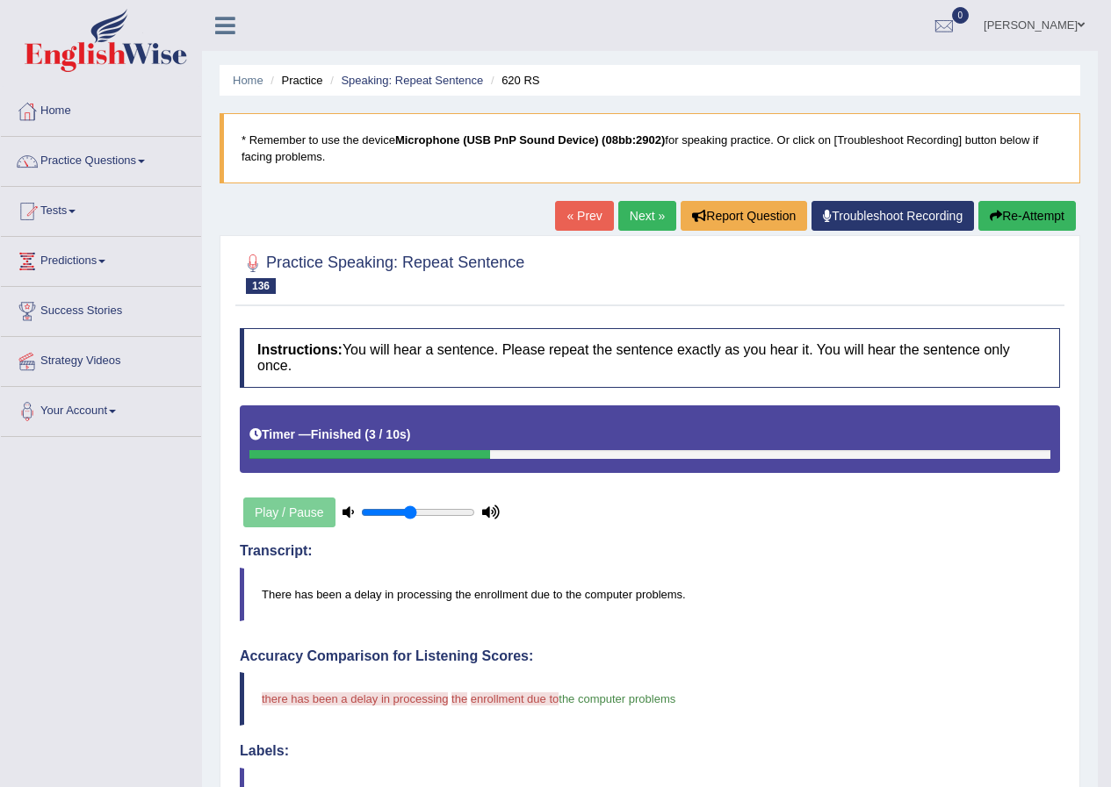
click at [647, 215] on link "Next »" at bounding box center [647, 216] width 58 height 30
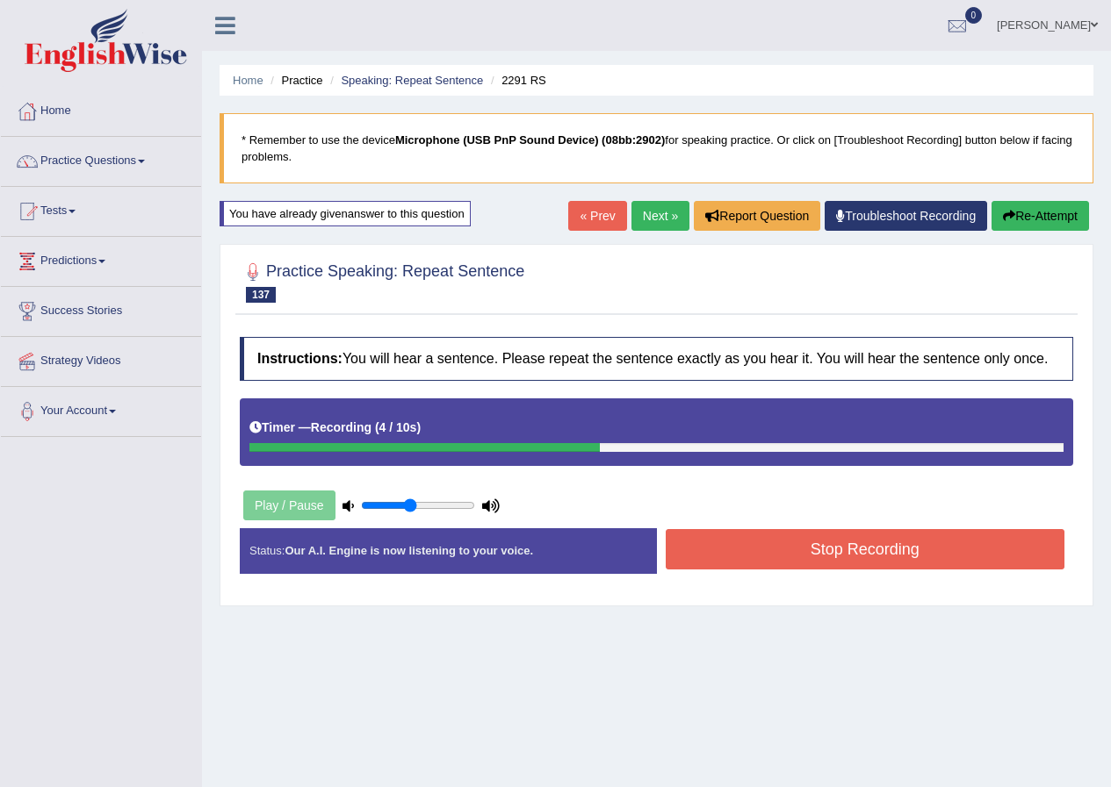
click at [856, 546] on button "Stop Recording" at bounding box center [864, 549] width 399 height 40
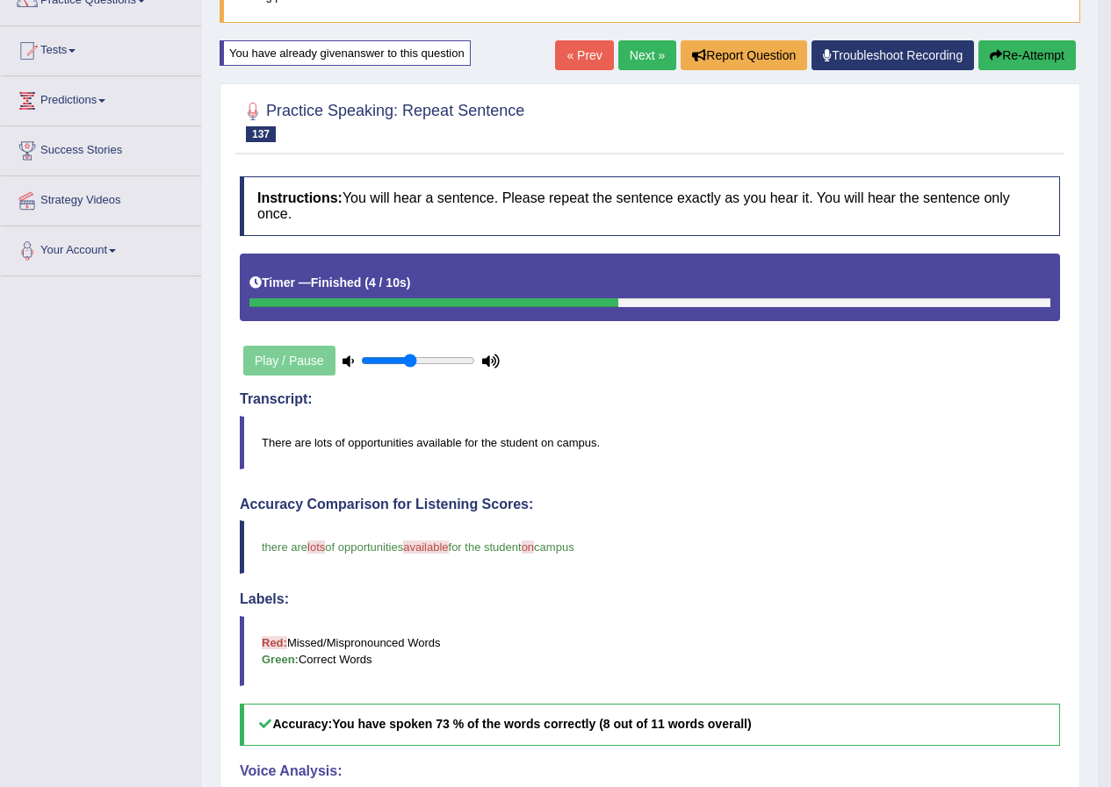
scroll to position [75, 0]
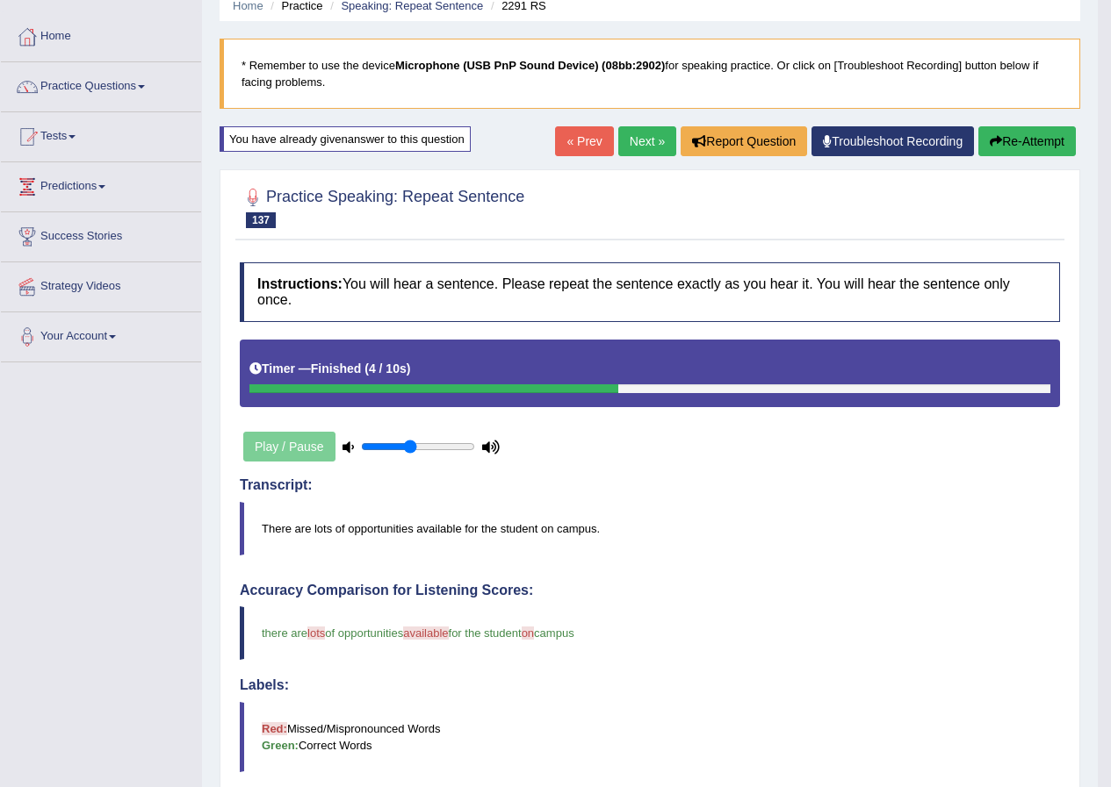
click at [668, 139] on link "Next »" at bounding box center [647, 141] width 58 height 30
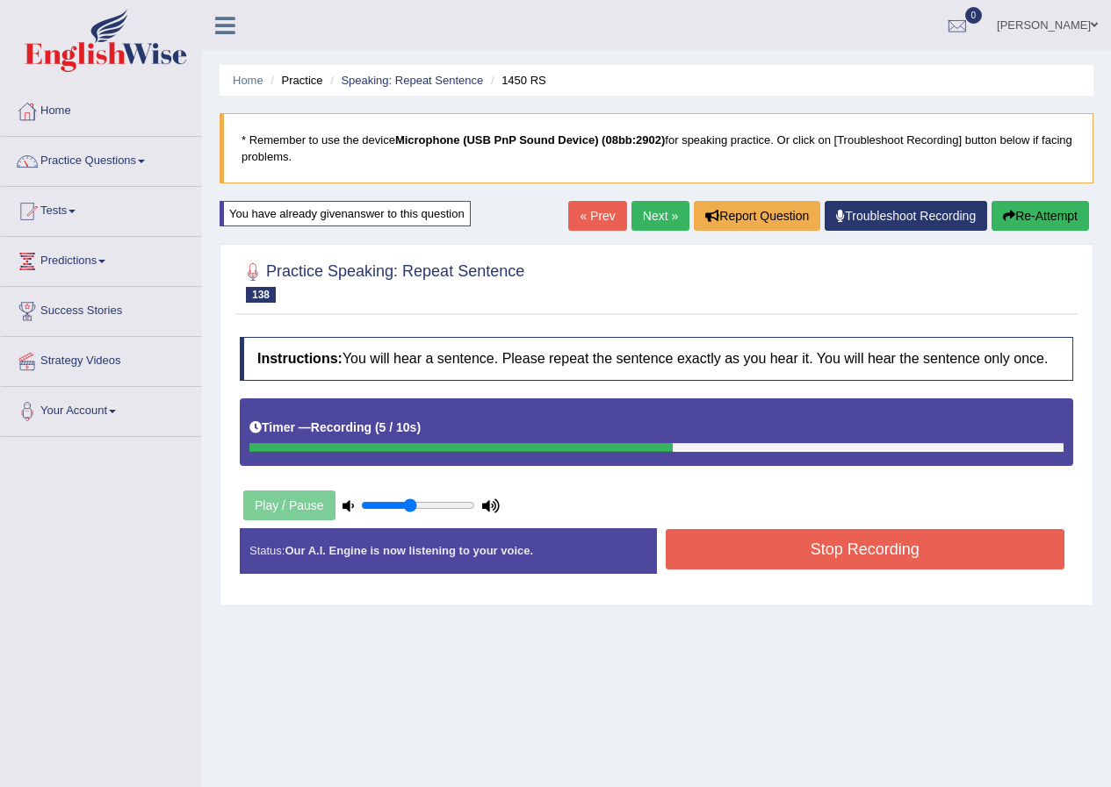
click at [830, 541] on button "Stop Recording" at bounding box center [864, 549] width 399 height 40
click at [830, 541] on div "Status: Our A.I. Engine is now listening to your voice. Start Answering Stop Re…" at bounding box center [656, 559] width 833 height 62
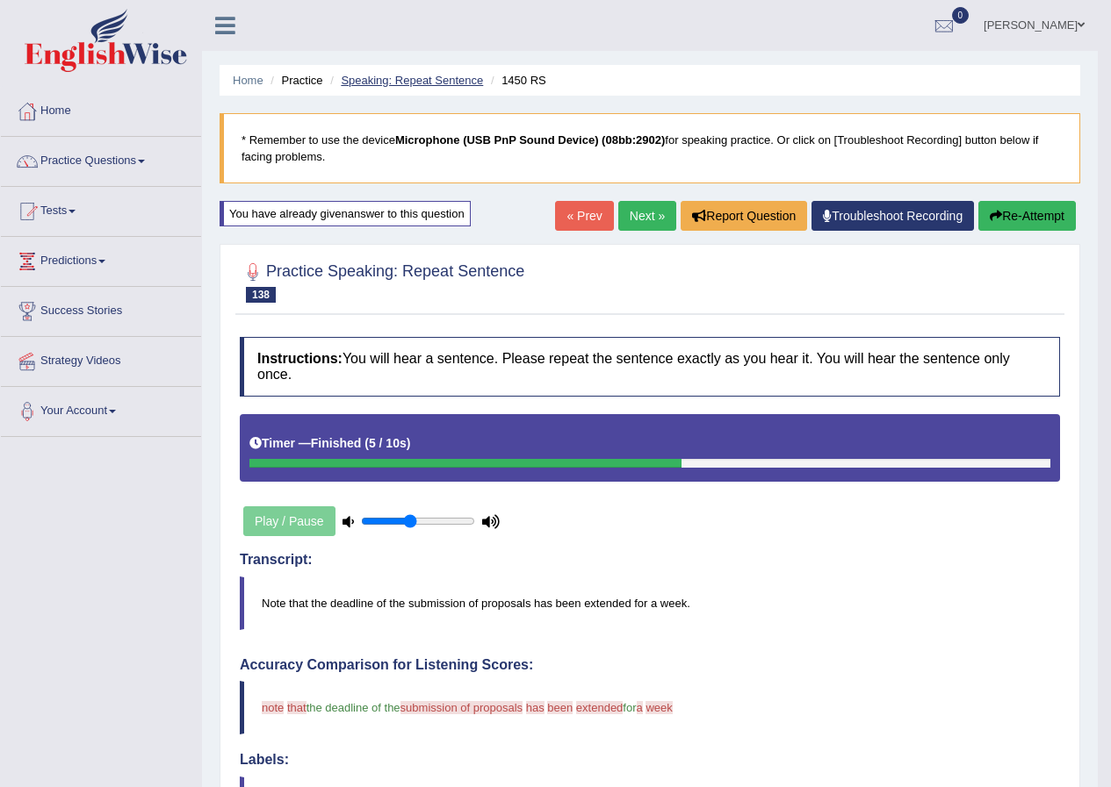
click at [382, 84] on link "Speaking: Repeat Sentence" at bounding box center [412, 80] width 142 height 13
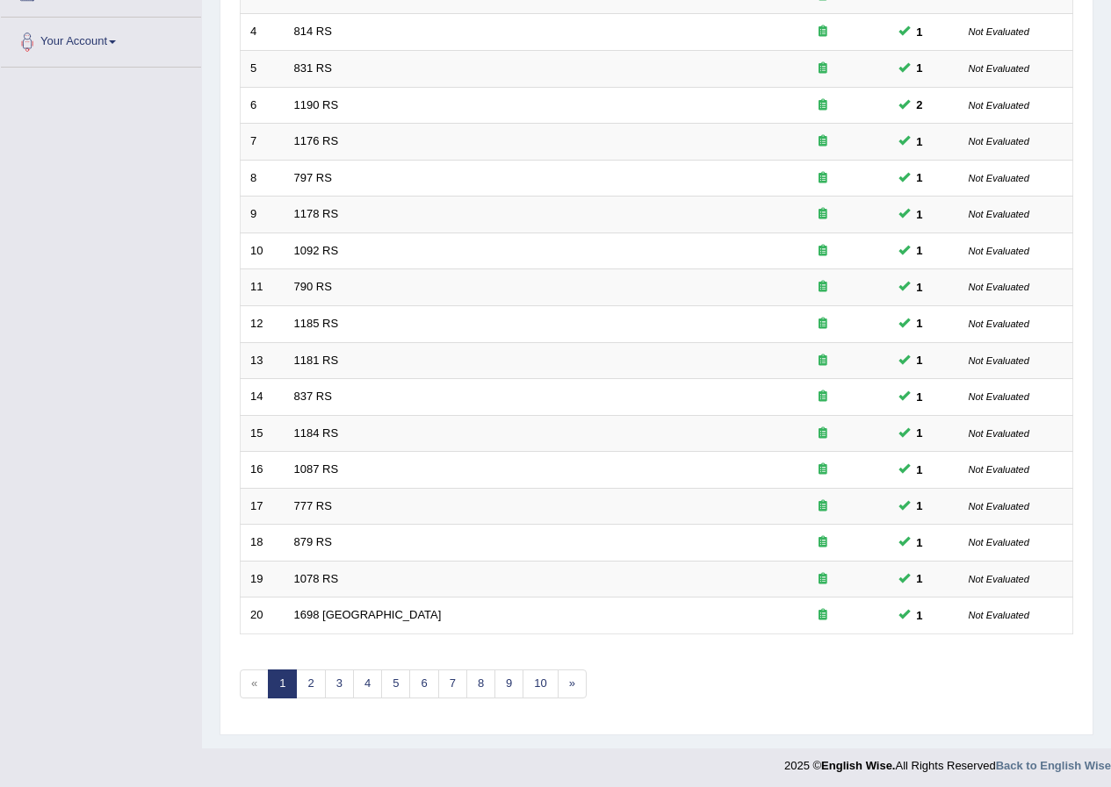
scroll to position [375, 0]
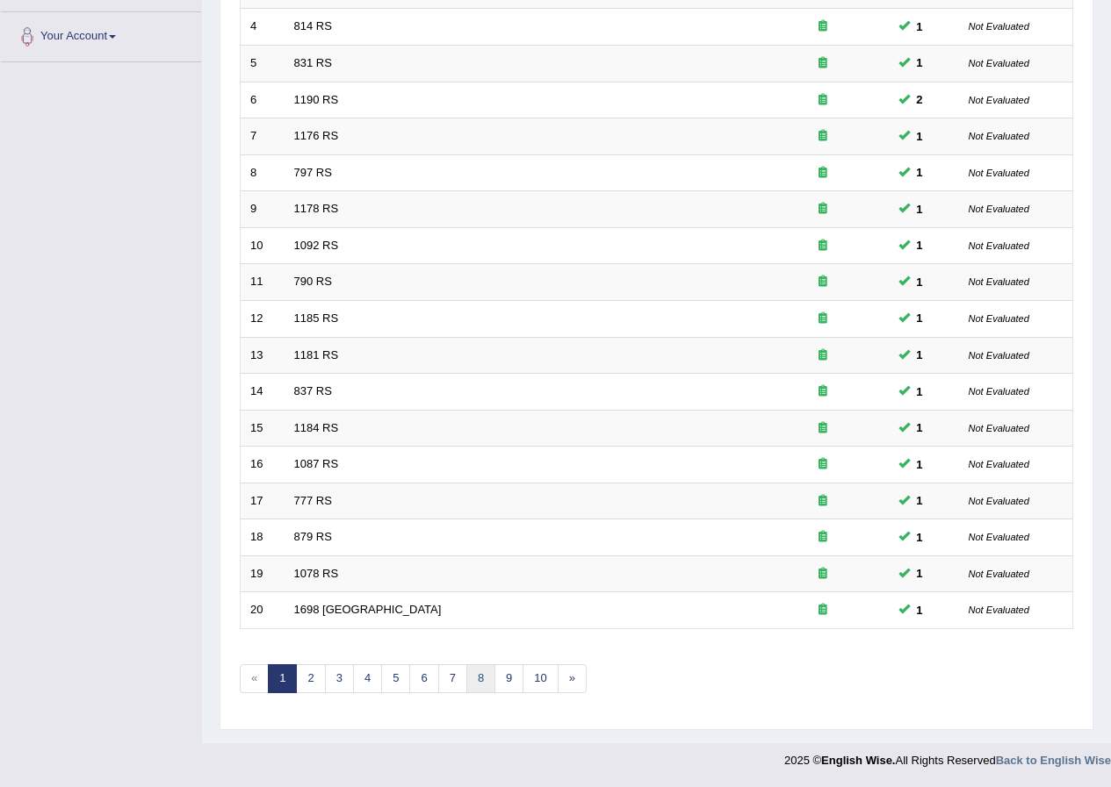
click at [483, 677] on link "8" at bounding box center [480, 679] width 29 height 29
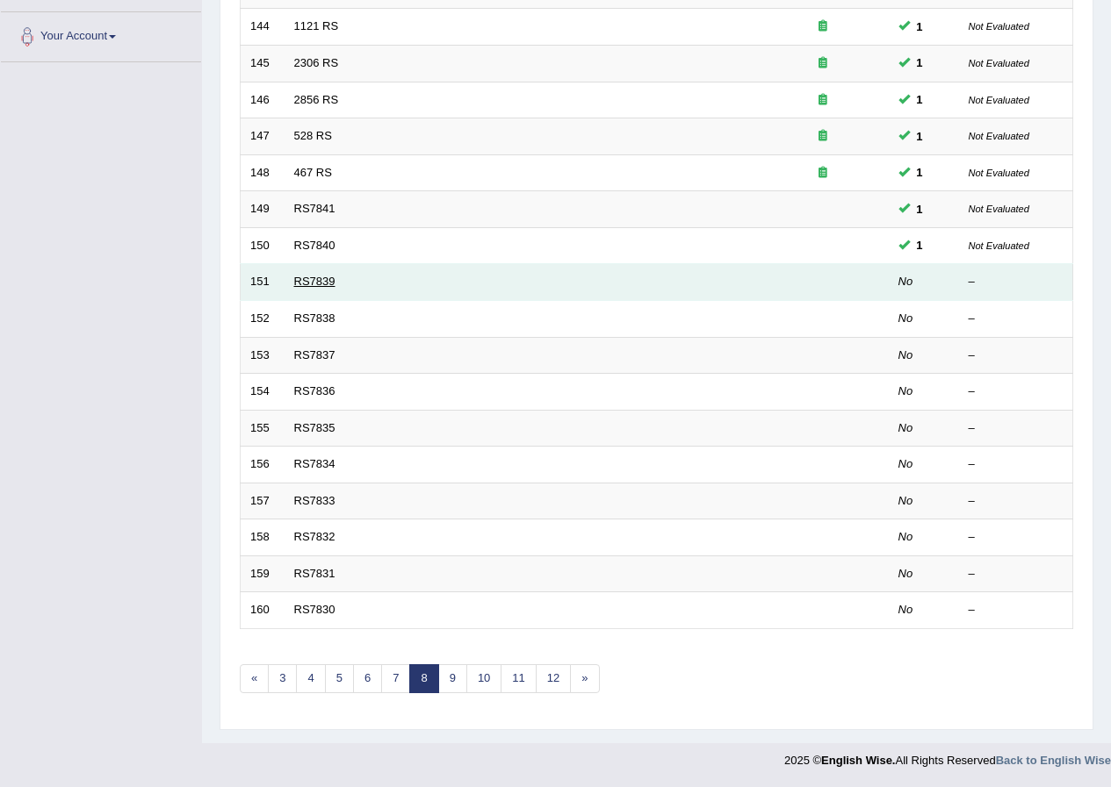
click at [309, 276] on link "RS7839" at bounding box center [314, 281] width 41 height 13
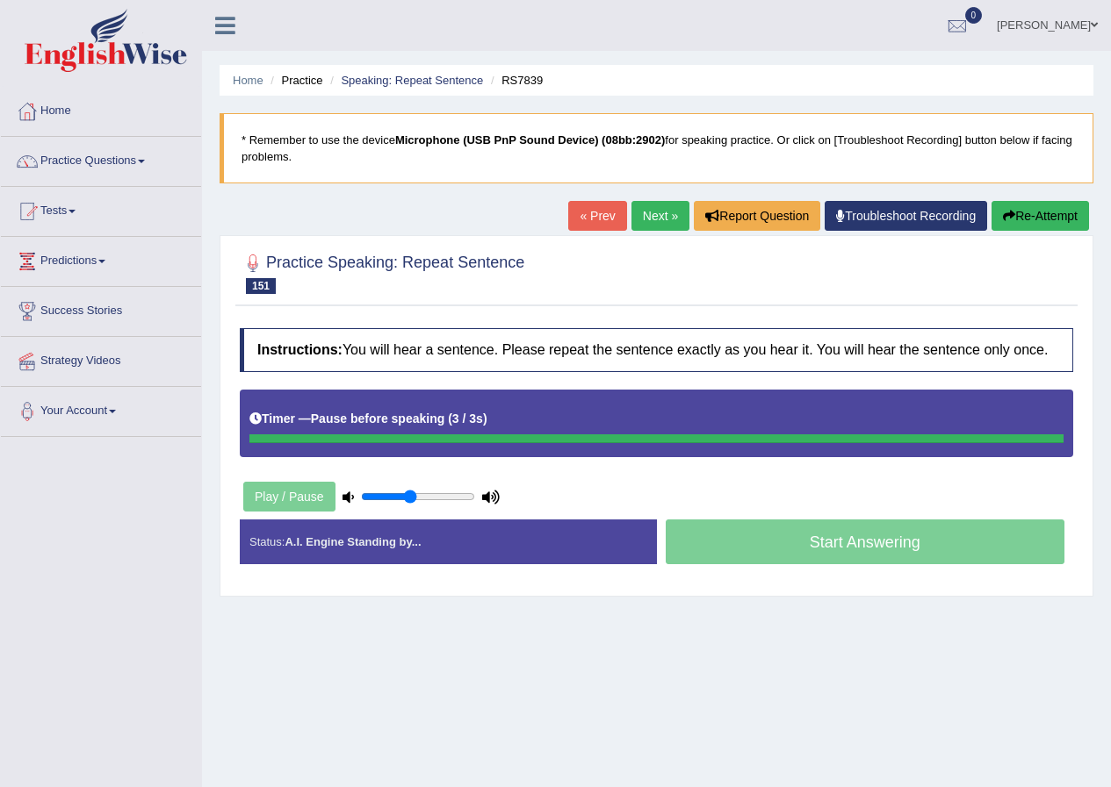
click at [1043, 221] on button "Re-Attempt" at bounding box center [1039, 216] width 97 height 30
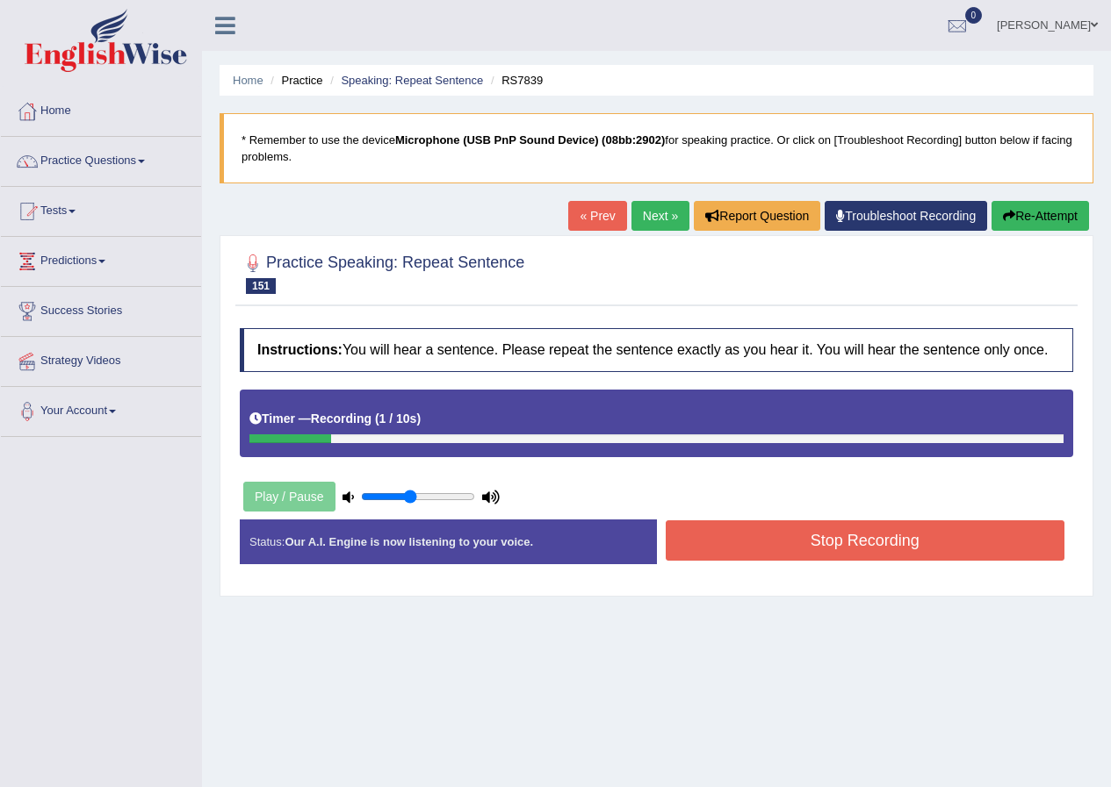
click at [661, 221] on link "Next »" at bounding box center [660, 216] width 58 height 30
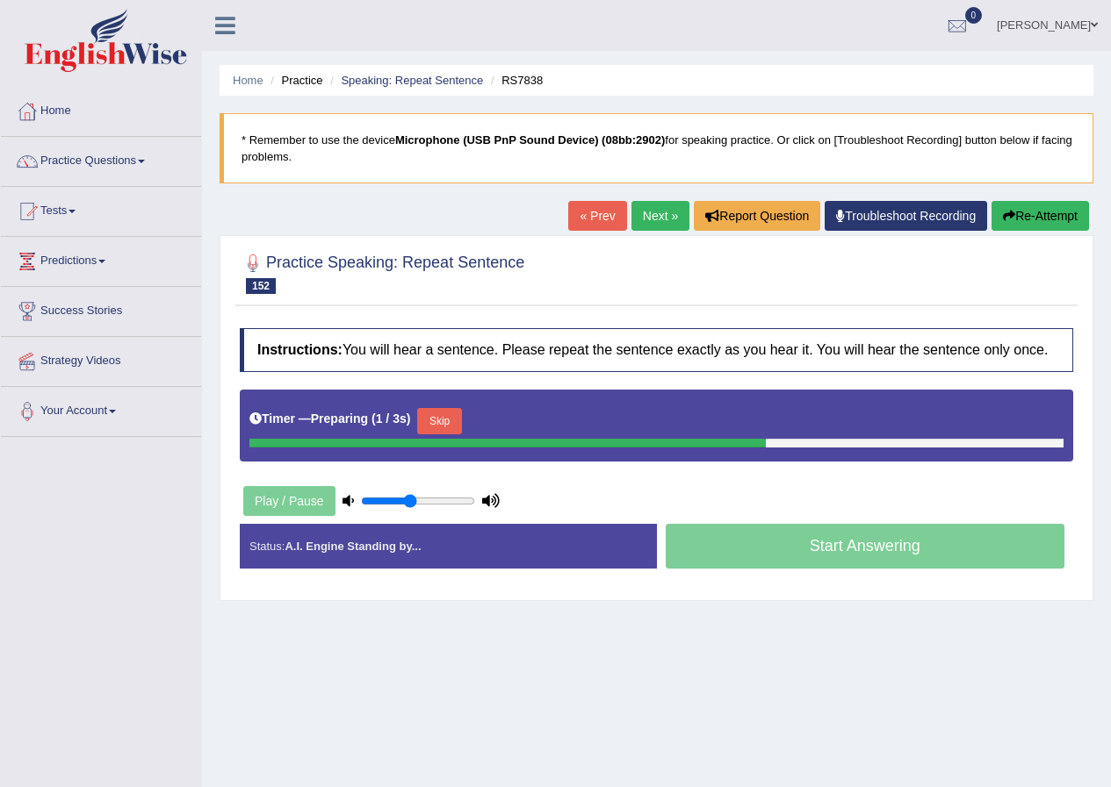
click at [570, 220] on link "« Prev" at bounding box center [597, 216] width 58 height 30
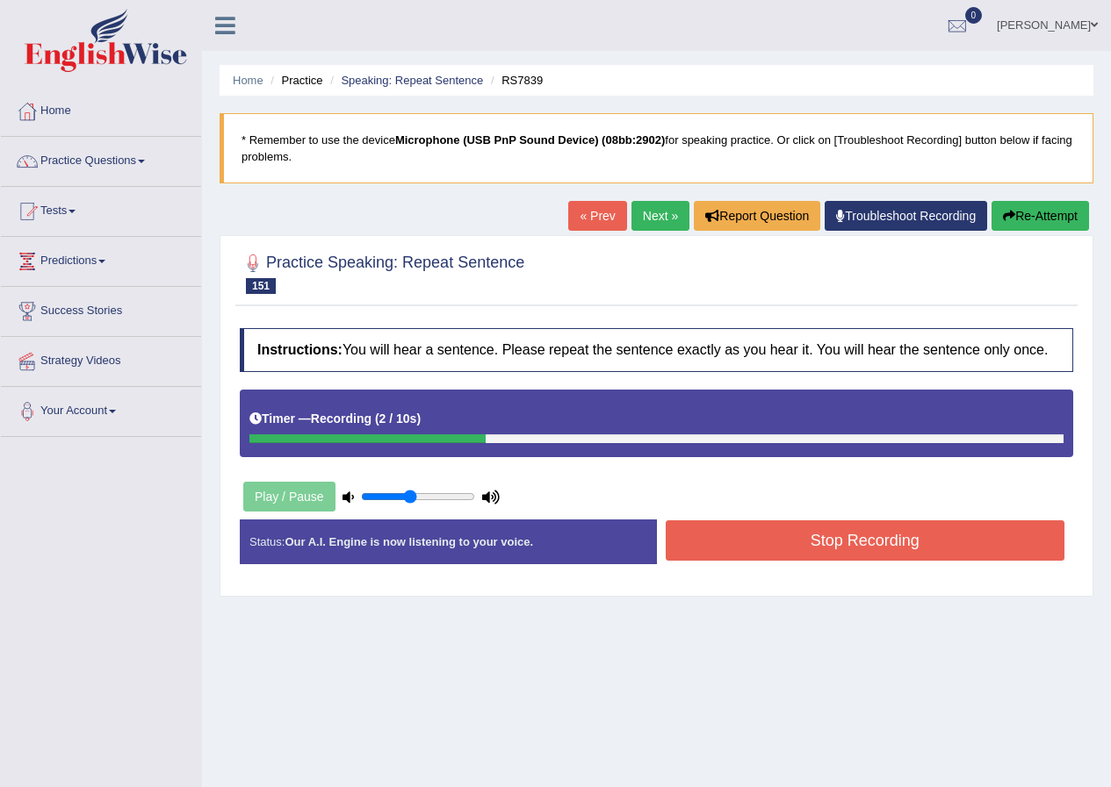
click at [803, 537] on button "Stop Recording" at bounding box center [864, 541] width 399 height 40
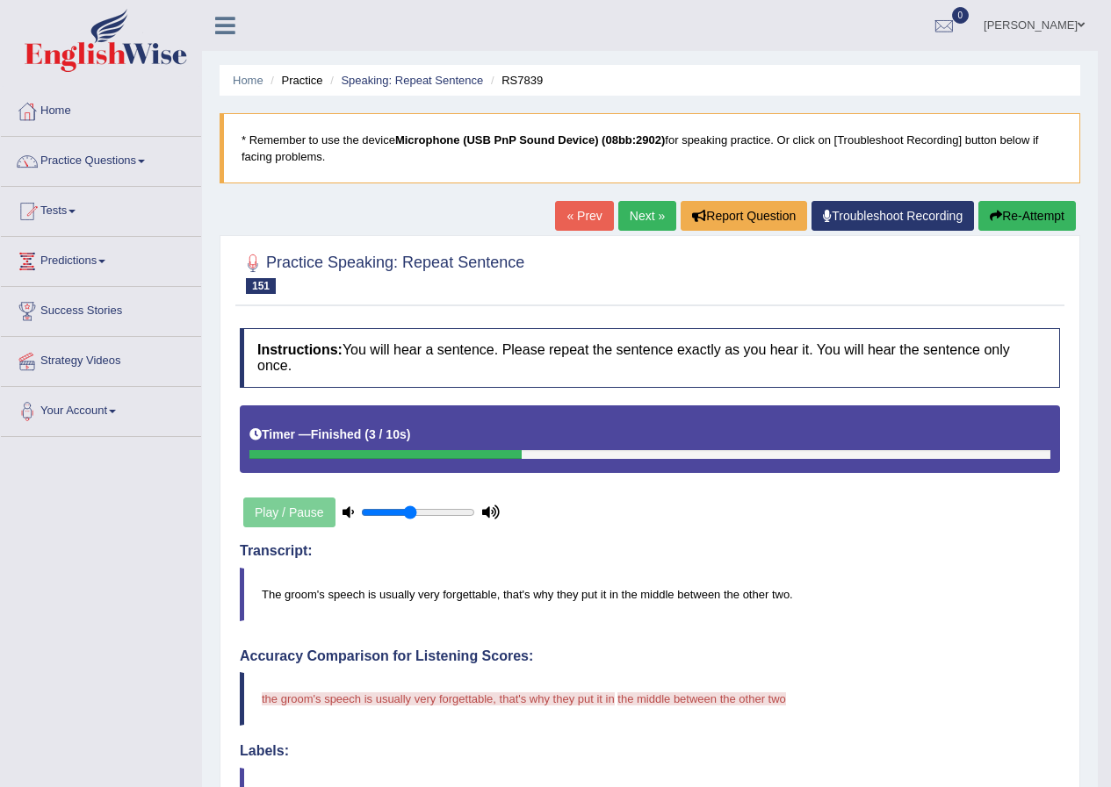
click at [639, 217] on link "Next »" at bounding box center [647, 216] width 58 height 30
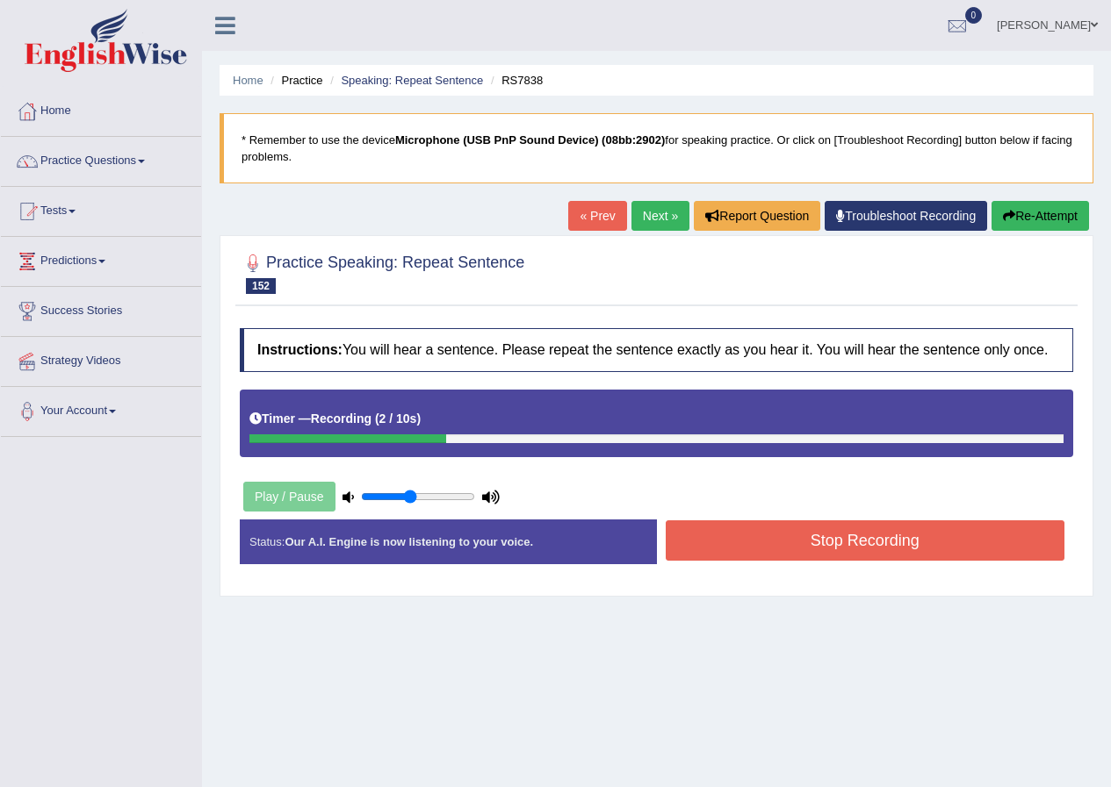
click at [1036, 228] on button "Re-Attempt" at bounding box center [1039, 216] width 97 height 30
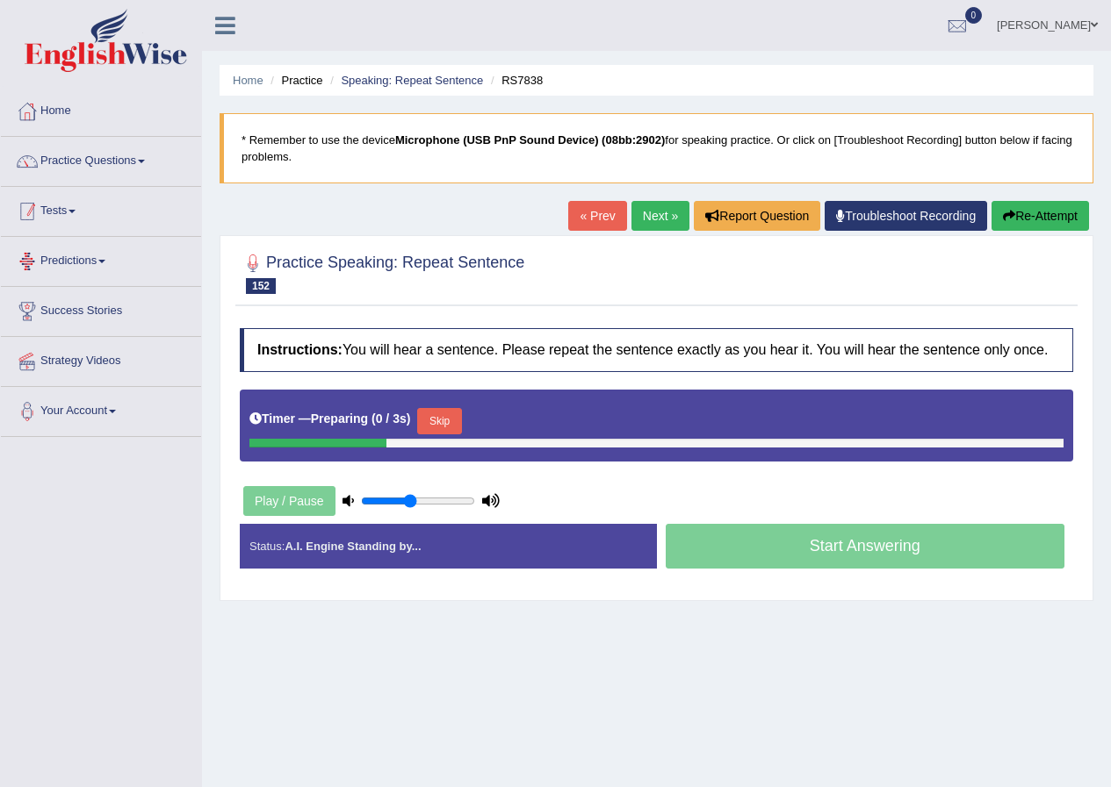
click at [111, 189] on link "Tests" at bounding box center [101, 209] width 200 height 44
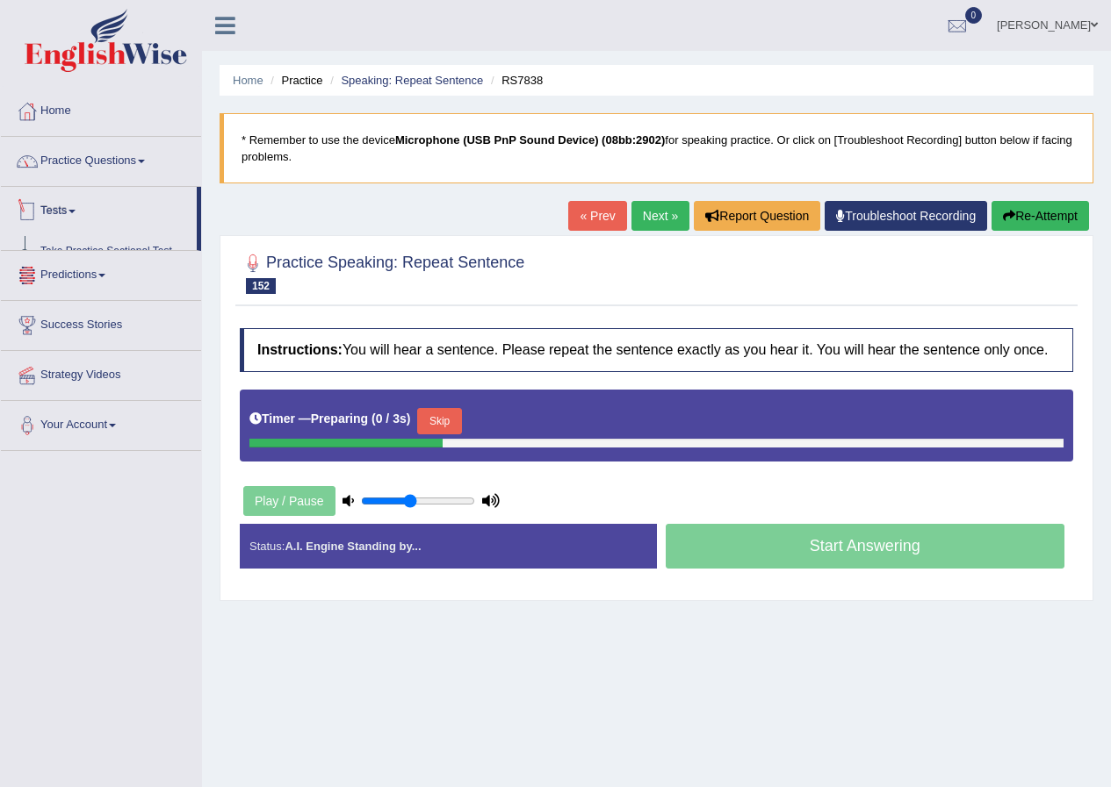
click at [108, 160] on link "Practice Questions" at bounding box center [101, 159] width 200 height 44
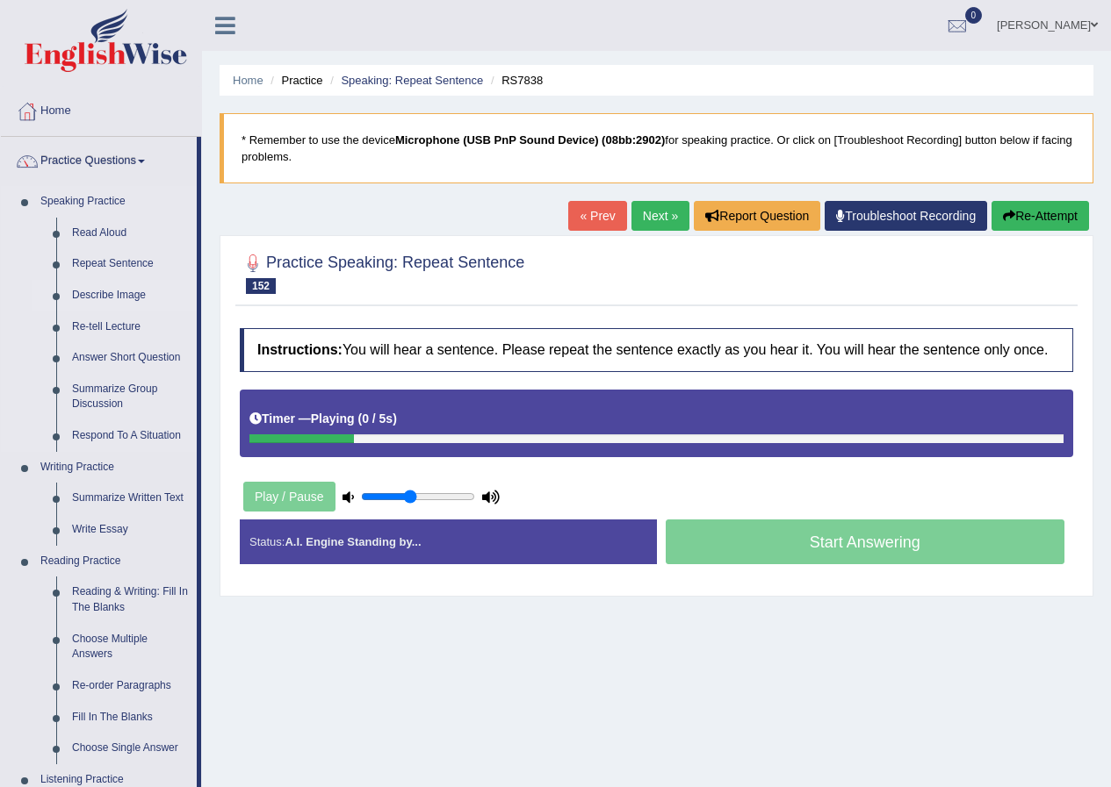
click at [104, 298] on link "Describe Image" at bounding box center [130, 296] width 133 height 32
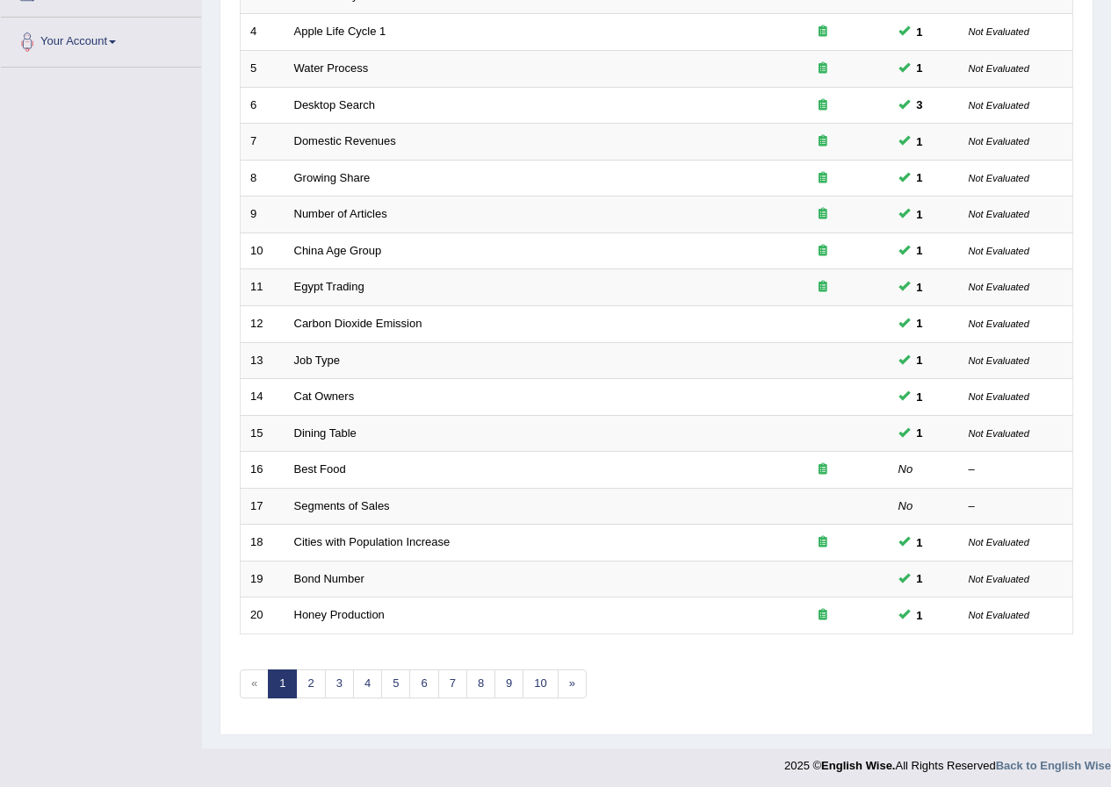
scroll to position [375, 0]
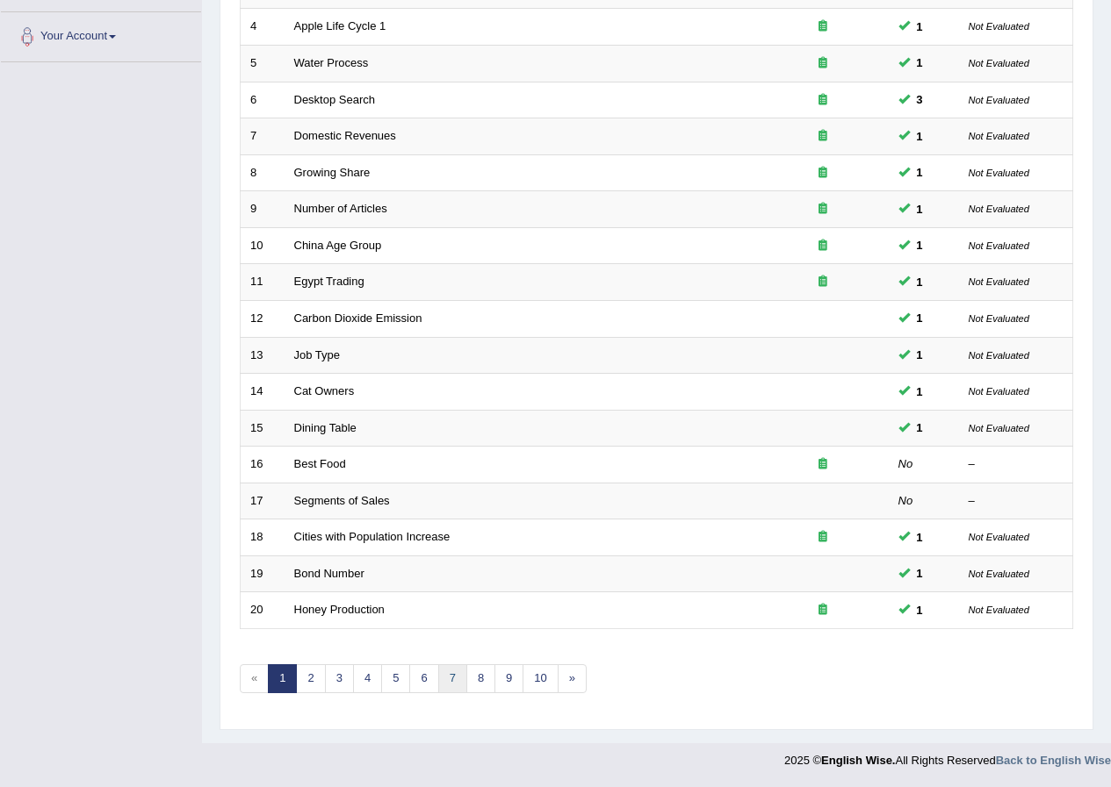
click at [457, 679] on link "7" at bounding box center [452, 679] width 29 height 29
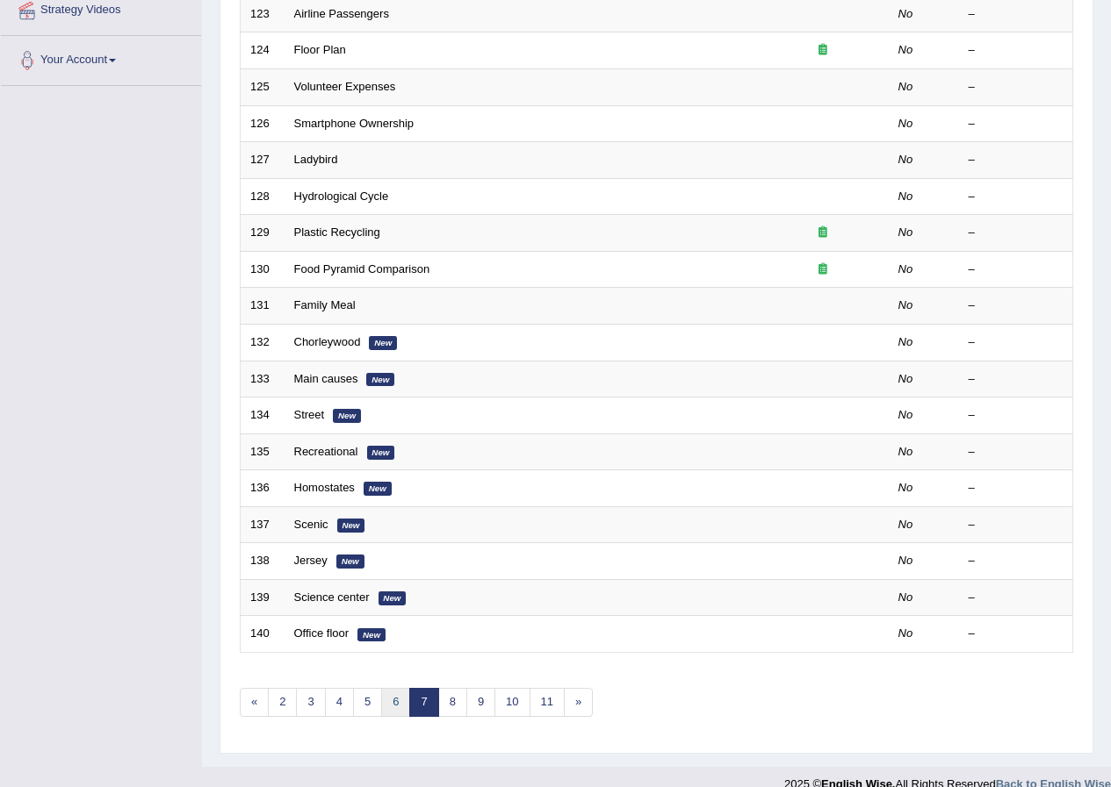
click at [392, 701] on link "6" at bounding box center [395, 702] width 29 height 29
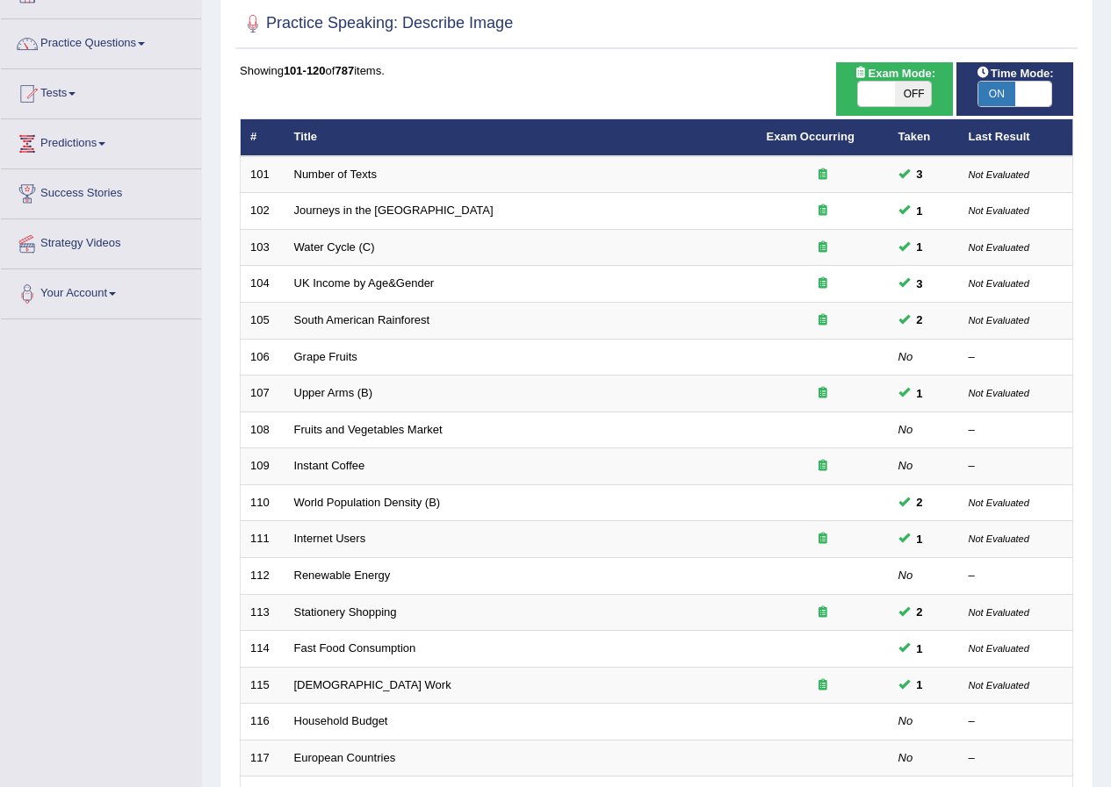
scroll to position [351, 0]
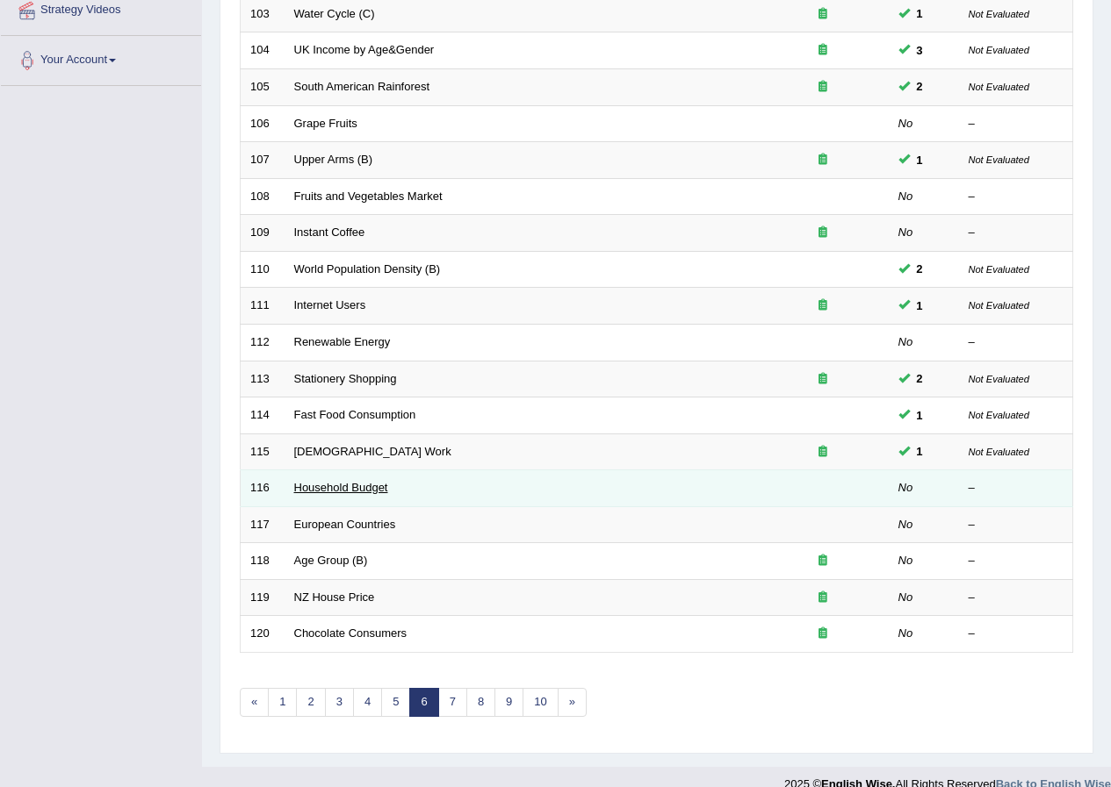
click at [332, 484] on link "Household Budget" at bounding box center [341, 487] width 94 height 13
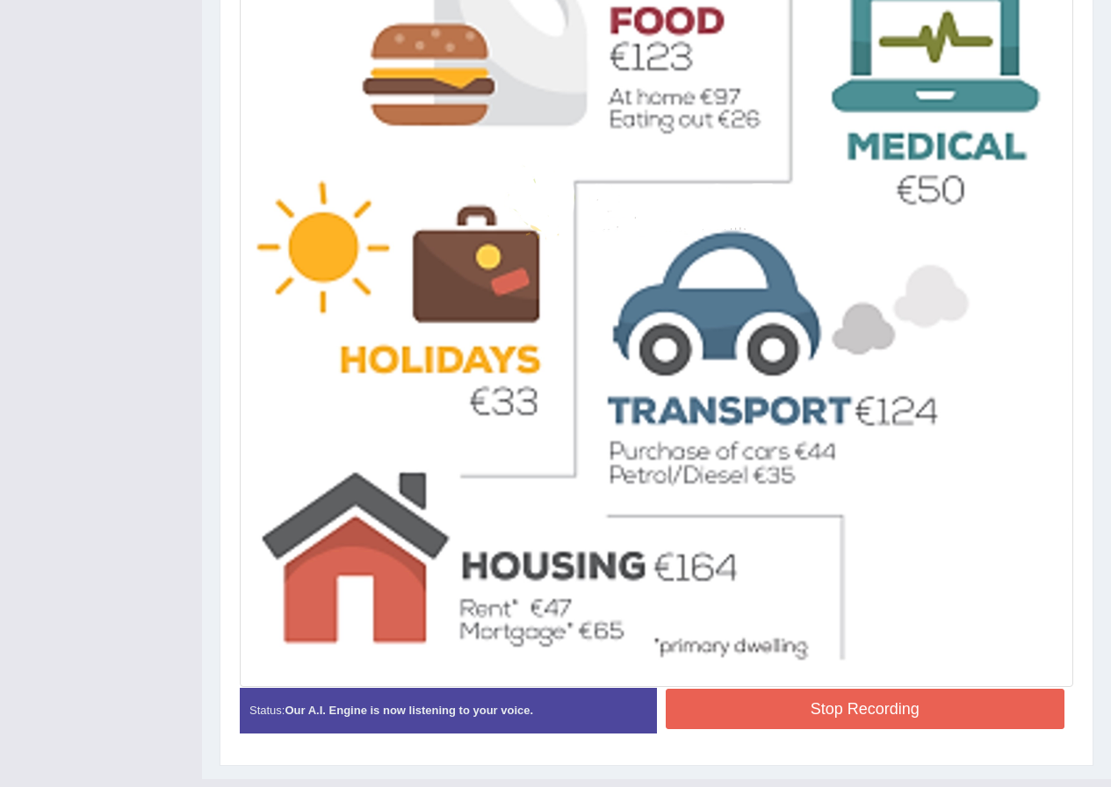
scroll to position [674, 0]
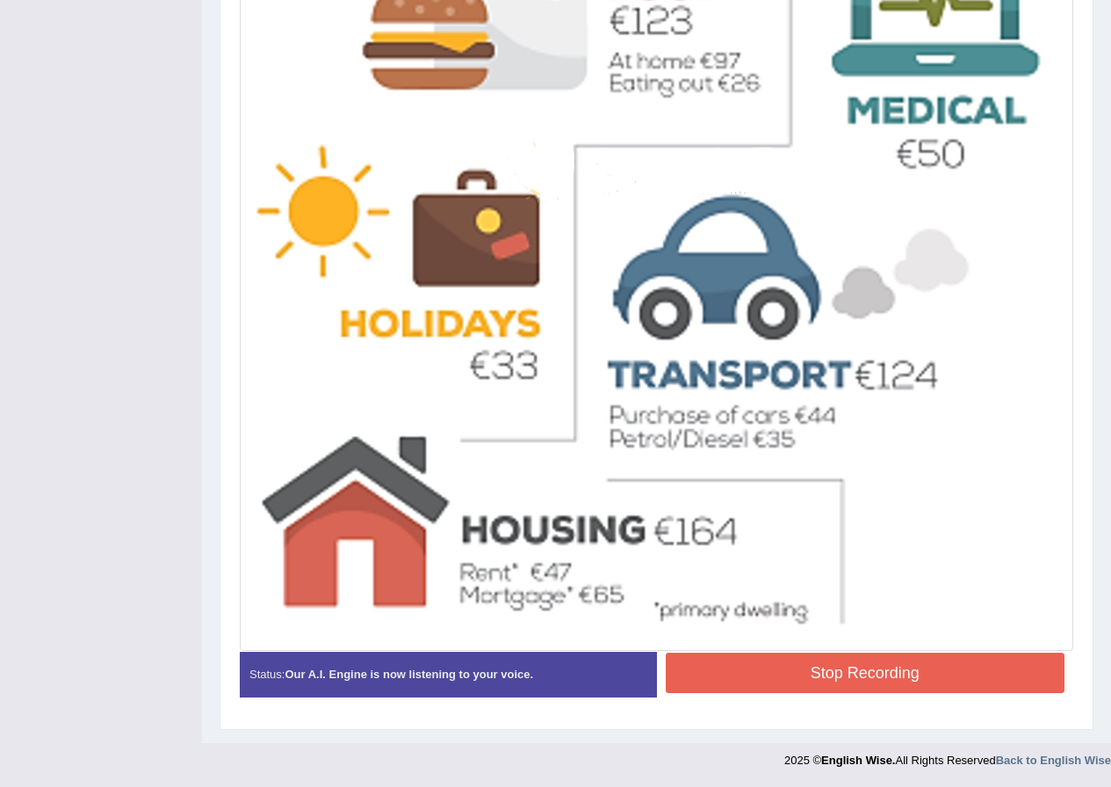
click at [871, 667] on button "Stop Recording" at bounding box center [864, 673] width 399 height 40
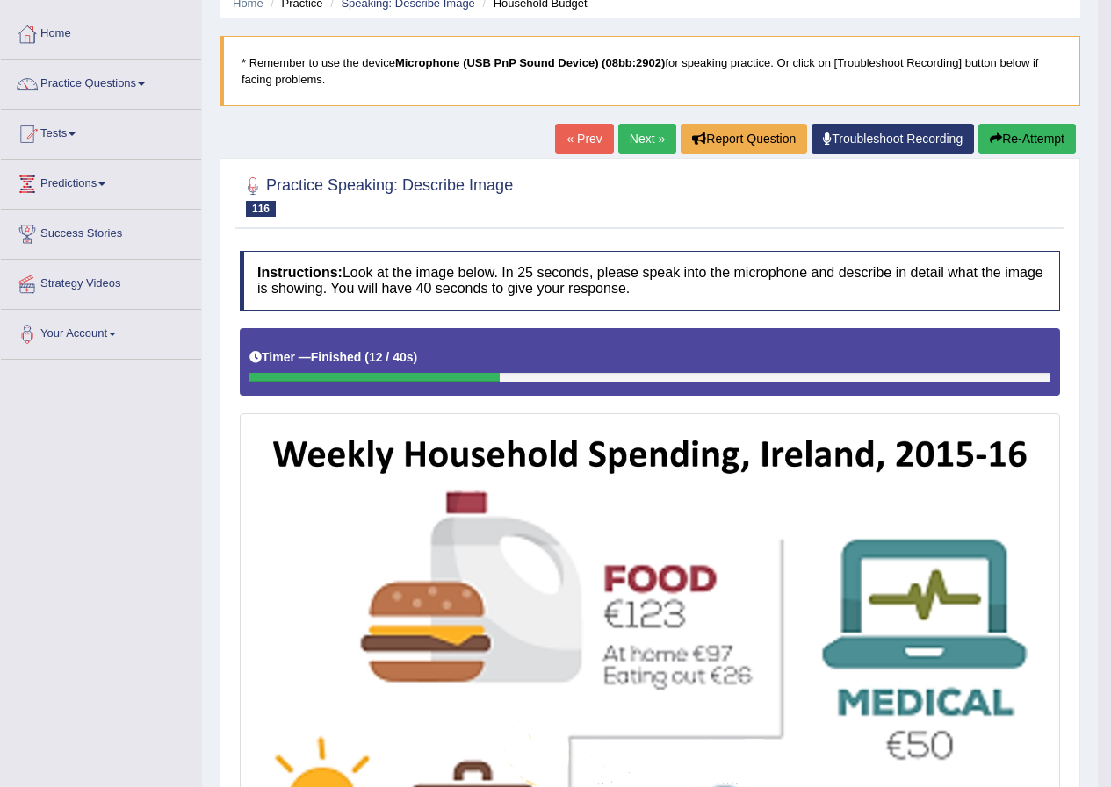
scroll to position [60, 0]
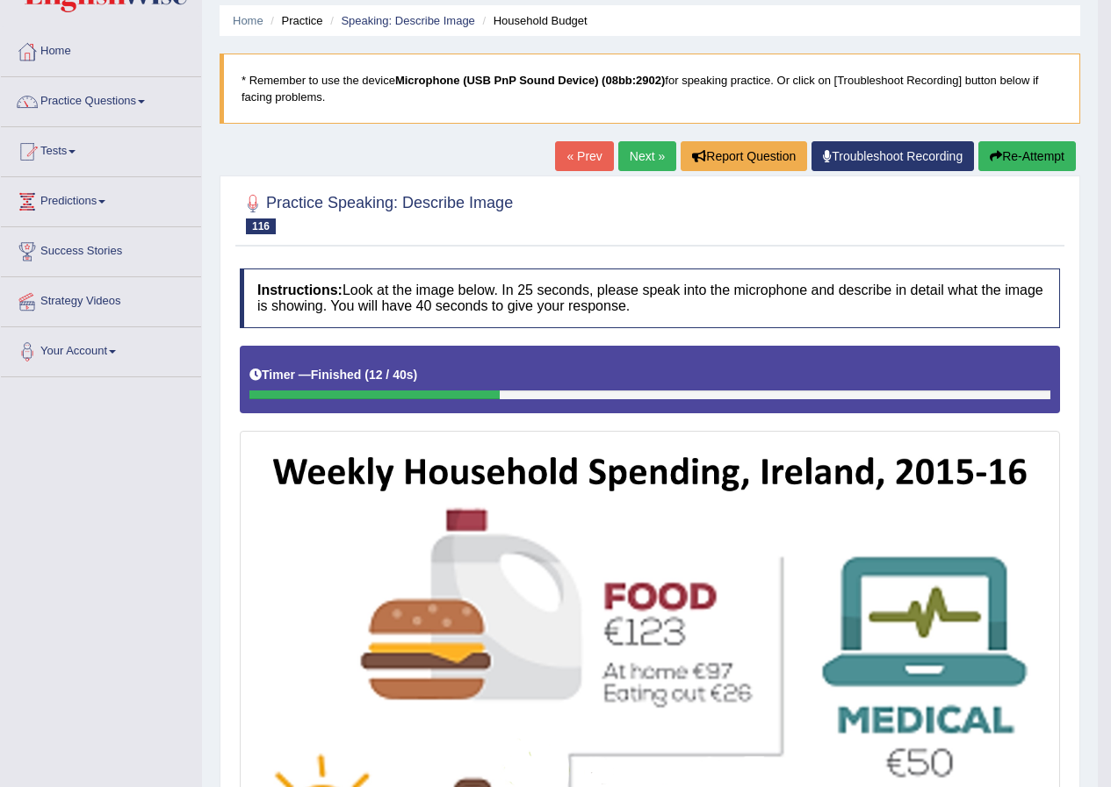
click at [1032, 152] on button "Re-Attempt" at bounding box center [1026, 156] width 97 height 30
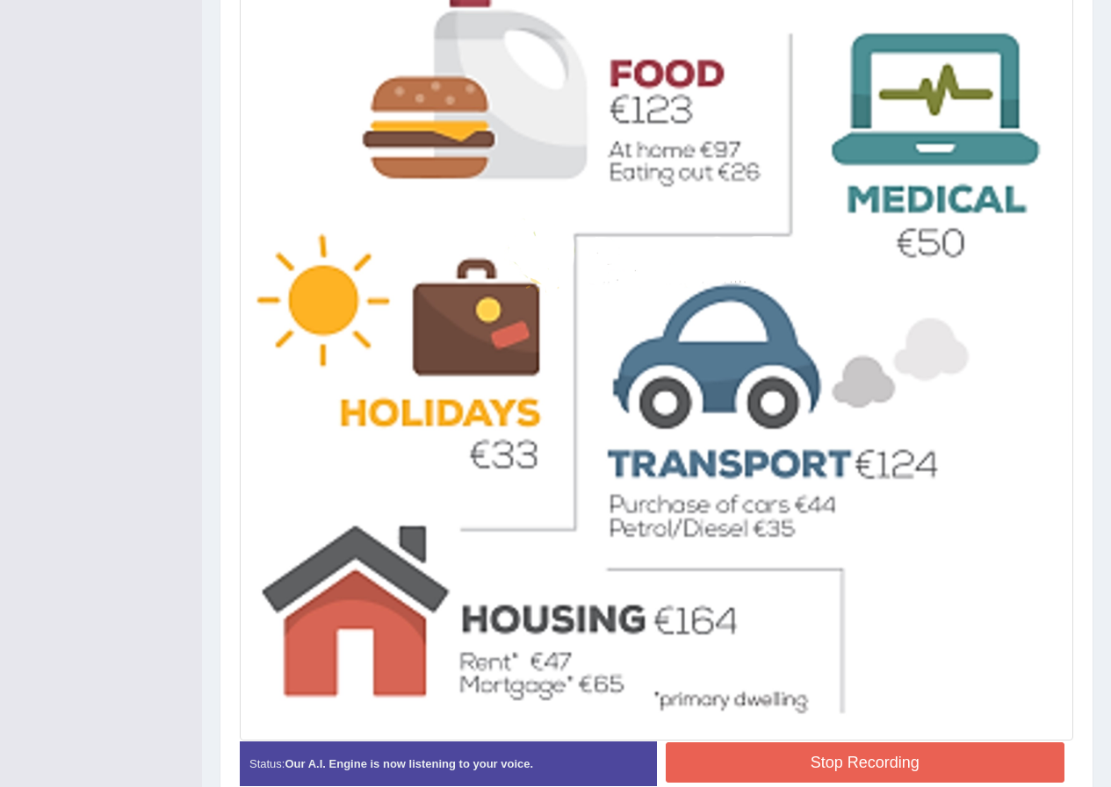
scroll to position [595, 0]
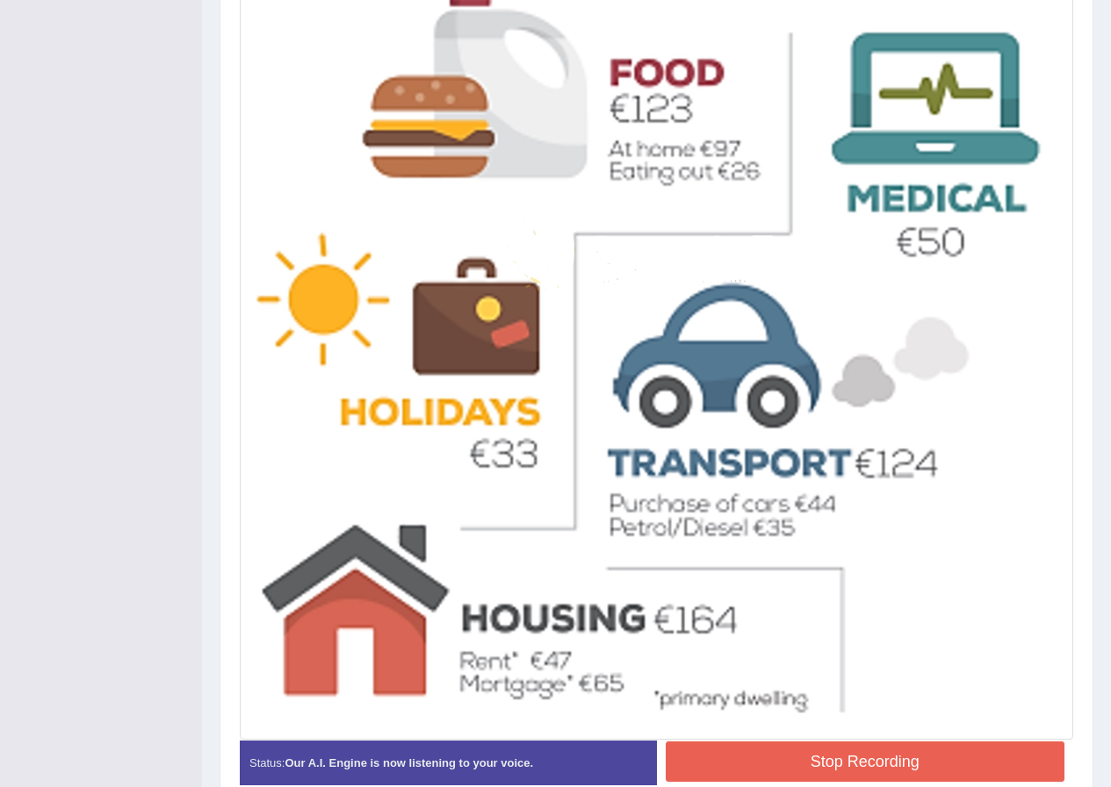
click at [873, 760] on button "Stop Recording" at bounding box center [864, 762] width 399 height 40
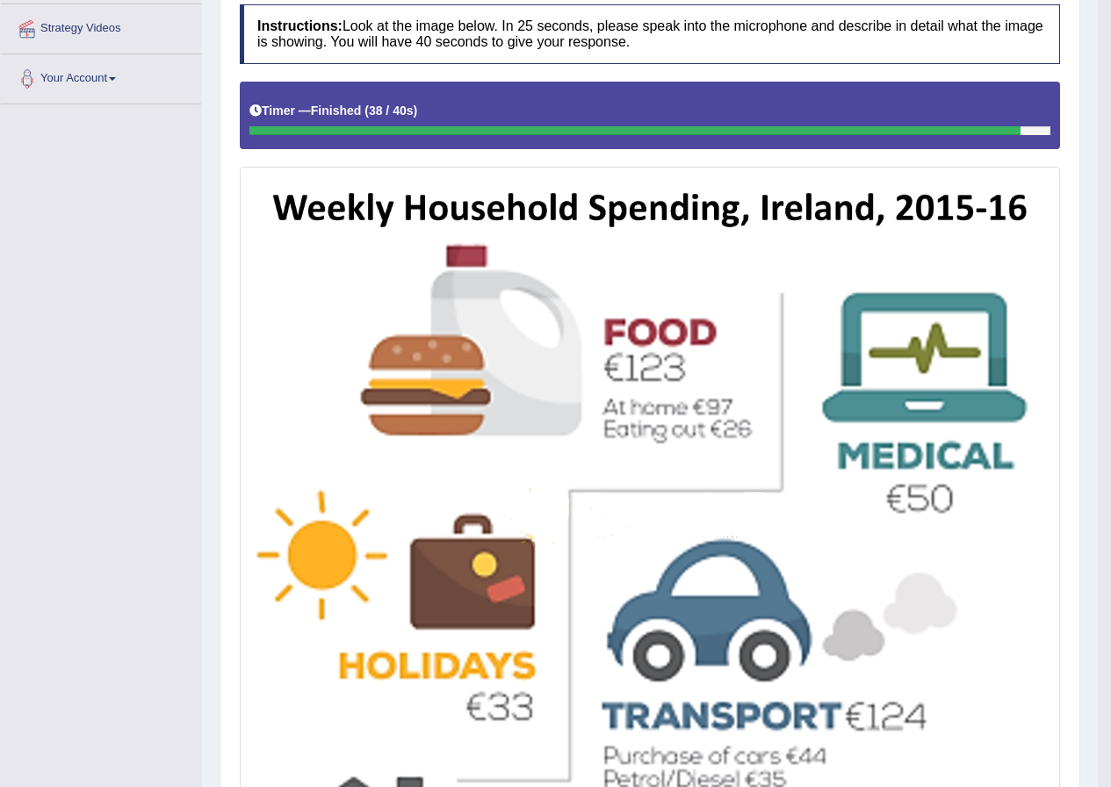
scroll to position [147, 0]
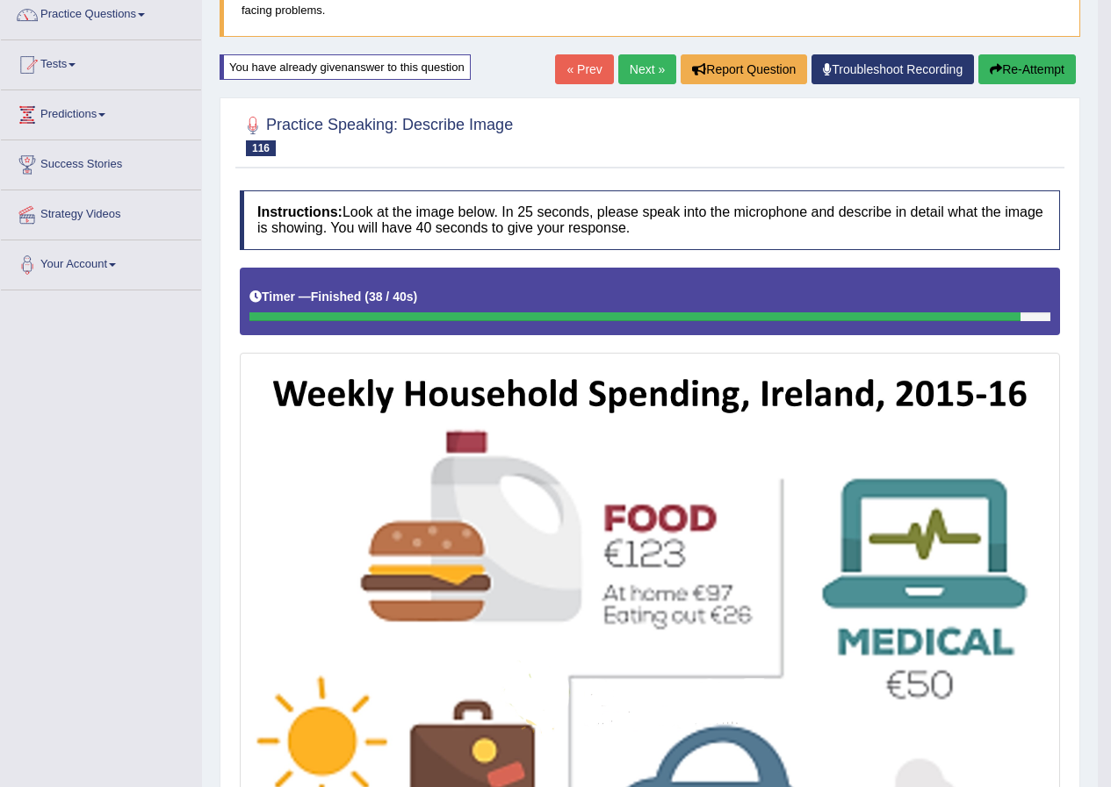
click at [634, 69] on link "Next »" at bounding box center [647, 69] width 58 height 30
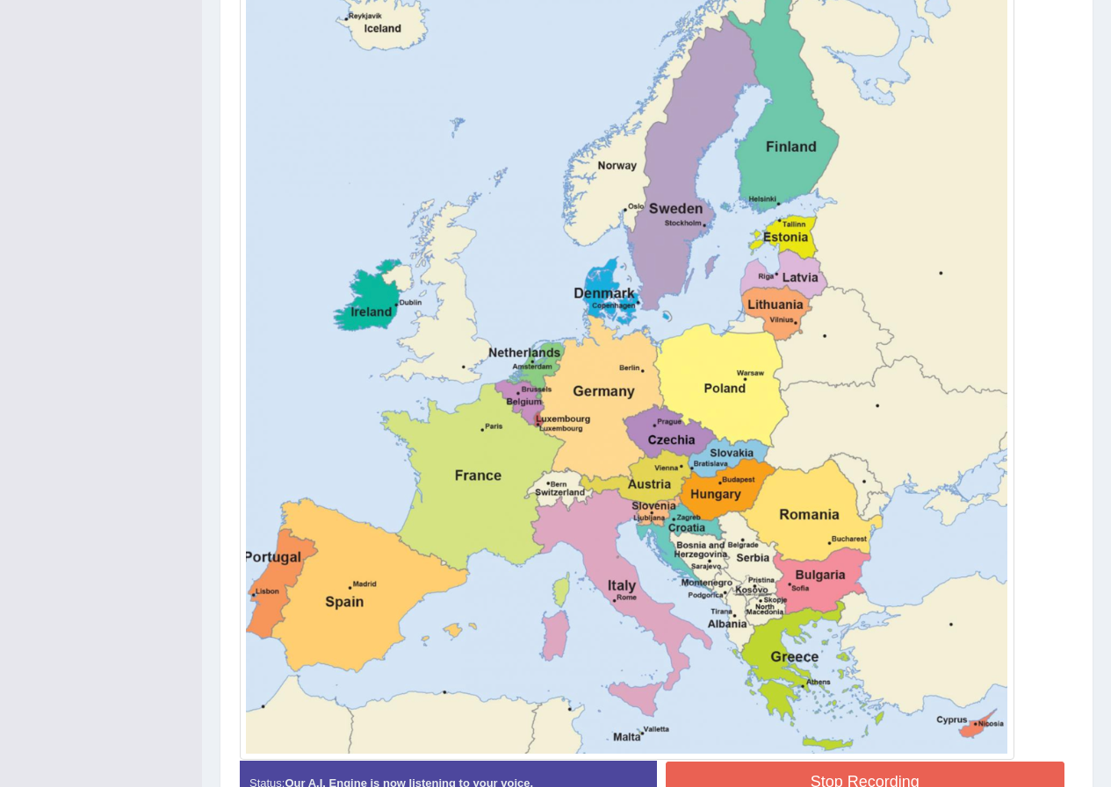
scroll to position [618, 0]
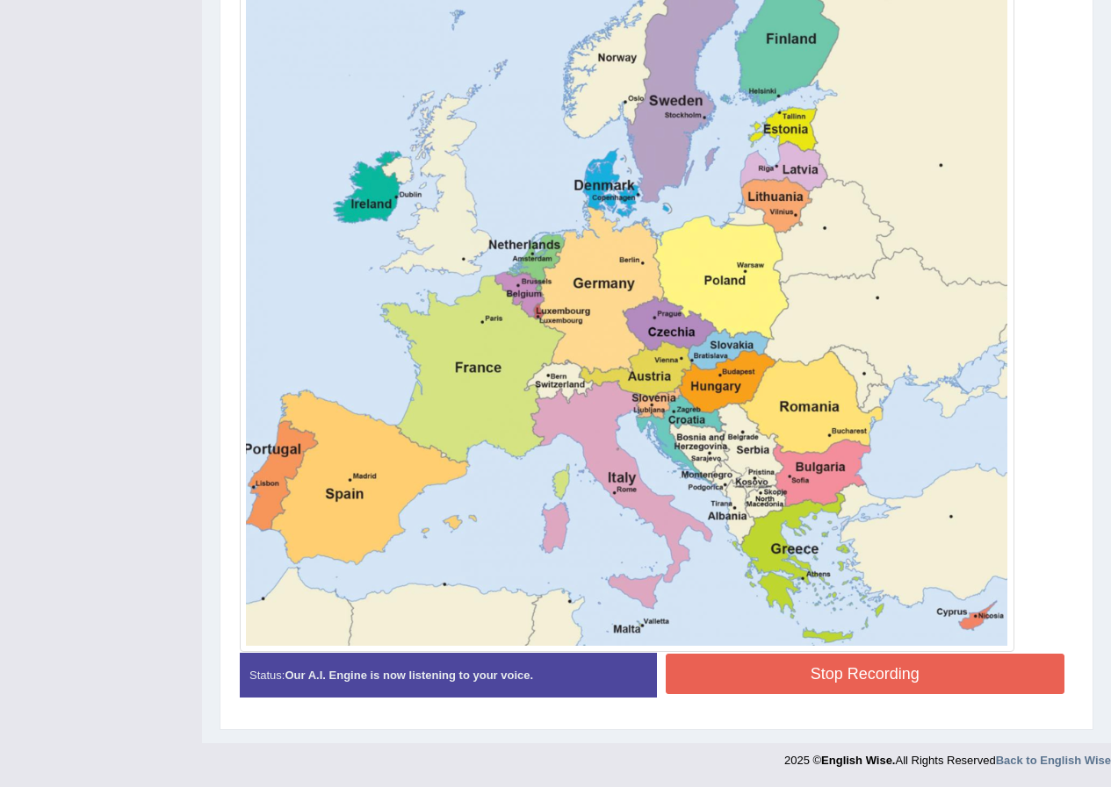
click at [791, 674] on button "Stop Recording" at bounding box center [864, 674] width 399 height 40
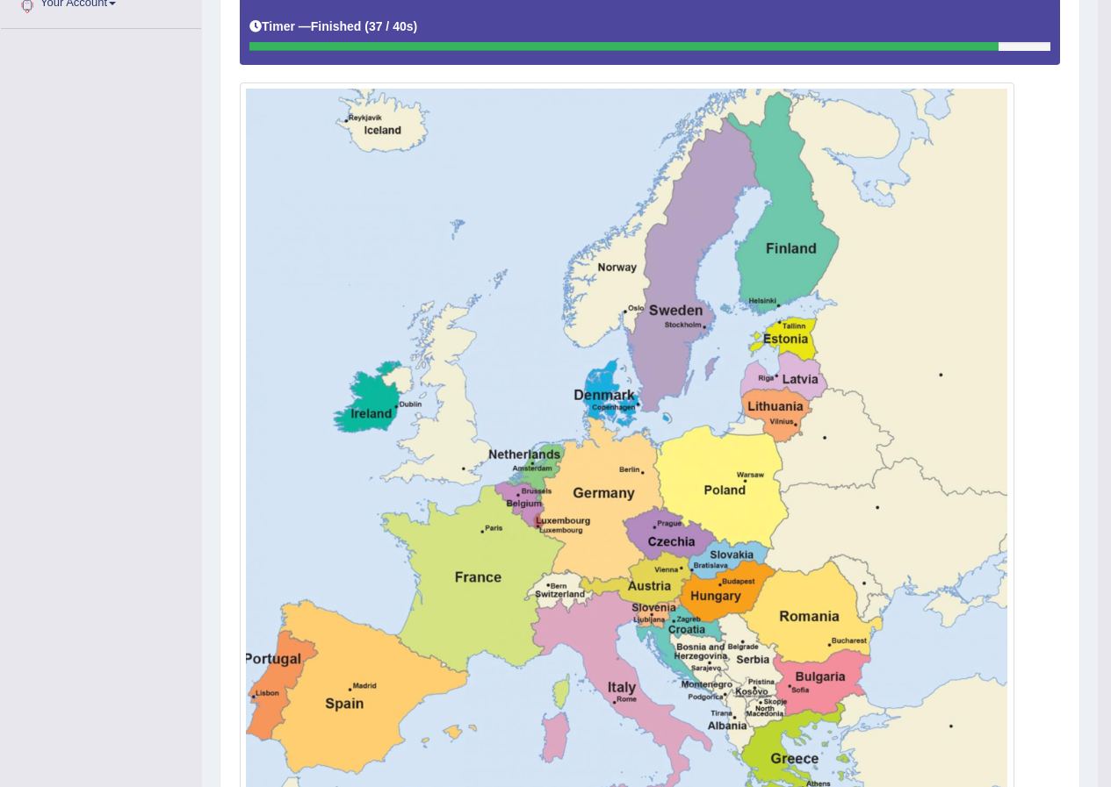
scroll to position [179, 0]
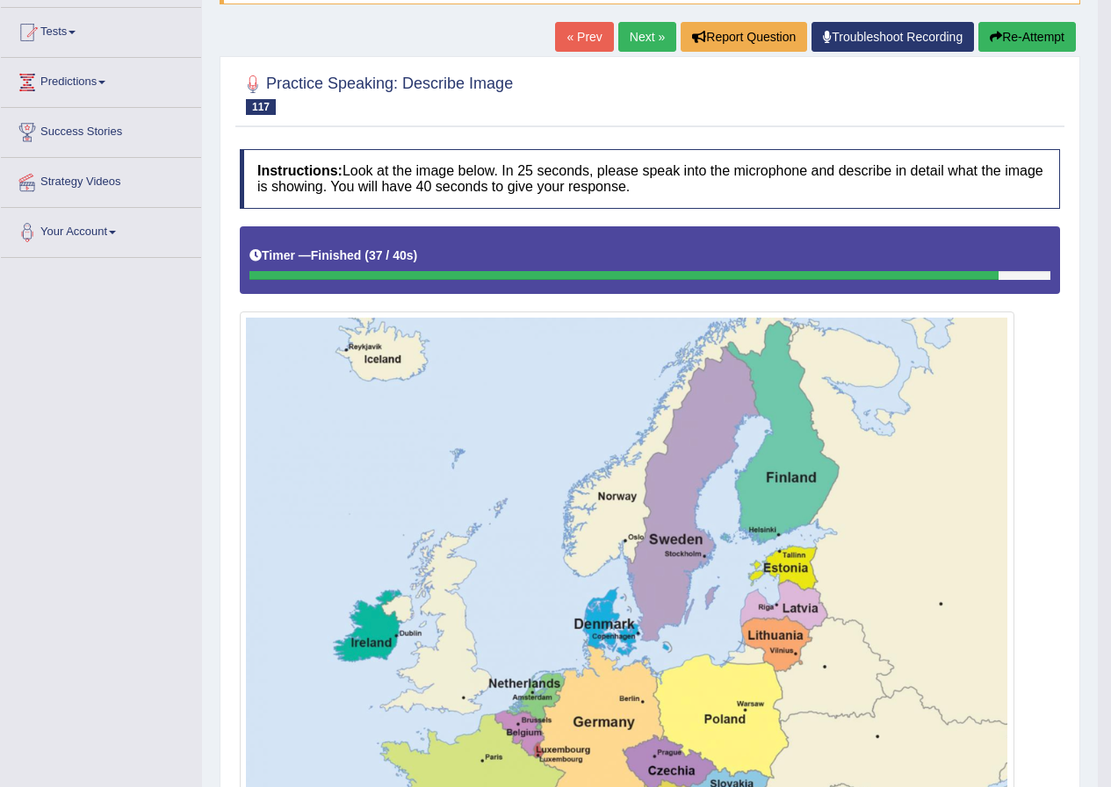
click at [1019, 39] on button "Re-Attempt" at bounding box center [1026, 37] width 97 height 30
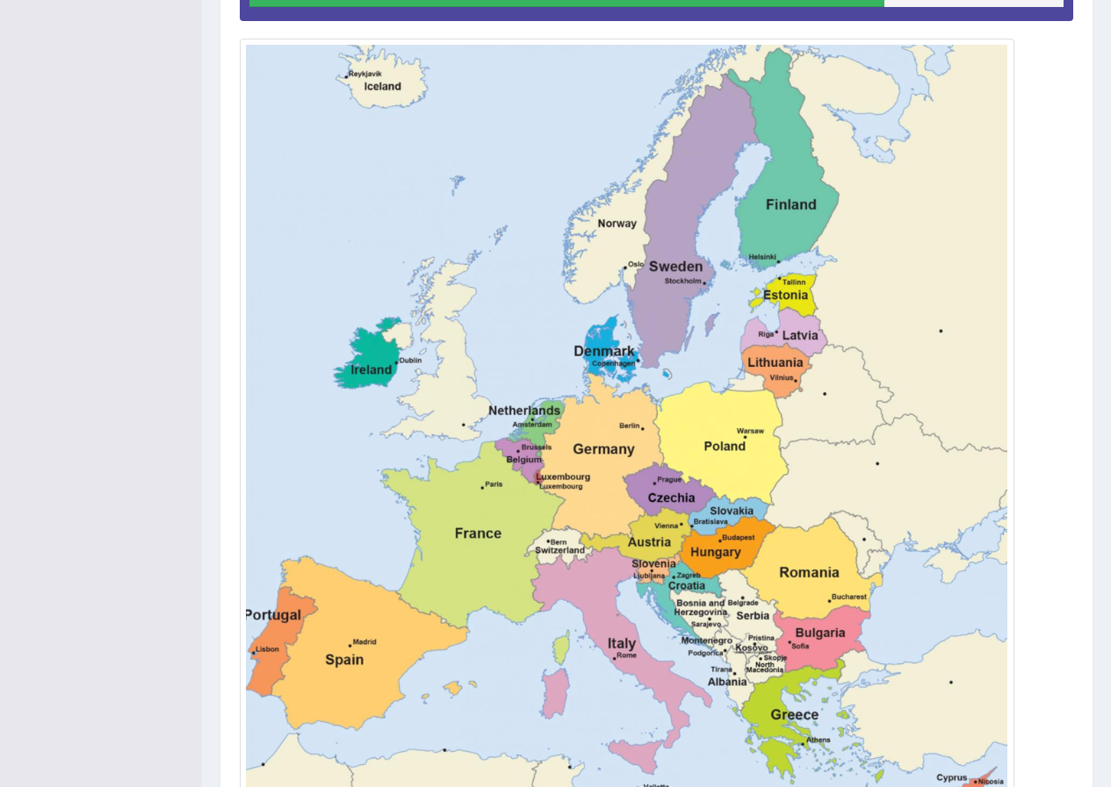
scroll to position [627, 0]
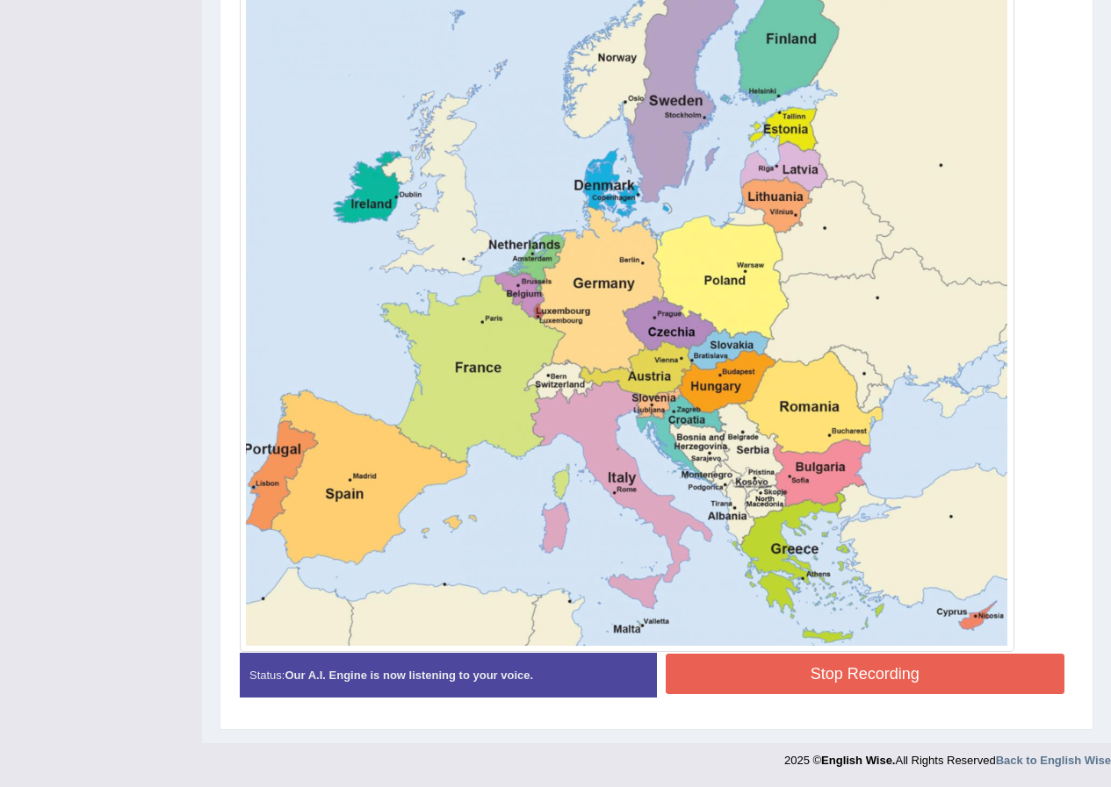
click at [845, 677] on button "Stop Recording" at bounding box center [864, 674] width 399 height 40
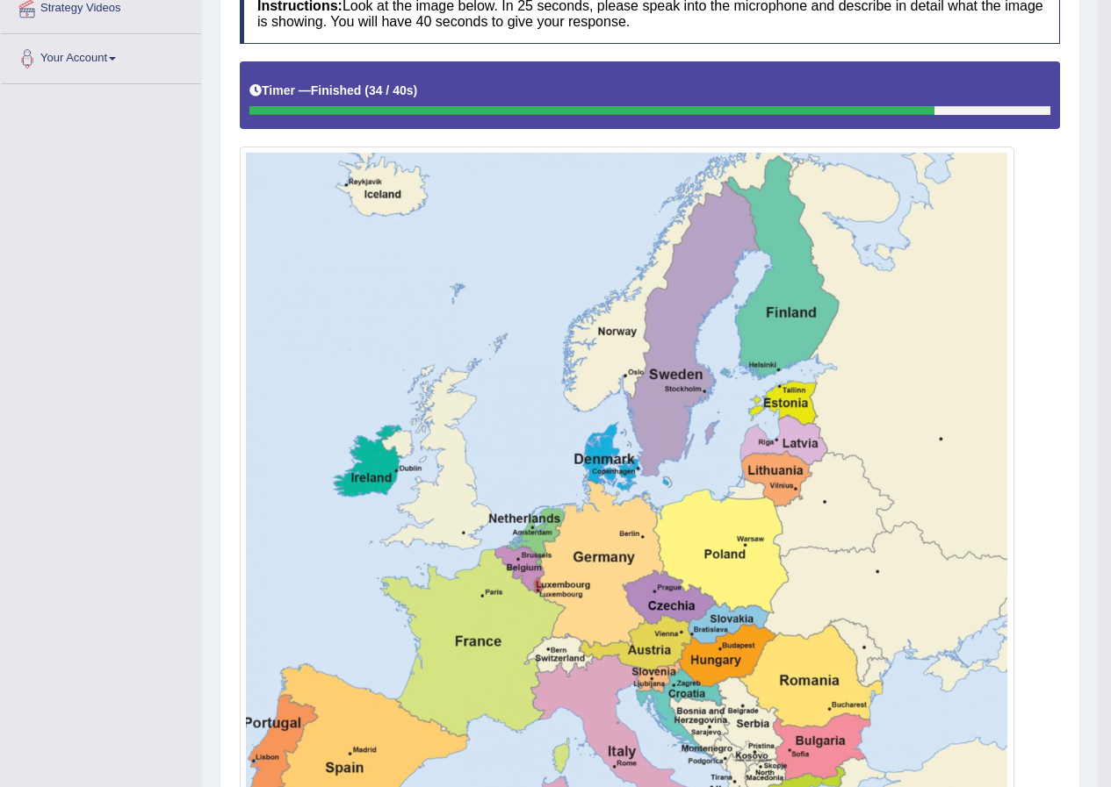
scroll to position [188, 0]
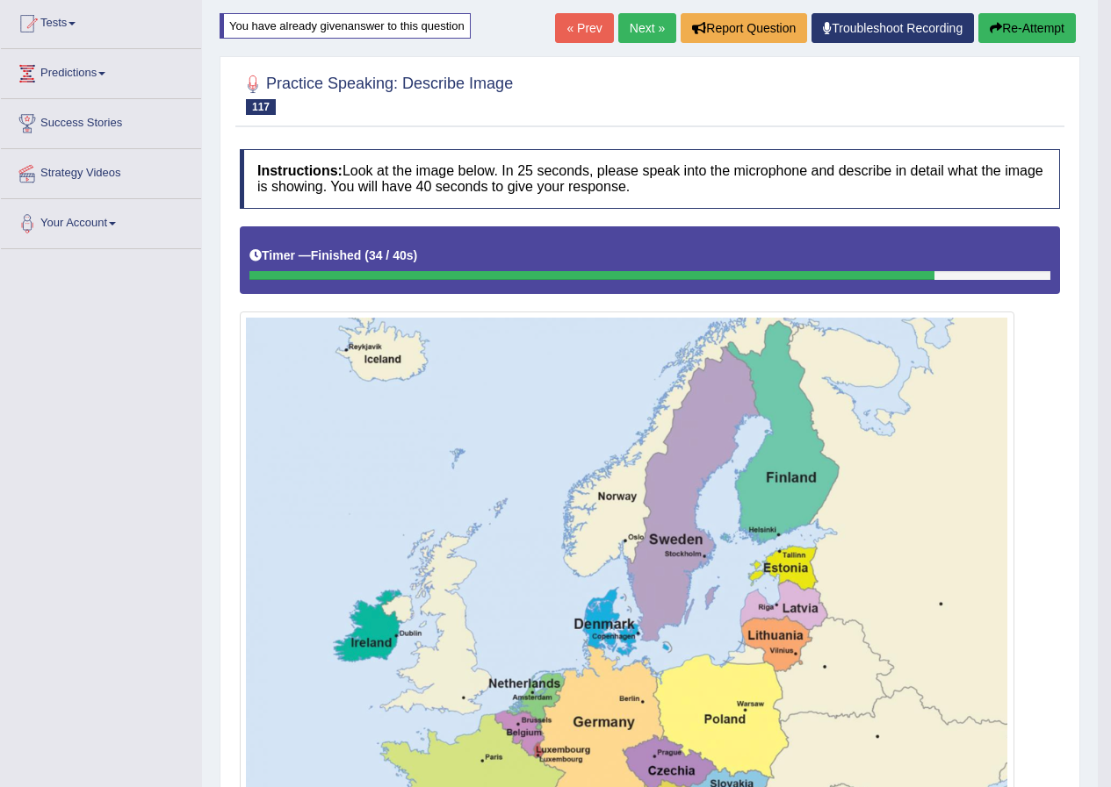
click at [636, 29] on link "Next »" at bounding box center [647, 28] width 58 height 30
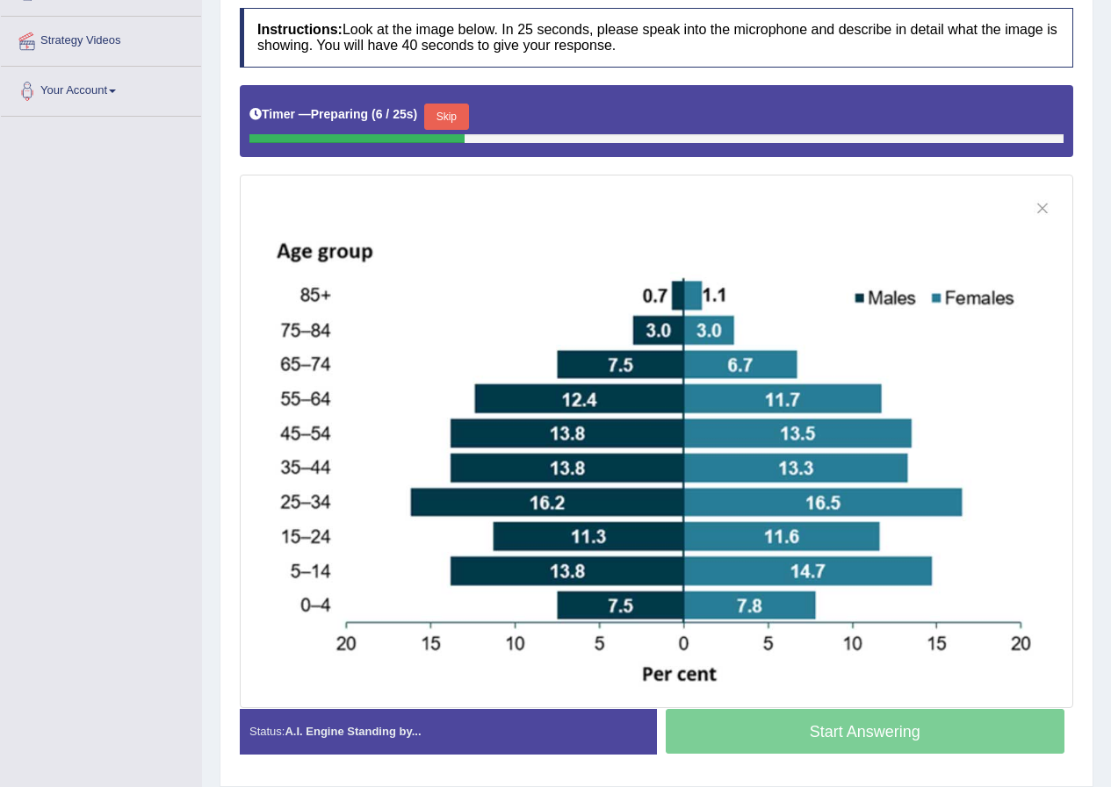
scroll to position [290, 0]
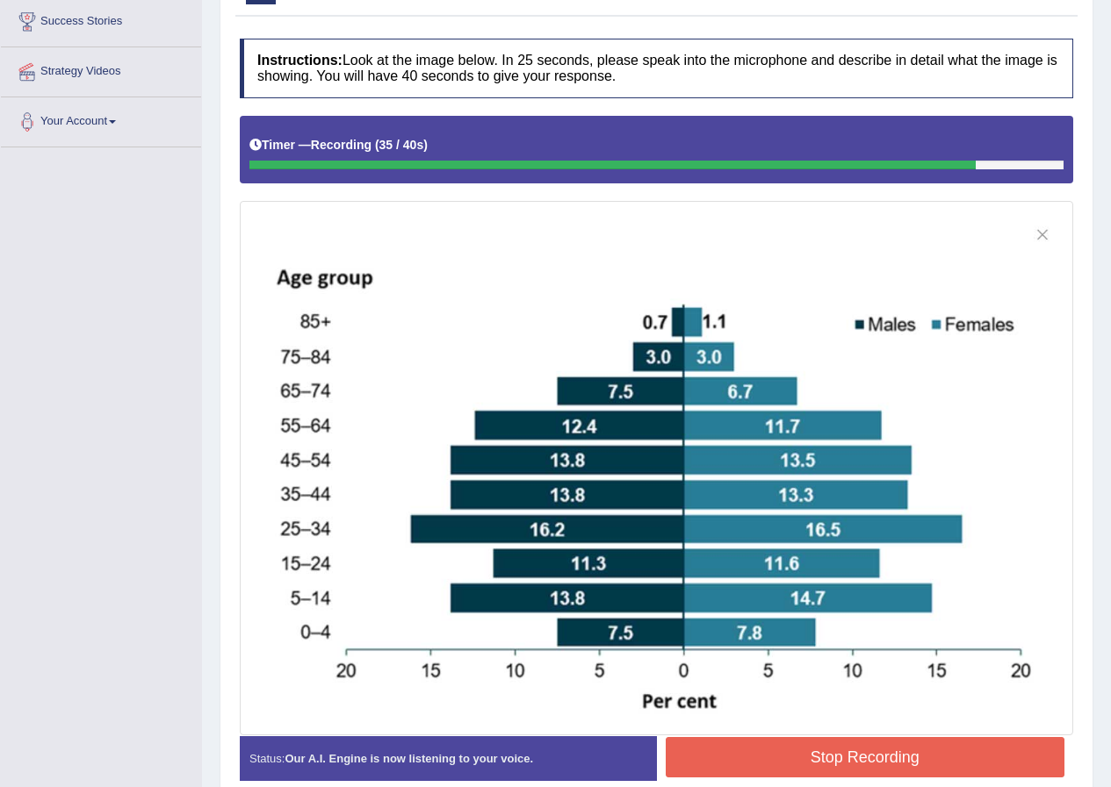
click at [839, 749] on button "Stop Recording" at bounding box center [864, 757] width 399 height 40
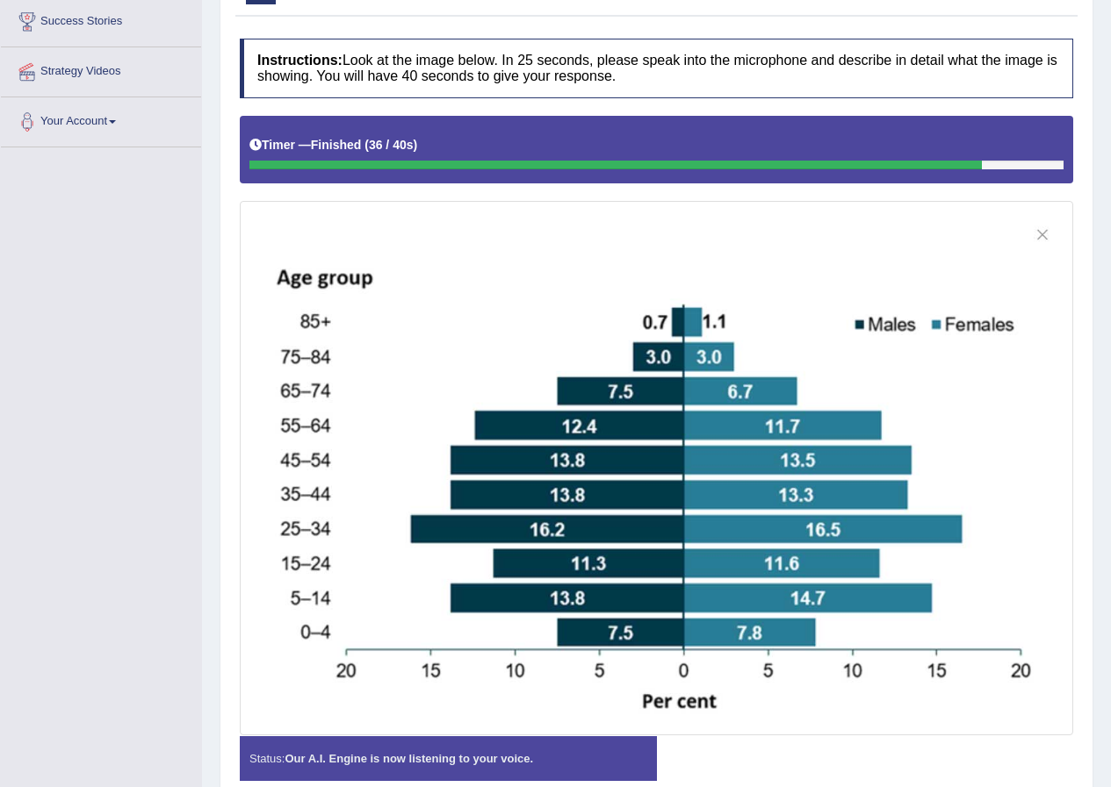
click at [839, 749] on div "Status: Our A.I. Engine is now listening to your voice. Start Answering Stop Re…" at bounding box center [656, 768] width 833 height 62
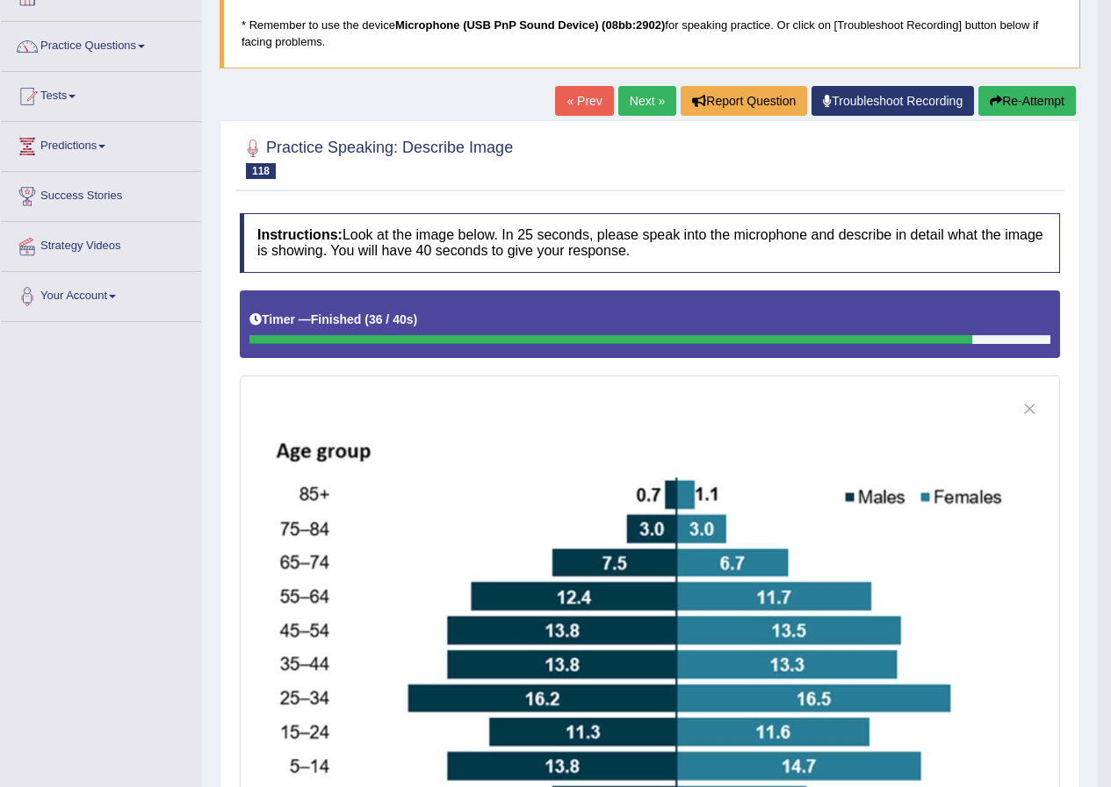
scroll to position [114, 0]
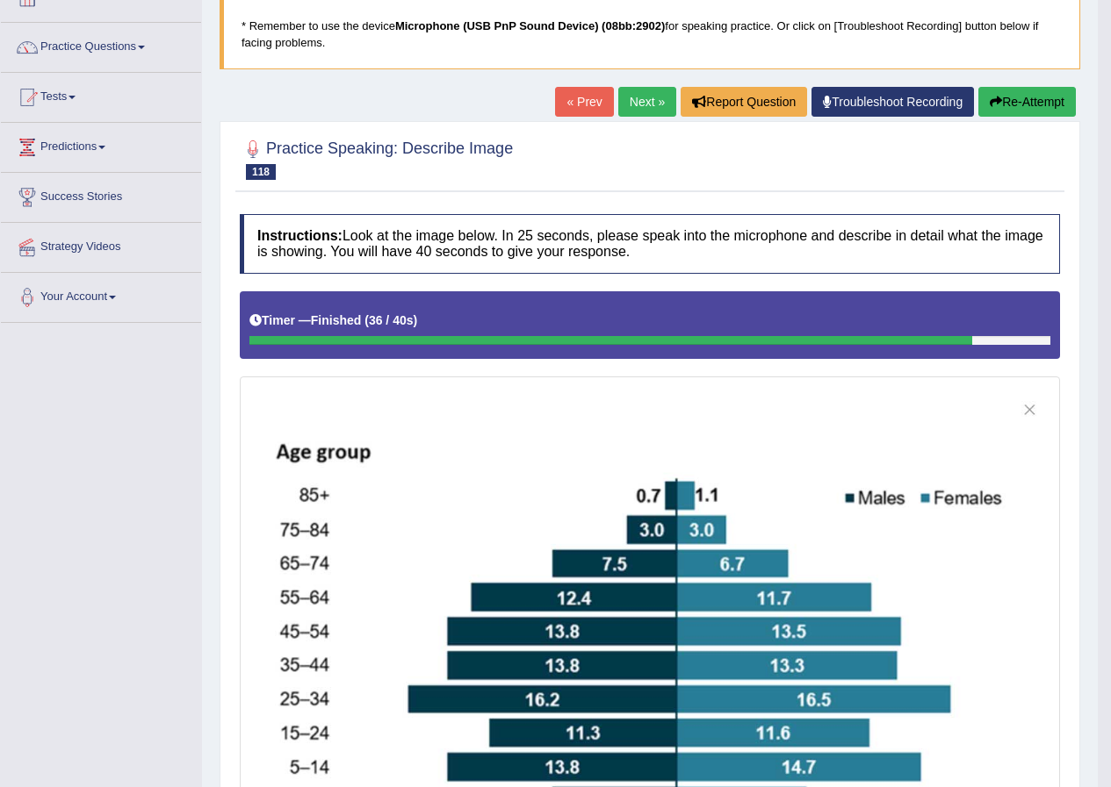
click at [631, 104] on link "Next »" at bounding box center [647, 102] width 58 height 30
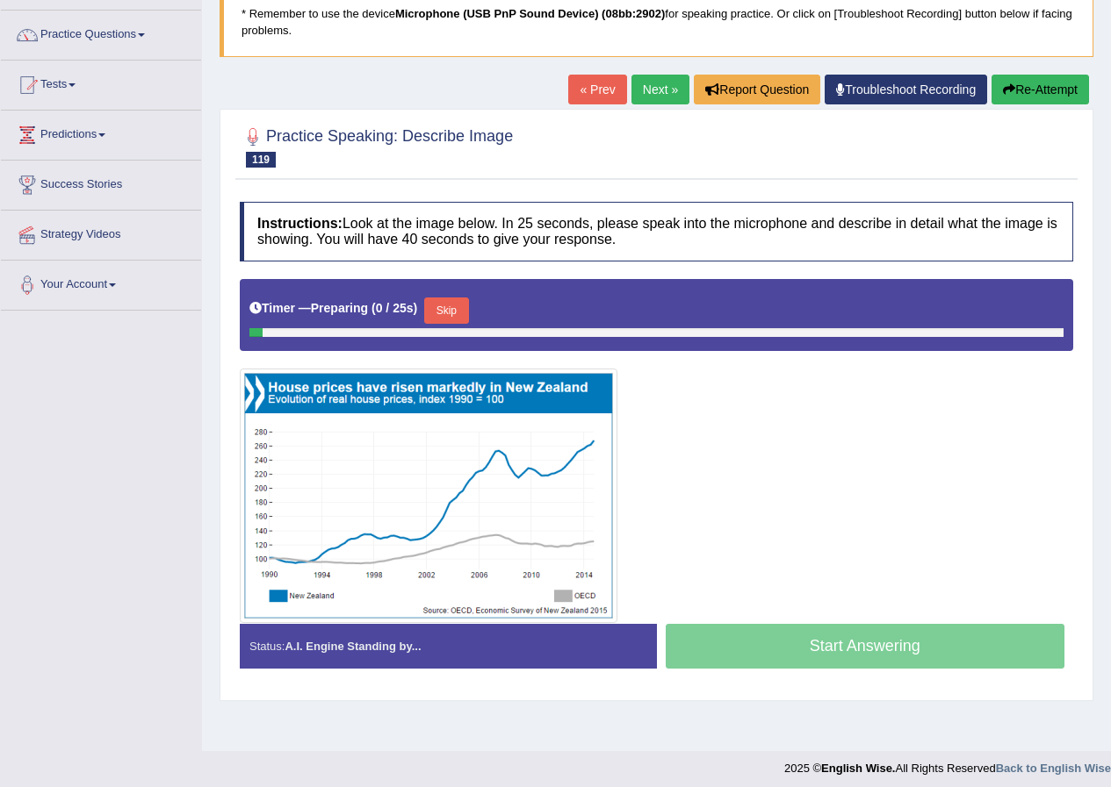
scroll to position [134, 0]
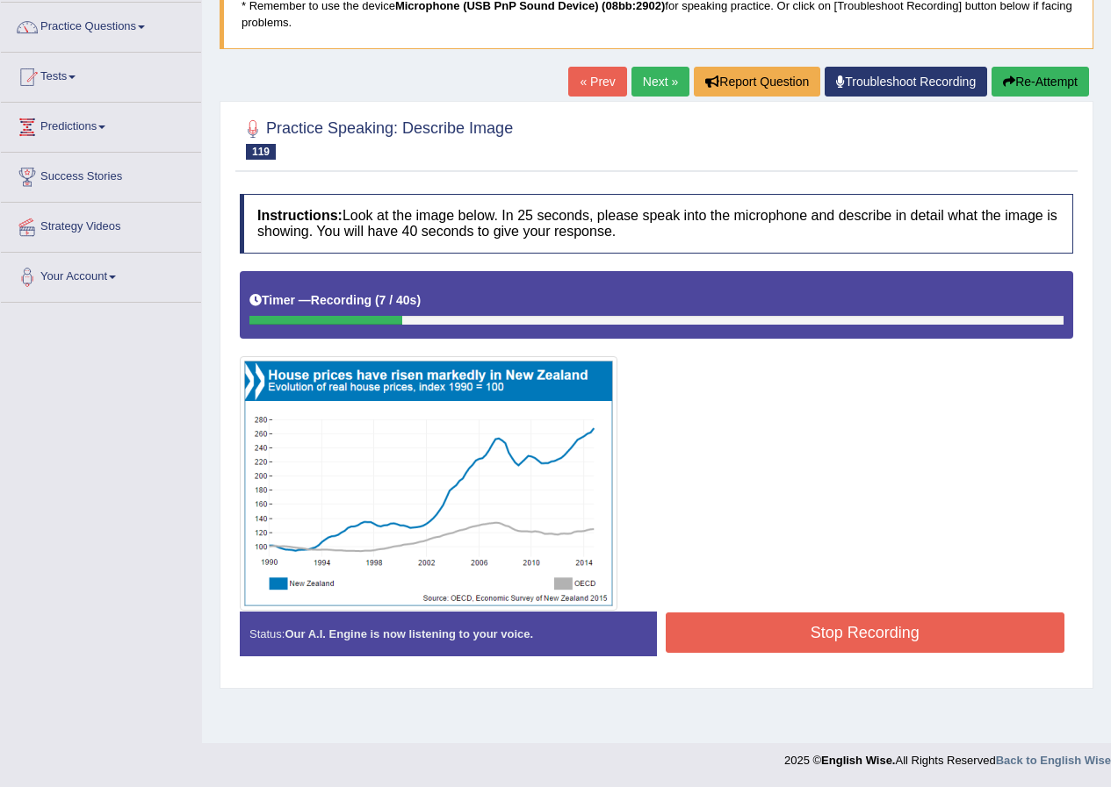
click at [838, 633] on button "Stop Recording" at bounding box center [864, 633] width 399 height 40
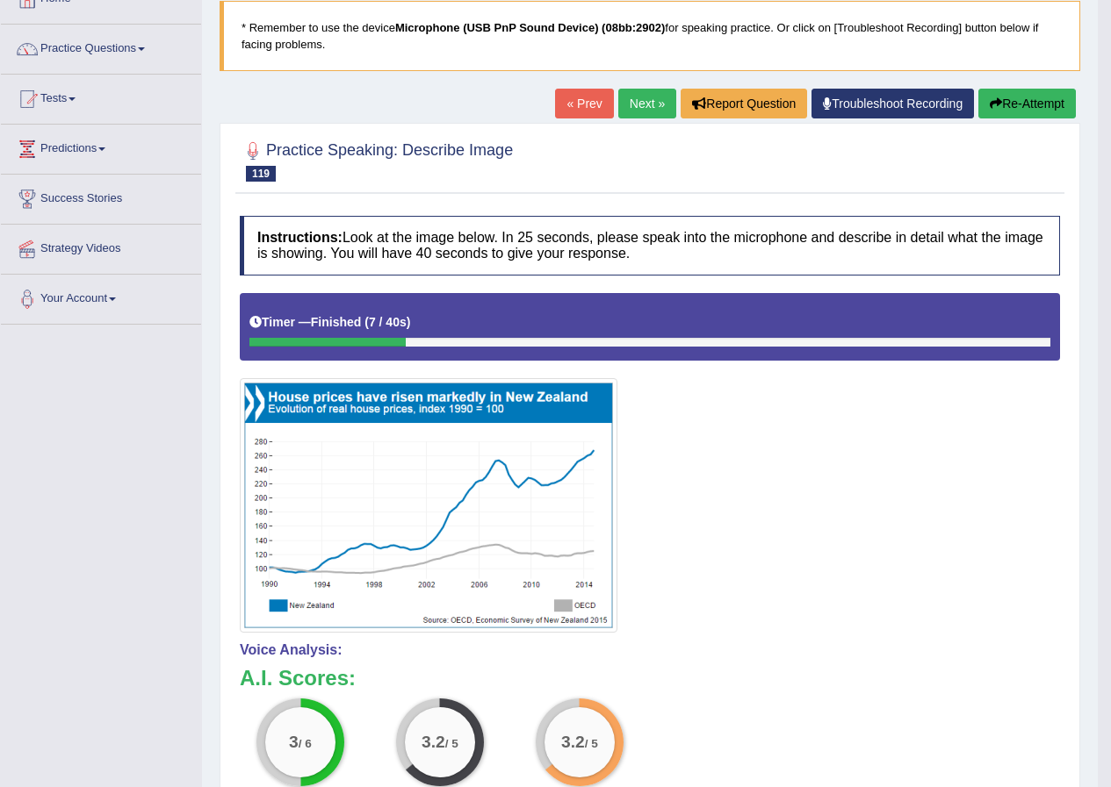
scroll to position [47, 0]
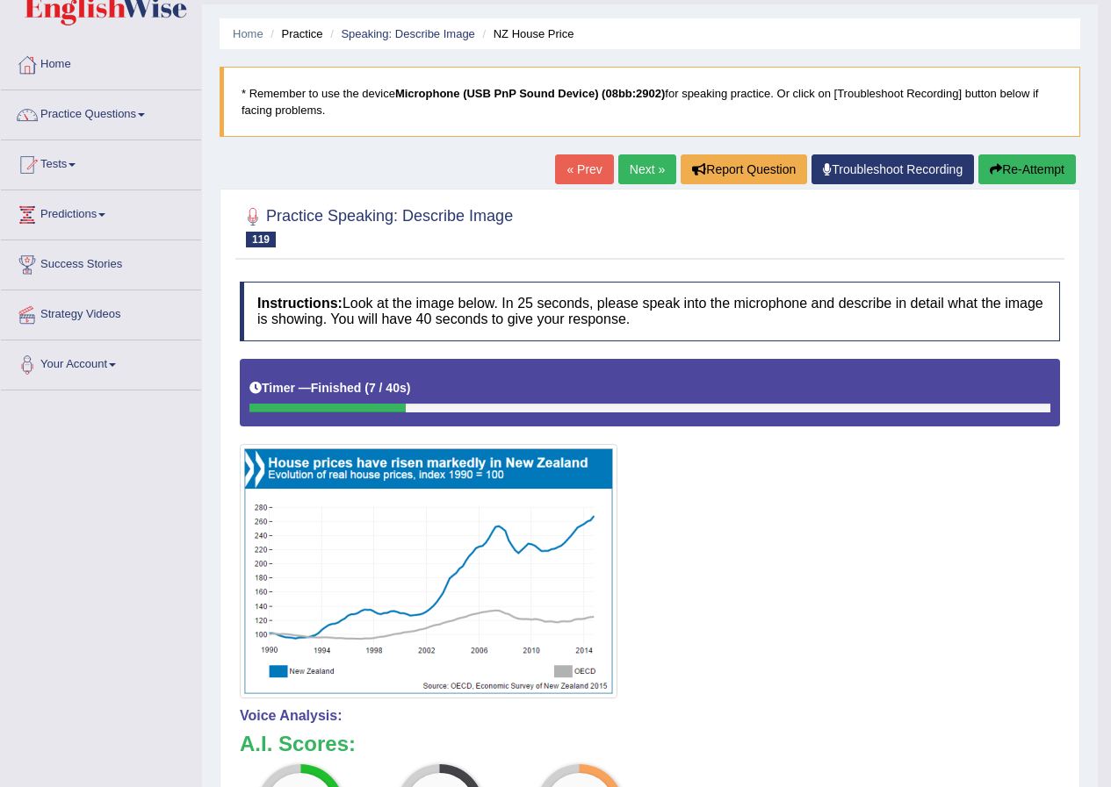
click at [1050, 169] on button "Re-Attempt" at bounding box center [1026, 170] width 97 height 30
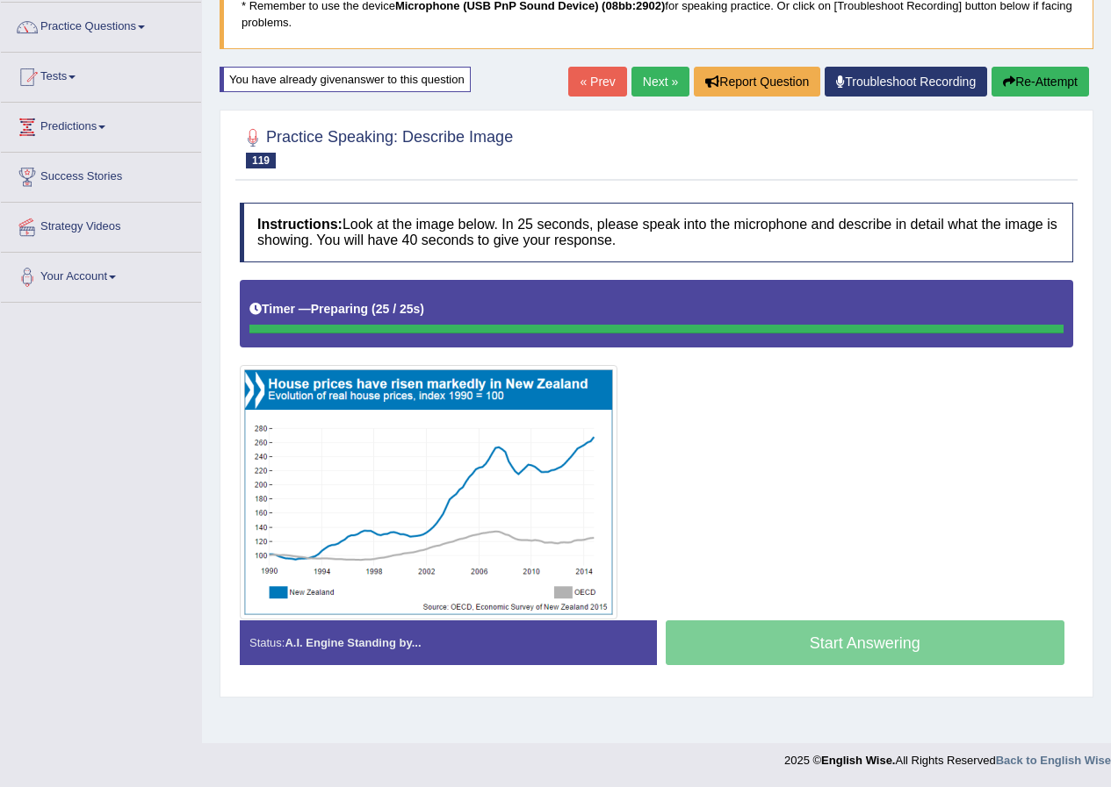
scroll to position [134, 0]
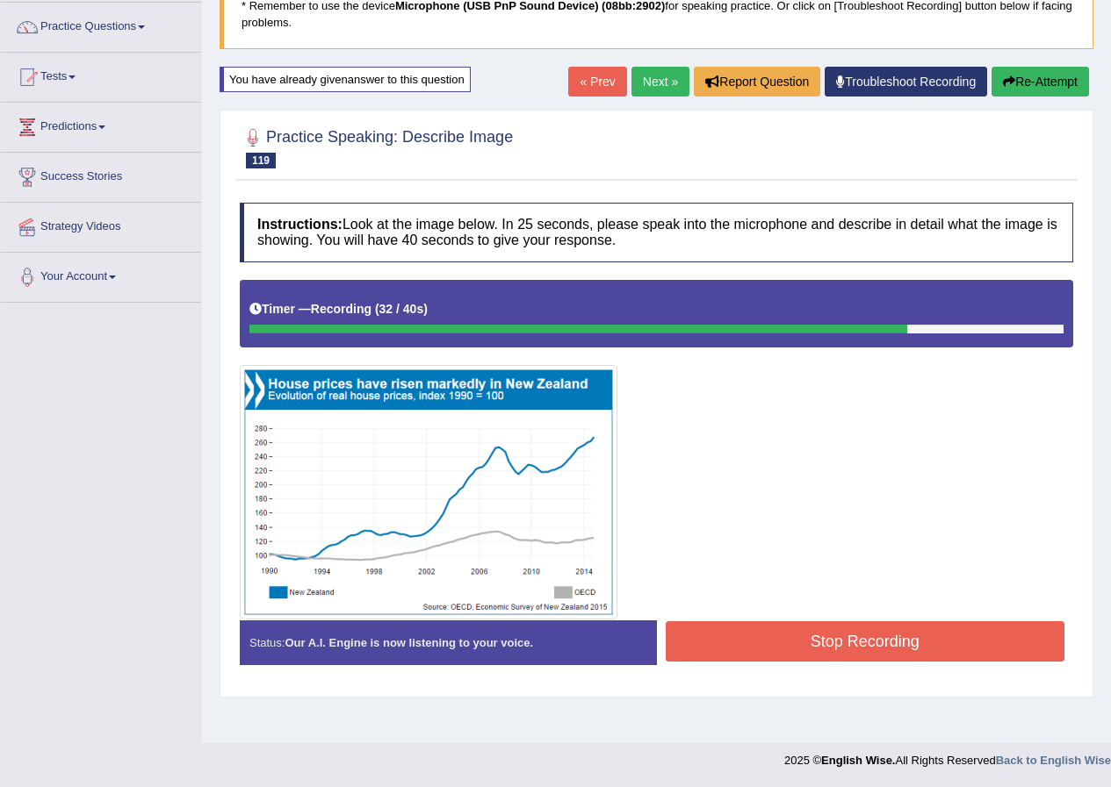
click at [772, 652] on button "Stop Recording" at bounding box center [864, 642] width 399 height 40
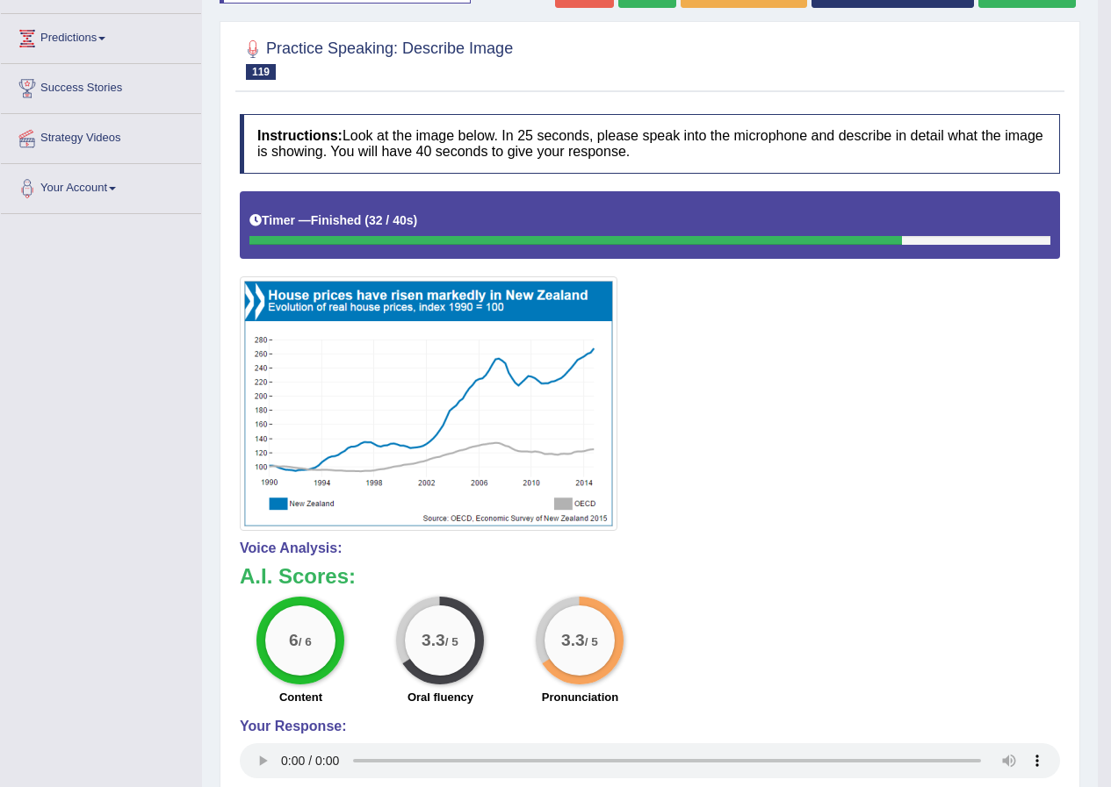
scroll to position [0, 0]
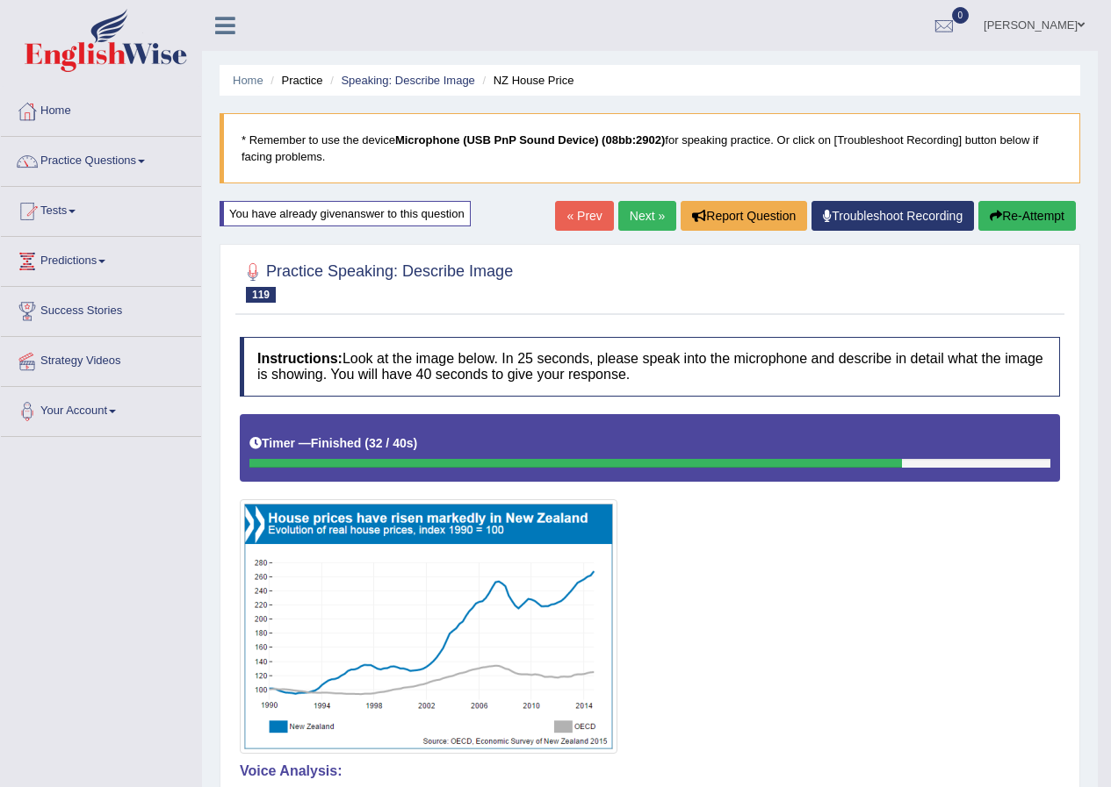
click at [638, 224] on link "Next »" at bounding box center [647, 216] width 58 height 30
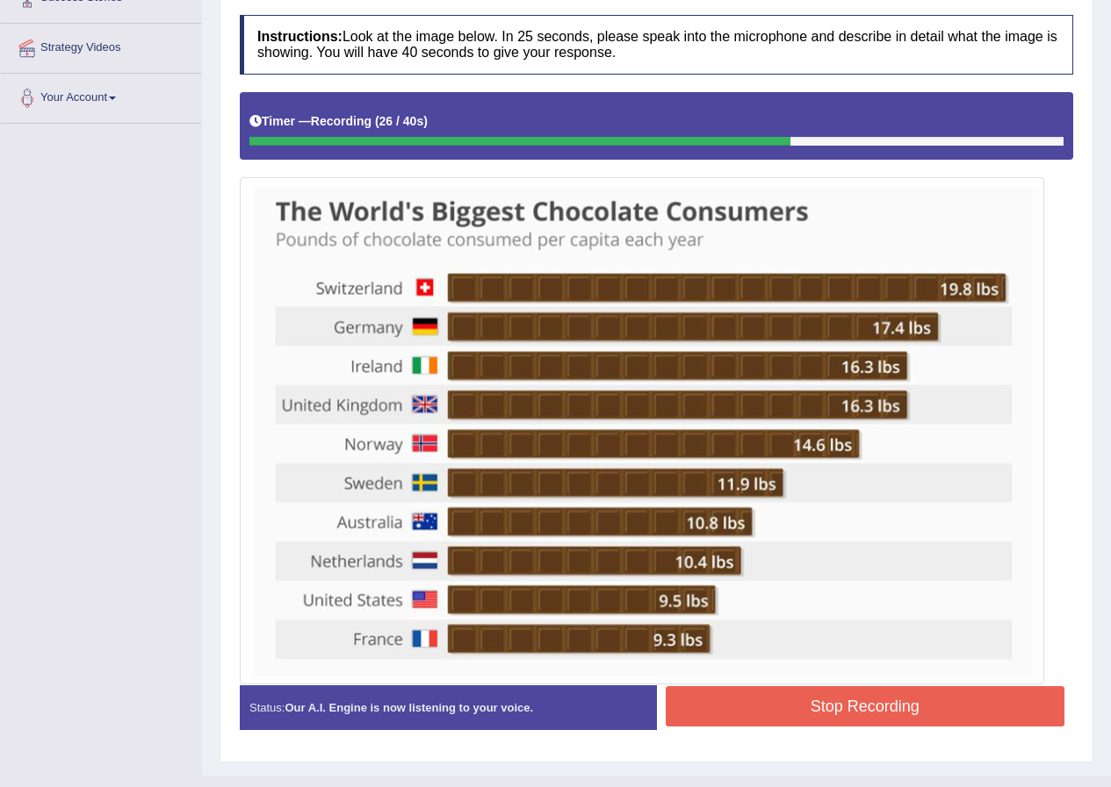
scroll to position [346, 0]
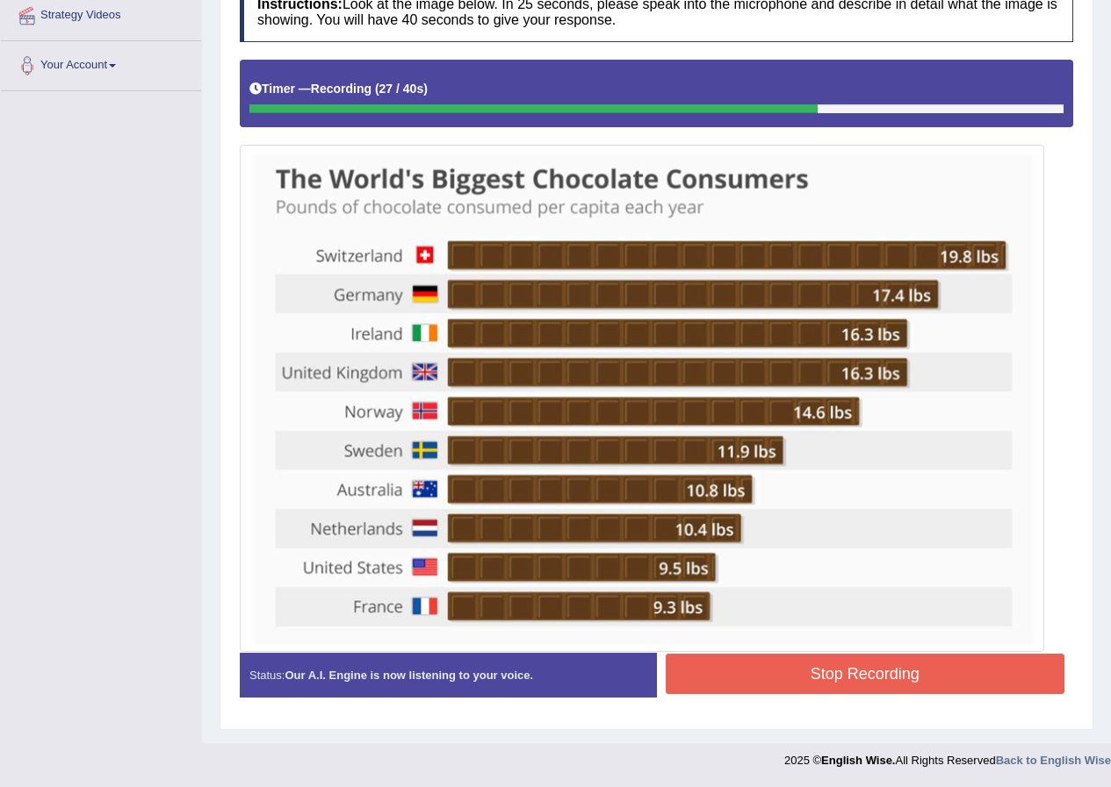
click at [861, 675] on button "Stop Recording" at bounding box center [864, 674] width 399 height 40
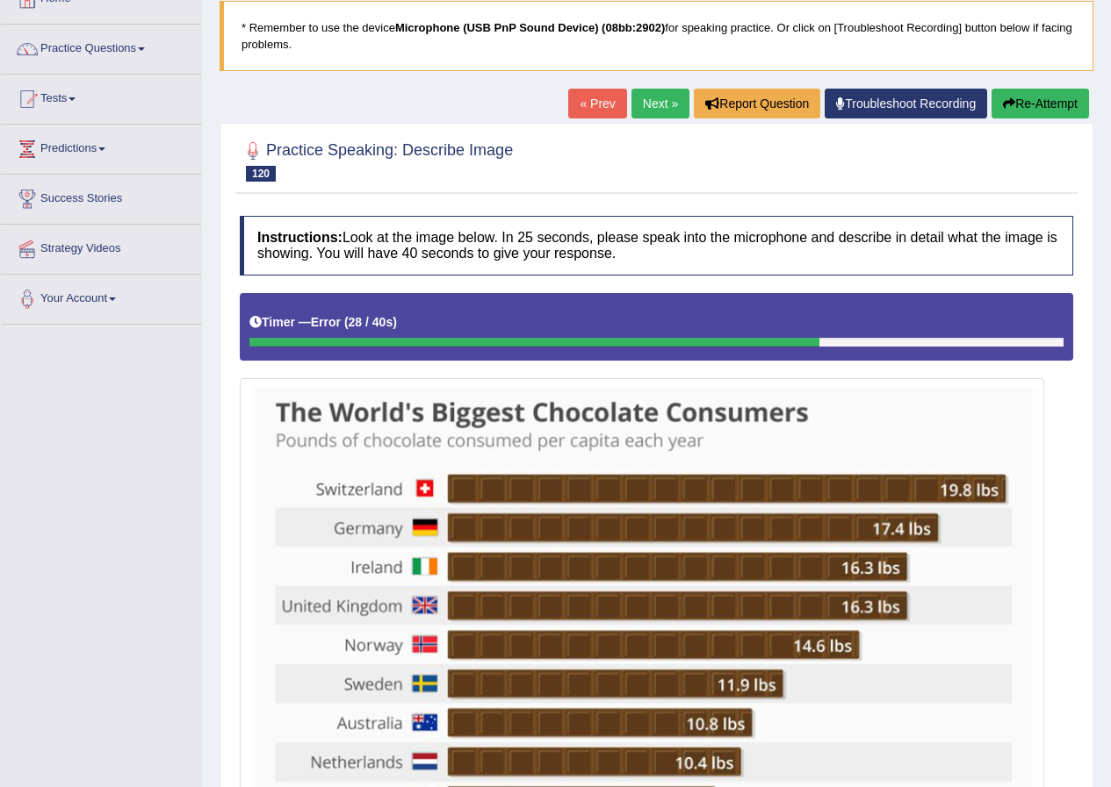
scroll to position [99, 0]
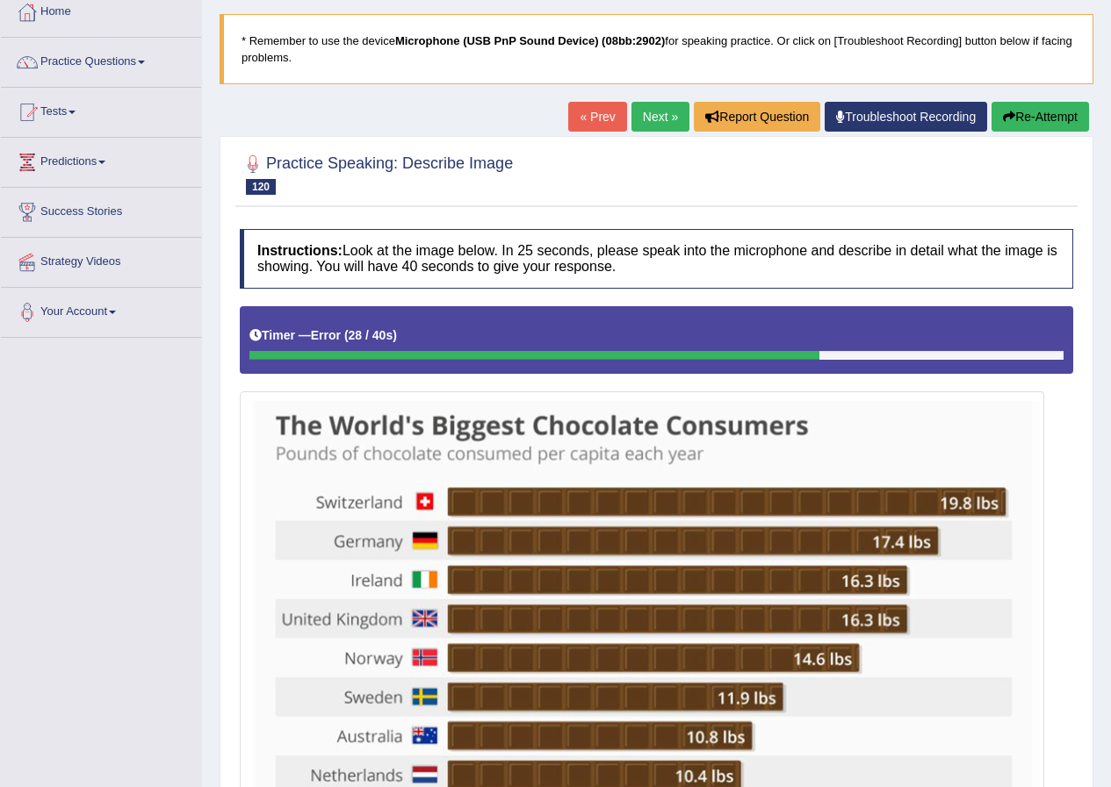
click at [1027, 118] on button "Re-Attempt" at bounding box center [1039, 117] width 97 height 30
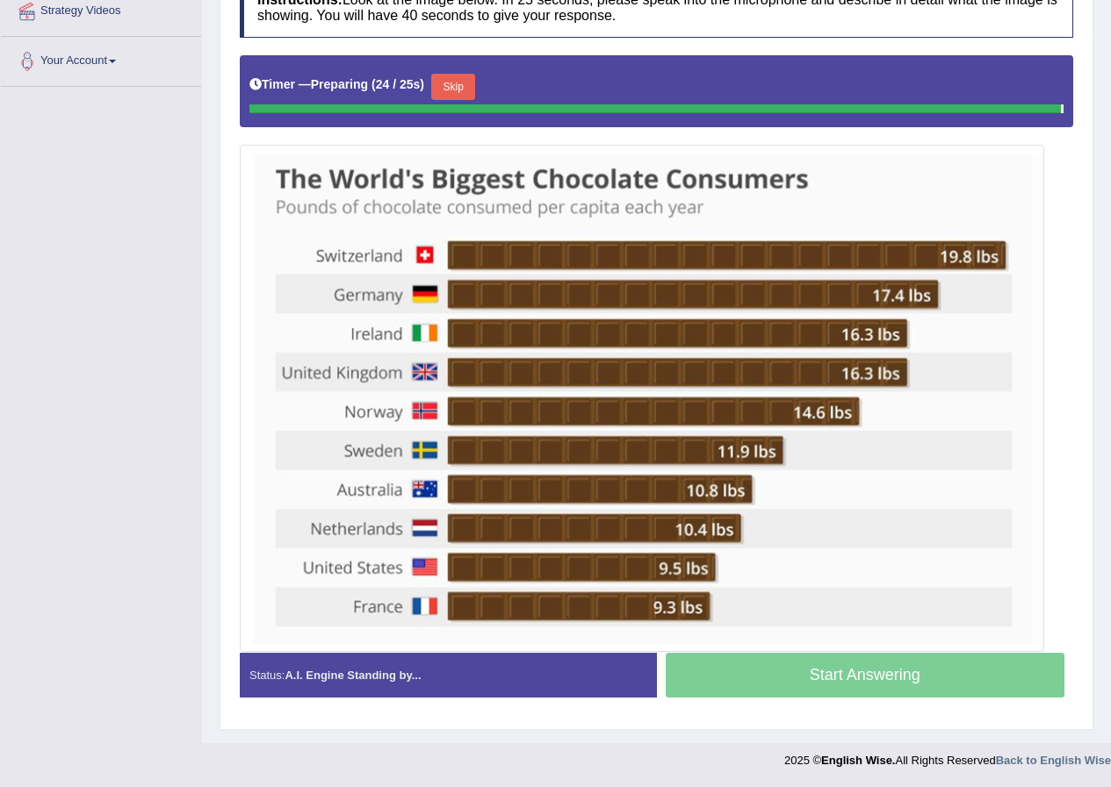
scroll to position [346, 0]
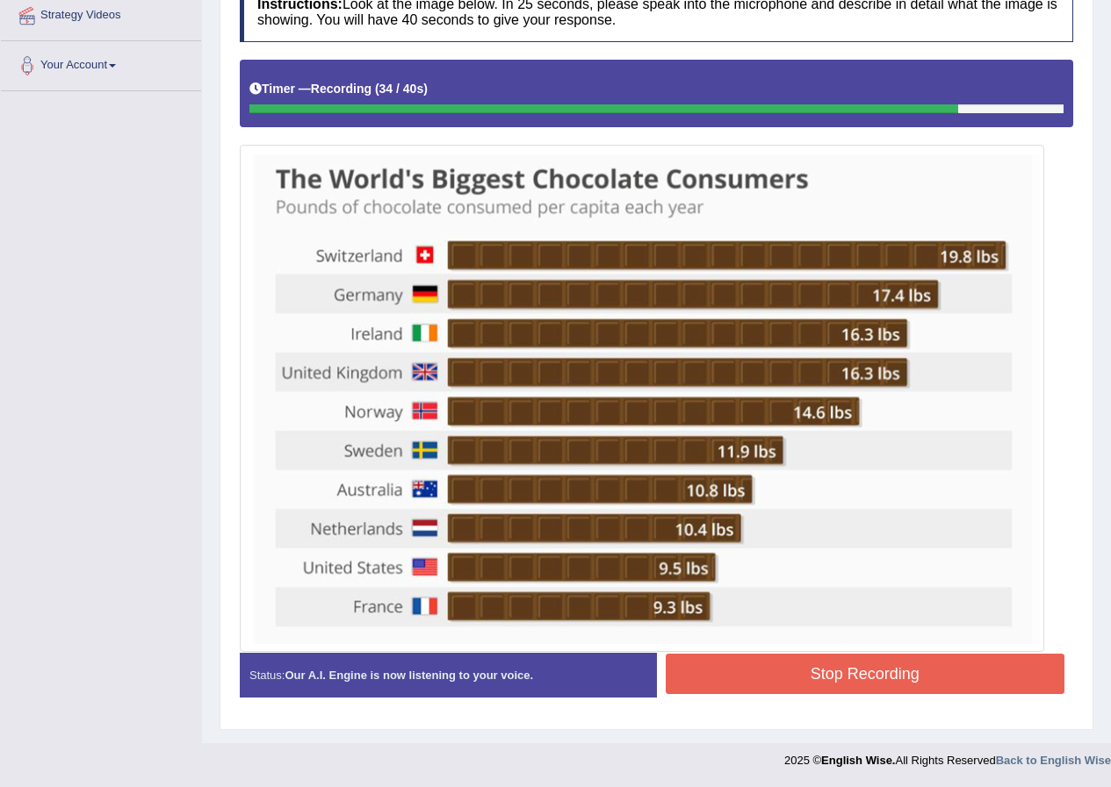
click at [867, 682] on button "Stop Recording" at bounding box center [864, 674] width 399 height 40
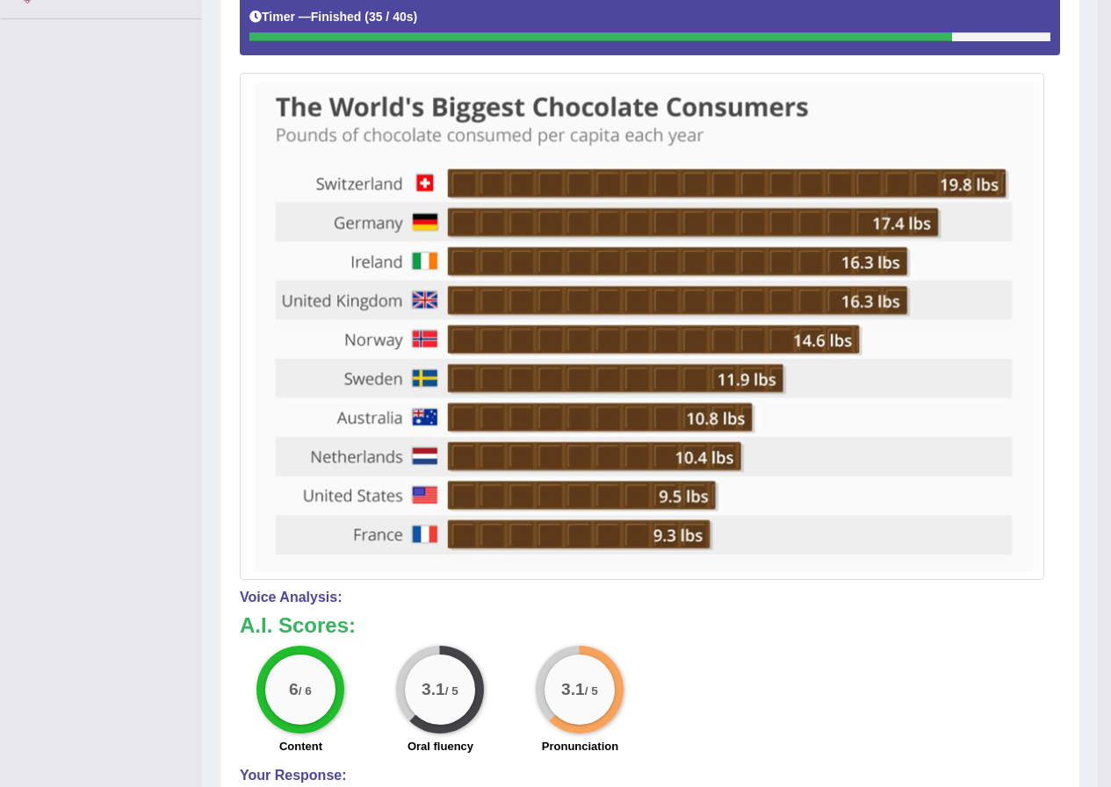
scroll to position [170, 0]
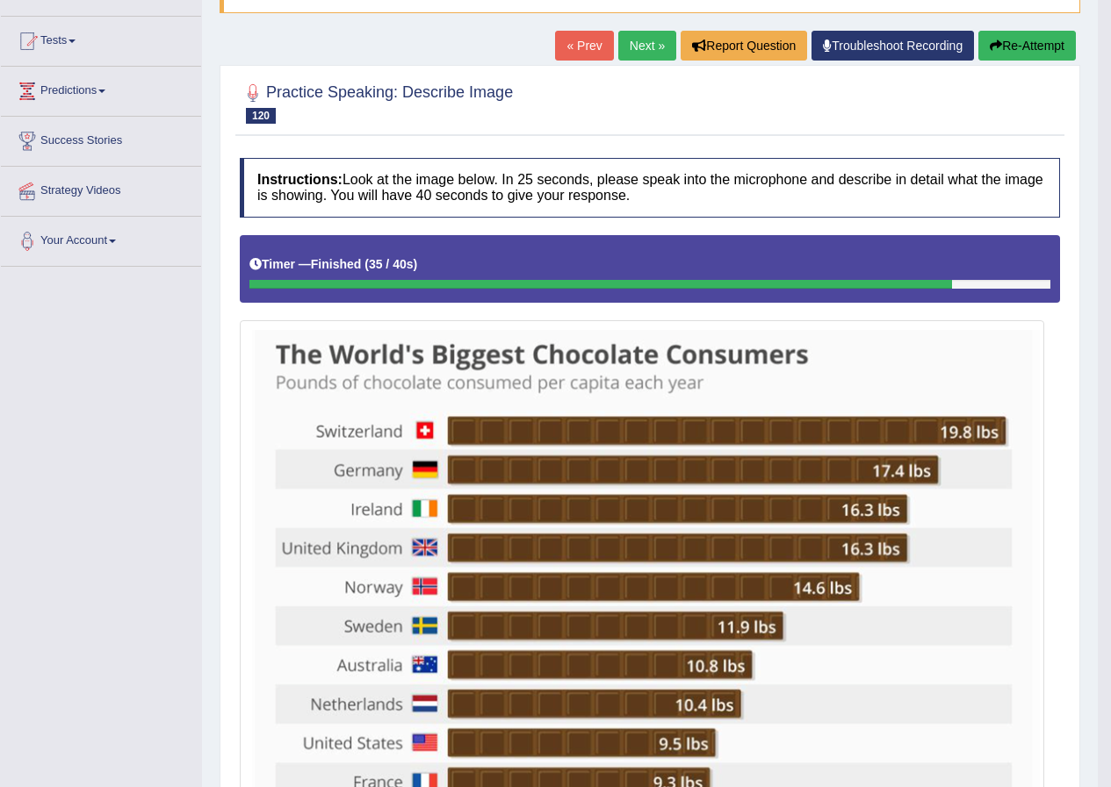
click at [639, 54] on link "Next »" at bounding box center [647, 46] width 58 height 30
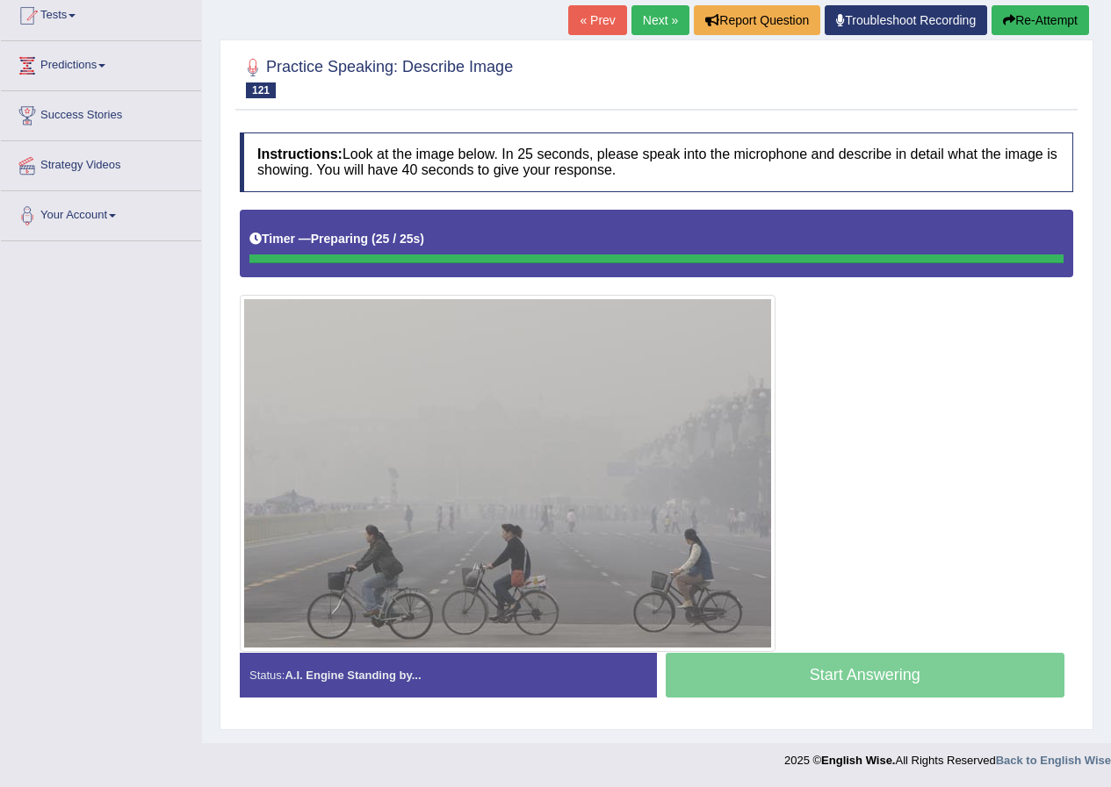
scroll to position [196, 0]
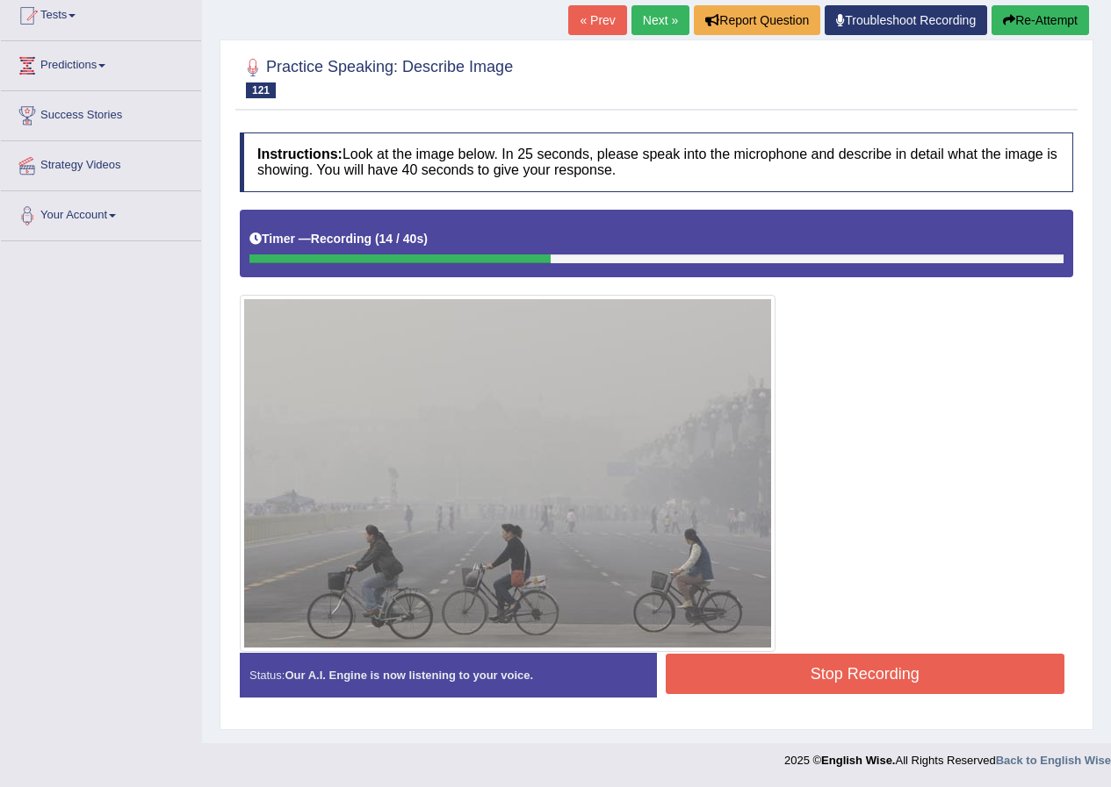
click at [832, 662] on button "Stop Recording" at bounding box center [864, 674] width 399 height 40
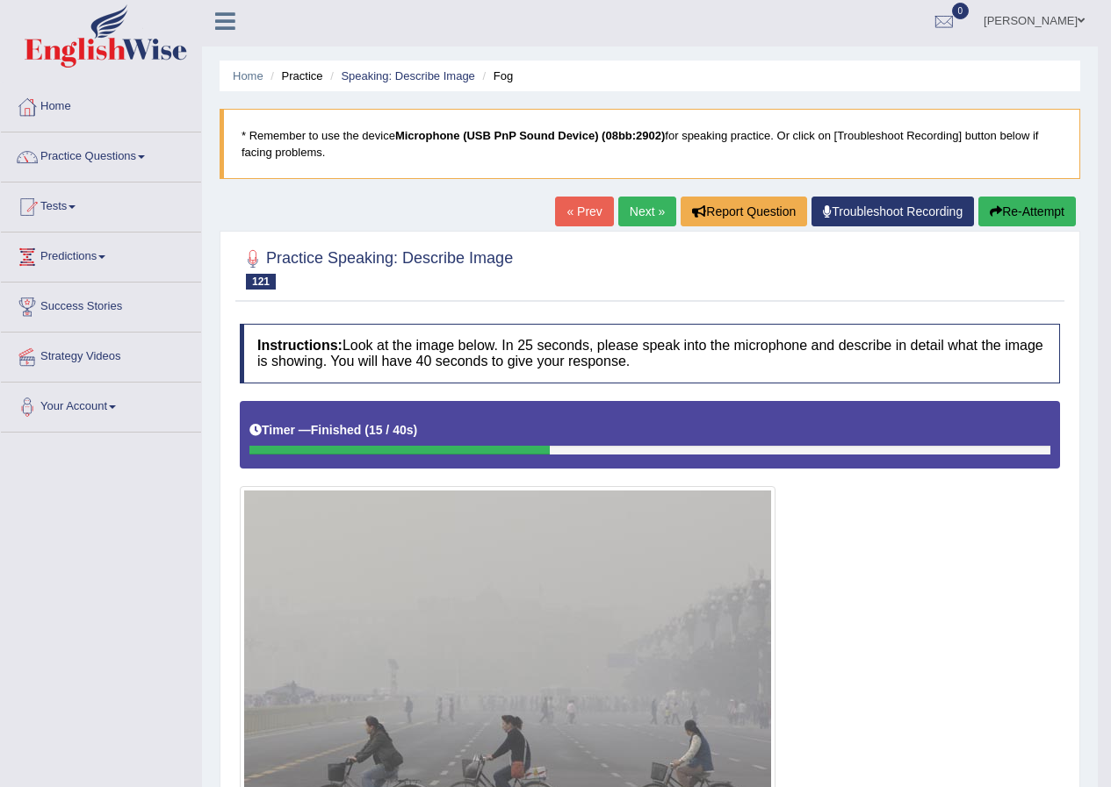
scroll to position [0, 0]
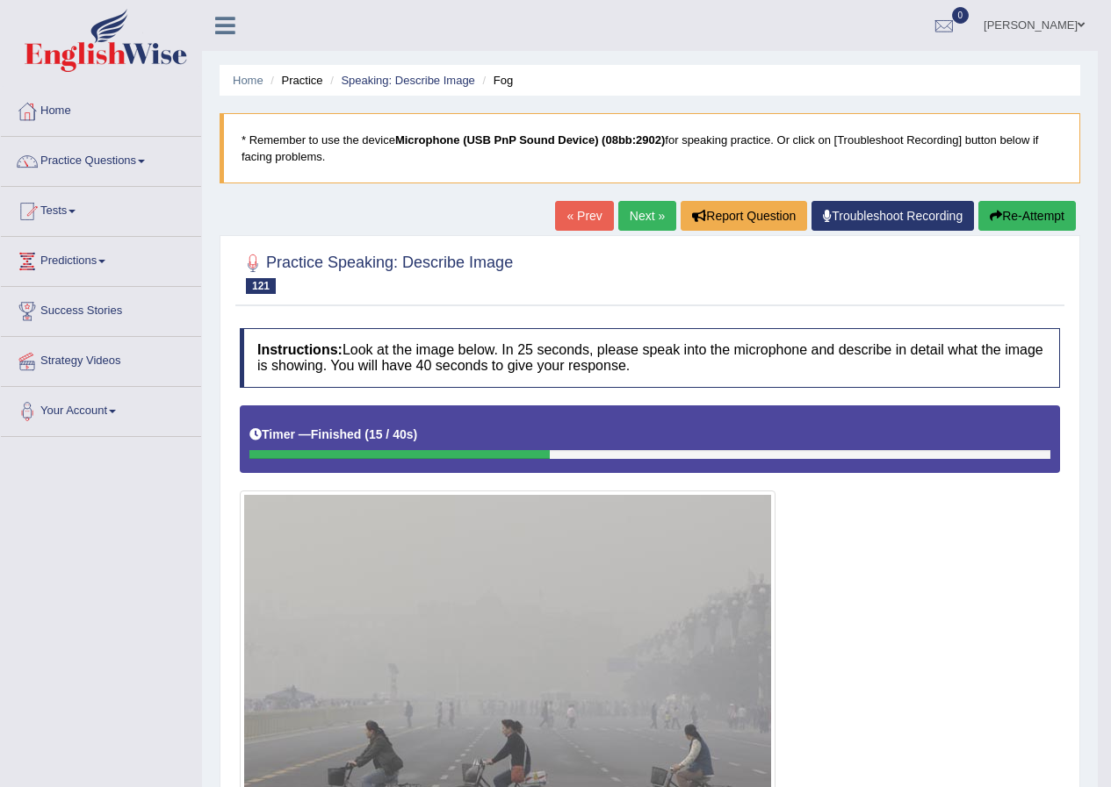
click at [633, 215] on link "Next »" at bounding box center [647, 216] width 58 height 30
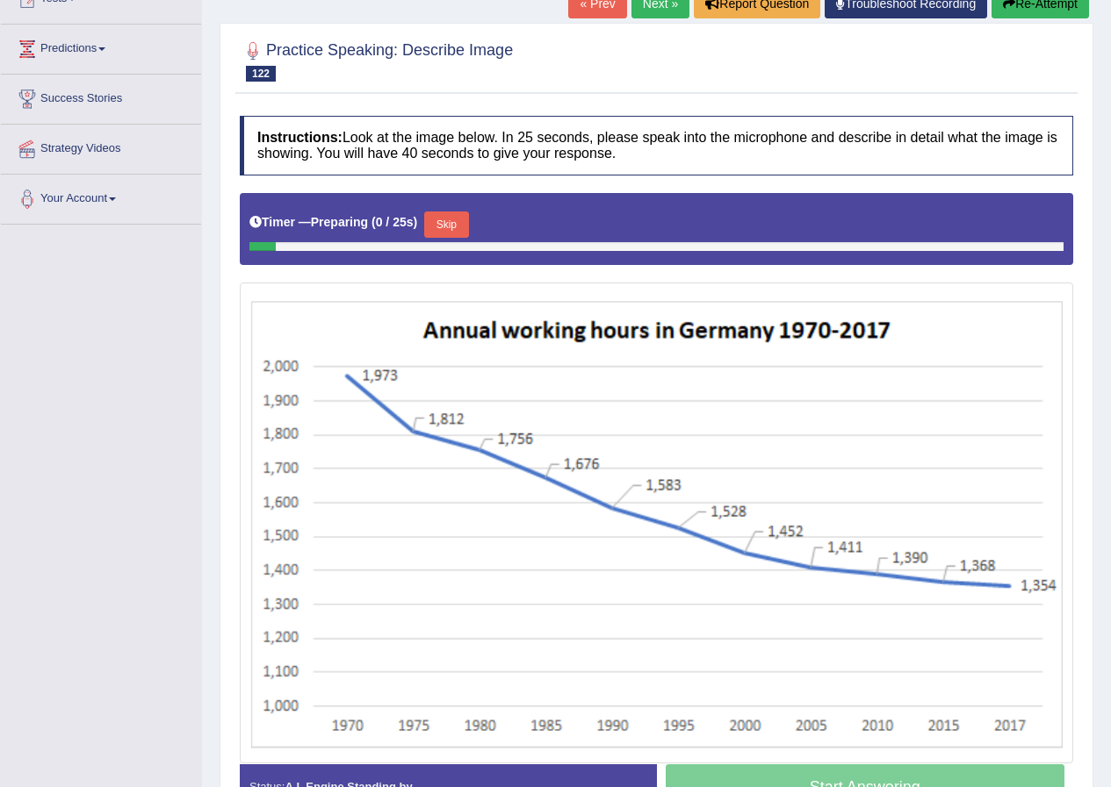
scroll to position [263, 0]
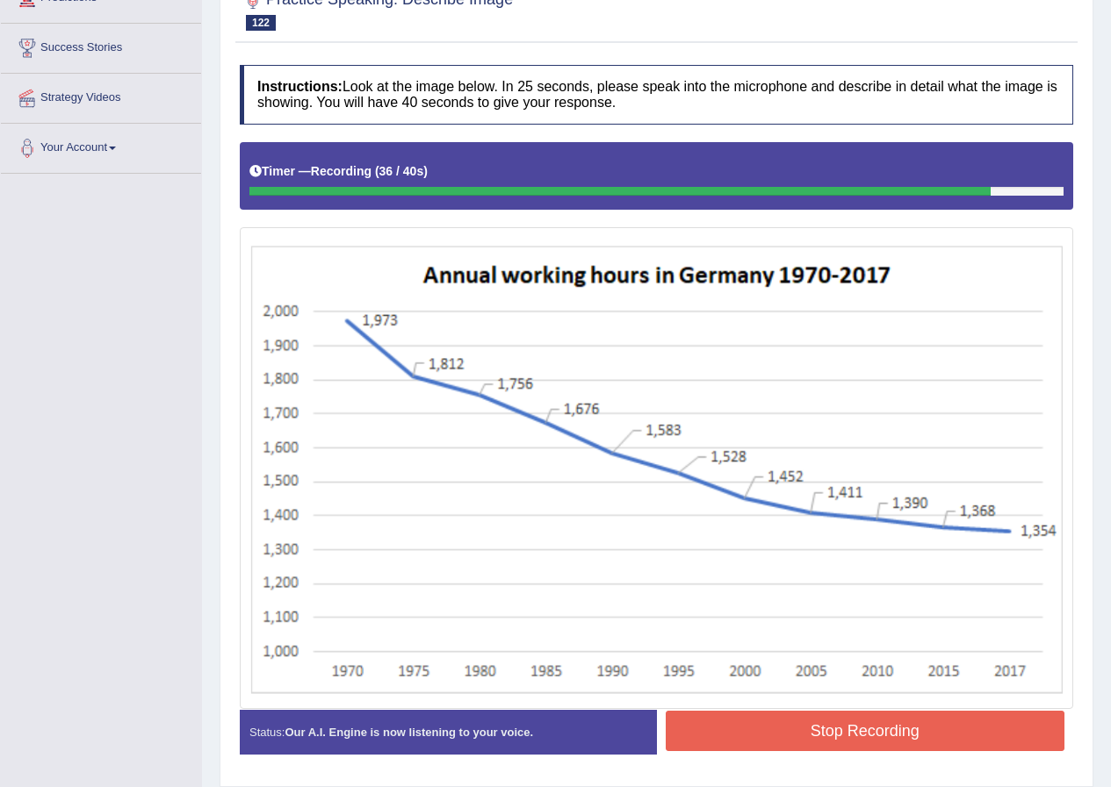
click at [880, 732] on button "Stop Recording" at bounding box center [864, 731] width 399 height 40
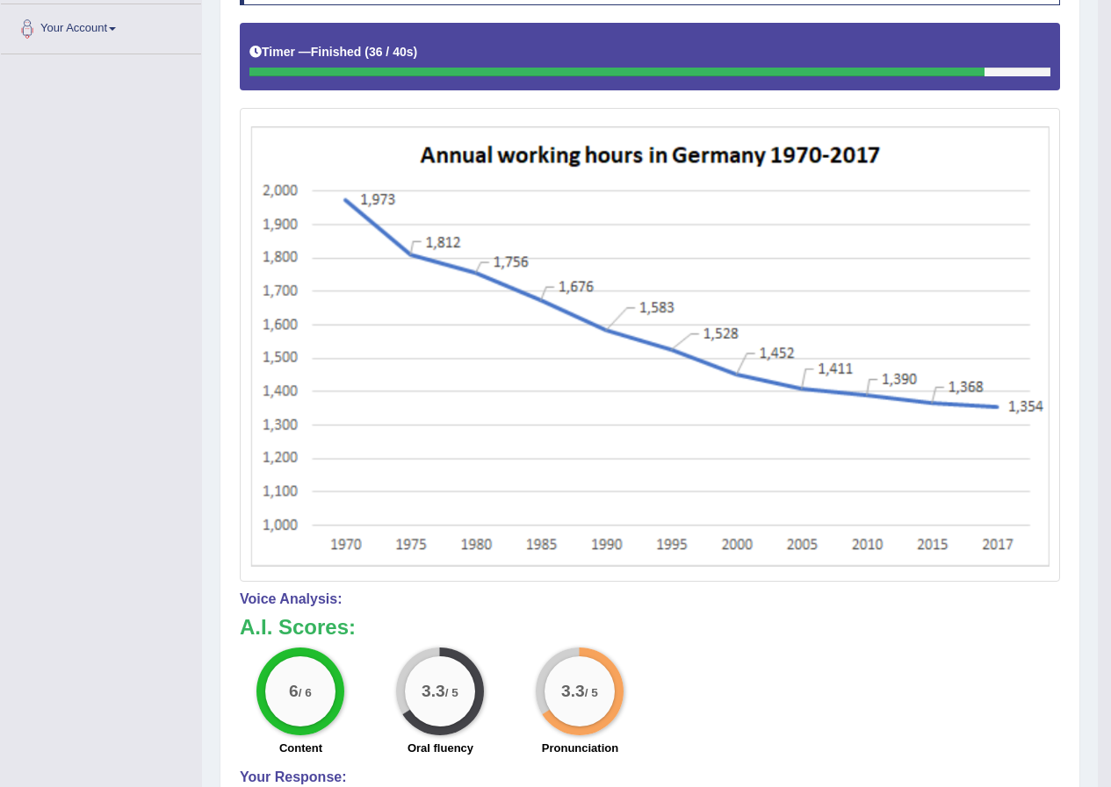
scroll to position [176, 0]
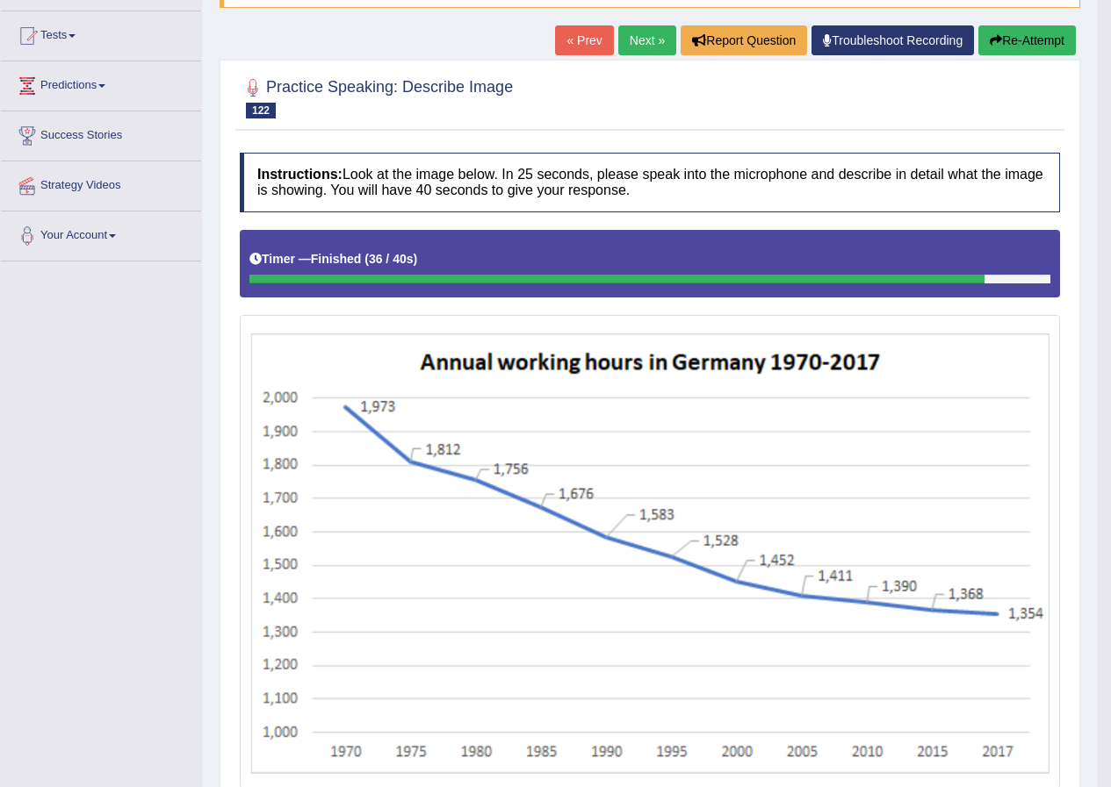
click at [642, 43] on link "Next »" at bounding box center [647, 40] width 58 height 30
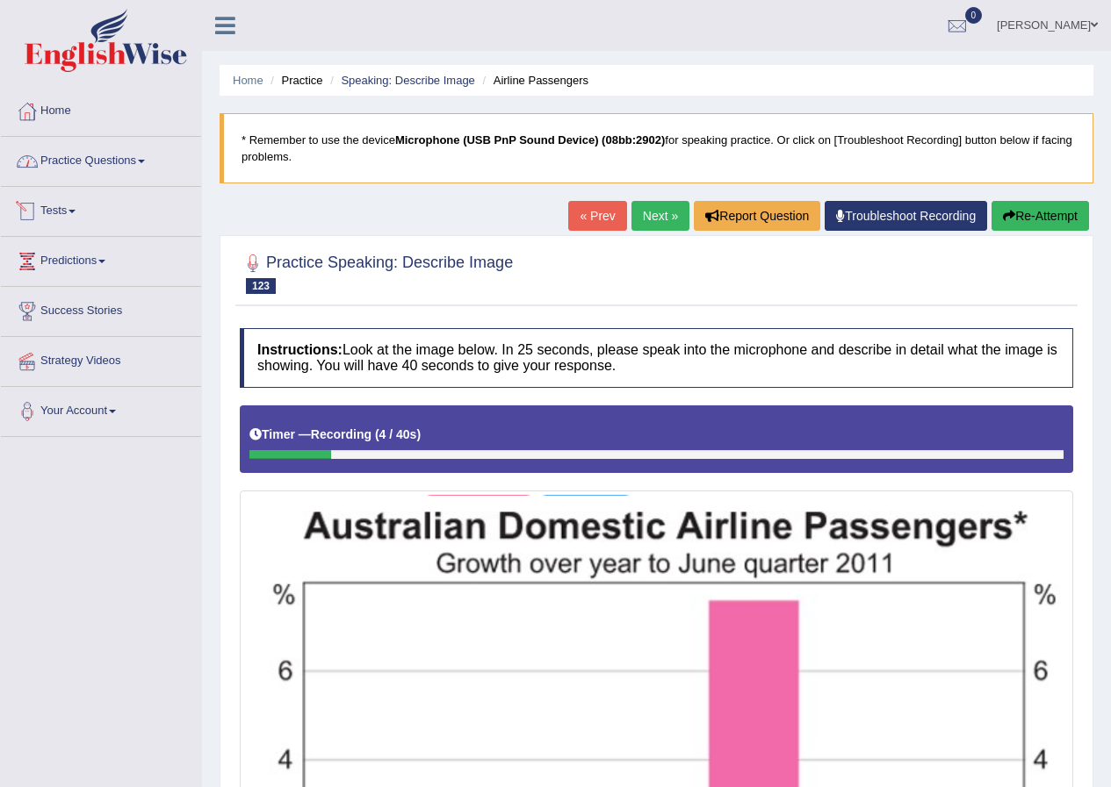
click at [126, 155] on link "Practice Questions" at bounding box center [101, 159] width 200 height 44
click at [129, 160] on link "Practice Questions" at bounding box center [101, 159] width 200 height 44
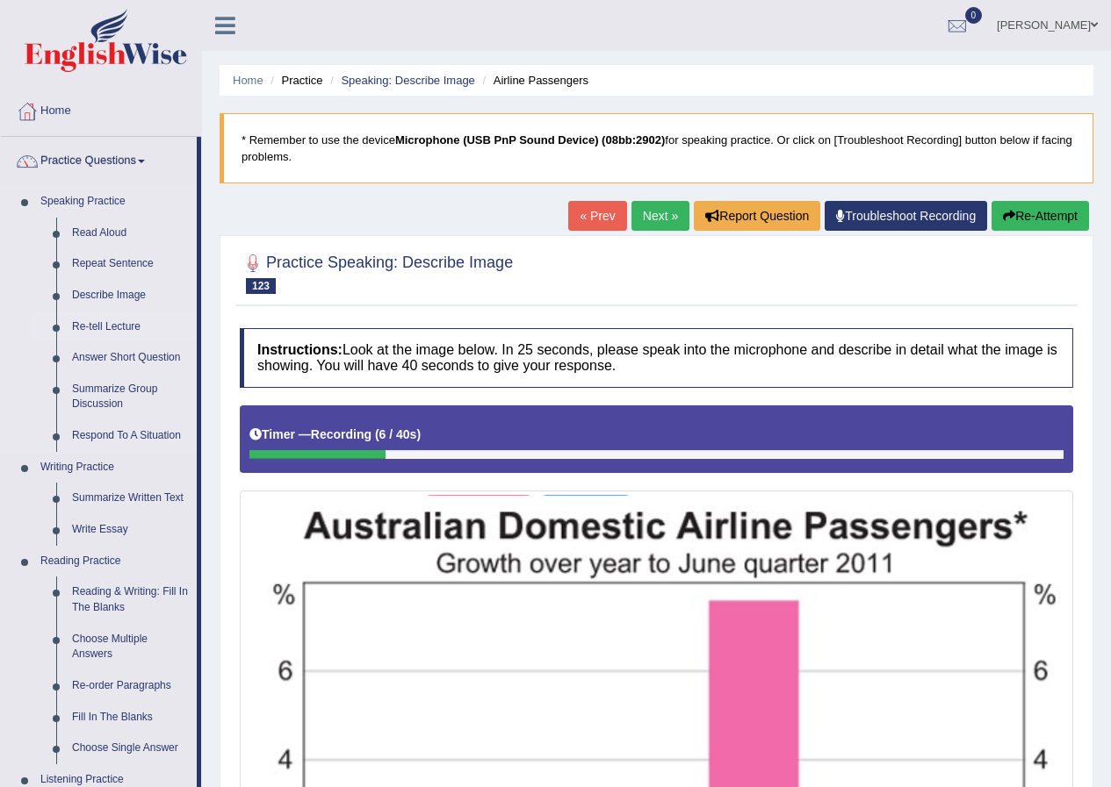
click at [115, 322] on link "Re-tell Lecture" at bounding box center [130, 328] width 133 height 32
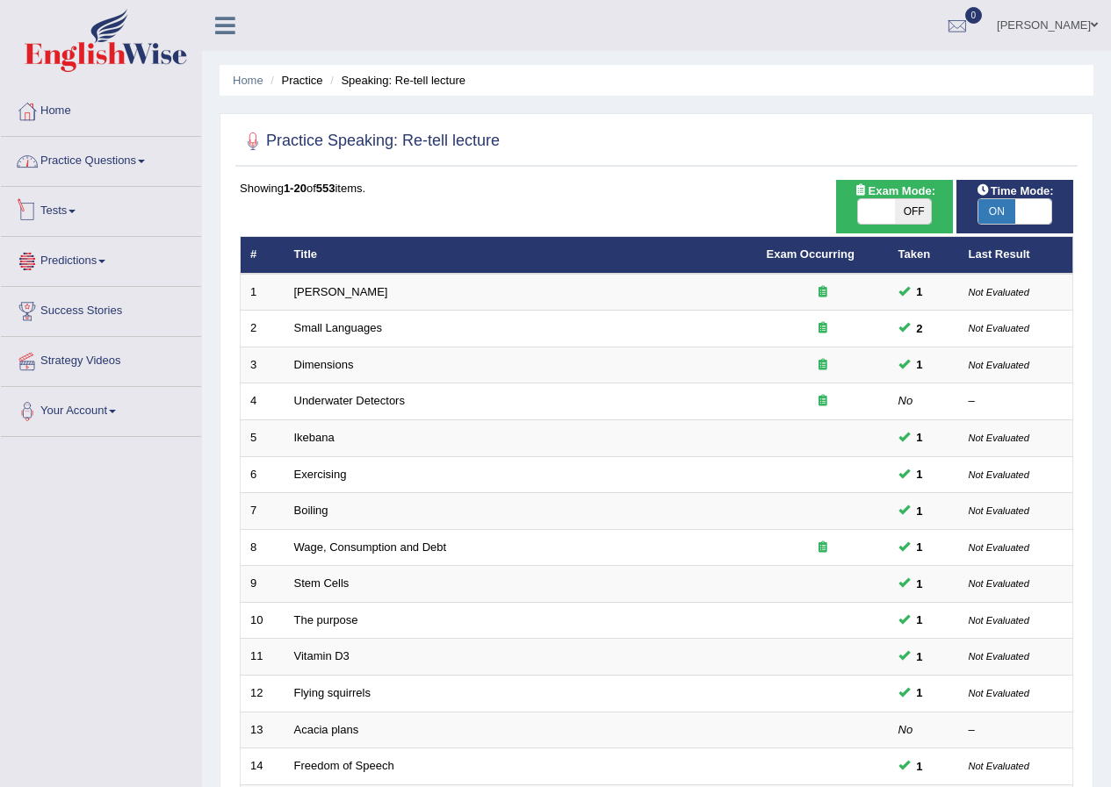
click at [145, 162] on span at bounding box center [141, 162] width 7 height 4
click at [98, 172] on link "Practice Questions" at bounding box center [101, 159] width 200 height 44
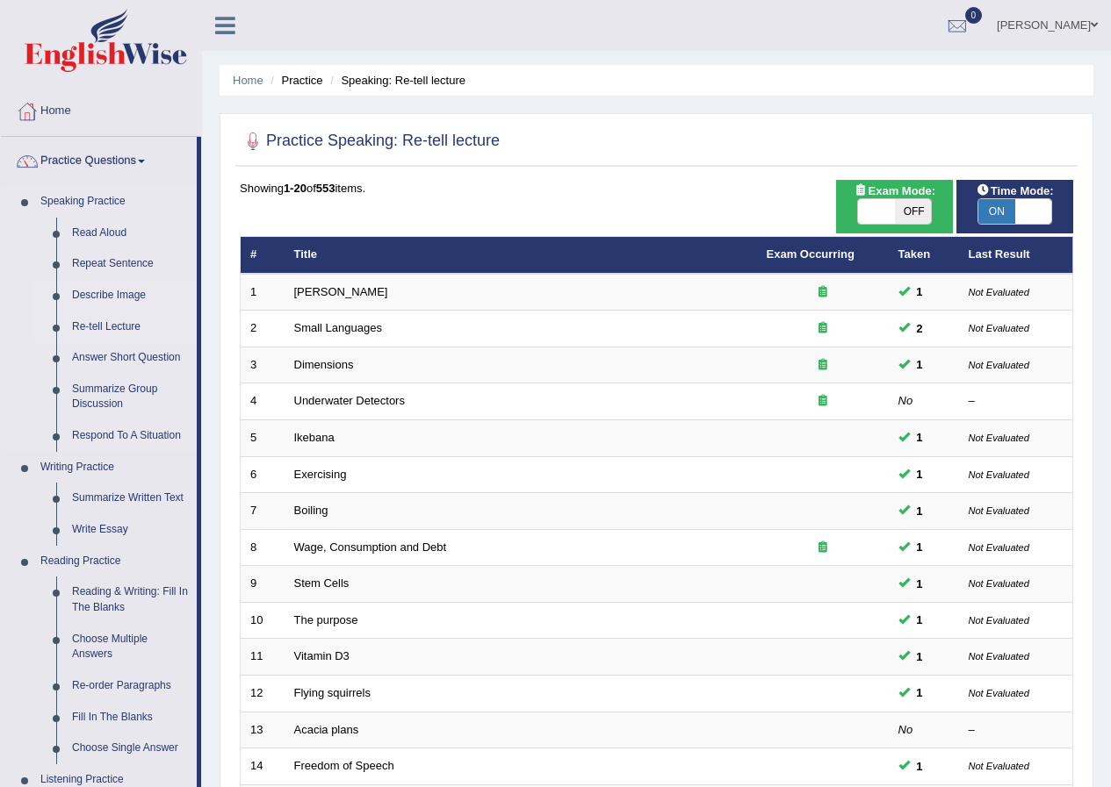
click at [102, 298] on link "Describe Image" at bounding box center [130, 296] width 133 height 32
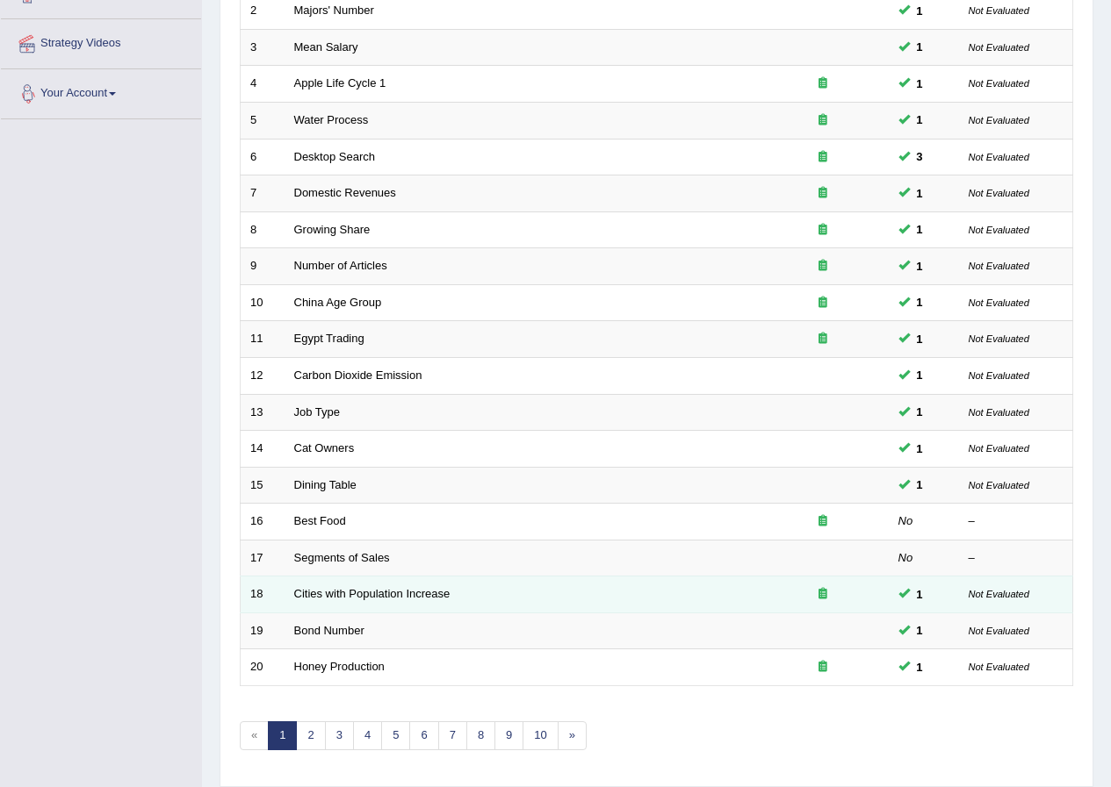
scroll to position [375, 0]
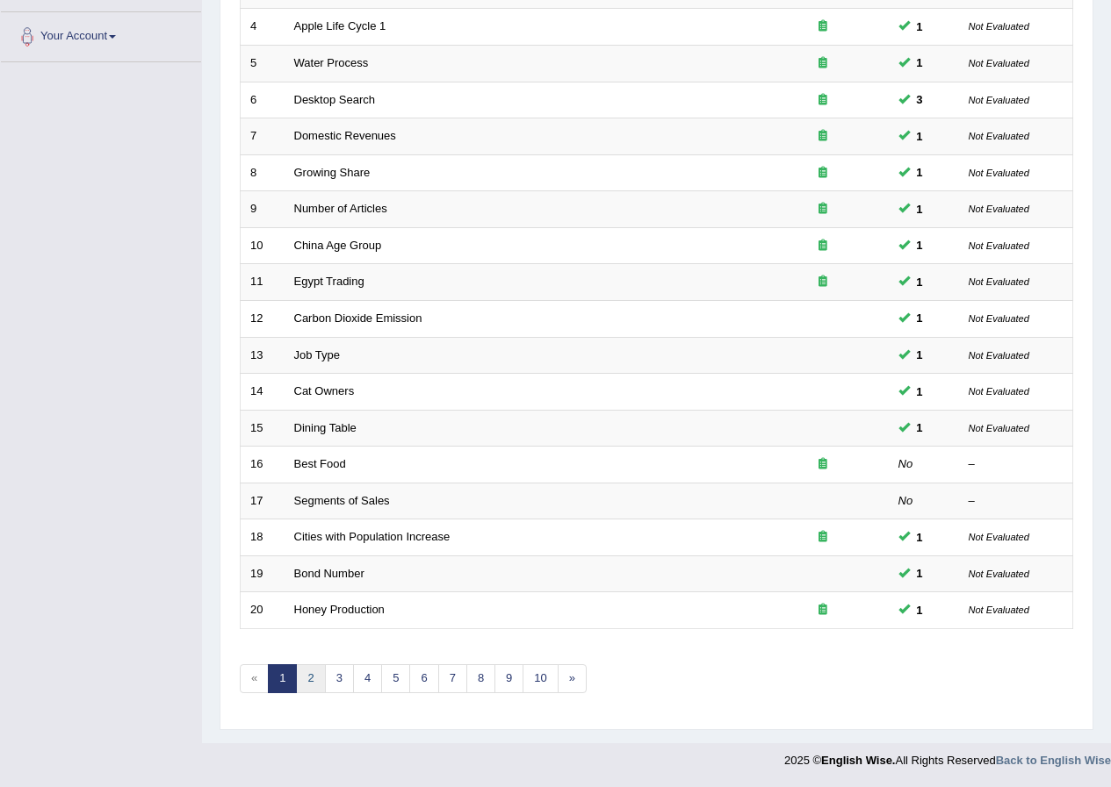
click at [313, 683] on link "2" at bounding box center [310, 679] width 29 height 29
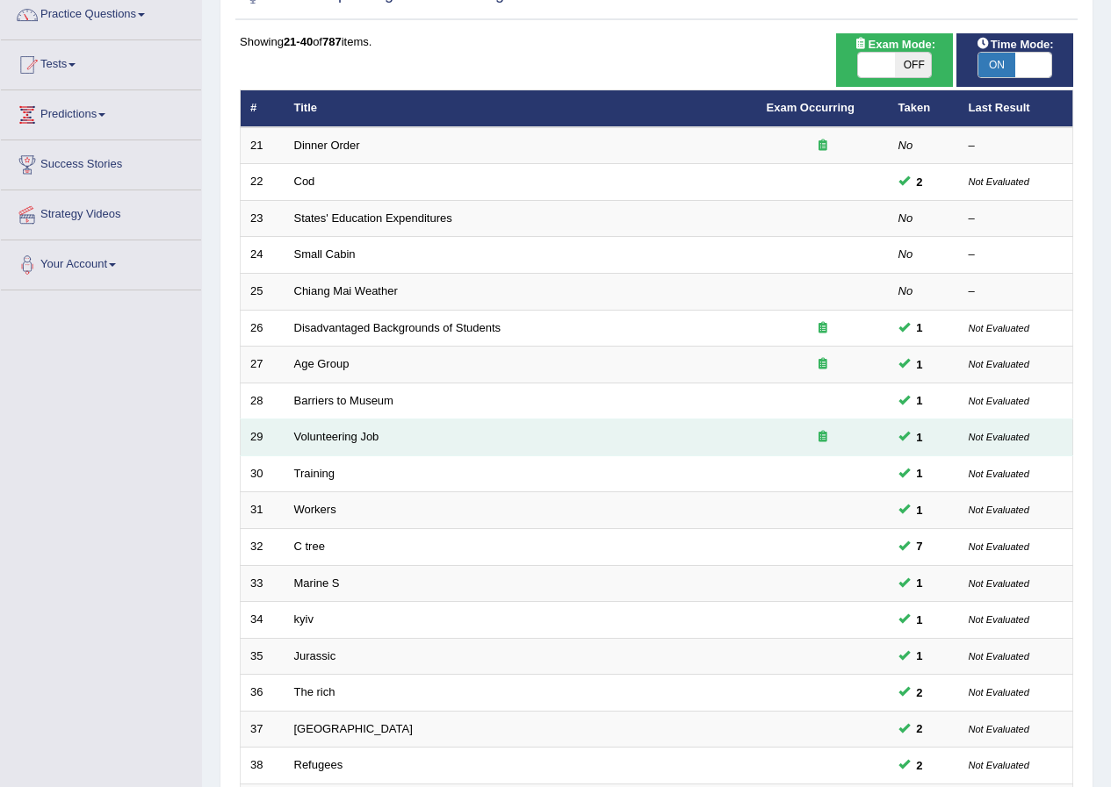
scroll to position [375, 0]
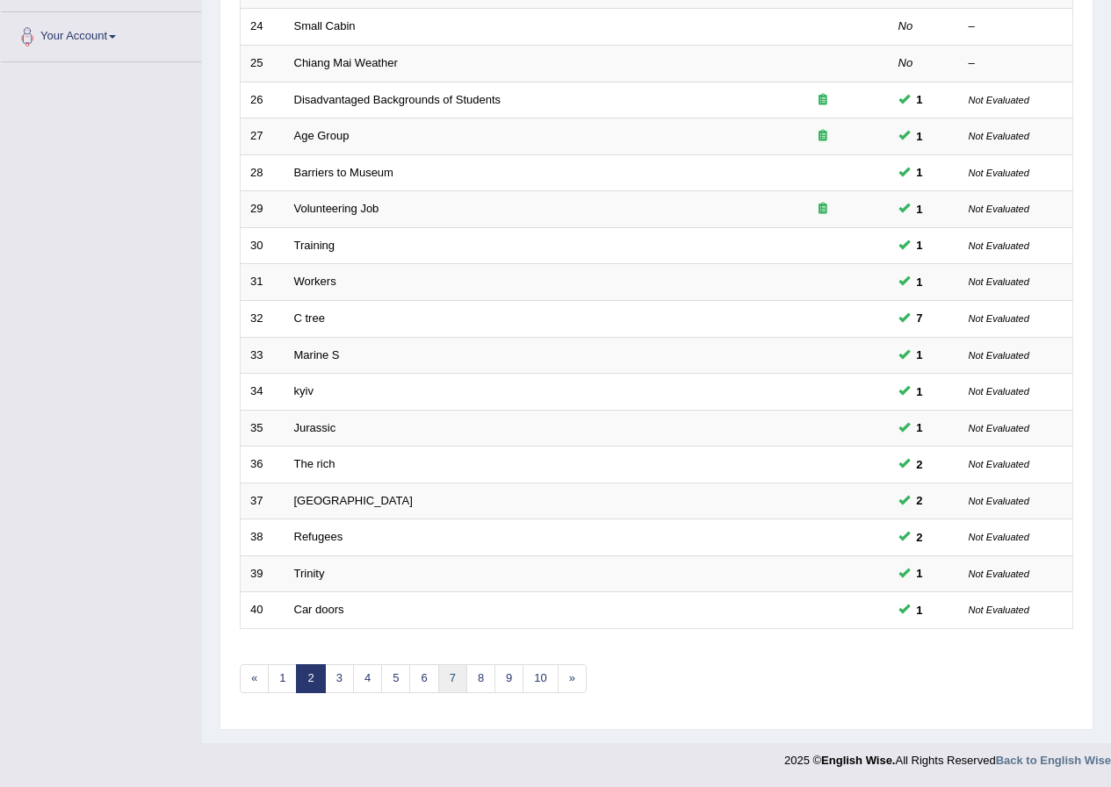
click at [442, 687] on link "7" at bounding box center [452, 679] width 29 height 29
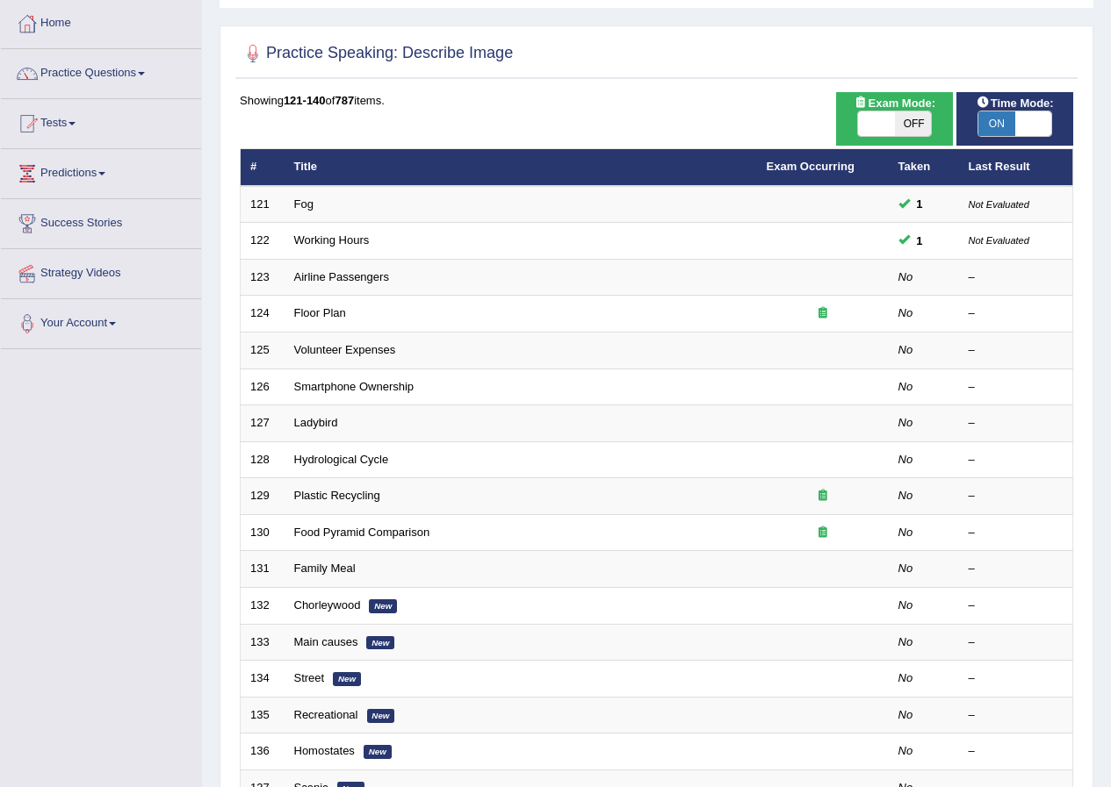
scroll to position [375, 0]
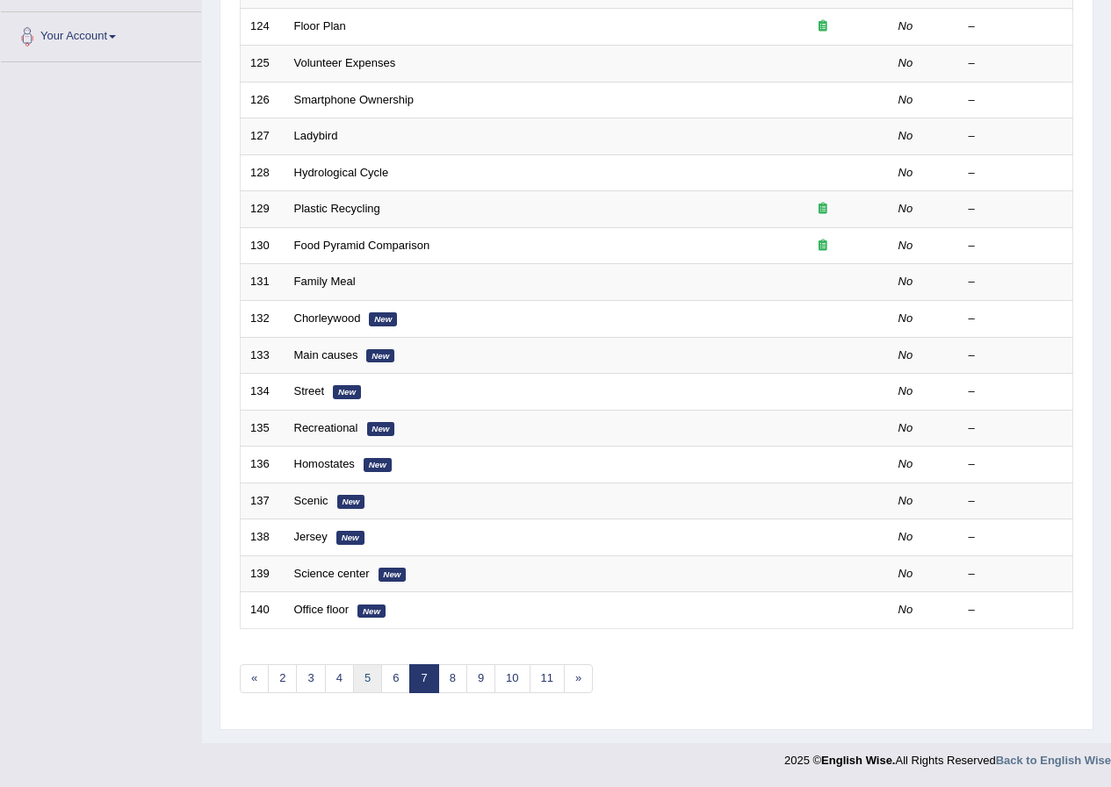
click at [377, 686] on link "5" at bounding box center [367, 679] width 29 height 29
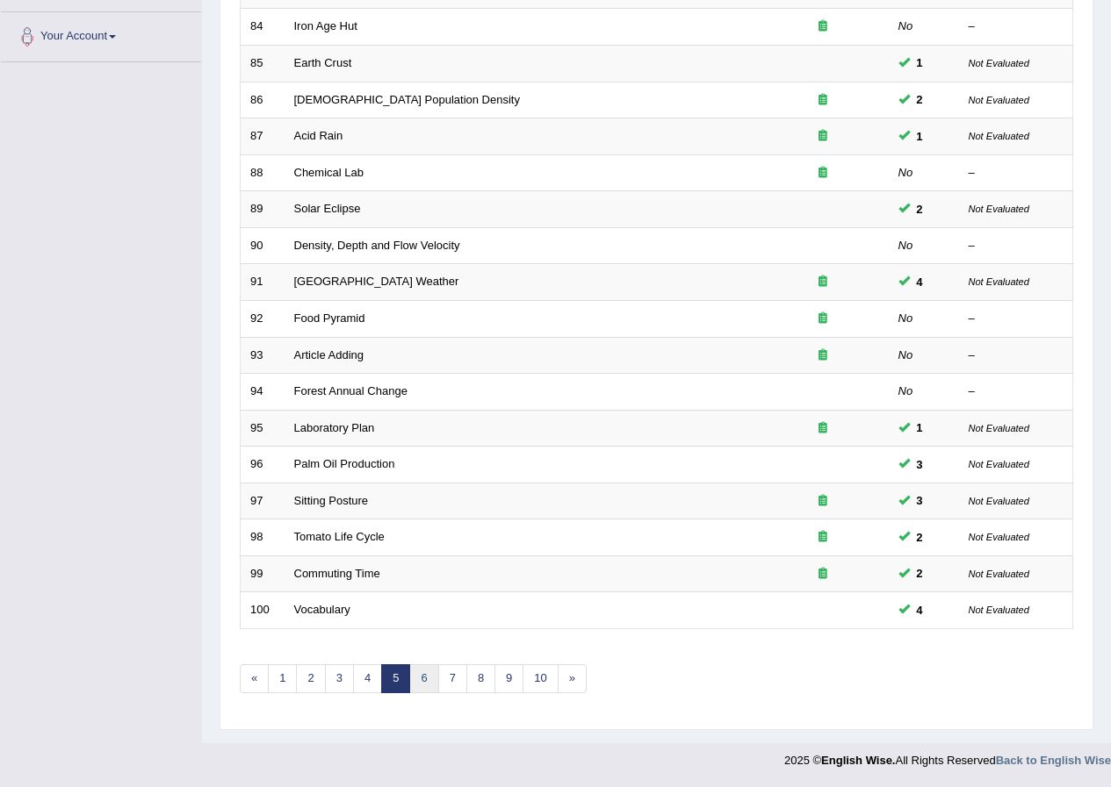
click at [412, 683] on link "6" at bounding box center [423, 679] width 29 height 29
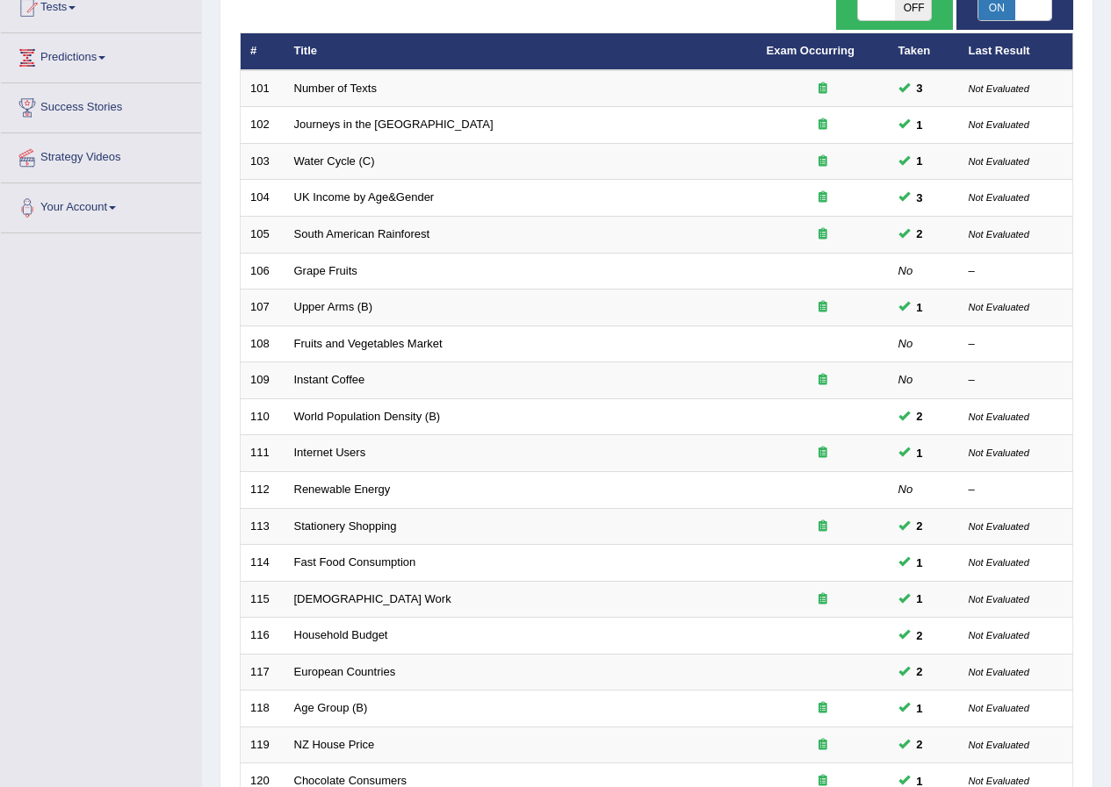
scroll to position [375, 0]
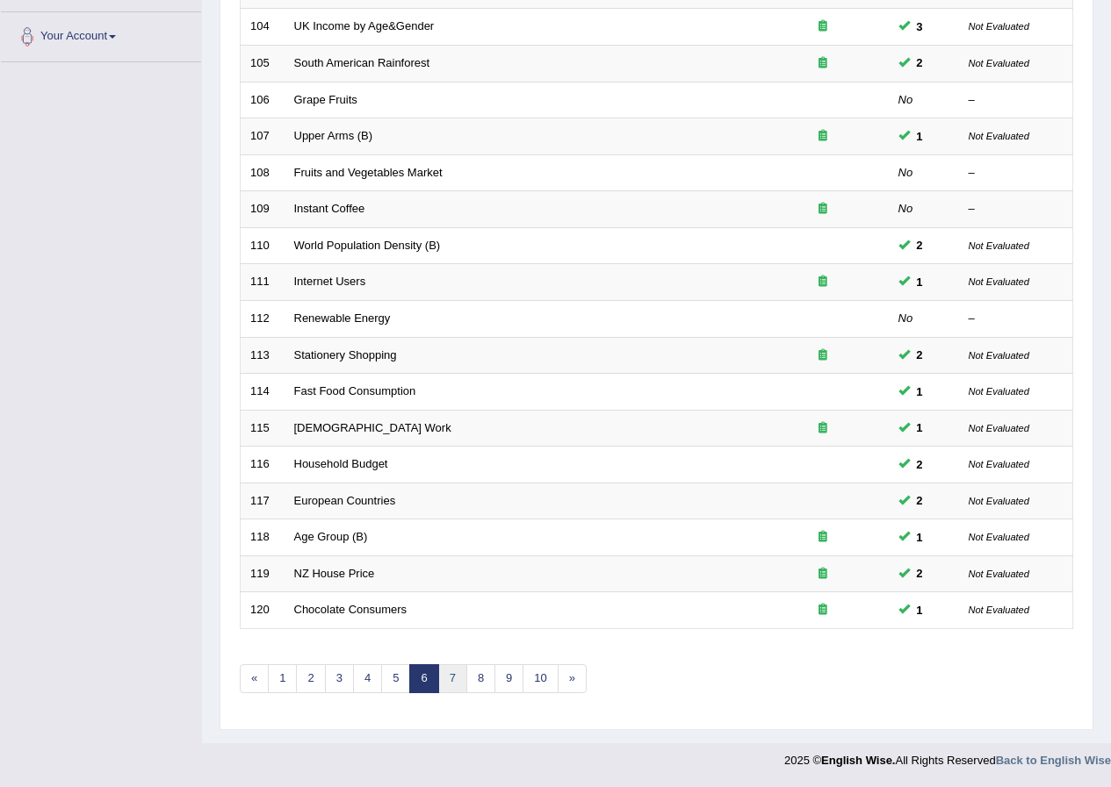
click at [452, 688] on link "7" at bounding box center [452, 679] width 29 height 29
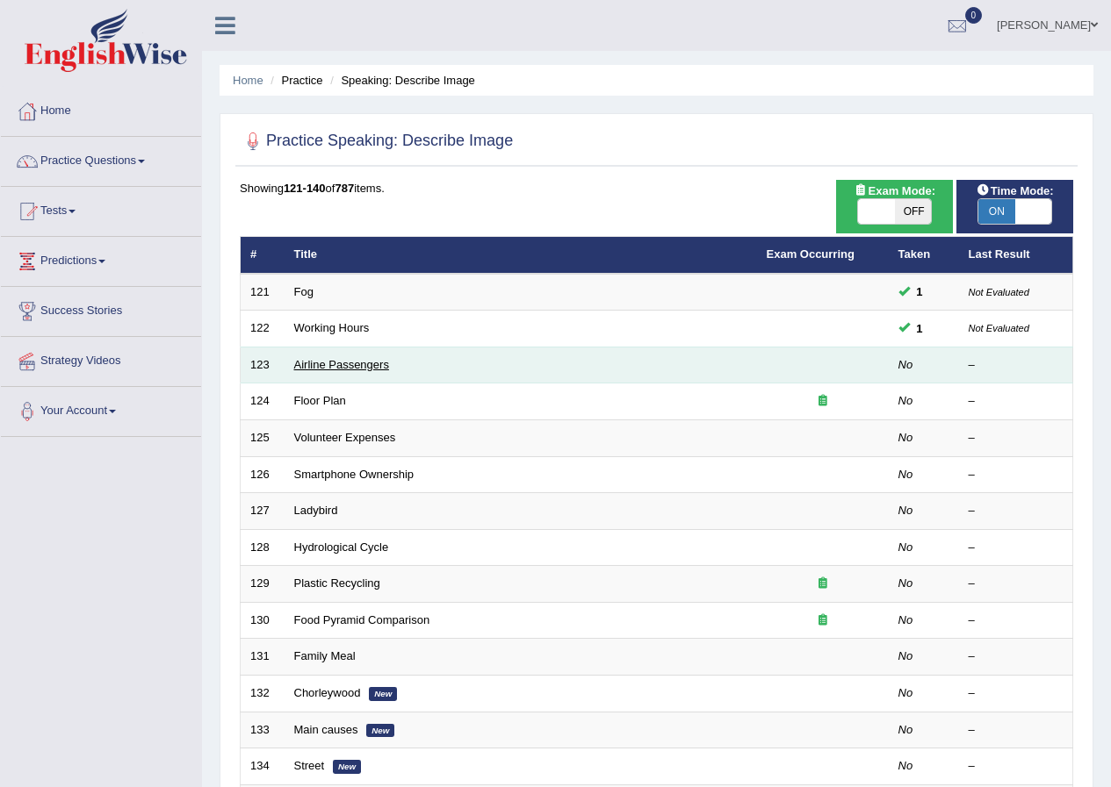
click at [329, 360] on link "Airline Passengers" at bounding box center [341, 364] width 95 height 13
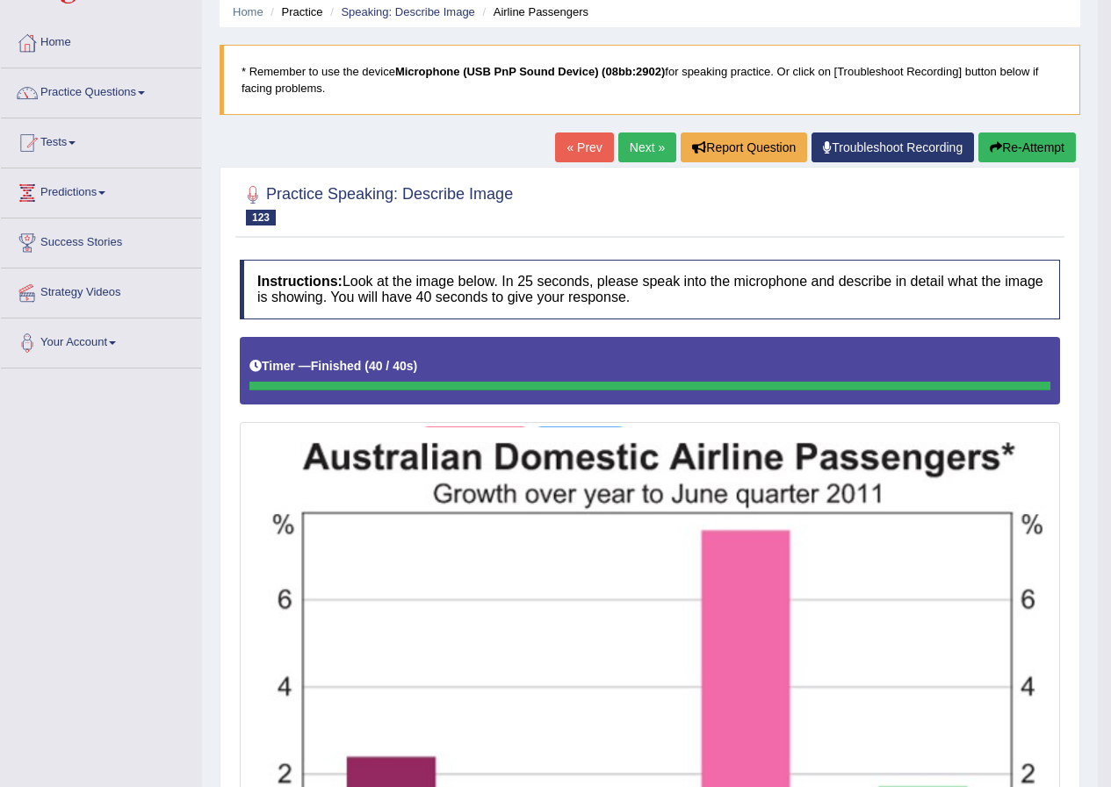
scroll to position [13, 0]
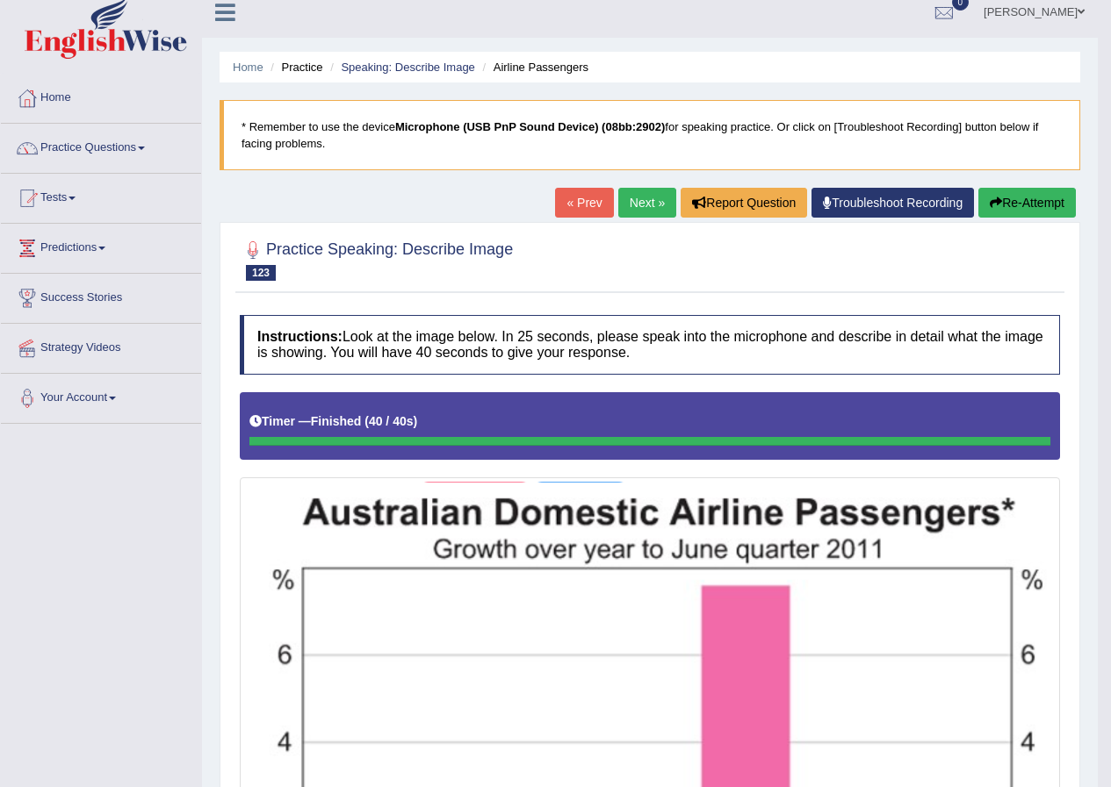
click at [1023, 200] on button "Re-Attempt" at bounding box center [1026, 203] width 97 height 30
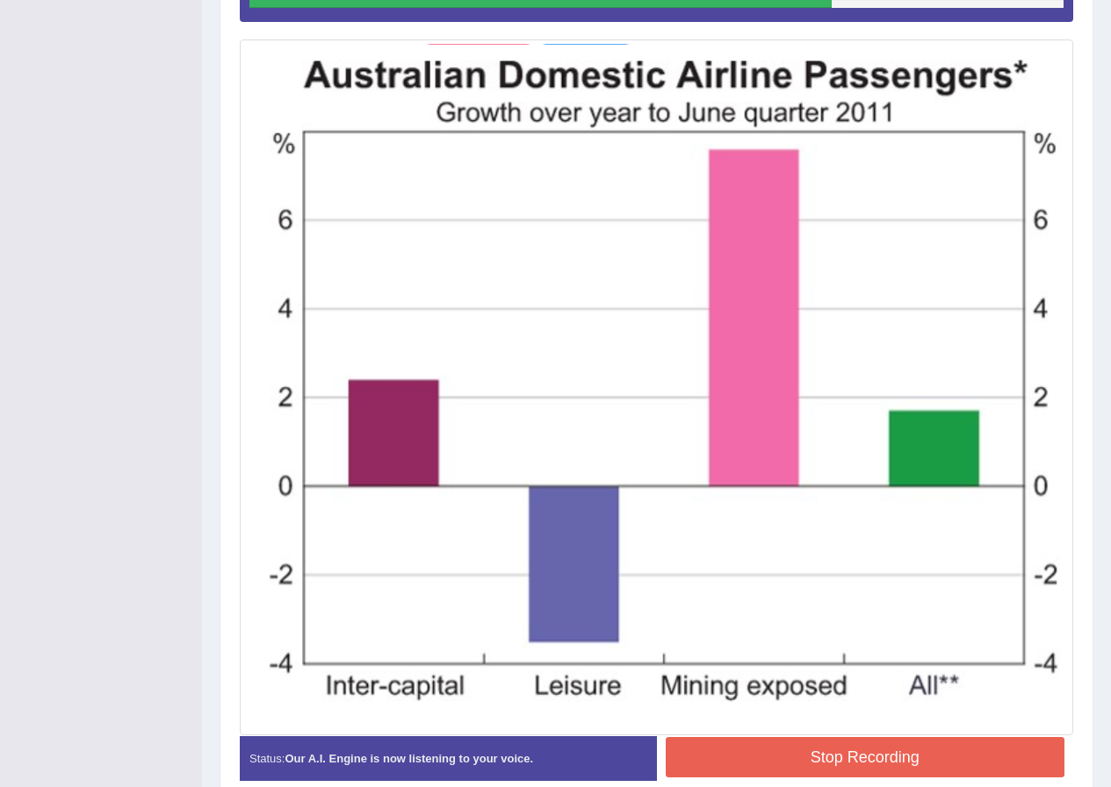
scroll to position [543, 0]
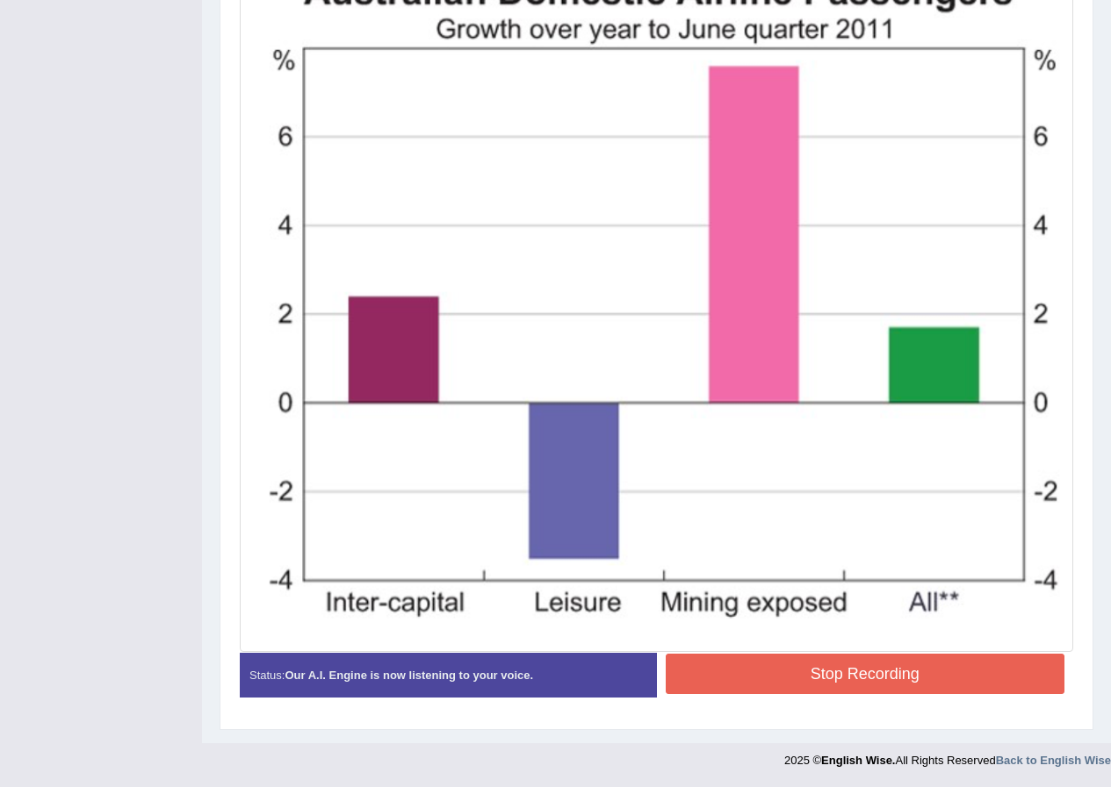
click at [881, 673] on button "Stop Recording" at bounding box center [864, 674] width 399 height 40
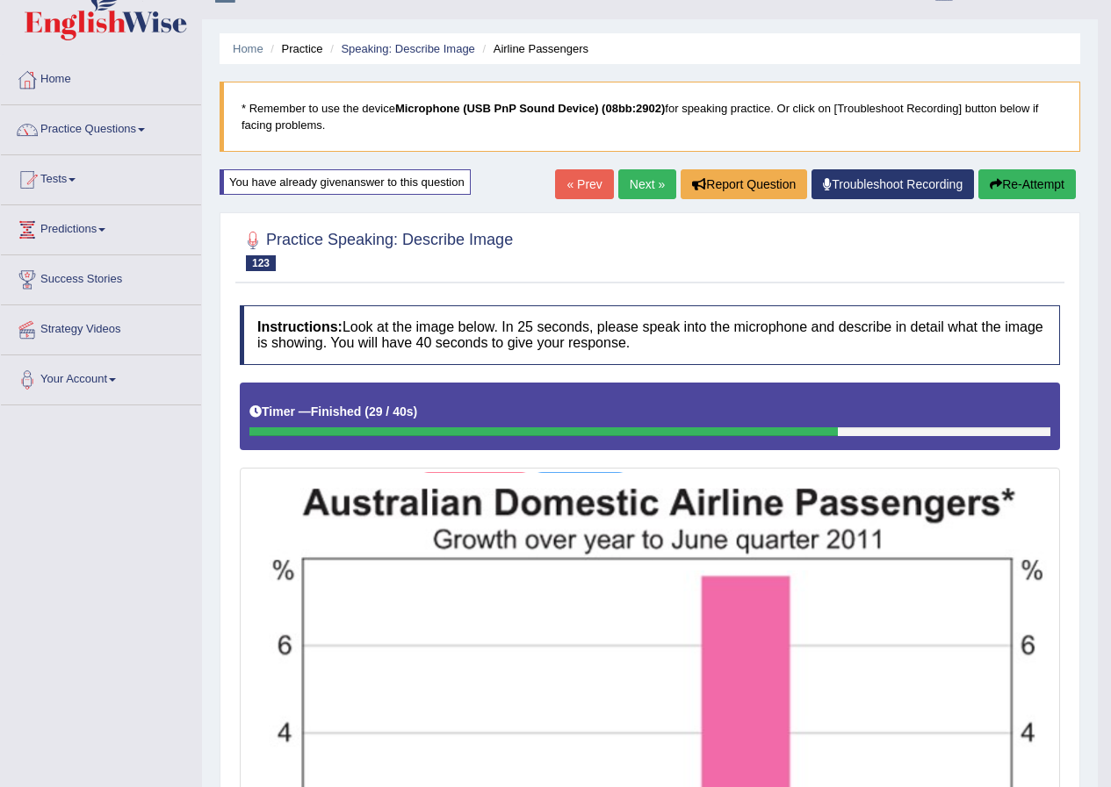
scroll to position [22, 0]
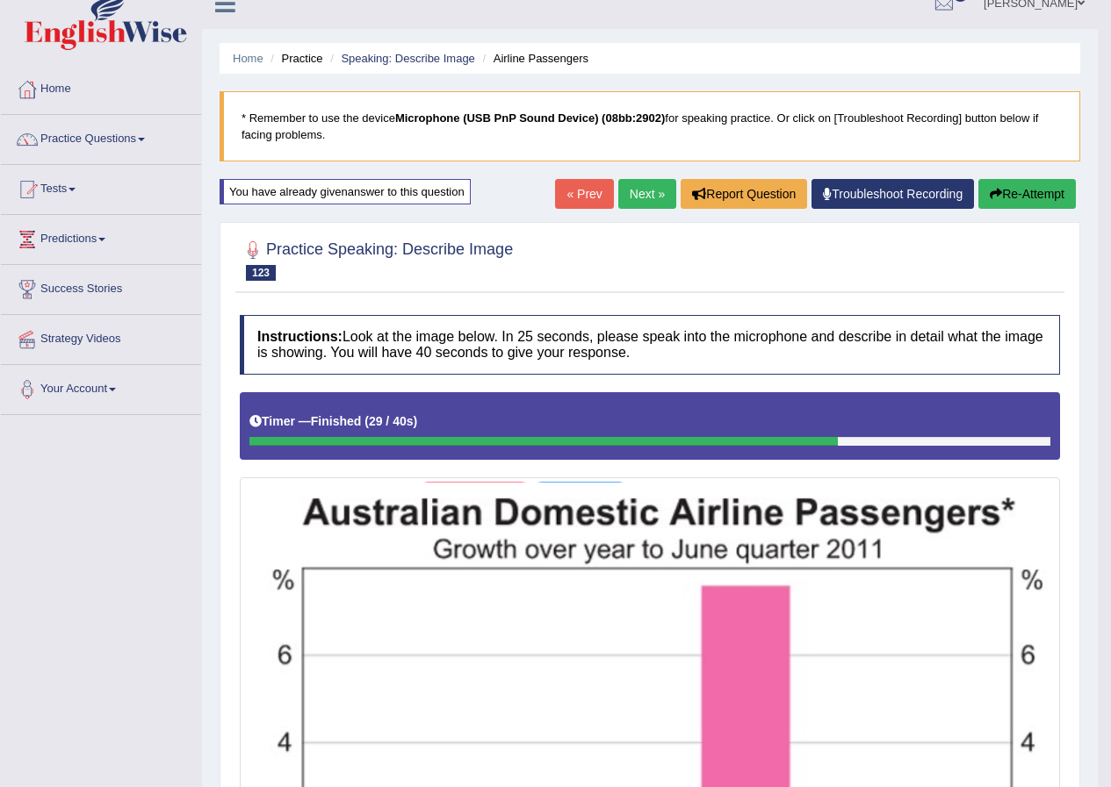
click at [1010, 188] on button "Re-Attempt" at bounding box center [1026, 194] width 97 height 30
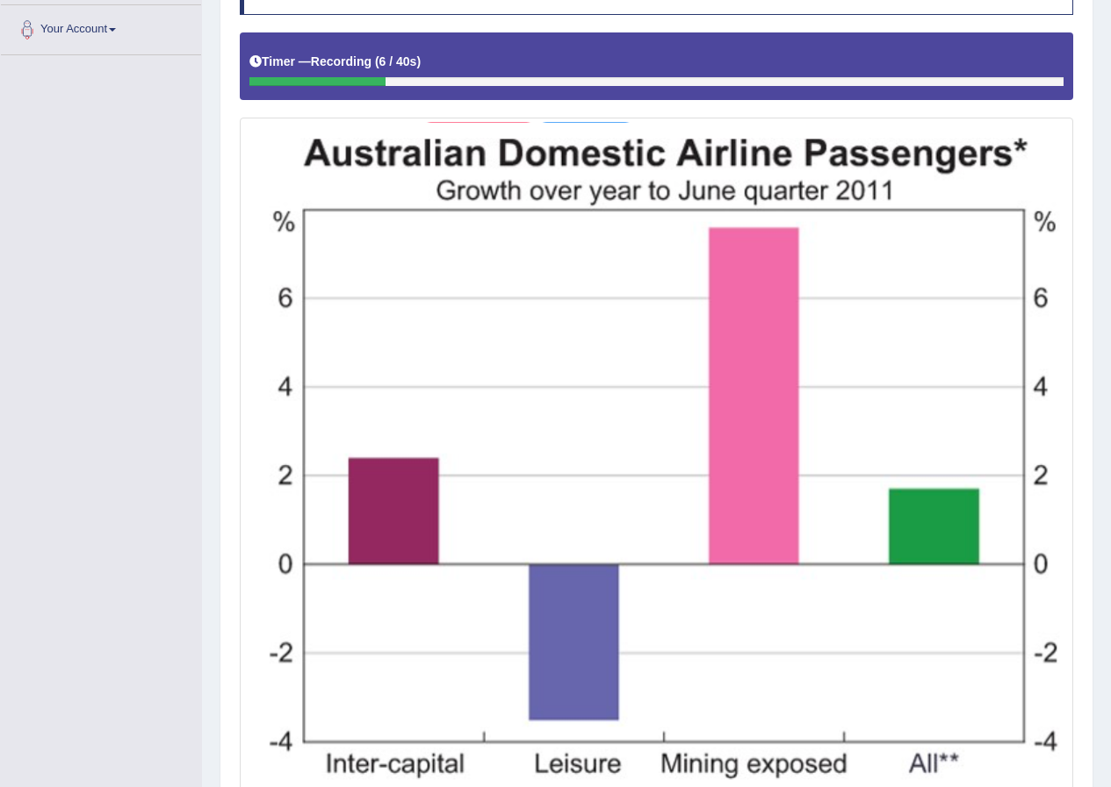
scroll to position [192, 0]
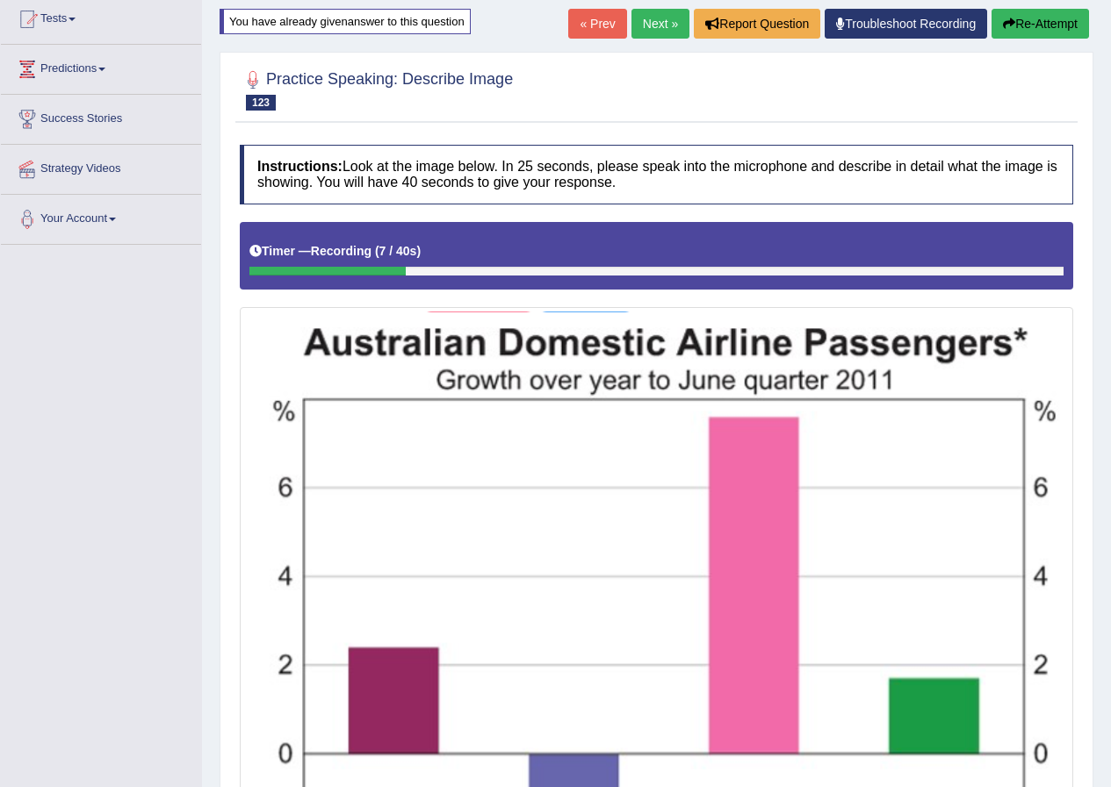
click at [1028, 30] on button "Re-Attempt" at bounding box center [1039, 24] width 97 height 30
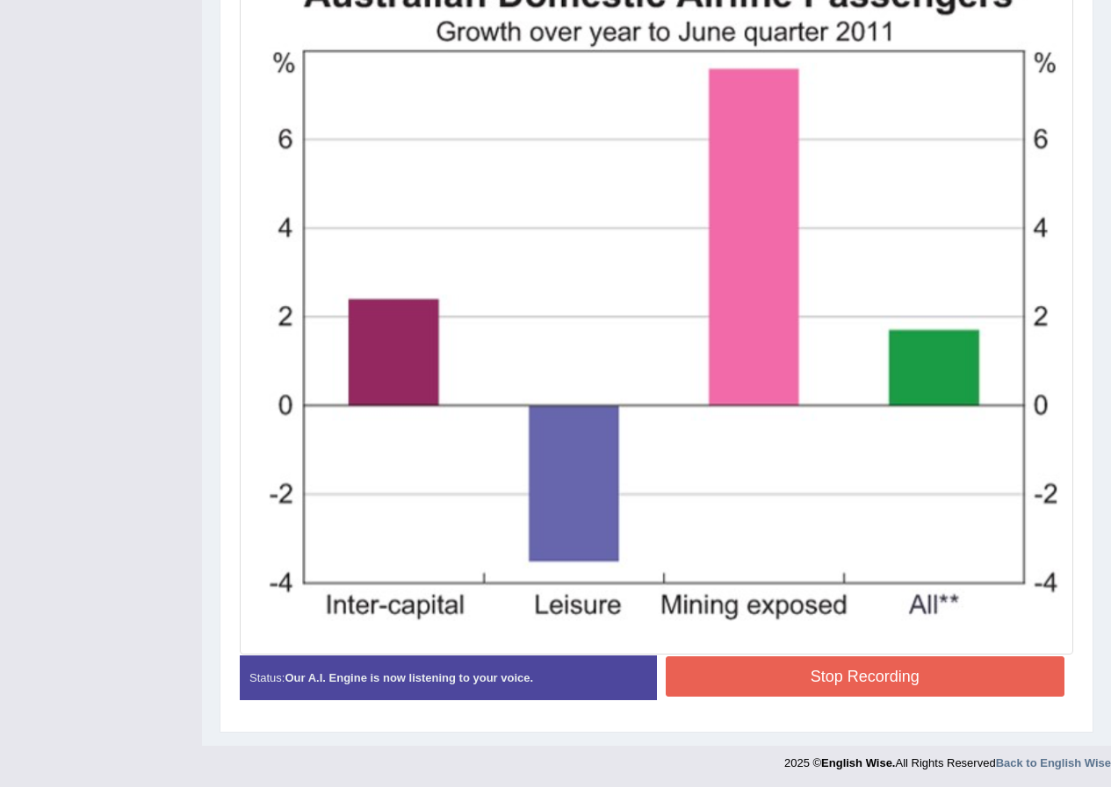
scroll to position [543, 0]
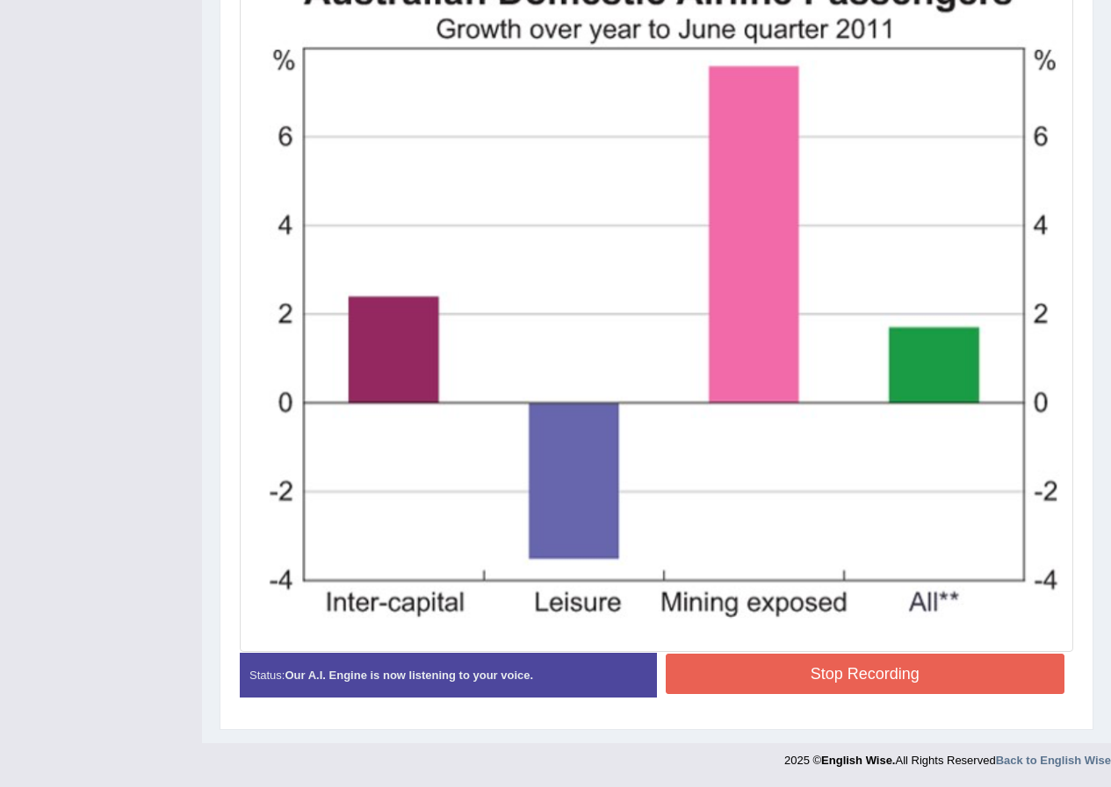
click at [950, 667] on button "Stop Recording" at bounding box center [864, 674] width 399 height 40
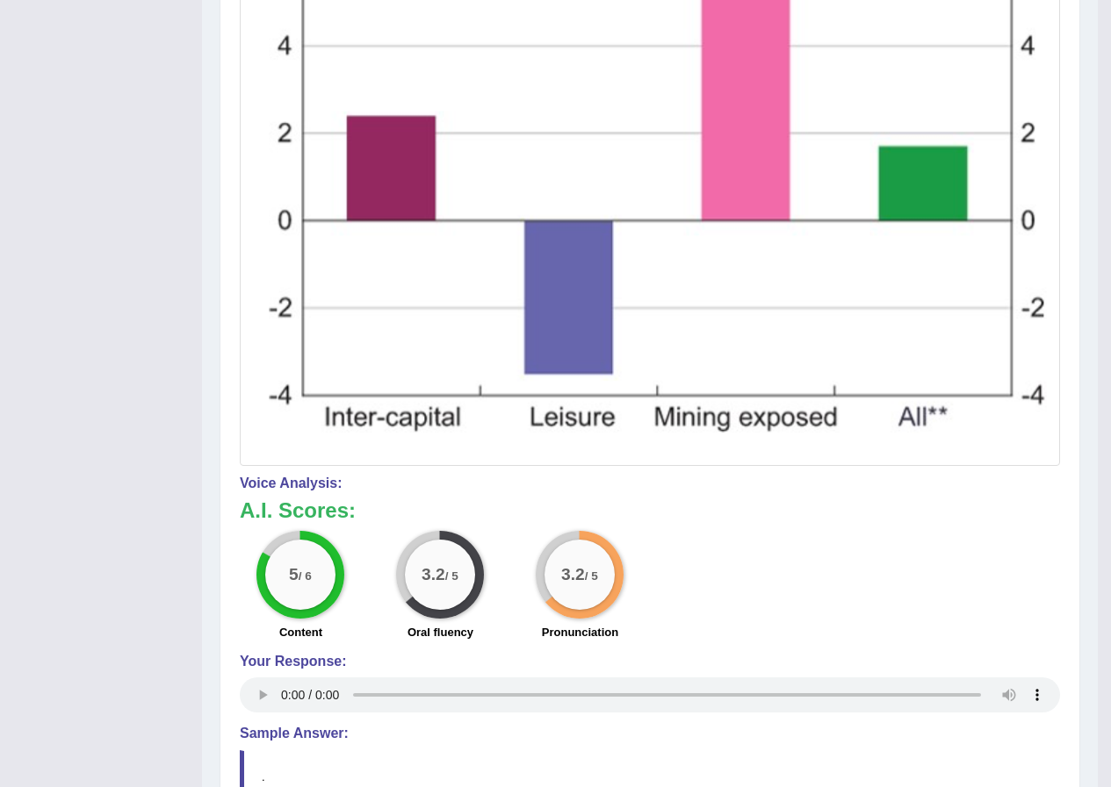
scroll to position [192, 0]
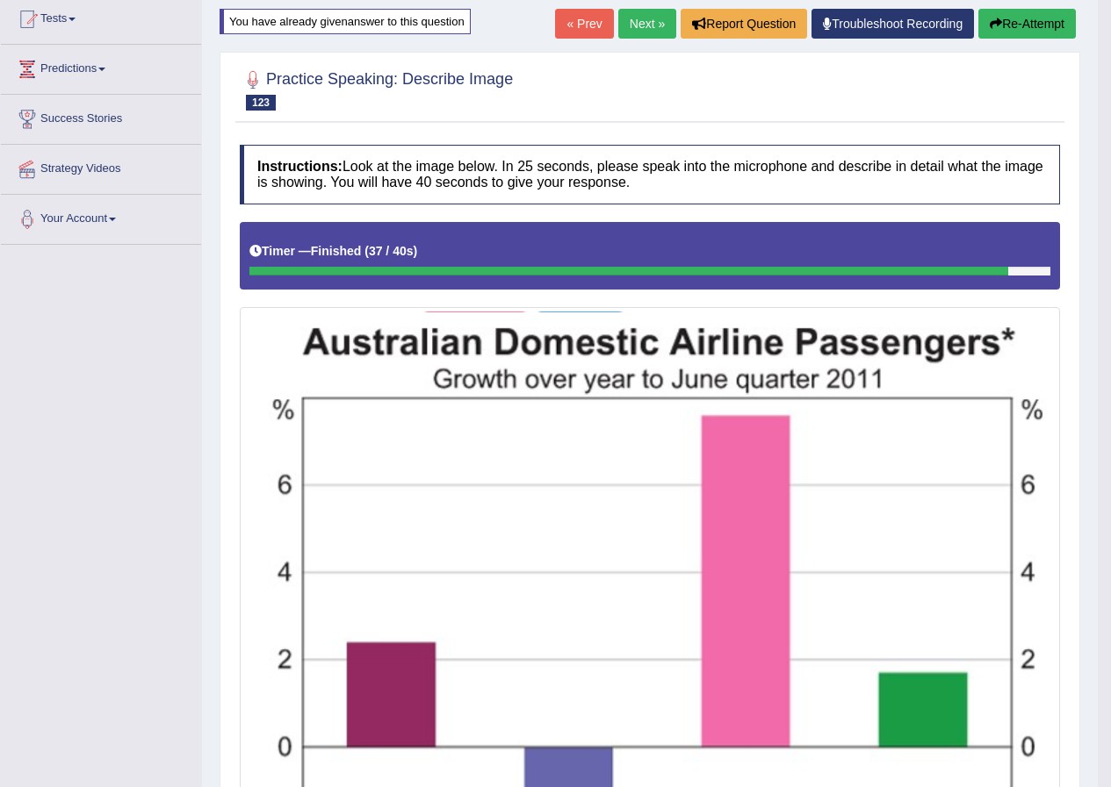
click at [644, 24] on link "Next »" at bounding box center [647, 24] width 58 height 30
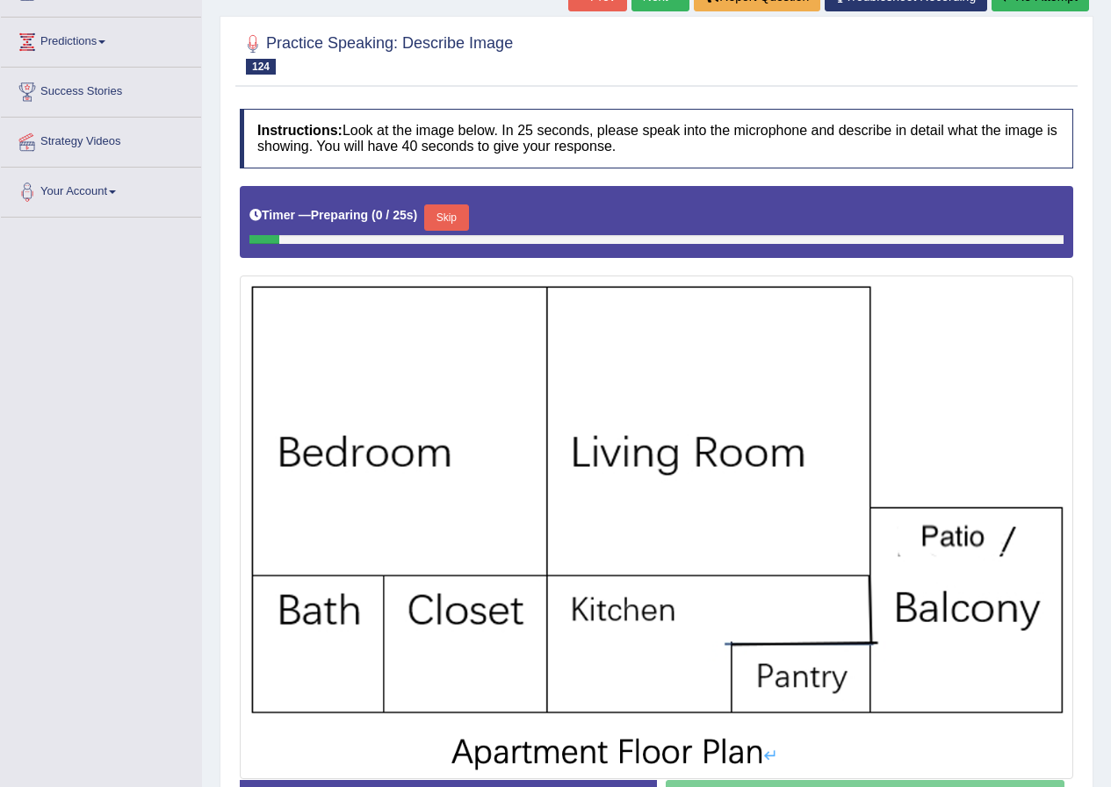
scroll to position [263, 0]
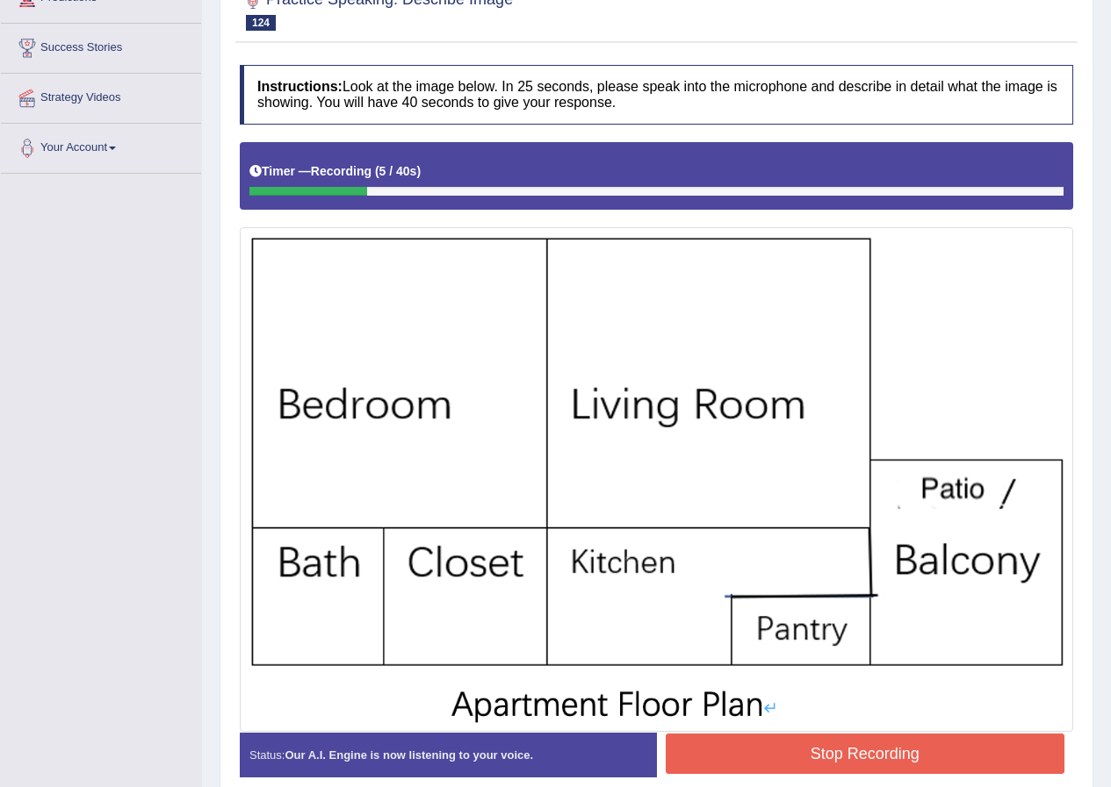
click at [823, 751] on button "Stop Recording" at bounding box center [864, 754] width 399 height 40
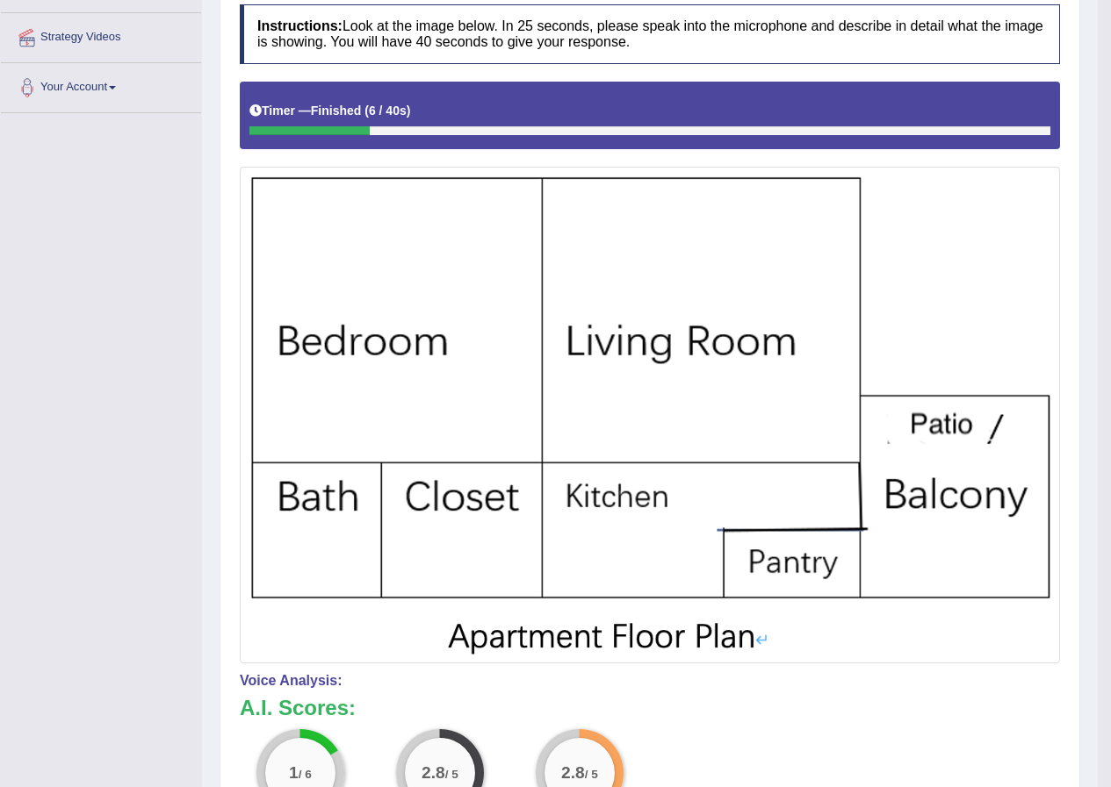
scroll to position [0, 0]
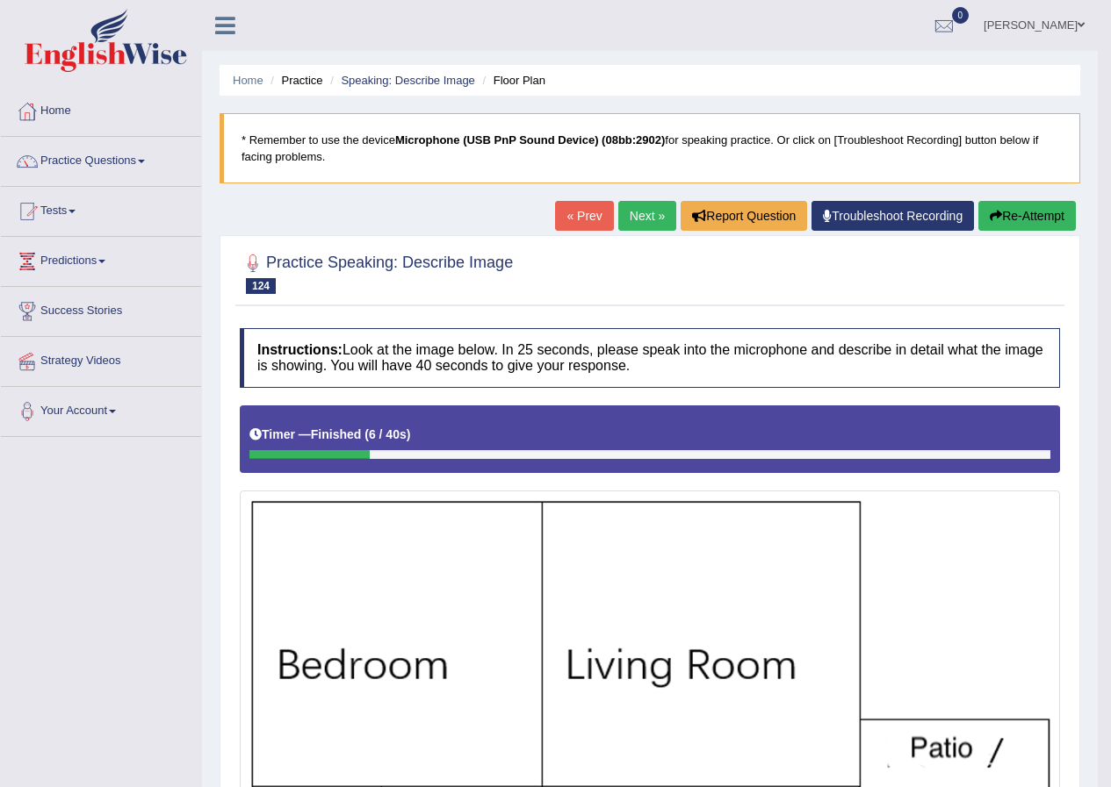
click at [1009, 225] on button "Re-Attempt" at bounding box center [1026, 216] width 97 height 30
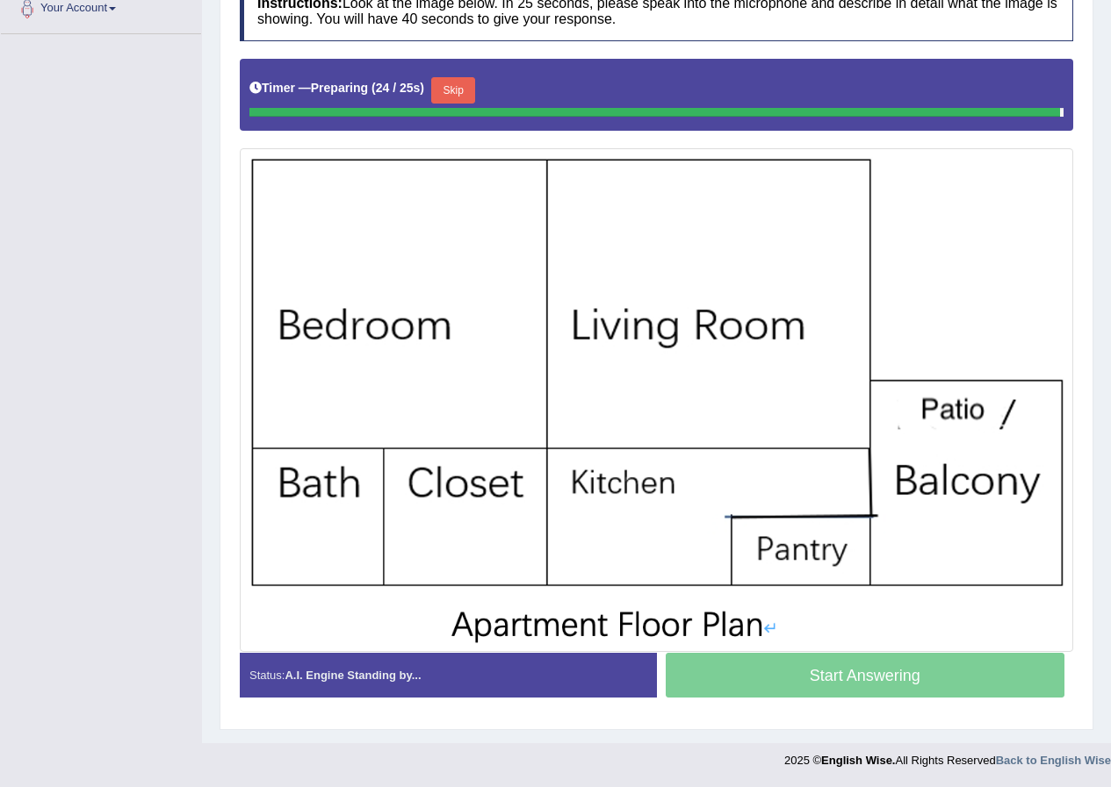
scroll to position [352, 0]
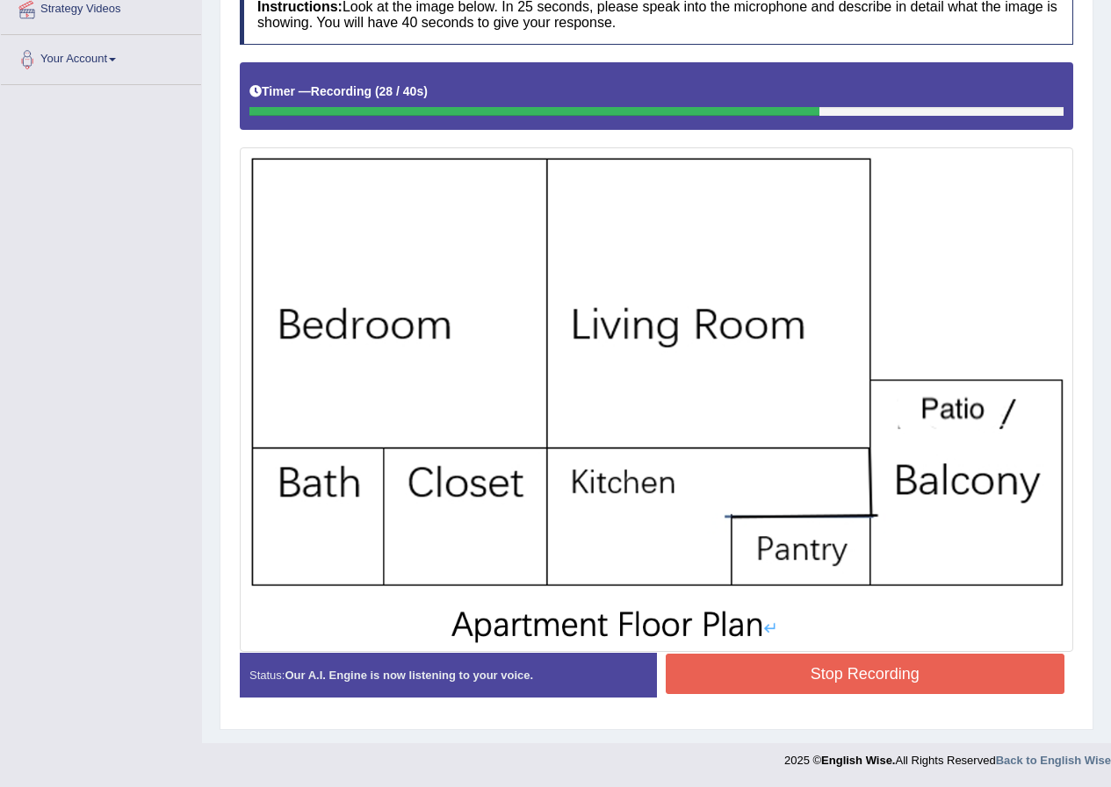
click at [934, 676] on button "Stop Recording" at bounding box center [864, 674] width 399 height 40
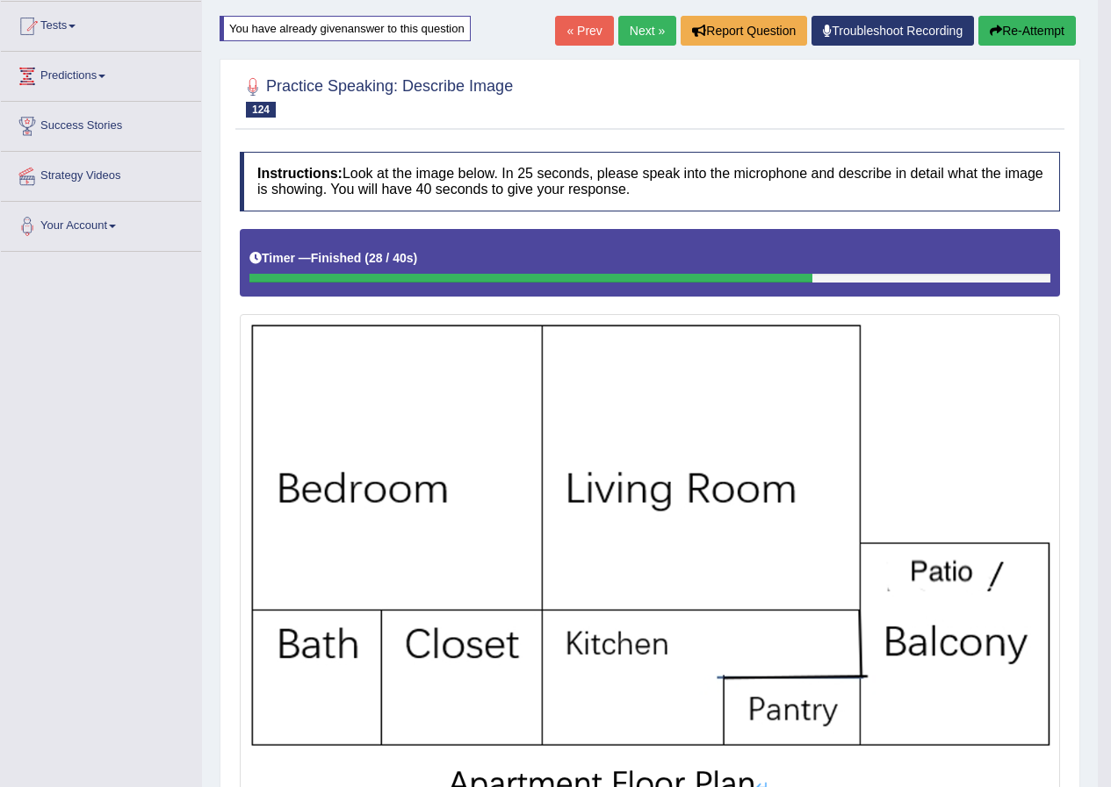
scroll to position [97, 0]
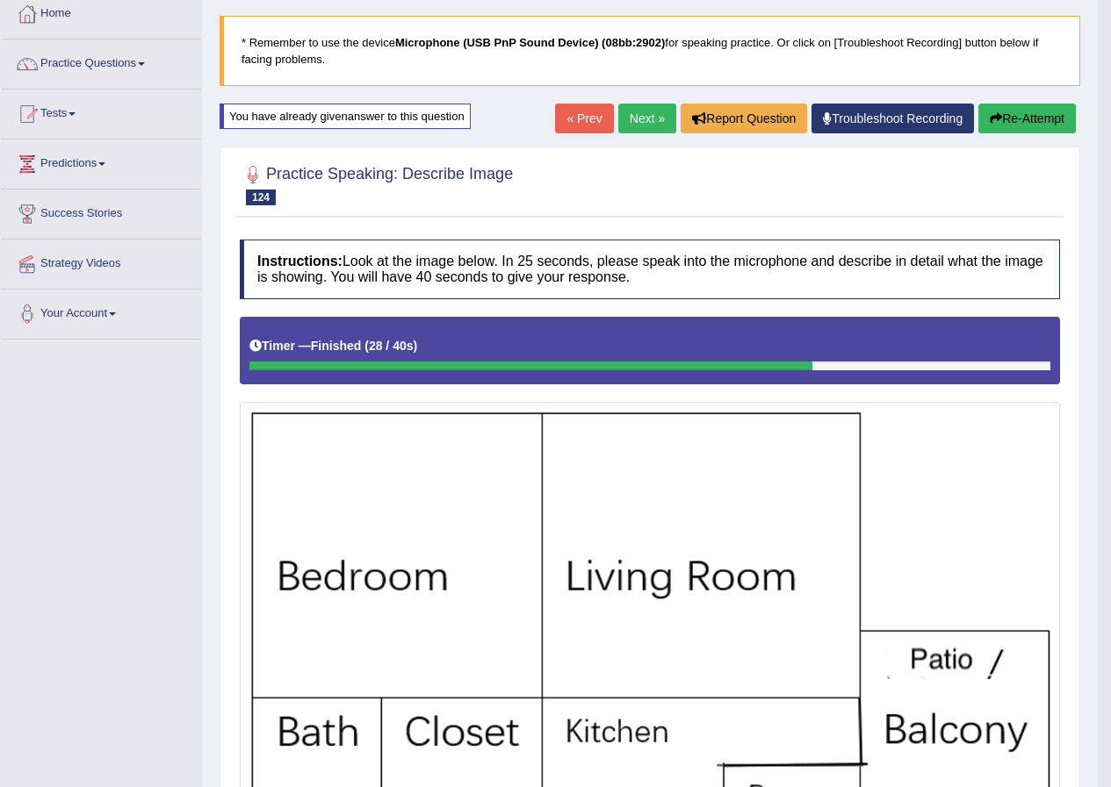
click at [636, 117] on link "Next »" at bounding box center [647, 119] width 58 height 30
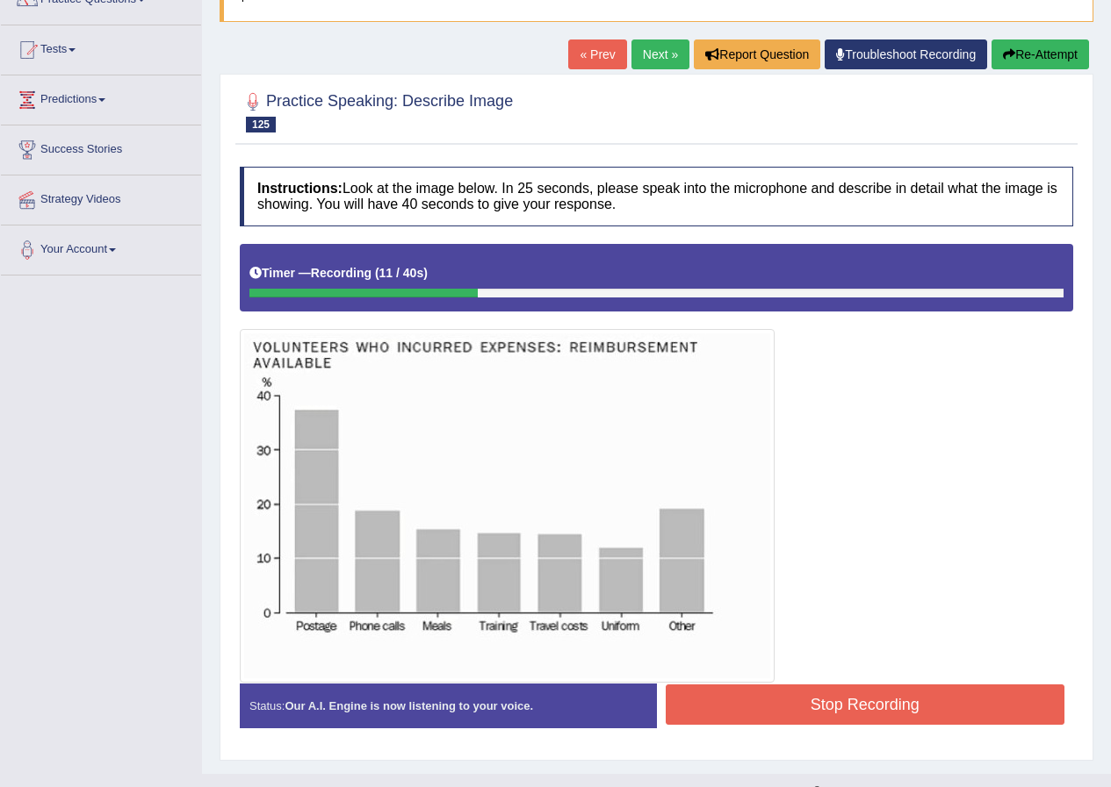
scroll to position [192, 0]
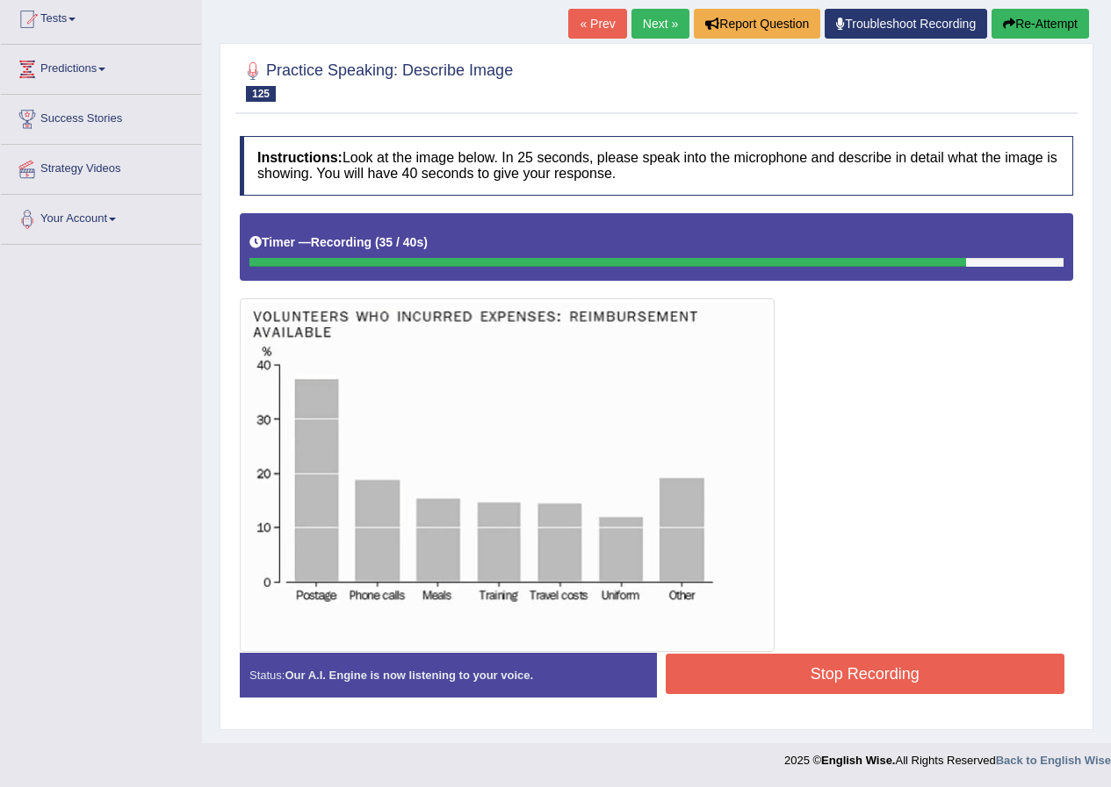
click at [836, 672] on button "Stop Recording" at bounding box center [864, 674] width 399 height 40
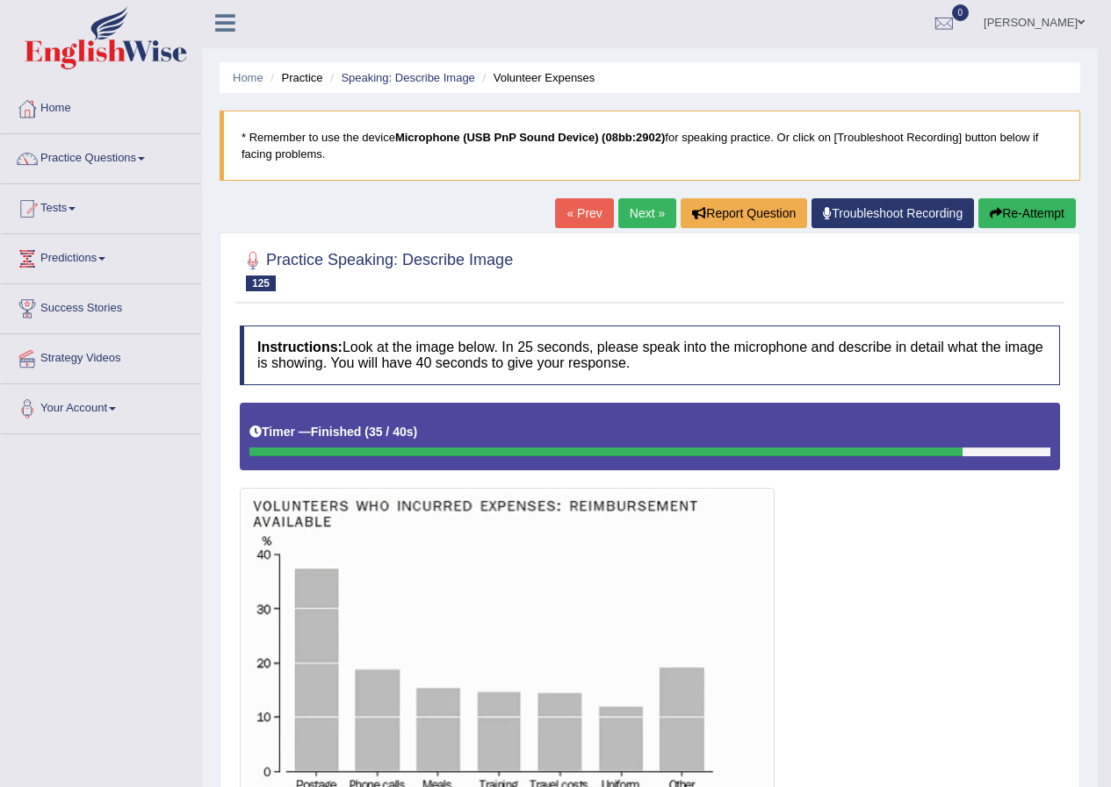
scroll to position [0, 0]
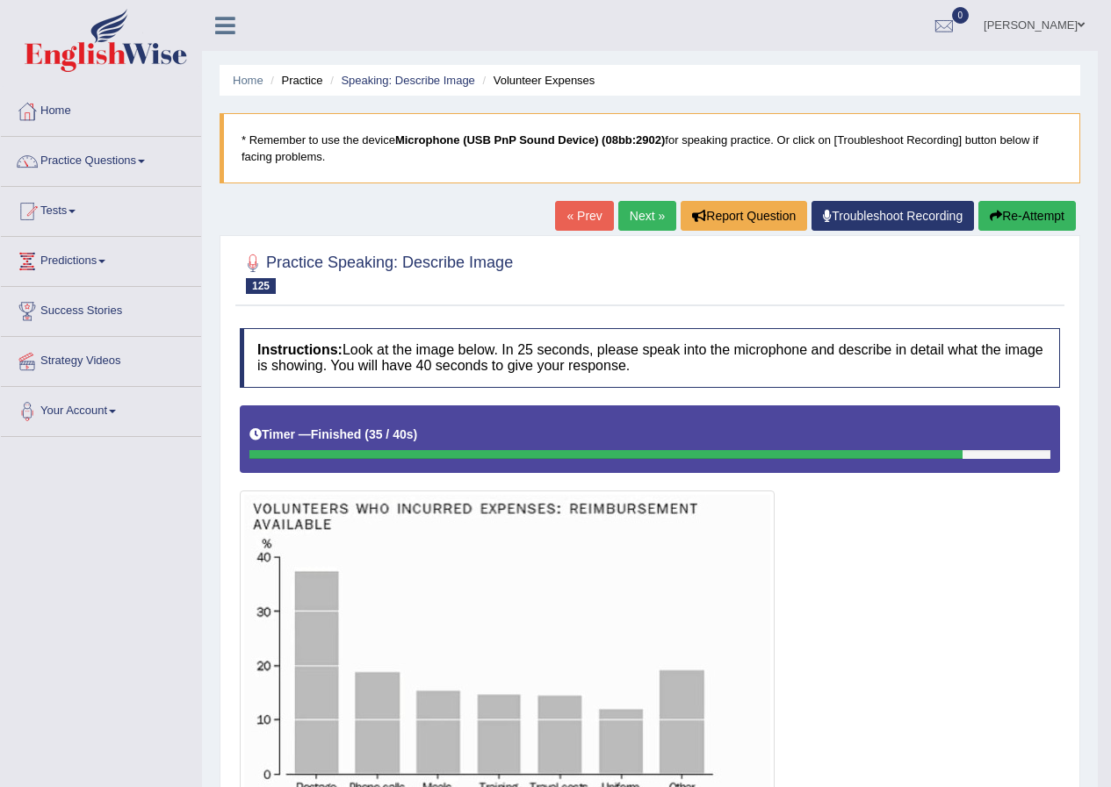
click at [629, 213] on link "Next »" at bounding box center [647, 216] width 58 height 30
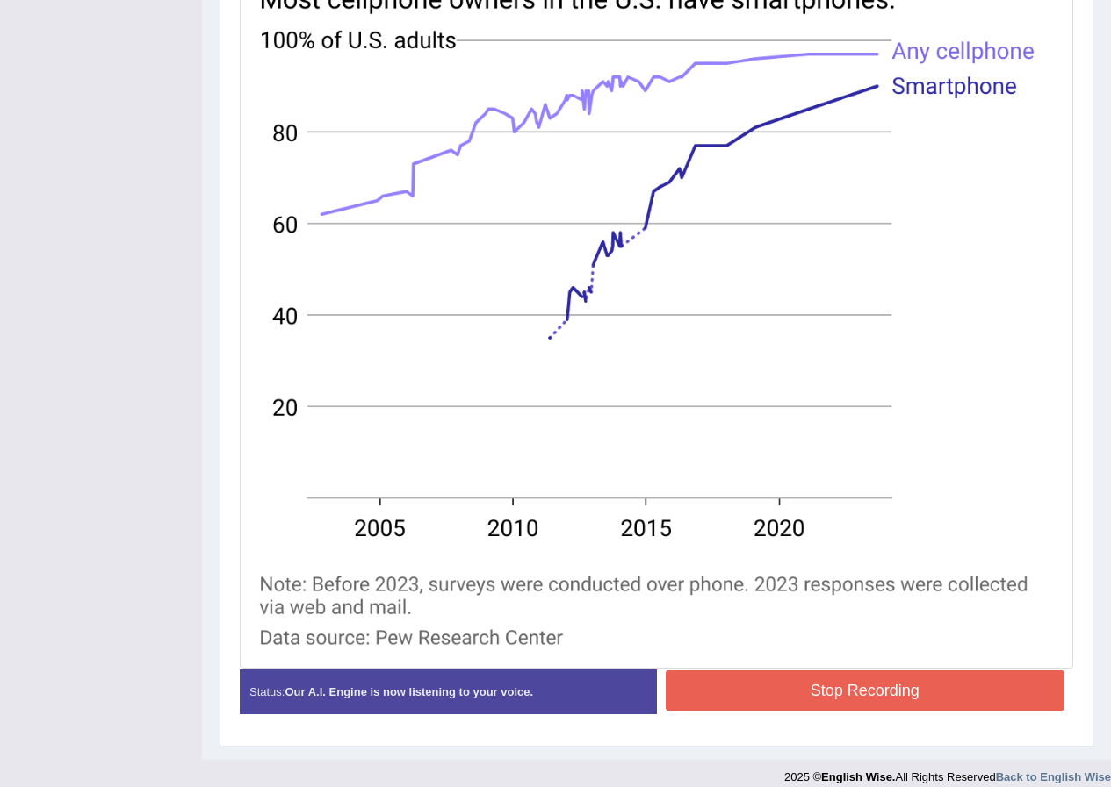
scroll to position [593, 0]
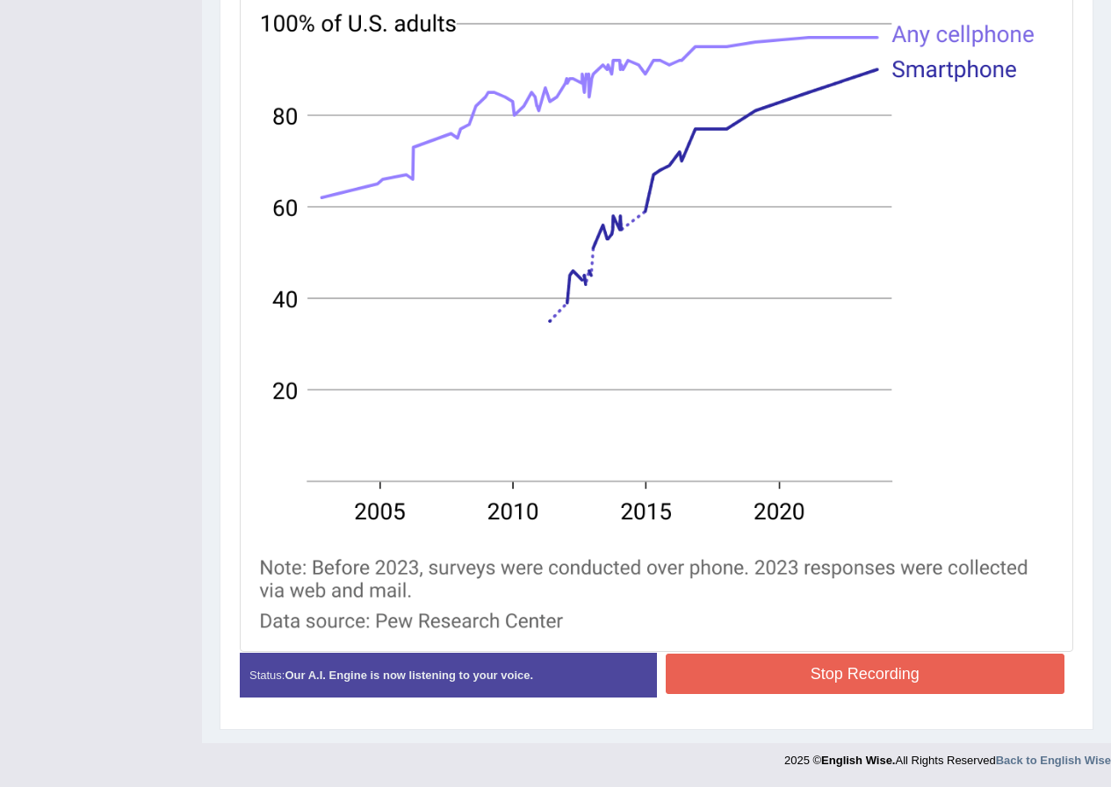
click at [902, 666] on button "Stop Recording" at bounding box center [864, 674] width 399 height 40
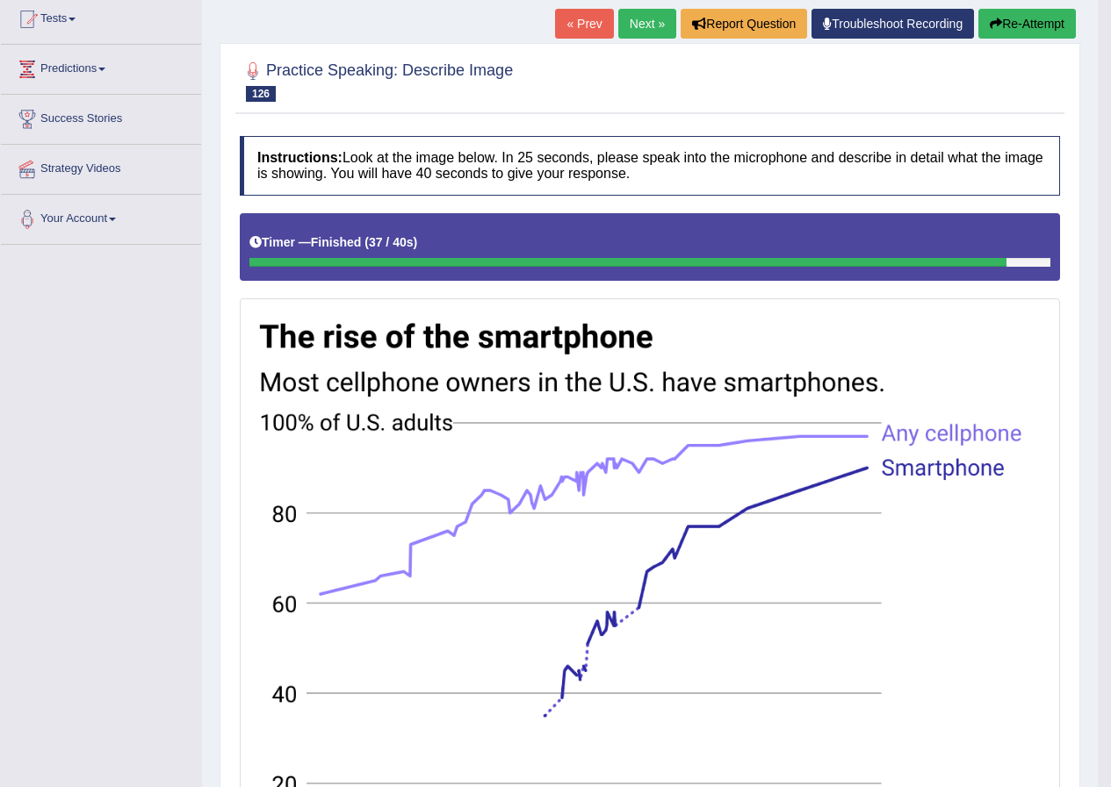
scroll to position [67, 0]
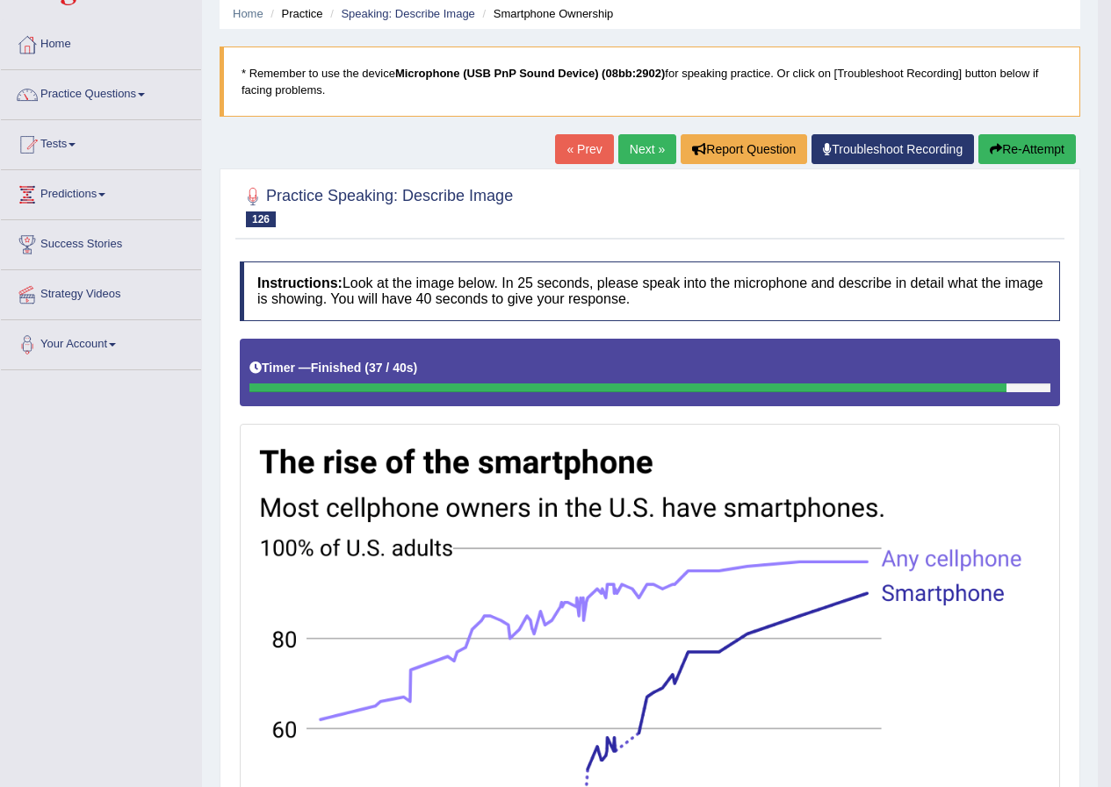
click at [638, 140] on link "Next »" at bounding box center [647, 149] width 58 height 30
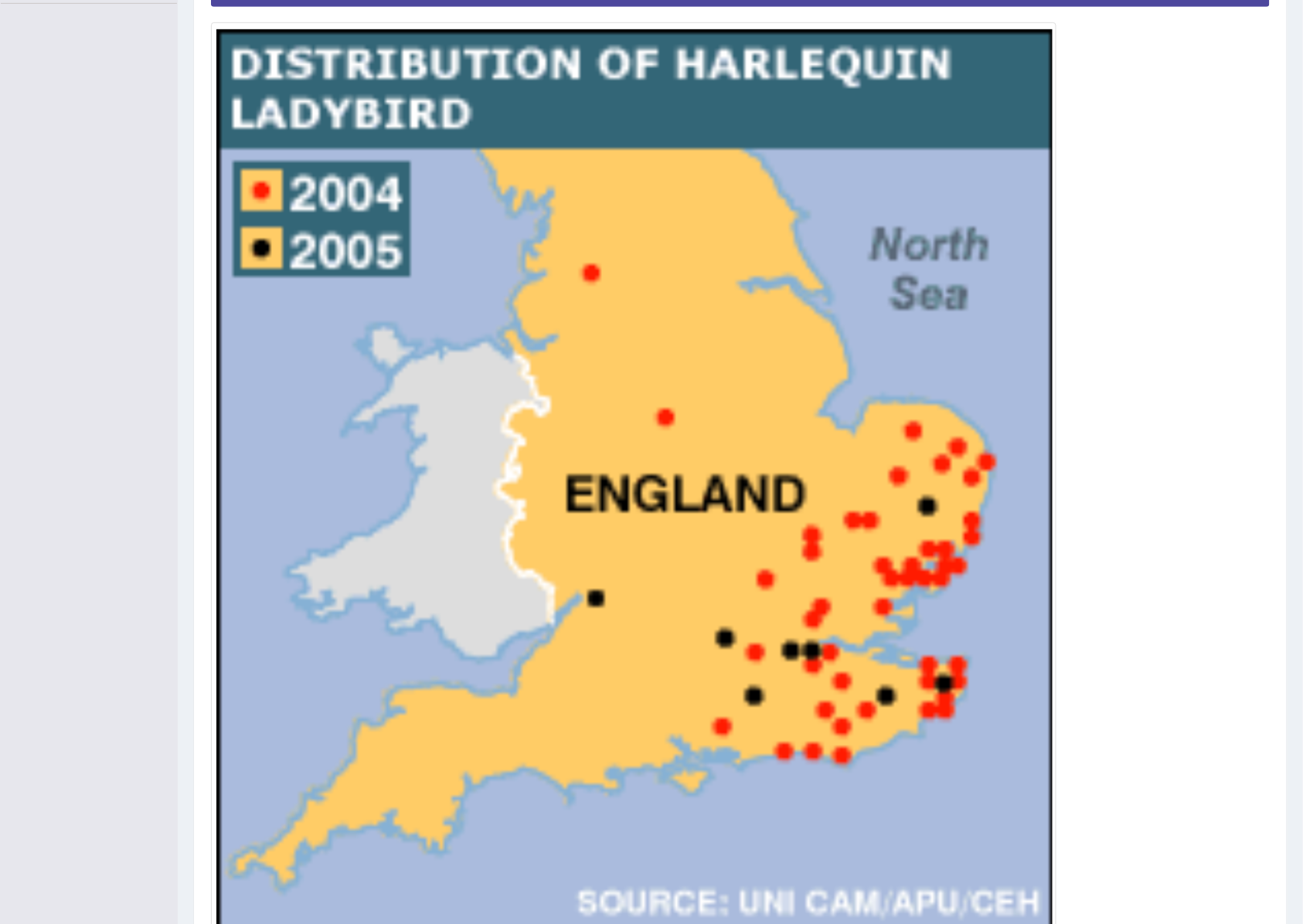
scroll to position [517, 0]
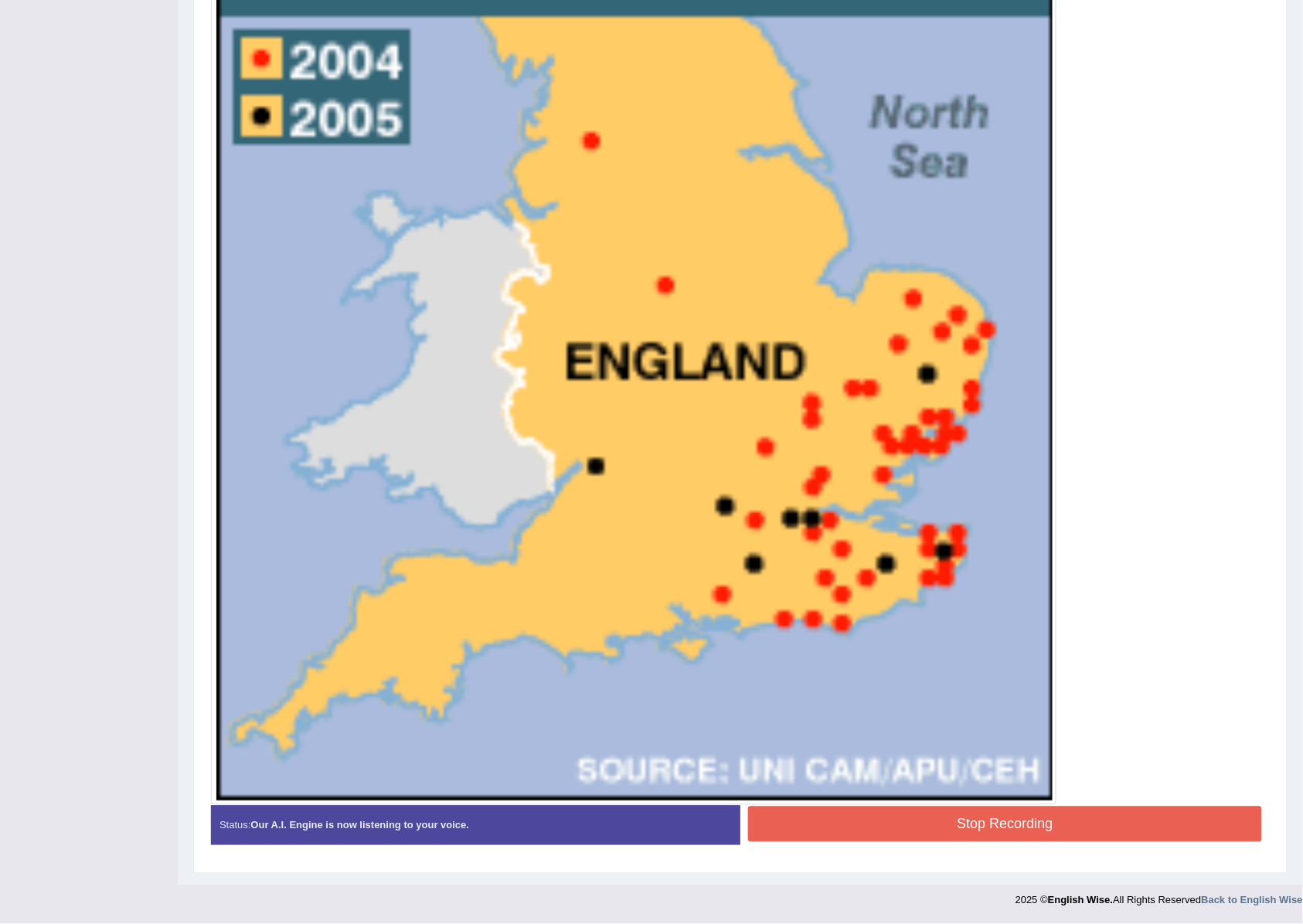
click at [977, 693] on button "Stop Recording" at bounding box center [1005, 825] width 514 height 35
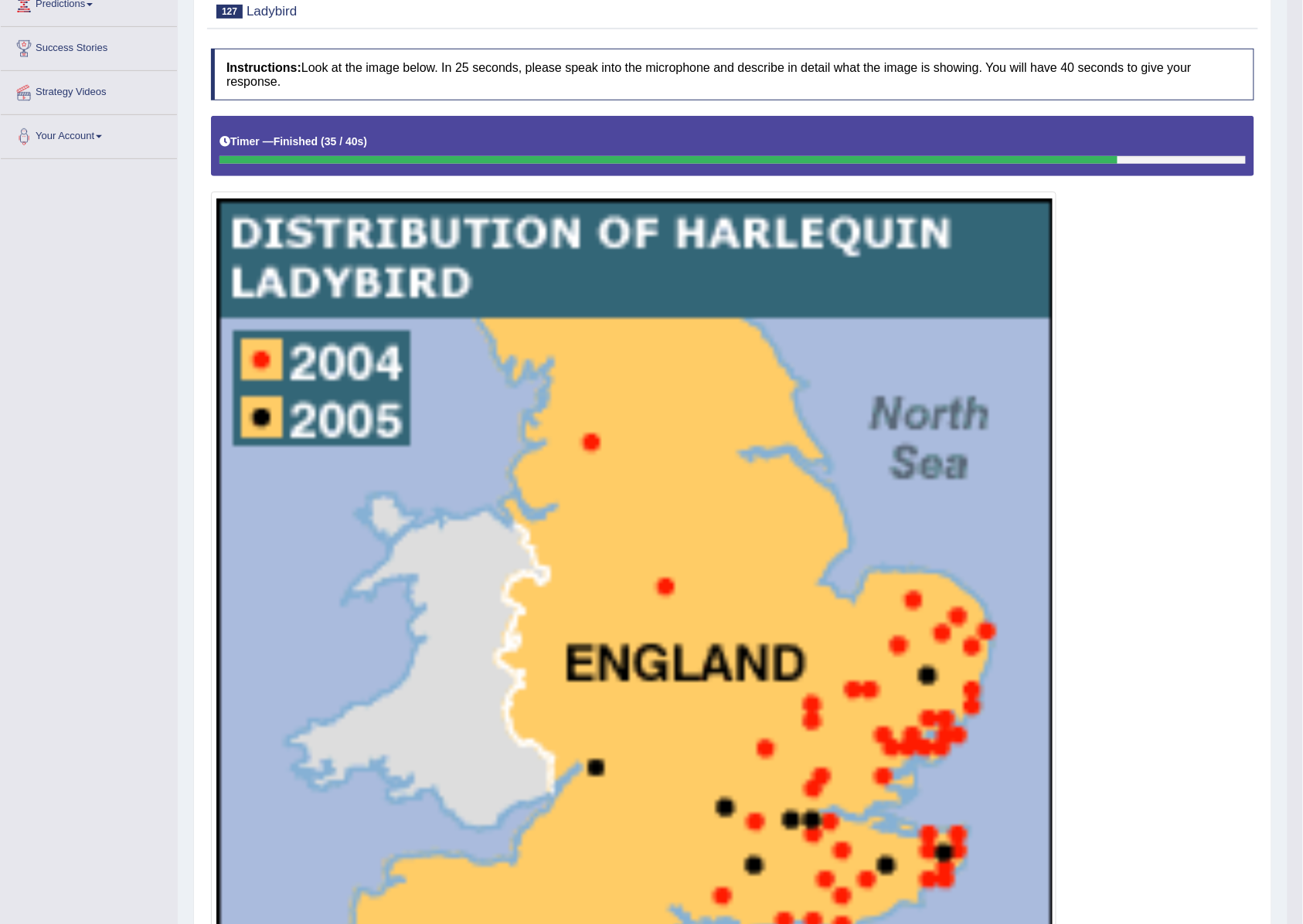
scroll to position [105, 0]
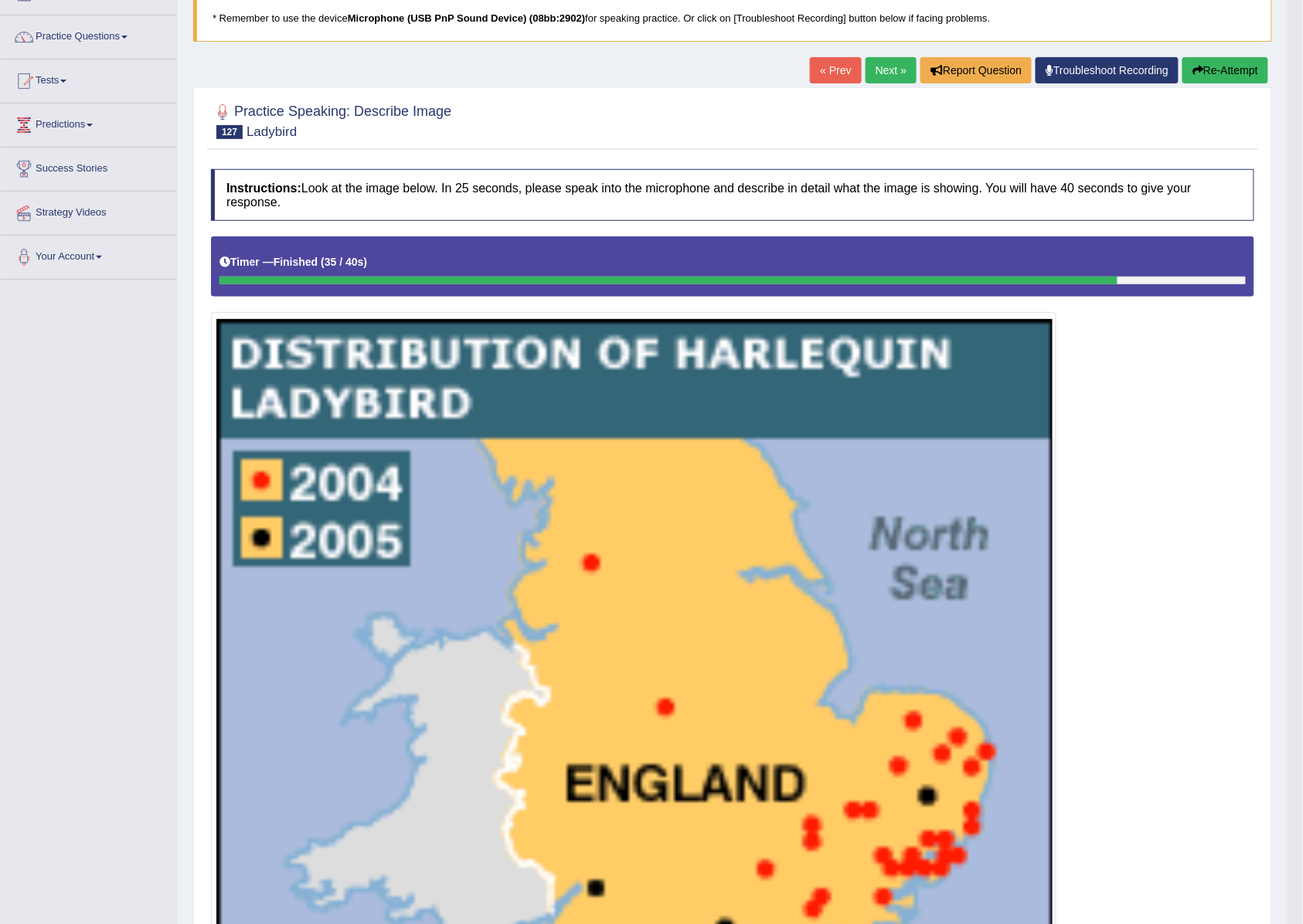
click at [884, 66] on link "Next »" at bounding box center [891, 70] width 51 height 26
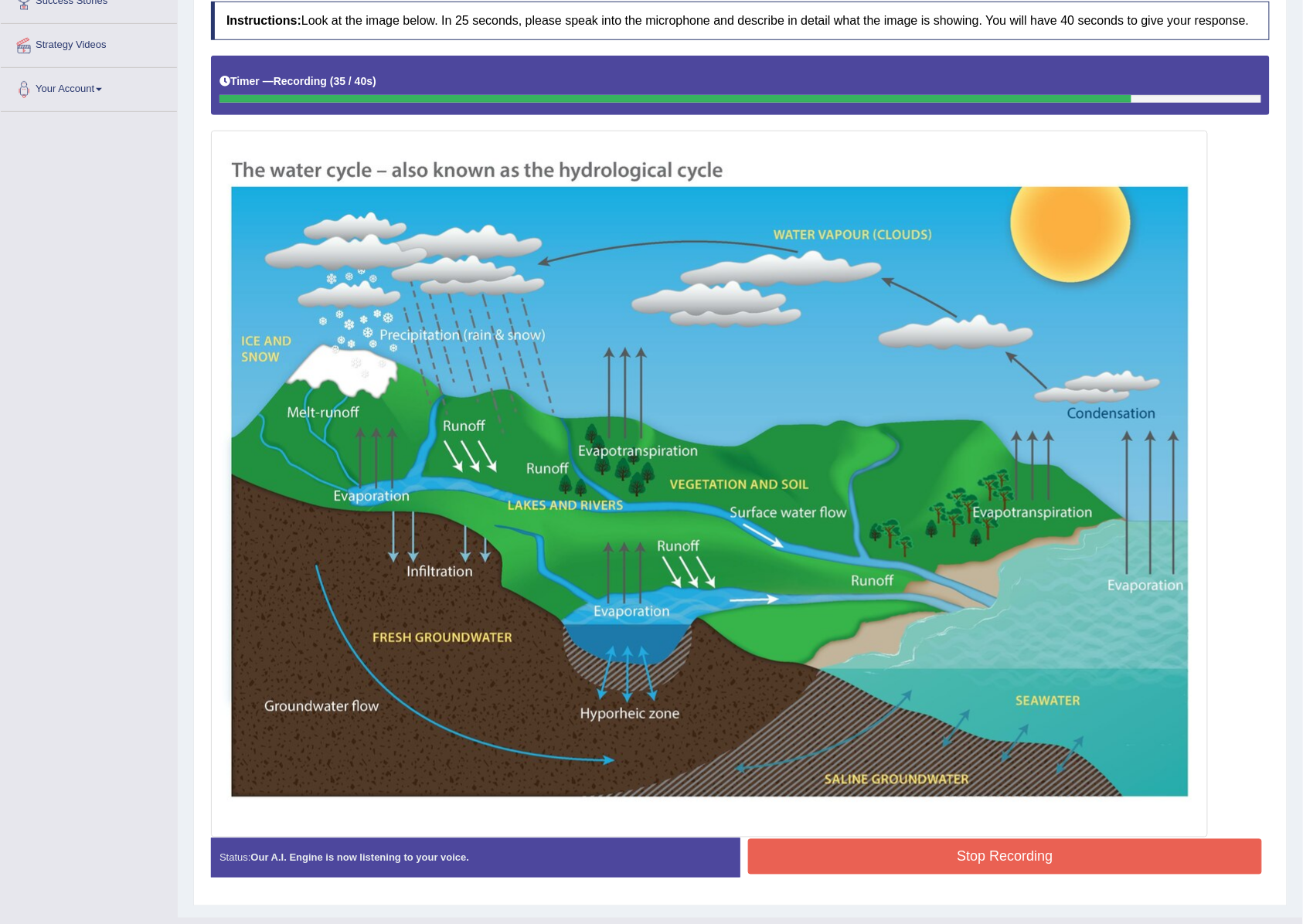
scroll to position [309, 0]
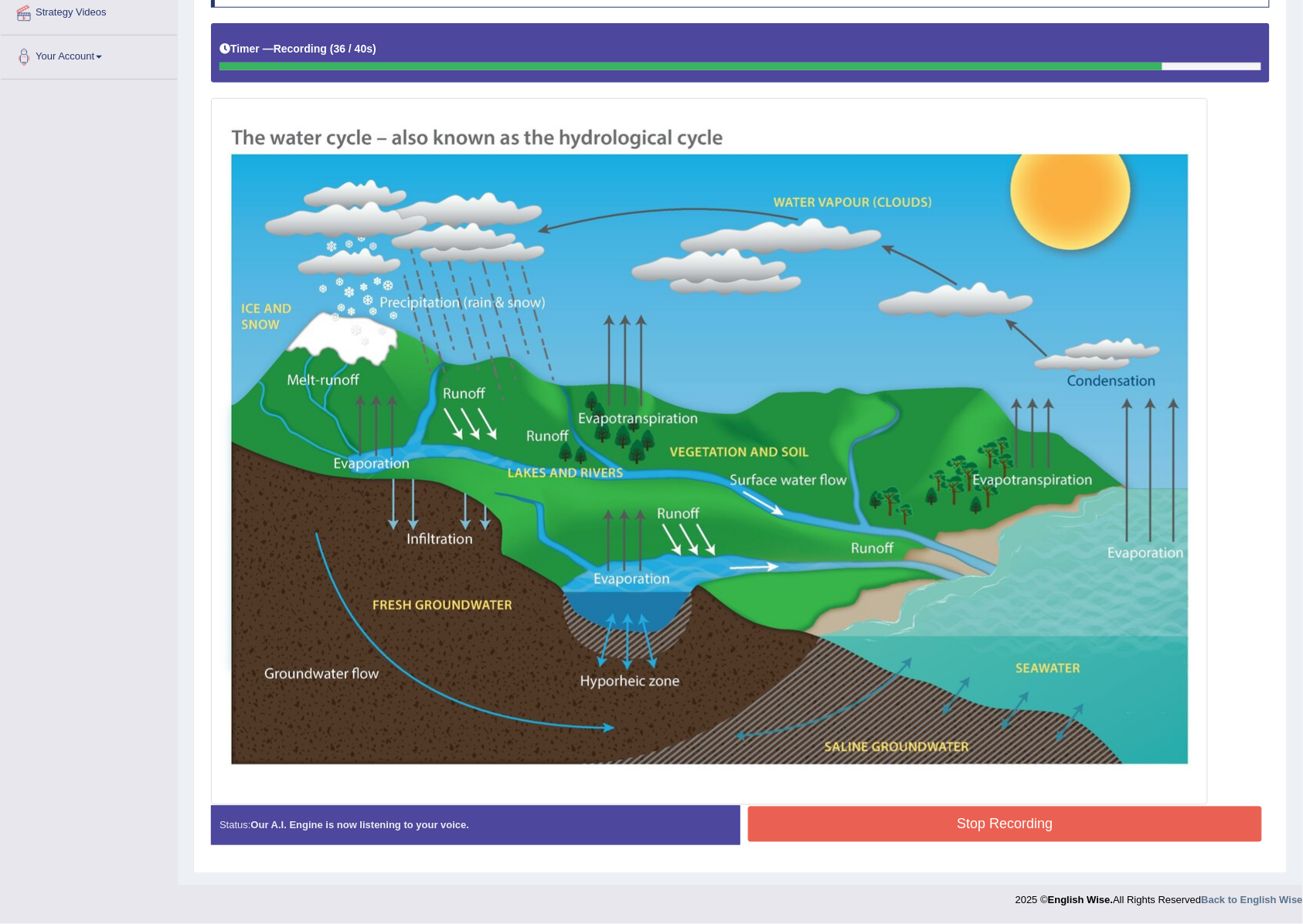
click at [968, 832] on button "Stop Recording" at bounding box center [1005, 825] width 514 height 35
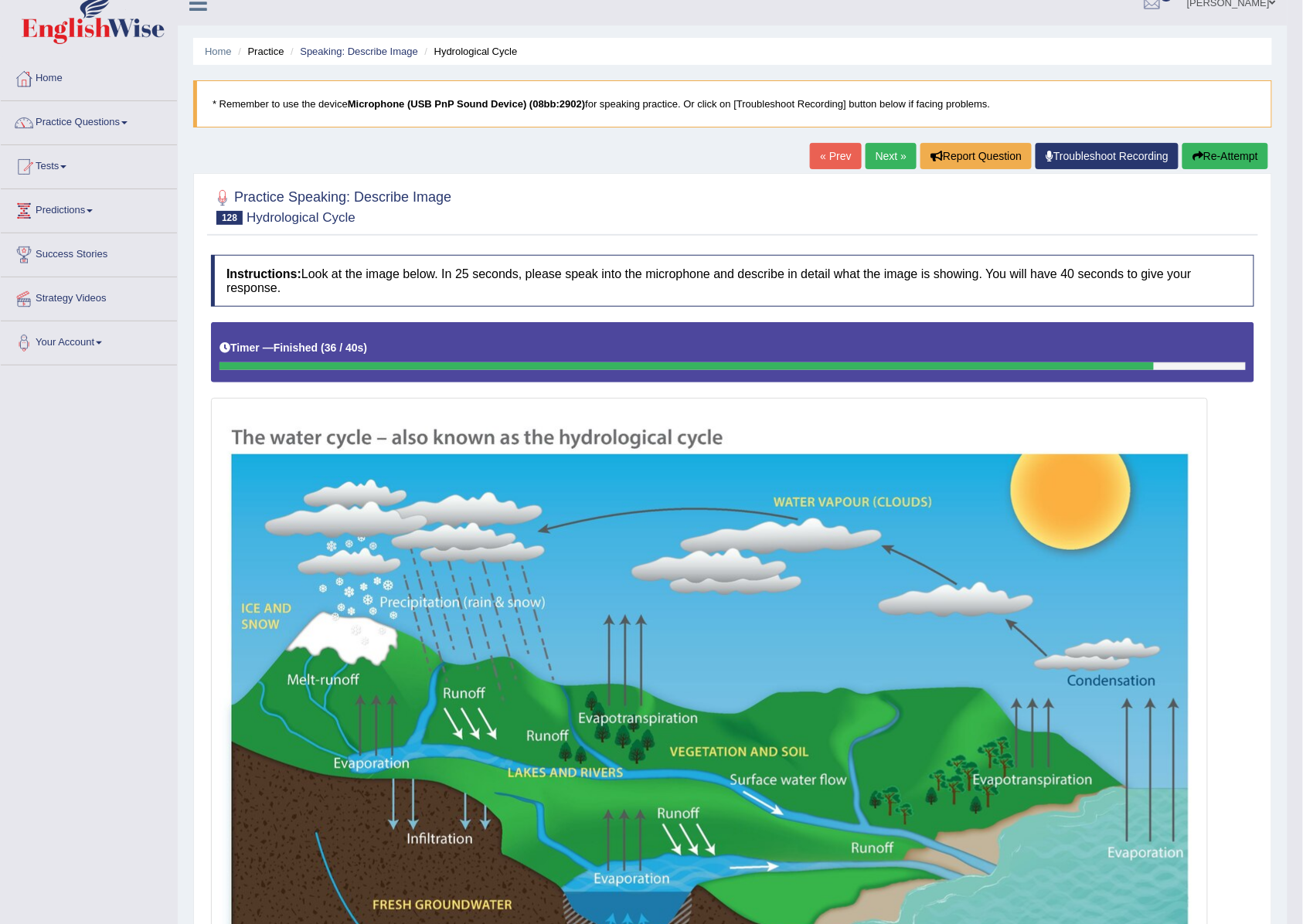
scroll to position [0, 0]
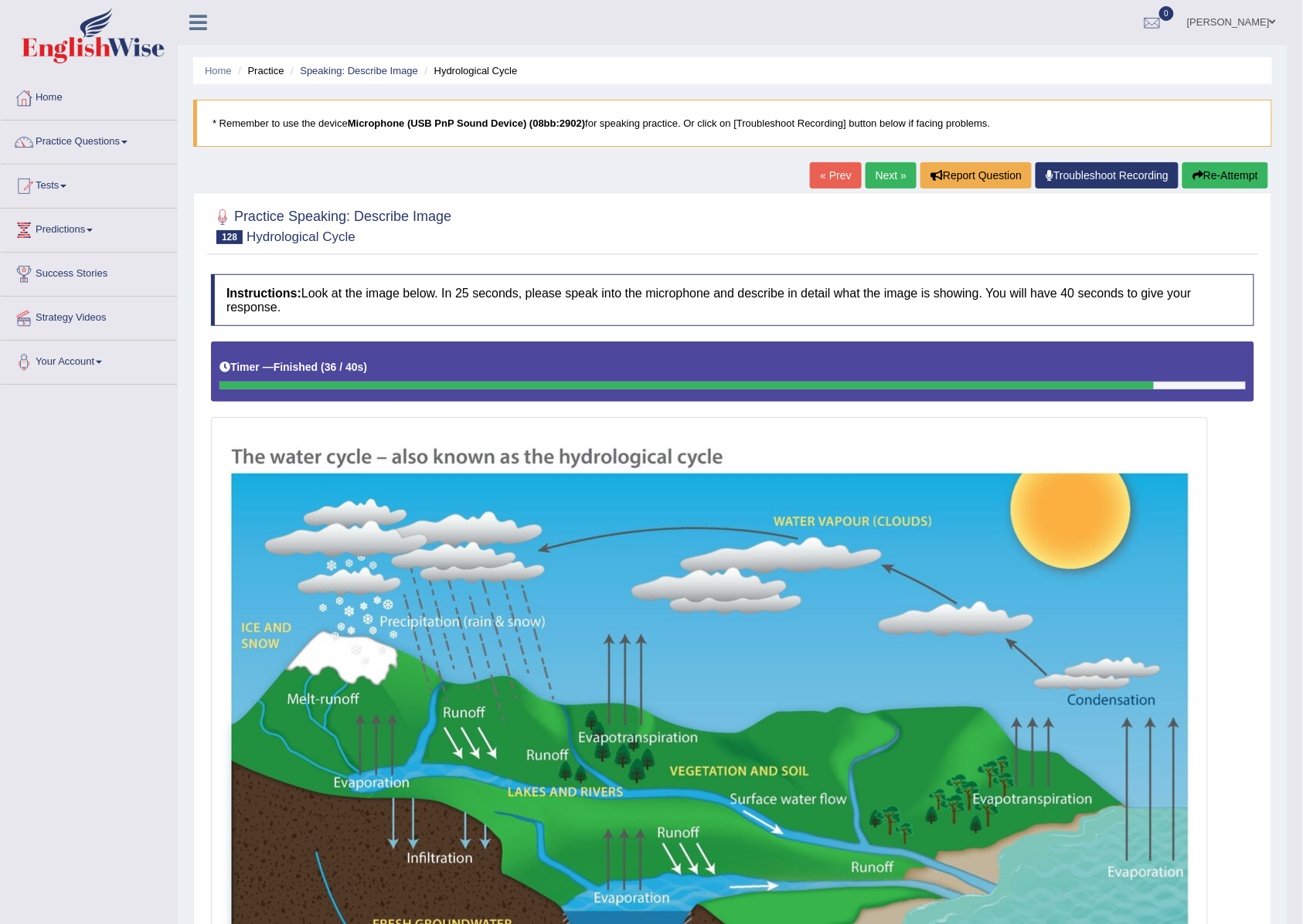
click at [876, 190] on div "« Prev Next » Report Question Troubleshoot Recording Re-Attempt" at bounding box center [1041, 177] width 462 height 30
click at [880, 168] on link "Next »" at bounding box center [891, 175] width 51 height 26
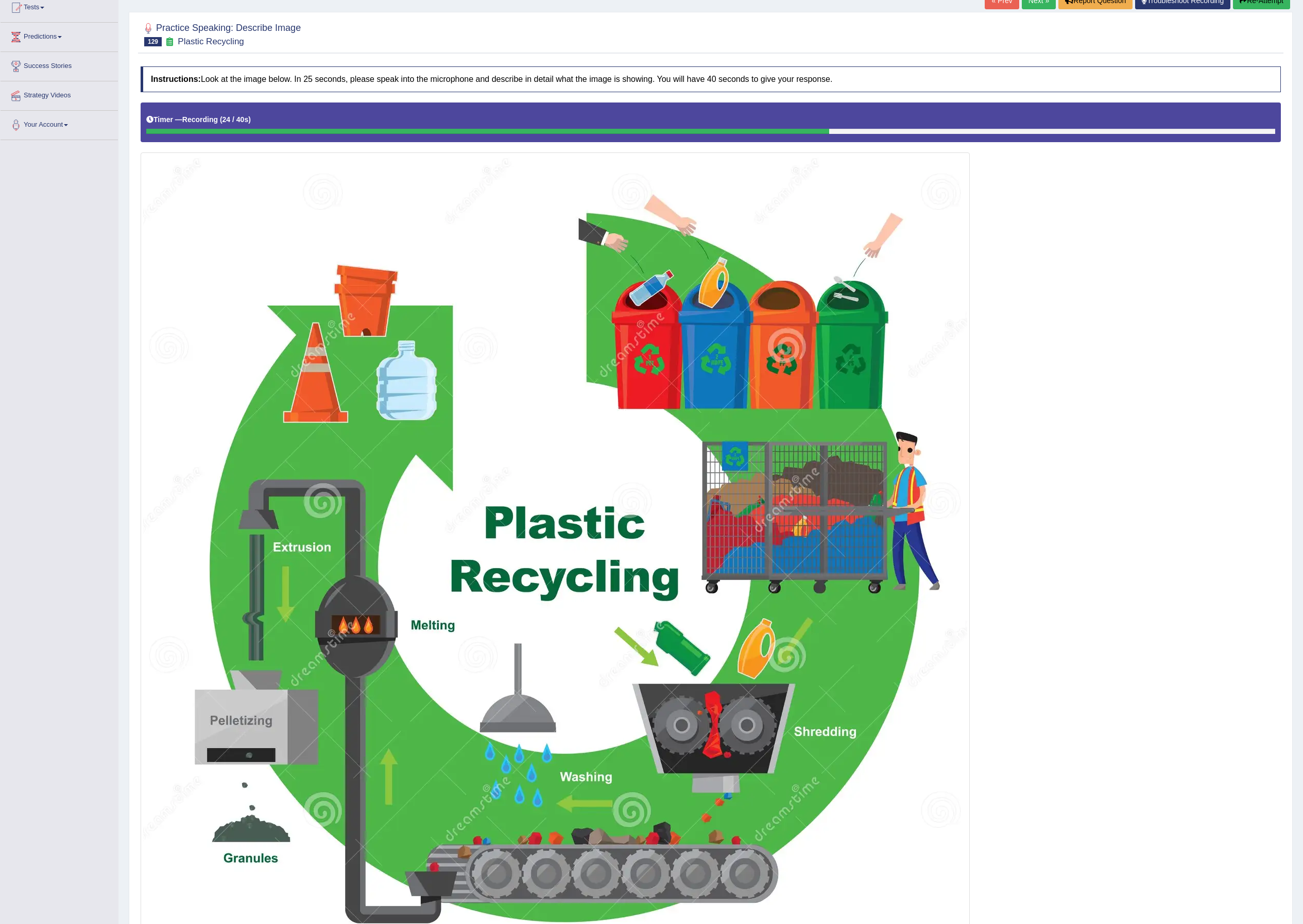
scroll to position [309, 0]
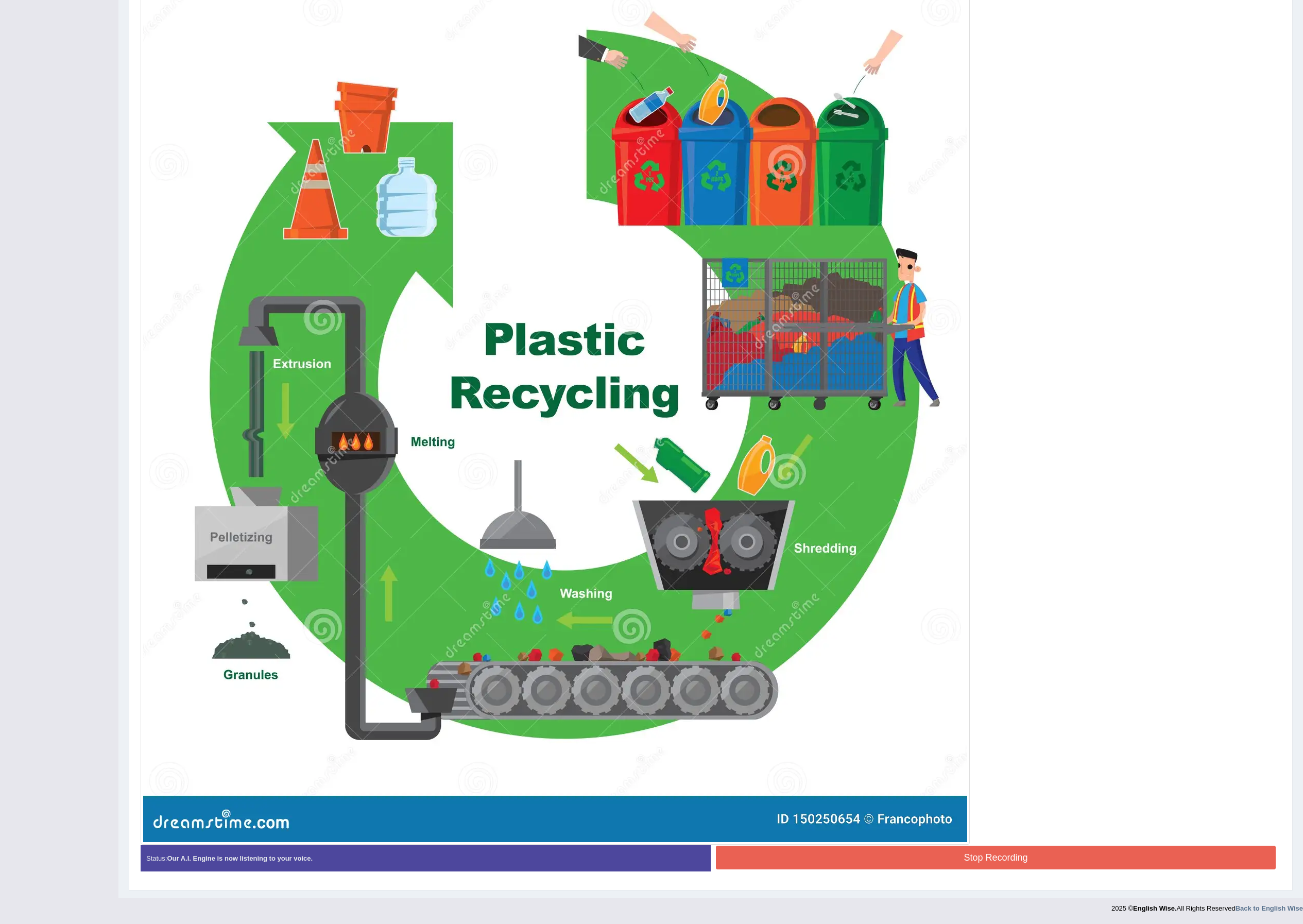
click at [878, 615] on button "Stop Recording" at bounding box center [996, 857] width 560 height 23
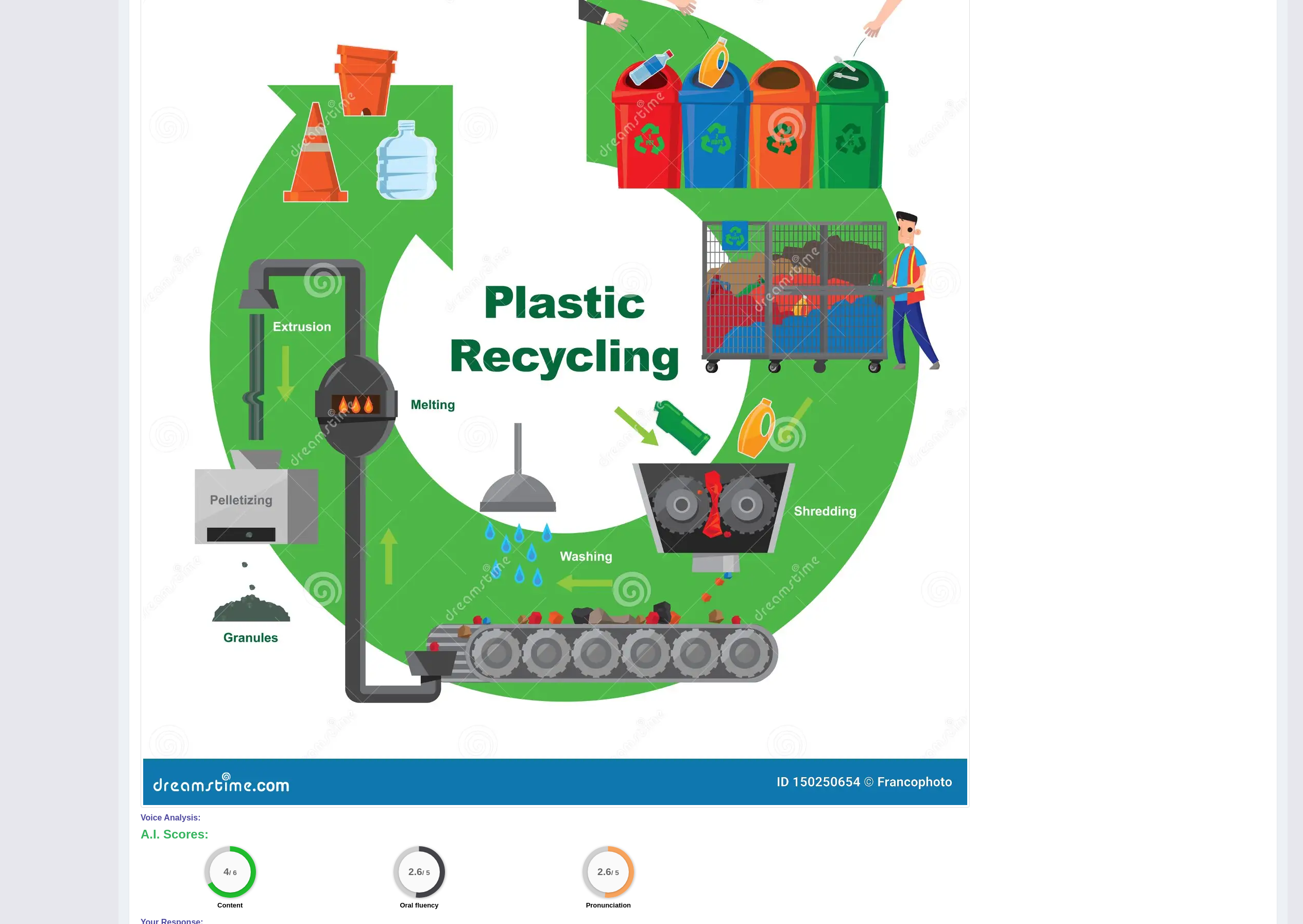
scroll to position [0, 0]
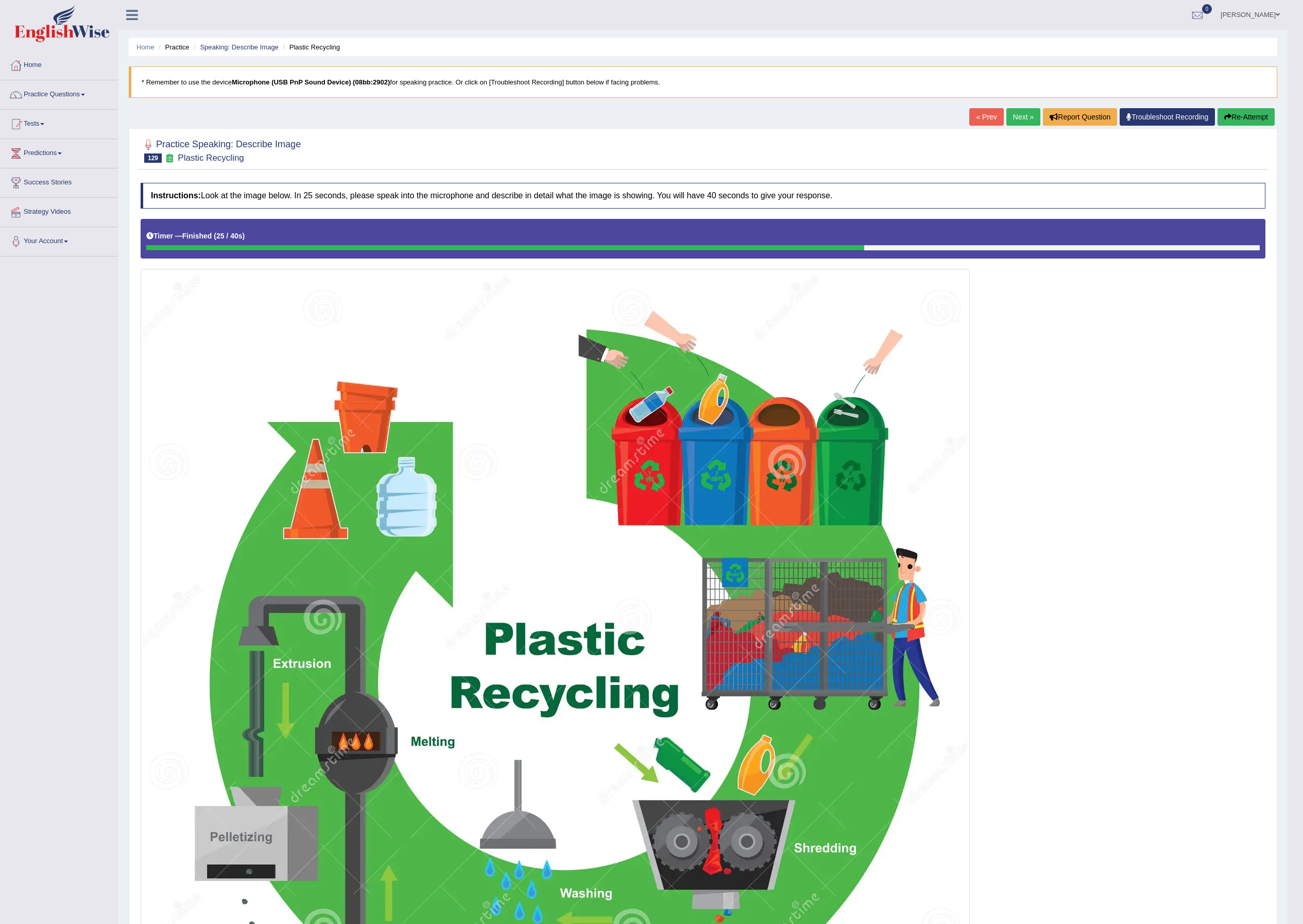
click at [878, 117] on link "Next »" at bounding box center [1023, 117] width 34 height 18
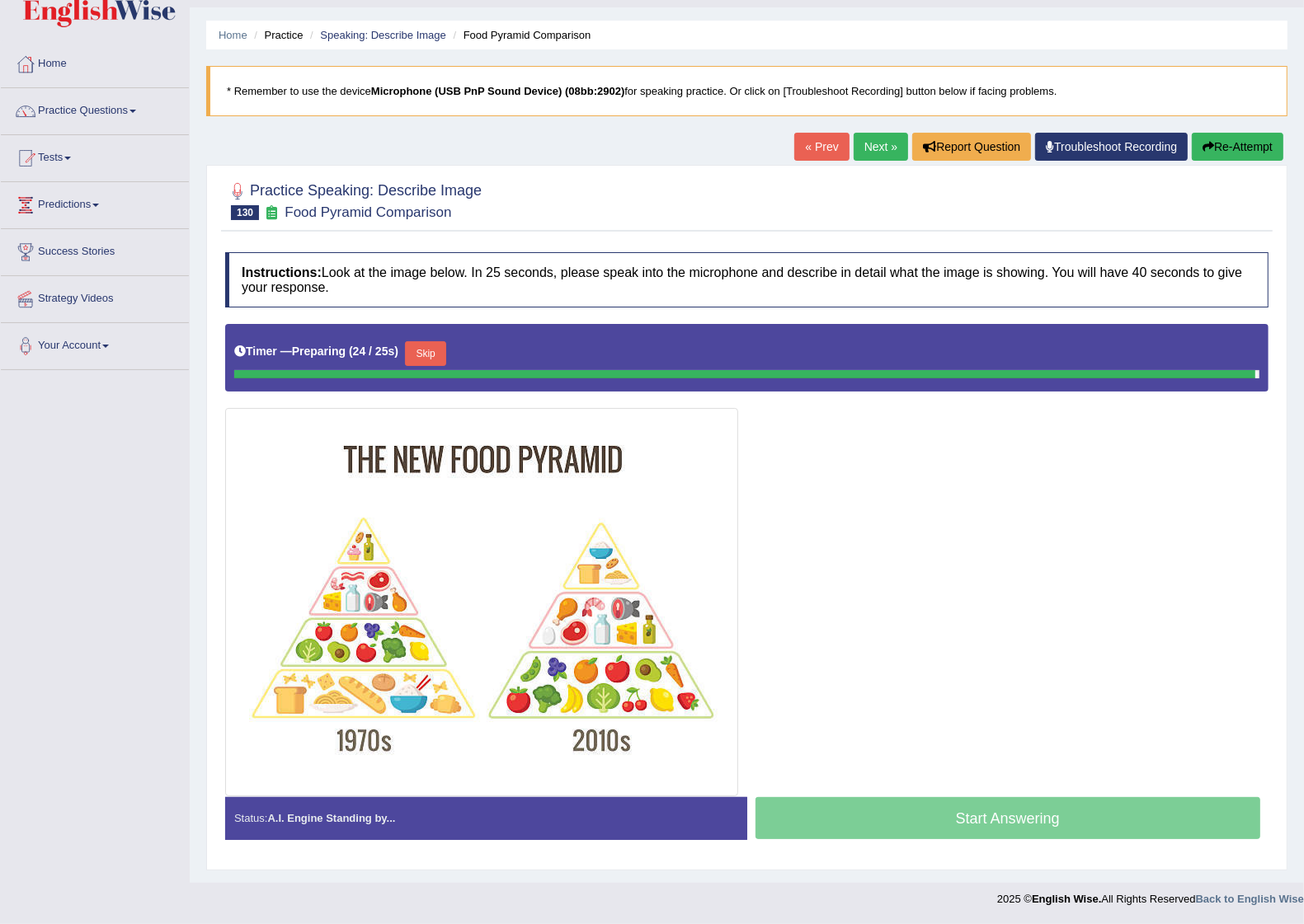
scroll to position [38, 0]
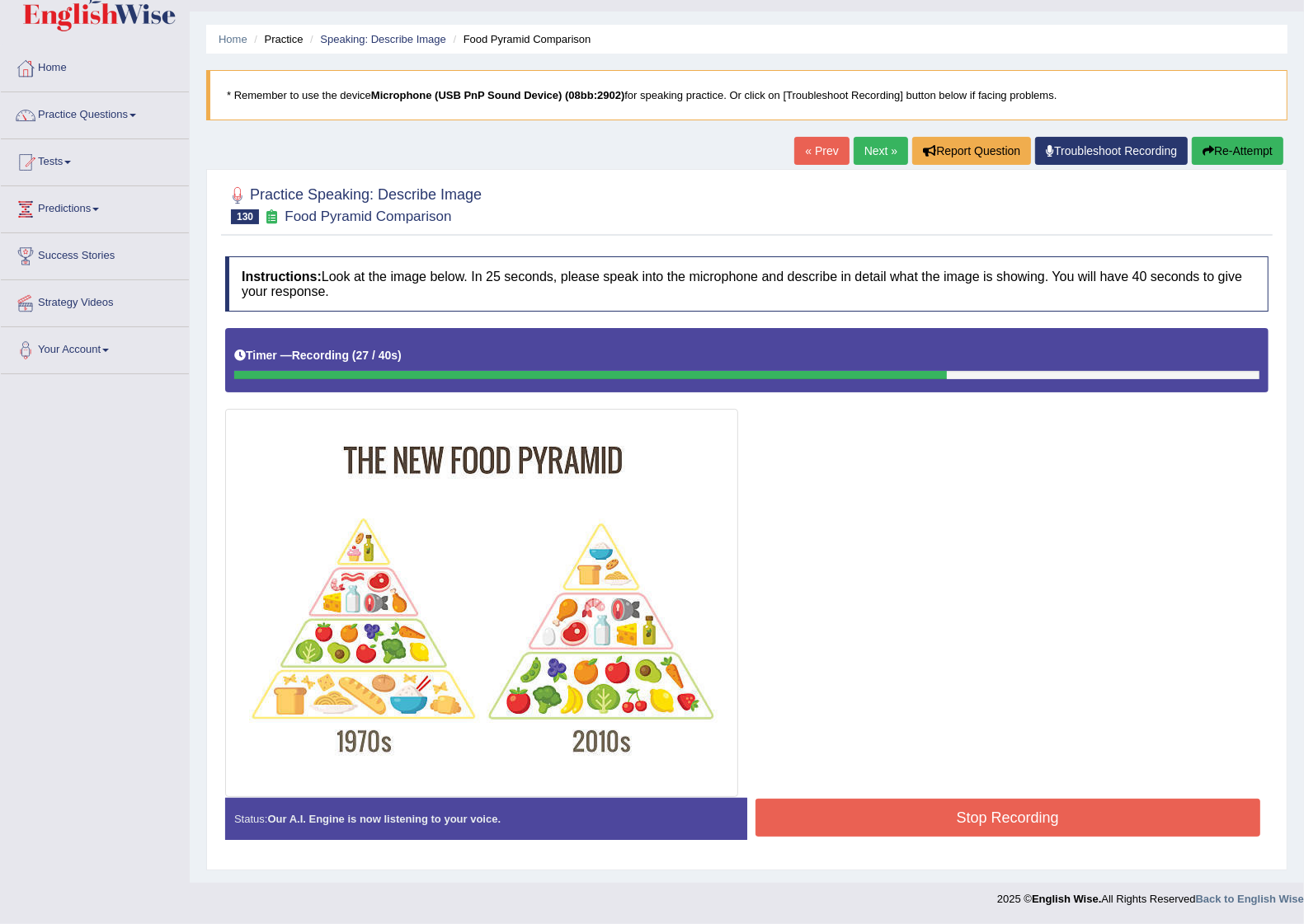
click at [1053, 807] on button "Stop Recording" at bounding box center [1008, 818] width 505 height 38
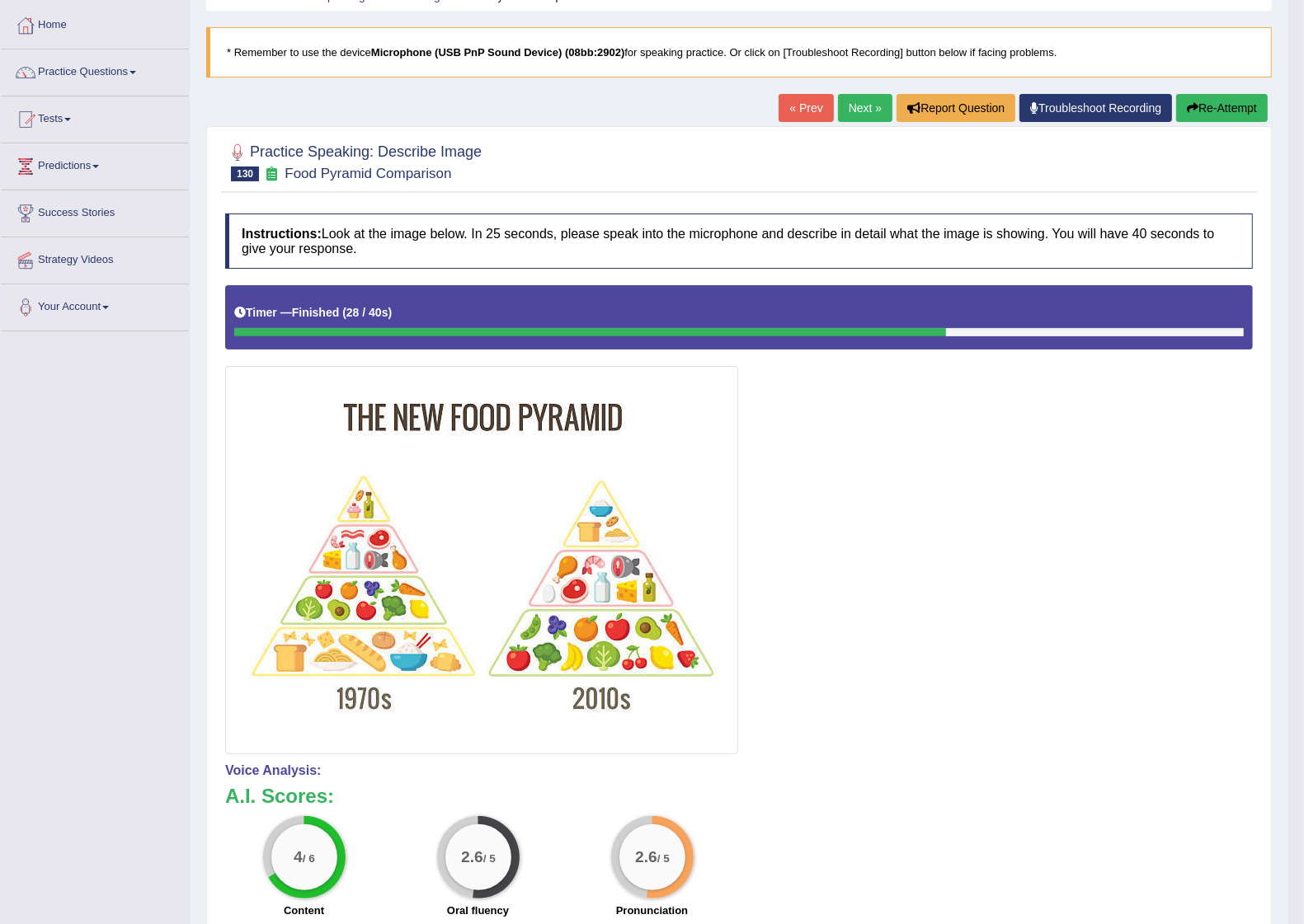
scroll to position [0, 0]
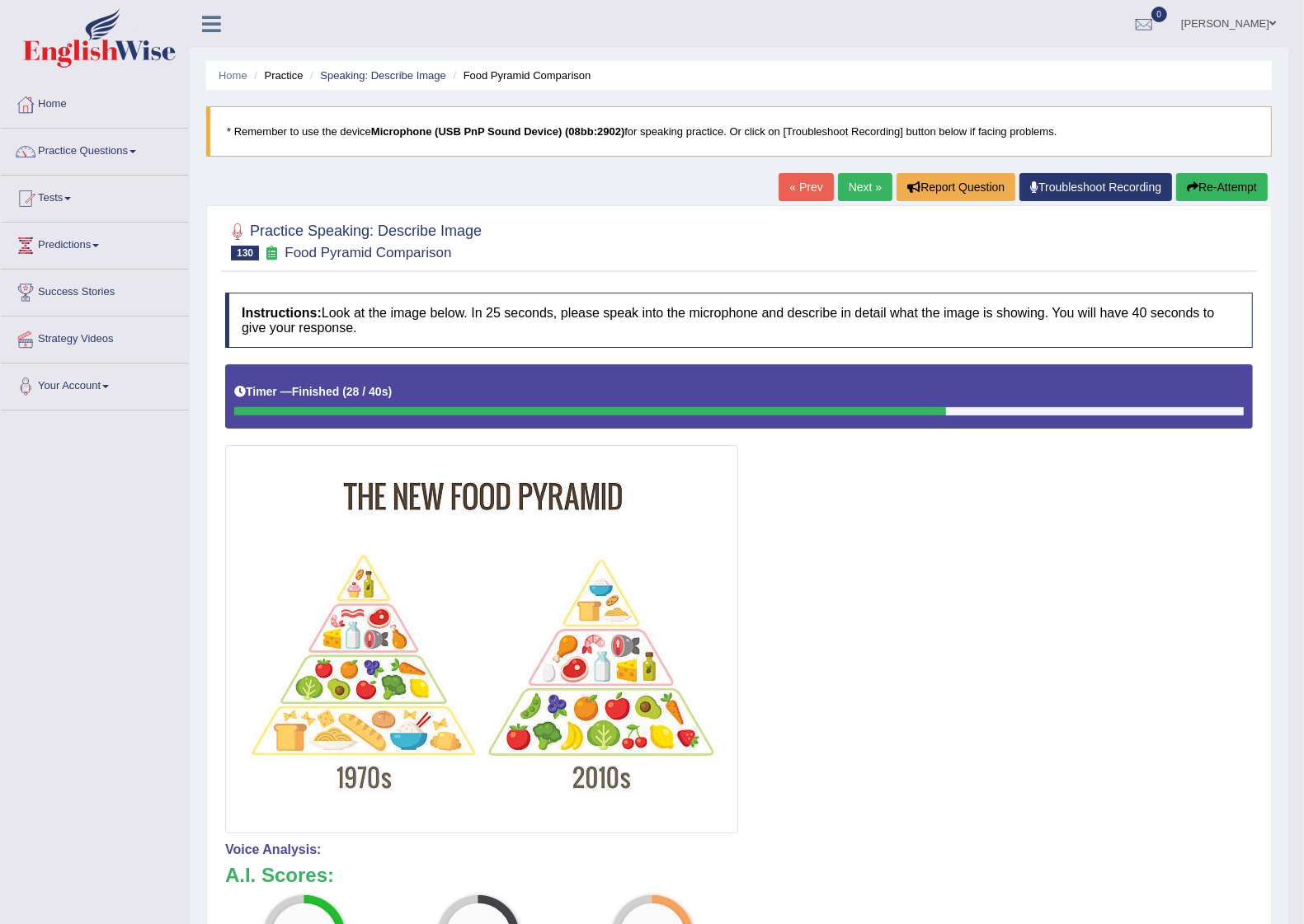
click at [858, 177] on link "Next »" at bounding box center [865, 187] width 54 height 28
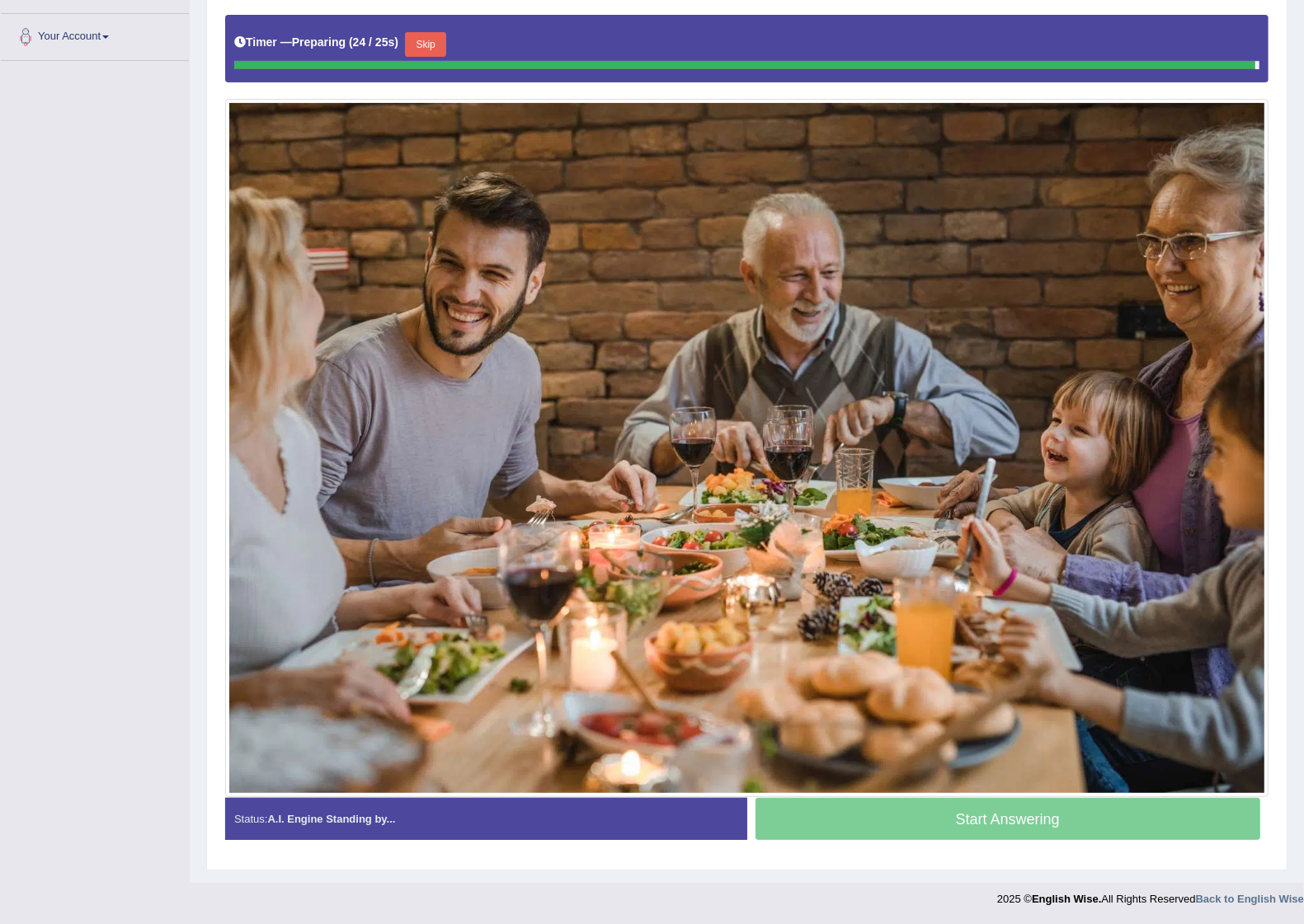
scroll to position [347, 0]
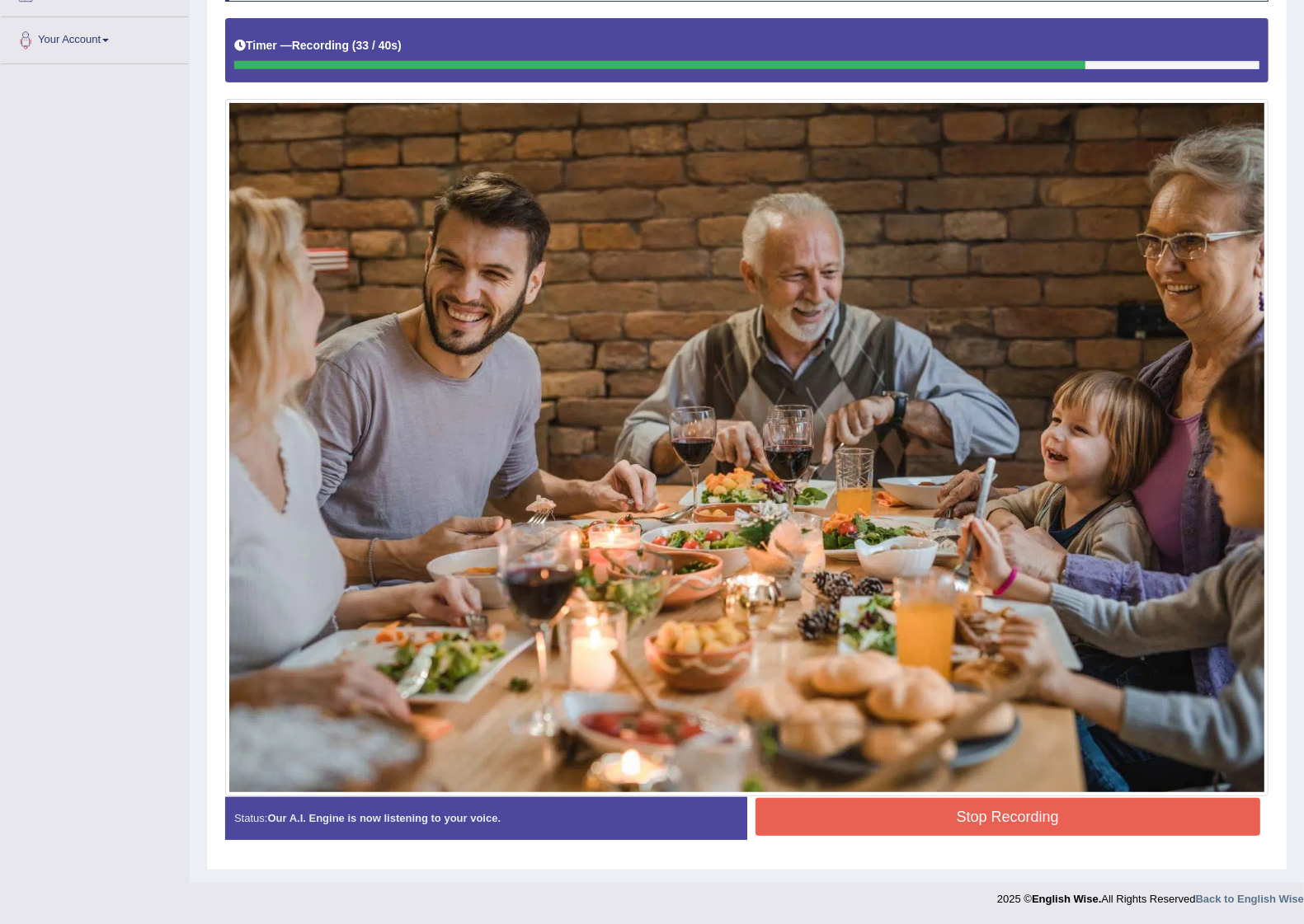
click at [973, 822] on button "Stop Recording" at bounding box center [1008, 817] width 505 height 38
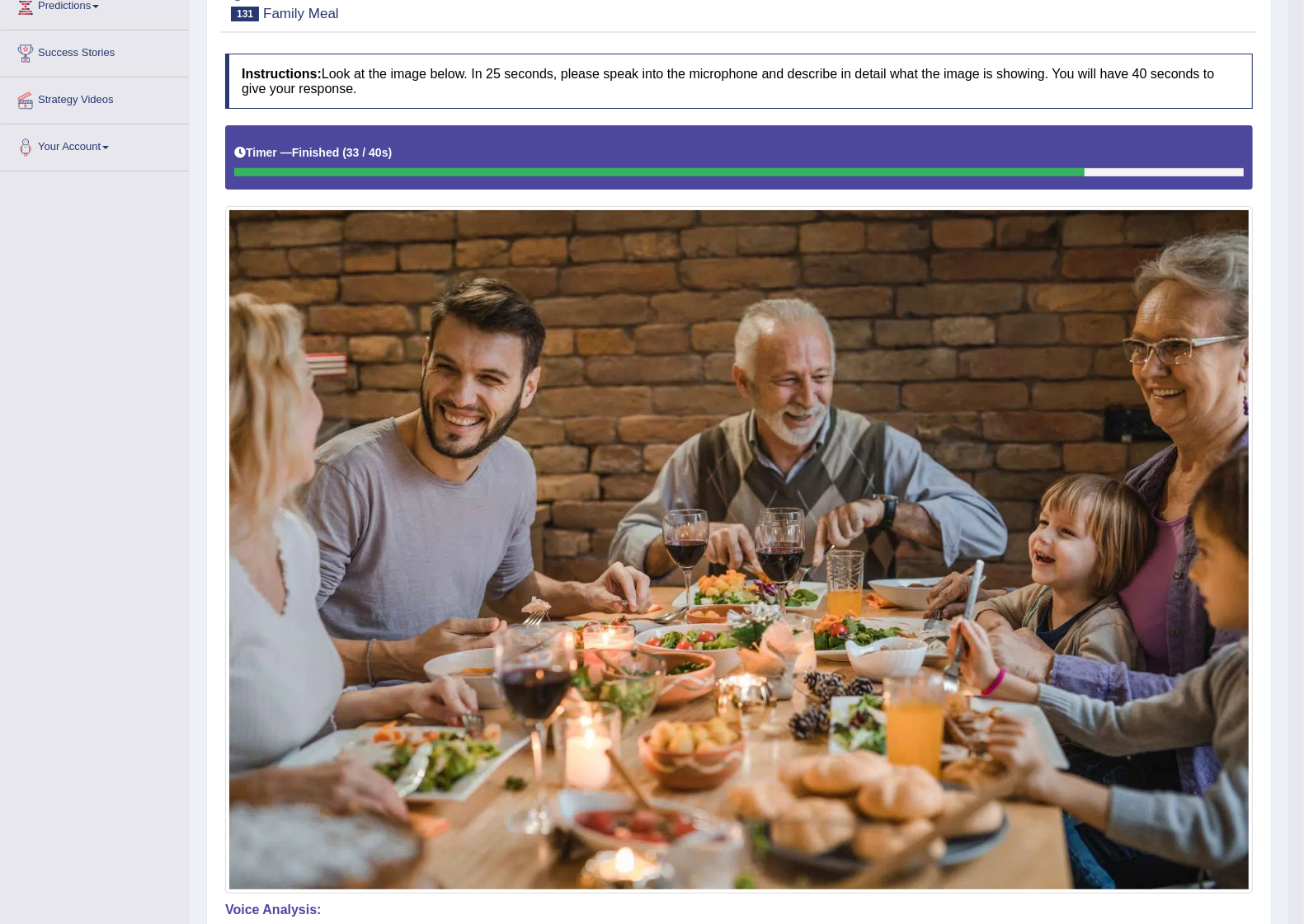
scroll to position [0, 0]
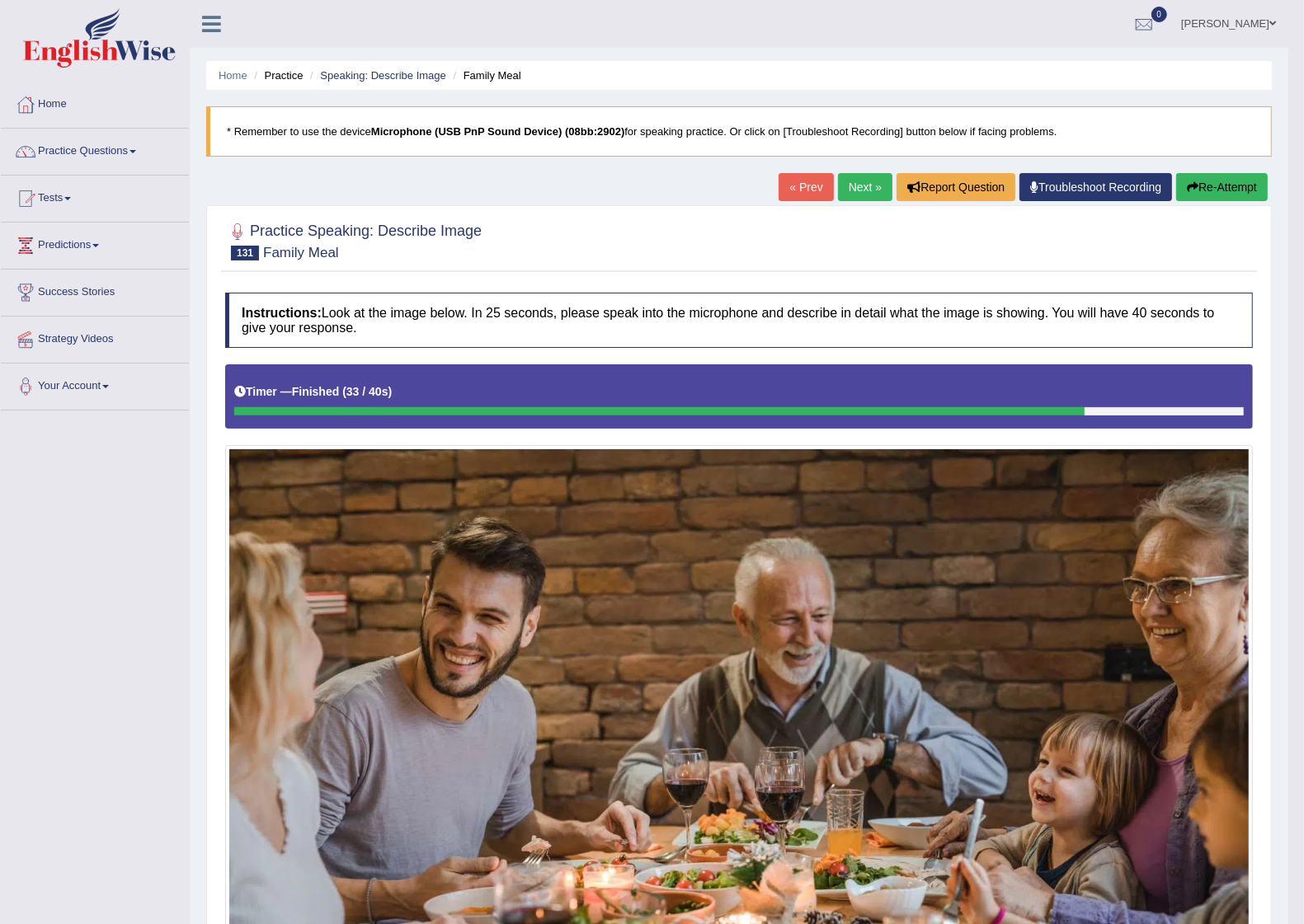
click at [862, 188] on link "Next »" at bounding box center [865, 187] width 54 height 28
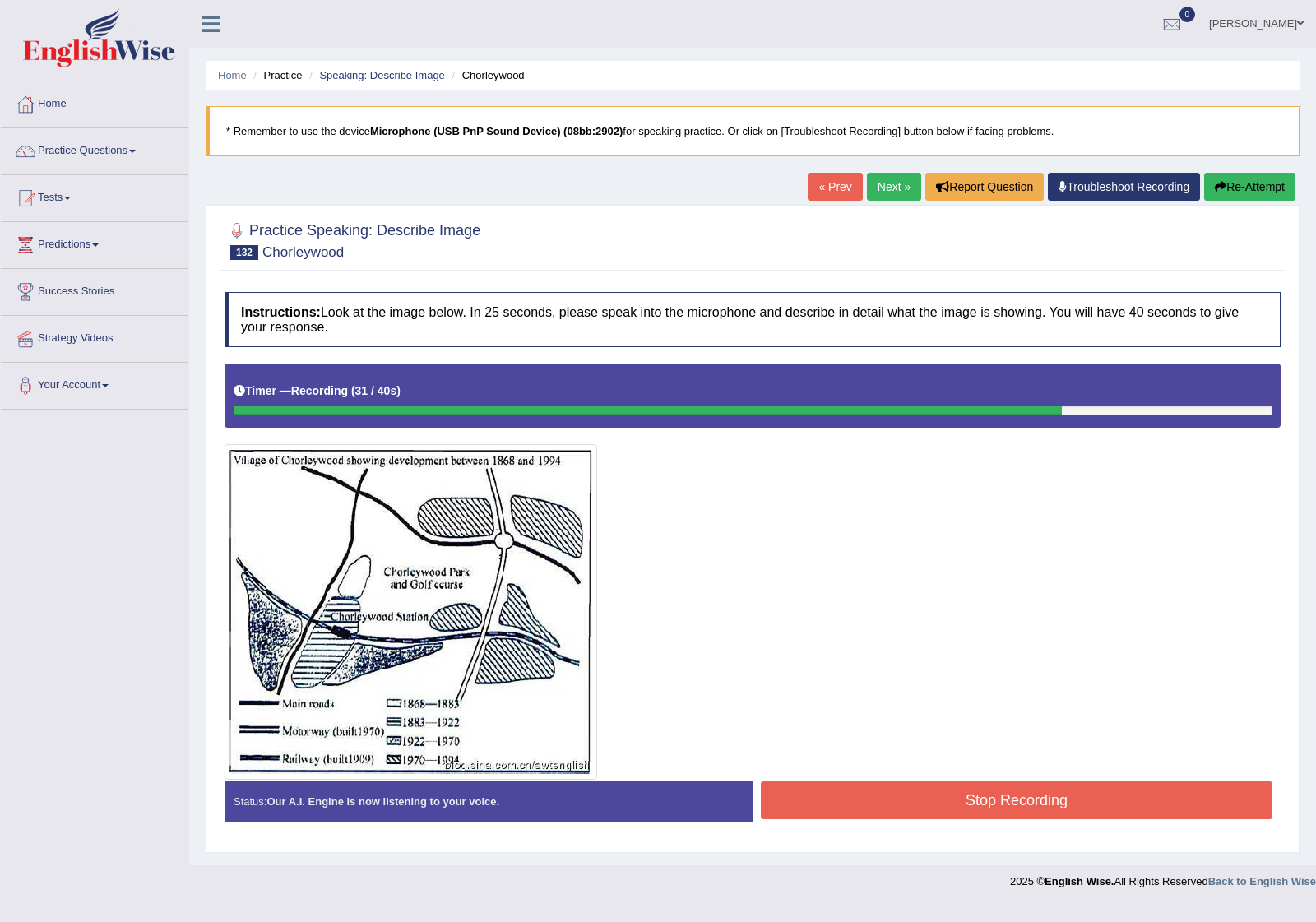
click at [955, 792] on button "Stop Recording" at bounding box center [1016, 800] width 511 height 37
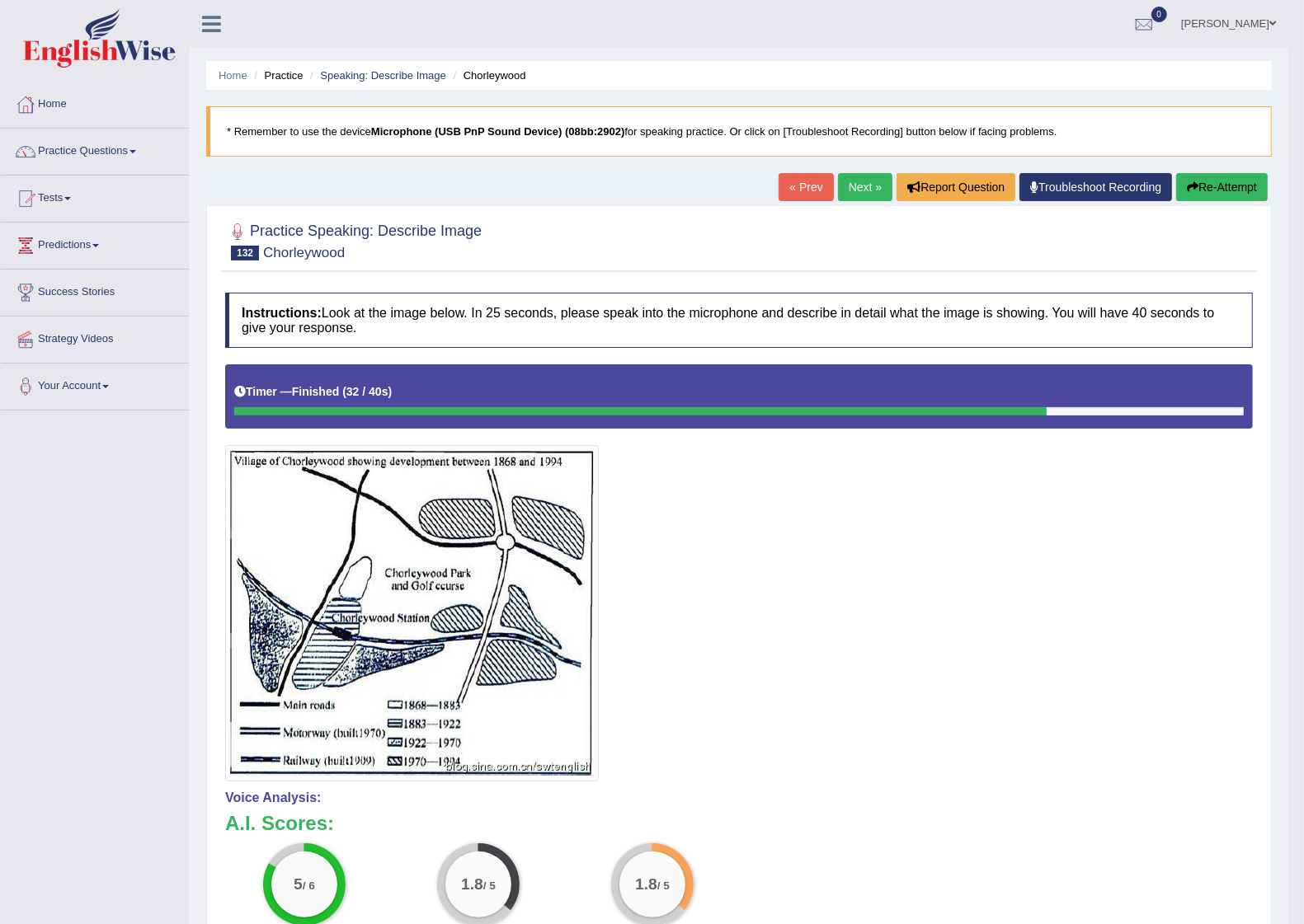
click at [870, 186] on link "Next »" at bounding box center [865, 187] width 54 height 28
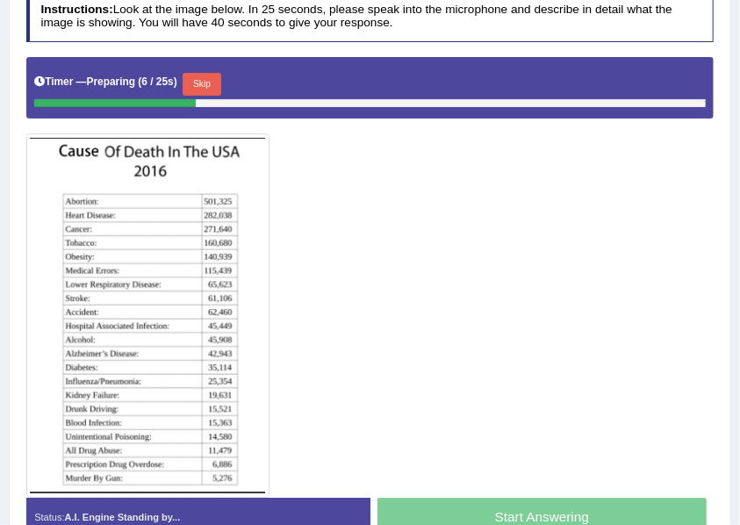
scroll to position [342, 0]
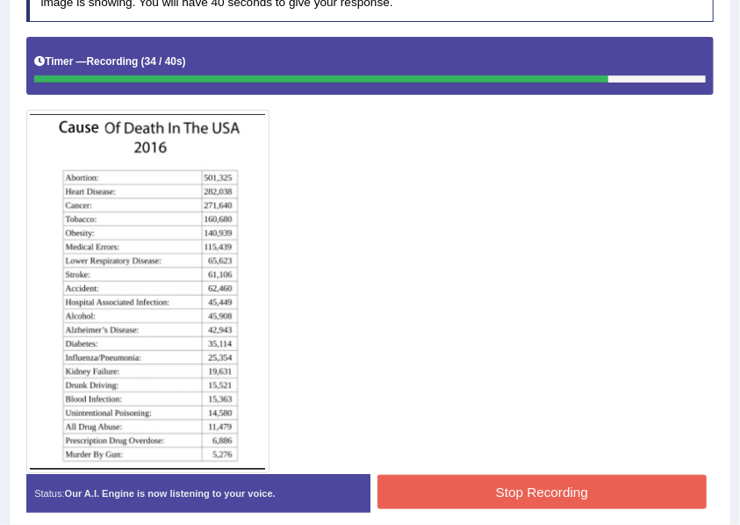
click at [516, 486] on button "Stop Recording" at bounding box center [541, 492] width 329 height 34
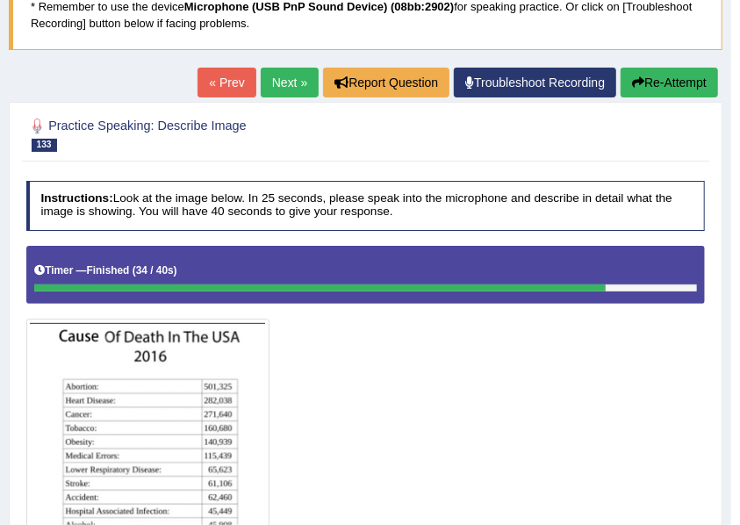
scroll to position [50, 0]
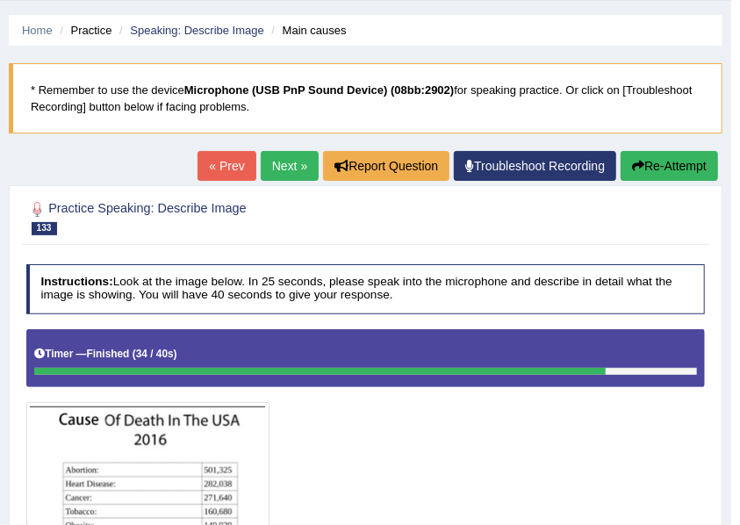
click at [291, 164] on link "Next »" at bounding box center [290, 166] width 58 height 30
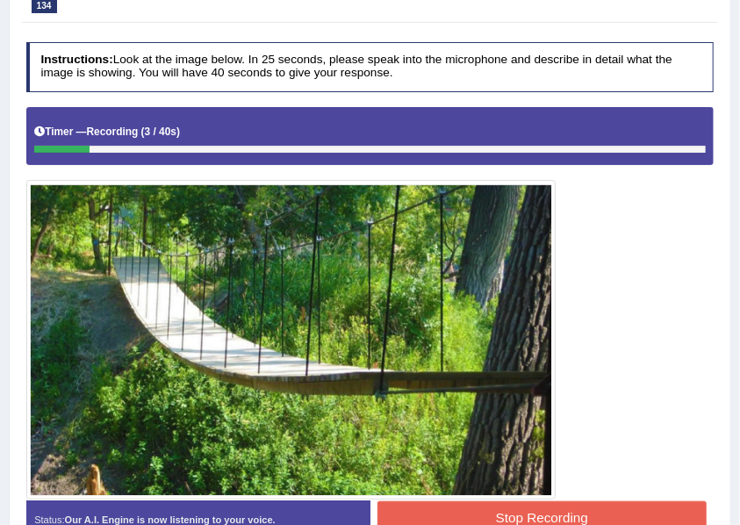
scroll to position [292, 0]
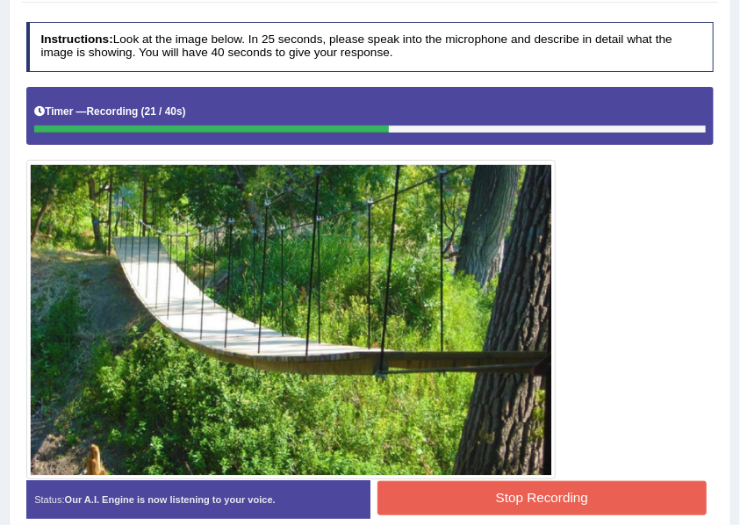
click at [521, 481] on button "Stop Recording" at bounding box center [541, 498] width 329 height 34
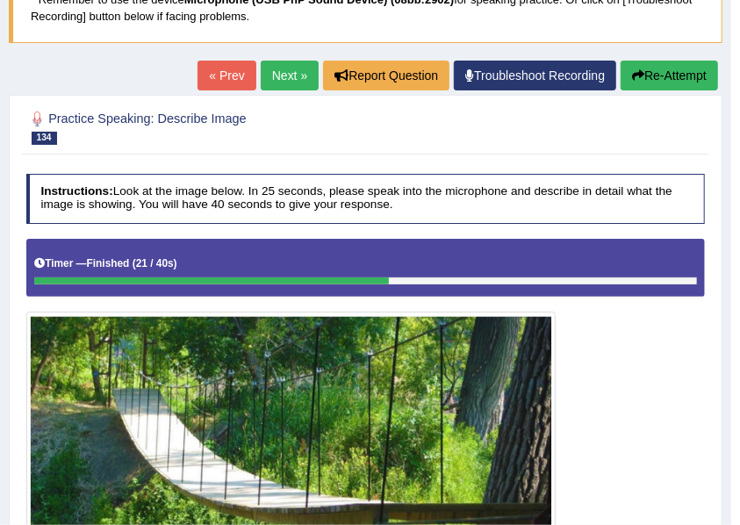
scroll to position [117, 0]
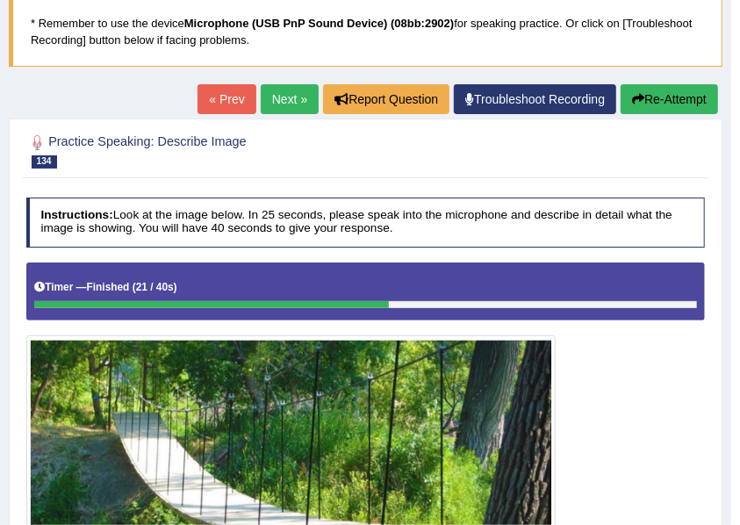
click at [265, 102] on link "Next »" at bounding box center [290, 99] width 58 height 30
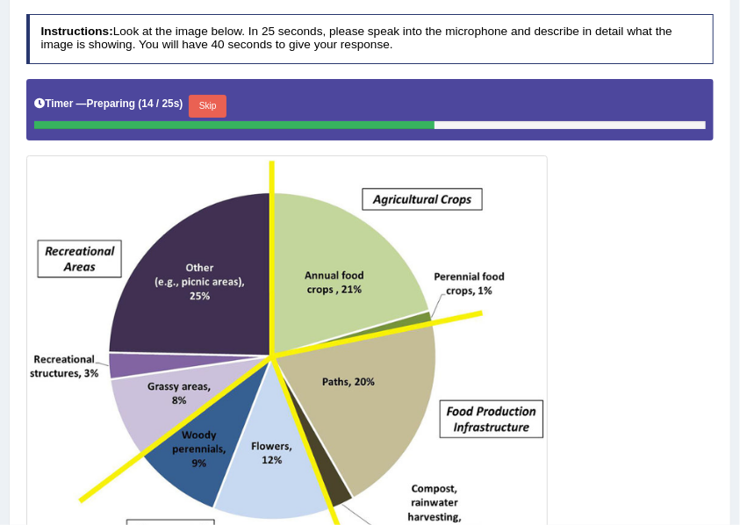
scroll to position [409, 0]
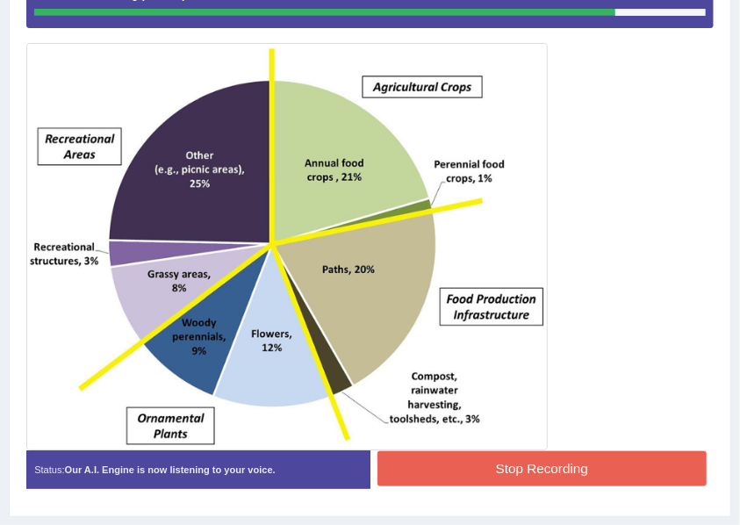
click at [492, 463] on button "Stop Recording" at bounding box center [541, 468] width 329 height 34
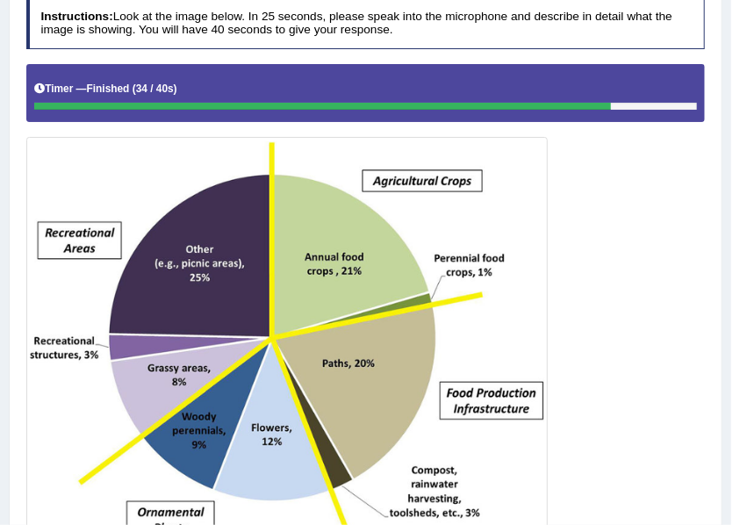
scroll to position [82, 0]
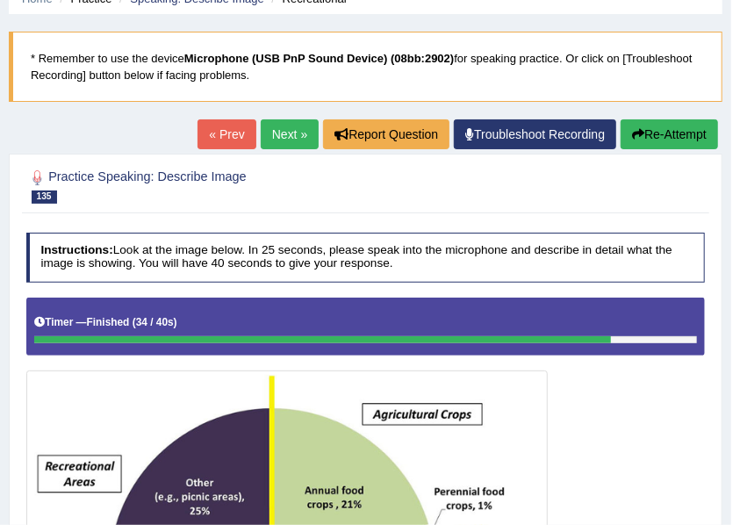
click at [295, 133] on link "Next »" at bounding box center [290, 134] width 58 height 30
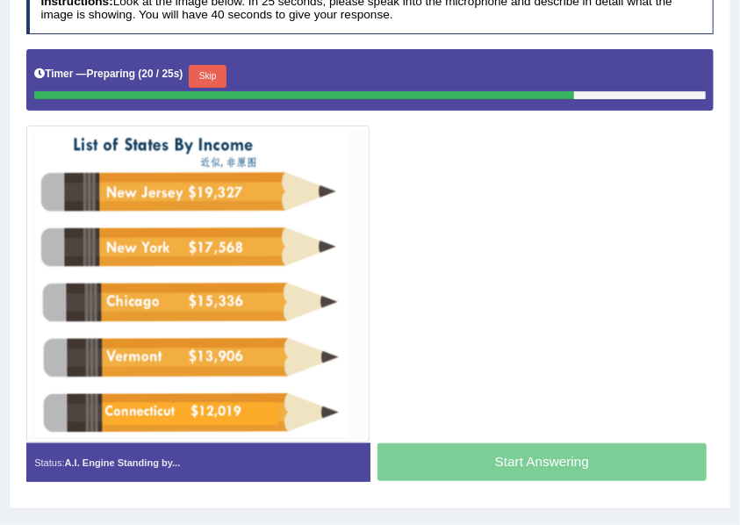
scroll to position [351, 0]
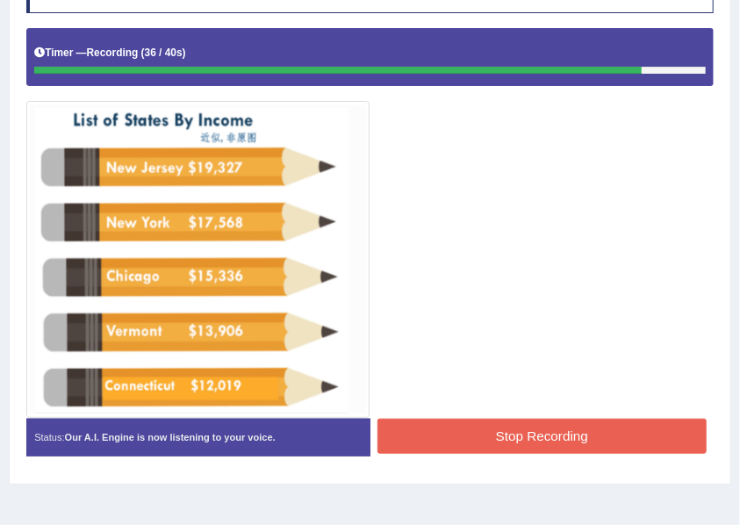
click at [502, 432] on button "Stop Recording" at bounding box center [541, 436] width 329 height 34
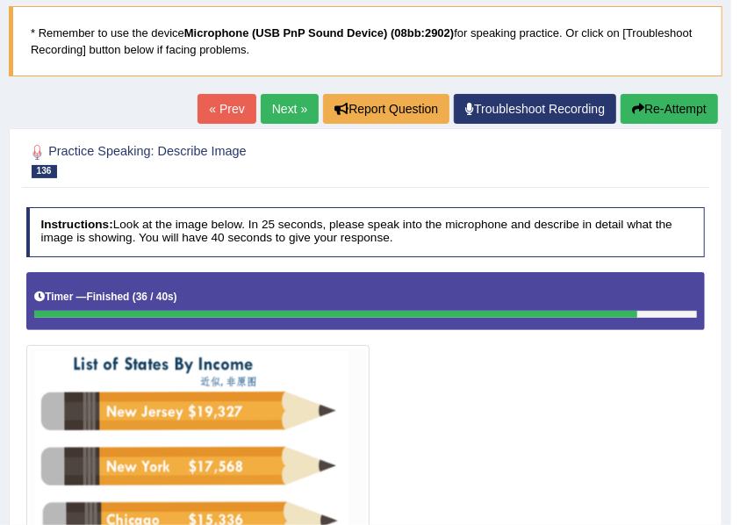
scroll to position [0, 0]
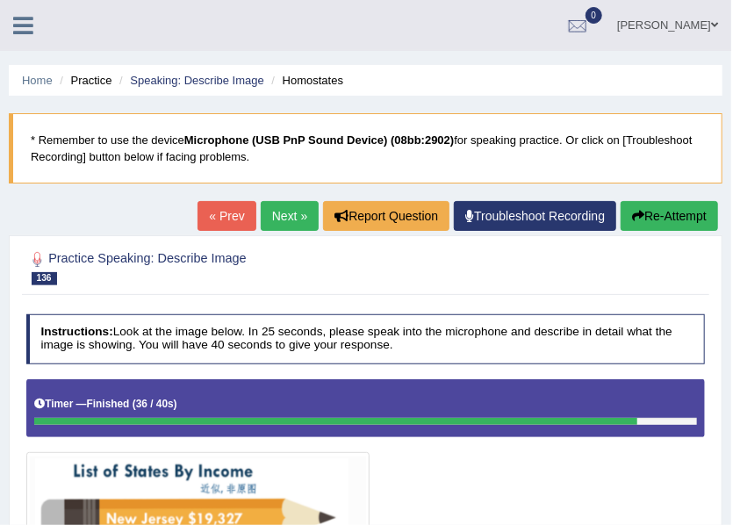
click at [293, 217] on link "Next »" at bounding box center [290, 216] width 58 height 30
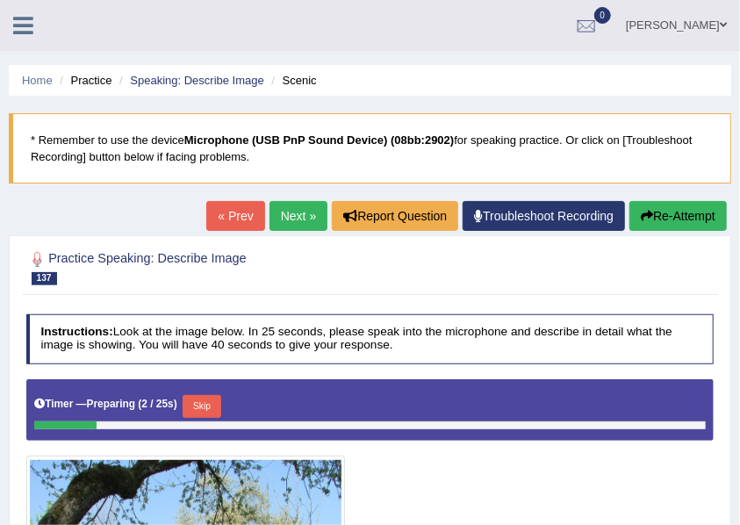
click at [288, 208] on link "Next »" at bounding box center [299, 216] width 58 height 30
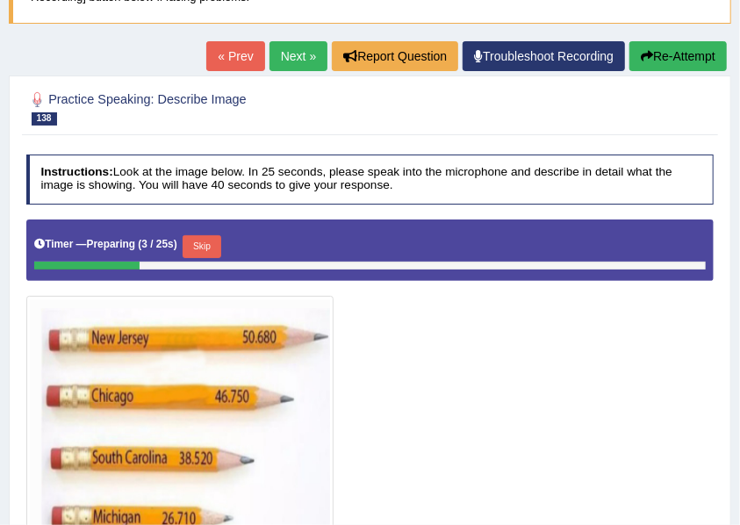
scroll to position [104, 0]
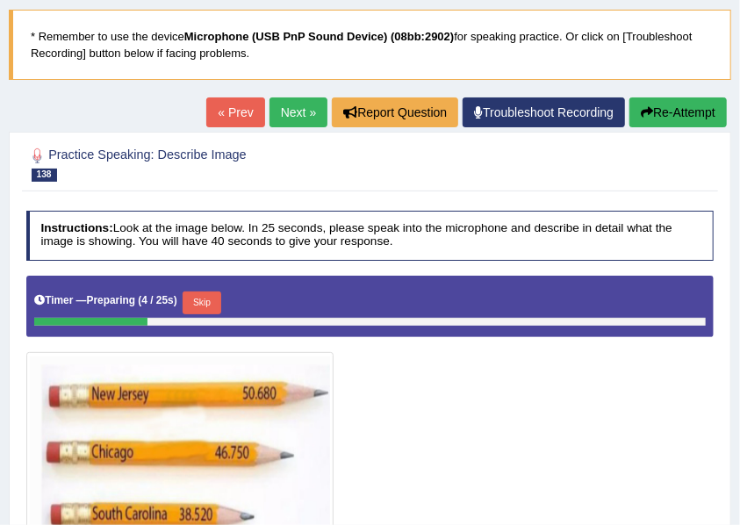
click at [290, 105] on link "Next »" at bounding box center [299, 112] width 58 height 30
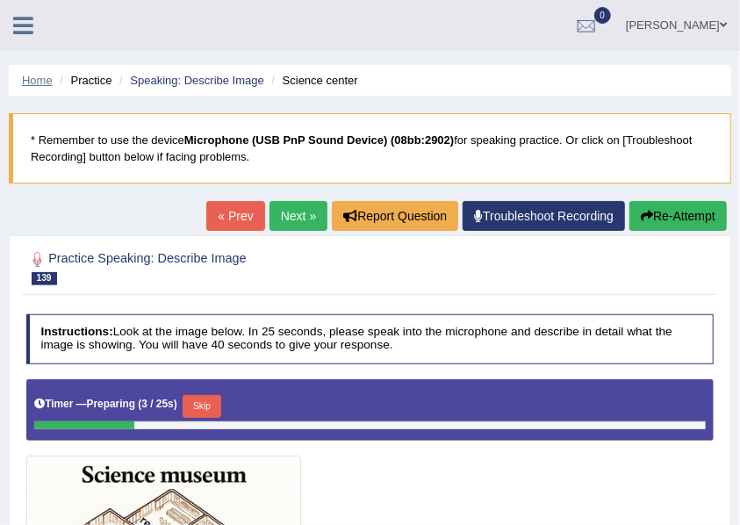
click at [37, 85] on link "Home" at bounding box center [37, 80] width 31 height 13
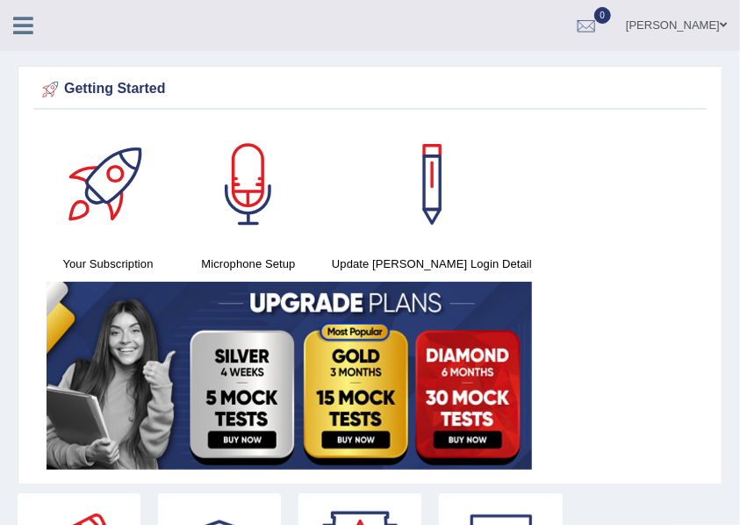
click at [294, 75] on div "Getting Started" at bounding box center [369, 92] width 673 height 34
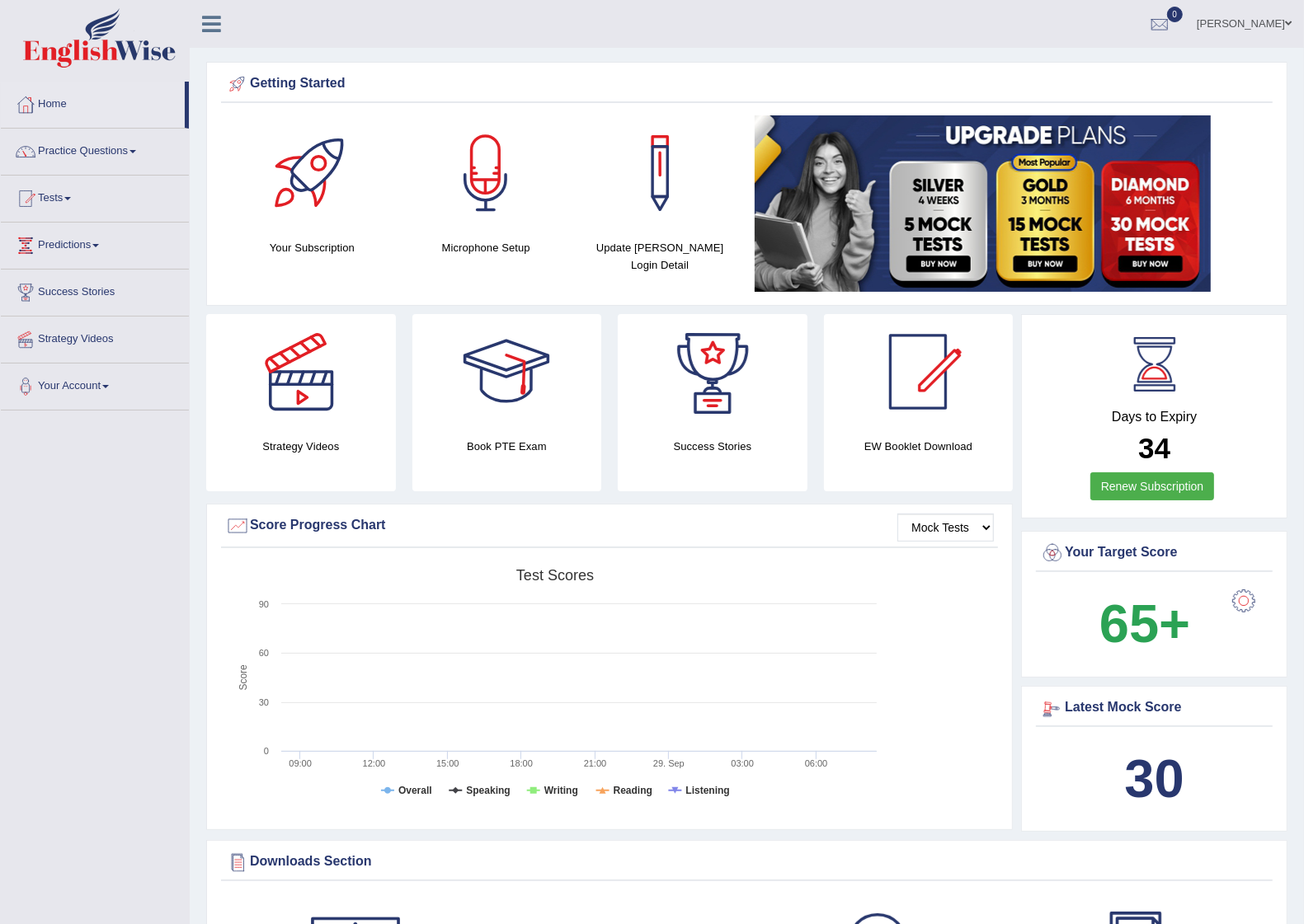
click at [694, 492] on div at bounding box center [1052, 708] width 24 height 24
click at [694, 492] on div "Latest Mock Score" at bounding box center [1154, 708] width 228 height 24
click at [92, 162] on link "Practice Questions" at bounding box center [95, 149] width 188 height 41
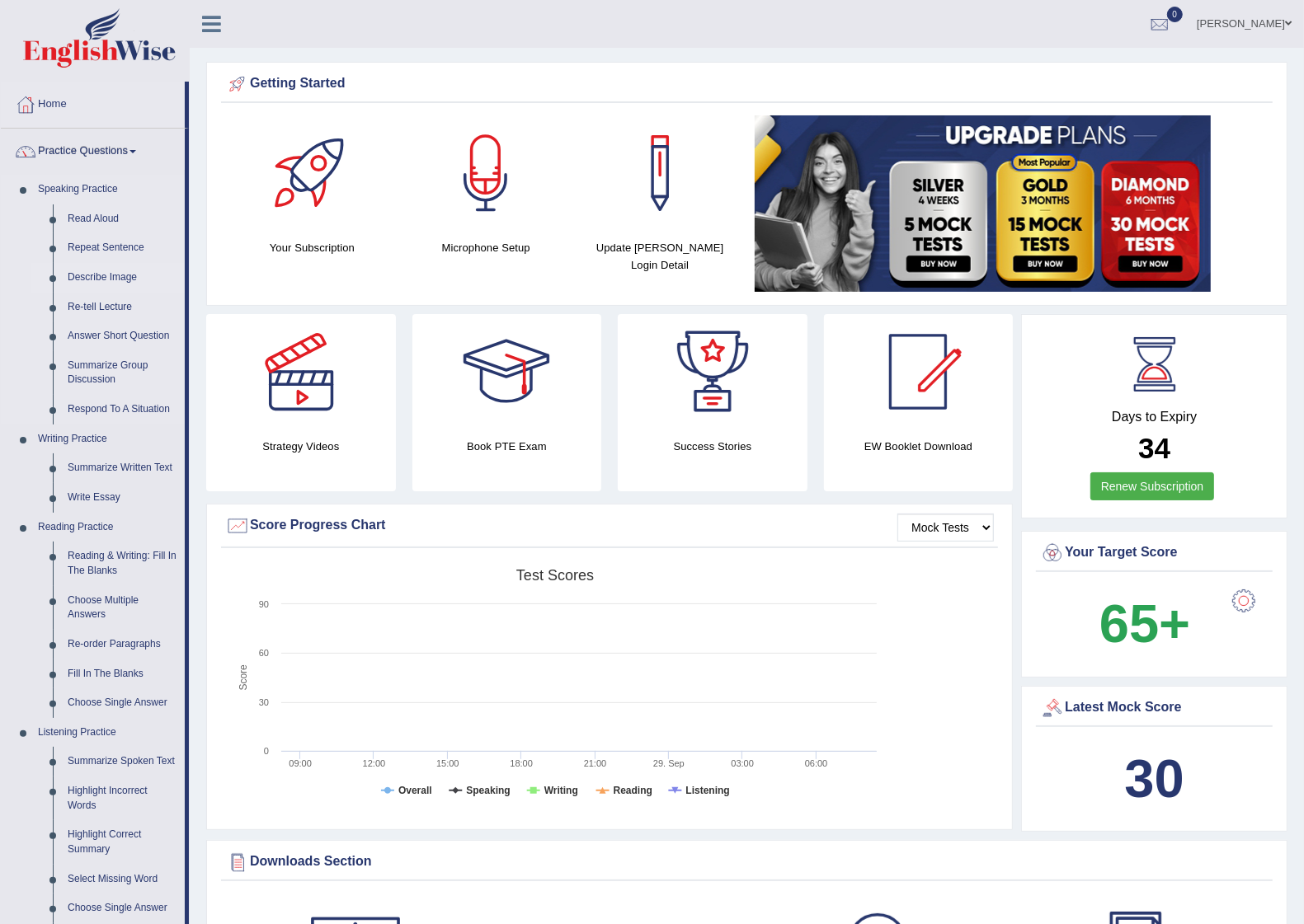
click at [108, 272] on link "Describe Image" at bounding box center [122, 278] width 125 height 30
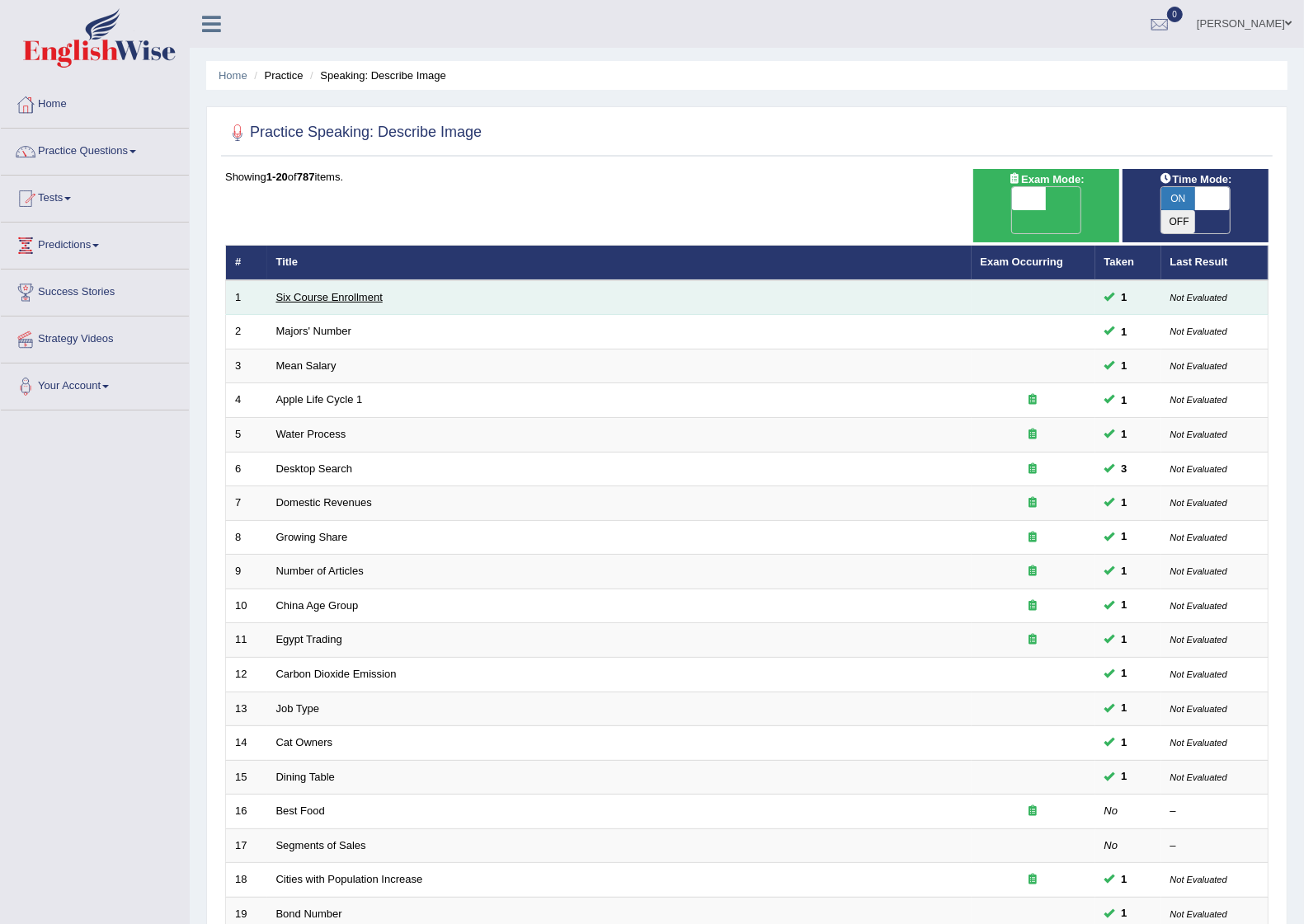
click at [330, 291] on link "Six Course Enrollment" at bounding box center [329, 297] width 106 height 12
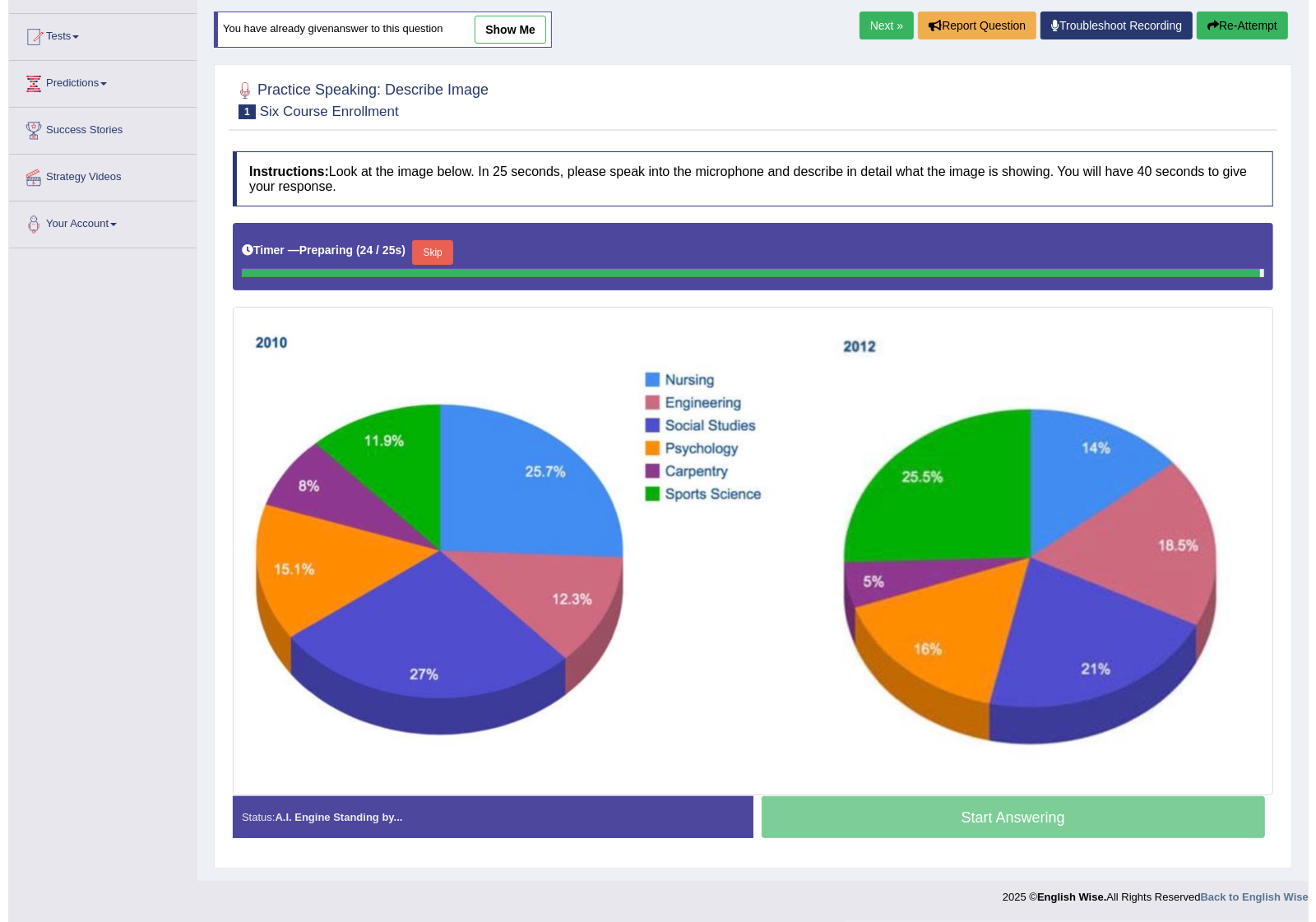
scroll to position [146, 0]
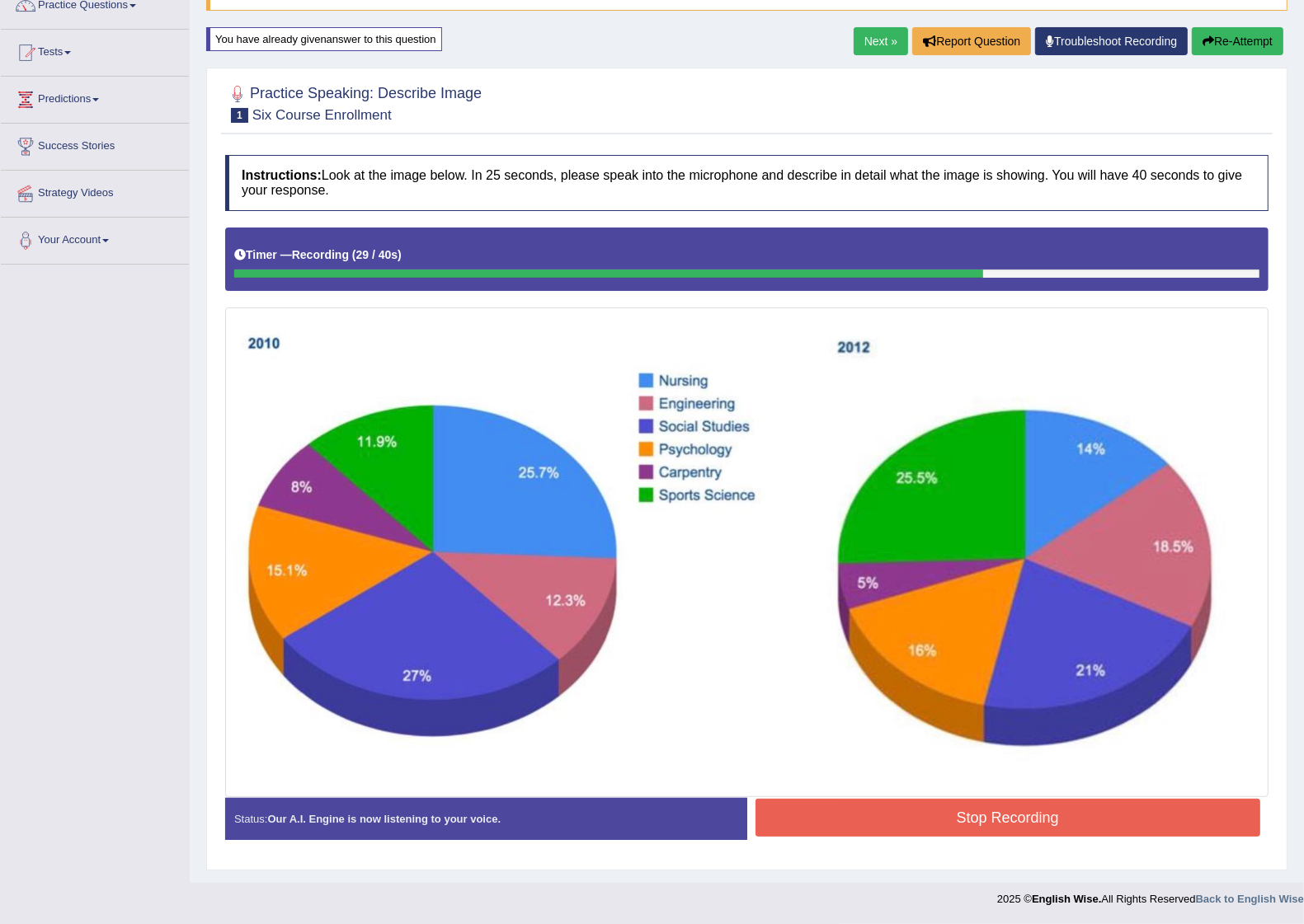
click at [998, 819] on button "Stop Recording" at bounding box center [1008, 818] width 505 height 38
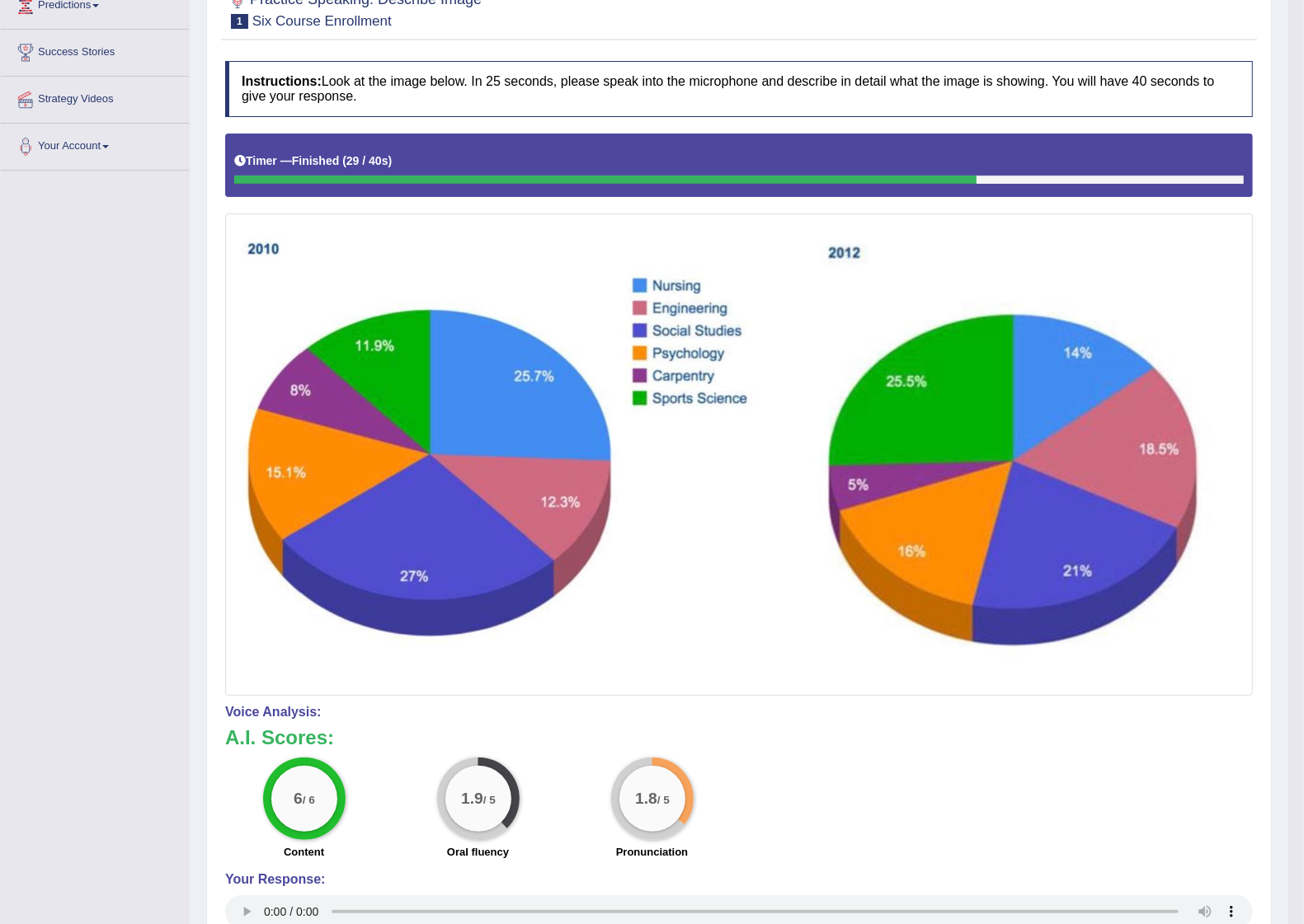
scroll to position [0, 0]
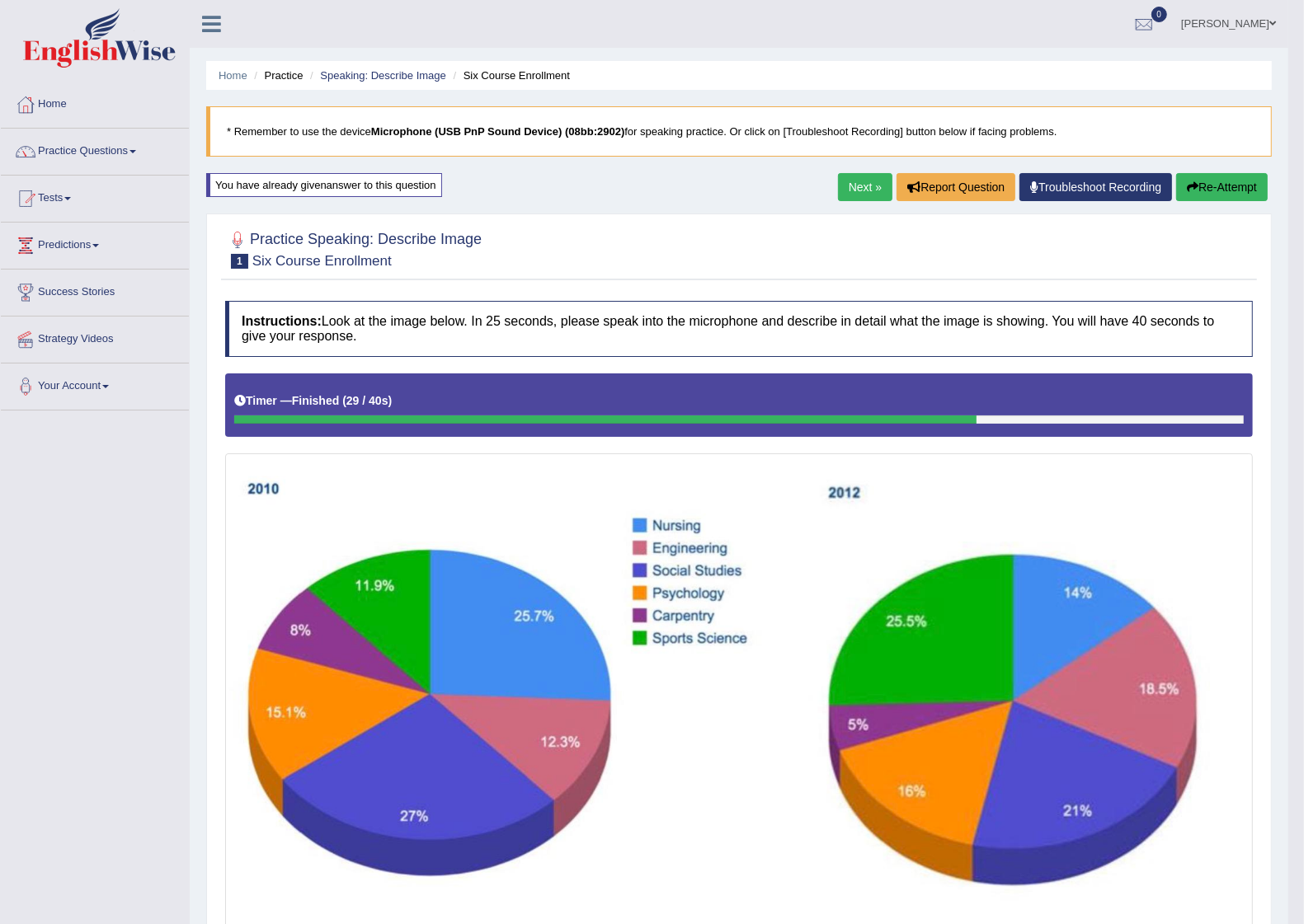
click at [1205, 186] on button "Re-Attempt" at bounding box center [1221, 187] width 91 height 28
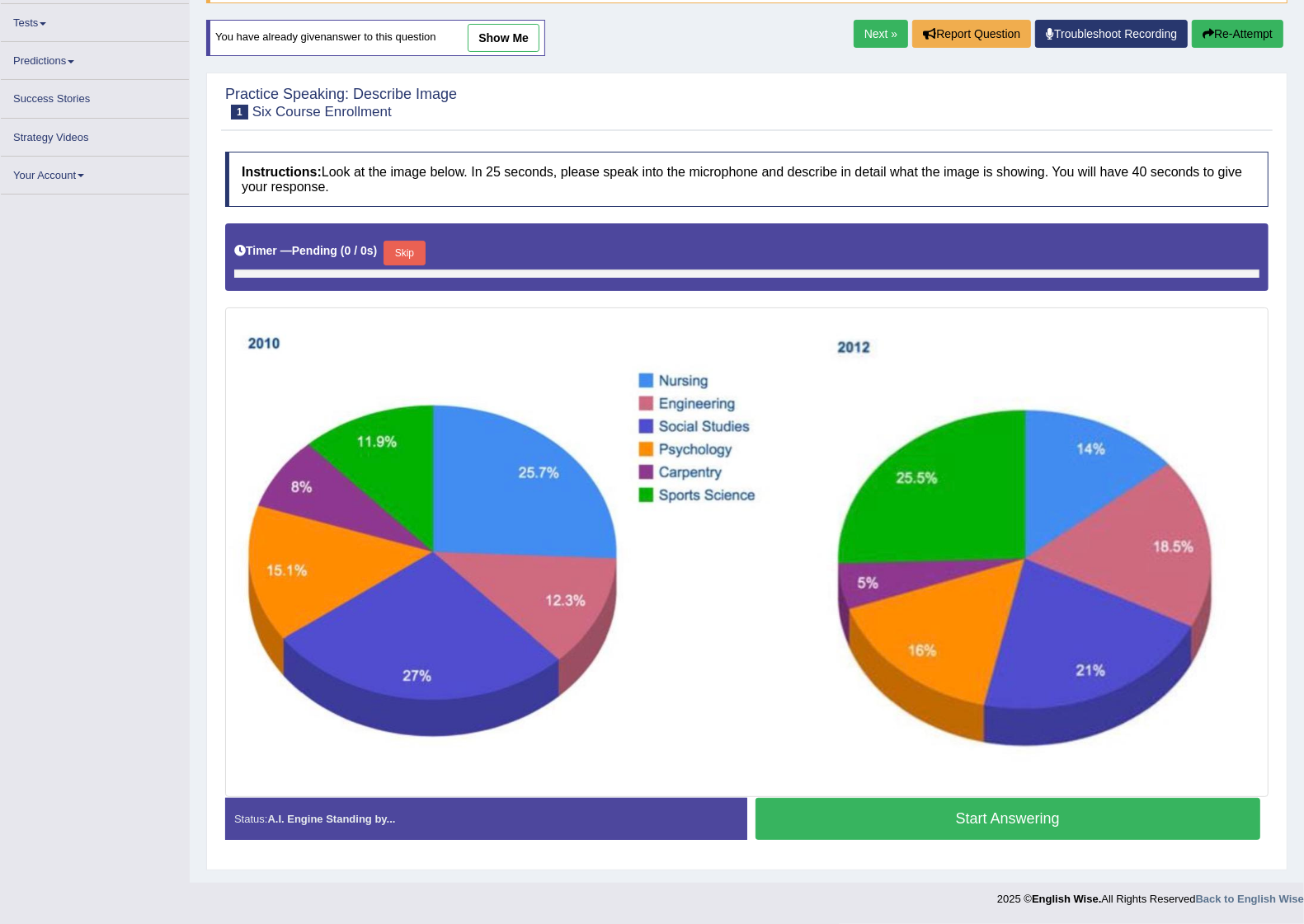
click at [934, 813] on div "Start Answering" at bounding box center [1008, 821] width 522 height 46
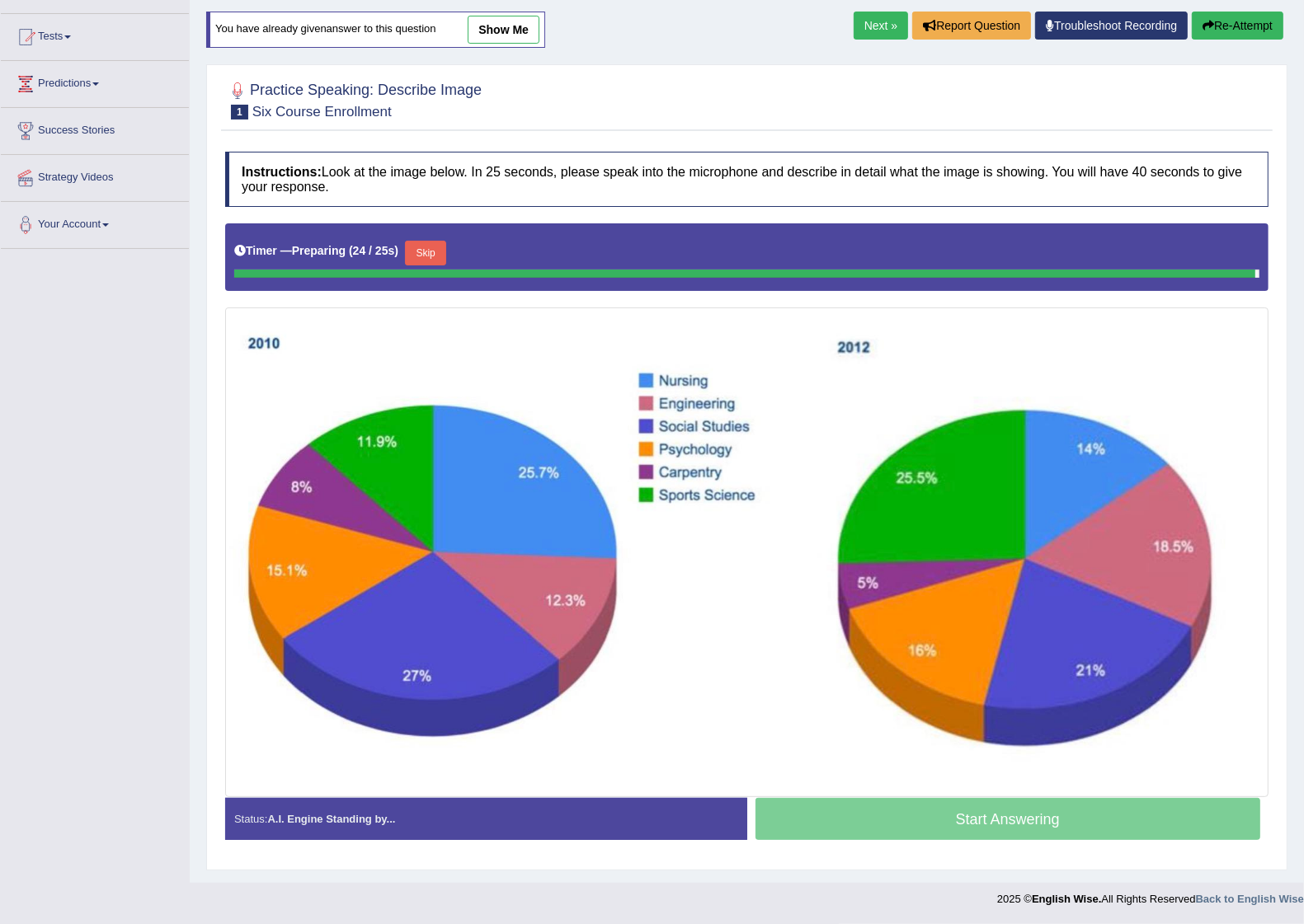
scroll to position [146, 0]
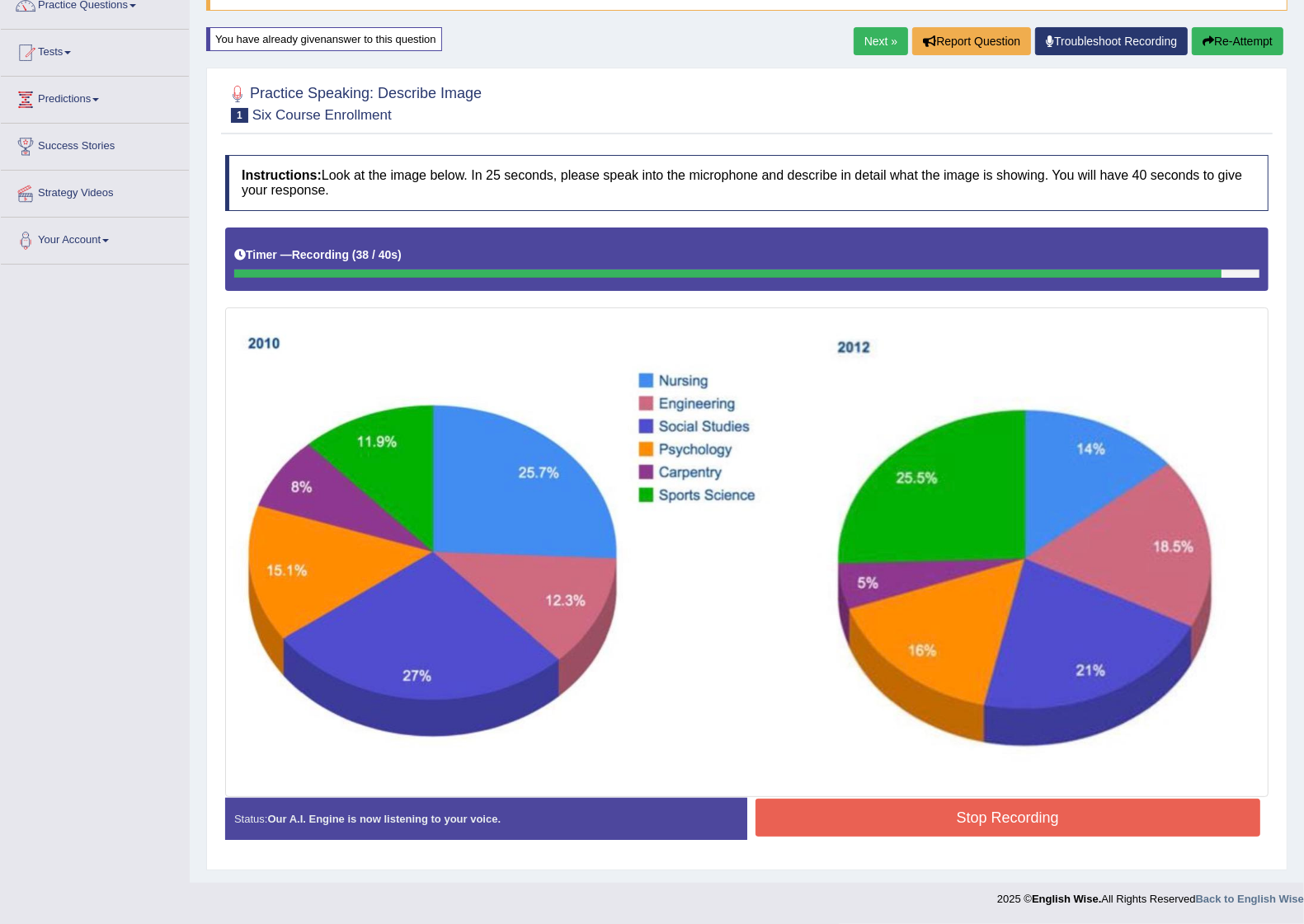
click at [1004, 823] on button "Stop Recording" at bounding box center [1008, 818] width 505 height 38
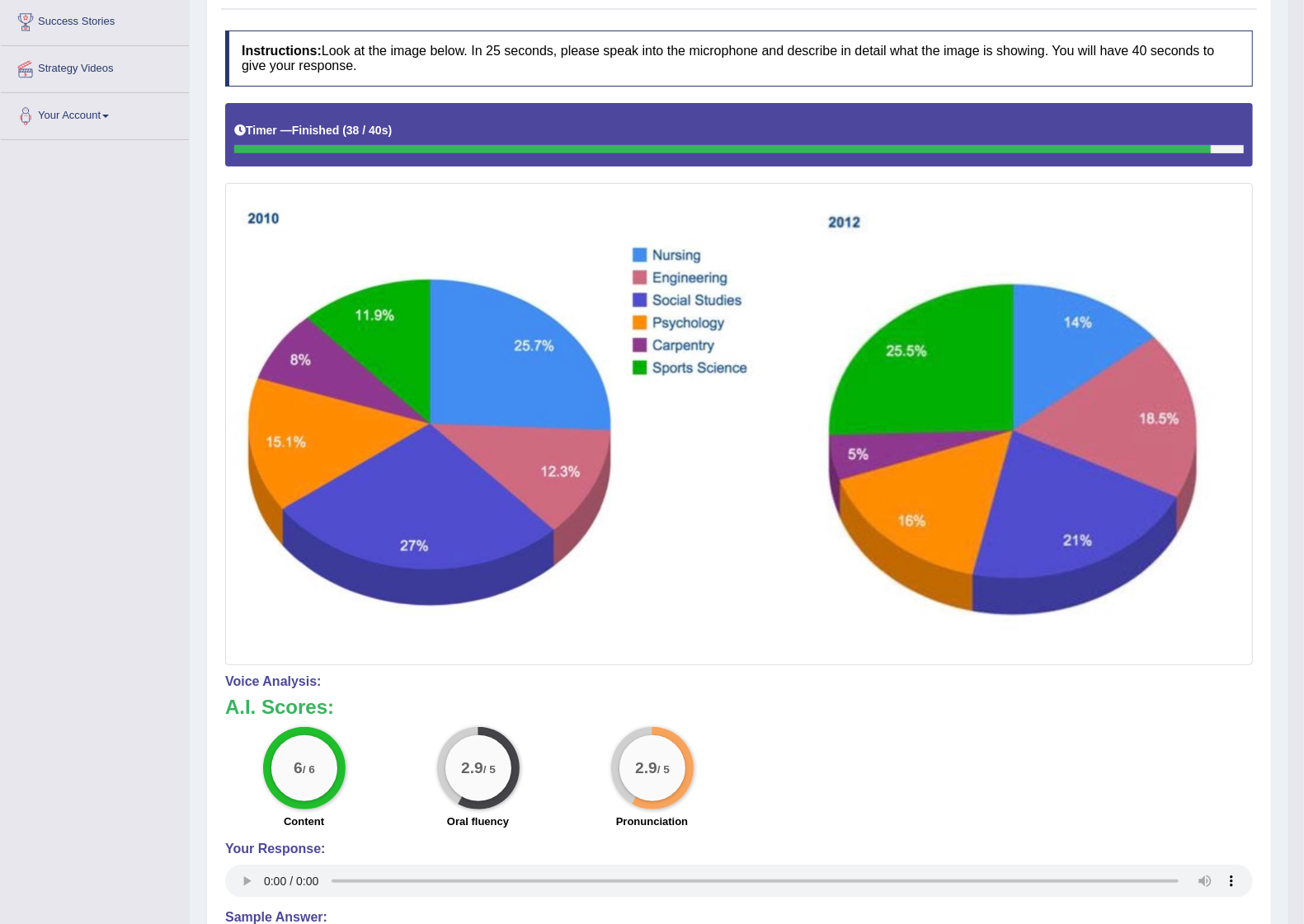
scroll to position [63, 0]
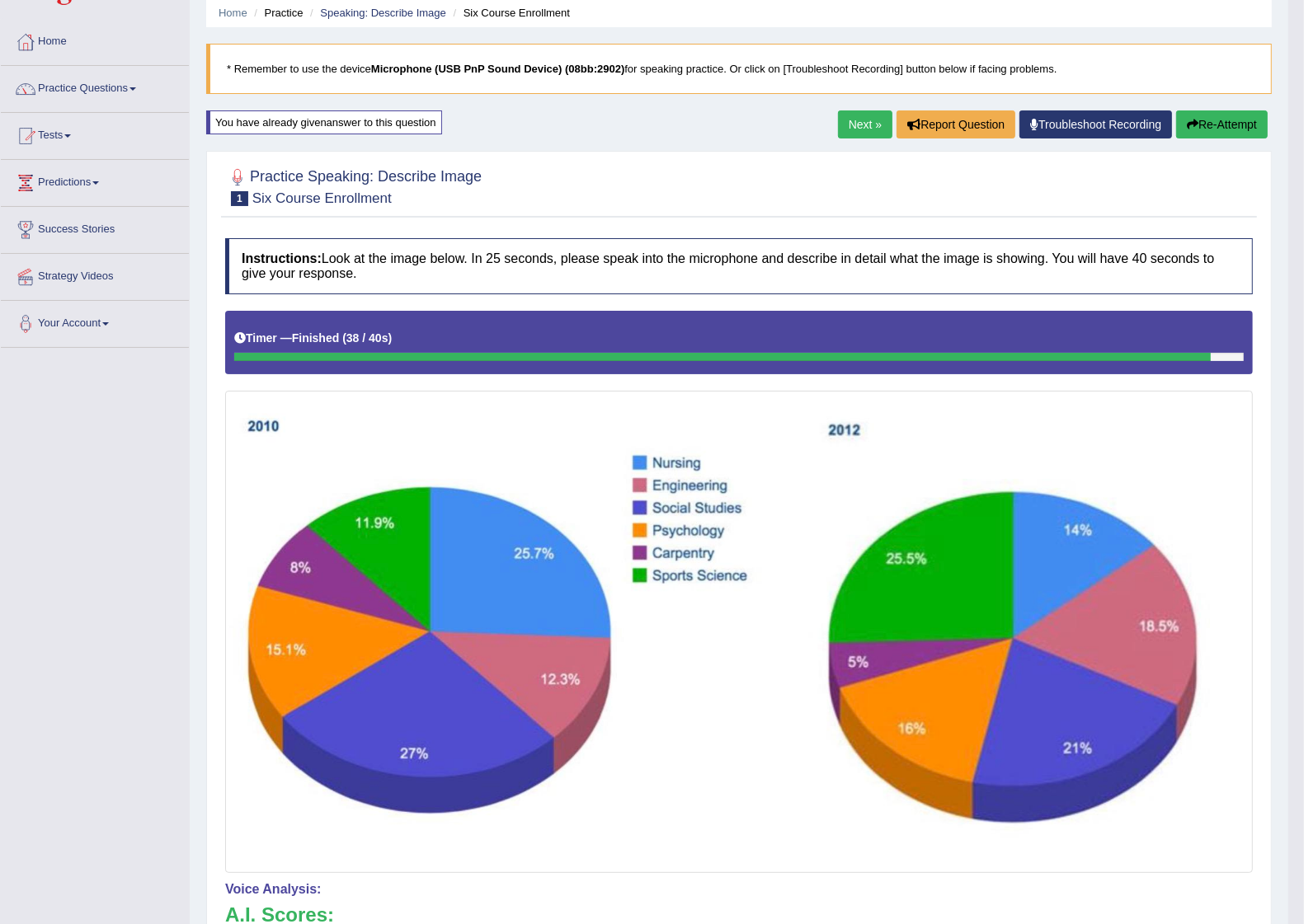
click at [1197, 130] on button "Re-Attempt" at bounding box center [1221, 125] width 91 height 28
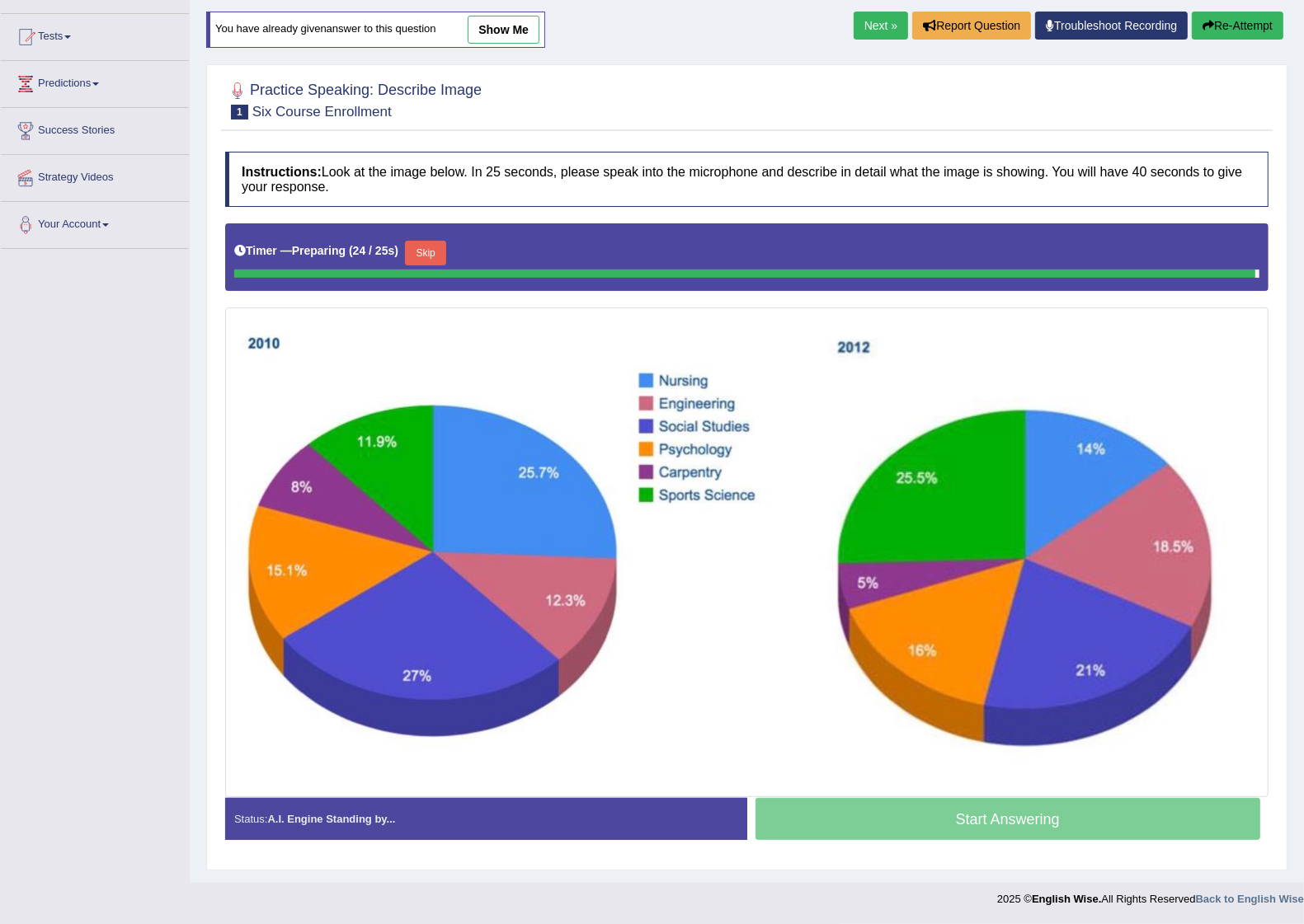
scroll to position [146, 0]
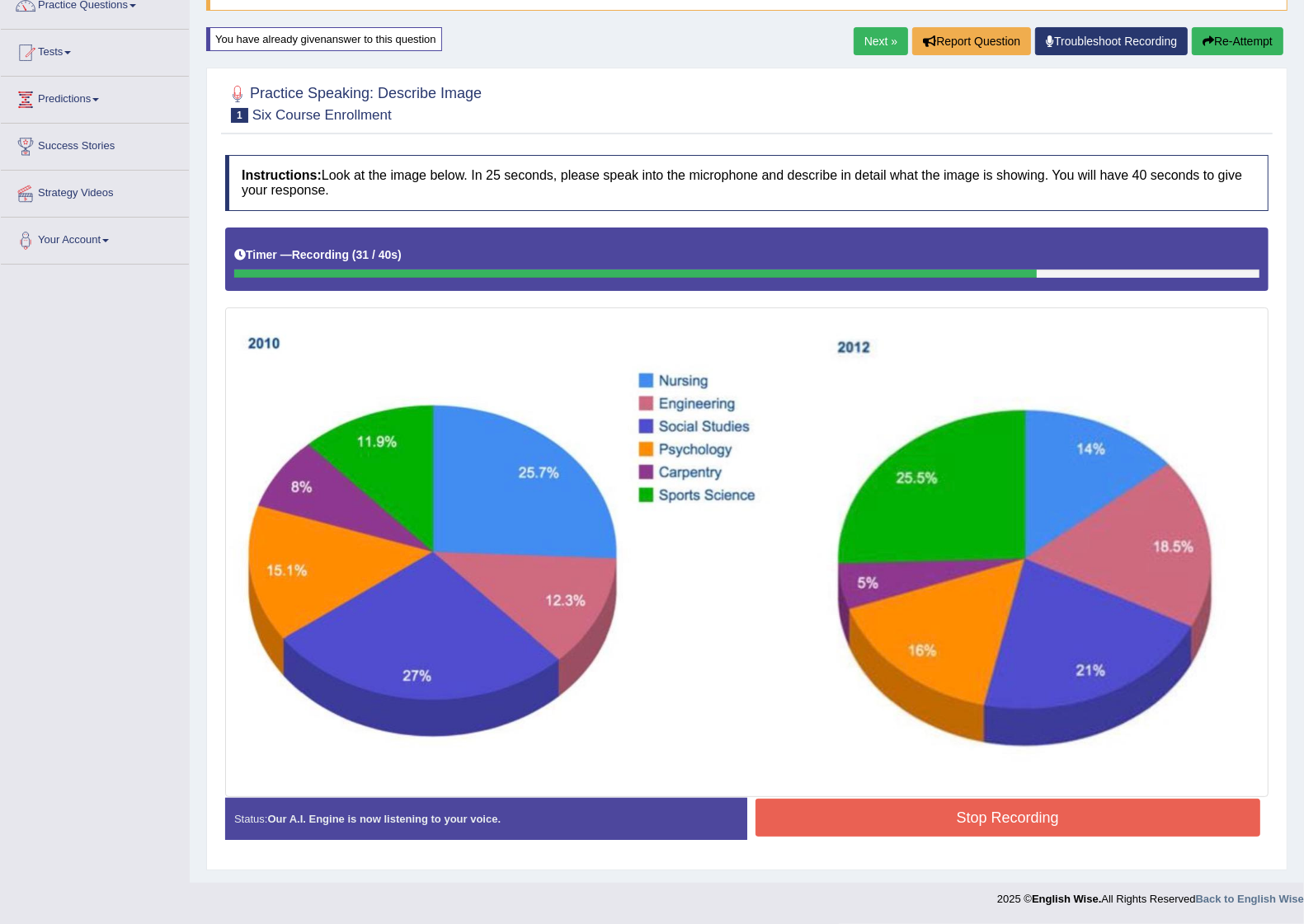
click at [1033, 822] on button "Stop Recording" at bounding box center [1008, 818] width 505 height 38
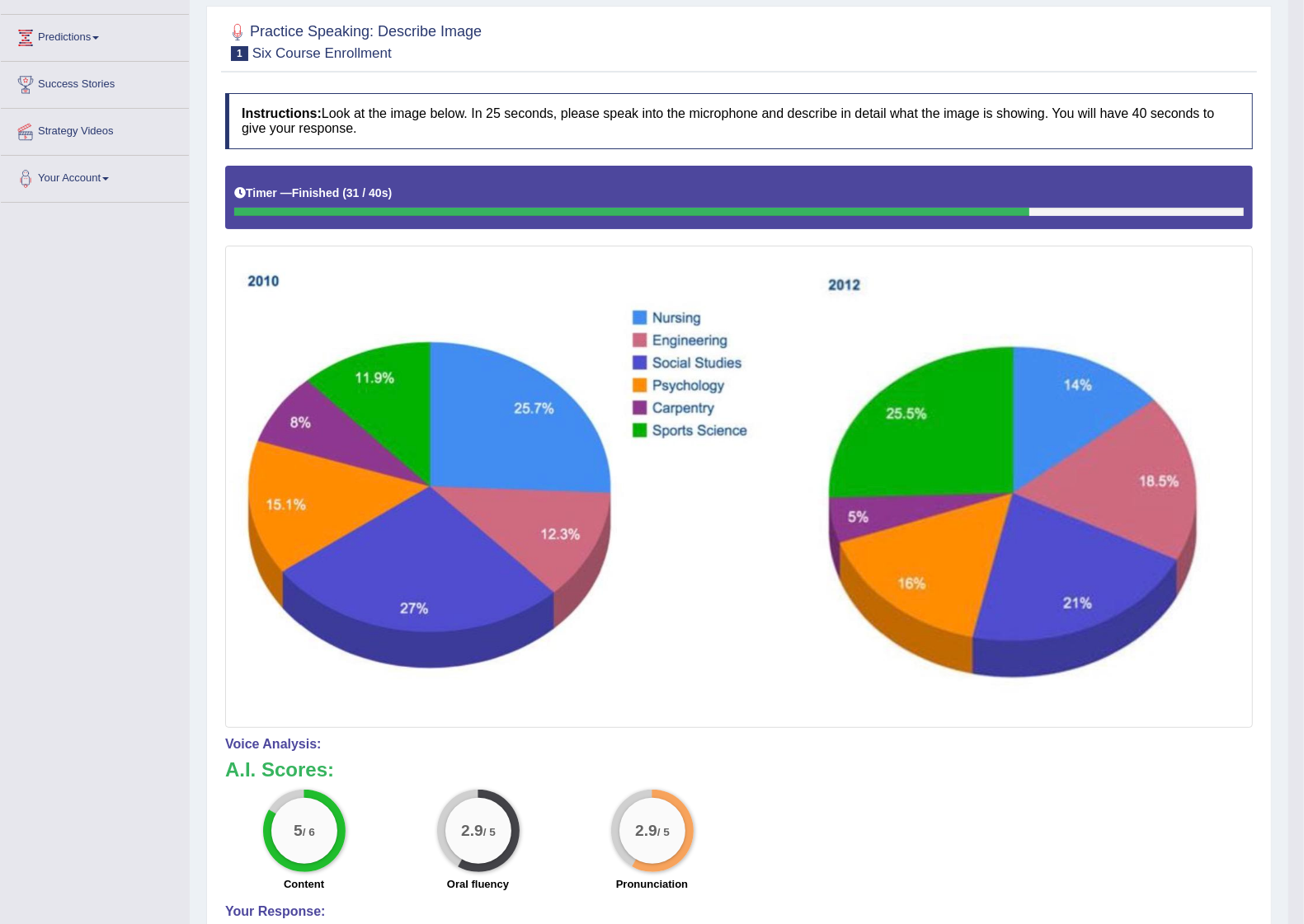
scroll to position [0, 0]
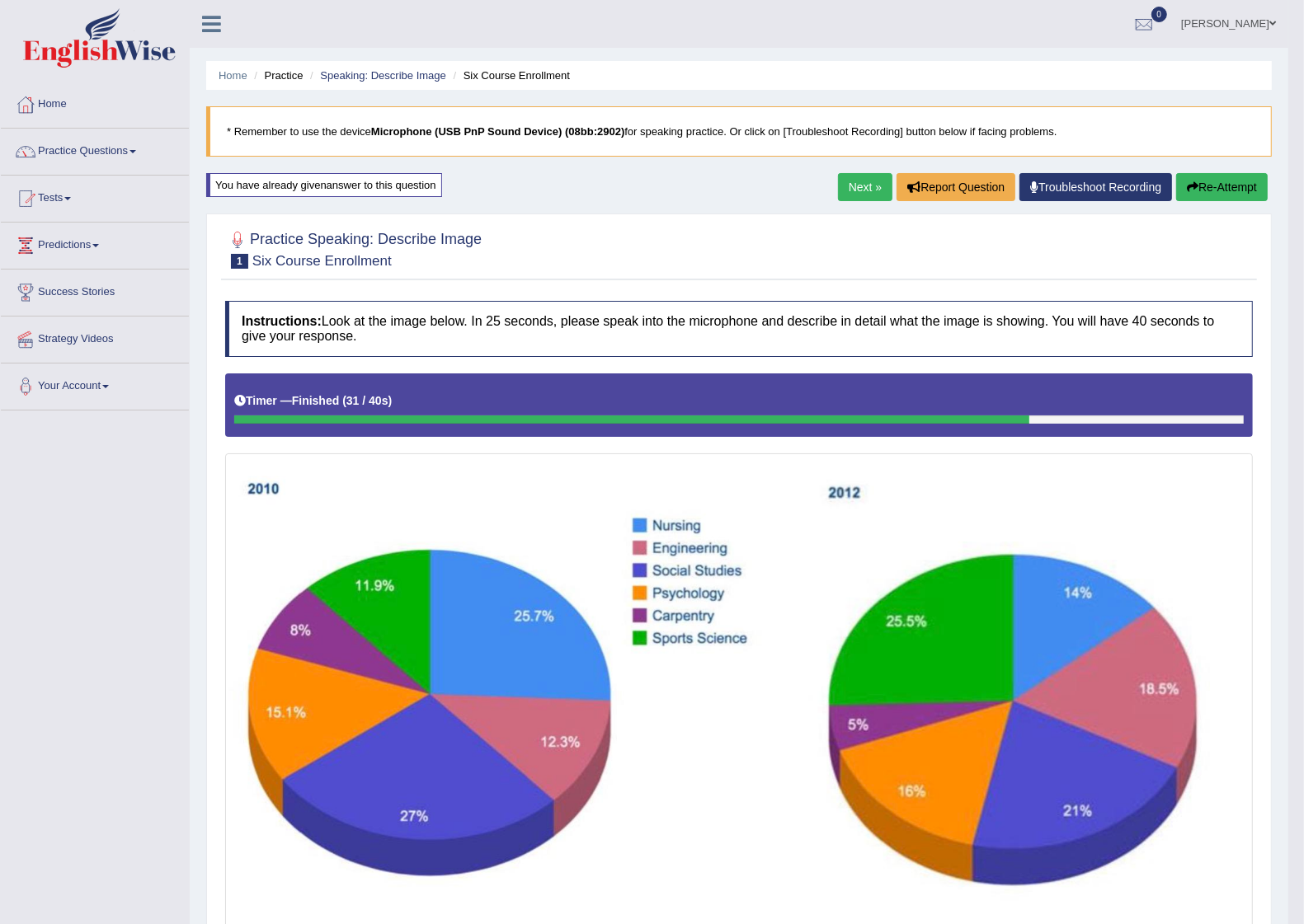
click at [862, 182] on link "Next »" at bounding box center [865, 187] width 54 height 28
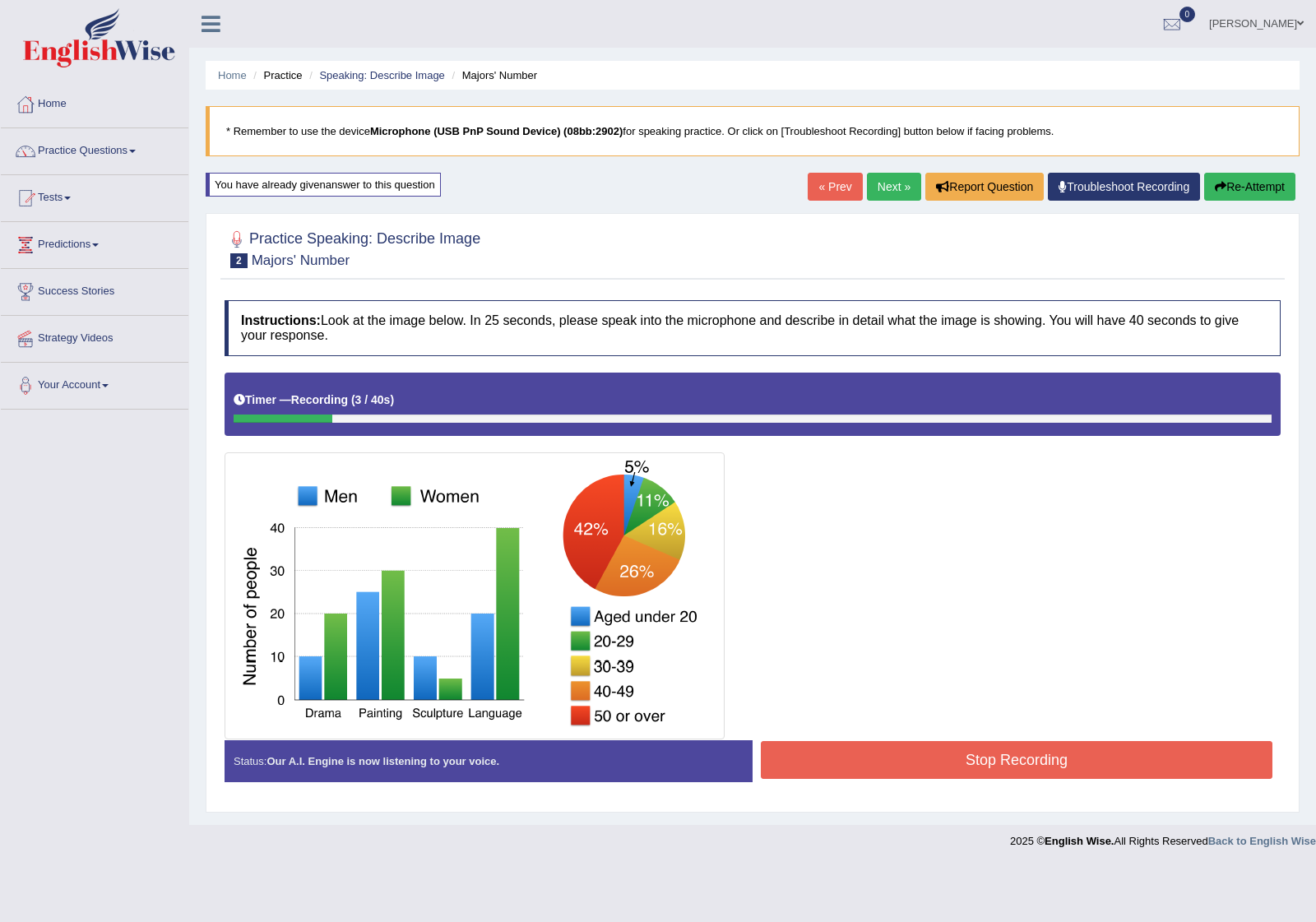
click at [885, 178] on link "Next »" at bounding box center [894, 186] width 54 height 28
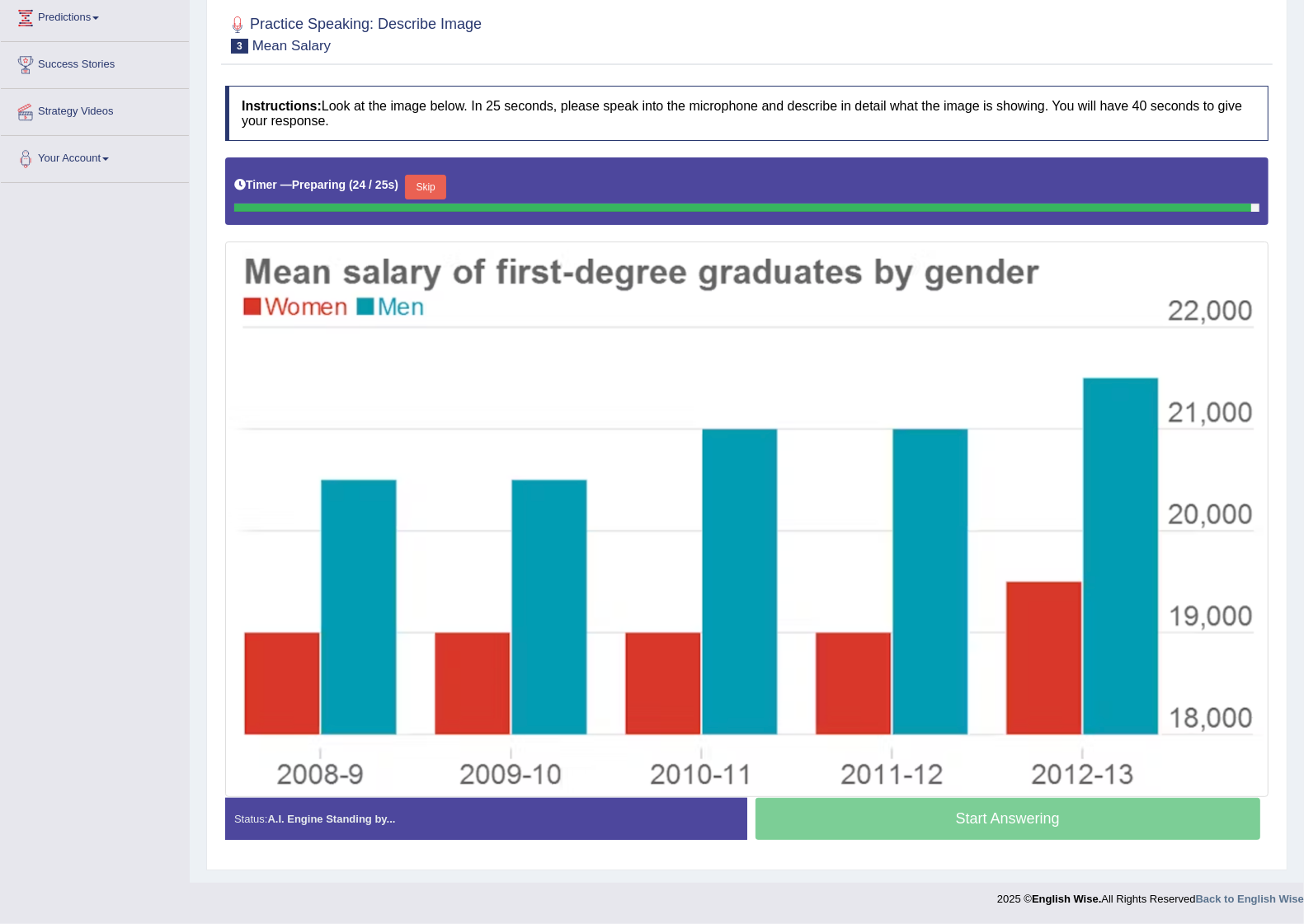
scroll to position [212, 0]
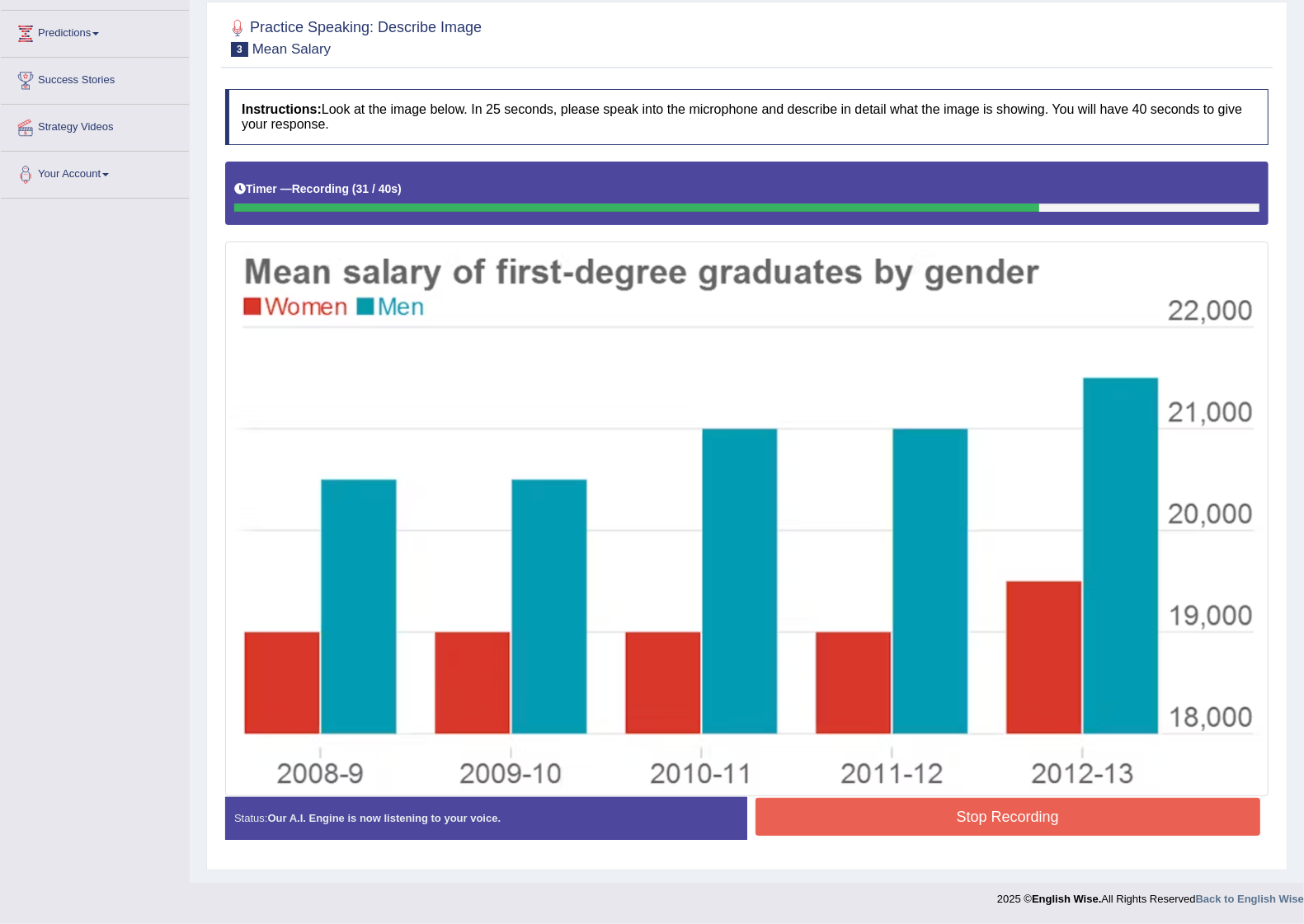
click at [1012, 813] on button "Stop Recording" at bounding box center [1008, 817] width 505 height 38
click at [1012, 813] on div "Status: Our A.I. Engine is now listening to your voice. Start Answering Stop Re…" at bounding box center [747, 826] width 1044 height 58
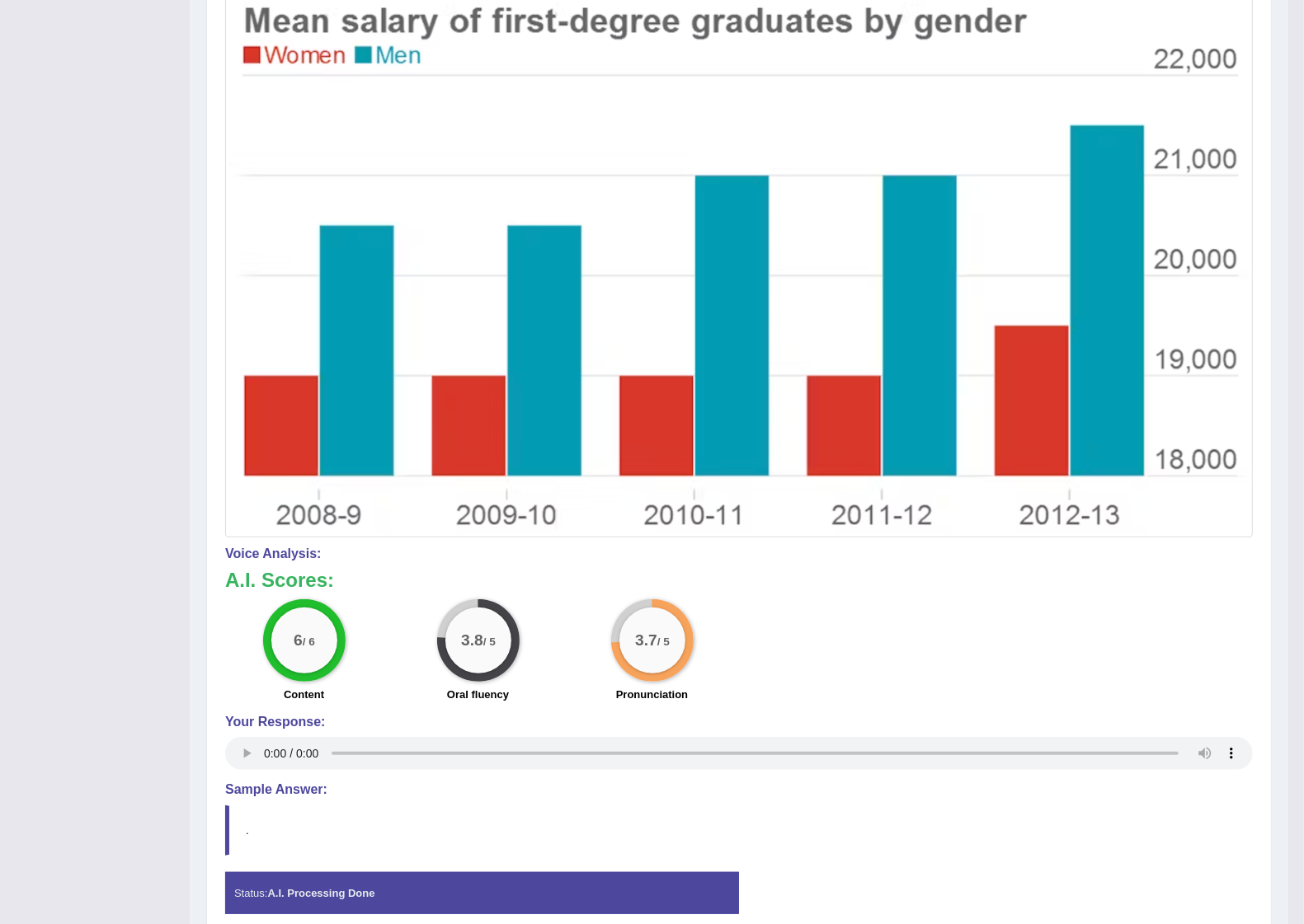
scroll to position [540, 0]
